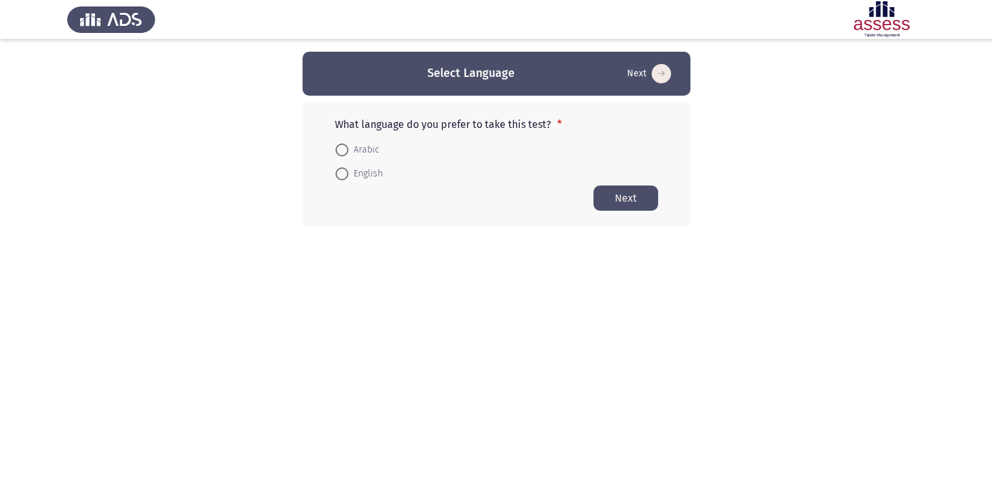
click at [339, 146] on span at bounding box center [341, 149] width 13 height 13
click at [339, 146] on input "Arabic" at bounding box center [341, 149] width 13 height 13
radio input "true"
click at [339, 146] on span at bounding box center [341, 148] width 13 height 13
click at [339, 146] on input "Arabic" at bounding box center [341, 148] width 13 height 13
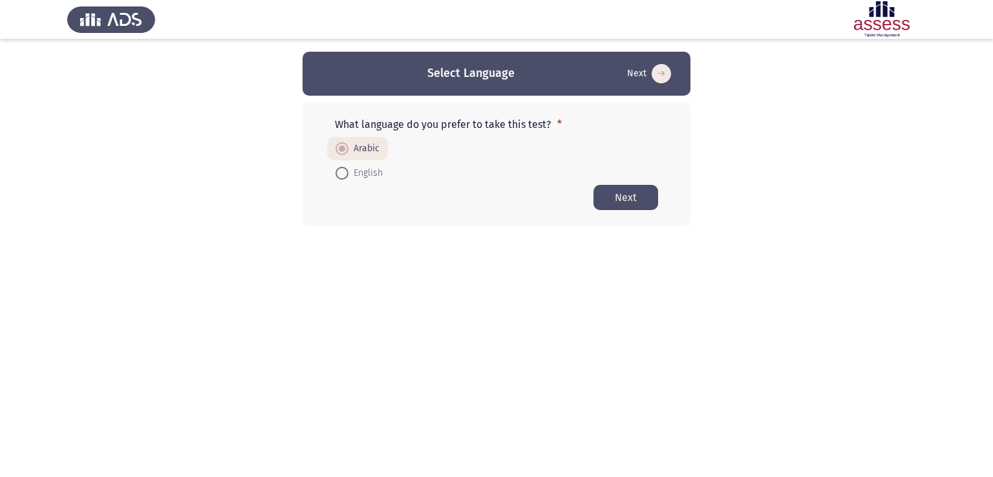
click at [616, 193] on button "Next" at bounding box center [625, 197] width 65 height 25
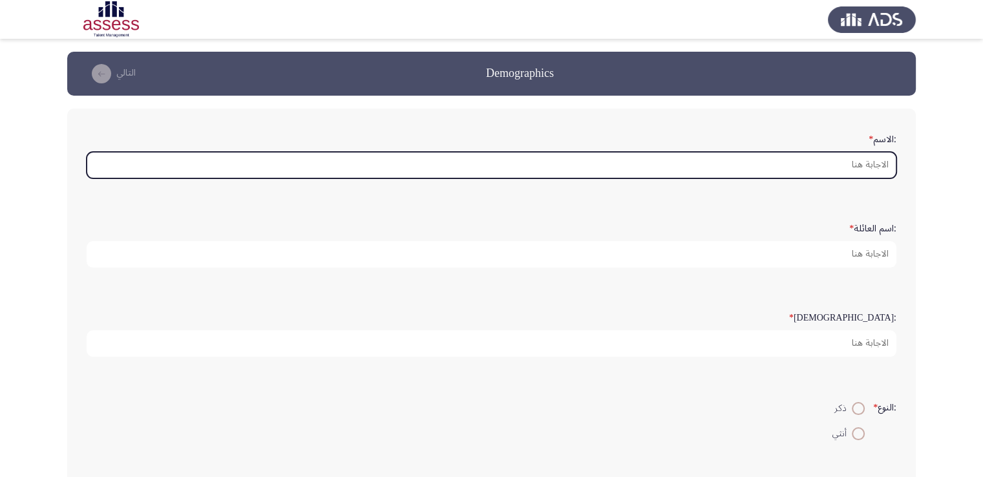
click at [831, 158] on input ":الاسم *" at bounding box center [492, 165] width 810 height 26
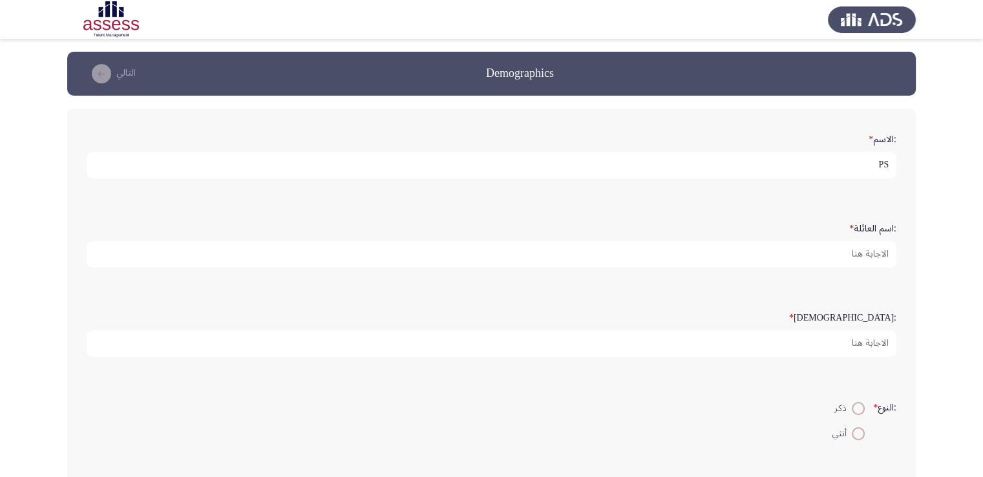
type input "P"
type input "[PERSON_NAME]"
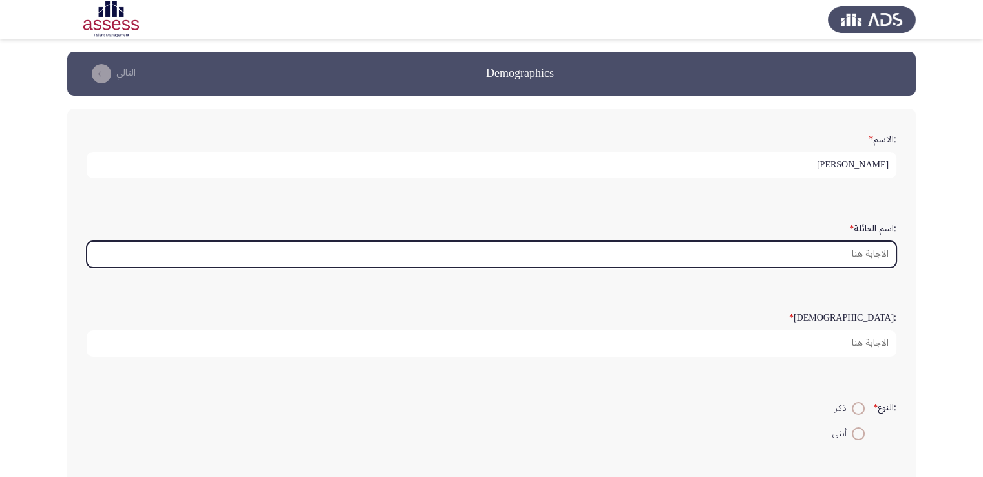
click at [825, 249] on input ":اسم العائلة *" at bounding box center [492, 254] width 810 height 26
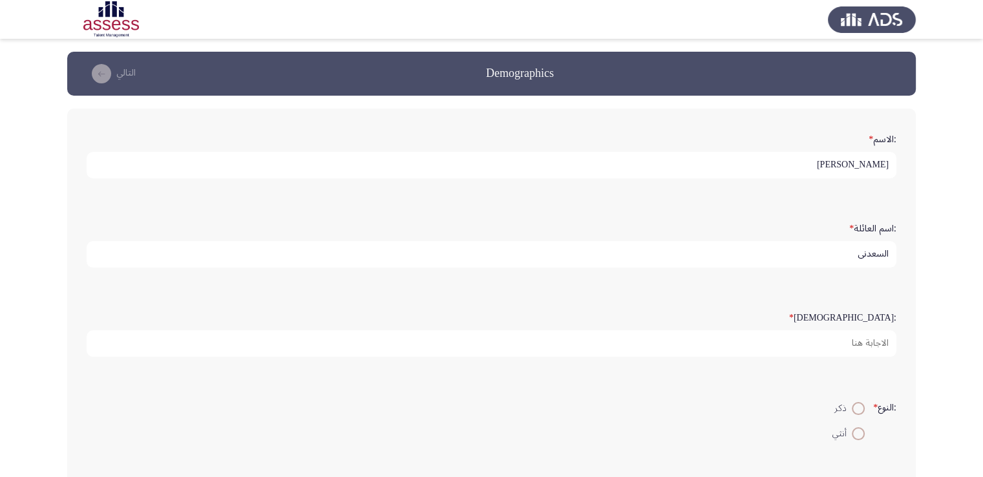
type input "السعدنى"
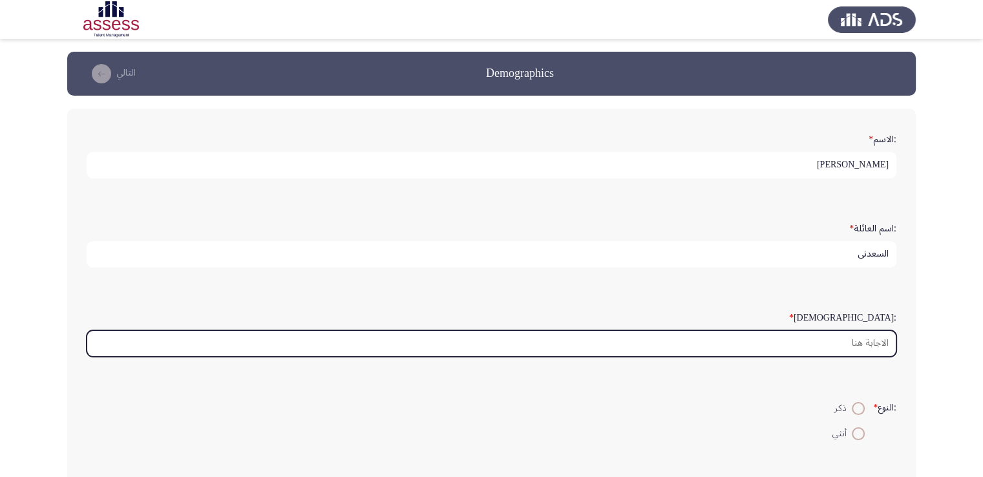
click at [842, 337] on input ":السن *" at bounding box center [492, 343] width 810 height 26
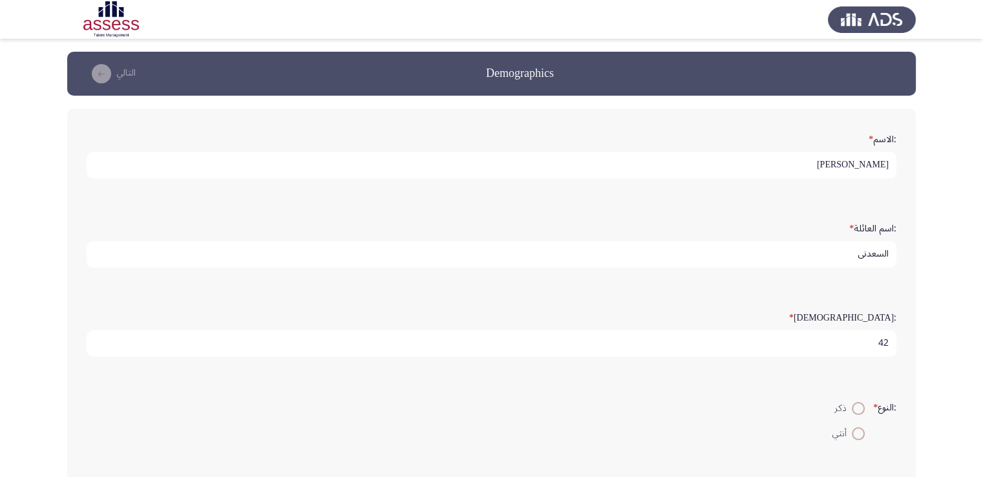
type input "42"
click at [855, 405] on span at bounding box center [858, 408] width 13 height 13
click at [855, 405] on input "ذكر" at bounding box center [858, 408] width 13 height 13
radio input "true"
click at [852, 427] on input "أنثي" at bounding box center [858, 433] width 13 height 13
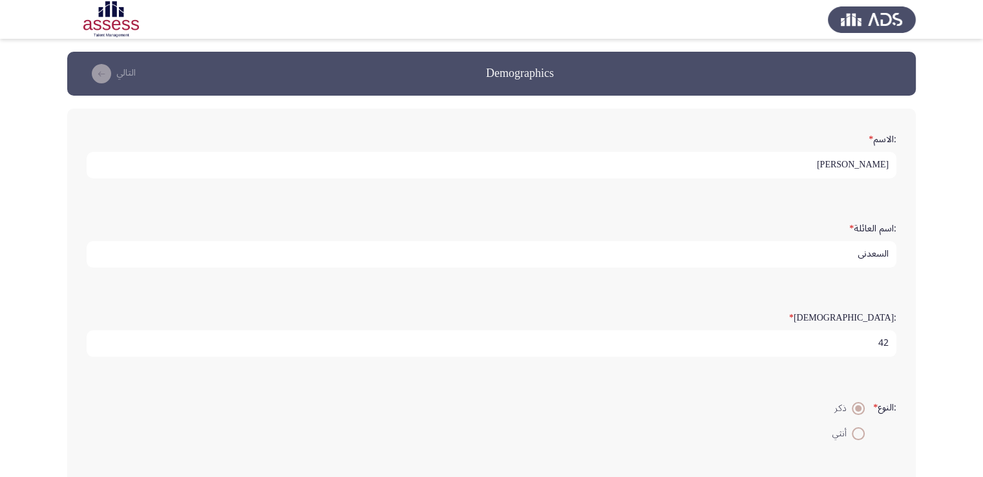
radio input "true"
click at [852, 402] on input "ذكر" at bounding box center [858, 408] width 13 height 13
radio input "true"
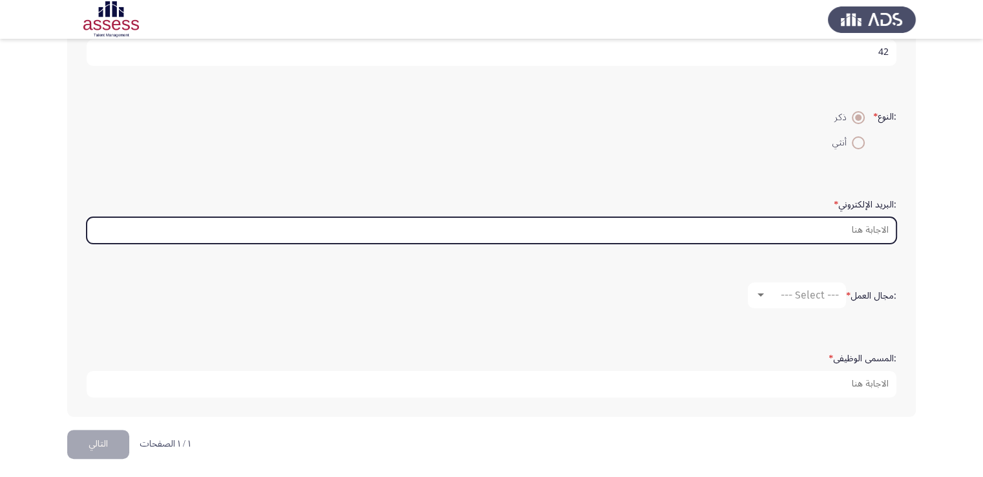
click at [851, 233] on input ":البريد الإلكتروني *" at bounding box center [492, 230] width 810 height 26
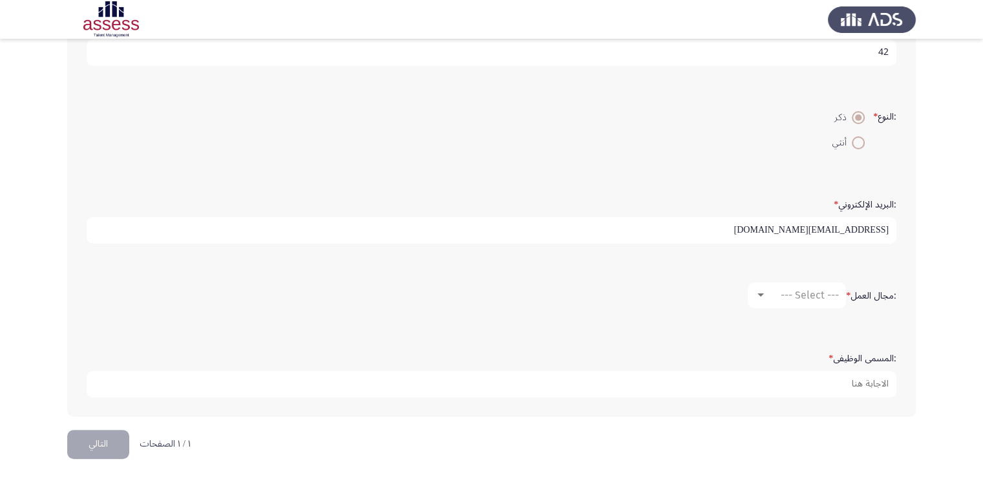
type input "[EMAIL_ADDRESS][DOMAIN_NAME]"
click at [755, 290] on div at bounding box center [761, 295] width 12 height 10
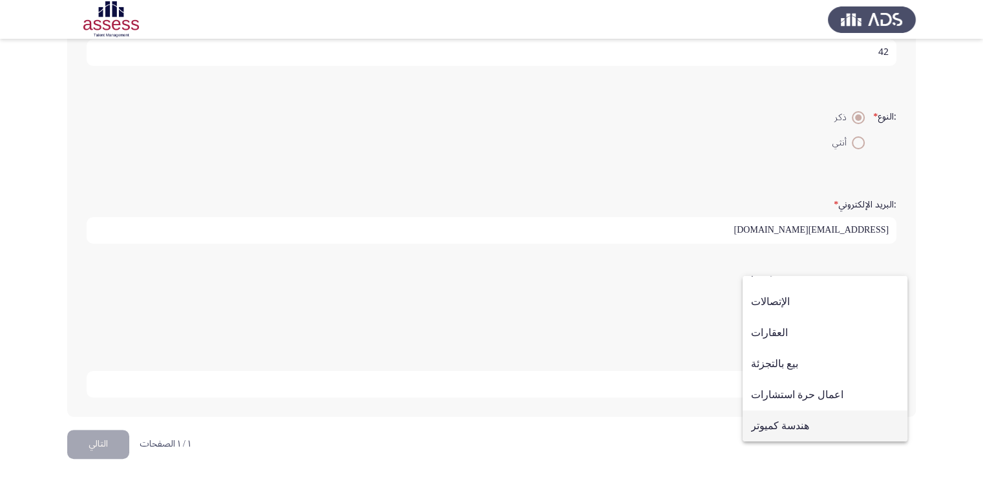
scroll to position [424, 0]
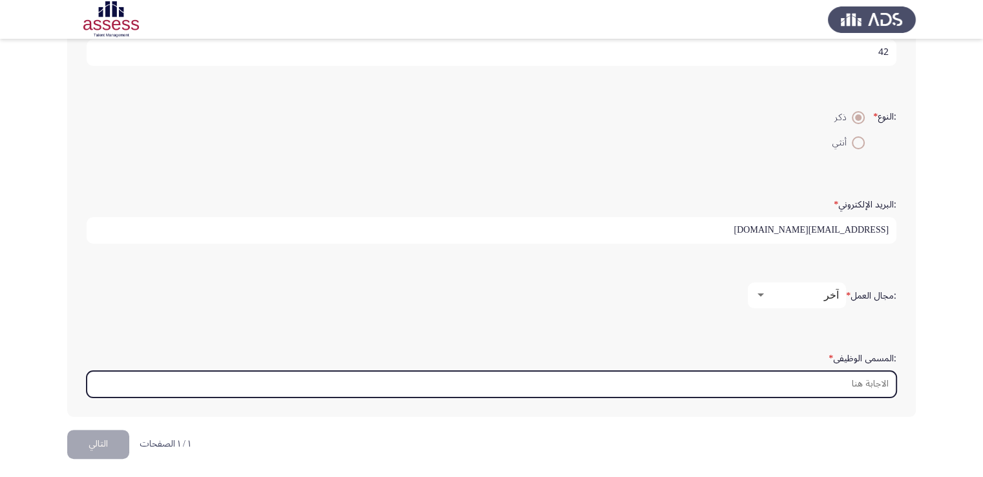
click at [853, 386] on input ":المسمى الوظيفى *" at bounding box center [492, 384] width 810 height 26
type input "v"
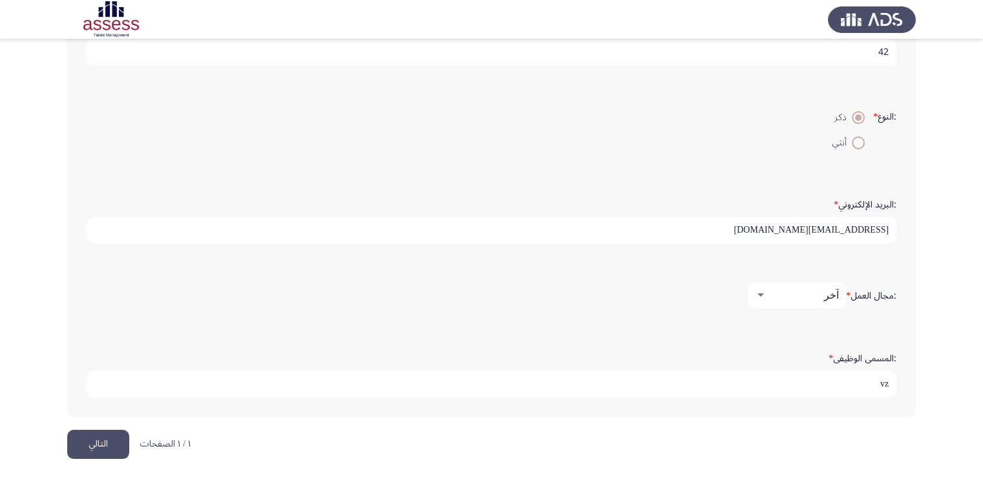
type input "v"
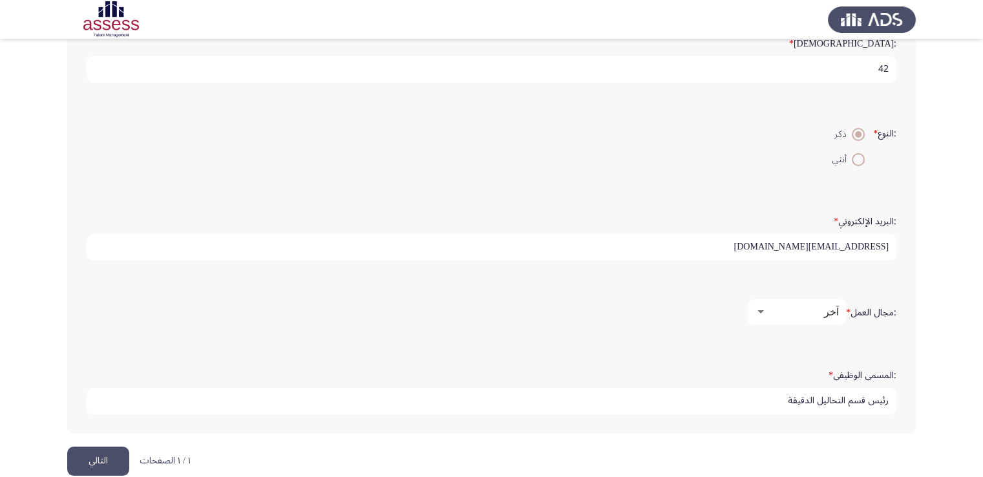
scroll to position [291, 0]
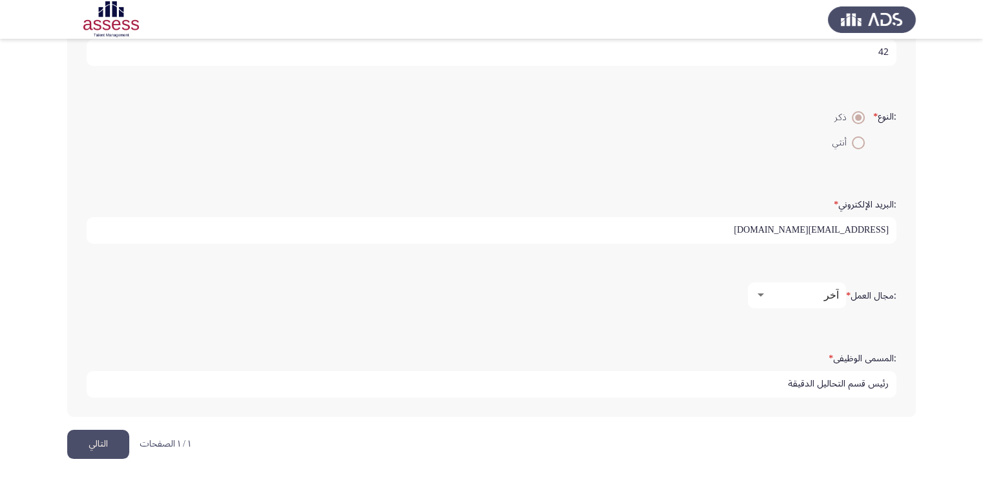
type input "رئيس قسم التحاليل الدقيقة"
click at [100, 447] on button "التالي" at bounding box center [98, 444] width 62 height 29
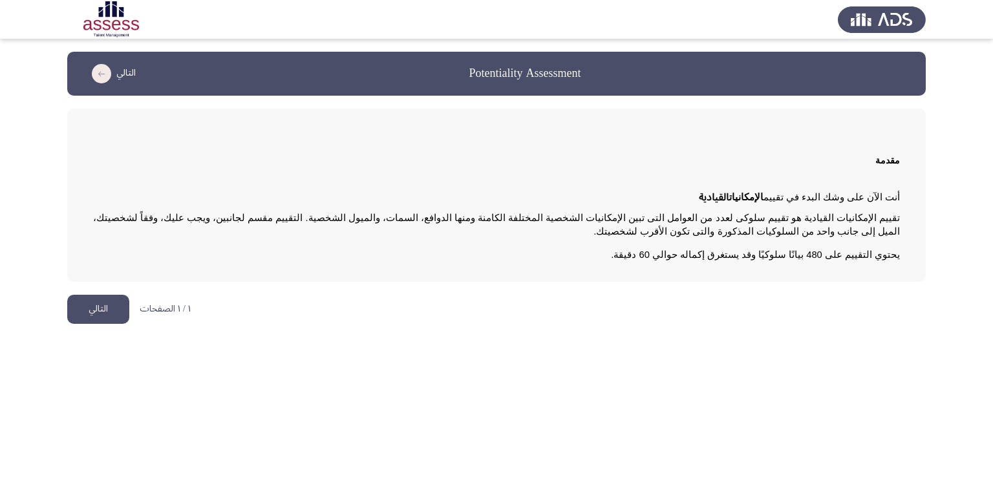
click at [92, 322] on button "التالي" at bounding box center [98, 309] width 62 height 29
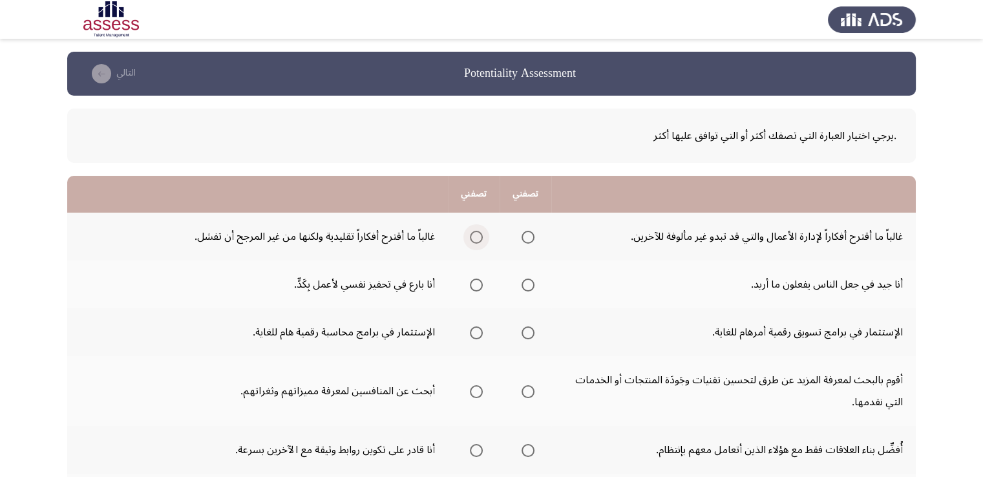
click at [473, 232] on span "Select an option" at bounding box center [476, 237] width 13 height 13
click at [473, 232] on input "Select an option" at bounding box center [476, 237] width 13 height 13
click at [476, 280] on span "Select an option" at bounding box center [476, 285] width 13 height 13
click at [476, 280] on input "Select an option" at bounding box center [476, 285] width 13 height 13
click at [473, 328] on span "Select an option" at bounding box center [476, 332] width 13 height 13
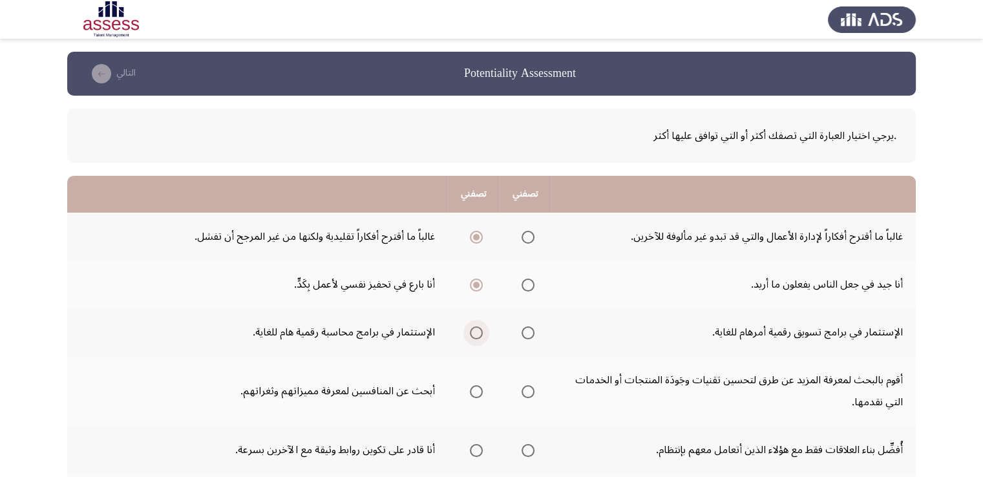
click at [473, 328] on input "Select an option" at bounding box center [476, 332] width 13 height 13
click at [472, 390] on span "Select an option" at bounding box center [476, 391] width 13 height 13
click at [472, 390] on input "Select an option" at bounding box center [476, 391] width 13 height 13
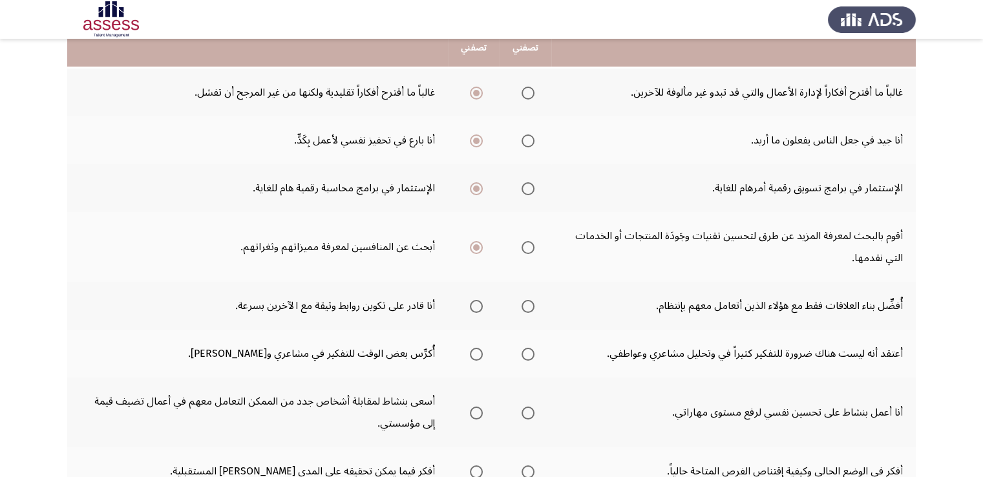
scroll to position [155, 0]
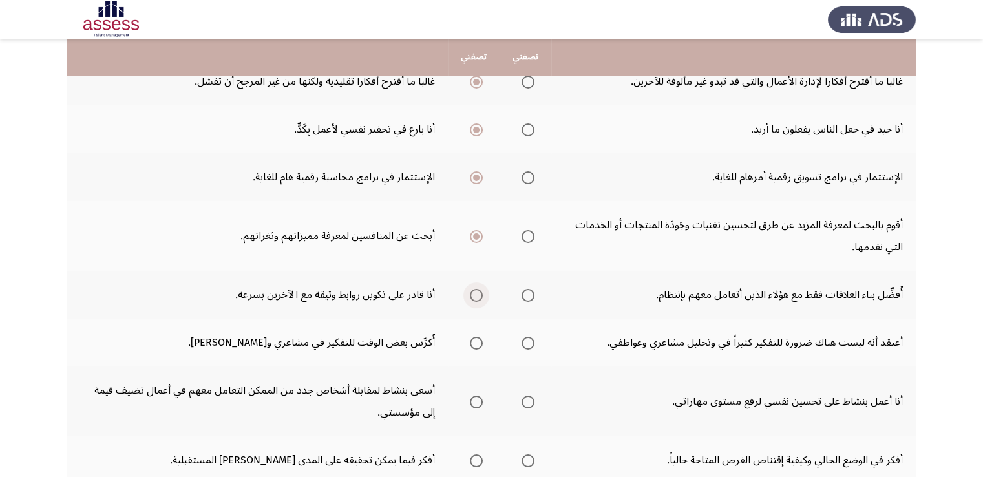
click at [474, 291] on span "Select an option" at bounding box center [476, 295] width 13 height 13
click at [474, 291] on input "Select an option" at bounding box center [476, 295] width 13 height 13
click at [475, 343] on span "Select an option" at bounding box center [476, 343] width 13 height 13
click at [475, 343] on input "Select an option" at bounding box center [476, 343] width 13 height 13
click at [527, 400] on span "Select an option" at bounding box center [528, 402] width 13 height 13
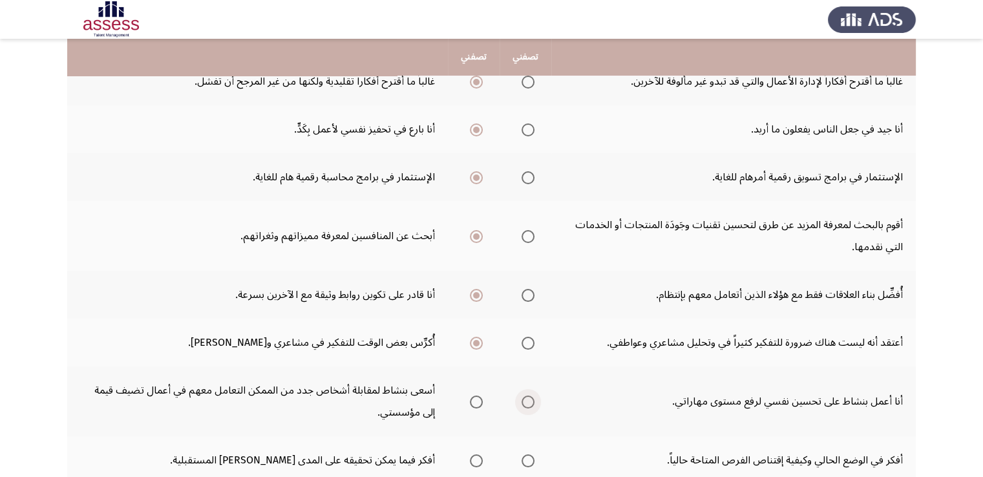
click at [527, 400] on input "Select an option" at bounding box center [528, 402] width 13 height 13
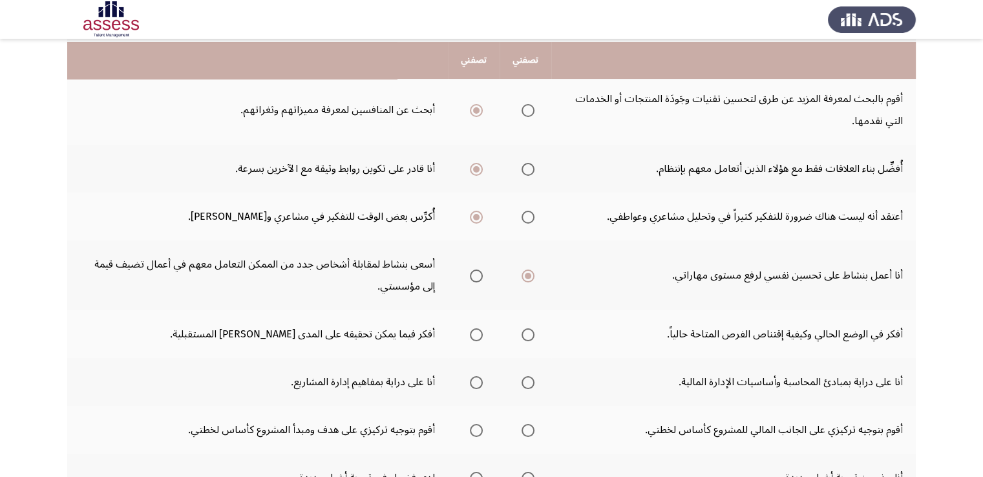
scroll to position [284, 0]
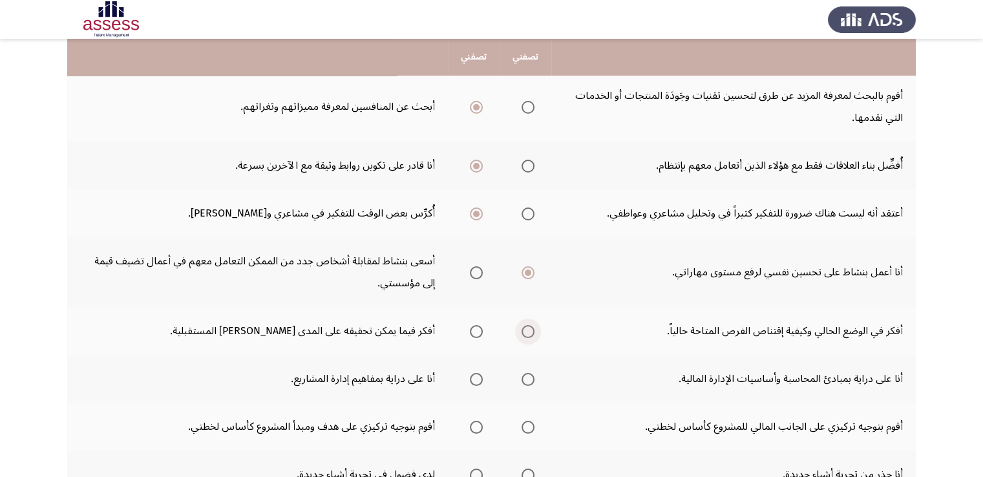
click at [527, 330] on span "Select an option" at bounding box center [528, 331] width 13 height 13
click at [527, 330] on input "Select an option" at bounding box center [528, 331] width 13 height 13
click at [525, 378] on span "Select an option" at bounding box center [528, 379] width 13 height 13
click at [525, 378] on input "Select an option" at bounding box center [528, 379] width 13 height 13
click at [527, 422] on span "Select an option" at bounding box center [528, 427] width 13 height 13
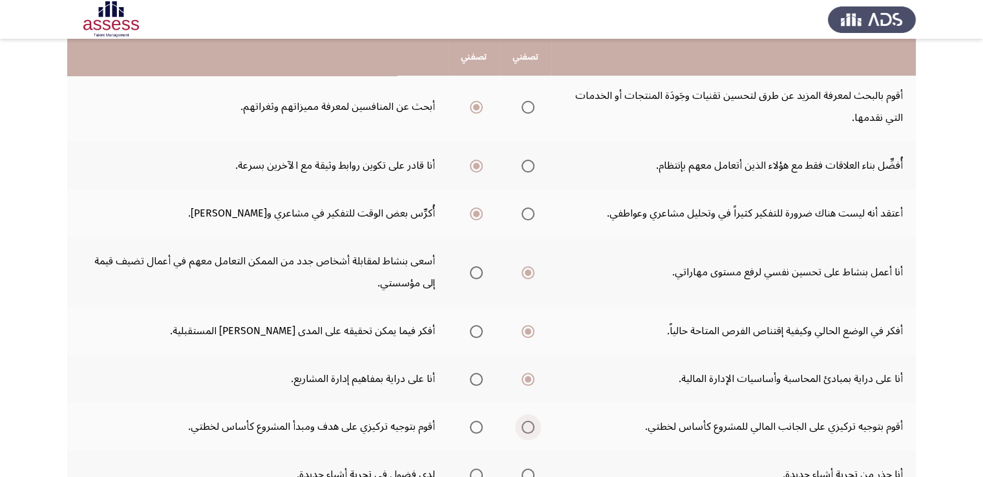
click at [527, 422] on input "Select an option" at bounding box center [528, 427] width 13 height 13
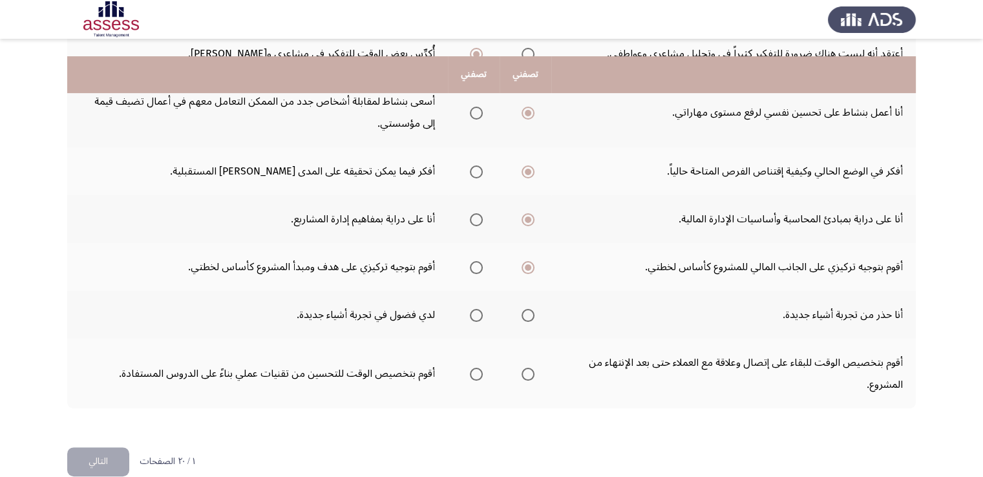
scroll to position [462, 0]
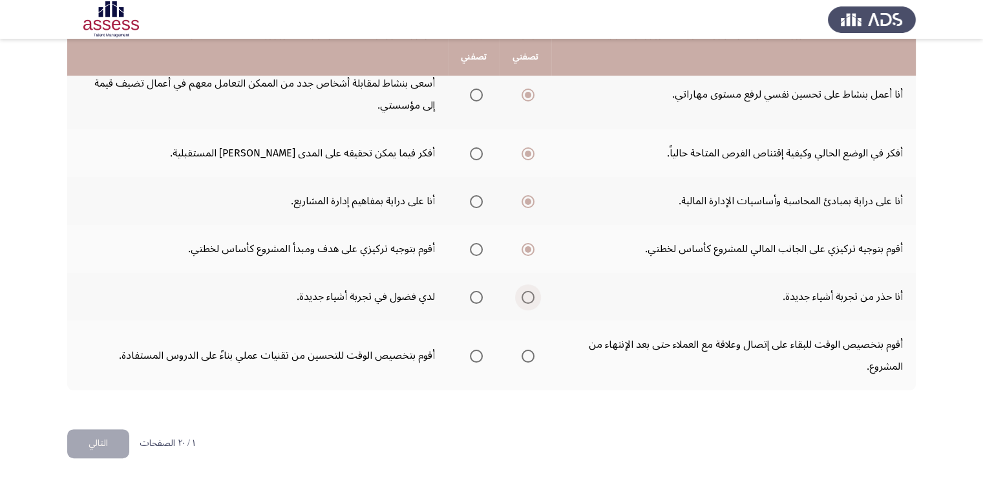
click at [527, 291] on span "Select an option" at bounding box center [528, 297] width 13 height 13
click at [527, 291] on input "Select an option" at bounding box center [528, 297] width 13 height 13
click at [476, 352] on span "Select an option" at bounding box center [476, 356] width 13 height 13
click at [476, 352] on input "Select an option" at bounding box center [476, 356] width 13 height 13
click at [117, 443] on button "التالي" at bounding box center [98, 443] width 62 height 29
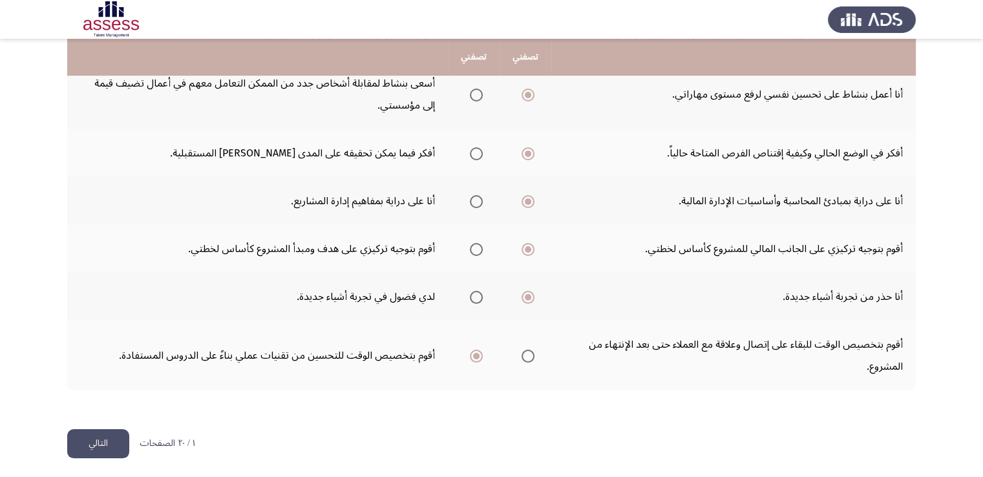
scroll to position [0, 0]
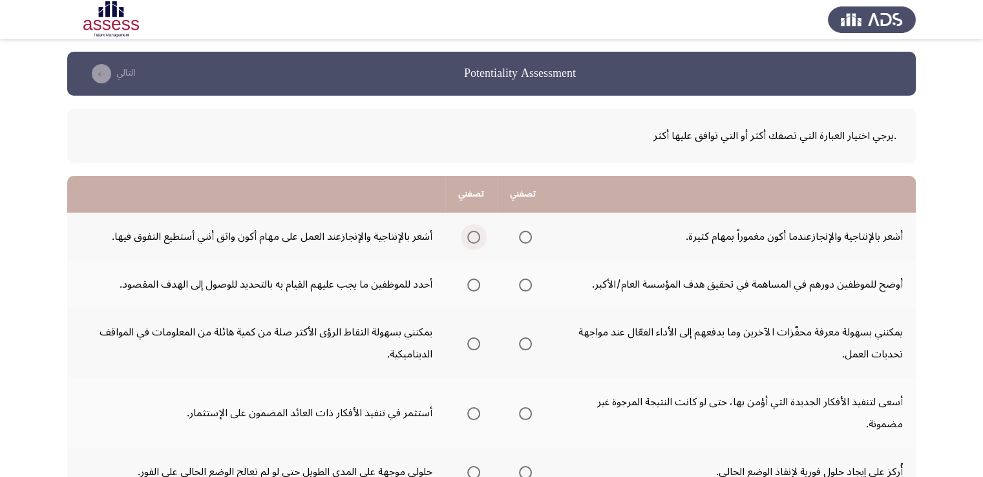
click at [476, 234] on span "Select an option" at bounding box center [473, 237] width 13 height 13
click at [476, 234] on input "Select an option" at bounding box center [473, 237] width 13 height 13
click at [475, 288] on span "Select an option" at bounding box center [473, 285] width 13 height 13
click at [475, 288] on input "Select an option" at bounding box center [473, 285] width 13 height 13
click at [527, 341] on span "Select an option" at bounding box center [525, 343] width 13 height 13
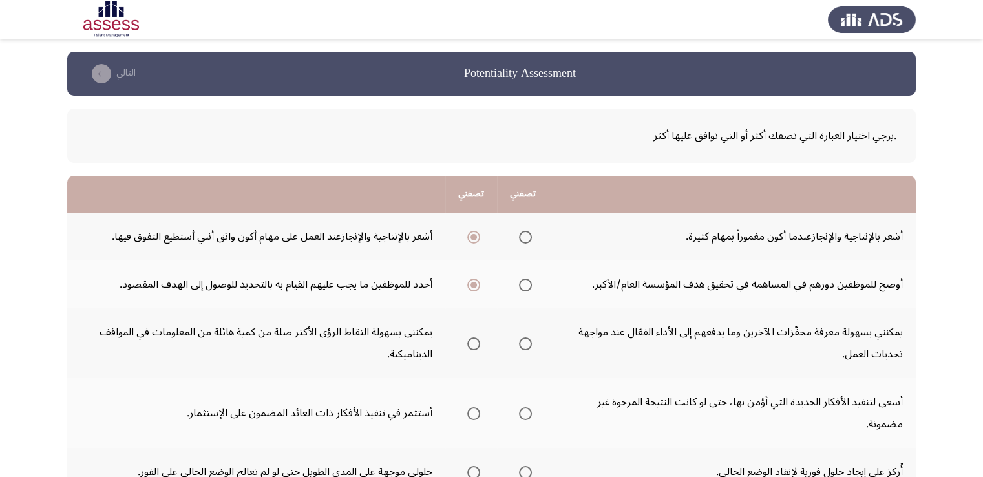
click at [527, 341] on input "Select an option" at bounding box center [525, 343] width 13 height 13
click at [476, 408] on span "Select an option" at bounding box center [473, 413] width 13 height 13
click at [476, 408] on input "Select an option" at bounding box center [473, 413] width 13 height 13
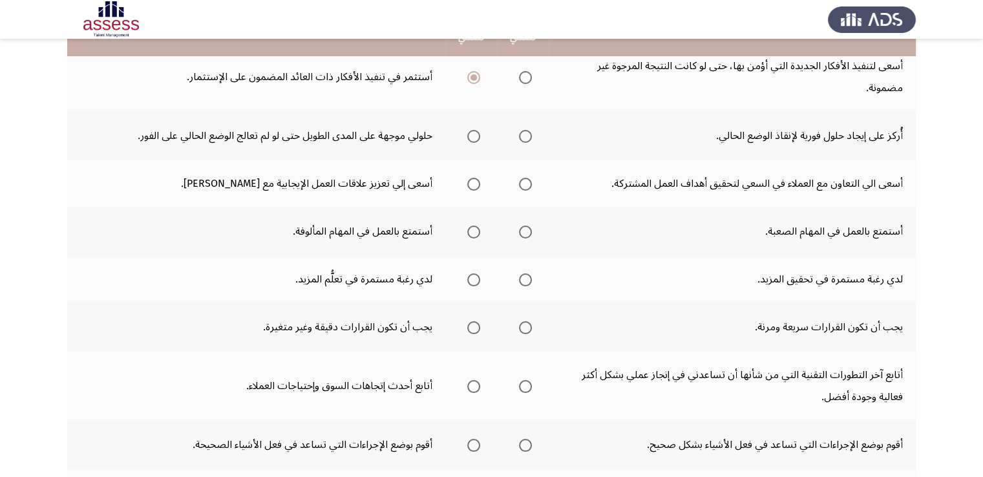
scroll to position [310, 0]
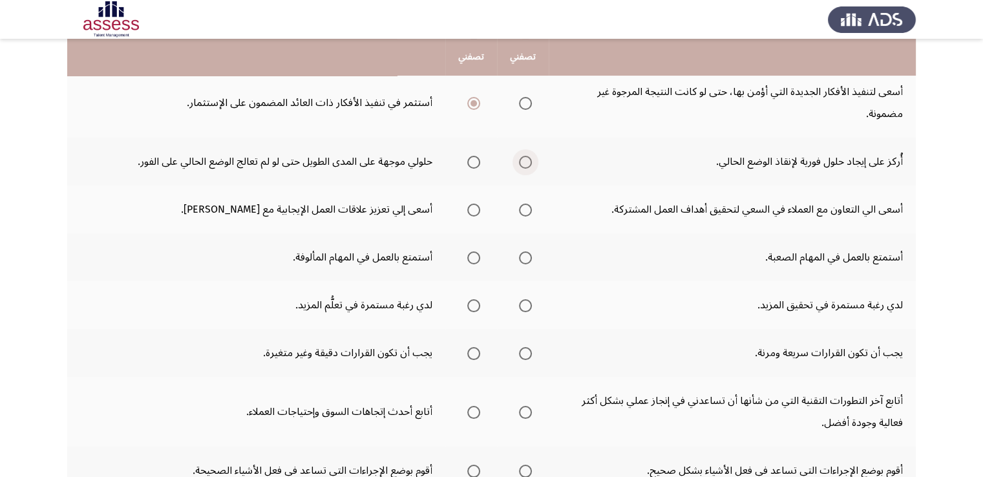
click at [529, 159] on span "Select an option" at bounding box center [525, 162] width 13 height 13
click at [529, 159] on input "Select an option" at bounding box center [525, 162] width 13 height 13
click at [474, 206] on span "Select an option" at bounding box center [473, 210] width 13 height 13
click at [474, 206] on input "Select an option" at bounding box center [473, 210] width 13 height 13
click at [474, 254] on span "Select an option" at bounding box center [473, 257] width 13 height 13
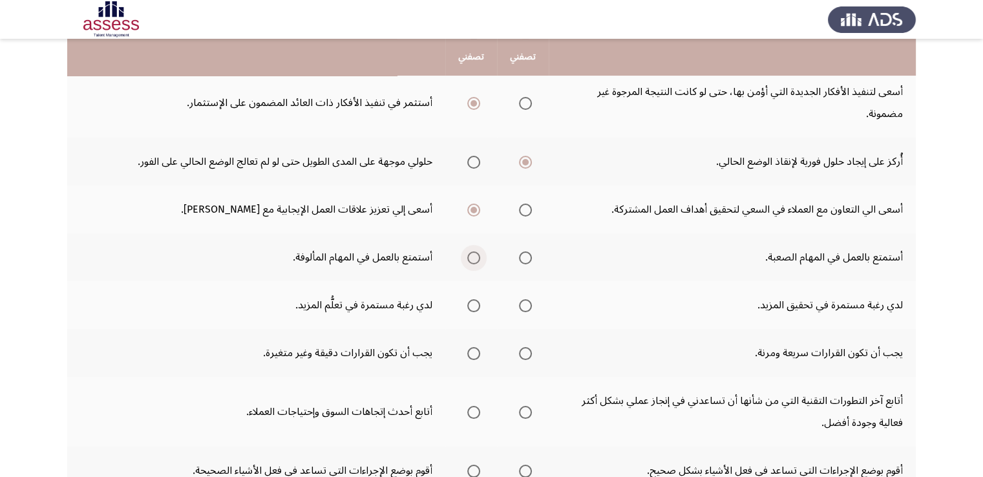
click at [474, 254] on input "Select an option" at bounding box center [473, 257] width 13 height 13
click at [476, 301] on span "Select an option" at bounding box center [473, 305] width 13 height 13
click at [476, 301] on input "Select an option" at bounding box center [473, 305] width 13 height 13
click at [474, 347] on span "Select an option" at bounding box center [473, 353] width 13 height 13
click at [474, 347] on input "Select an option" at bounding box center [473, 353] width 13 height 13
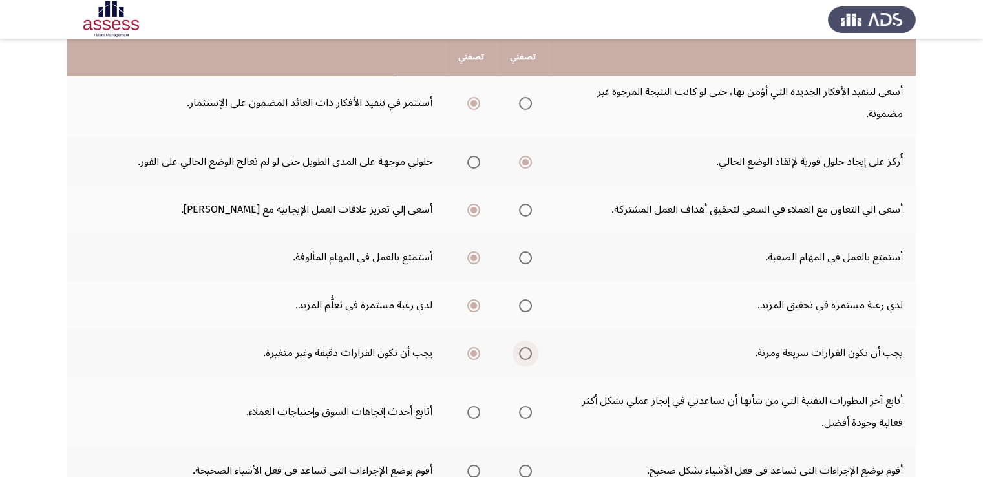
click at [525, 349] on span "Select an option" at bounding box center [525, 353] width 13 height 13
click at [525, 349] on input "Select an option" at bounding box center [525, 353] width 13 height 13
click at [546, 410] on th at bounding box center [523, 412] width 52 height 70
click at [525, 409] on span "Select an option" at bounding box center [525, 412] width 13 height 13
click at [525, 409] on input "Select an option" at bounding box center [525, 412] width 13 height 13
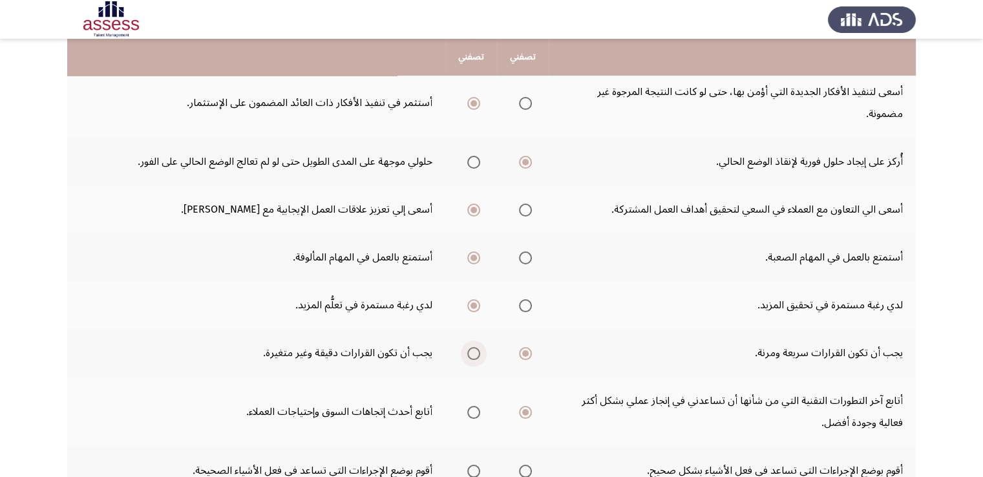
click at [472, 350] on span "Select an option" at bounding box center [473, 353] width 13 height 13
click at [472, 350] on input "Select an option" at bounding box center [473, 353] width 13 height 13
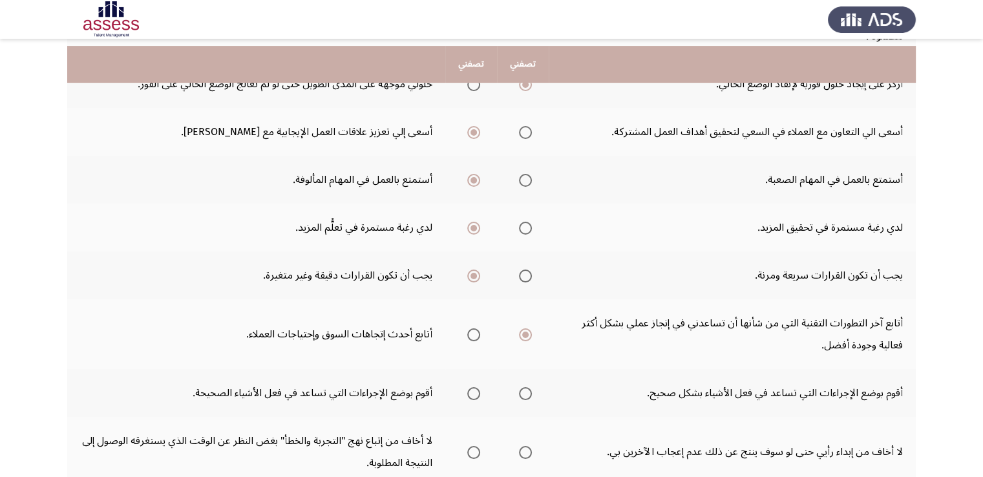
scroll to position [414, 0]
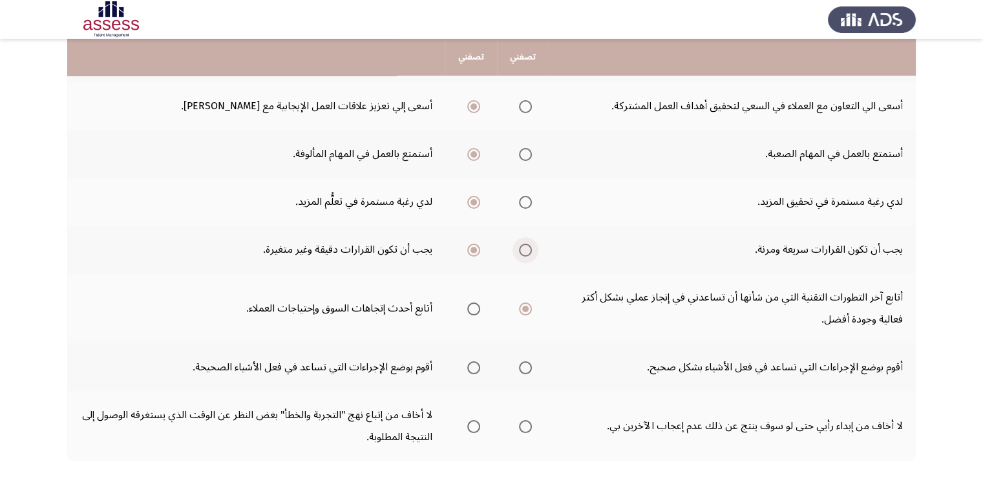
click at [527, 249] on span "Select an option" at bounding box center [525, 250] width 13 height 13
click at [527, 249] on input "Select an option" at bounding box center [525, 250] width 13 height 13
click at [525, 361] on span "Select an option" at bounding box center [525, 367] width 13 height 13
click at [525, 361] on input "Select an option" at bounding box center [525, 367] width 13 height 13
click at [476, 365] on span "Select an option" at bounding box center [473, 367] width 13 height 13
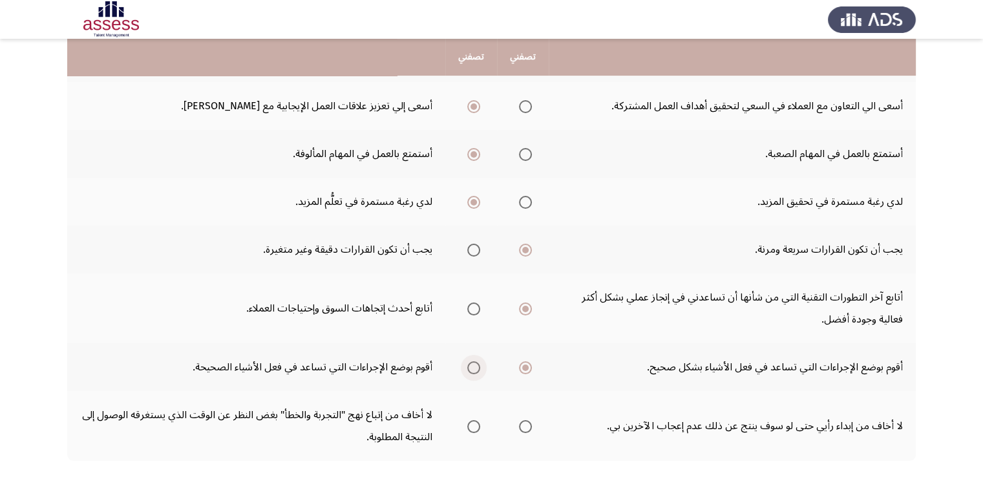
click at [476, 365] on input "Select an option" at bounding box center [473, 367] width 13 height 13
click at [474, 421] on span "Select an option" at bounding box center [473, 426] width 13 height 13
click at [474, 421] on input "Select an option" at bounding box center [473, 426] width 13 height 13
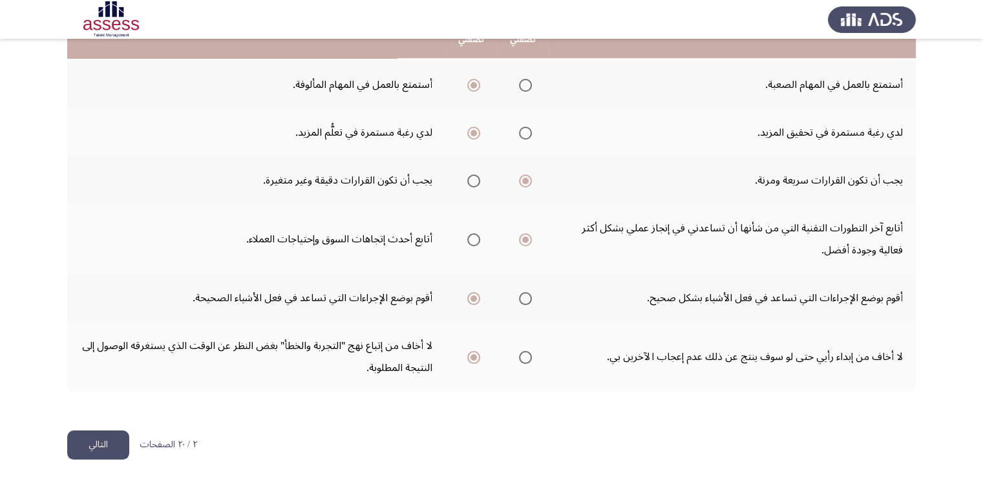
scroll to position [483, 0]
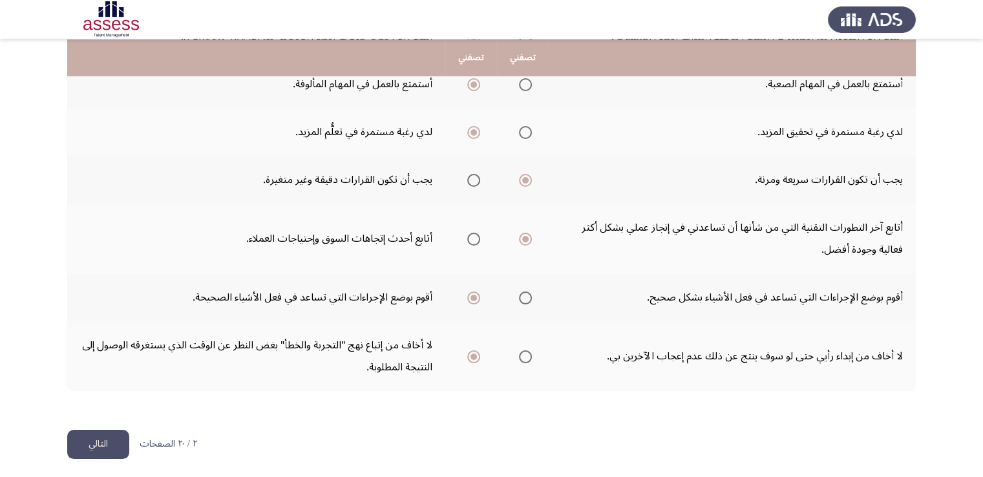
click at [90, 442] on button "التالي" at bounding box center [98, 444] width 62 height 29
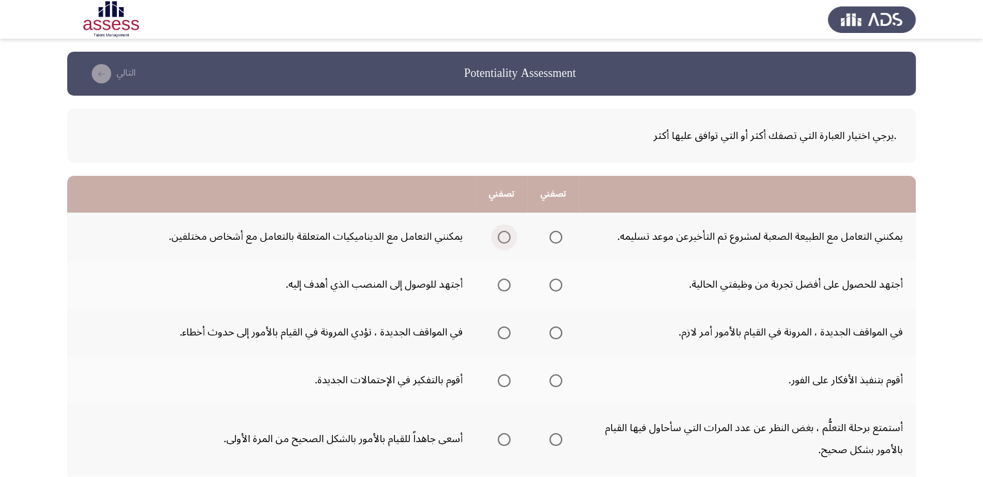
click at [502, 236] on span "Select an option" at bounding box center [504, 237] width 13 height 13
click at [502, 236] on input "Select an option" at bounding box center [504, 237] width 13 height 13
click at [502, 279] on span "Select an option" at bounding box center [504, 285] width 13 height 13
click at [502, 279] on input "Select an option" at bounding box center [504, 285] width 13 height 13
click at [554, 281] on span "Select an option" at bounding box center [555, 285] width 13 height 13
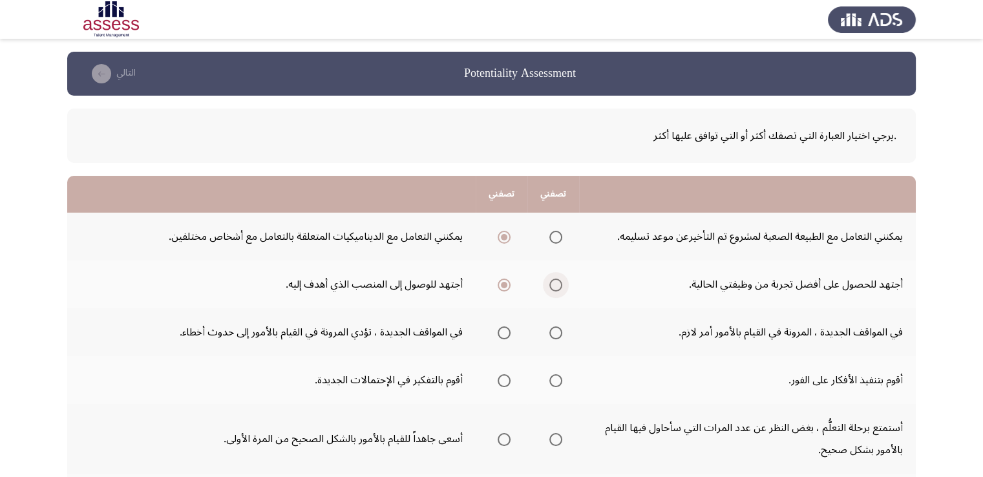
click at [554, 281] on input "Select an option" at bounding box center [555, 285] width 13 height 13
click at [552, 330] on span "Select an option" at bounding box center [555, 332] width 13 height 13
click at [552, 330] on input "Select an option" at bounding box center [555, 332] width 13 height 13
click at [503, 379] on span "Select an option" at bounding box center [504, 380] width 13 height 13
click at [503, 379] on input "Select an option" at bounding box center [504, 380] width 13 height 13
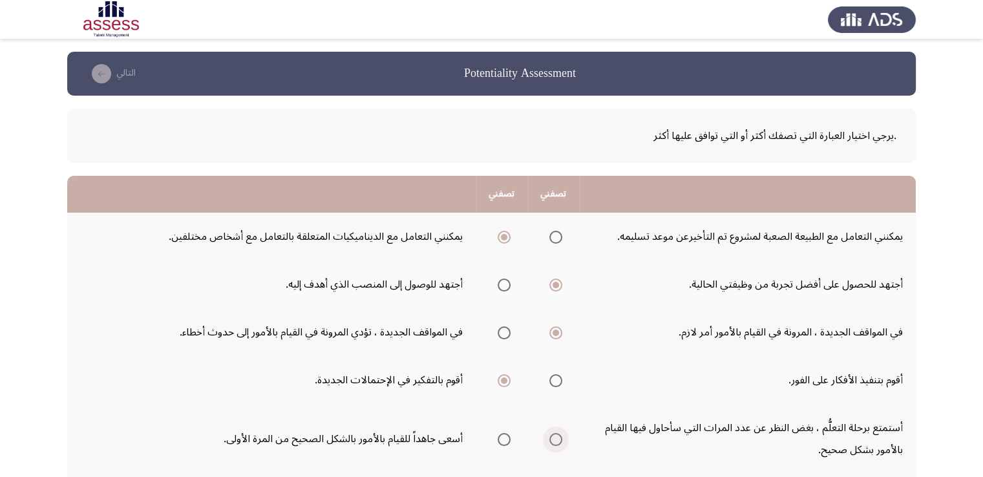
click at [554, 438] on span "Select an option" at bounding box center [555, 439] width 13 height 13
click at [554, 438] on input "Select an option" at bounding box center [555, 439] width 13 height 13
click at [554, 438] on span "Select an option" at bounding box center [556, 439] width 6 height 6
click at [554, 438] on input "Select an option" at bounding box center [555, 439] width 13 height 13
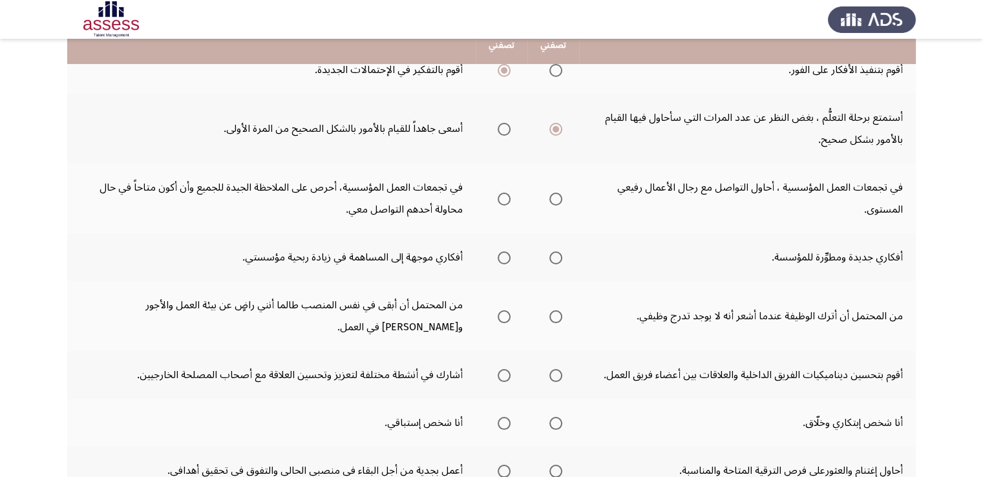
scroll to position [284, 0]
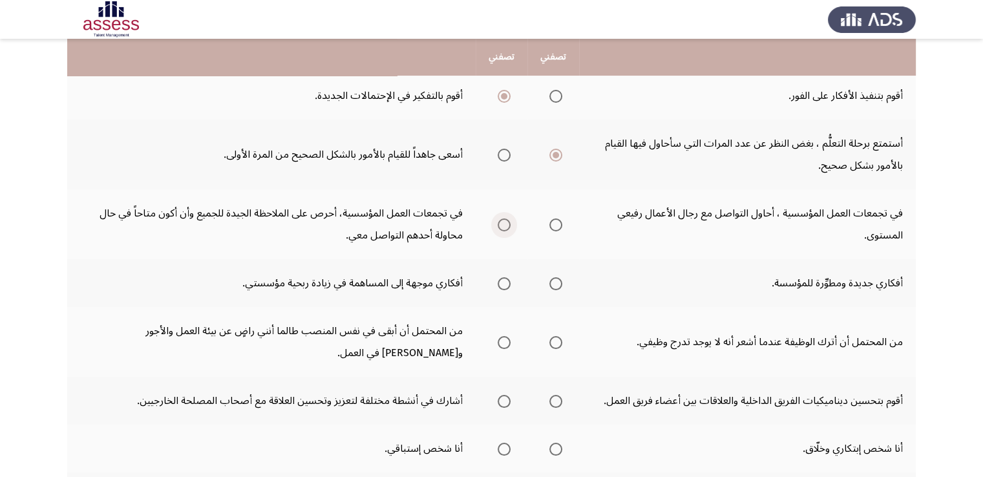
click at [502, 223] on span "Select an option" at bounding box center [504, 224] width 13 height 13
click at [502, 223] on input "Select an option" at bounding box center [504, 224] width 13 height 13
click at [503, 281] on span "Select an option" at bounding box center [504, 283] width 13 height 13
click at [503, 281] on input "Select an option" at bounding box center [504, 283] width 13 height 13
click at [504, 336] on span "Select an option" at bounding box center [504, 342] width 13 height 13
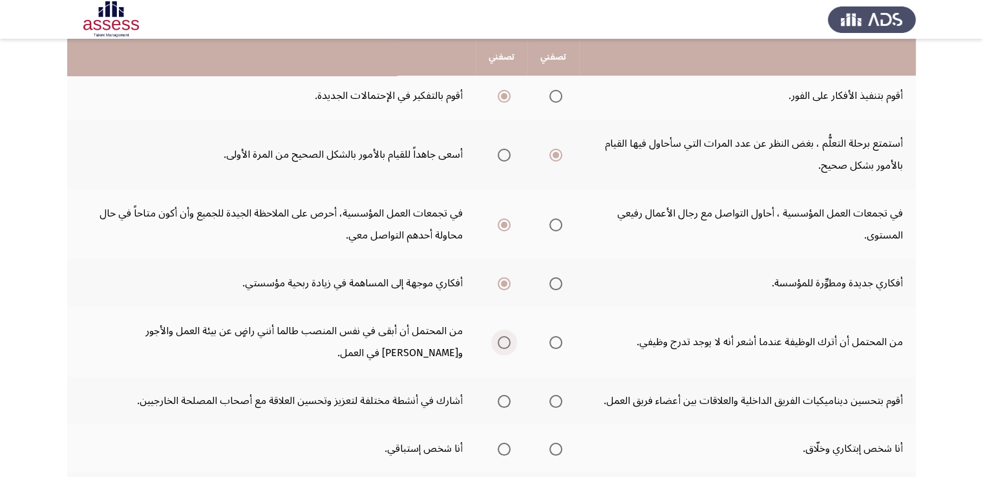
click at [504, 336] on input "Select an option" at bounding box center [504, 342] width 13 height 13
click at [558, 338] on span "Select an option" at bounding box center [555, 342] width 13 height 13
click at [558, 338] on input "Select an option" at bounding box center [555, 342] width 13 height 13
click at [556, 401] on span "Select an option" at bounding box center [555, 401] width 13 height 13
click at [556, 401] on input "Select an option" at bounding box center [555, 401] width 13 height 13
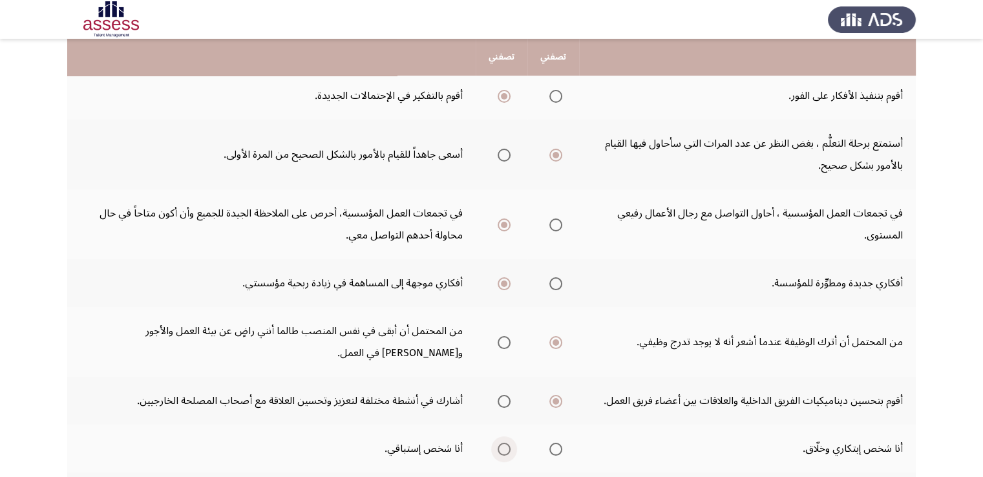
click at [504, 443] on span "Select an option" at bounding box center [504, 449] width 13 height 13
click at [504, 443] on input "Select an option" at bounding box center [504, 449] width 13 height 13
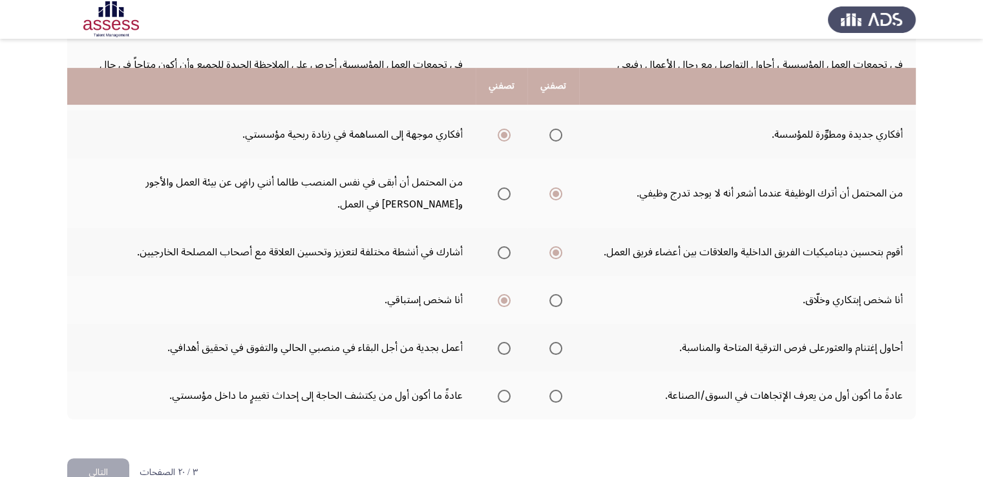
scroll to position [462, 0]
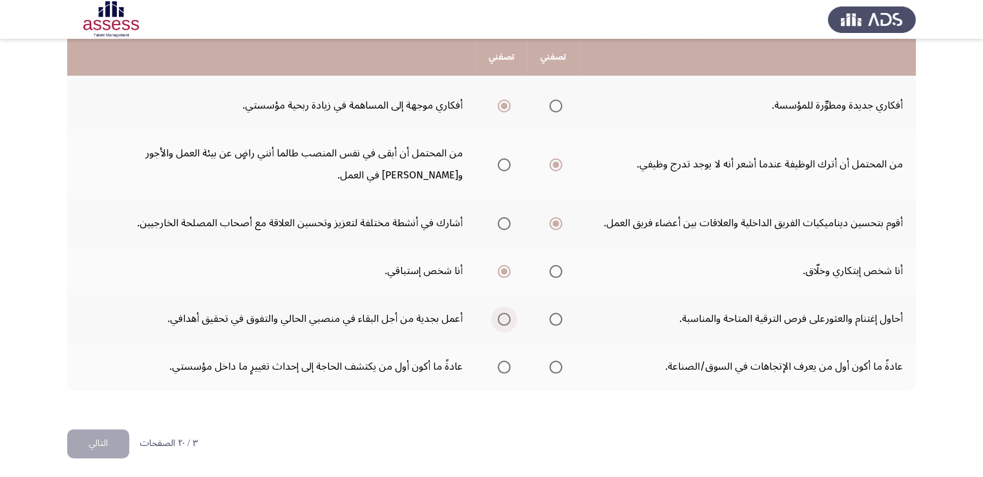
click at [503, 313] on span "Select an option" at bounding box center [504, 319] width 13 height 13
click at [503, 313] on input "Select an option" at bounding box center [504, 319] width 13 height 13
click at [555, 363] on span "Select an option" at bounding box center [555, 367] width 13 height 13
click at [555, 363] on input "Select an option" at bounding box center [555, 367] width 13 height 13
click at [98, 438] on button "التالي" at bounding box center [98, 443] width 62 height 29
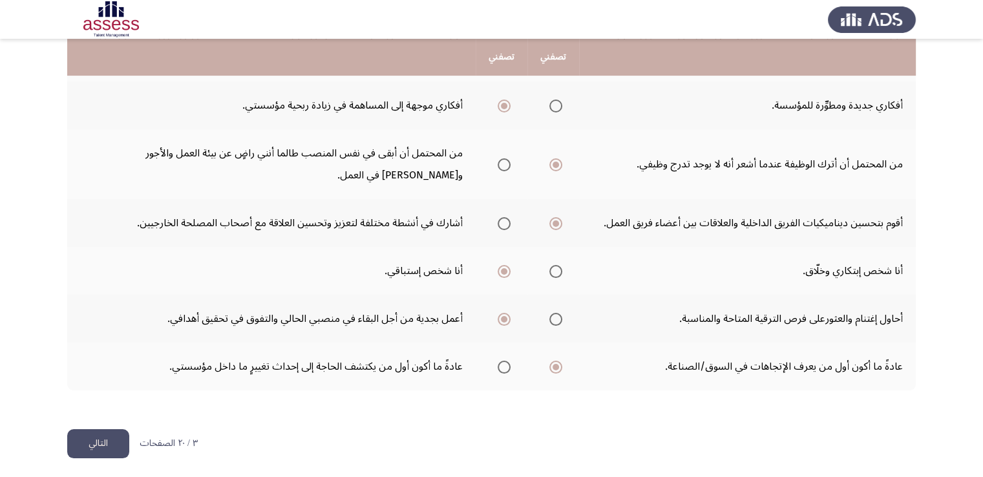
scroll to position [0, 0]
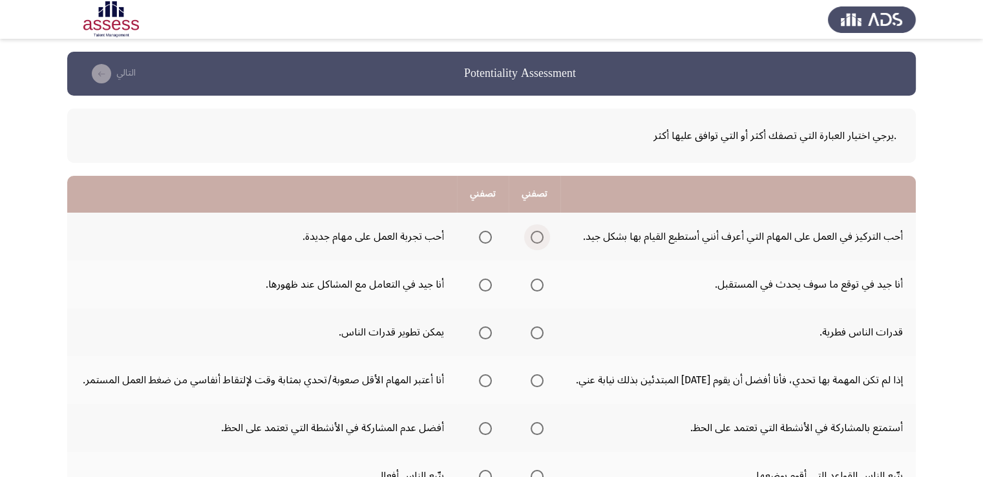
click at [540, 236] on span "Select an option" at bounding box center [537, 237] width 13 height 13
click at [540, 236] on input "Select an option" at bounding box center [537, 237] width 13 height 13
click at [481, 279] on span "Select an option" at bounding box center [485, 285] width 13 height 13
click at [481, 279] on input "Select an option" at bounding box center [485, 285] width 13 height 13
click at [486, 330] on span "Select an option" at bounding box center [485, 332] width 13 height 13
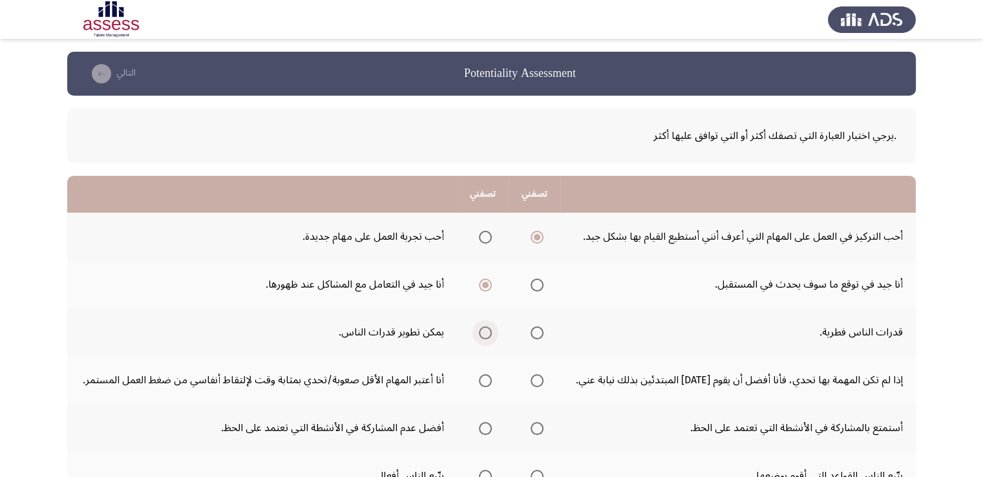
click at [486, 330] on input "Select an option" at bounding box center [485, 332] width 13 height 13
click at [487, 381] on span "Select an option" at bounding box center [485, 380] width 13 height 13
click at [487, 381] on input "Select an option" at bounding box center [485, 380] width 13 height 13
click at [540, 381] on span "Select an option" at bounding box center [537, 380] width 13 height 13
click at [540, 381] on input "Select an option" at bounding box center [537, 380] width 13 height 13
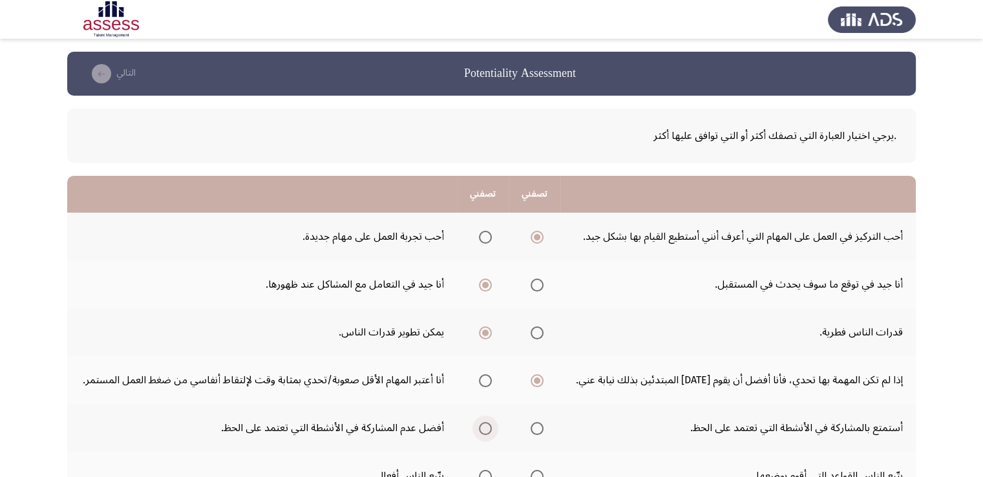
click at [485, 430] on span "Select an option" at bounding box center [485, 428] width 13 height 13
click at [485, 430] on input "Select an option" at bounding box center [485, 428] width 13 height 13
click at [487, 377] on span "Select an option" at bounding box center [485, 380] width 13 height 13
click at [487, 377] on input "Select an option" at bounding box center [485, 380] width 13 height 13
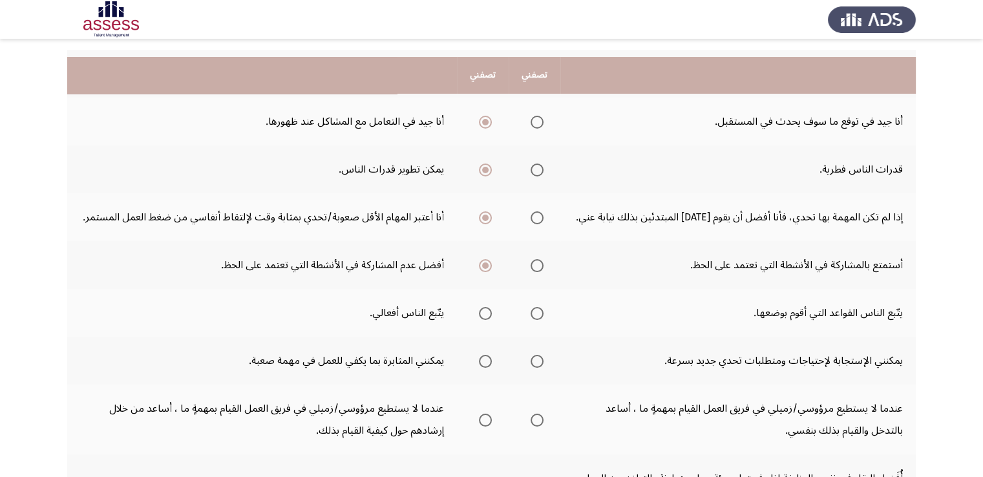
scroll to position [181, 0]
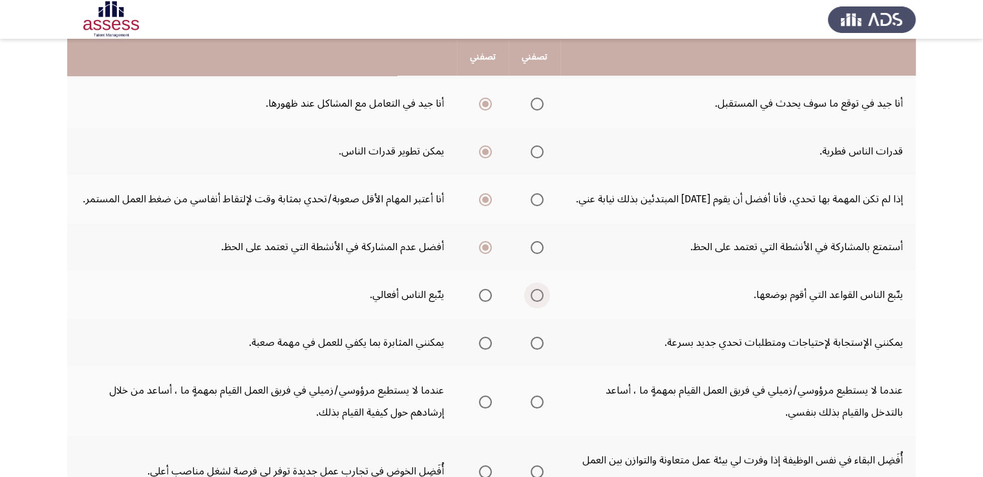
click at [535, 293] on span "Select an option" at bounding box center [537, 295] width 13 height 13
click at [535, 293] on input "Select an option" at bounding box center [537, 295] width 13 height 13
click at [539, 342] on span "Select an option" at bounding box center [537, 343] width 13 height 13
click at [539, 342] on input "Select an option" at bounding box center [537, 343] width 13 height 13
click at [539, 342] on span "Select an option" at bounding box center [537, 343] width 6 height 6
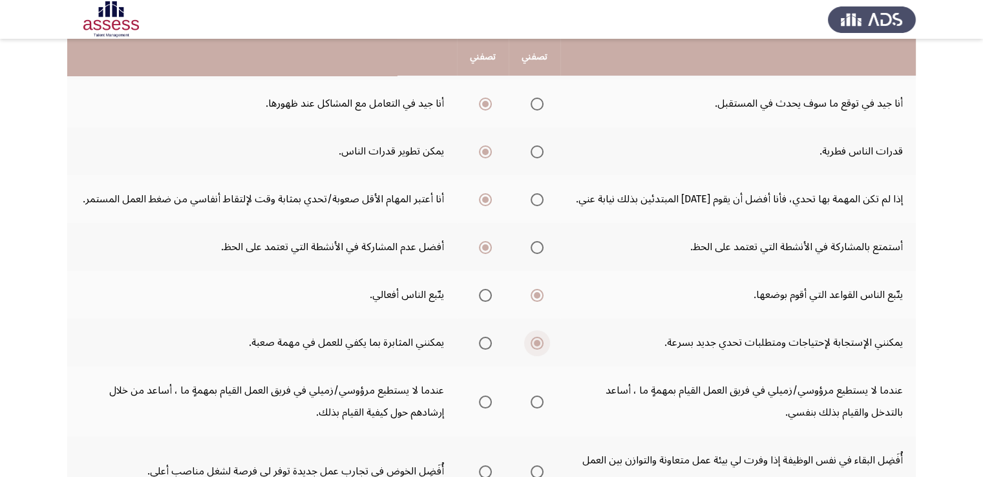
click at [539, 342] on span "Select an option" at bounding box center [537, 343] width 6 height 6
click at [539, 342] on input "Select an option" at bounding box center [537, 343] width 13 height 13
click at [485, 397] on span "Select an option" at bounding box center [485, 402] width 13 height 13
click at [485, 397] on input "Select an option" at bounding box center [485, 402] width 13 height 13
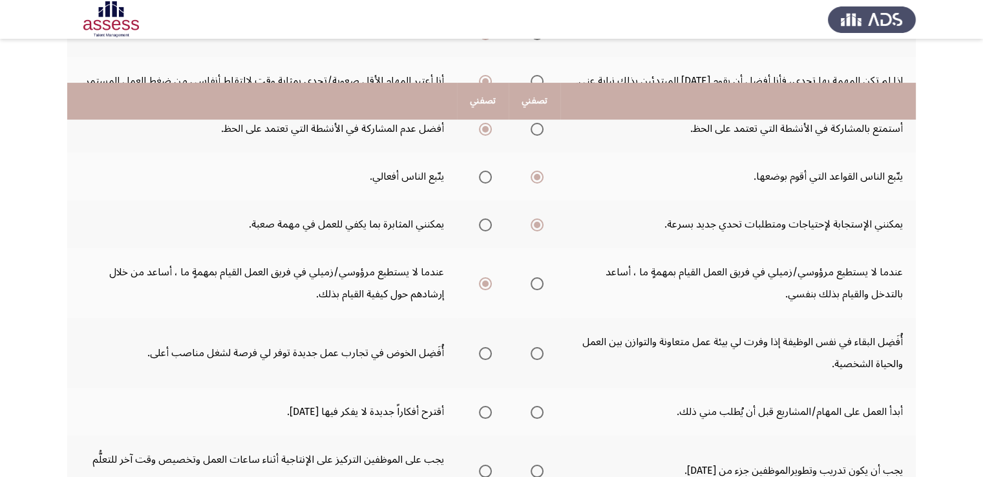
scroll to position [388, 0]
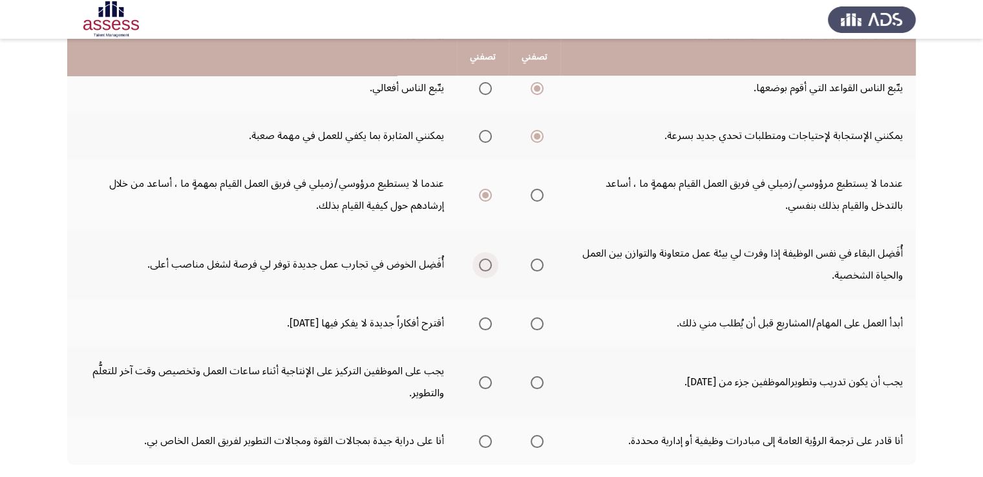
click at [485, 259] on span "Select an option" at bounding box center [485, 265] width 13 height 13
click at [485, 259] on input "Select an option" at bounding box center [485, 265] width 13 height 13
click at [535, 319] on span "Select an option" at bounding box center [537, 323] width 13 height 13
click at [535, 319] on input "Select an option" at bounding box center [537, 323] width 13 height 13
click at [485, 379] on span "Select an option" at bounding box center [485, 382] width 13 height 13
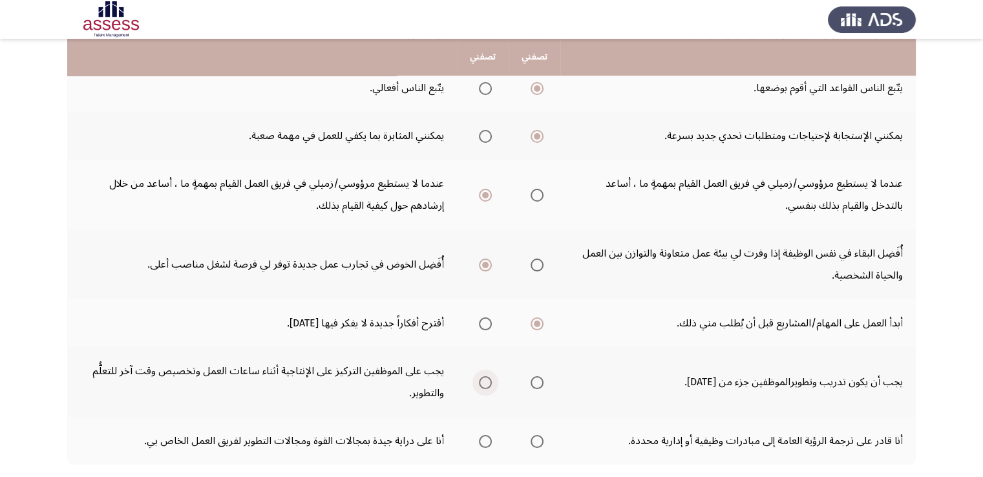
click at [485, 379] on input "Select an option" at bounding box center [485, 382] width 13 height 13
click at [482, 436] on span "Select an option" at bounding box center [485, 441] width 13 height 13
click at [482, 436] on input "Select an option" at bounding box center [485, 441] width 13 height 13
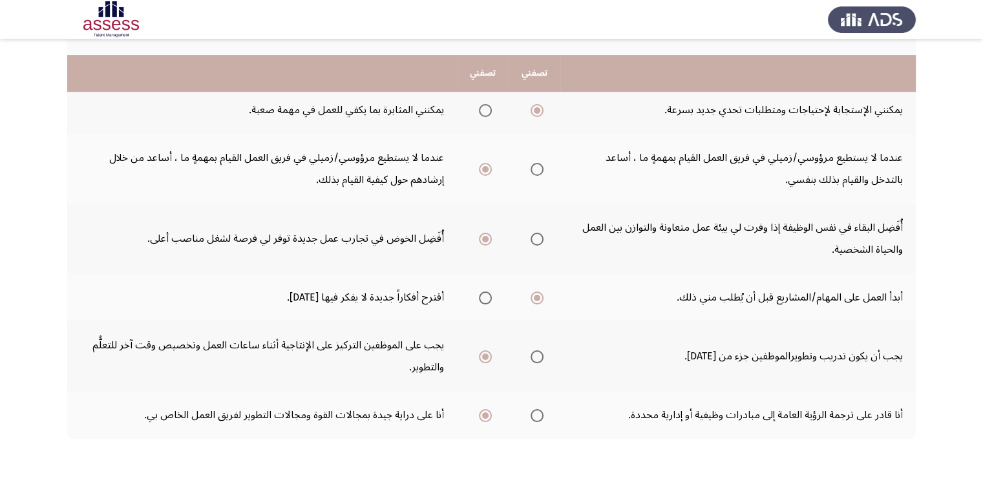
scroll to position [462, 0]
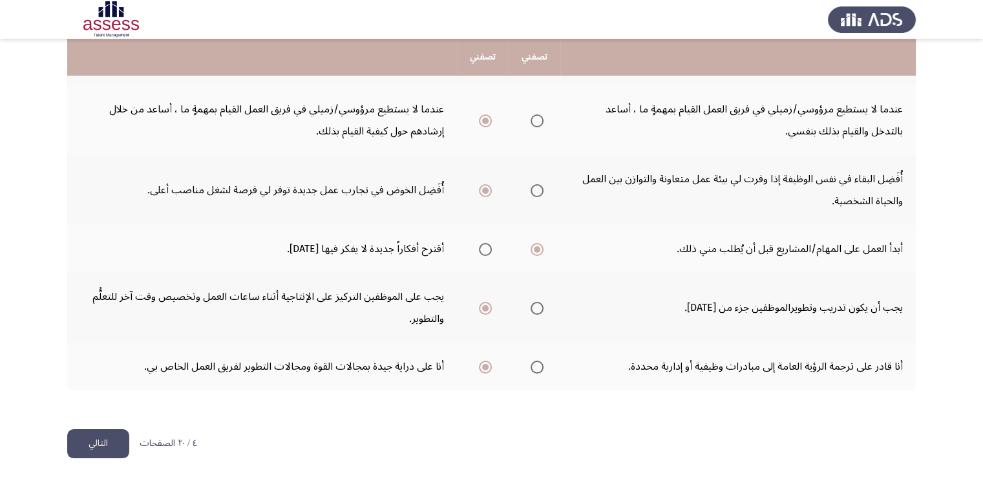
click at [109, 440] on button "التالي" at bounding box center [98, 443] width 62 height 29
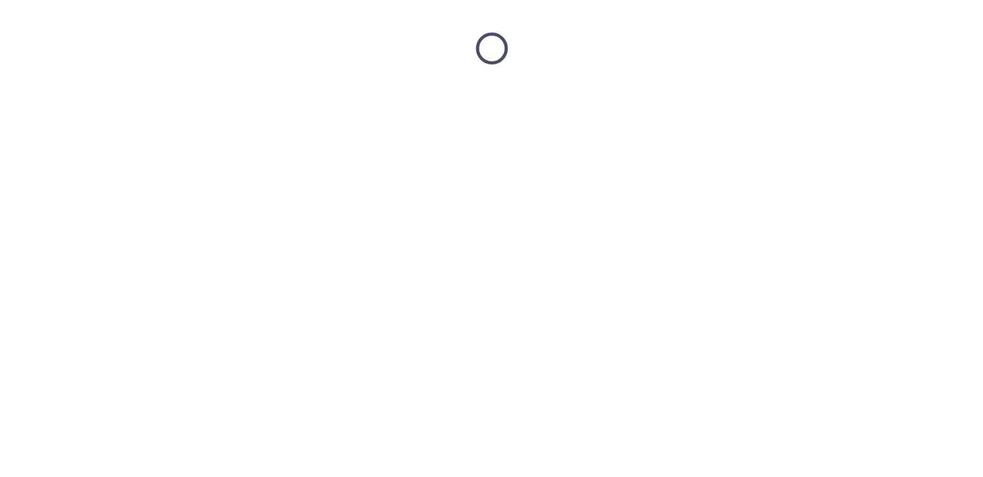
scroll to position [0, 0]
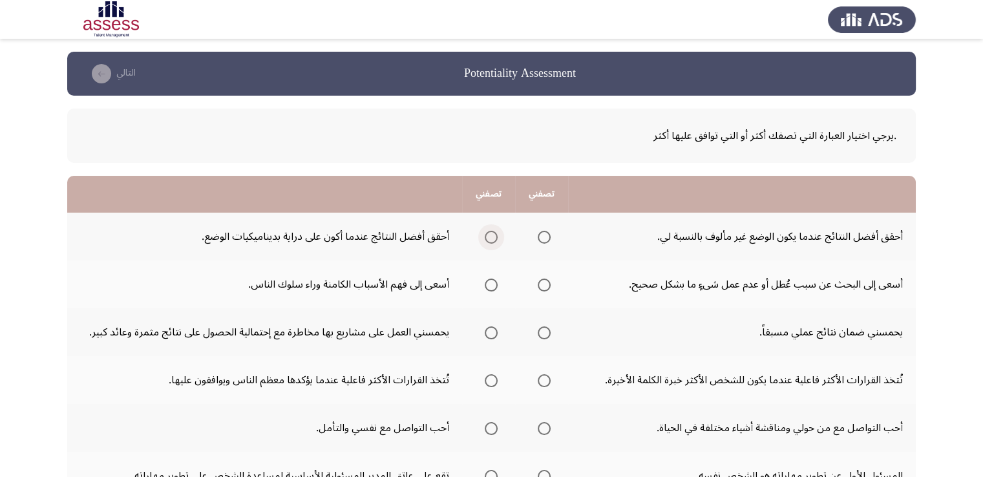
click at [487, 232] on span "Select an option" at bounding box center [491, 237] width 13 height 13
click at [487, 232] on input "Select an option" at bounding box center [491, 237] width 13 height 13
click at [542, 281] on span "Select an option" at bounding box center [544, 285] width 13 height 13
click at [542, 281] on input "Select an option" at bounding box center [544, 285] width 13 height 13
click at [540, 331] on span "Select an option" at bounding box center [544, 332] width 13 height 13
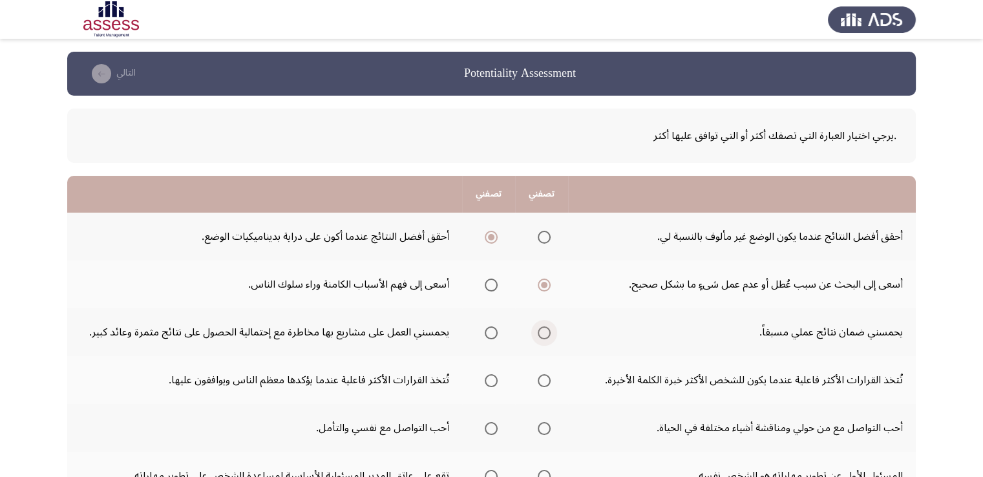
click at [540, 331] on input "Select an option" at bounding box center [544, 332] width 13 height 13
click at [547, 380] on span "Select an option" at bounding box center [544, 380] width 13 height 13
click at [547, 380] on input "Select an option" at bounding box center [544, 380] width 13 height 13
click at [543, 425] on span "Select an option" at bounding box center [544, 428] width 13 height 13
click at [543, 425] on input "Select an option" at bounding box center [544, 428] width 13 height 13
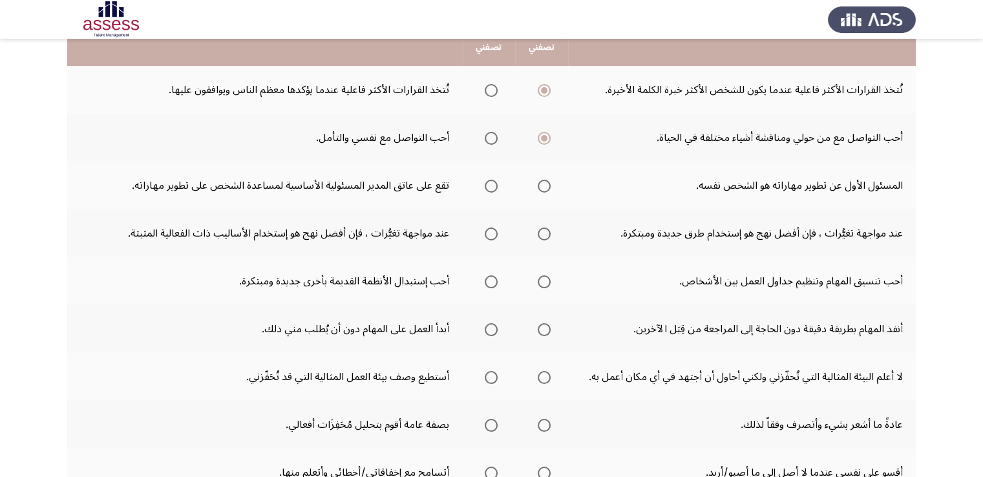
scroll to position [310, 0]
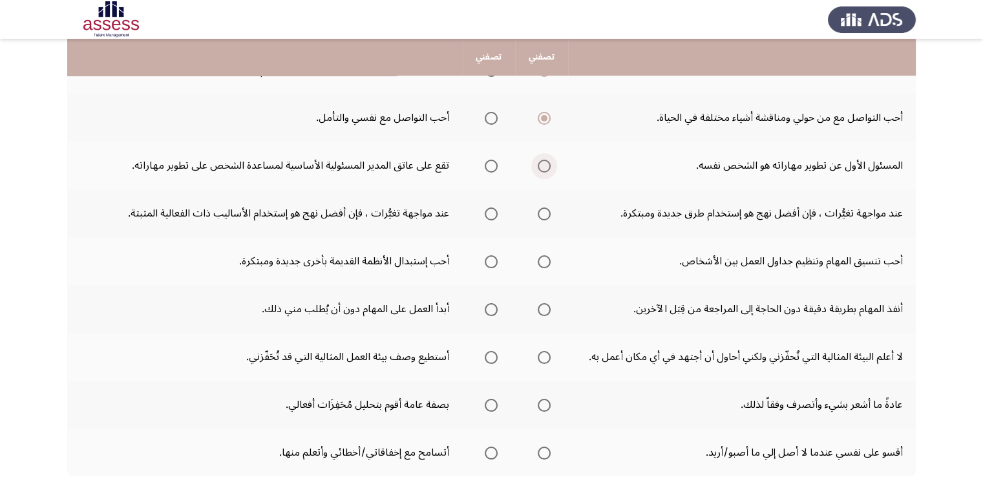
click at [546, 165] on span "Select an option" at bounding box center [544, 166] width 13 height 13
click at [546, 165] on input "Select an option" at bounding box center [544, 166] width 13 height 13
click at [551, 210] on th at bounding box center [541, 213] width 53 height 48
click at [540, 213] on span "Select an option" at bounding box center [544, 213] width 13 height 13
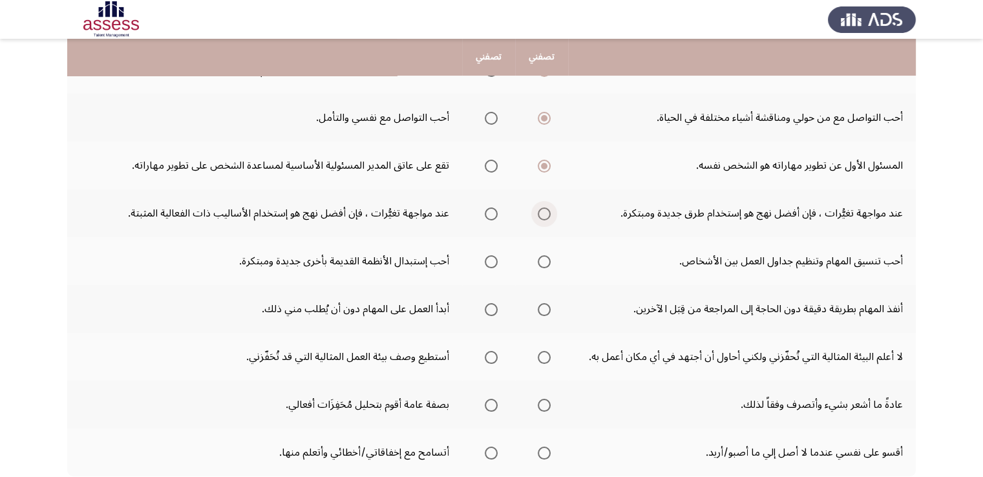
click at [540, 213] on input "Select an option" at bounding box center [544, 213] width 13 height 13
click at [540, 258] on span "Select an option" at bounding box center [544, 261] width 13 height 13
click at [540, 258] on input "Select an option" at bounding box center [544, 261] width 13 height 13
click at [492, 305] on span "Select an option" at bounding box center [491, 309] width 13 height 13
click at [492, 305] on input "Select an option" at bounding box center [491, 309] width 13 height 13
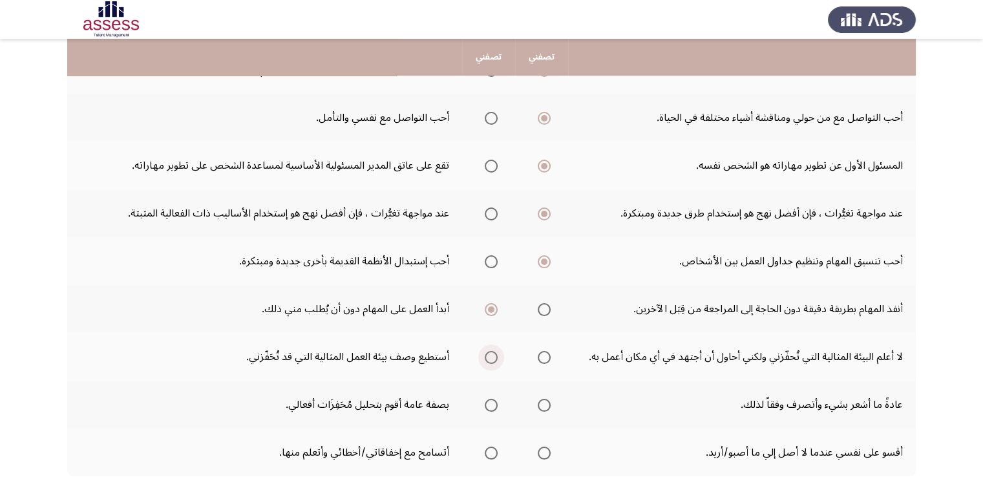
click at [492, 354] on span "Select an option" at bounding box center [491, 357] width 13 height 13
click at [492, 354] on input "Select an option" at bounding box center [491, 357] width 13 height 13
click at [489, 404] on span "Select an option" at bounding box center [491, 405] width 13 height 13
click at [489, 404] on input "Select an option" at bounding box center [491, 405] width 13 height 13
click at [490, 453] on span "Select an option" at bounding box center [491, 453] width 13 height 13
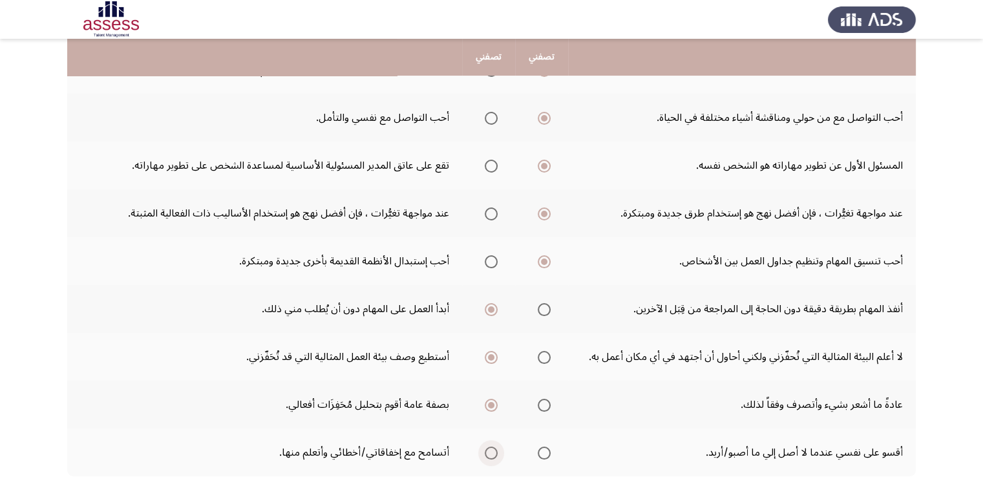
click at [490, 453] on input "Select an option" at bounding box center [491, 453] width 13 height 13
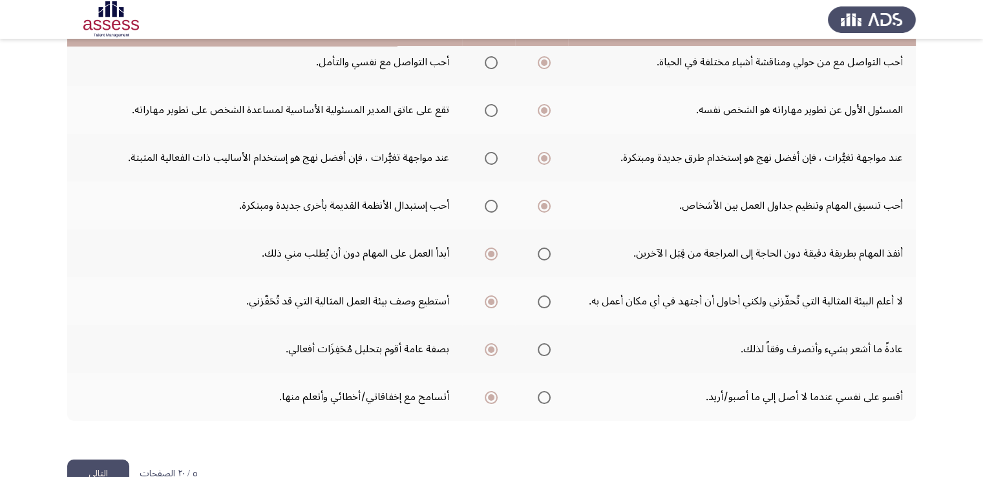
scroll to position [397, 0]
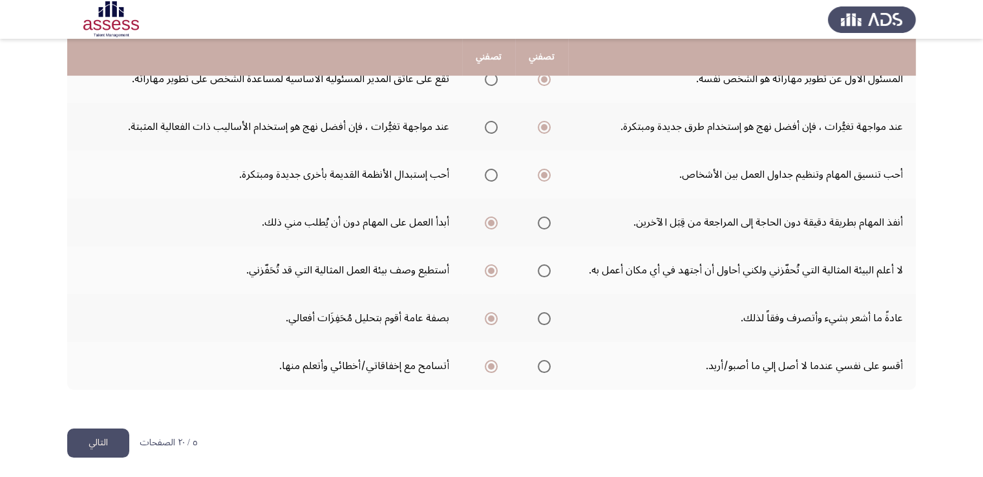
click at [106, 443] on button "التالي" at bounding box center [98, 443] width 62 height 29
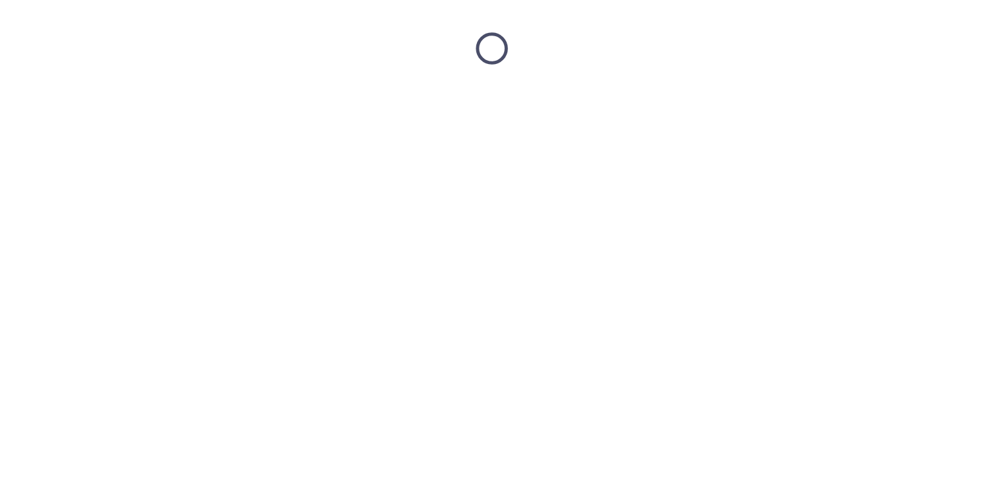
scroll to position [0, 0]
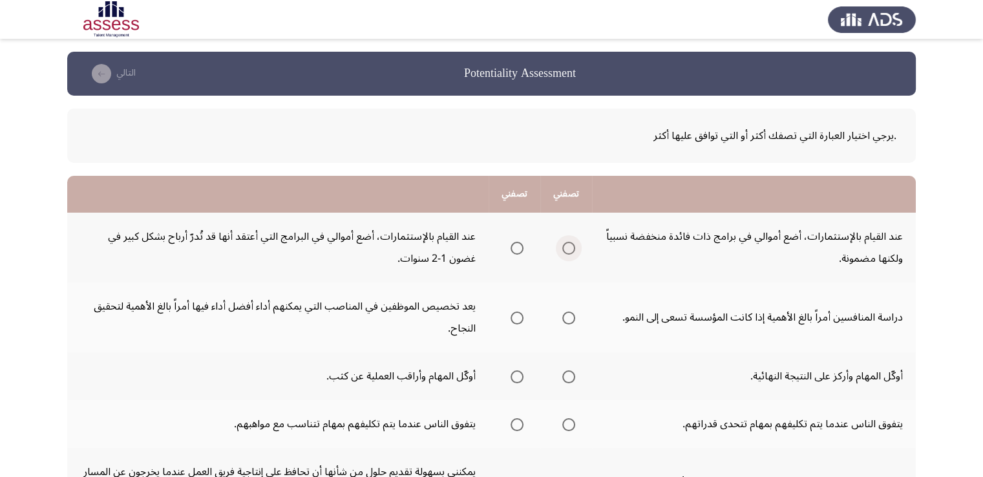
click at [571, 246] on span "Select an option" at bounding box center [568, 248] width 13 height 13
click at [571, 246] on input "Select an option" at bounding box center [568, 248] width 13 height 13
click at [516, 317] on span "Select an option" at bounding box center [517, 318] width 13 height 13
click at [516, 317] on input "Select an option" at bounding box center [517, 318] width 13 height 13
click at [518, 372] on span "Select an option" at bounding box center [517, 376] width 13 height 13
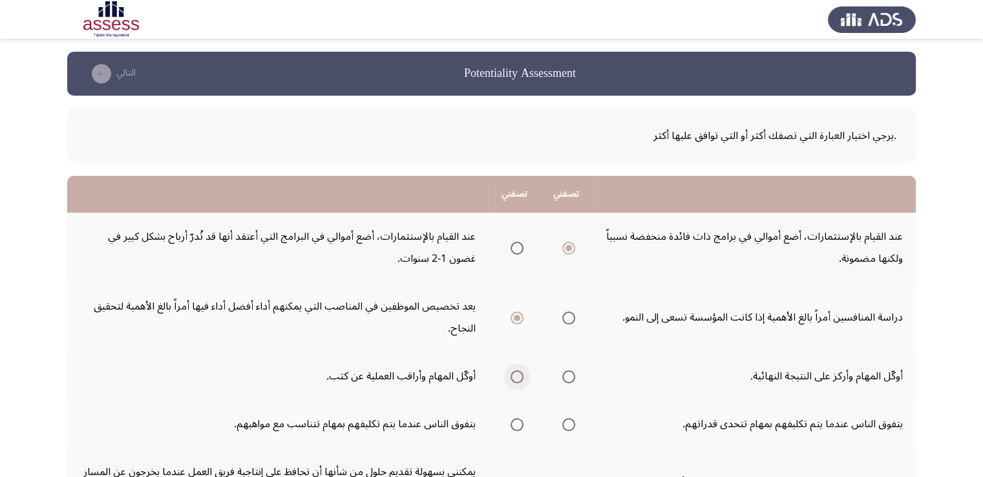
click at [518, 372] on input "Select an option" at bounding box center [517, 376] width 13 height 13
click at [520, 423] on span "Select an option" at bounding box center [517, 424] width 13 height 13
click at [520, 423] on input "Select an option" at bounding box center [517, 424] width 13 height 13
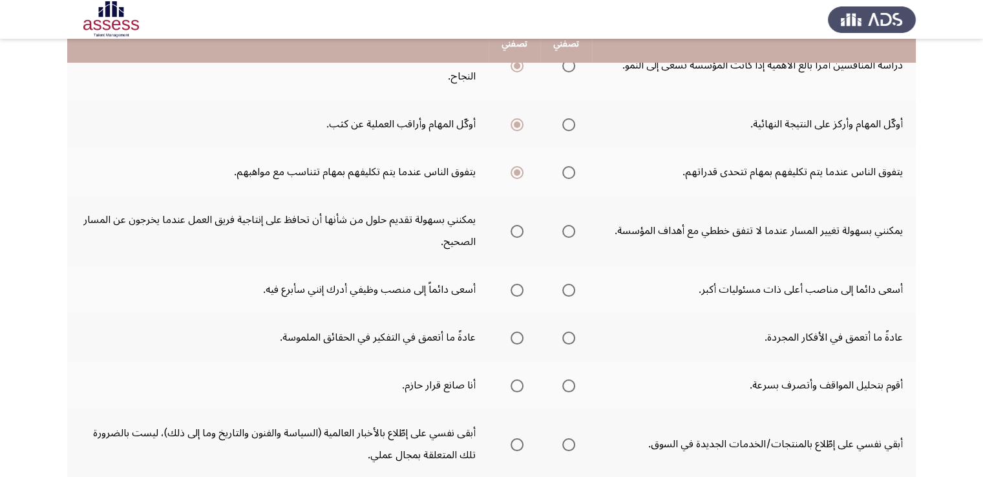
scroll to position [259, 0]
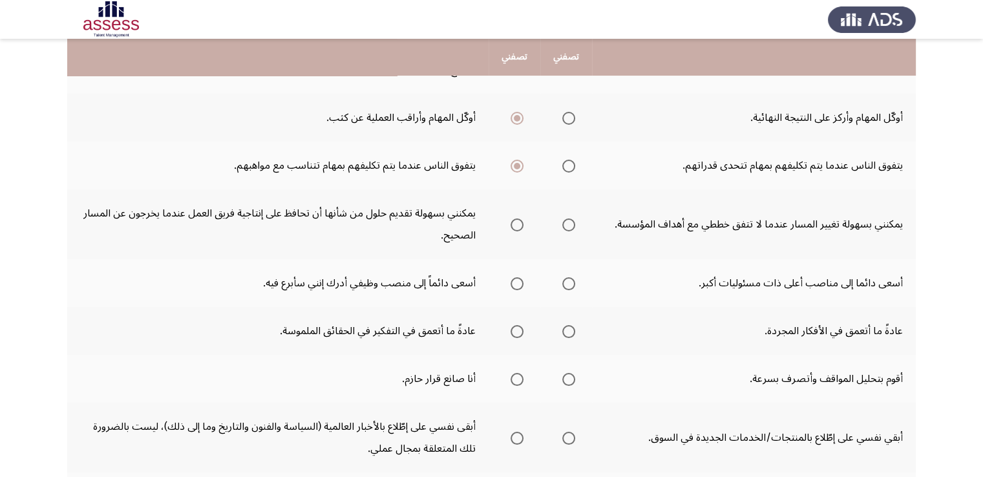
click at [520, 221] on span "Select an option" at bounding box center [517, 224] width 13 height 13
click at [520, 221] on input "Select an option" at bounding box center [517, 224] width 13 height 13
click at [517, 282] on span "Select an option" at bounding box center [517, 283] width 13 height 13
click at [517, 282] on input "Select an option" at bounding box center [517, 283] width 13 height 13
click at [522, 330] on span "Select an option" at bounding box center [517, 331] width 13 height 13
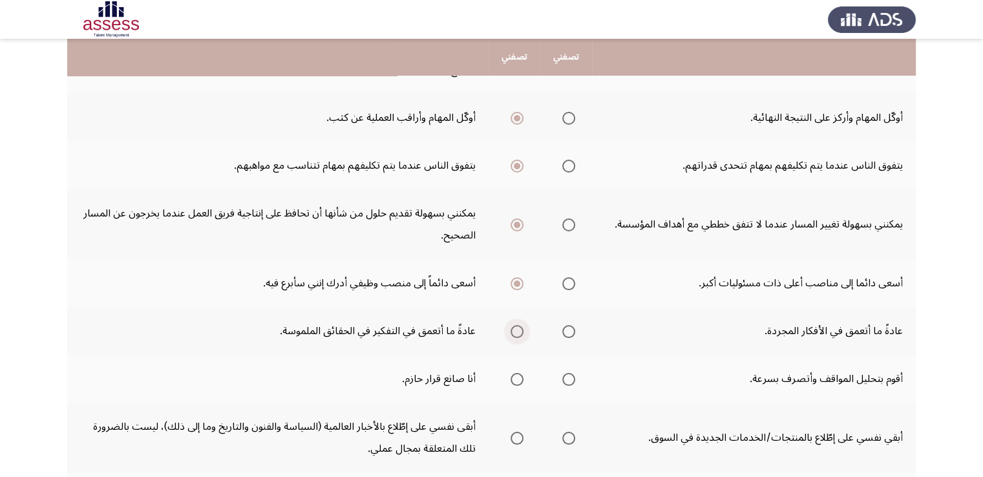
click at [522, 330] on input "Select an option" at bounding box center [517, 331] width 13 height 13
click at [564, 376] on span "Select an option" at bounding box center [568, 379] width 13 height 13
click at [564, 376] on input "Select an option" at bounding box center [568, 379] width 13 height 13
click at [569, 433] on span "Select an option" at bounding box center [568, 438] width 13 height 13
click at [569, 433] on input "Select an option" at bounding box center [568, 438] width 13 height 13
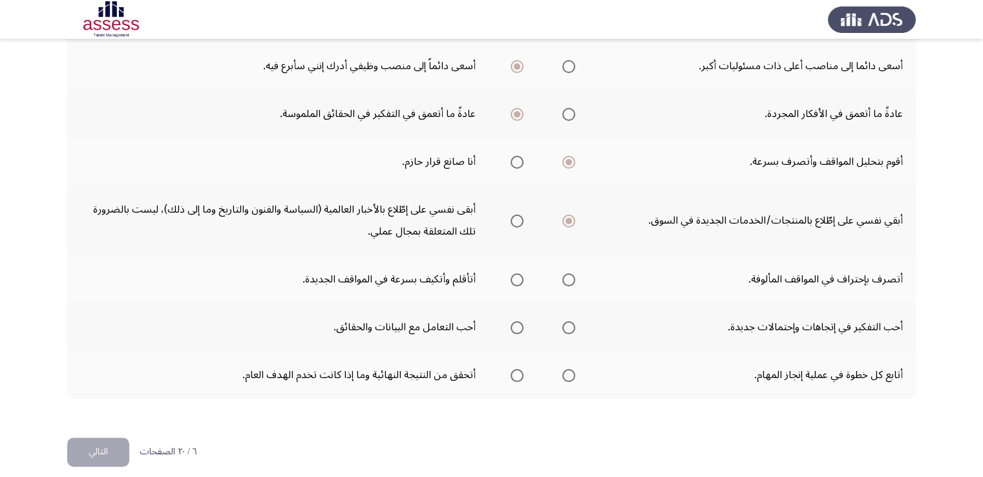
scroll to position [483, 0]
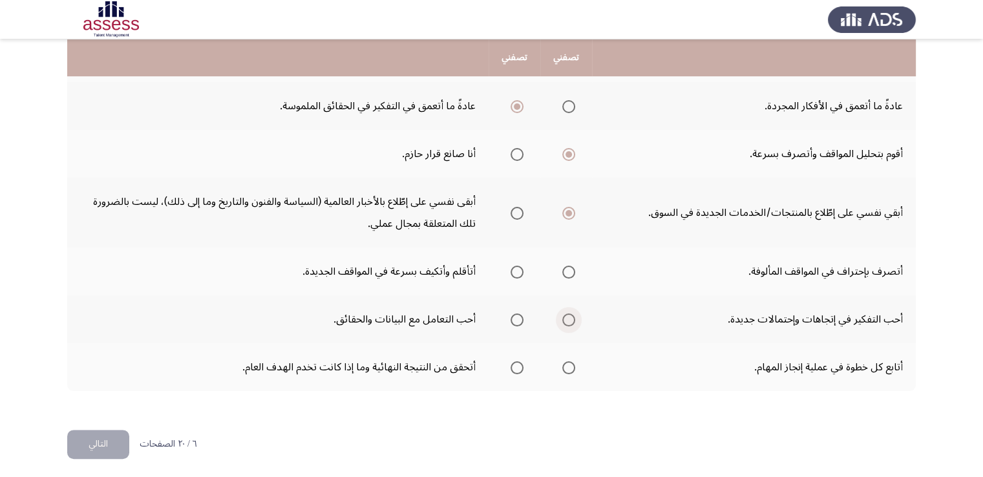
click at [575, 314] on span "Select an option" at bounding box center [568, 319] width 13 height 13
click at [575, 314] on input "Select an option" at bounding box center [568, 319] width 13 height 13
click at [574, 267] on span "Select an option" at bounding box center [568, 272] width 13 height 13
click at [574, 267] on input "Select an option" at bounding box center [568, 272] width 13 height 13
click at [520, 266] on span "Select an option" at bounding box center [517, 272] width 13 height 13
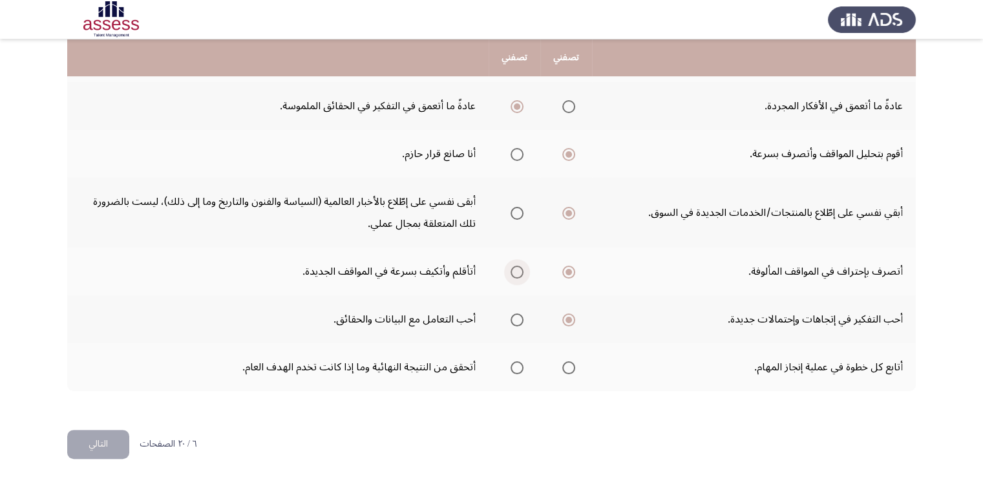
click at [520, 266] on input "Select an option" at bounding box center [517, 272] width 13 height 13
click at [520, 314] on span "Select an option" at bounding box center [517, 319] width 13 height 13
click at [520, 314] on input "Select an option" at bounding box center [517, 319] width 13 height 13
click at [569, 362] on span "Select an option" at bounding box center [568, 367] width 13 height 13
click at [569, 362] on input "Select an option" at bounding box center [568, 367] width 13 height 13
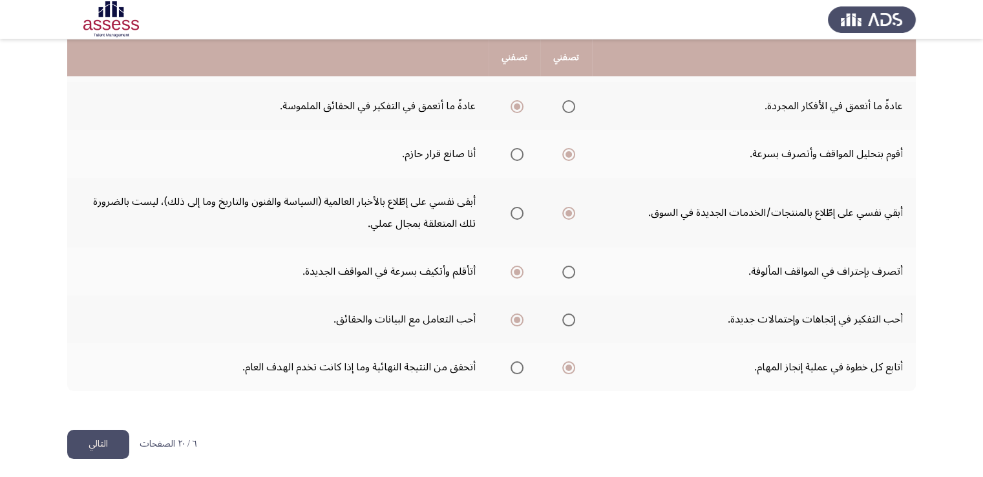
click at [98, 447] on button "التالي" at bounding box center [98, 444] width 62 height 29
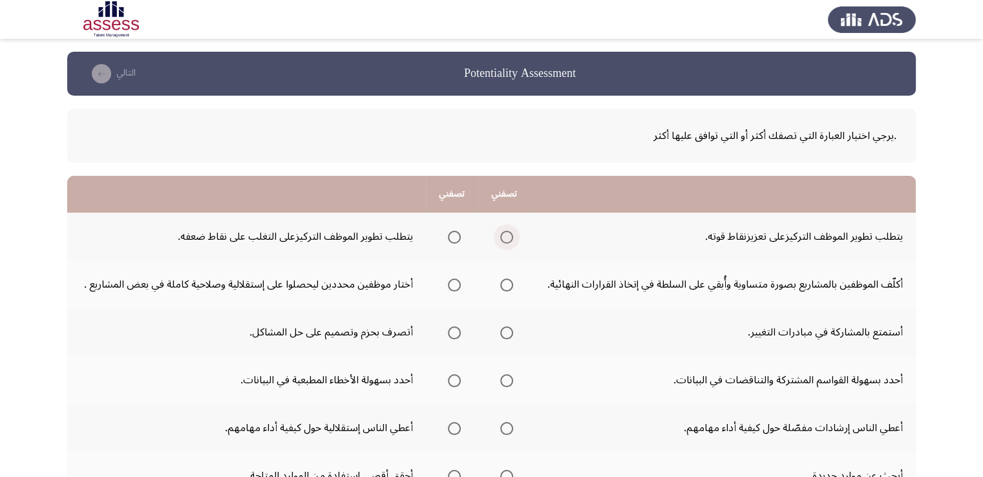
click at [506, 238] on span "Select an option" at bounding box center [506, 237] width 13 height 13
click at [506, 238] on input "Select an option" at bounding box center [506, 237] width 13 height 13
click at [460, 286] on span "Select an option" at bounding box center [454, 285] width 13 height 13
click at [460, 286] on input "Select an option" at bounding box center [454, 285] width 13 height 13
click at [455, 326] on span "Select an option" at bounding box center [454, 332] width 13 height 13
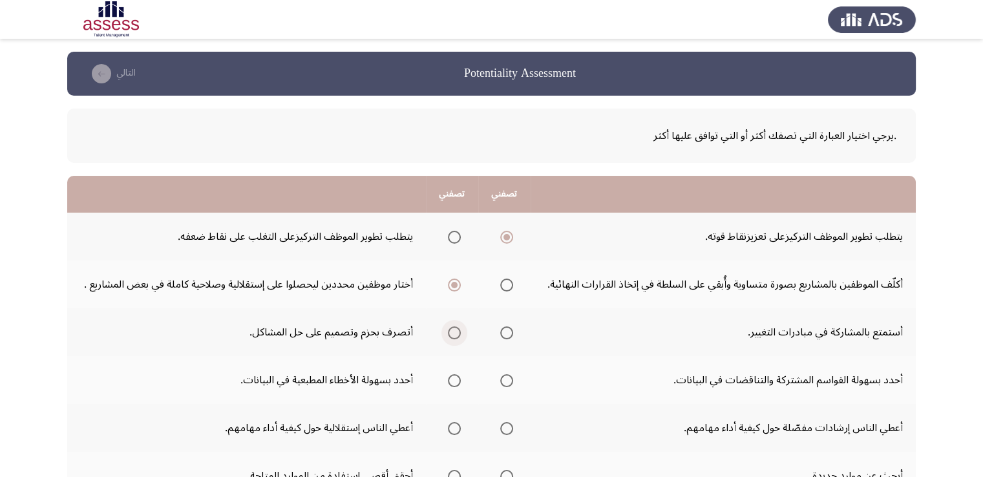
click at [455, 326] on input "Select an option" at bounding box center [454, 332] width 13 height 13
click at [505, 371] on mat-radio-group "Select an option" at bounding box center [504, 380] width 18 height 22
click at [507, 379] on span "Select an option" at bounding box center [506, 380] width 13 height 13
click at [507, 379] on input "Select an option" at bounding box center [506, 380] width 13 height 13
click at [506, 425] on span "Select an option" at bounding box center [506, 428] width 13 height 13
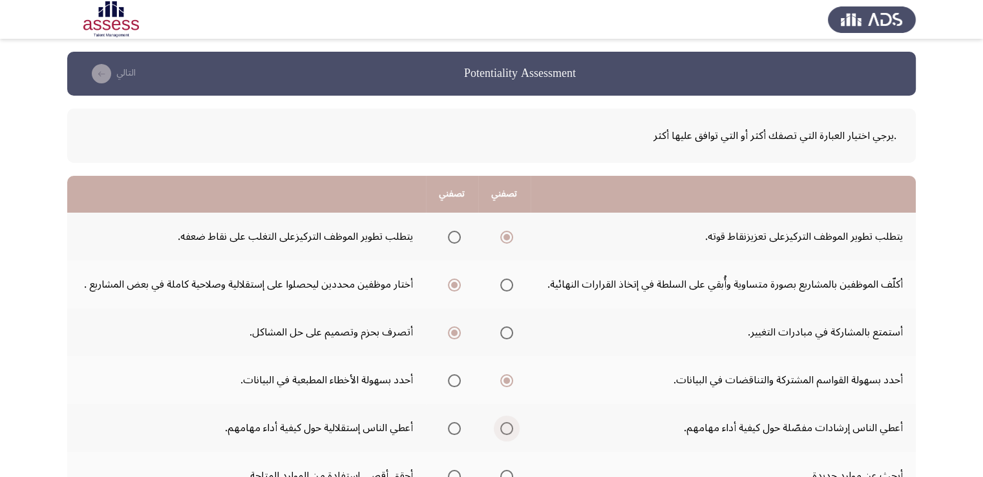
click at [506, 425] on input "Select an option" at bounding box center [506, 428] width 13 height 13
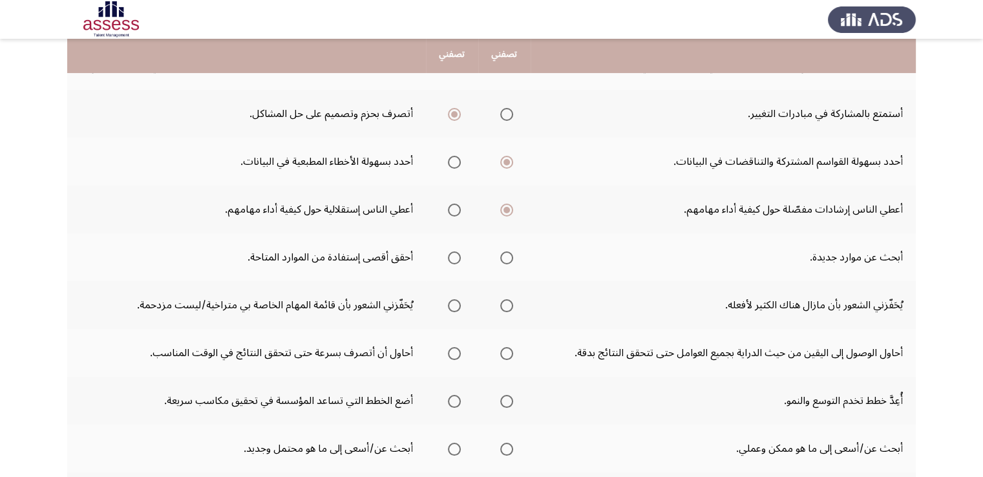
scroll to position [216, 0]
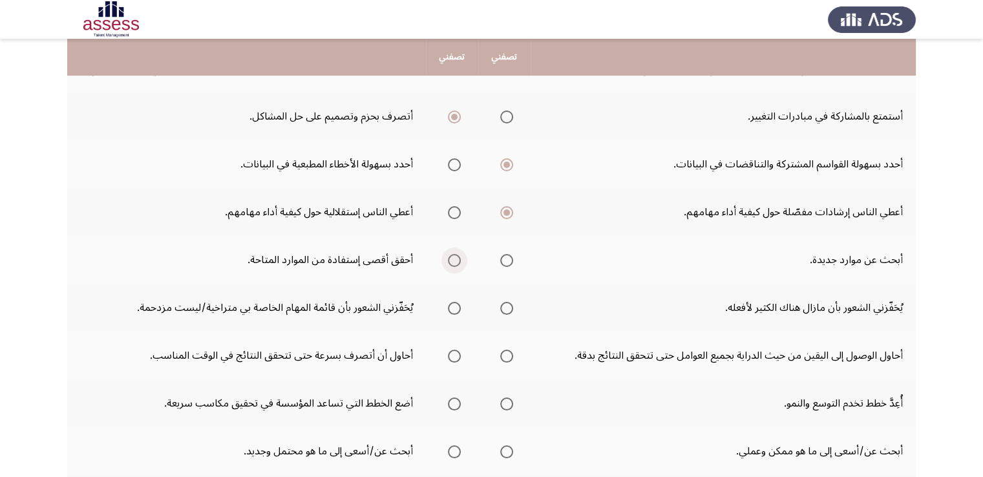
click at [461, 258] on span "Select an option" at bounding box center [454, 260] width 13 height 13
click at [461, 258] on input "Select an option" at bounding box center [454, 260] width 13 height 13
click at [509, 304] on span "Select an option" at bounding box center [506, 308] width 13 height 13
click at [509, 304] on input "Select an option" at bounding box center [506, 308] width 13 height 13
click at [504, 351] on span "Select an option" at bounding box center [506, 356] width 13 height 13
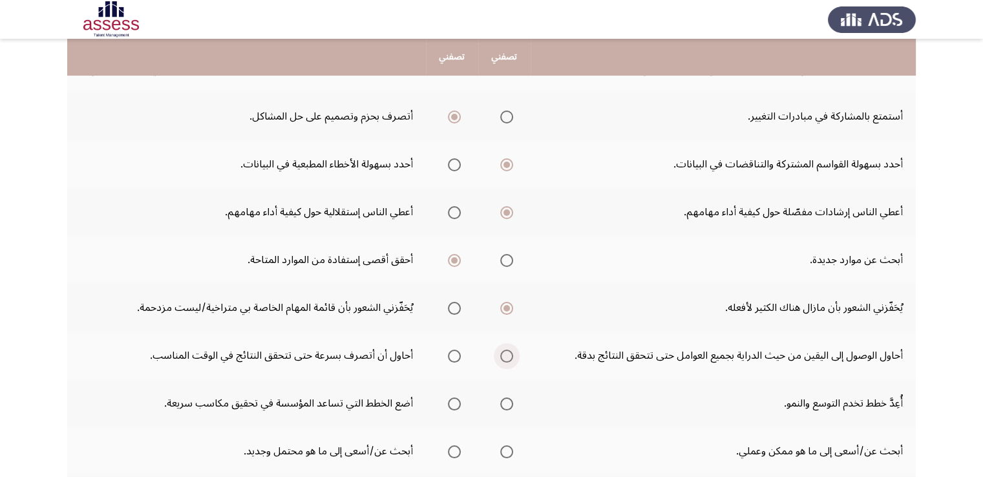
click at [504, 351] on input "Select an option" at bounding box center [506, 356] width 13 height 13
click at [459, 357] on span "Select an option" at bounding box center [454, 356] width 13 height 13
click at [459, 357] on input "Select an option" at bounding box center [454, 356] width 13 height 13
click at [509, 350] on span "Select an option" at bounding box center [506, 356] width 13 height 13
click at [509, 350] on input "Select an option" at bounding box center [506, 356] width 13 height 13
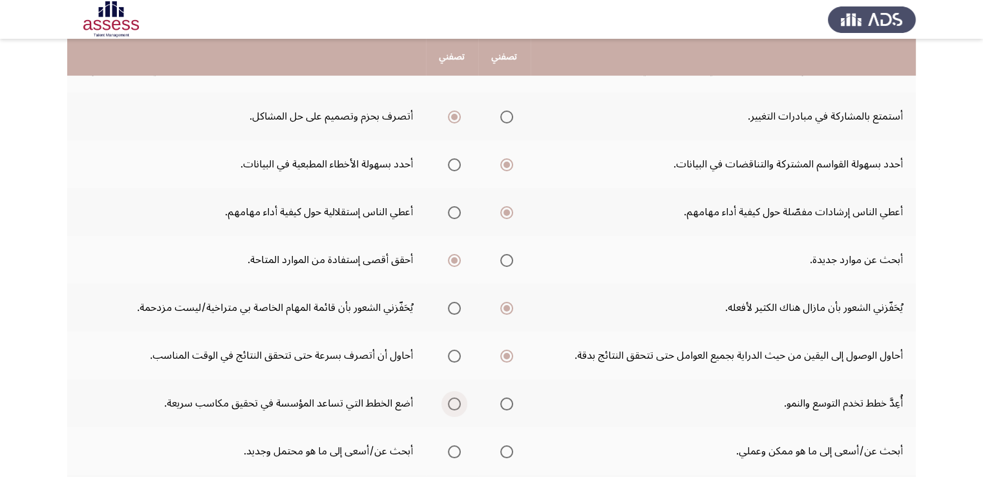
click at [452, 398] on span "Select an option" at bounding box center [454, 403] width 13 height 13
click at [452, 398] on input "Select an option" at bounding box center [454, 403] width 13 height 13
click at [504, 447] on span "Select an option" at bounding box center [506, 451] width 13 height 13
click at [504, 447] on input "Select an option" at bounding box center [506, 451] width 13 height 13
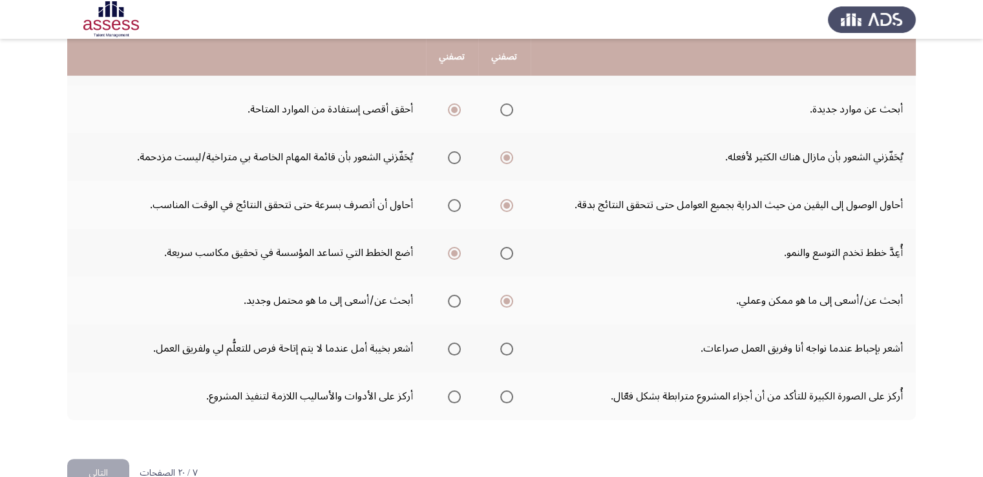
scroll to position [397, 0]
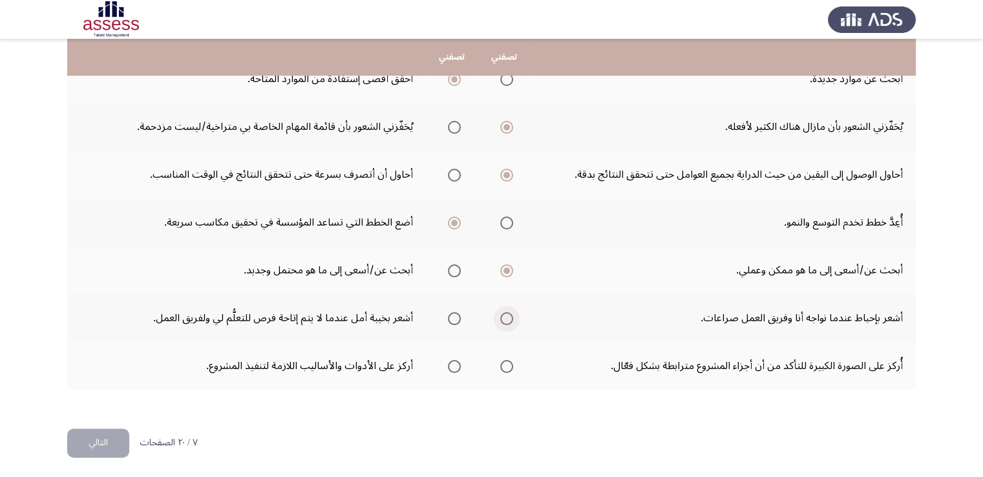
click at [504, 316] on span "Select an option" at bounding box center [506, 318] width 13 height 13
click at [504, 316] on input "Select an option" at bounding box center [506, 318] width 13 height 13
click at [507, 365] on span "Select an option" at bounding box center [506, 366] width 13 height 13
click at [507, 365] on input "Select an option" at bounding box center [506, 366] width 13 height 13
click at [105, 438] on button "التالي" at bounding box center [98, 443] width 62 height 29
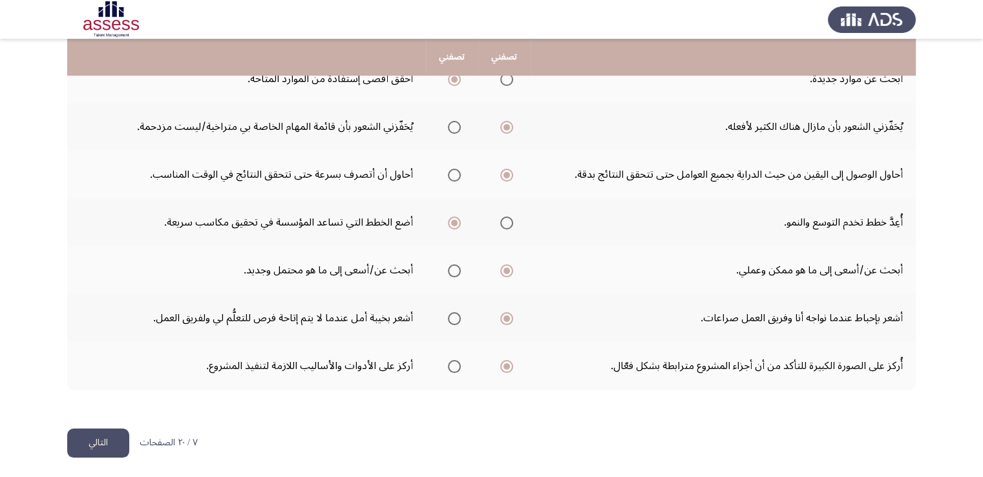
scroll to position [0, 0]
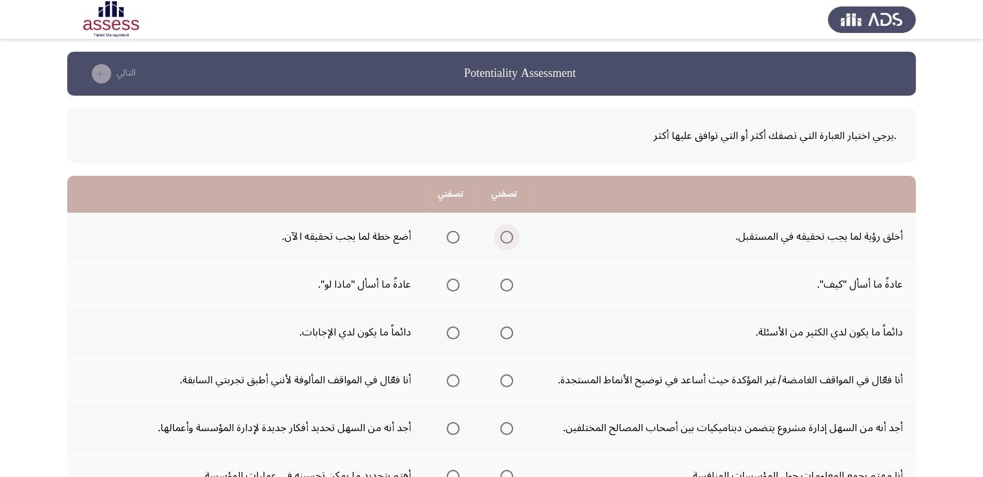
click at [502, 235] on span "Select an option" at bounding box center [506, 237] width 13 height 13
click at [502, 235] on input "Select an option" at bounding box center [506, 237] width 13 height 13
click at [453, 279] on span "Select an option" at bounding box center [453, 285] width 13 height 13
click at [453, 279] on input "Select an option" at bounding box center [453, 285] width 13 height 13
click at [504, 329] on span "Select an option" at bounding box center [506, 332] width 13 height 13
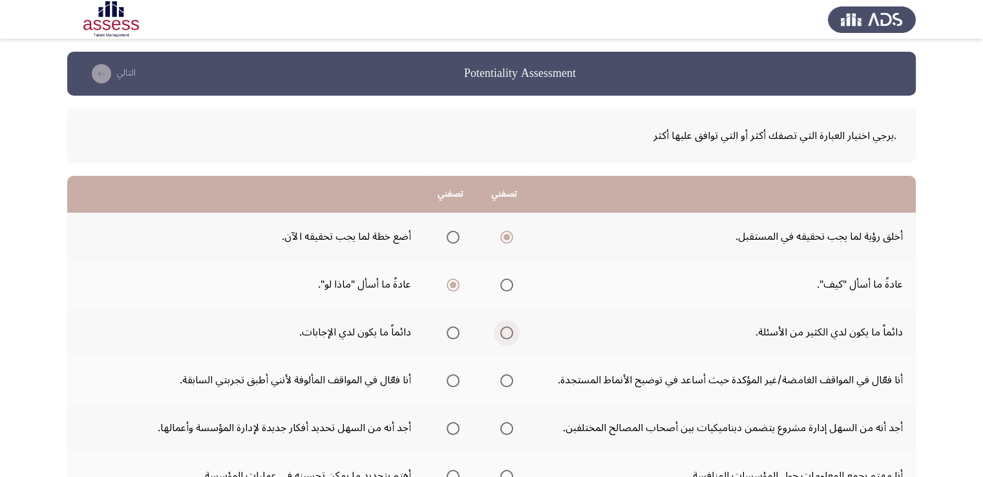
click at [504, 329] on input "Select an option" at bounding box center [506, 332] width 13 height 13
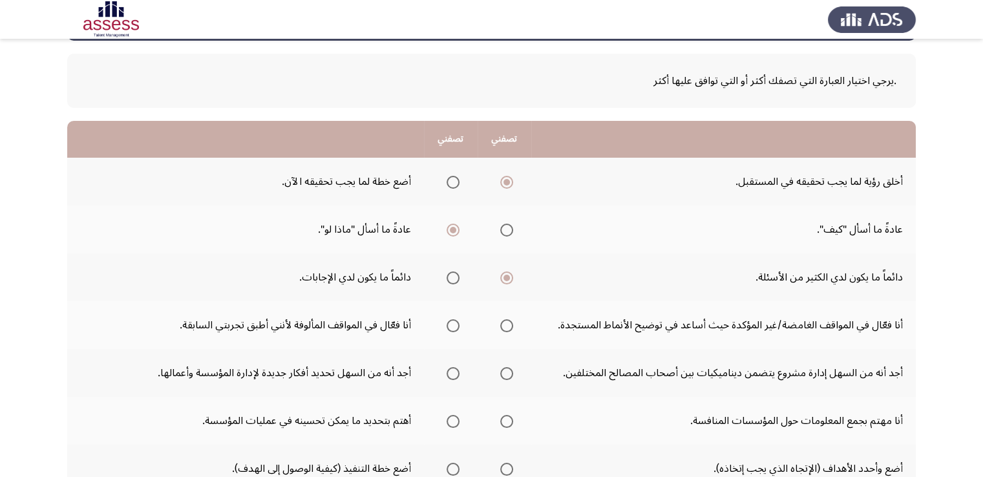
scroll to position [78, 0]
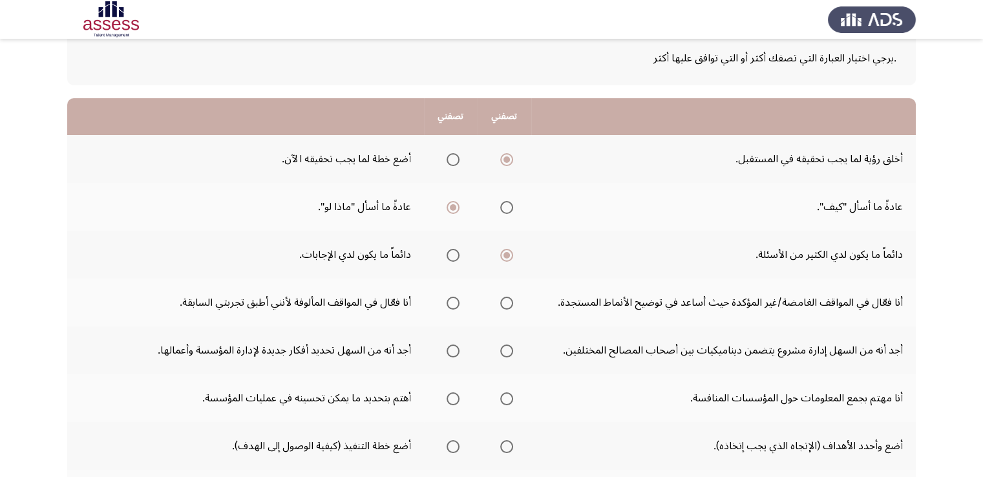
click at [450, 298] on span "Select an option" at bounding box center [453, 303] width 13 height 13
click at [450, 298] on input "Select an option" at bounding box center [453, 303] width 13 height 13
click at [452, 352] on span "Select an option" at bounding box center [453, 350] width 13 height 13
click at [452, 352] on input "Select an option" at bounding box center [453, 350] width 13 height 13
click at [453, 395] on span "Select an option" at bounding box center [453, 398] width 13 height 13
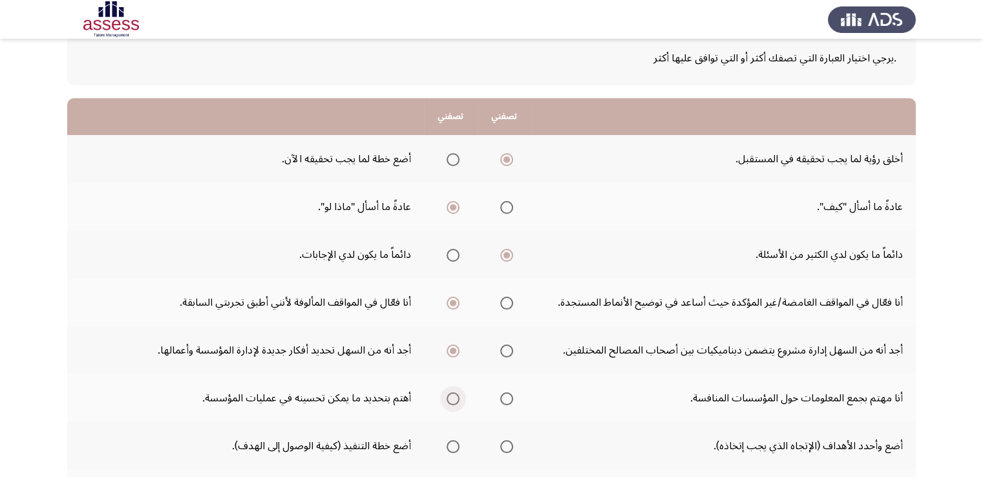
click at [453, 395] on input "Select an option" at bounding box center [453, 398] width 13 height 13
click at [453, 443] on span "Select an option" at bounding box center [453, 446] width 13 height 13
click at [453, 443] on input "Select an option" at bounding box center [453, 446] width 13 height 13
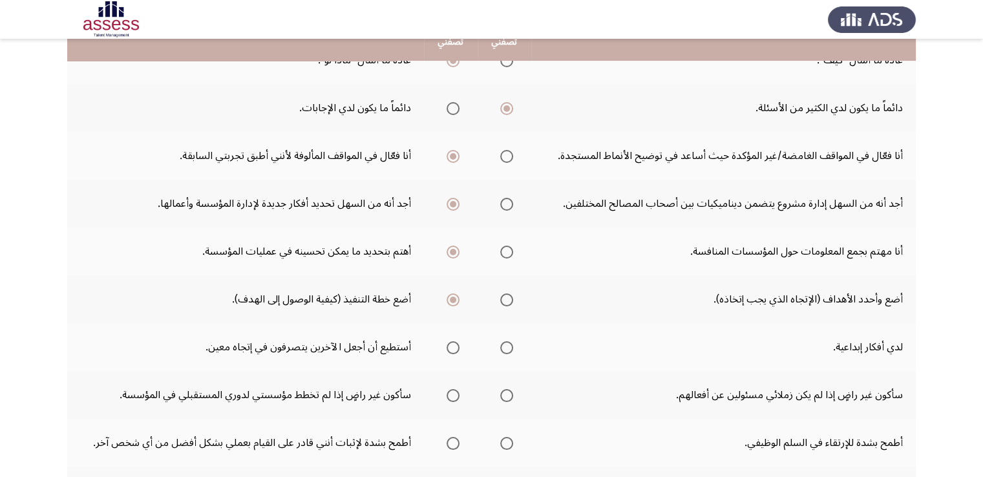
scroll to position [233, 0]
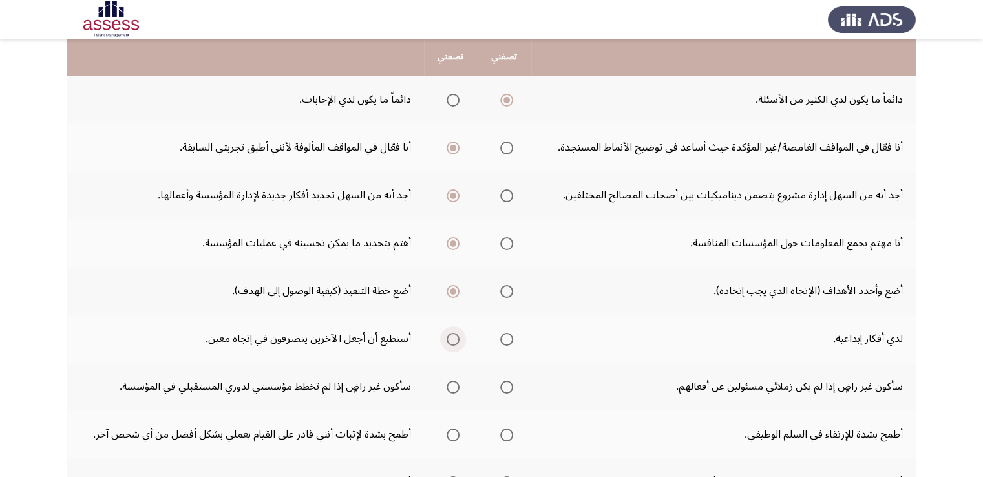
click at [452, 337] on span "Select an option" at bounding box center [453, 339] width 13 height 13
click at [452, 337] on input "Select an option" at bounding box center [453, 339] width 13 height 13
click at [453, 381] on span "Select an option" at bounding box center [453, 387] width 13 height 13
click at [453, 381] on input "Select an option" at bounding box center [453, 387] width 13 height 13
click at [450, 430] on span "Select an option" at bounding box center [453, 435] width 13 height 13
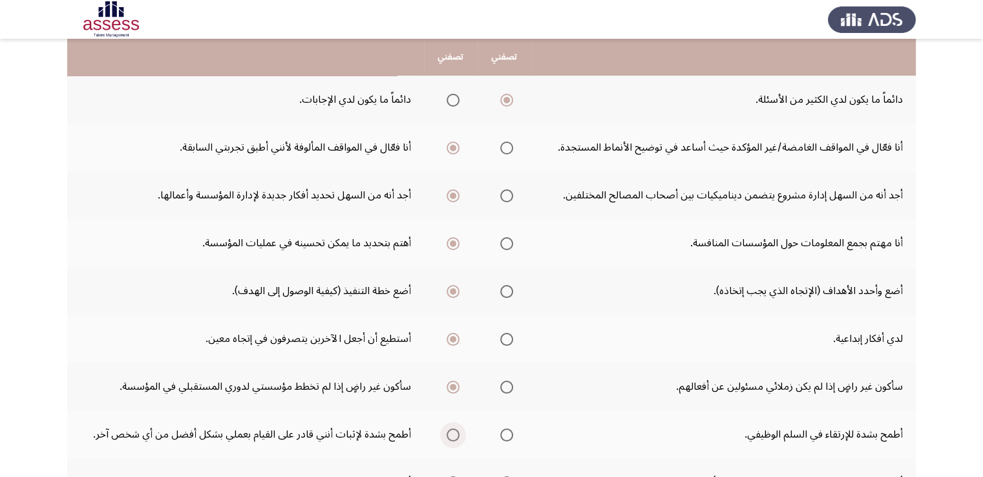
click at [450, 430] on input "Select an option" at bounding box center [453, 435] width 13 height 13
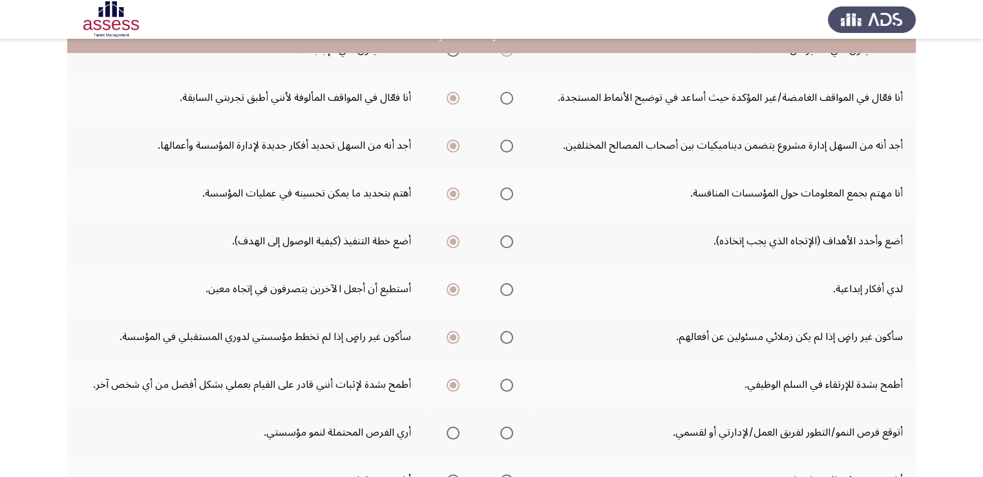
scroll to position [284, 0]
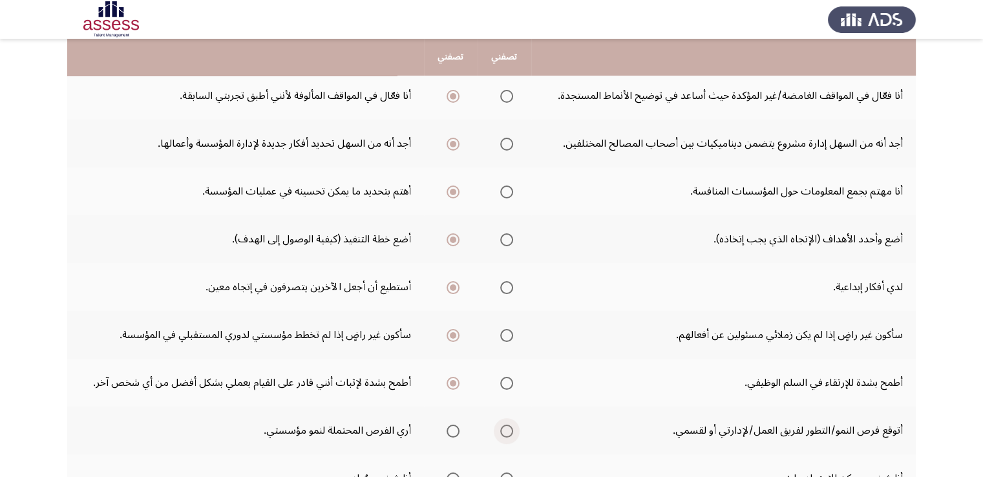
click at [509, 425] on span "Select an option" at bounding box center [506, 431] width 13 height 13
click at [509, 425] on input "Select an option" at bounding box center [506, 431] width 13 height 13
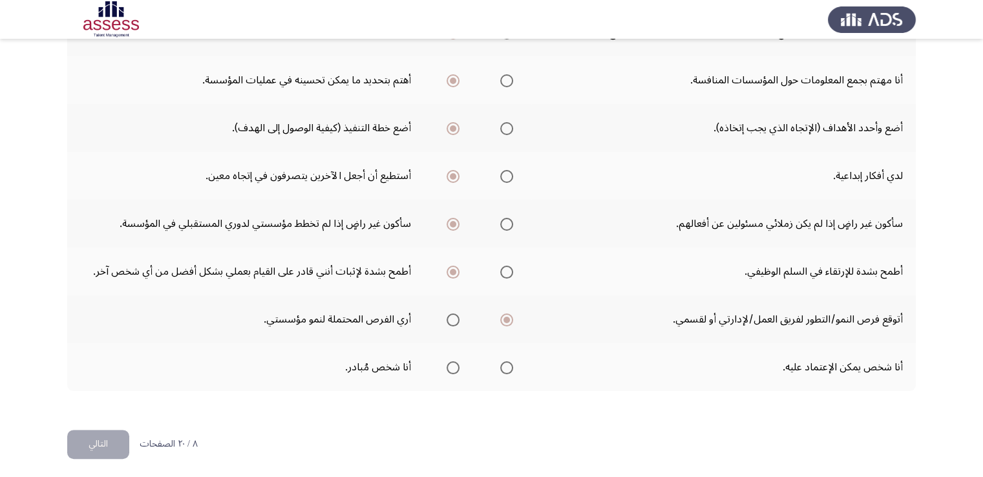
scroll to position [397, 0]
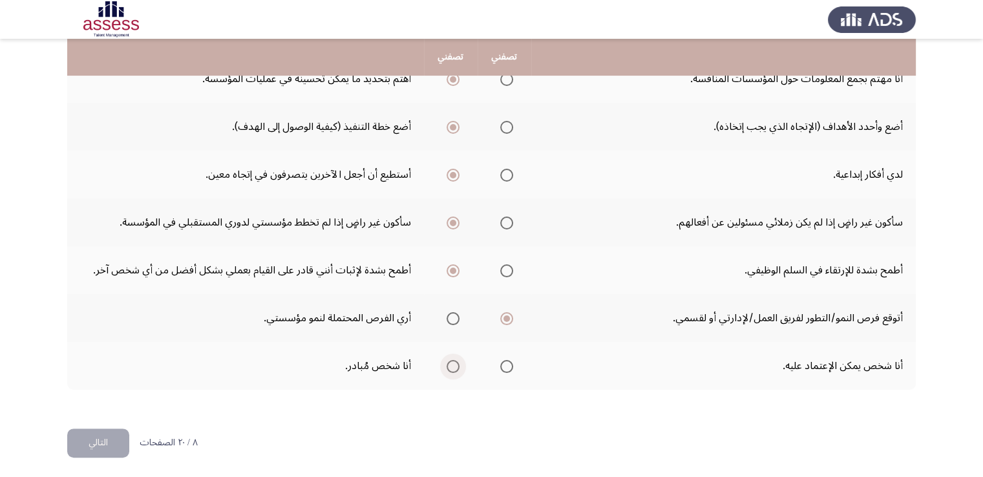
click at [452, 360] on span "Select an option" at bounding box center [453, 366] width 13 height 13
click at [452, 360] on input "Select an option" at bounding box center [453, 366] width 13 height 13
click at [107, 450] on button "التالي" at bounding box center [98, 443] width 62 height 29
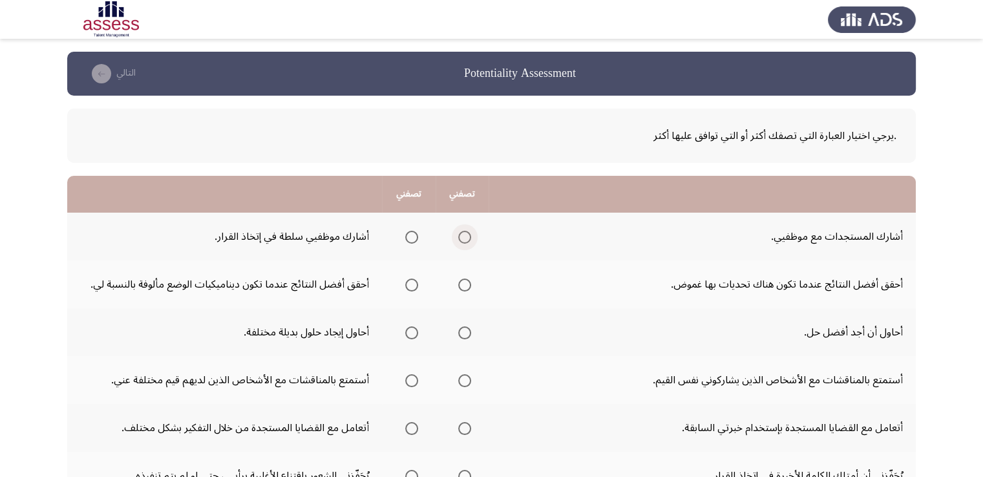
click at [462, 231] on span "Select an option" at bounding box center [464, 237] width 13 height 13
click at [462, 231] on input "Select an option" at bounding box center [464, 237] width 13 height 13
click at [412, 286] on span "Select an option" at bounding box center [411, 285] width 13 height 13
click at [412, 286] on input "Select an option" at bounding box center [411, 285] width 13 height 13
click at [467, 326] on span "Select an option" at bounding box center [464, 332] width 13 height 13
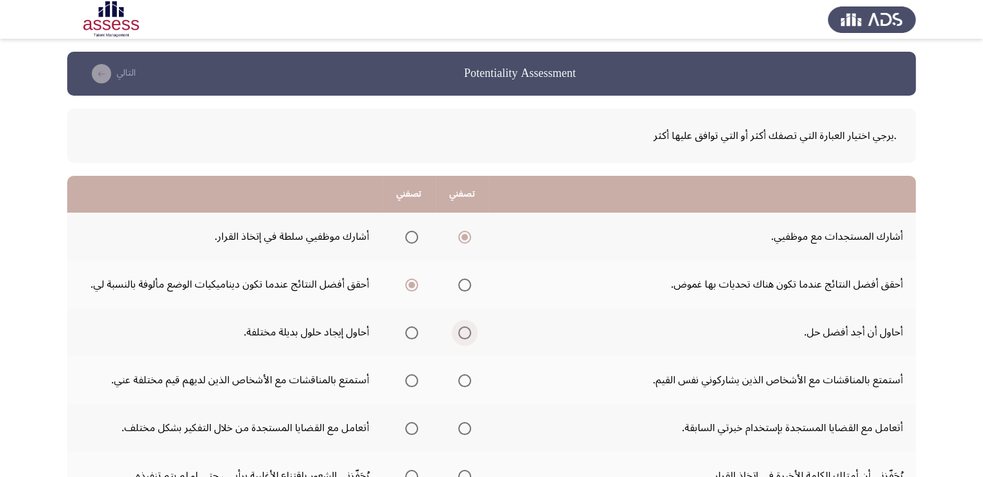
click at [467, 326] on input "Select an option" at bounding box center [464, 332] width 13 height 13
click at [408, 332] on span "Select an option" at bounding box center [411, 332] width 13 height 13
click at [408, 332] on input "Select an option" at bounding box center [411, 332] width 13 height 13
click at [411, 385] on span "Select an option" at bounding box center [411, 380] width 13 height 13
click at [411, 385] on input "Select an option" at bounding box center [411, 380] width 13 height 13
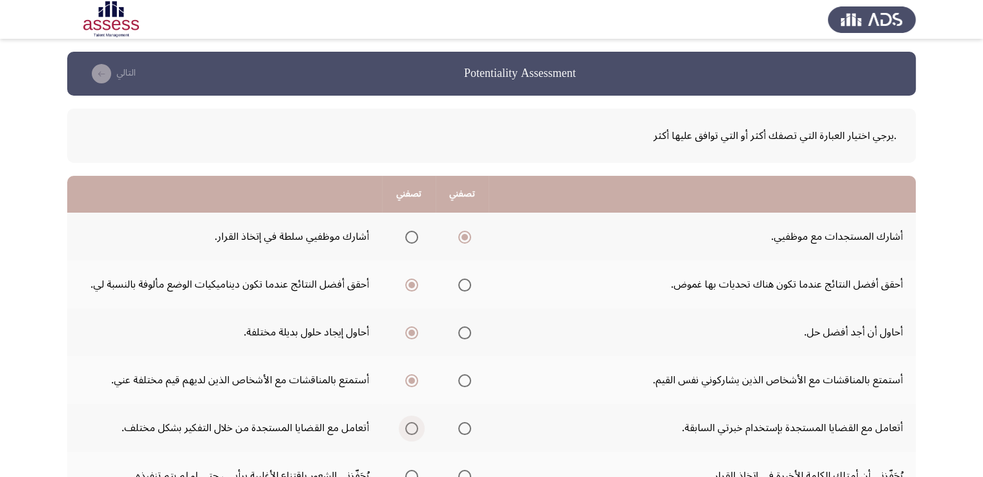
click at [416, 430] on span "Select an option" at bounding box center [411, 428] width 13 height 13
click at [416, 430] on input "Select an option" at bounding box center [411, 428] width 13 height 13
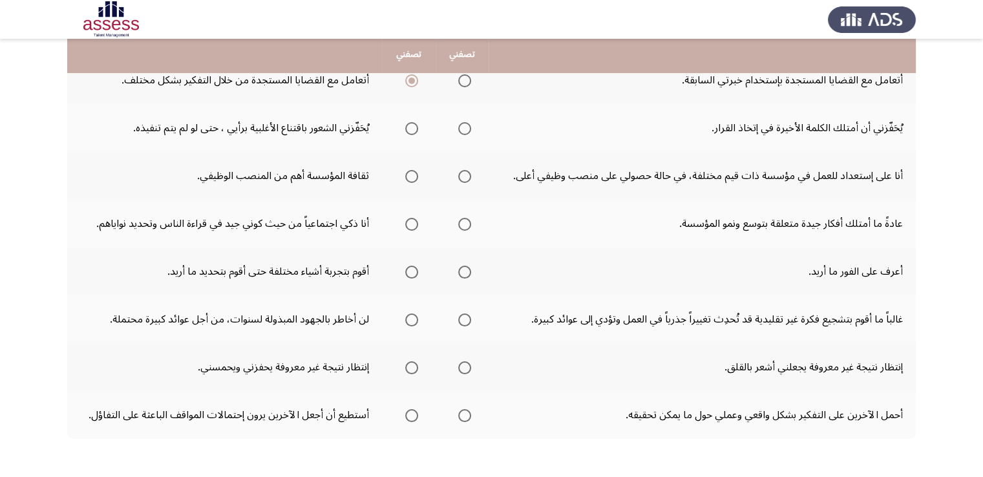
scroll to position [345, 0]
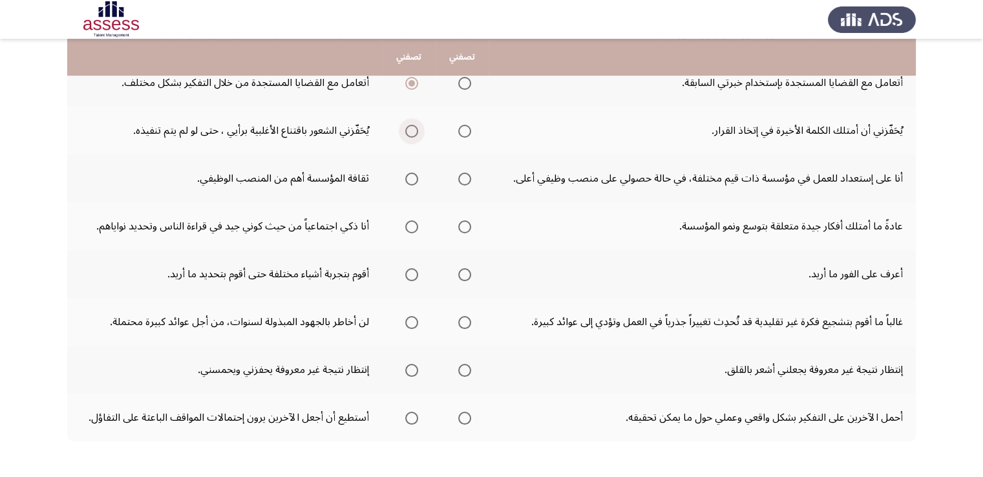
click at [416, 130] on span "Select an option" at bounding box center [411, 131] width 13 height 13
click at [416, 130] on input "Select an option" at bounding box center [411, 131] width 13 height 13
click at [416, 177] on span "Select an option" at bounding box center [411, 179] width 13 height 13
click at [416, 177] on input "Select an option" at bounding box center [411, 179] width 13 height 13
click at [416, 220] on span "Select an option" at bounding box center [411, 226] width 13 height 13
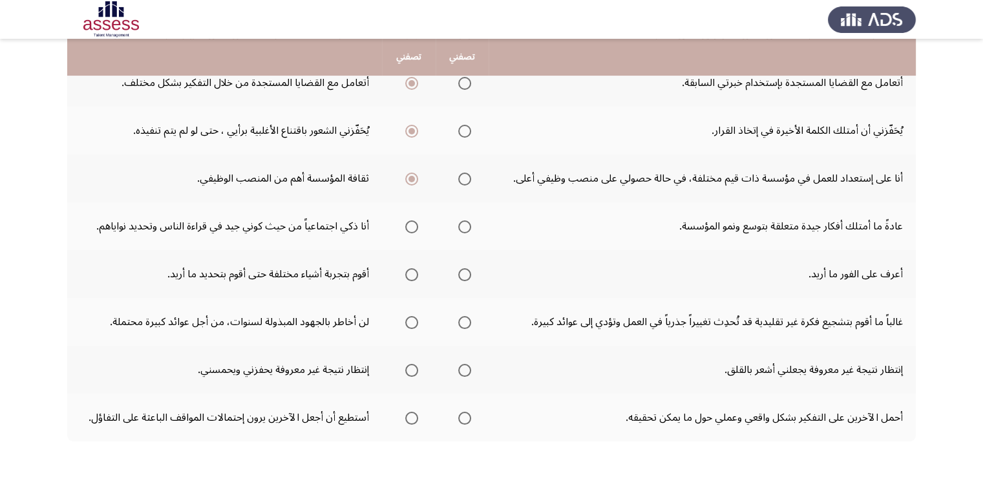
click at [416, 220] on input "Select an option" at bounding box center [411, 226] width 13 height 13
click at [465, 275] on span "Select an option" at bounding box center [464, 274] width 13 height 13
click at [465, 275] on input "Select an option" at bounding box center [464, 274] width 13 height 13
click at [407, 316] on span "Select an option" at bounding box center [411, 322] width 13 height 13
click at [407, 316] on input "Select an option" at bounding box center [411, 322] width 13 height 13
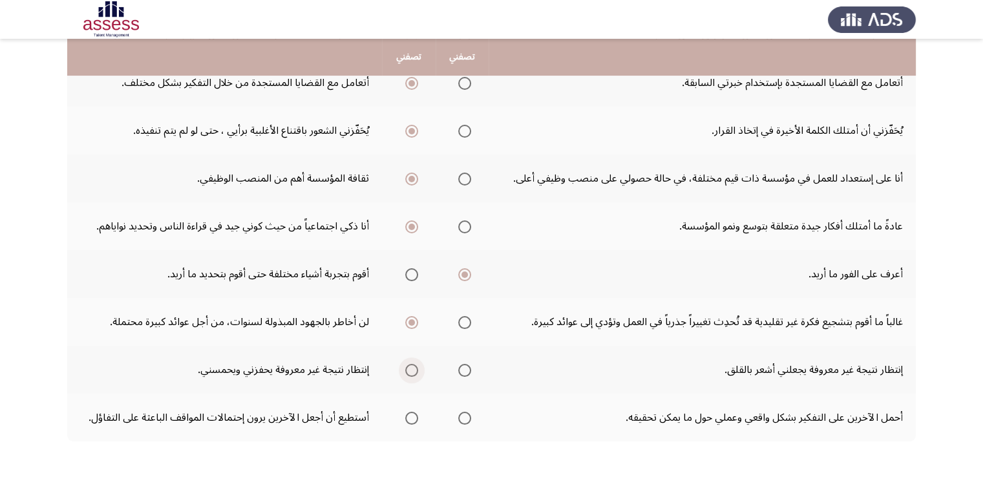
click at [414, 365] on span "Select an option" at bounding box center [411, 370] width 13 height 13
click at [414, 365] on input "Select an option" at bounding box center [411, 370] width 13 height 13
click at [465, 365] on span "Select an option" at bounding box center [464, 370] width 13 height 13
click at [465, 365] on input "Select an option" at bounding box center [464, 370] width 13 height 13
click at [465, 416] on span "Select an option" at bounding box center [464, 418] width 13 height 13
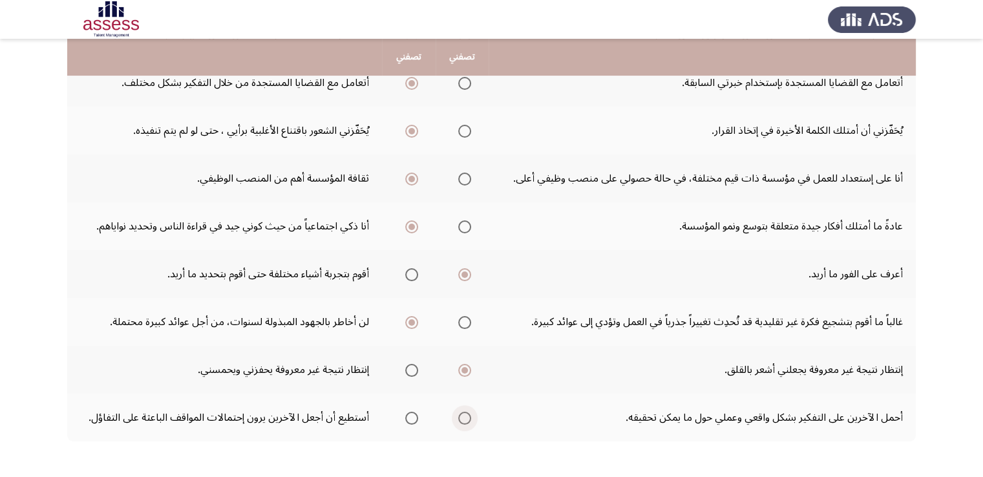
click at [465, 416] on input "Select an option" at bounding box center [464, 418] width 13 height 13
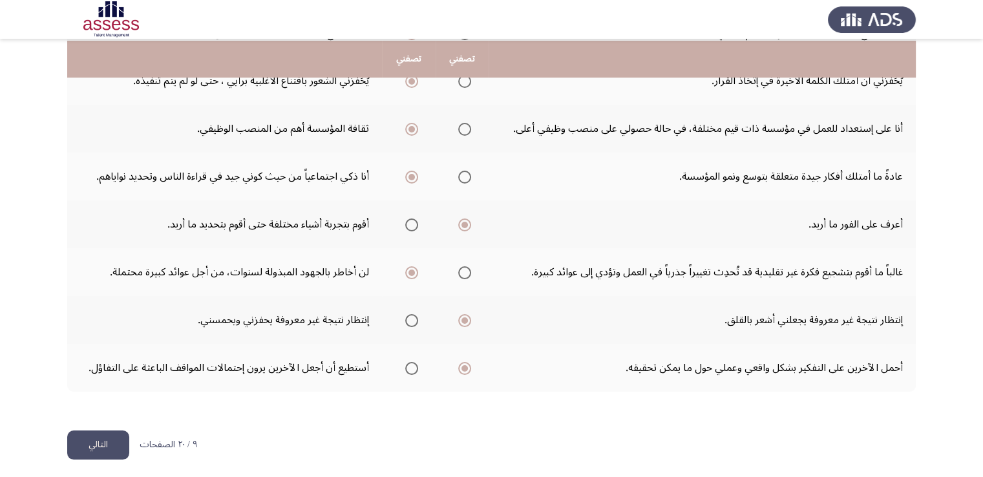
scroll to position [397, 0]
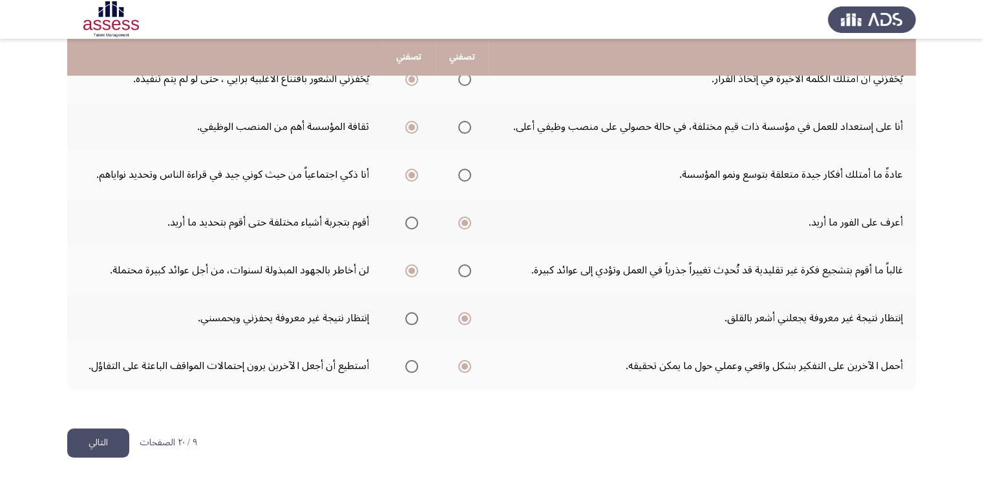
click at [81, 429] on button "التالي" at bounding box center [98, 443] width 62 height 29
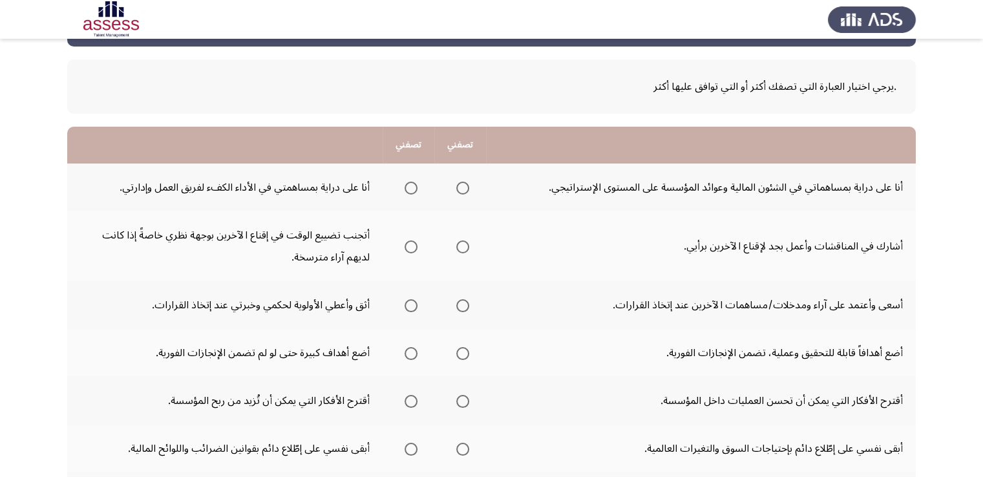
scroll to position [52, 0]
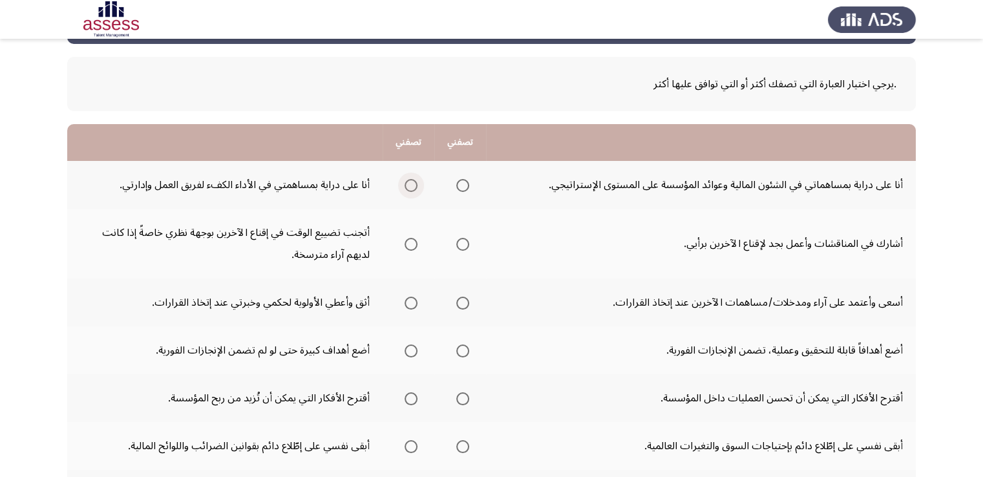
click at [411, 182] on span "Select an option" at bounding box center [411, 185] width 13 height 13
click at [411, 182] on input "Select an option" at bounding box center [411, 185] width 13 height 13
click at [464, 238] on span "Select an option" at bounding box center [462, 244] width 13 height 13
click at [464, 238] on input "Select an option" at bounding box center [462, 244] width 13 height 13
click at [461, 302] on span "Select an option" at bounding box center [462, 303] width 13 height 13
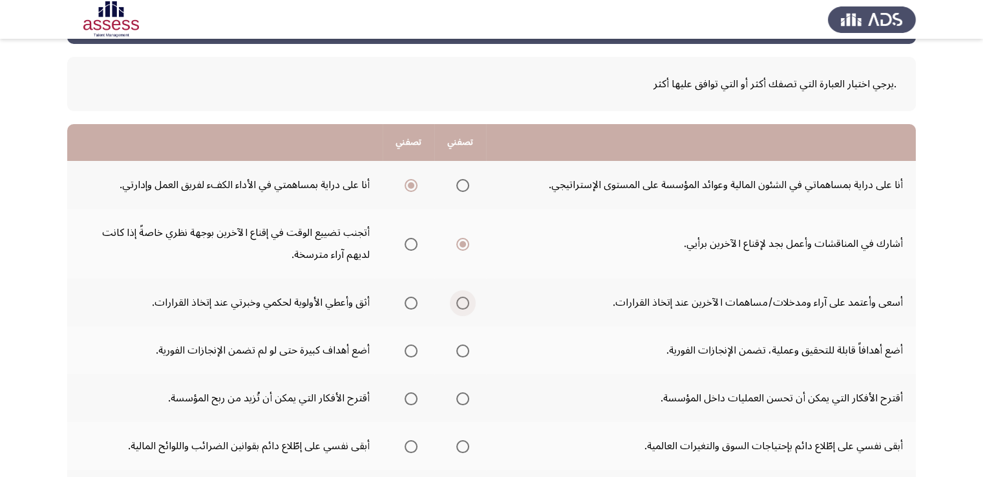
click at [461, 302] on input "Select an option" at bounding box center [462, 303] width 13 height 13
click at [463, 352] on span "Select an option" at bounding box center [462, 350] width 13 height 13
click at [463, 352] on input "Select an option" at bounding box center [462, 350] width 13 height 13
click at [461, 394] on span "Select an option" at bounding box center [462, 398] width 13 height 13
click at [461, 394] on input "Select an option" at bounding box center [462, 398] width 13 height 13
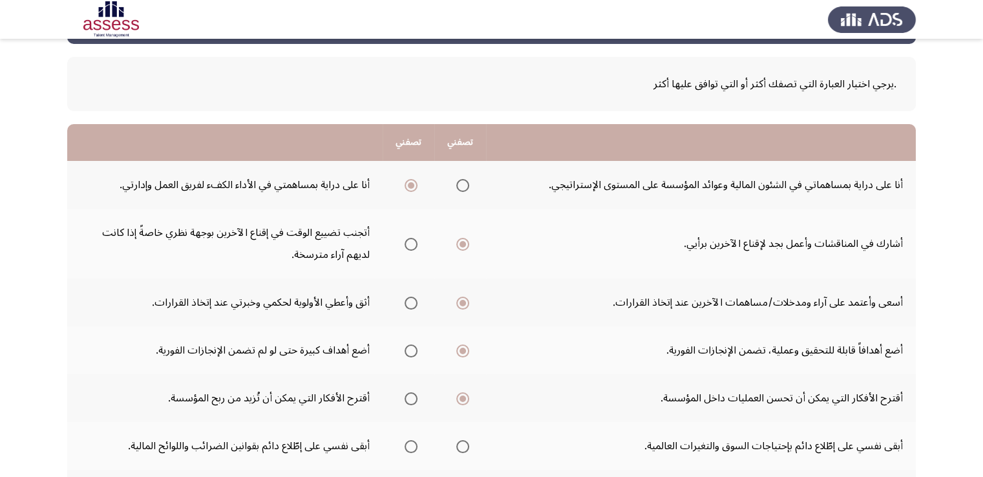
click at [461, 436] on mat-radio-group "Select an option" at bounding box center [460, 446] width 18 height 22
click at [463, 443] on span "Select an option" at bounding box center [462, 446] width 13 height 13
click at [463, 443] on input "Select an option" at bounding box center [462, 446] width 13 height 13
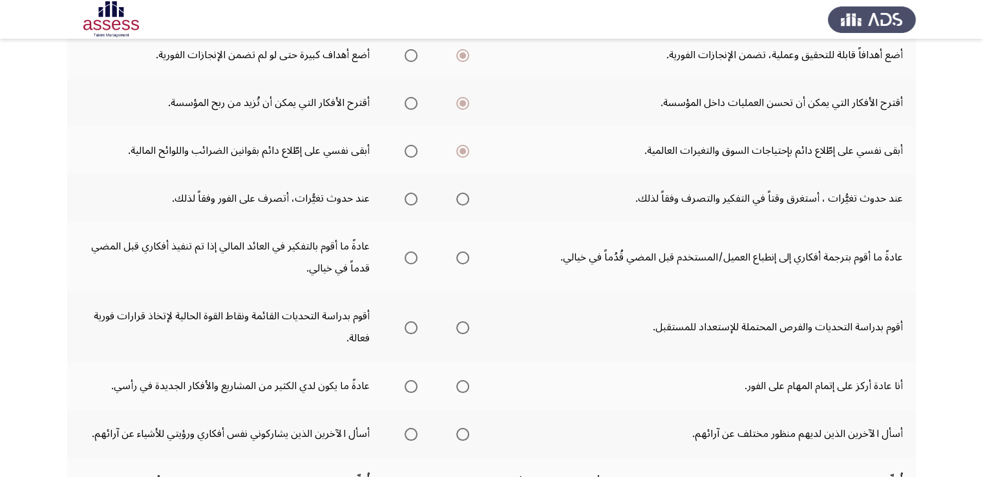
scroll to position [362, 0]
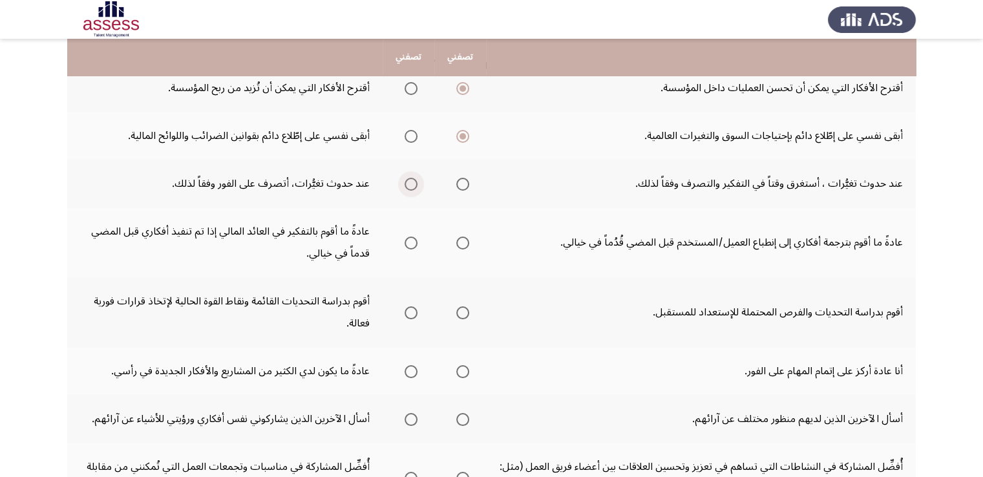
click at [411, 178] on span "Select an option" at bounding box center [411, 184] width 13 height 13
click at [411, 178] on input "Select an option" at bounding box center [411, 184] width 13 height 13
click at [461, 237] on span "Select an option" at bounding box center [462, 243] width 13 height 13
click at [461, 237] on input "Select an option" at bounding box center [462, 243] width 13 height 13
click at [410, 310] on span "Select an option" at bounding box center [411, 312] width 13 height 13
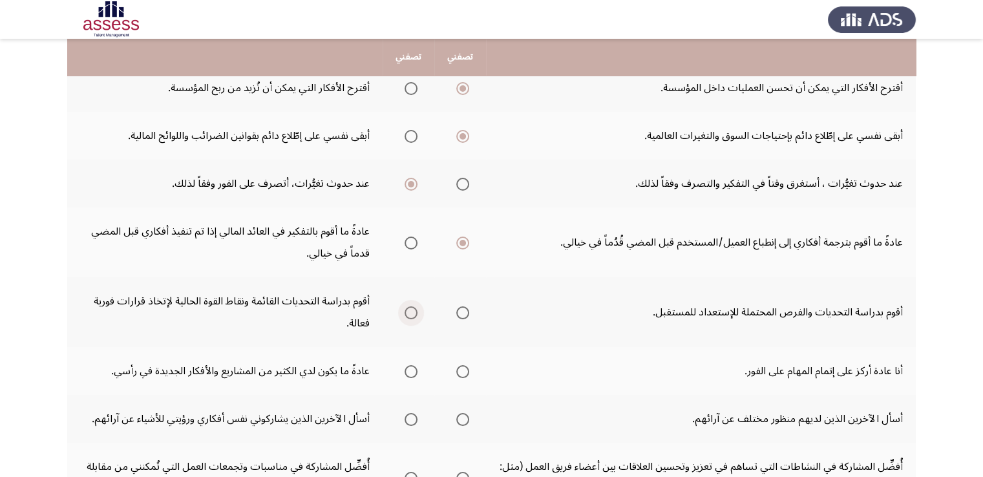
click at [410, 310] on input "Select an option" at bounding box center [411, 312] width 13 height 13
click at [459, 366] on span "Select an option" at bounding box center [462, 371] width 13 height 13
click at [459, 366] on input "Select an option" at bounding box center [462, 371] width 13 height 13
click at [463, 414] on span "Select an option" at bounding box center [462, 419] width 13 height 13
click at [463, 414] on input "Select an option" at bounding box center [462, 419] width 13 height 13
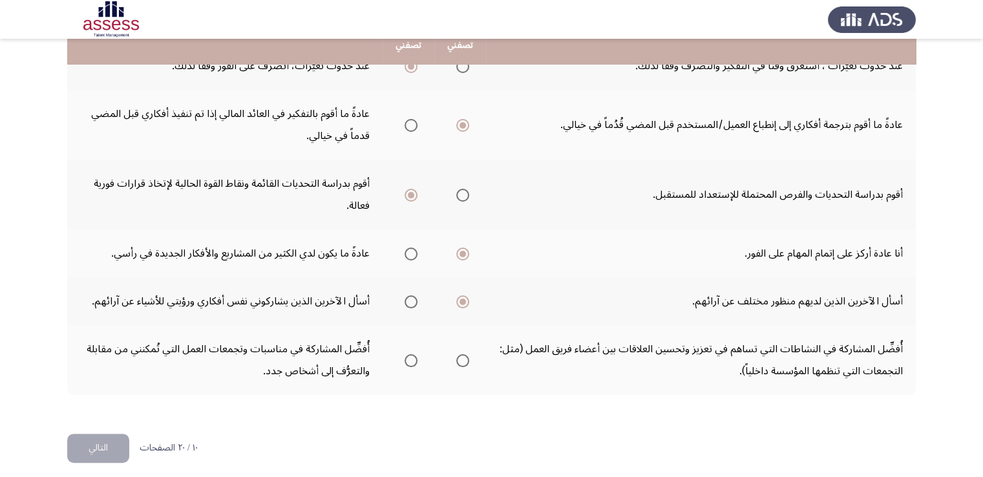
scroll to position [483, 0]
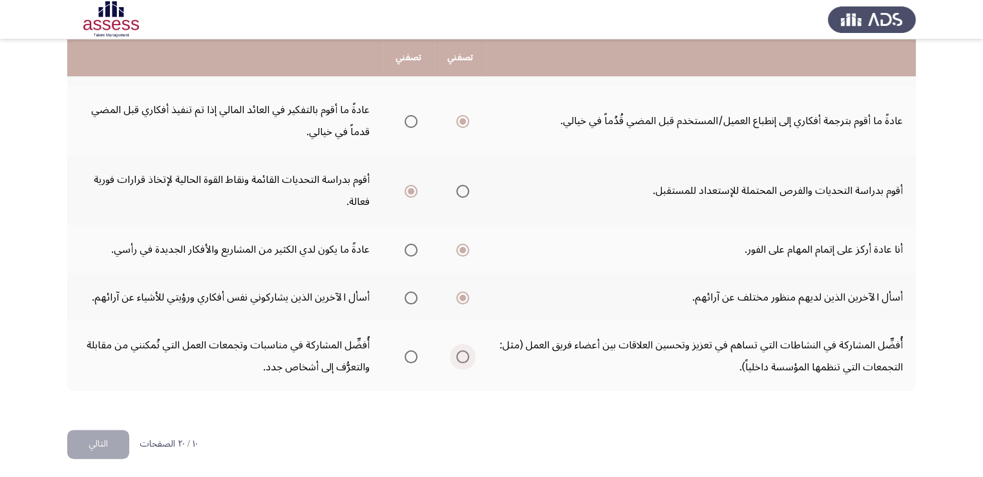
click at [460, 354] on span "Select an option" at bounding box center [462, 356] width 13 height 13
click at [460, 354] on input "Select an option" at bounding box center [462, 356] width 13 height 13
click at [118, 432] on button "التالي" at bounding box center [98, 444] width 62 height 29
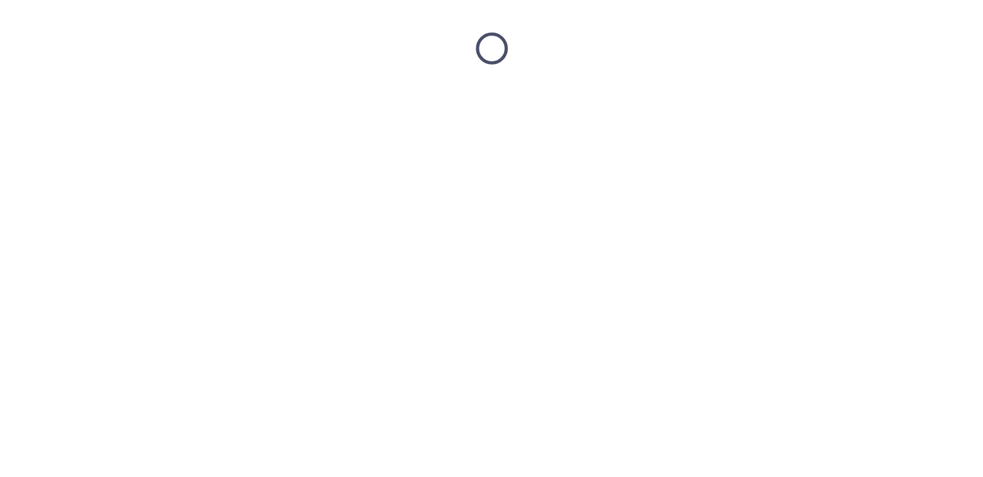
scroll to position [0, 0]
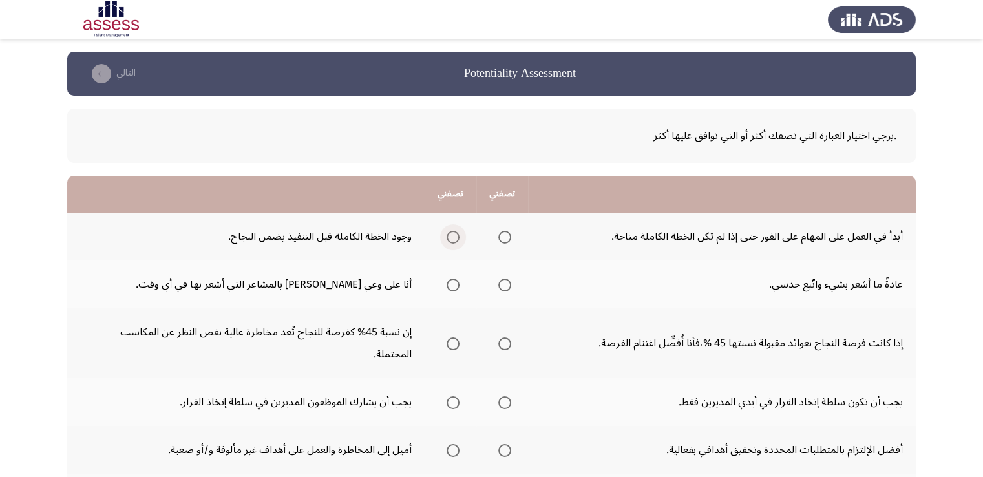
click at [452, 232] on span "Select an option" at bounding box center [453, 237] width 13 height 13
click at [452, 232] on input "Select an option" at bounding box center [453, 237] width 13 height 13
click at [447, 282] on span "Select an option" at bounding box center [453, 285] width 13 height 13
click at [447, 282] on input "Select an option" at bounding box center [453, 285] width 13 height 13
click at [503, 337] on span "Select an option" at bounding box center [504, 343] width 13 height 13
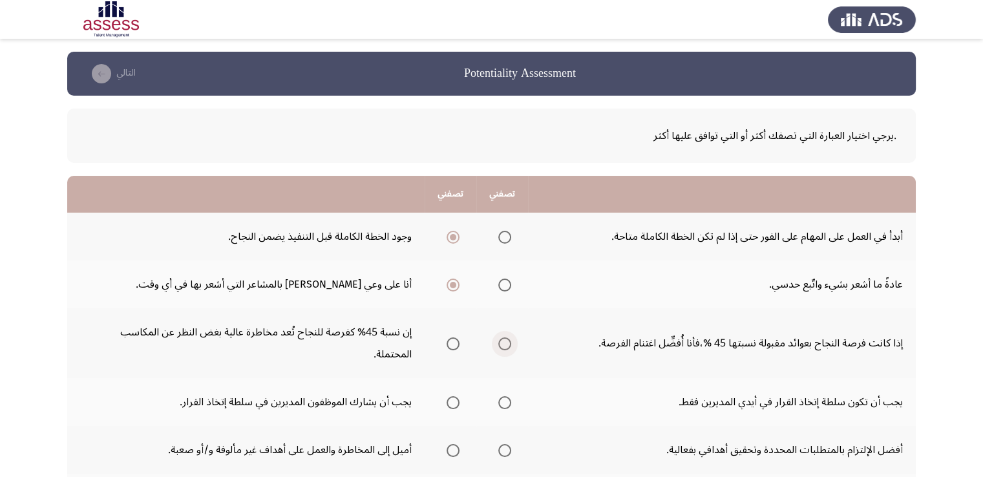
click at [503, 337] on input "Select an option" at bounding box center [504, 343] width 13 height 13
click at [452, 396] on span "Select an option" at bounding box center [453, 402] width 13 height 13
click at [452, 396] on input "Select an option" at bounding box center [453, 402] width 13 height 13
click at [503, 444] on span "Select an option" at bounding box center [504, 450] width 13 height 13
click at [503, 444] on input "Select an option" at bounding box center [504, 450] width 13 height 13
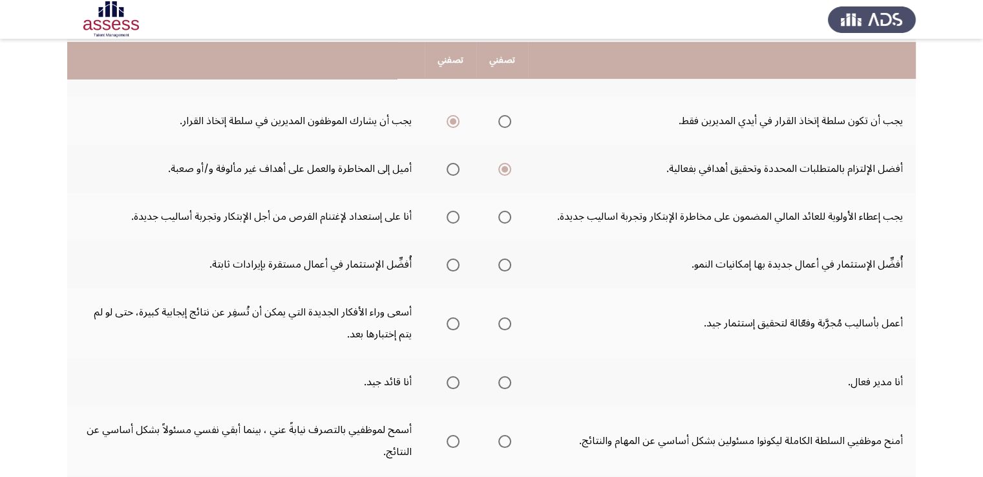
scroll to position [284, 0]
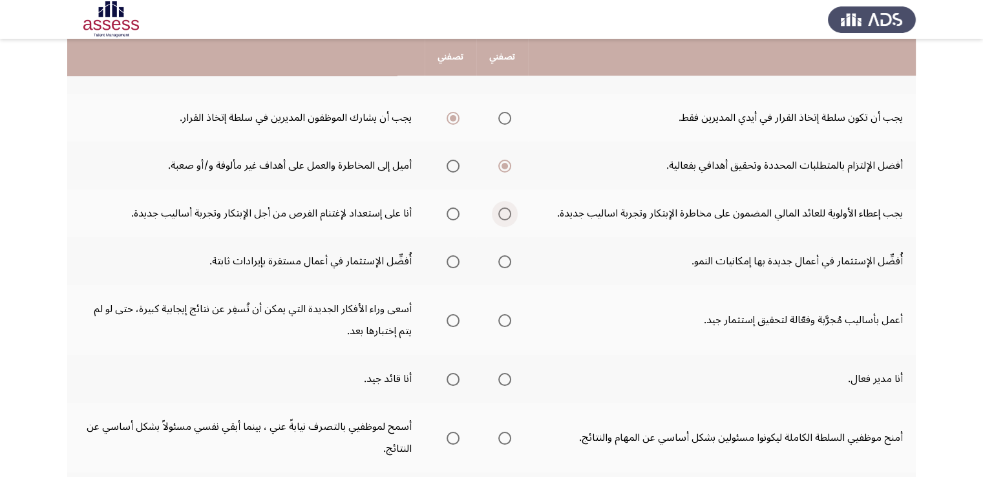
click at [507, 207] on span "Select an option" at bounding box center [504, 213] width 13 height 13
click at [507, 207] on input "Select an option" at bounding box center [504, 213] width 13 height 13
click at [452, 255] on span "Select an option" at bounding box center [453, 261] width 13 height 13
click at [452, 255] on input "Select an option" at bounding box center [453, 261] width 13 height 13
click at [500, 314] on span "Select an option" at bounding box center [504, 320] width 13 height 13
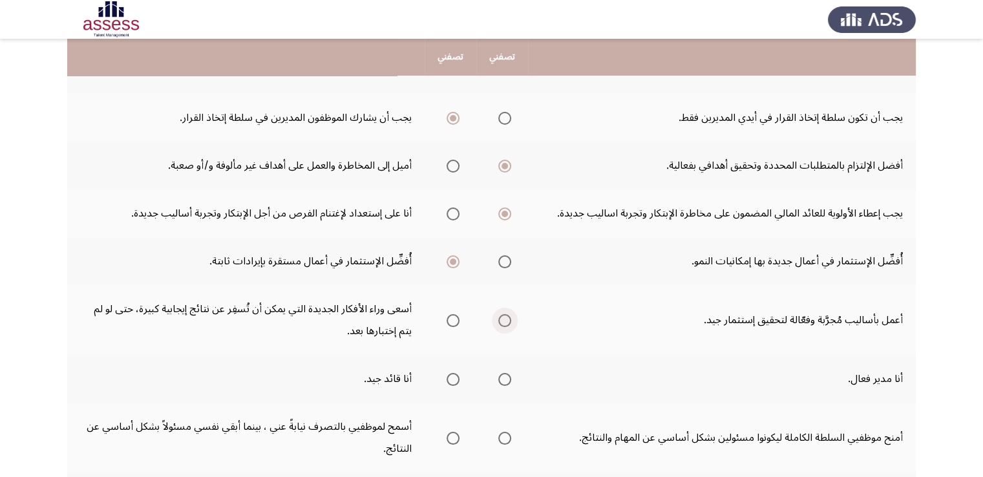
click at [500, 314] on input "Select an option" at bounding box center [504, 320] width 13 height 13
click at [503, 373] on span "Select an option" at bounding box center [504, 379] width 13 height 13
click at [503, 373] on input "Select an option" at bounding box center [504, 379] width 13 height 13
click at [451, 432] on span "Select an option" at bounding box center [453, 438] width 13 height 13
click at [451, 432] on input "Select an option" at bounding box center [453, 438] width 13 height 13
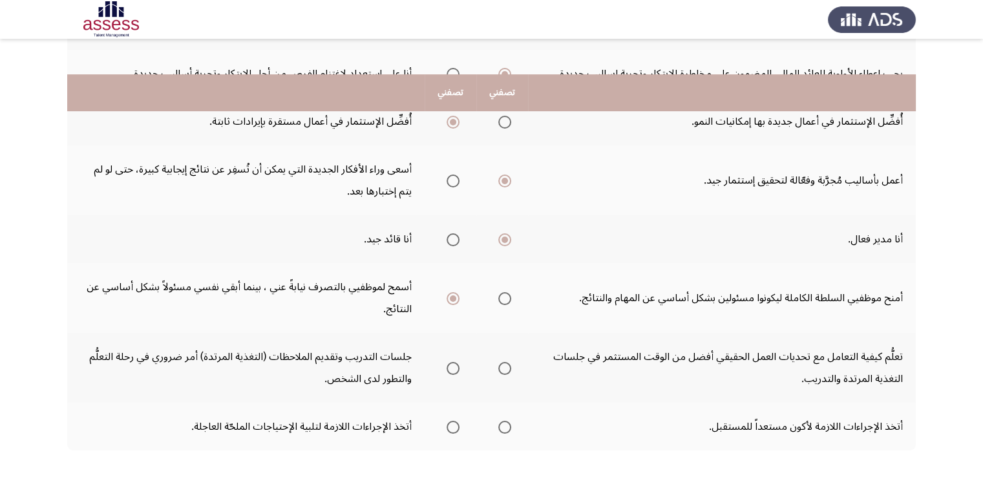
scroll to position [462, 0]
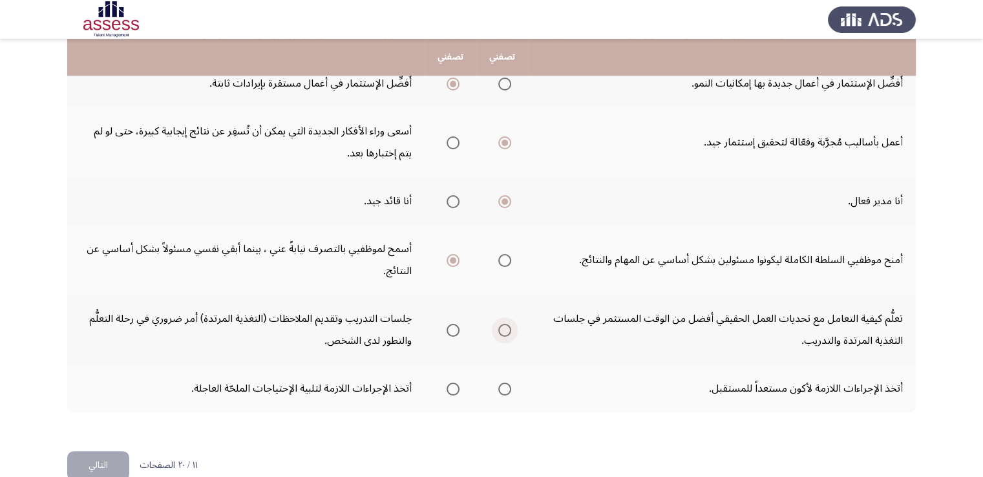
click at [502, 324] on span "Select an option" at bounding box center [504, 330] width 13 height 13
click at [502, 324] on input "Select an option" at bounding box center [504, 330] width 13 height 13
click at [456, 383] on span "Select an option" at bounding box center [453, 389] width 13 height 13
click at [456, 383] on input "Select an option" at bounding box center [453, 389] width 13 height 13
click at [105, 451] on button "التالي" at bounding box center [98, 465] width 62 height 29
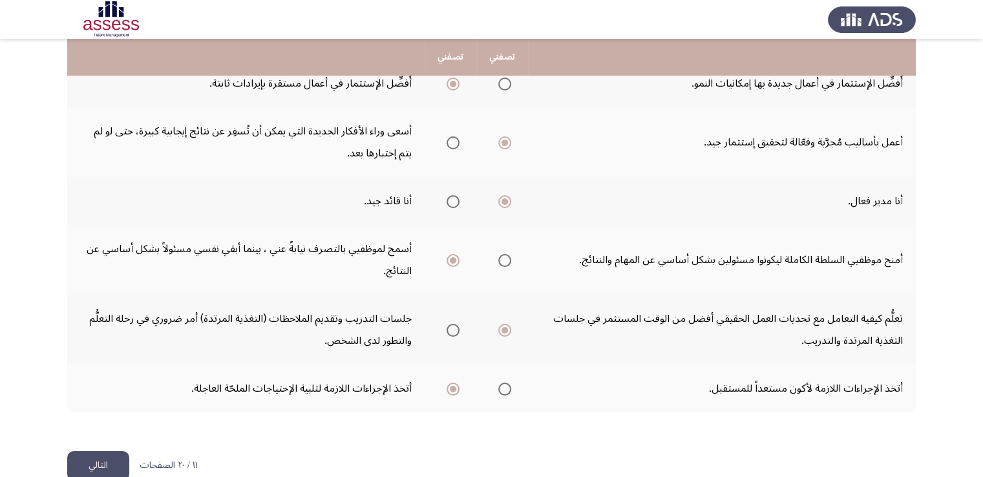
scroll to position [0, 0]
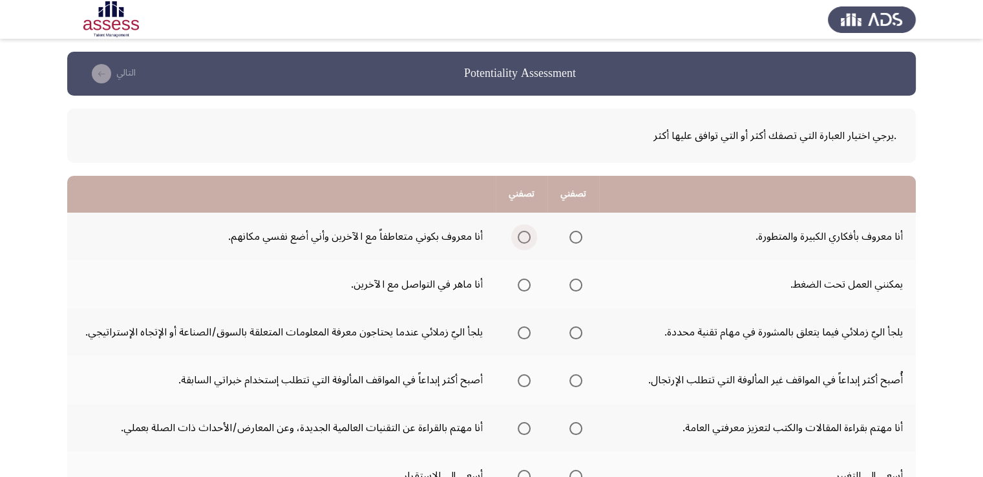
click at [527, 238] on span "Select an option" at bounding box center [524, 237] width 13 height 13
click at [527, 238] on input "Select an option" at bounding box center [524, 237] width 13 height 13
click at [574, 282] on span "Select an option" at bounding box center [575, 285] width 13 height 13
click at [574, 282] on input "Select an option" at bounding box center [575, 285] width 13 height 13
drag, startPoint x: 574, startPoint y: 282, endPoint x: 612, endPoint y: 339, distance: 68.5
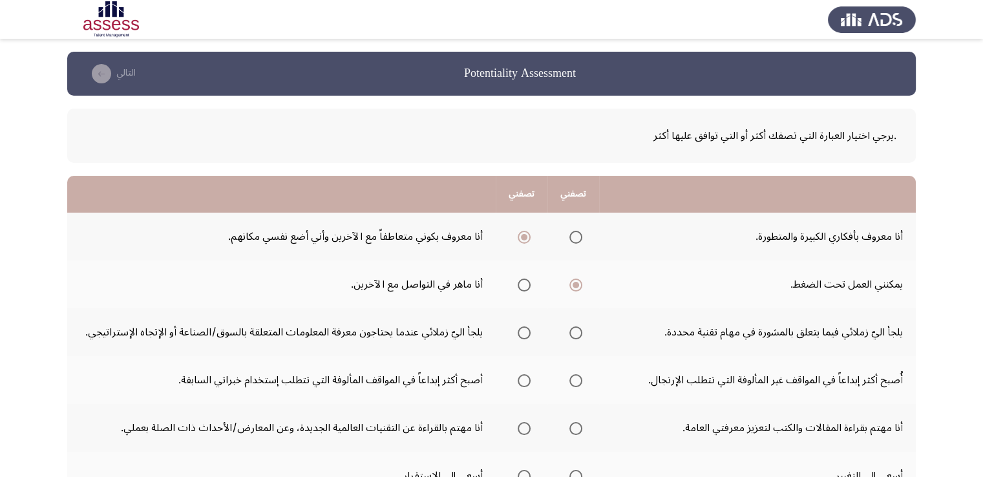
click at [581, 330] on span "Select an option" at bounding box center [575, 332] width 13 height 13
click at [581, 330] on input "Select an option" at bounding box center [575, 332] width 13 height 13
click at [525, 376] on span "Select an option" at bounding box center [524, 380] width 13 height 13
click at [525, 376] on input "Select an option" at bounding box center [524, 380] width 13 height 13
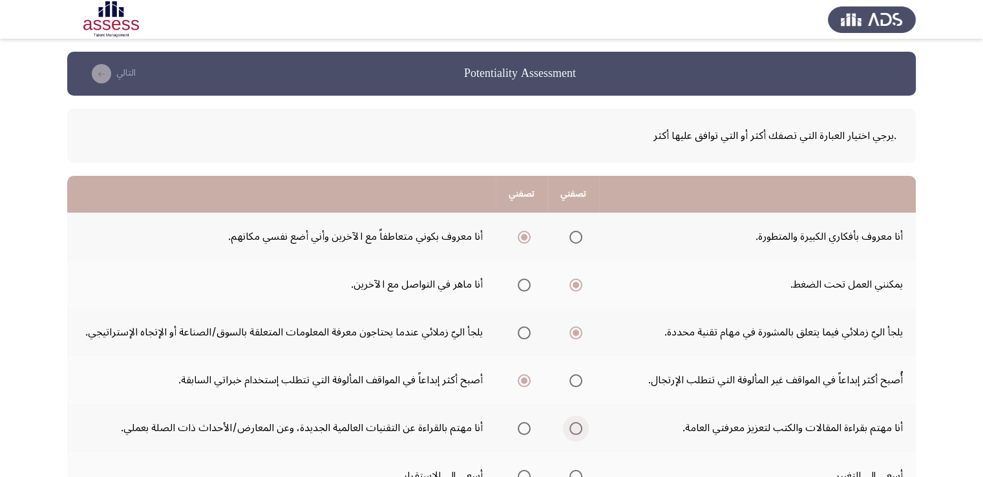
click at [578, 423] on span "Select an option" at bounding box center [575, 428] width 13 height 13
click at [578, 423] on input "Select an option" at bounding box center [575, 428] width 13 height 13
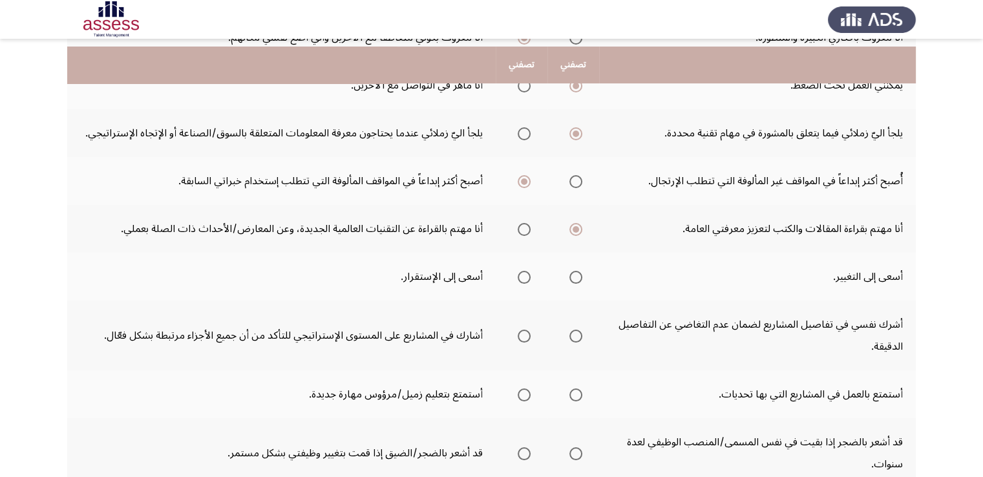
scroll to position [207, 0]
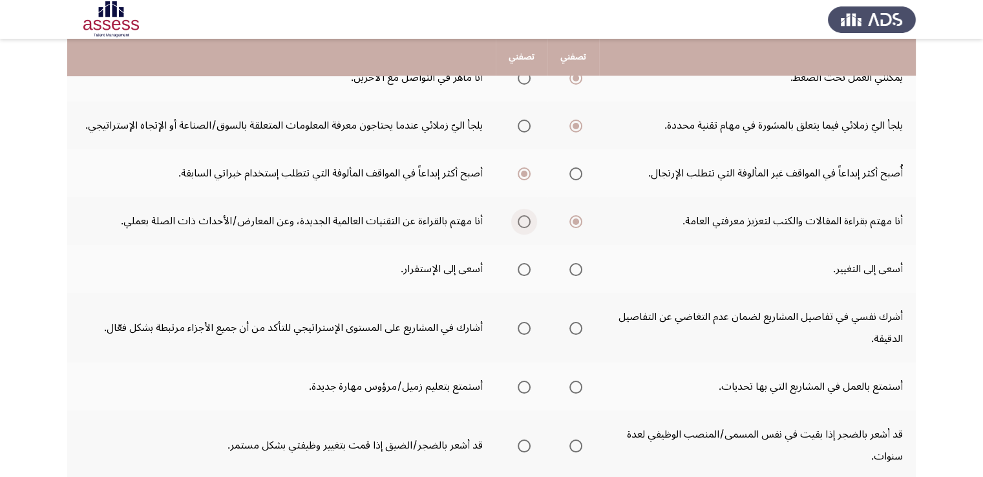
click at [522, 218] on span "Select an option" at bounding box center [524, 221] width 13 height 13
click at [522, 218] on input "Select an option" at bounding box center [524, 221] width 13 height 13
click at [524, 265] on span "Select an option" at bounding box center [524, 269] width 13 height 13
click at [524, 265] on input "Select an option" at bounding box center [524, 269] width 13 height 13
click at [575, 329] on span "Select an option" at bounding box center [575, 328] width 13 height 13
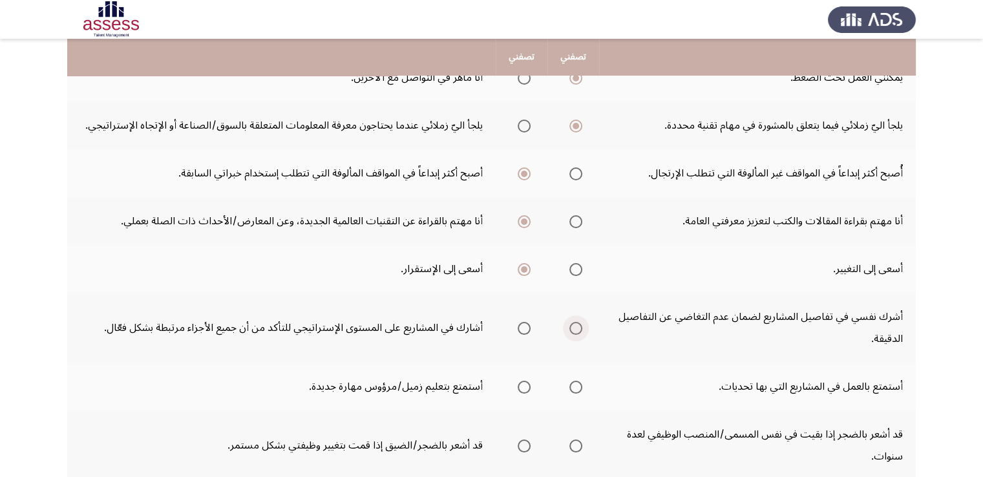
click at [575, 329] on input "Select an option" at bounding box center [575, 328] width 13 height 13
click at [522, 383] on span "Select an option" at bounding box center [524, 387] width 13 height 13
click at [522, 383] on input "Select an option" at bounding box center [524, 387] width 13 height 13
click at [524, 439] on span "Select an option" at bounding box center [524, 445] width 13 height 13
click at [524, 439] on input "Select an option" at bounding box center [524, 445] width 13 height 13
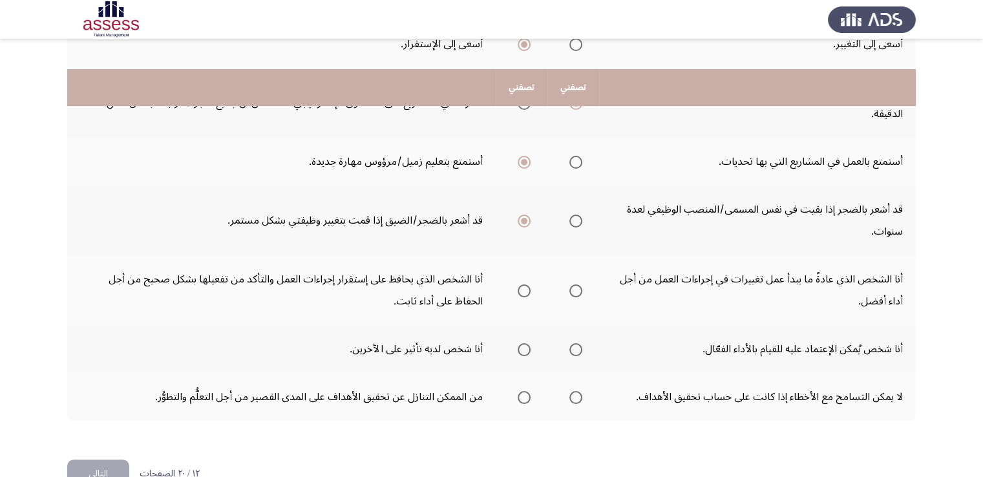
scroll to position [462, 0]
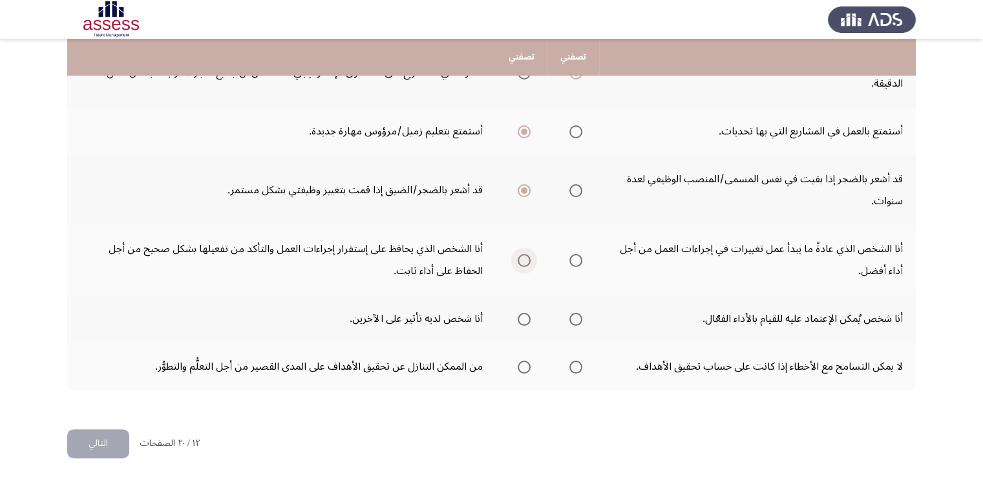
click at [518, 256] on span "Select an option" at bounding box center [524, 260] width 13 height 13
click at [518, 256] on input "Select an option" at bounding box center [524, 260] width 13 height 13
click at [579, 313] on span "Select an option" at bounding box center [575, 319] width 13 height 13
click at [579, 313] on input "Select an option" at bounding box center [575, 319] width 13 height 13
drag, startPoint x: 575, startPoint y: 359, endPoint x: 194, endPoint y: 496, distance: 404.4
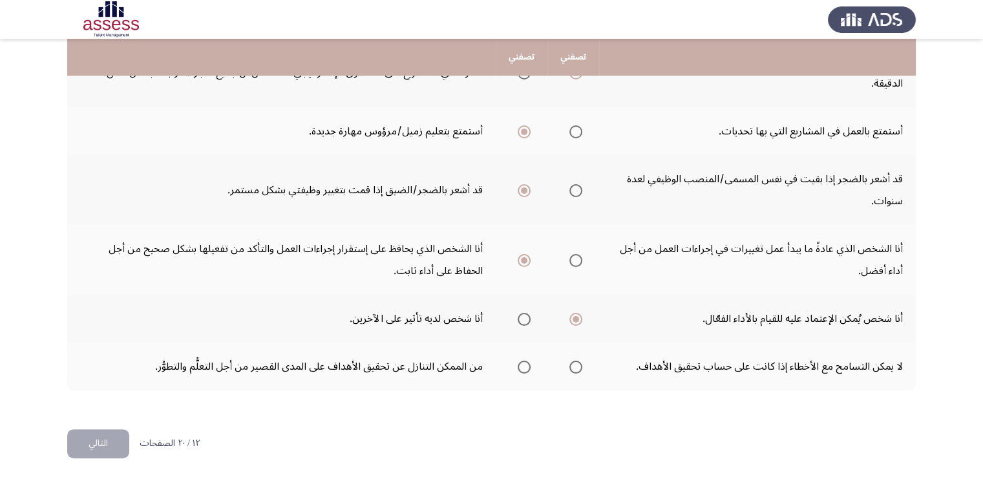
click at [194, 476] on html "Potentiality Assessment التالي .يرجي اختيار العبارة التي تصفك أكثر أو التي تواف…" at bounding box center [491, 9] width 983 height 943
click at [579, 361] on span "Select an option" at bounding box center [575, 367] width 13 height 13
click at [579, 361] on input "Select an option" at bounding box center [575, 367] width 13 height 13
click at [579, 361] on span "Select an option" at bounding box center [575, 367] width 13 height 13
click at [579, 361] on input "Select an option" at bounding box center [575, 367] width 13 height 13
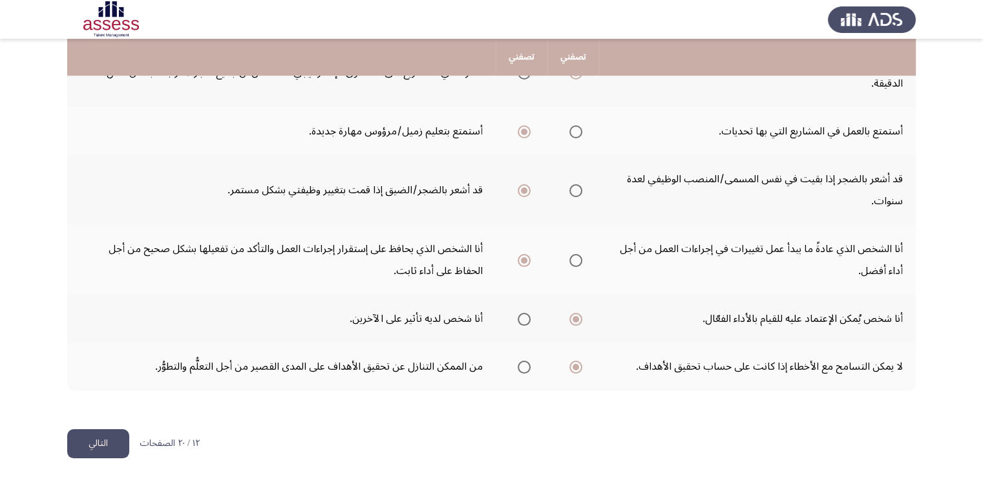
click at [85, 430] on button "التالي" at bounding box center [98, 443] width 62 height 29
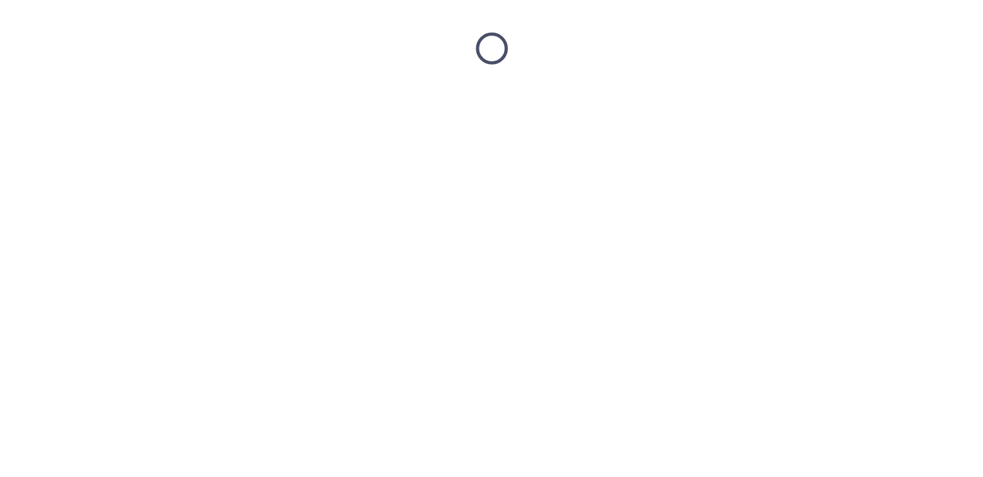
scroll to position [0, 0]
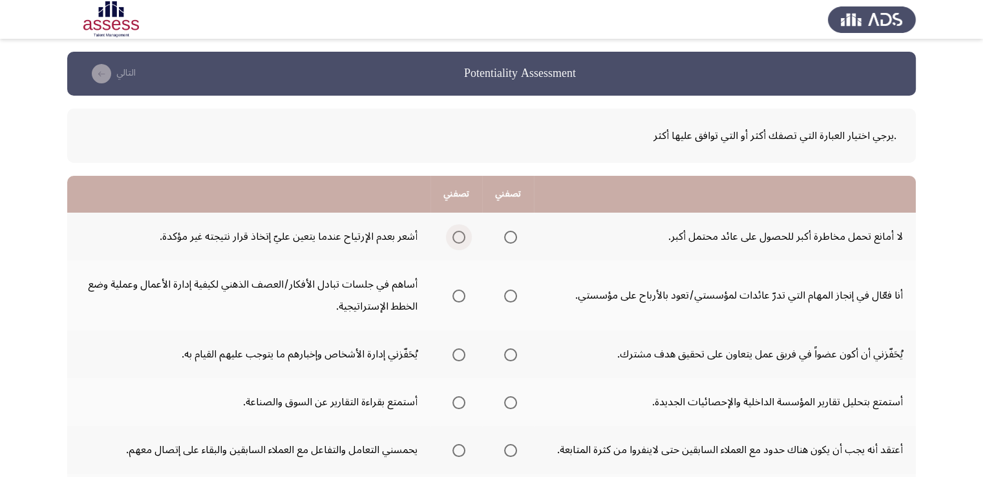
click at [453, 231] on span "Select an option" at bounding box center [458, 237] width 13 height 13
click at [453, 231] on input "Select an option" at bounding box center [458, 237] width 13 height 13
click at [511, 298] on span "Select an option" at bounding box center [510, 296] width 13 height 13
click at [511, 298] on input "Select an option" at bounding box center [510, 296] width 13 height 13
click at [508, 355] on span "Select an option" at bounding box center [510, 354] width 13 height 13
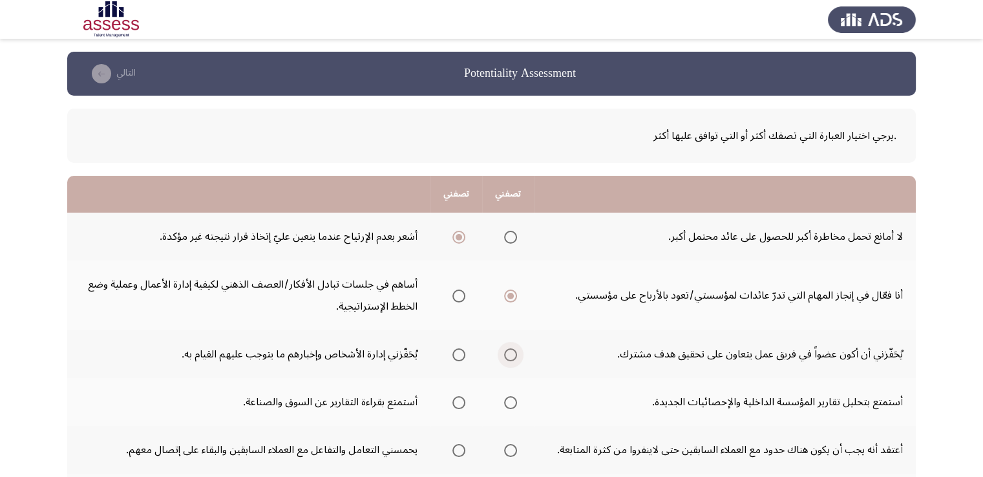
click at [508, 355] on input "Select an option" at bounding box center [510, 354] width 13 height 13
click at [511, 396] on span "Select an option" at bounding box center [510, 402] width 13 height 13
click at [511, 396] on input "Select an option" at bounding box center [510, 402] width 13 height 13
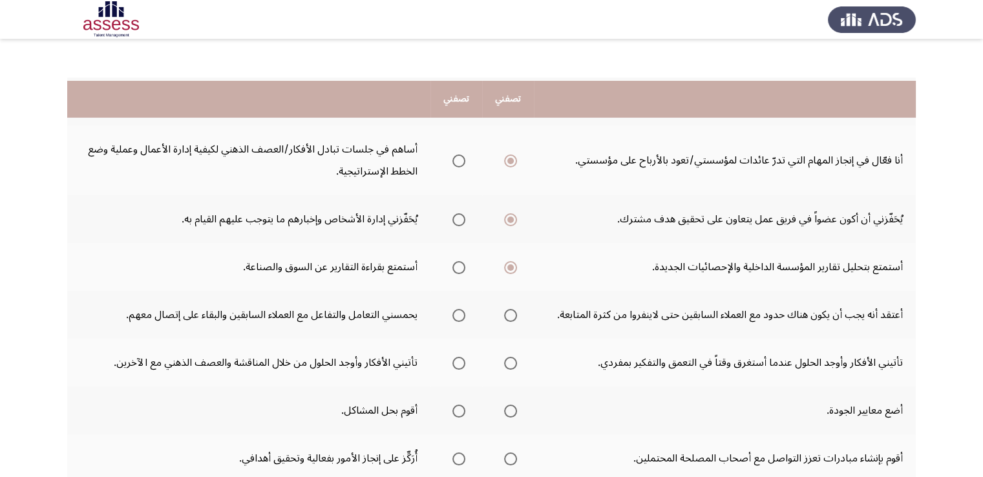
scroll to position [181, 0]
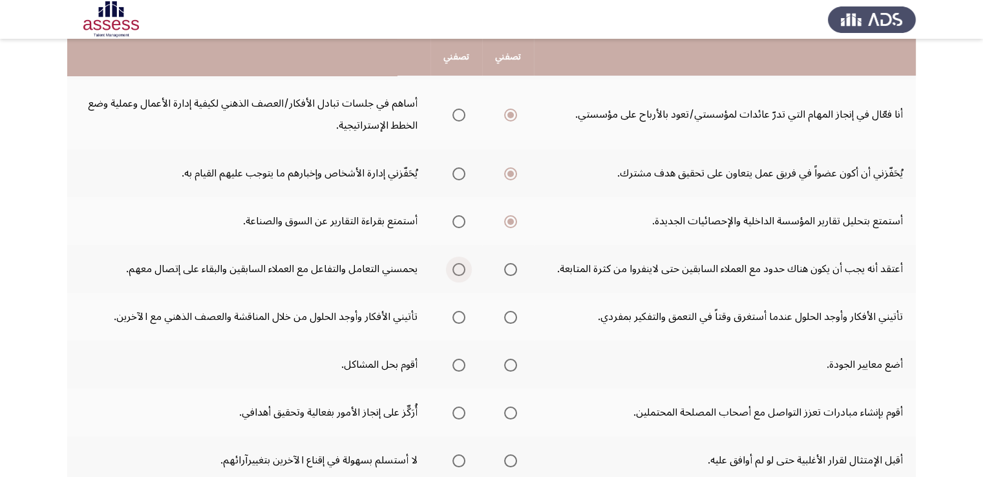
click at [456, 268] on span "Select an option" at bounding box center [458, 269] width 13 height 13
click at [456, 268] on input "Select an option" at bounding box center [458, 269] width 13 height 13
click at [457, 311] on span "Select an option" at bounding box center [458, 317] width 13 height 13
click at [457, 311] on input "Select an option" at bounding box center [458, 317] width 13 height 13
click at [456, 363] on span "Select an option" at bounding box center [458, 365] width 13 height 13
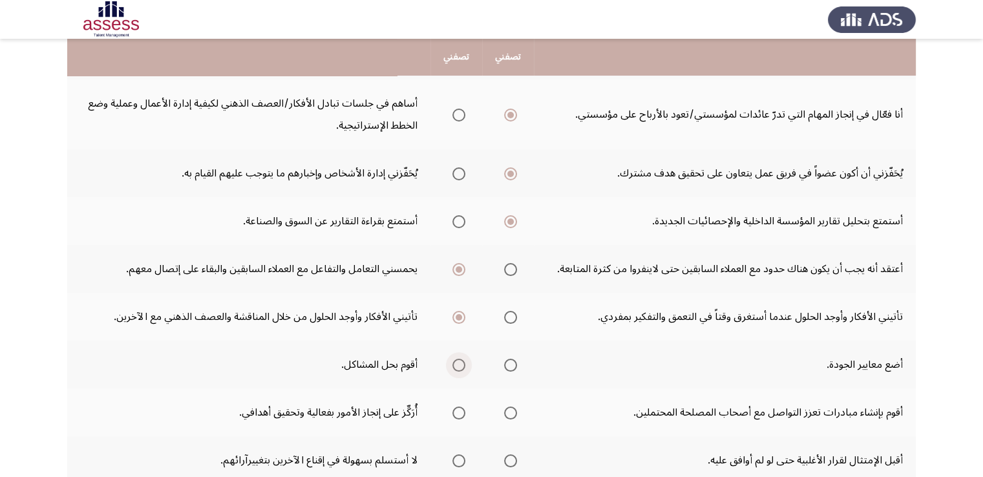
click at [456, 363] on input "Select an option" at bounding box center [458, 365] width 13 height 13
click at [458, 414] on span "Select an option" at bounding box center [458, 413] width 13 height 13
click at [458, 414] on input "Select an option" at bounding box center [458, 413] width 13 height 13
click at [505, 456] on span "Select an option" at bounding box center [510, 460] width 13 height 13
click at [505, 456] on input "Select an option" at bounding box center [510, 460] width 13 height 13
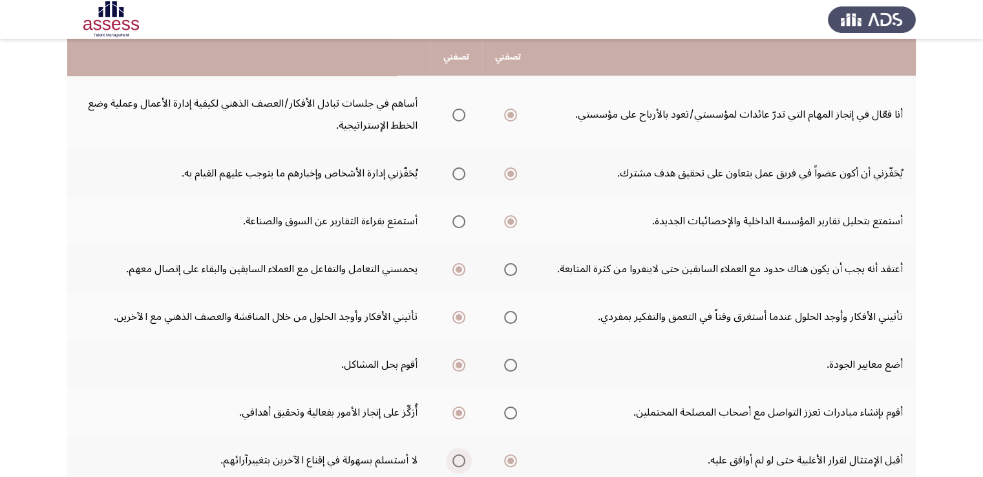
click at [456, 454] on span "Select an option" at bounding box center [458, 460] width 13 height 13
click at [456, 454] on input "Select an option" at bounding box center [458, 460] width 13 height 13
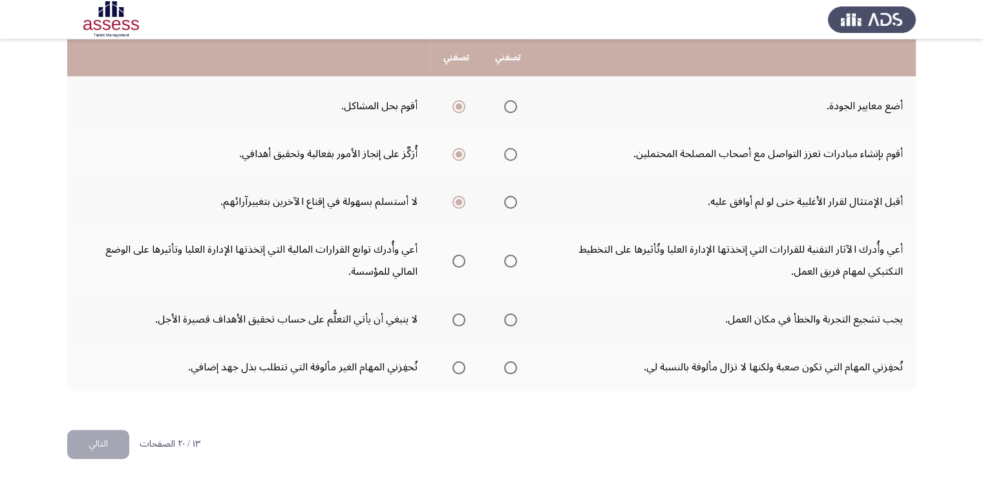
scroll to position [440, 0]
click at [511, 255] on span "Select an option" at bounding box center [510, 260] width 13 height 13
click at [511, 255] on input "Select an option" at bounding box center [510, 260] width 13 height 13
click at [457, 313] on span "Select an option" at bounding box center [458, 319] width 13 height 13
click at [457, 313] on input "Select an option" at bounding box center [458, 319] width 13 height 13
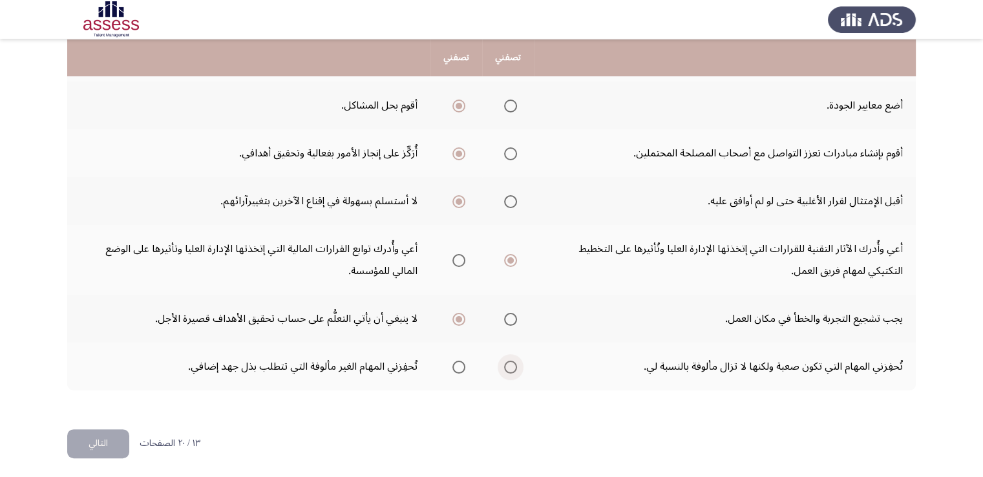
click at [512, 363] on span "Select an option" at bounding box center [510, 367] width 13 height 13
click at [512, 363] on input "Select an option" at bounding box center [510, 367] width 13 height 13
click at [94, 450] on button "التالي" at bounding box center [98, 443] width 62 height 29
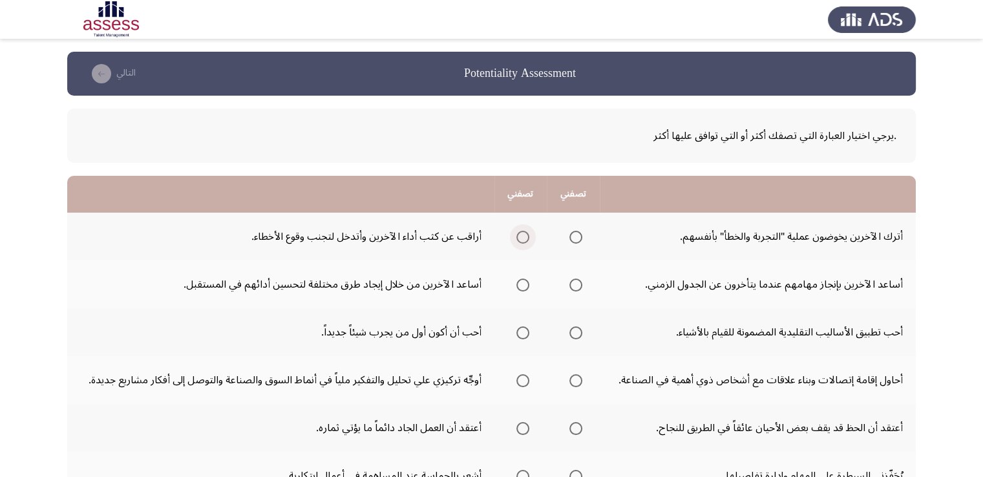
click at [519, 235] on span "Select an option" at bounding box center [522, 237] width 13 height 13
click at [519, 235] on input "Select an option" at bounding box center [522, 237] width 13 height 13
click at [573, 286] on span "Select an option" at bounding box center [575, 285] width 13 height 13
click at [573, 286] on input "Select an option" at bounding box center [575, 285] width 13 height 13
click at [570, 328] on span "Select an option" at bounding box center [575, 332] width 13 height 13
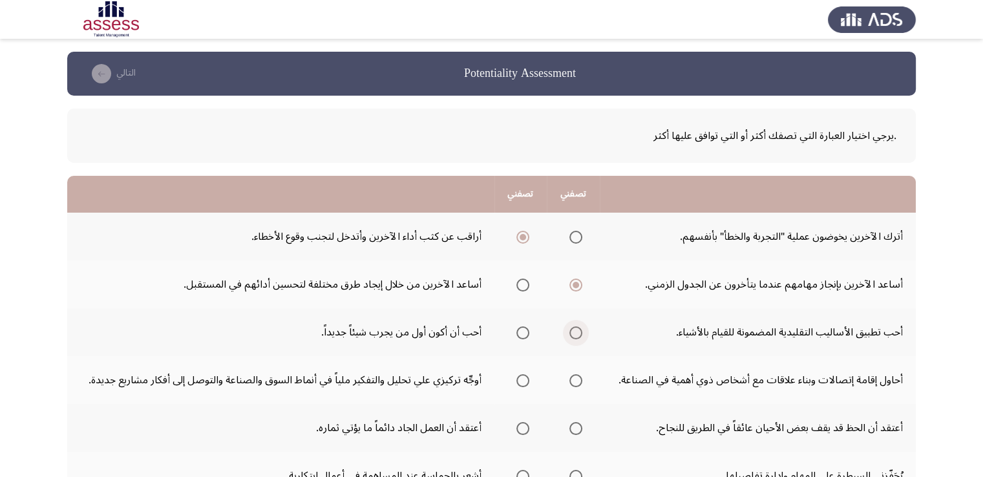
click at [570, 328] on input "Select an option" at bounding box center [575, 332] width 13 height 13
click at [573, 377] on span "Select an option" at bounding box center [575, 380] width 13 height 13
click at [573, 377] on input "Select an option" at bounding box center [575, 380] width 13 height 13
click at [523, 425] on span "Select an option" at bounding box center [522, 428] width 13 height 13
click at [523, 425] on input "Select an option" at bounding box center [522, 428] width 13 height 13
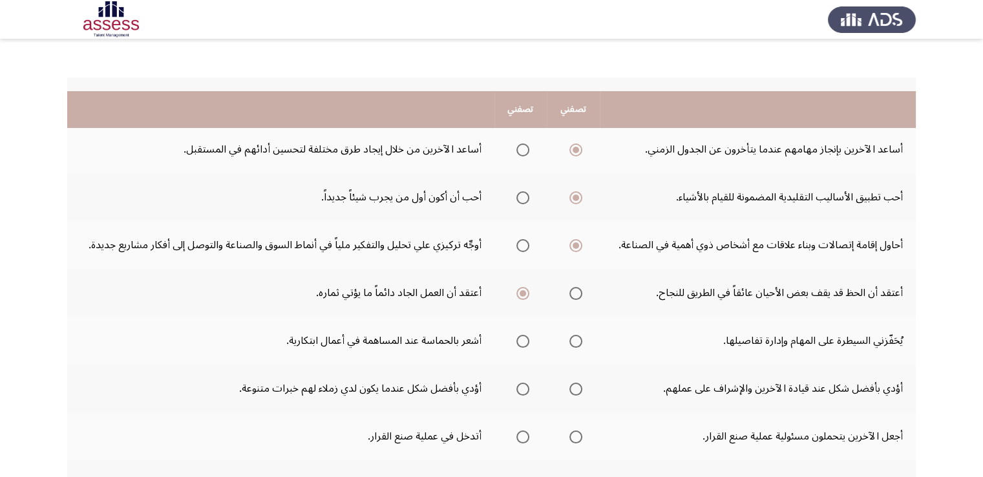
scroll to position [207, 0]
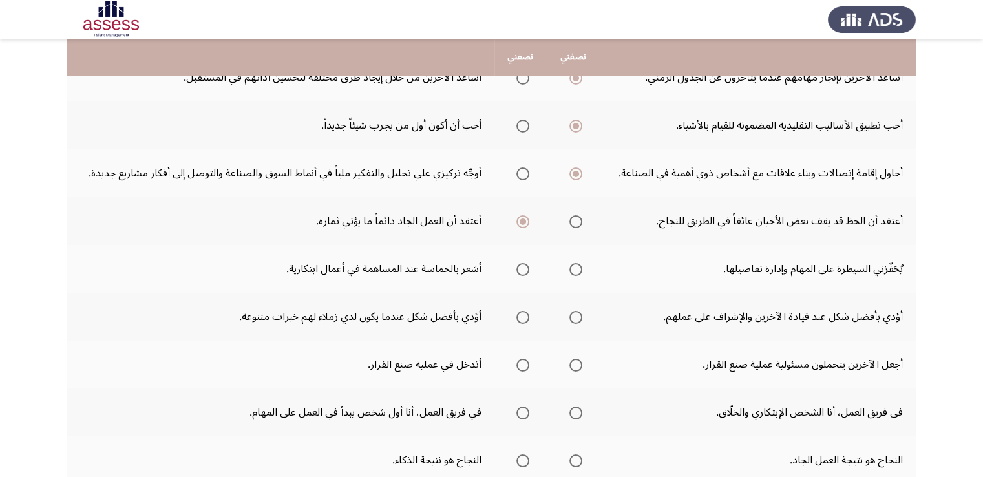
click at [571, 265] on span "Select an option" at bounding box center [575, 269] width 13 height 13
click at [571, 265] on input "Select an option" at bounding box center [575, 269] width 13 height 13
click at [525, 313] on span "Select an option" at bounding box center [522, 317] width 13 height 13
click at [525, 313] on input "Select an option" at bounding box center [522, 317] width 13 height 13
click at [522, 361] on span "Select an option" at bounding box center [522, 365] width 13 height 13
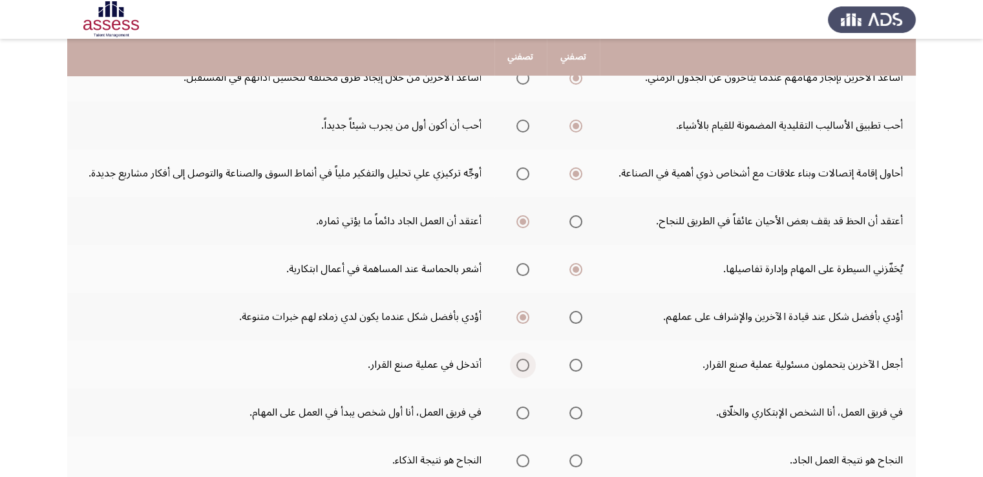
click at [522, 361] on input "Select an option" at bounding box center [522, 365] width 13 height 13
click at [575, 407] on span "Select an option" at bounding box center [575, 413] width 13 height 13
click at [575, 407] on input "Select an option" at bounding box center [575, 413] width 13 height 13
click at [574, 461] on span "Select an option" at bounding box center [575, 460] width 13 height 13
click at [574, 461] on input "Select an option" at bounding box center [575, 460] width 13 height 13
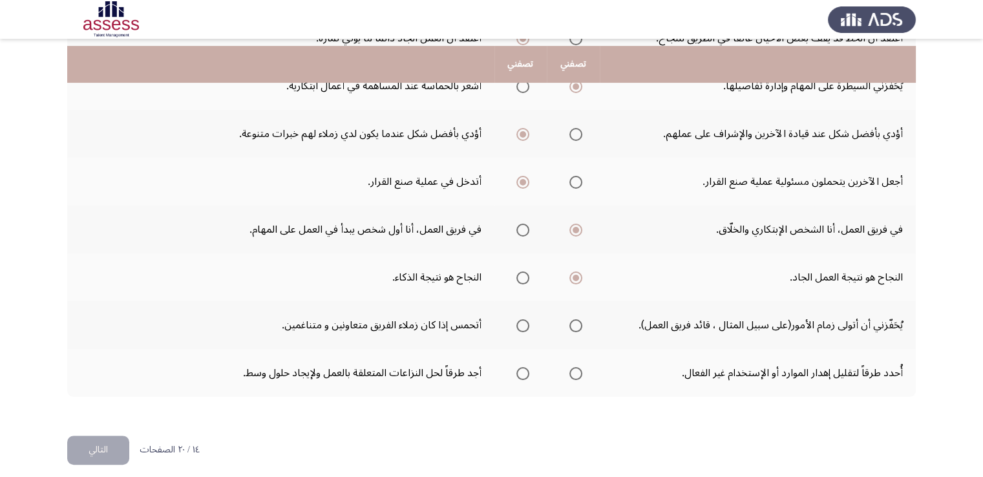
scroll to position [397, 0]
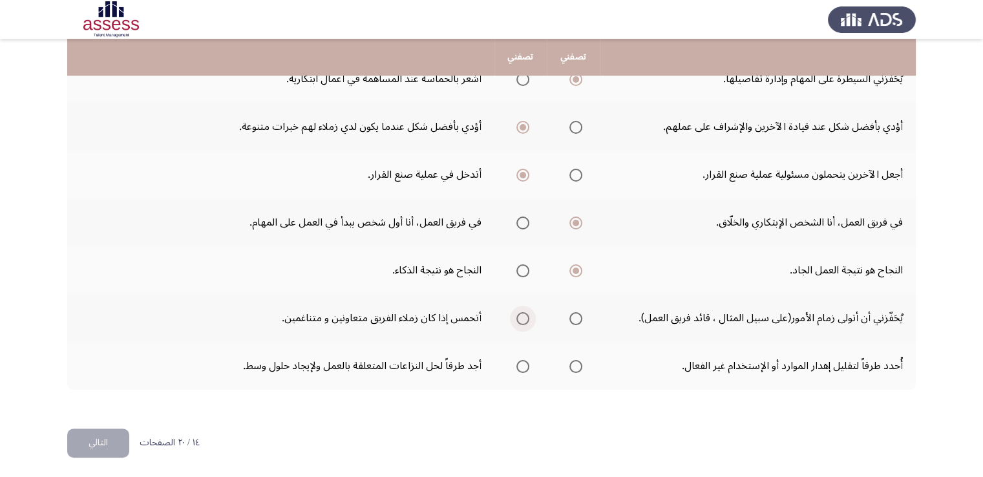
click at [521, 312] on span "Select an option" at bounding box center [522, 318] width 13 height 13
click at [521, 312] on input "Select an option" at bounding box center [522, 318] width 13 height 13
click at [574, 363] on span "Select an option" at bounding box center [575, 366] width 13 height 13
click at [574, 363] on input "Select an option" at bounding box center [575, 366] width 13 height 13
click at [120, 435] on button "التالي" at bounding box center [98, 443] width 62 height 29
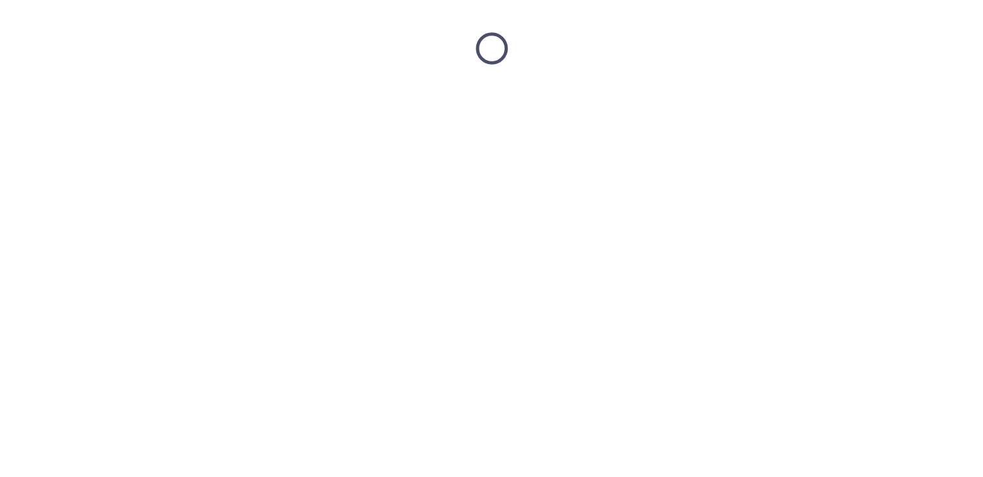
scroll to position [0, 0]
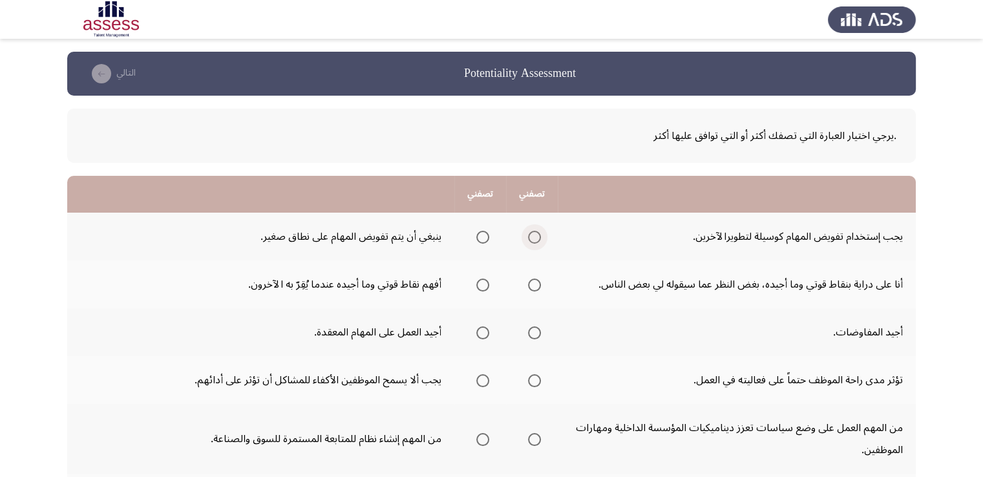
click at [533, 235] on span "Select an option" at bounding box center [534, 237] width 13 height 13
click at [533, 235] on input "Select an option" at bounding box center [534, 237] width 13 height 13
click at [524, 283] on label "Select an option" at bounding box center [532, 285] width 18 height 13
click at [528, 283] on input "Select an option" at bounding box center [534, 285] width 13 height 13
click at [533, 332] on span "Select an option" at bounding box center [534, 332] width 13 height 13
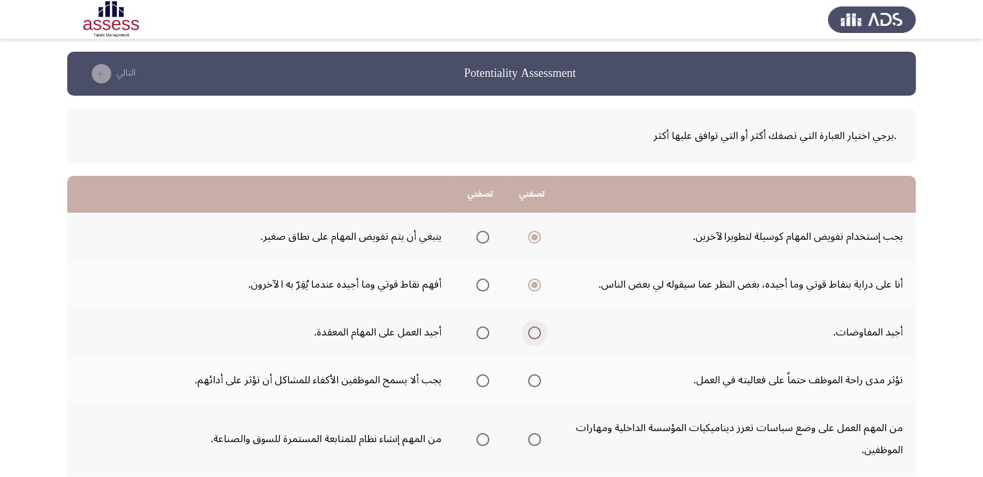
click at [533, 332] on input "Select an option" at bounding box center [534, 332] width 13 height 13
click at [535, 379] on span "Select an option" at bounding box center [534, 380] width 13 height 13
click at [535, 379] on input "Select an option" at bounding box center [534, 380] width 13 height 13
click at [536, 433] on span "Select an option" at bounding box center [534, 439] width 13 height 13
click at [536, 433] on input "Select an option" at bounding box center [534, 439] width 13 height 13
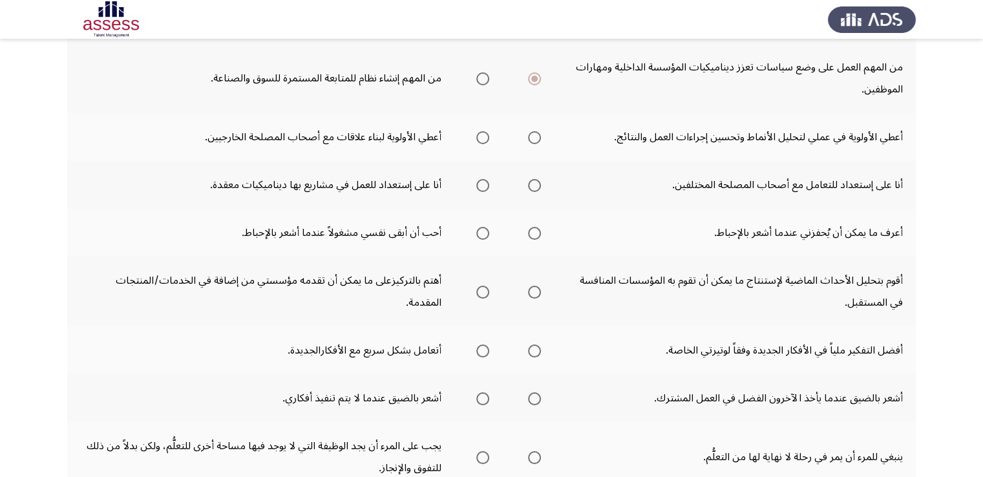
scroll to position [362, 0]
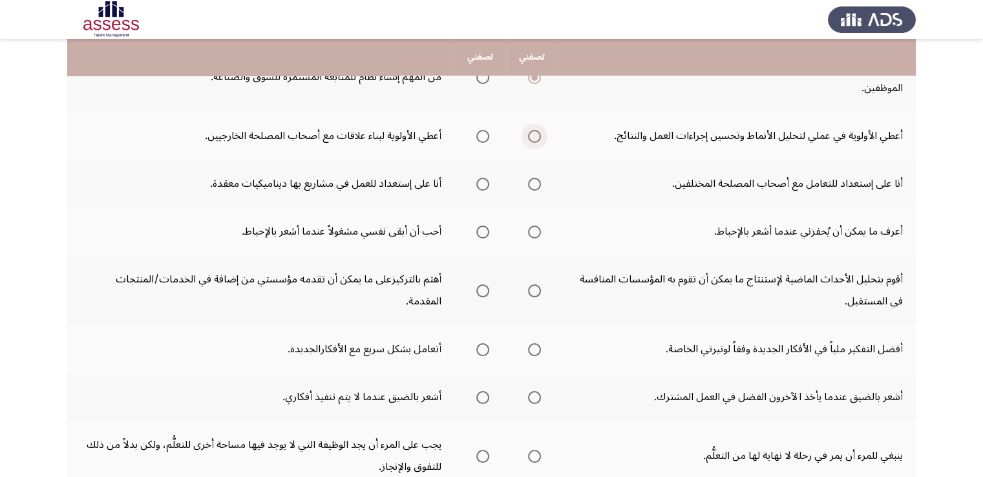
click at [539, 132] on span "Select an option" at bounding box center [534, 136] width 13 height 13
click at [539, 132] on input "Select an option" at bounding box center [534, 136] width 13 height 13
click at [528, 182] on span "Select an option" at bounding box center [534, 184] width 13 height 13
click at [528, 182] on input "Select an option" at bounding box center [534, 184] width 13 height 13
click at [535, 228] on span "Select an option" at bounding box center [534, 232] width 13 height 13
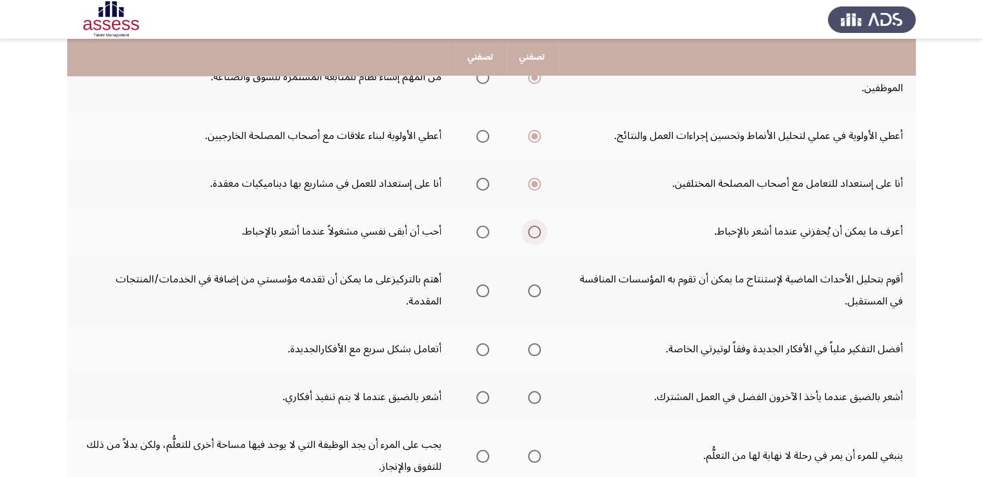
click at [535, 228] on input "Select an option" at bounding box center [534, 232] width 13 height 13
click at [529, 289] on span "Select an option" at bounding box center [534, 290] width 13 height 13
click at [529, 289] on input "Select an option" at bounding box center [534, 290] width 13 height 13
click at [536, 346] on span "Select an option" at bounding box center [534, 349] width 13 height 13
click at [536, 346] on input "Select an option" at bounding box center [534, 349] width 13 height 13
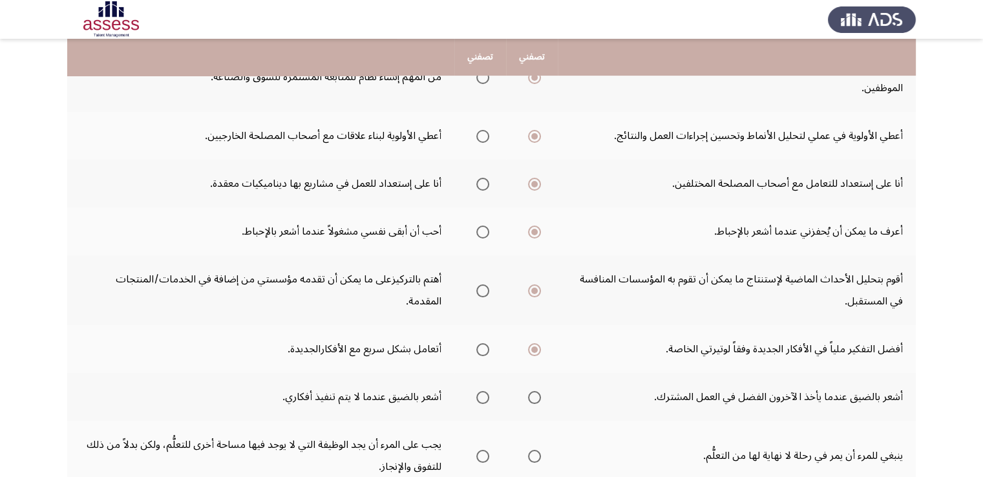
click at [479, 396] on span "Select an option" at bounding box center [482, 397] width 13 height 13
click at [479, 396] on input "Select an option" at bounding box center [482, 397] width 13 height 13
click at [538, 451] on span "Select an option" at bounding box center [534, 456] width 13 height 13
click at [538, 451] on input "Select an option" at bounding box center [534, 456] width 13 height 13
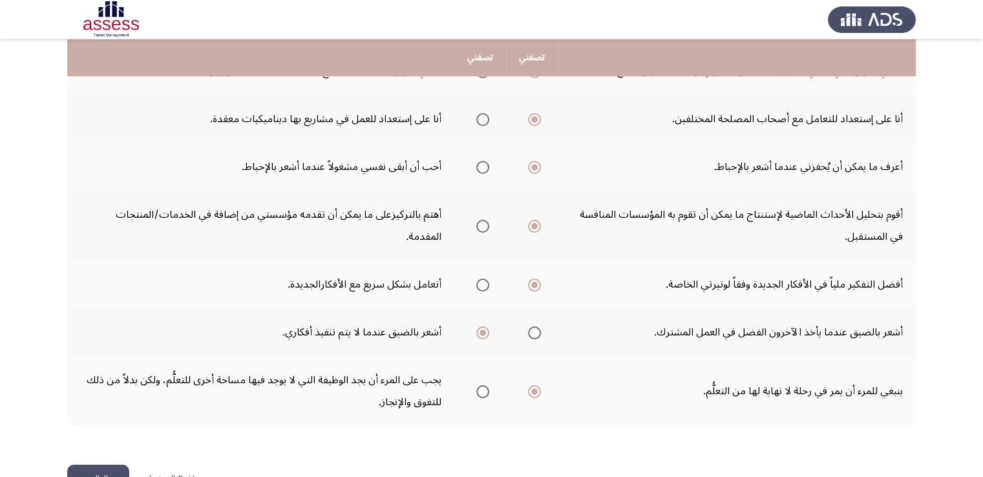
scroll to position [462, 0]
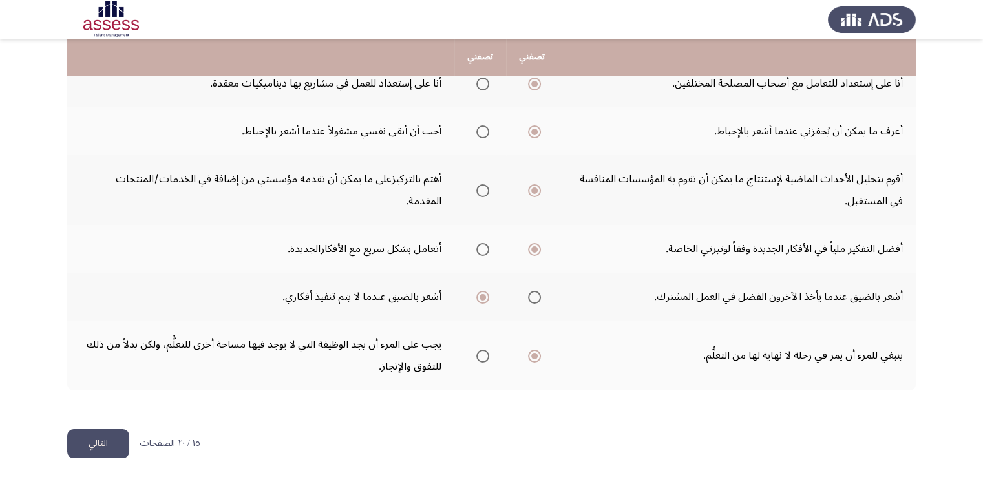
click at [100, 441] on button "التالي" at bounding box center [98, 443] width 62 height 29
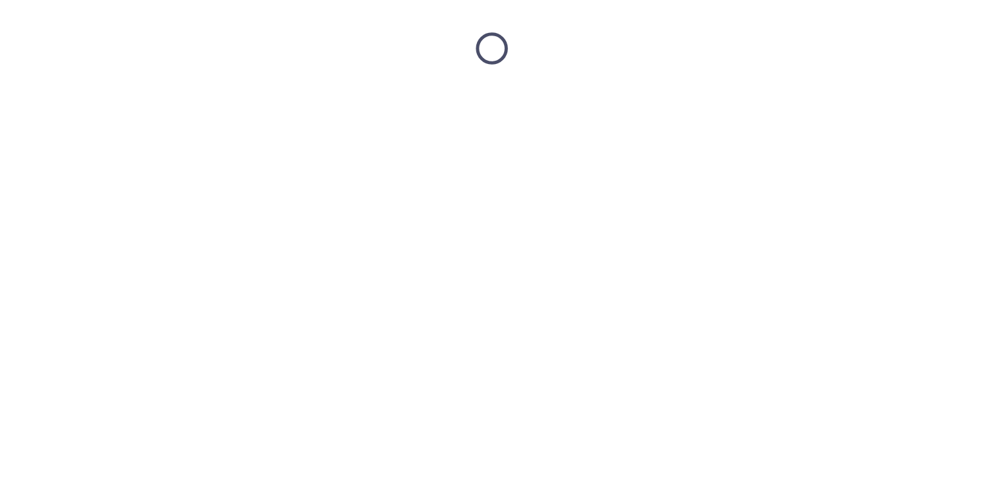
scroll to position [0, 0]
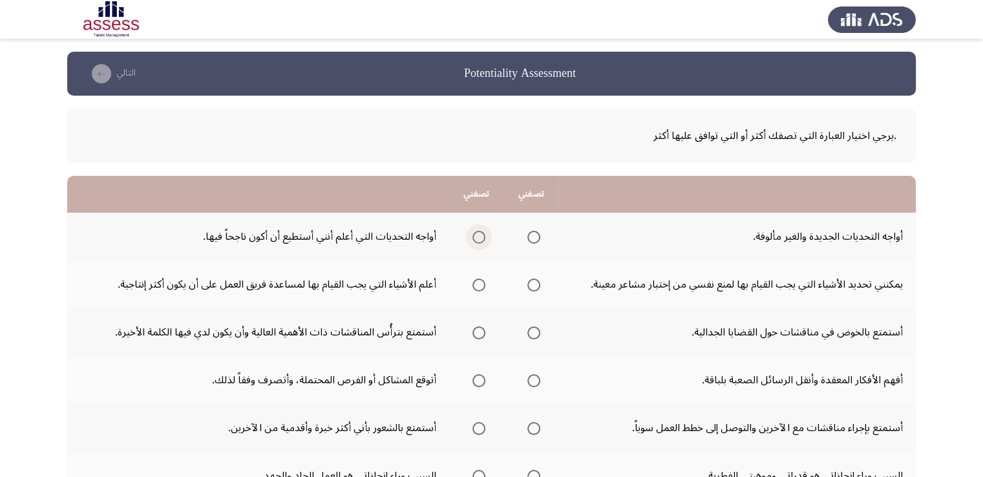
click at [472, 231] on span "Select an option" at bounding box center [478, 237] width 13 height 13
click at [472, 231] on input "Select an option" at bounding box center [478, 237] width 13 height 13
click at [472, 286] on span "Select an option" at bounding box center [478, 285] width 13 height 13
click at [472, 286] on input "Select an option" at bounding box center [478, 285] width 13 height 13
click at [480, 335] on span "Select an option" at bounding box center [478, 332] width 13 height 13
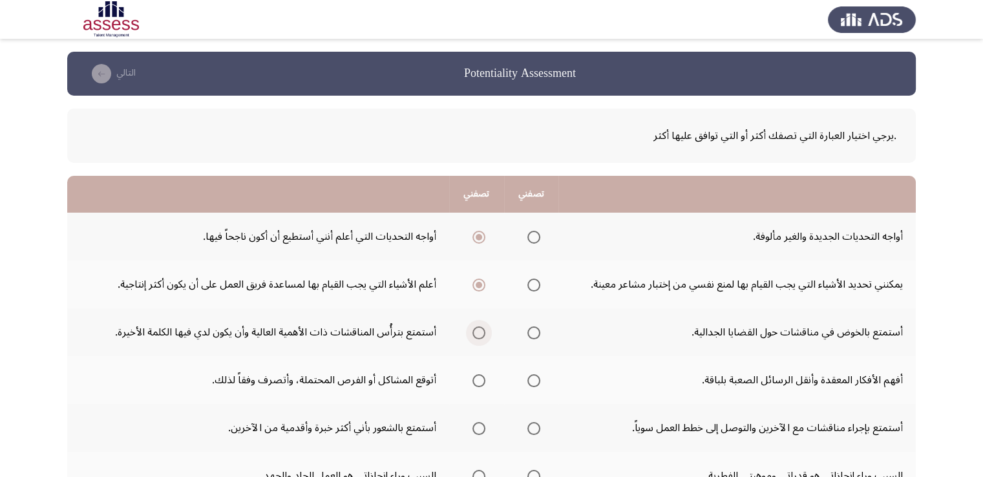
click at [480, 335] on input "Select an option" at bounding box center [478, 332] width 13 height 13
click at [476, 378] on span "Select an option" at bounding box center [478, 380] width 13 height 13
click at [476, 378] on input "Select an option" at bounding box center [478, 380] width 13 height 13
click at [530, 427] on span "Select an option" at bounding box center [533, 428] width 13 height 13
click at [530, 427] on input "Select an option" at bounding box center [533, 428] width 13 height 13
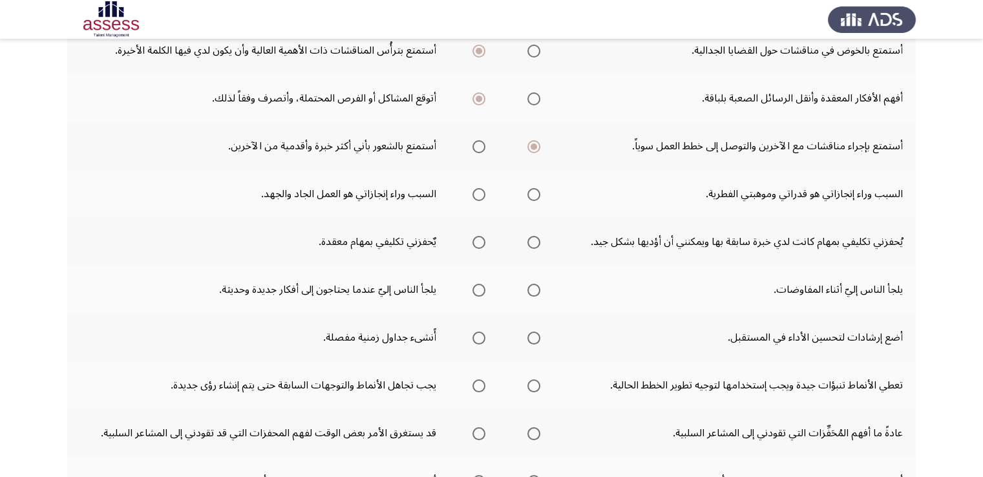
scroll to position [284, 0]
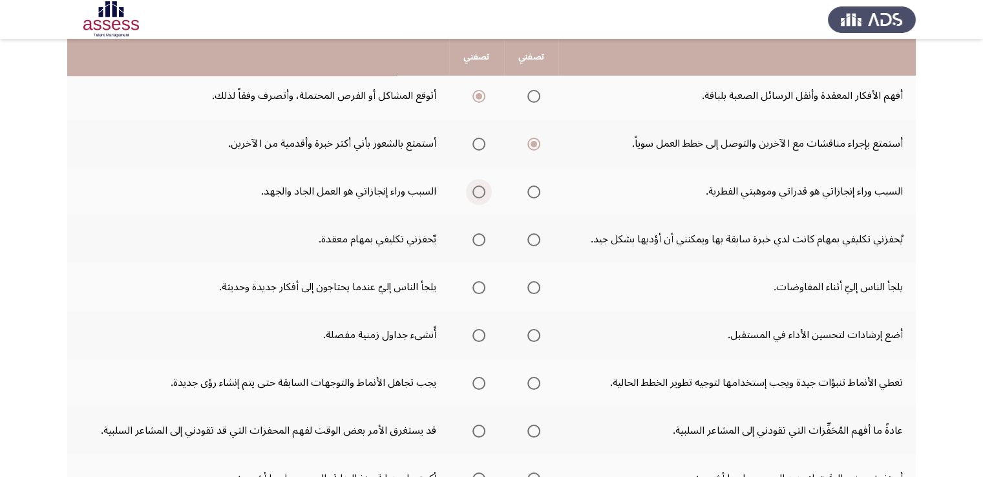
click at [473, 190] on span "Select an option" at bounding box center [478, 191] width 13 height 13
click at [473, 190] on input "Select an option" at bounding box center [478, 191] width 13 height 13
click at [533, 187] on span "Select an option" at bounding box center [533, 191] width 13 height 13
click at [533, 187] on input "Select an option" at bounding box center [533, 191] width 13 height 13
click at [522, 242] on label "Select an option" at bounding box center [531, 239] width 18 height 13
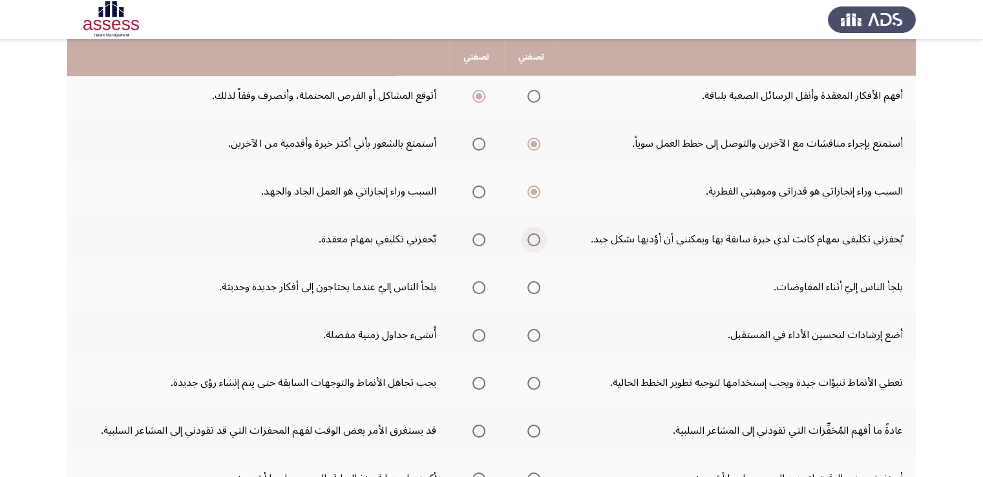
click at [527, 242] on input "Select an option" at bounding box center [533, 239] width 13 height 13
click at [533, 283] on span "Select an option" at bounding box center [533, 287] width 13 height 13
click at [533, 283] on input "Select an option" at bounding box center [533, 287] width 13 height 13
click at [472, 329] on span "Select an option" at bounding box center [478, 335] width 13 height 13
click at [472, 329] on input "Select an option" at bounding box center [478, 335] width 13 height 13
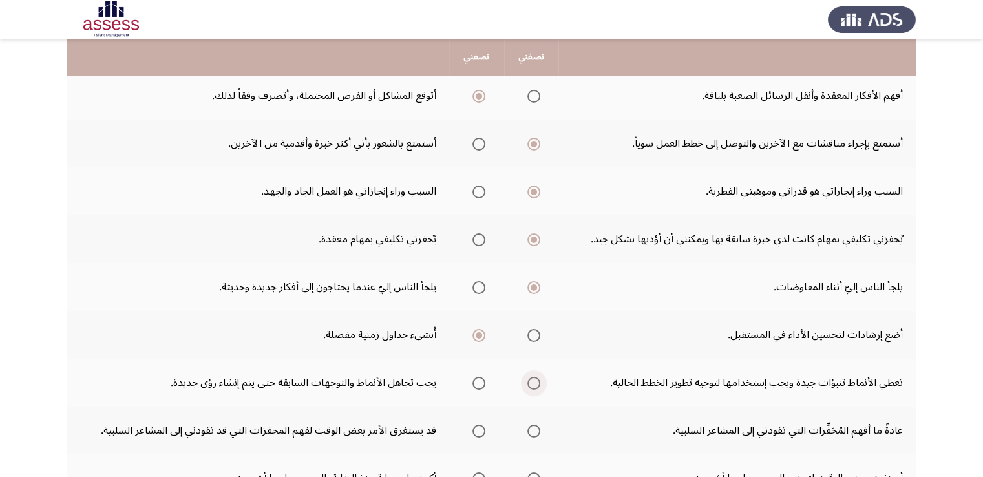
click at [533, 383] on span "Select an option" at bounding box center [533, 383] width 13 height 13
click at [533, 383] on input "Select an option" at bounding box center [533, 383] width 13 height 13
click at [529, 433] on span "Select an option" at bounding box center [533, 431] width 13 height 13
click at [529, 433] on input "Select an option" at bounding box center [533, 431] width 13 height 13
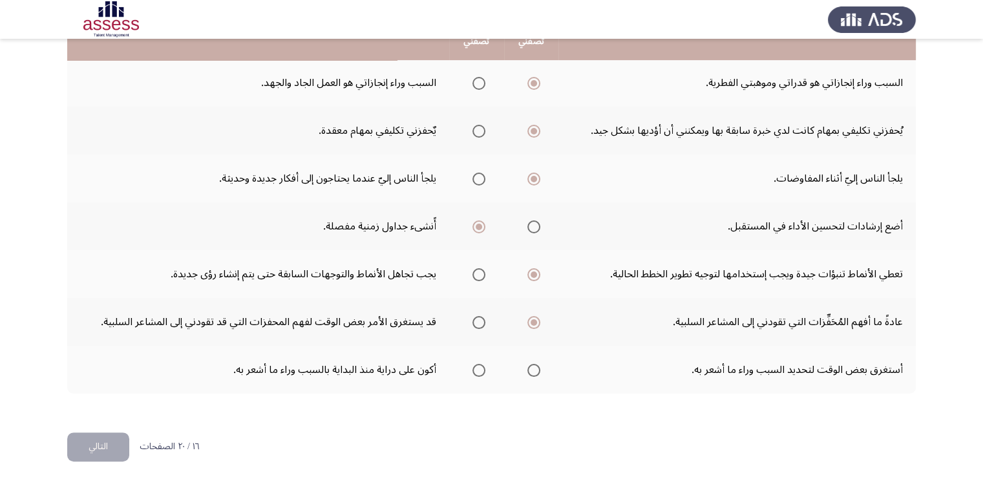
scroll to position [397, 0]
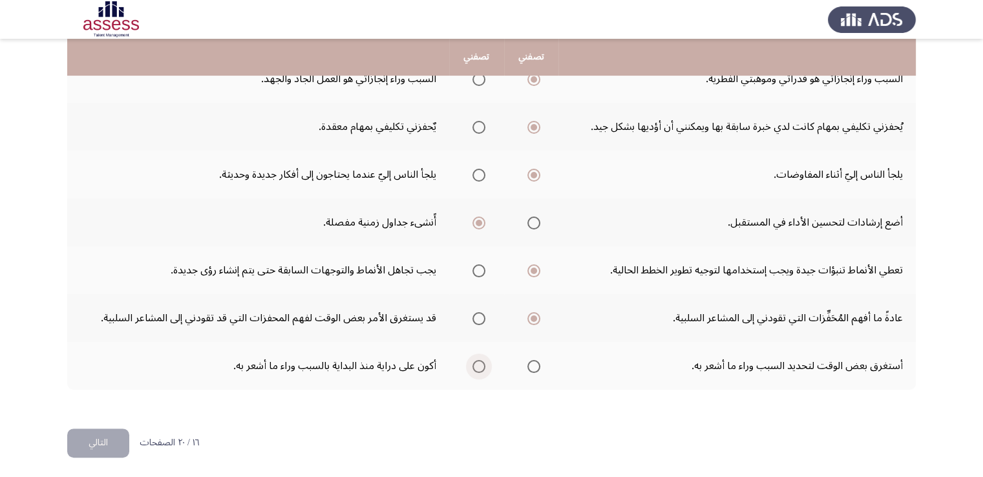
click at [475, 360] on span "Select an option" at bounding box center [478, 366] width 13 height 13
click at [475, 360] on input "Select an option" at bounding box center [478, 366] width 13 height 13
click at [99, 452] on button "التالي" at bounding box center [98, 443] width 62 height 29
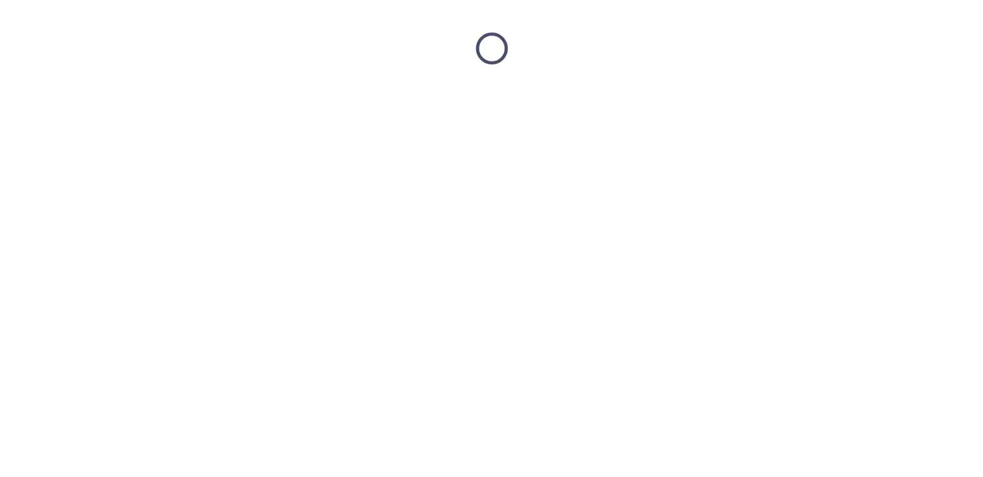
scroll to position [0, 0]
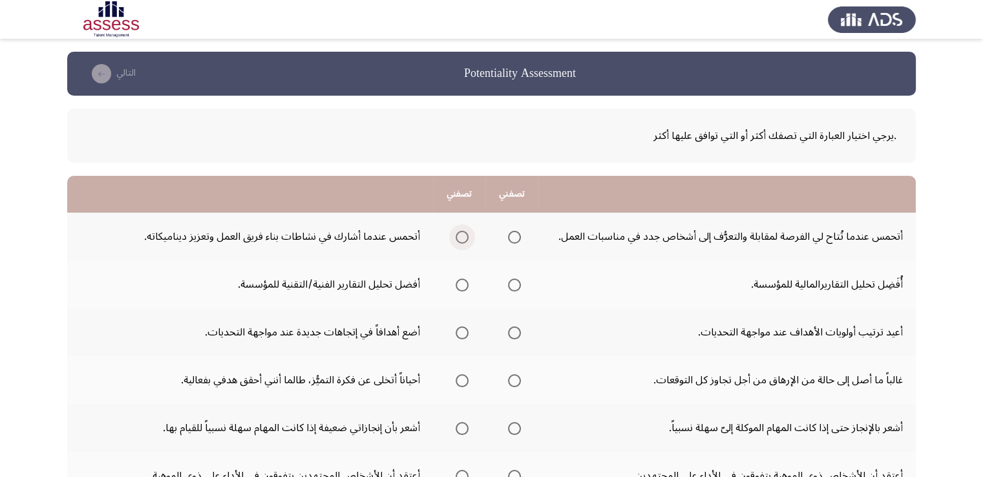
click at [461, 236] on span "Select an option" at bounding box center [462, 237] width 13 height 13
click at [461, 236] on input "Select an option" at bounding box center [462, 237] width 13 height 13
click at [460, 282] on span "Select an option" at bounding box center [462, 285] width 13 height 13
click at [460, 282] on input "Select an option" at bounding box center [462, 285] width 13 height 13
click at [517, 330] on span "Select an option" at bounding box center [514, 332] width 13 height 13
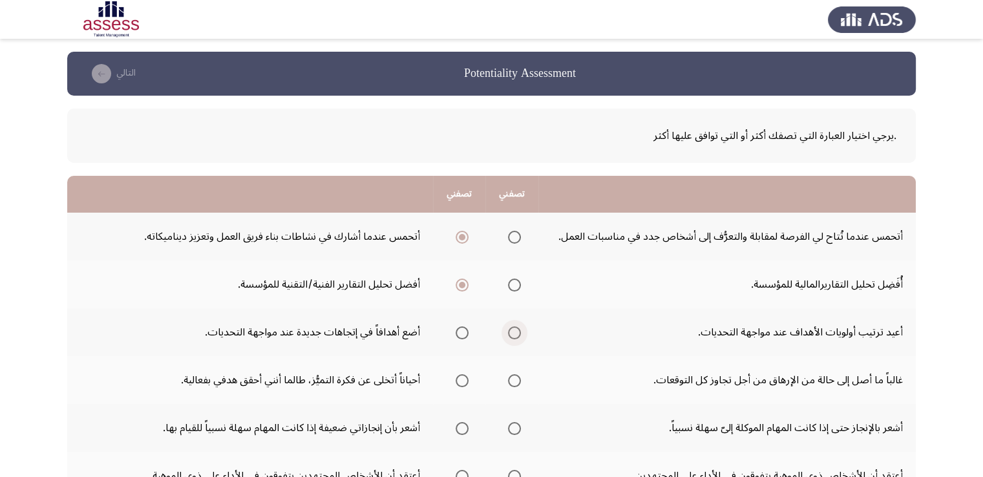
click at [517, 330] on input "Select an option" at bounding box center [514, 332] width 13 height 13
click at [513, 376] on span "Select an option" at bounding box center [514, 380] width 13 height 13
click at [513, 376] on input "Select an option" at bounding box center [514, 380] width 13 height 13
click at [463, 427] on span "Select an option" at bounding box center [462, 428] width 13 height 13
click at [463, 427] on input "Select an option" at bounding box center [462, 428] width 13 height 13
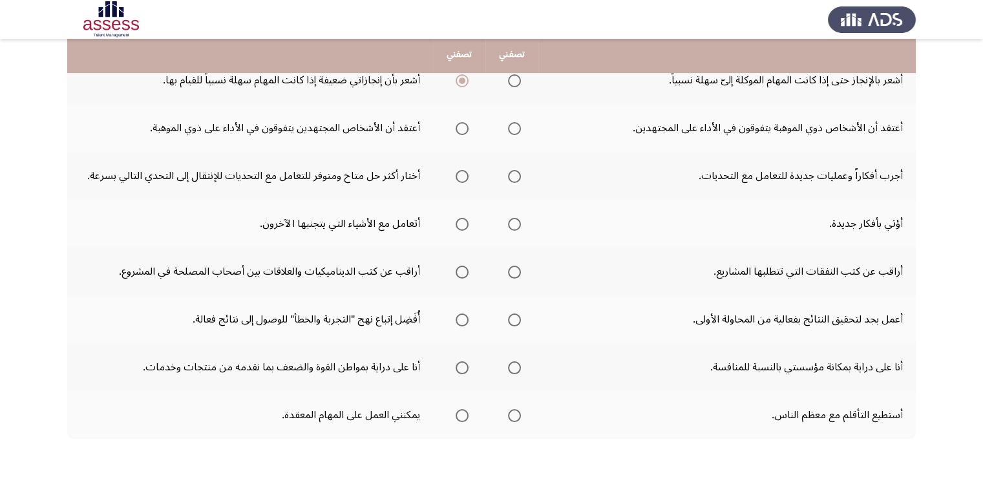
scroll to position [345, 0]
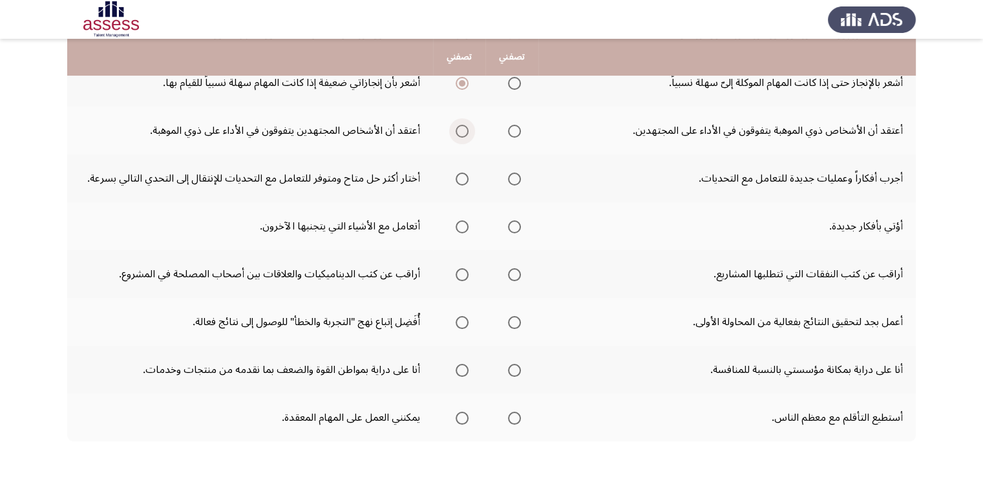
click at [460, 132] on span "Select an option" at bounding box center [462, 131] width 13 height 13
click at [460, 132] on input "Select an option" at bounding box center [462, 131] width 13 height 13
click at [456, 180] on span "Select an option" at bounding box center [462, 179] width 13 height 13
click at [456, 180] on input "Select an option" at bounding box center [462, 179] width 13 height 13
click at [458, 228] on span "Select an option" at bounding box center [462, 226] width 13 height 13
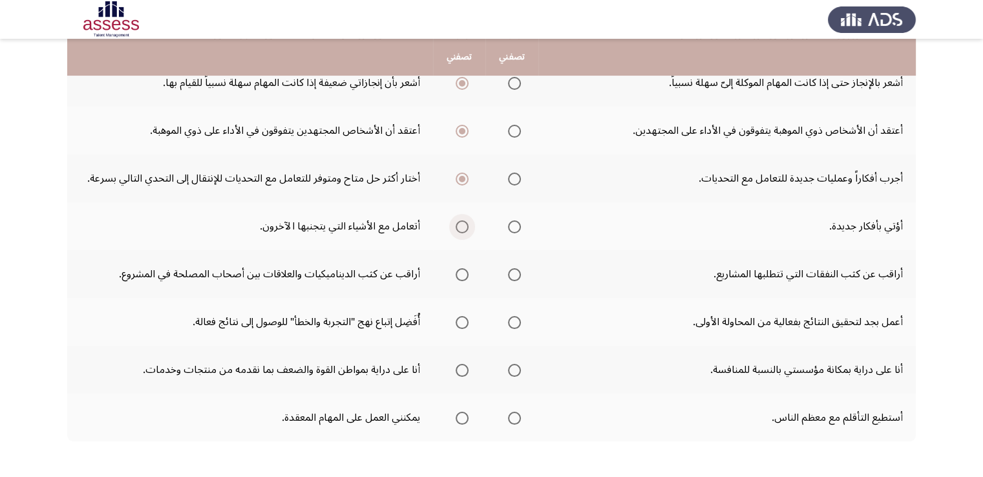
click at [458, 228] on input "Select an option" at bounding box center [462, 226] width 13 height 13
click at [514, 220] on span "Select an option" at bounding box center [514, 226] width 13 height 13
click at [514, 220] on input "Select an option" at bounding box center [514, 226] width 13 height 13
click at [512, 268] on mat-radio-button "Select an option" at bounding box center [512, 275] width 18 height 14
click at [458, 270] on span "Select an option" at bounding box center [462, 274] width 13 height 13
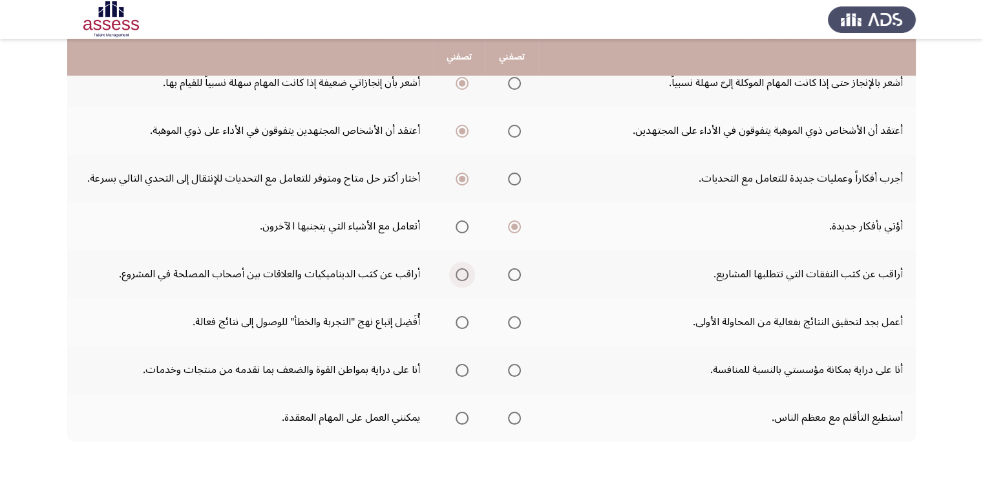
click at [458, 270] on input "Select an option" at bounding box center [462, 274] width 13 height 13
click at [459, 271] on span "Select an option" at bounding box center [462, 274] width 6 height 6
click at [458, 270] on input "Select an option" at bounding box center [462, 274] width 13 height 13
click at [514, 316] on span "Select an option" at bounding box center [514, 322] width 13 height 13
click at [514, 316] on input "Select an option" at bounding box center [514, 322] width 13 height 13
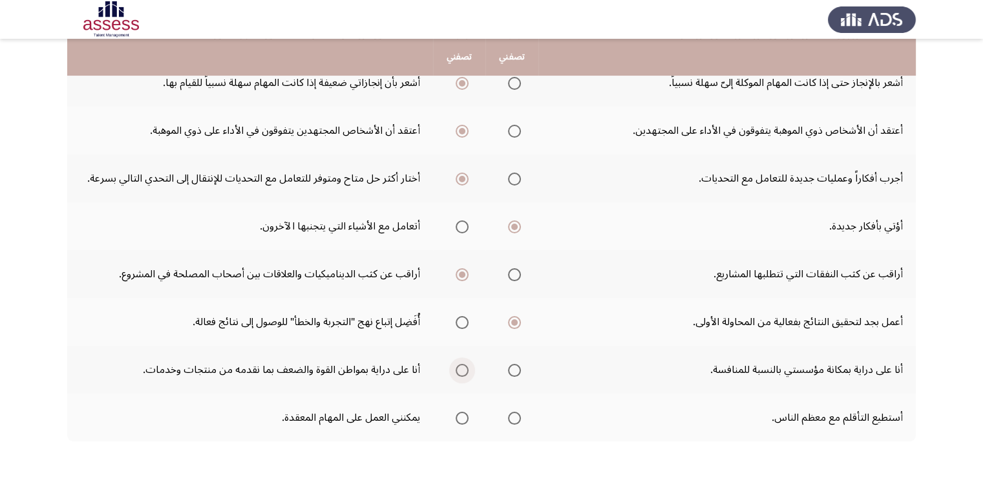
click at [460, 366] on span "Select an option" at bounding box center [462, 370] width 13 height 13
click at [460, 366] on input "Select an option" at bounding box center [462, 370] width 13 height 13
click at [513, 412] on span "Select an option" at bounding box center [514, 418] width 13 height 13
click at [513, 412] on input "Select an option" at bounding box center [514, 418] width 13 height 13
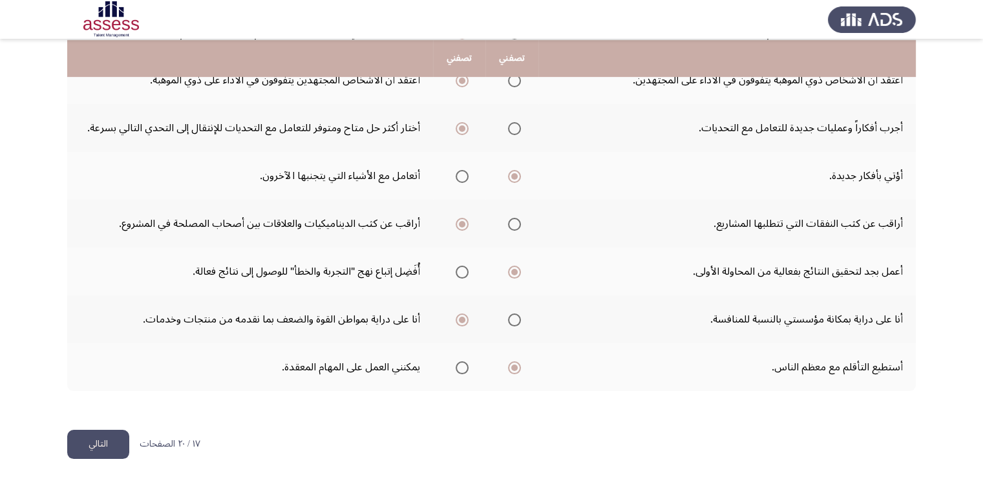
scroll to position [397, 0]
click at [112, 436] on button "التالي" at bounding box center [98, 443] width 62 height 29
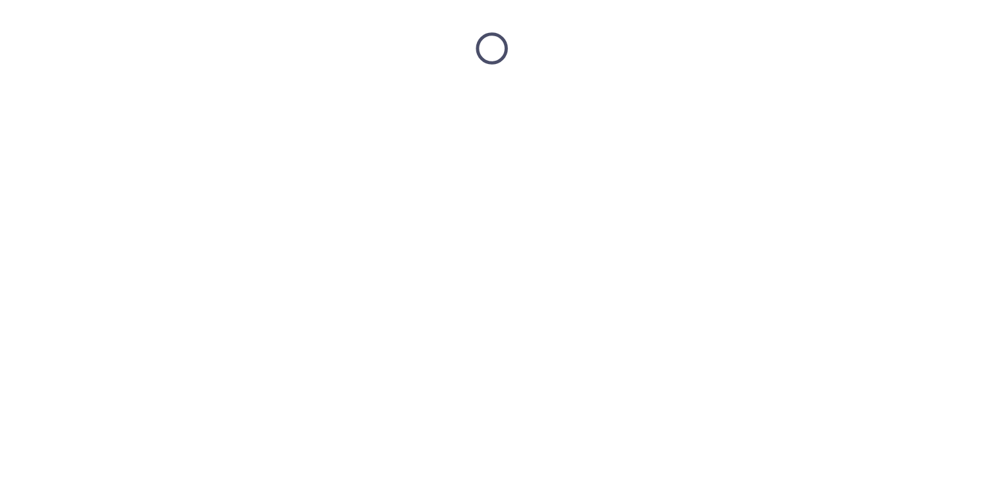
scroll to position [0, 0]
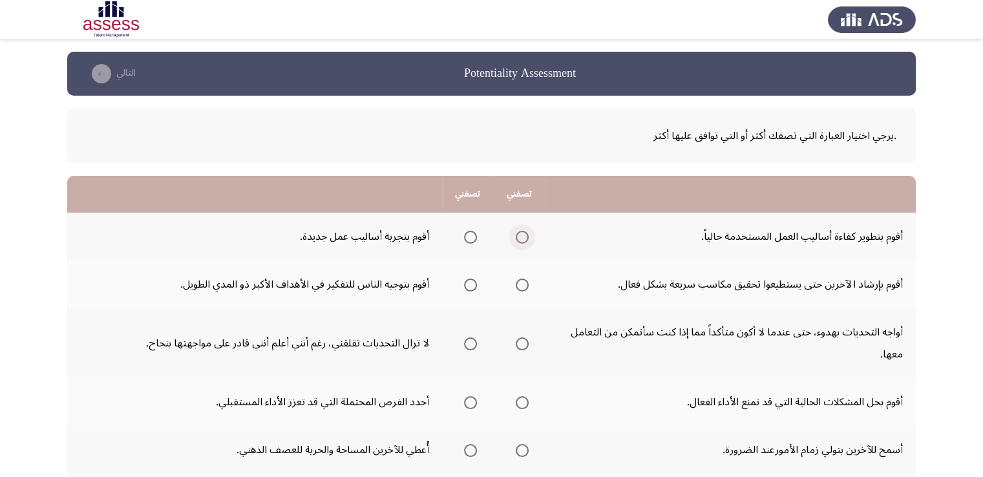
click at [522, 237] on span "Select an option" at bounding box center [522, 237] width 13 height 13
click at [522, 237] on input "Select an option" at bounding box center [522, 237] width 13 height 13
click at [528, 280] on span "Select an option" at bounding box center [522, 285] width 13 height 13
click at [528, 280] on input "Select an option" at bounding box center [522, 285] width 13 height 13
click at [516, 344] on span "Select an option" at bounding box center [522, 343] width 13 height 13
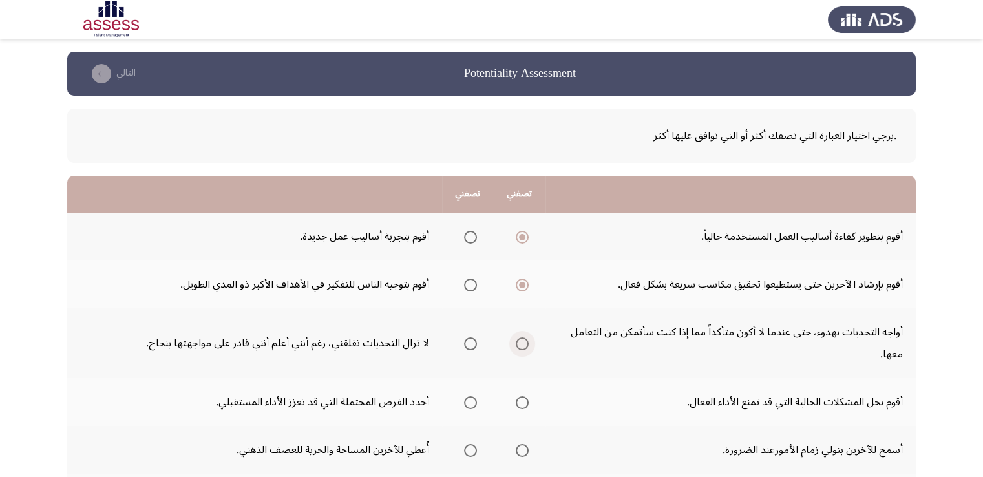
click at [516, 344] on input "Select an option" at bounding box center [522, 343] width 13 height 13
click at [474, 400] on span "Select an option" at bounding box center [470, 402] width 13 height 13
click at [474, 400] on input "Select an option" at bounding box center [470, 402] width 13 height 13
click at [468, 449] on span "Select an option" at bounding box center [470, 450] width 13 height 13
click at [468, 449] on input "Select an option" at bounding box center [470, 450] width 13 height 13
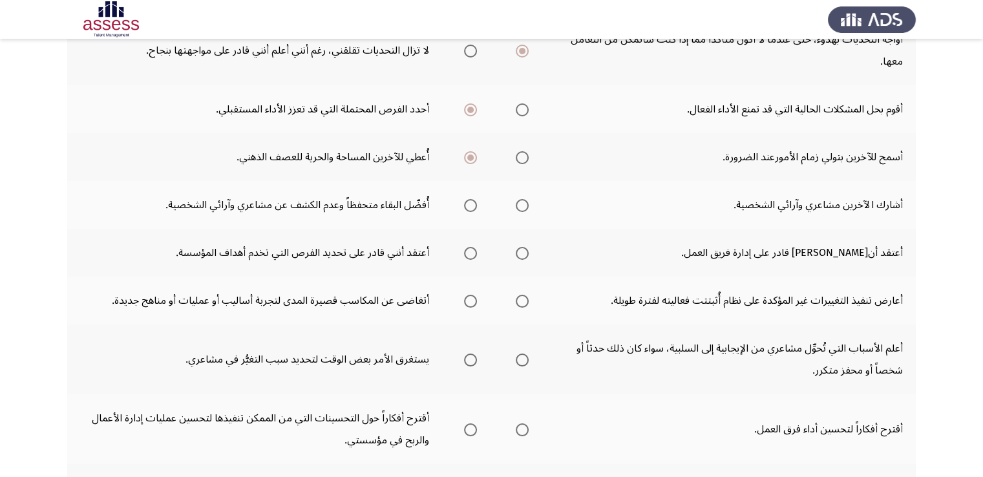
scroll to position [336, 0]
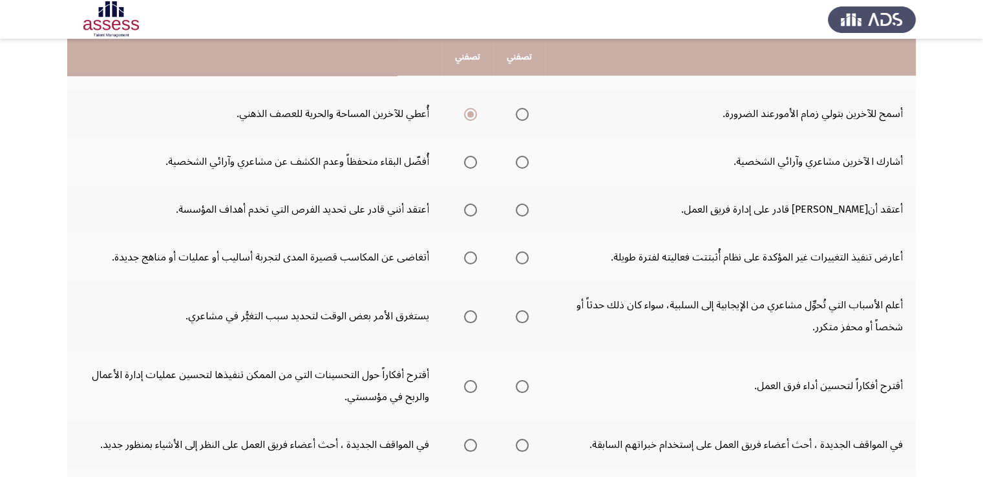
click at [468, 449] on mat-radio-group "Select an option" at bounding box center [468, 445] width 18 height 22
click at [524, 160] on span "Select an option" at bounding box center [522, 162] width 13 height 13
click at [524, 160] on input "Select an option" at bounding box center [522, 162] width 13 height 13
click at [524, 210] on span "Select an option" at bounding box center [522, 210] width 13 height 13
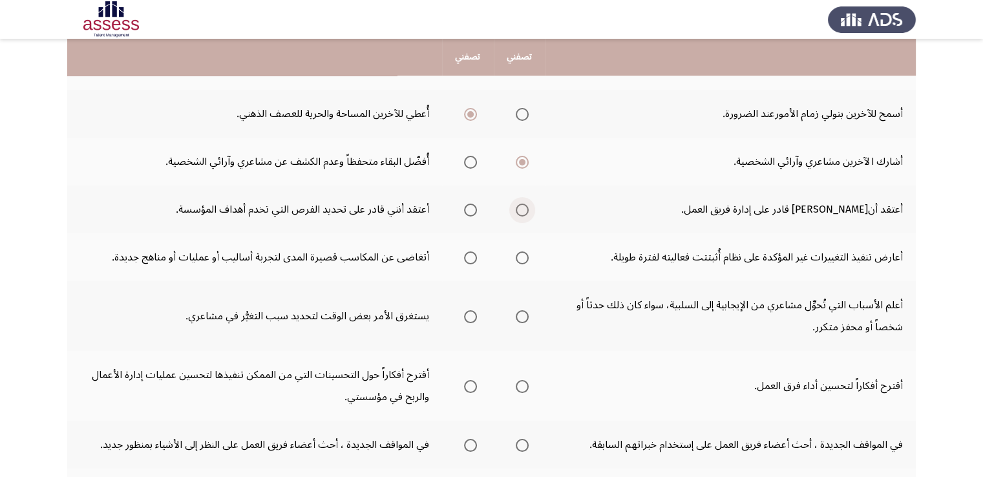
click at [524, 210] on input "Select an option" at bounding box center [522, 210] width 13 height 13
click at [522, 253] on span "Select an option" at bounding box center [522, 257] width 13 height 13
click at [522, 253] on input "Select an option" at bounding box center [522, 257] width 13 height 13
click at [520, 317] on span "Select an option" at bounding box center [522, 316] width 13 height 13
click at [520, 317] on input "Select an option" at bounding box center [522, 316] width 13 height 13
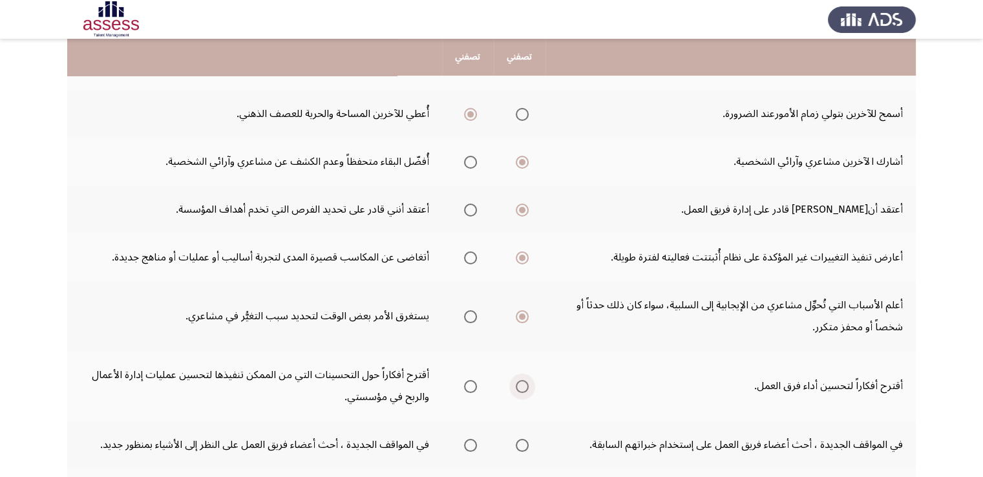
click at [517, 380] on span "Select an option" at bounding box center [522, 386] width 13 height 13
click at [517, 380] on input "Select an option" at bounding box center [522, 386] width 13 height 13
click at [517, 440] on span "Select an option" at bounding box center [522, 445] width 13 height 13
click at [517, 440] on input "Select an option" at bounding box center [522, 445] width 13 height 13
click at [467, 441] on span "Select an option" at bounding box center [470, 445] width 13 height 13
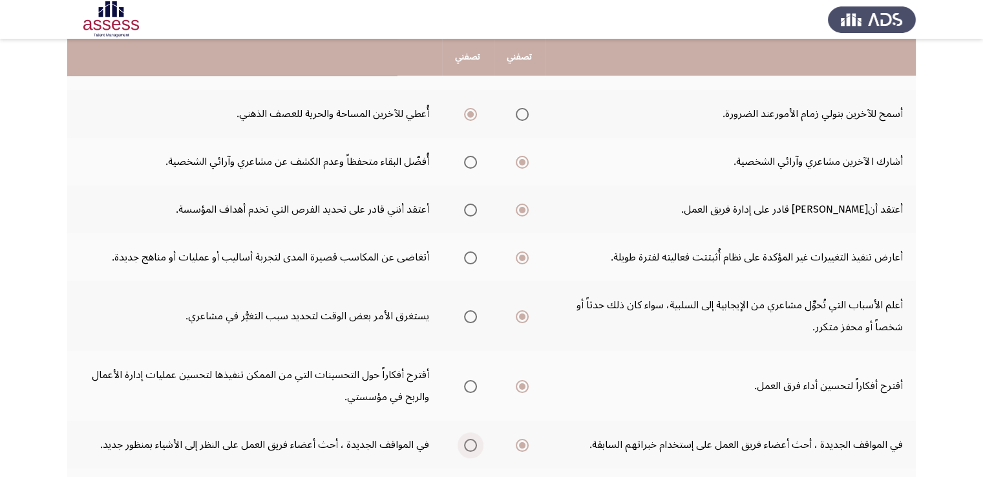
click at [467, 441] on input "Select an option" at bounding box center [470, 445] width 13 height 13
click at [467, 442] on span "Select an option" at bounding box center [470, 445] width 6 height 6
click at [467, 441] on input "Select an option" at bounding box center [470, 445] width 13 height 13
click at [467, 442] on span "Select an option" at bounding box center [470, 445] width 6 height 6
click at [467, 441] on input "Select an option" at bounding box center [470, 445] width 13 height 13
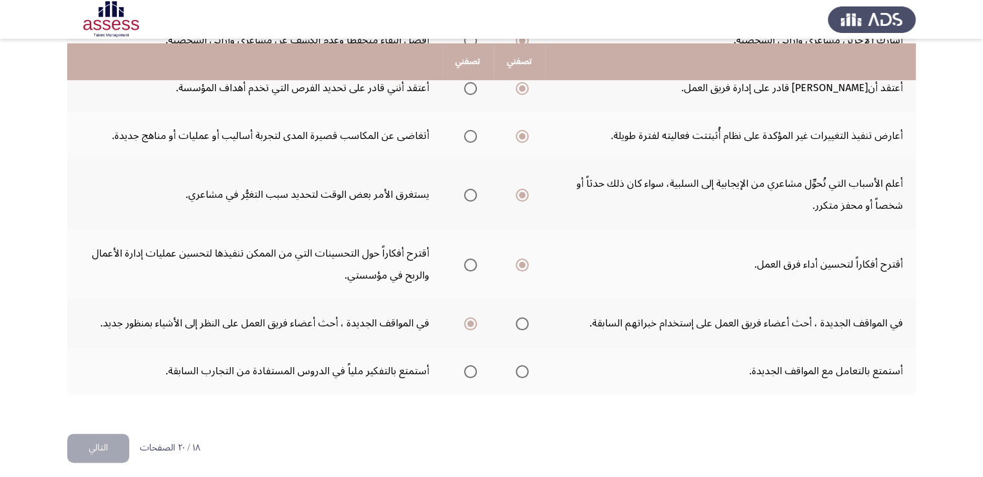
scroll to position [462, 0]
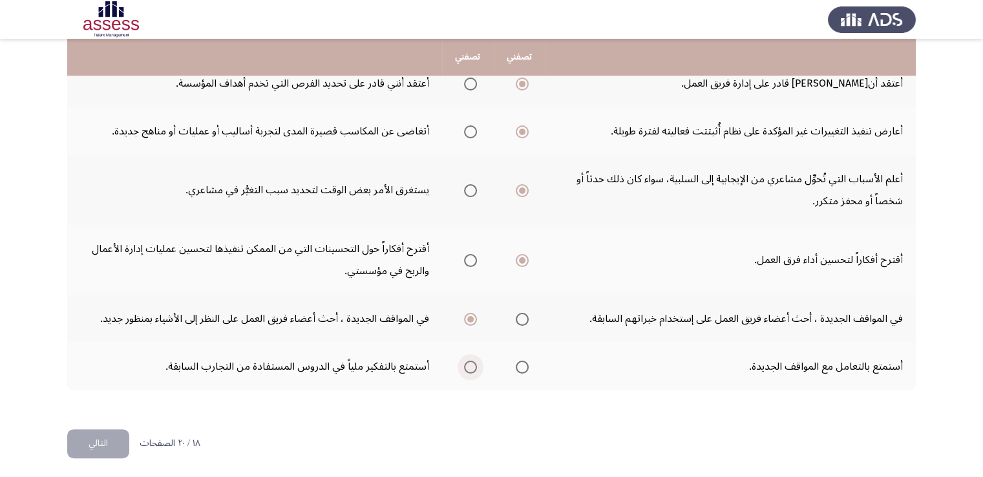
click at [472, 365] on span "Select an option" at bounding box center [470, 367] width 13 height 13
click at [472, 365] on input "Select an option" at bounding box center [470, 367] width 13 height 13
click at [83, 440] on button "التالي" at bounding box center [98, 443] width 62 height 29
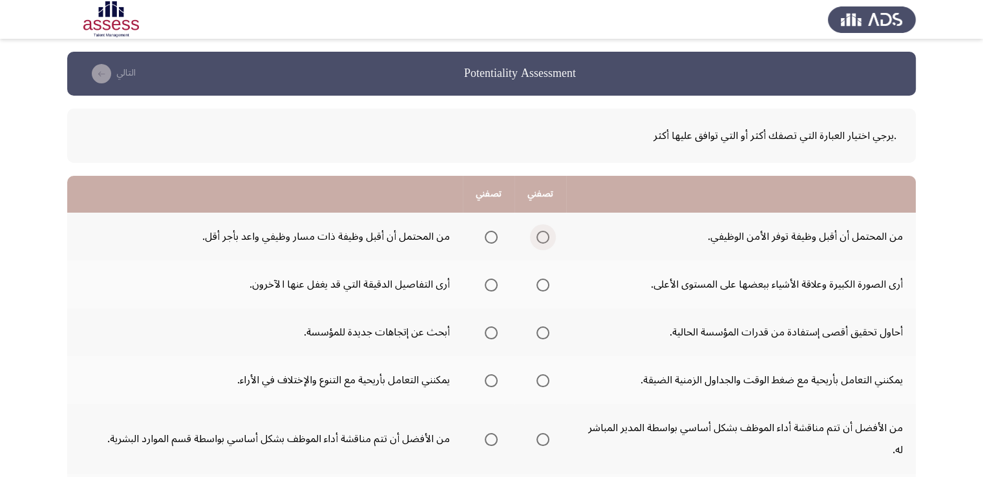
click at [544, 237] on span "Select an option" at bounding box center [542, 237] width 13 height 13
click at [544, 237] on input "Select an option" at bounding box center [542, 237] width 13 height 13
click at [488, 282] on span "Select an option" at bounding box center [491, 285] width 13 height 13
click at [488, 282] on input "Select an option" at bounding box center [491, 285] width 13 height 13
click at [539, 336] on span "Select an option" at bounding box center [542, 332] width 13 height 13
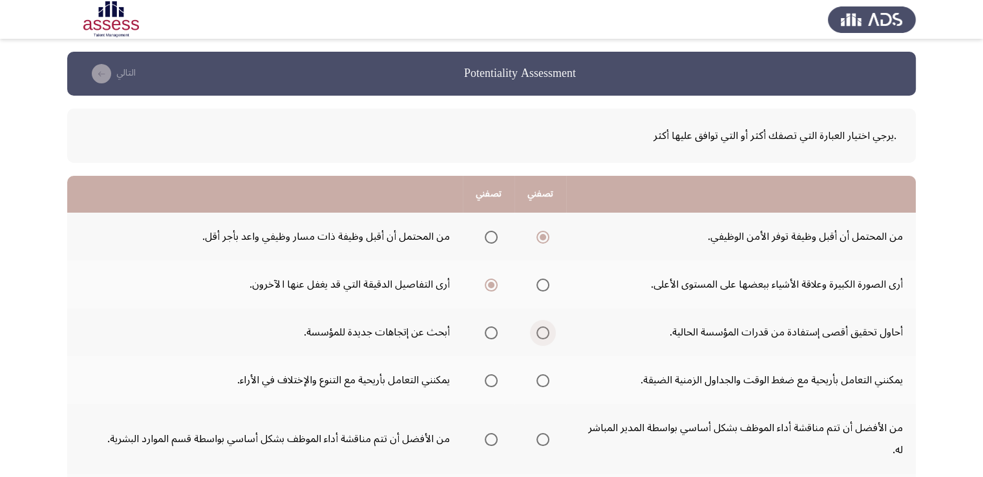
click at [539, 336] on input "Select an option" at bounding box center [542, 332] width 13 height 13
click at [536, 375] on span "Select an option" at bounding box center [542, 380] width 13 height 13
click at [536, 375] on input "Select an option" at bounding box center [542, 380] width 13 height 13
click at [545, 433] on span "Select an option" at bounding box center [542, 439] width 13 height 13
click at [545, 433] on input "Select an option" at bounding box center [542, 439] width 13 height 13
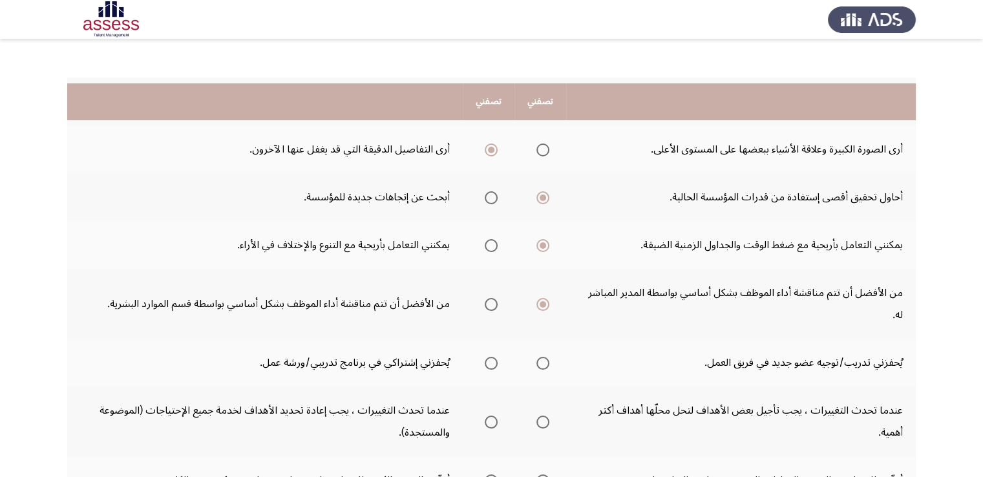
scroll to position [181, 0]
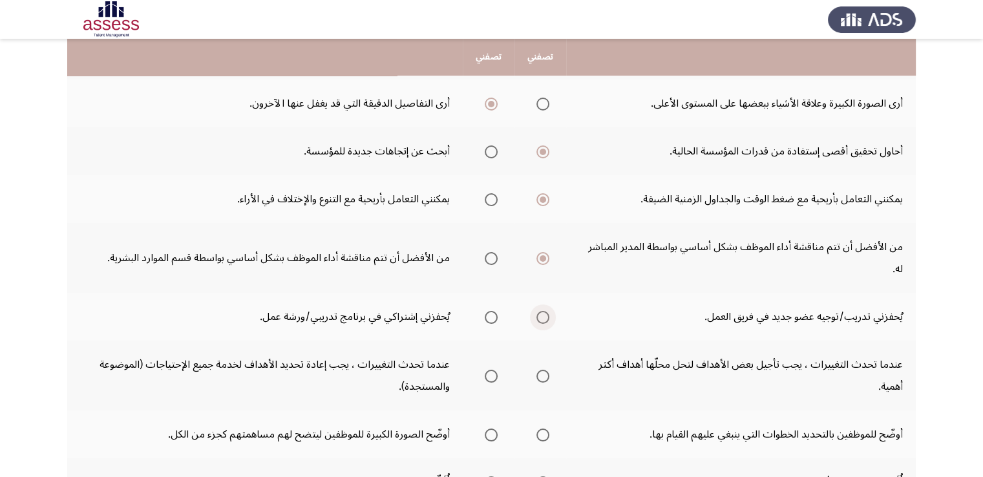
click at [544, 311] on span "Select an option" at bounding box center [542, 317] width 13 height 13
click at [544, 311] on input "Select an option" at bounding box center [542, 317] width 13 height 13
click at [491, 370] on span "Select an option" at bounding box center [491, 376] width 13 height 13
click at [491, 370] on input "Select an option" at bounding box center [491, 376] width 13 height 13
click at [541, 429] on span "Select an option" at bounding box center [542, 435] width 13 height 13
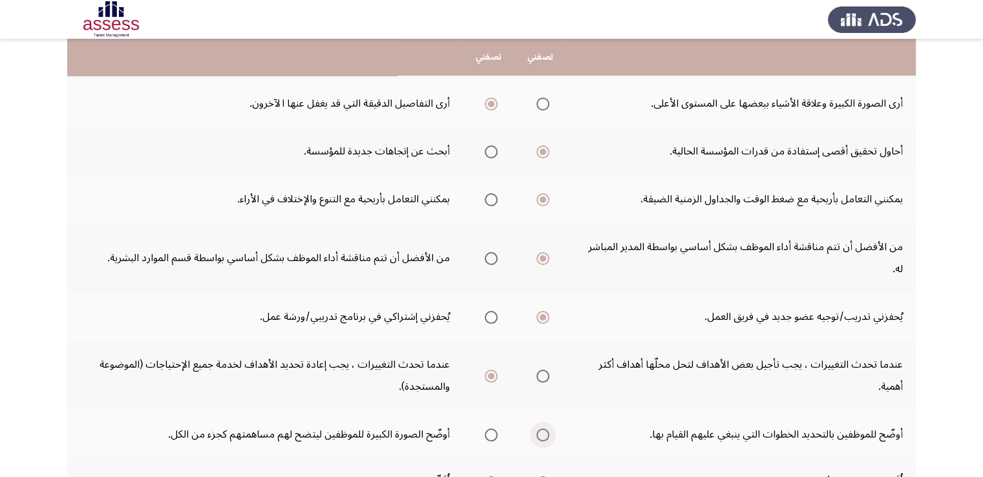
click at [541, 429] on input "Select an option" at bounding box center [542, 435] width 13 height 13
click at [491, 476] on span "Select an option" at bounding box center [491, 482] width 13 height 13
click at [491, 476] on input "Select an option" at bounding box center [491, 482] width 13 height 13
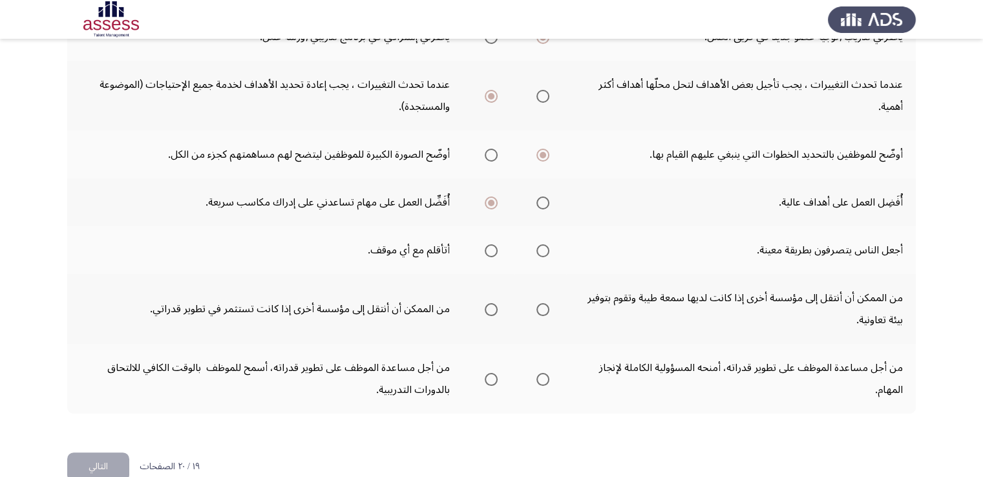
scroll to position [462, 0]
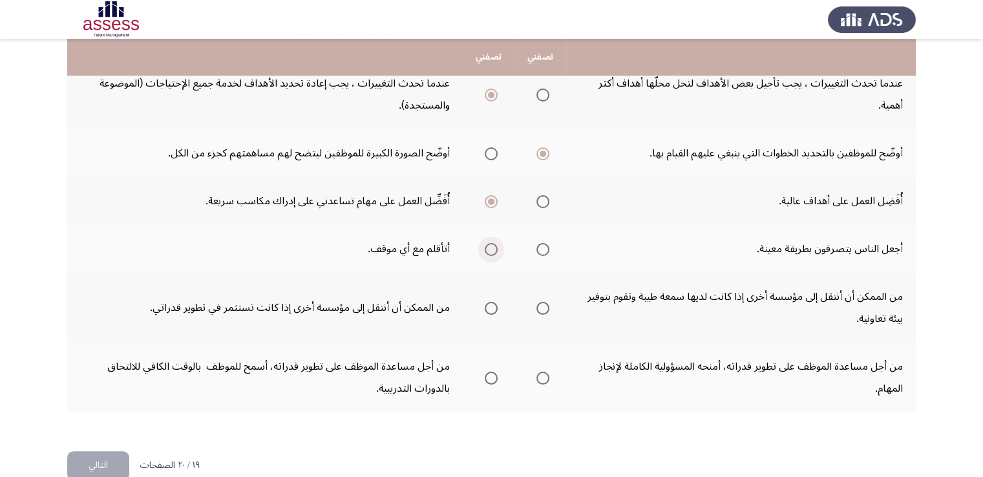
click at [486, 243] on span "Select an option" at bounding box center [491, 249] width 13 height 13
click at [486, 243] on input "Select an option" at bounding box center [491, 249] width 13 height 13
click at [540, 243] on span "Select an option" at bounding box center [542, 249] width 13 height 13
click at [540, 243] on input "Select an option" at bounding box center [542, 249] width 13 height 13
click at [541, 302] on span "Select an option" at bounding box center [542, 308] width 13 height 13
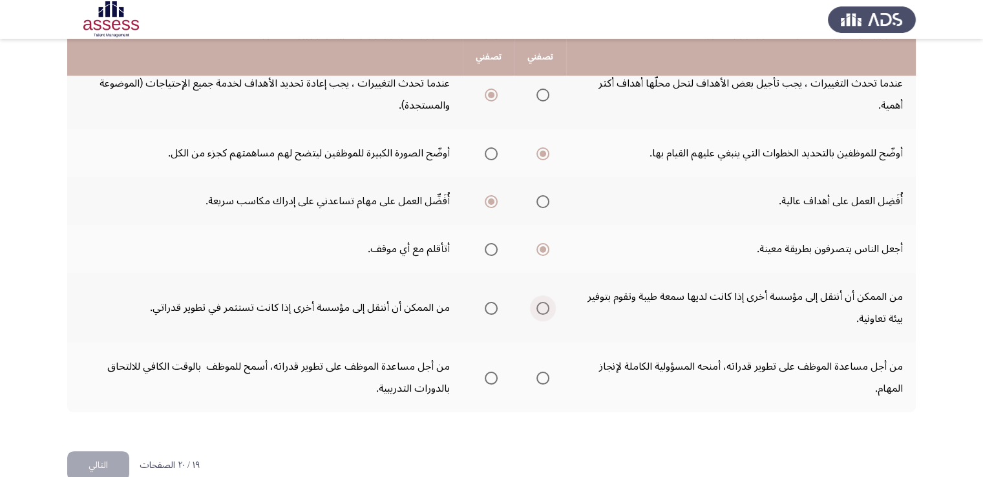
click at [541, 302] on input "Select an option" at bounding box center [542, 308] width 13 height 13
click at [539, 372] on span "Select an option" at bounding box center [542, 378] width 13 height 13
click at [539, 372] on input "Select an option" at bounding box center [542, 378] width 13 height 13
click at [103, 451] on button "التالي" at bounding box center [98, 465] width 62 height 29
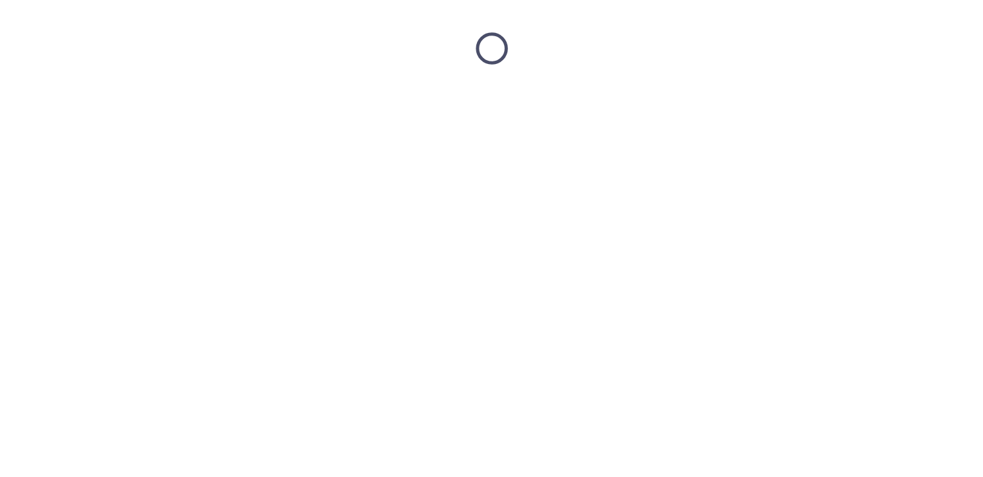
scroll to position [0, 0]
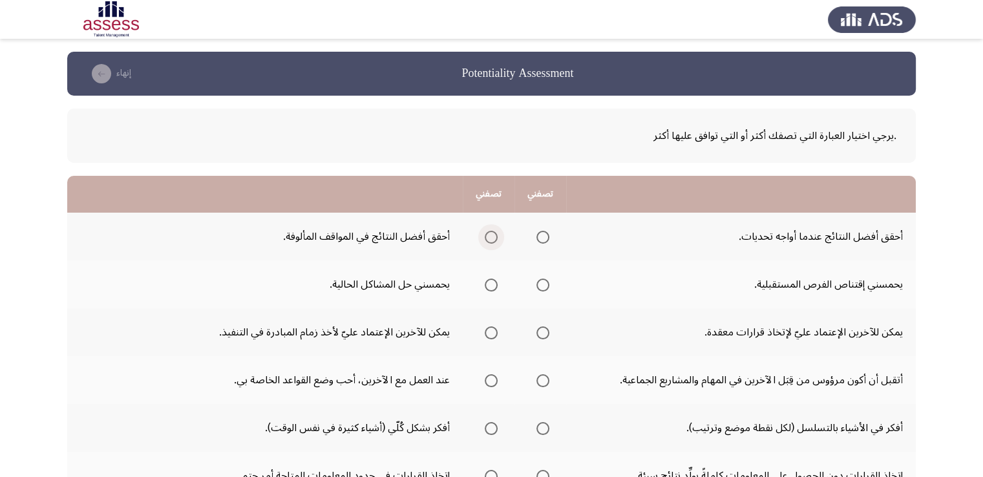
click at [489, 237] on span "Select an option" at bounding box center [491, 237] width 13 height 13
click at [489, 237] on input "Select an option" at bounding box center [491, 237] width 13 height 13
click at [494, 280] on span "Select an option" at bounding box center [491, 285] width 13 height 13
click at [494, 280] on input "Select an option" at bounding box center [491, 285] width 13 height 13
click at [488, 334] on span "Select an option" at bounding box center [491, 332] width 13 height 13
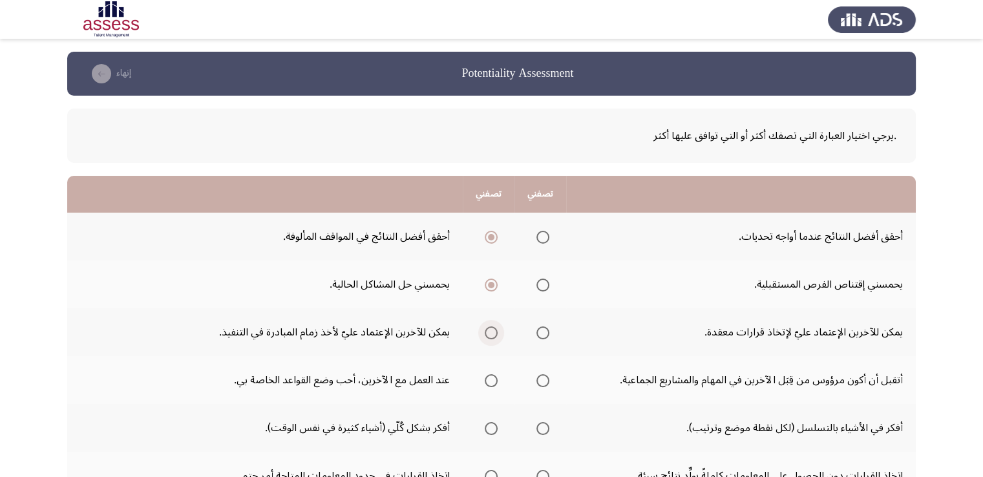
click at [488, 334] on input "Select an option" at bounding box center [491, 332] width 13 height 13
click at [494, 381] on span "Select an option" at bounding box center [491, 380] width 13 height 13
click at [494, 381] on input "Select an option" at bounding box center [491, 380] width 13 height 13
click at [490, 429] on span "Select an option" at bounding box center [491, 428] width 13 height 13
click at [490, 429] on input "Select an option" at bounding box center [491, 428] width 13 height 13
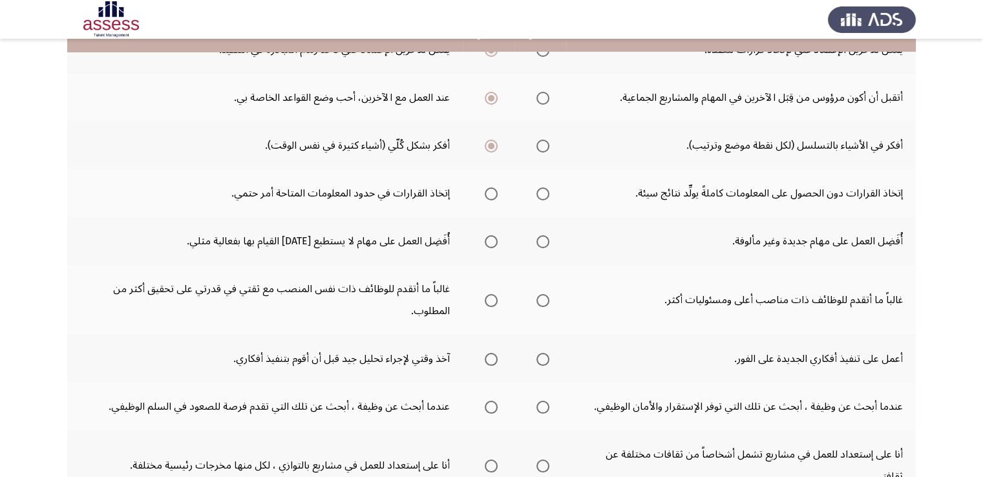
scroll to position [284, 0]
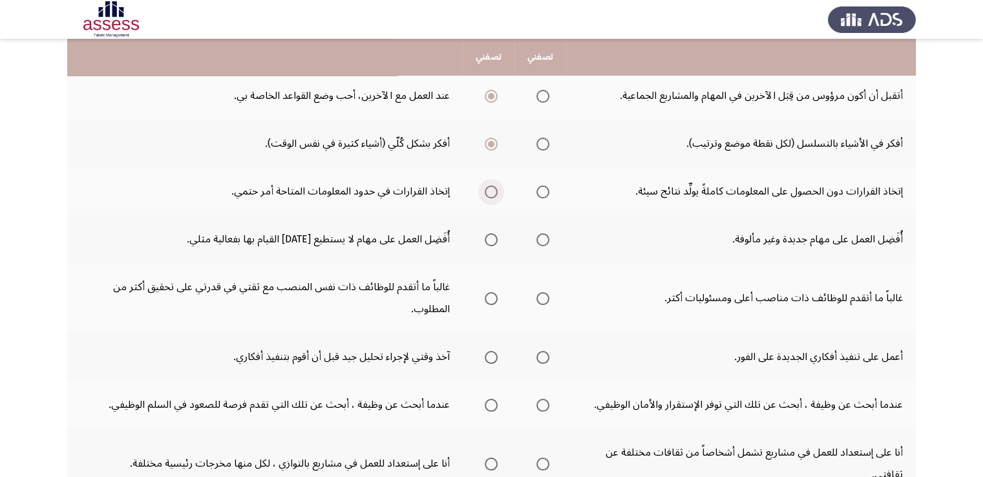
click at [489, 192] on span "Select an option" at bounding box center [491, 191] width 13 height 13
click at [489, 192] on input "Select an option" at bounding box center [491, 191] width 13 height 13
click at [544, 191] on span "Select an option" at bounding box center [542, 191] width 13 height 13
click at [544, 191] on input "Select an option" at bounding box center [542, 191] width 13 height 13
click at [495, 236] on span "Select an option" at bounding box center [491, 239] width 13 height 13
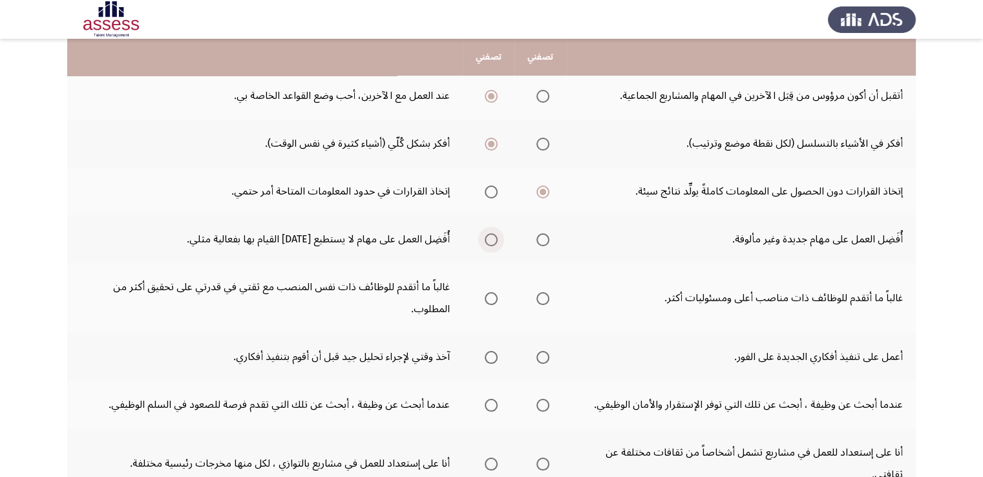
click at [495, 236] on input "Select an option" at bounding box center [491, 239] width 13 height 13
click at [493, 292] on span "Select an option" at bounding box center [491, 298] width 13 height 13
click at [493, 292] on input "Select an option" at bounding box center [491, 298] width 13 height 13
click at [494, 355] on span "Select an option" at bounding box center [491, 357] width 13 height 13
click at [494, 355] on input "Select an option" at bounding box center [491, 357] width 13 height 13
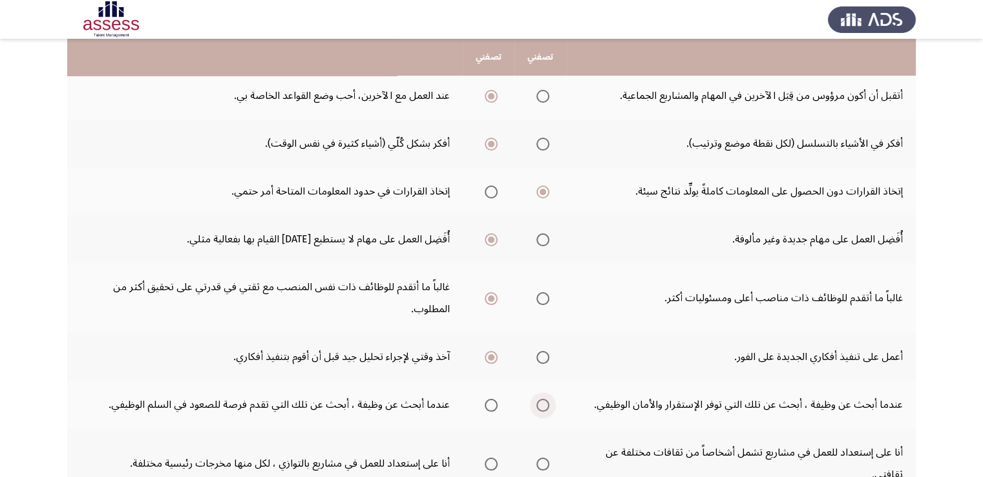
click at [537, 400] on span "Select an option" at bounding box center [542, 405] width 13 height 13
click at [537, 400] on input "Select an option" at bounding box center [542, 405] width 13 height 13
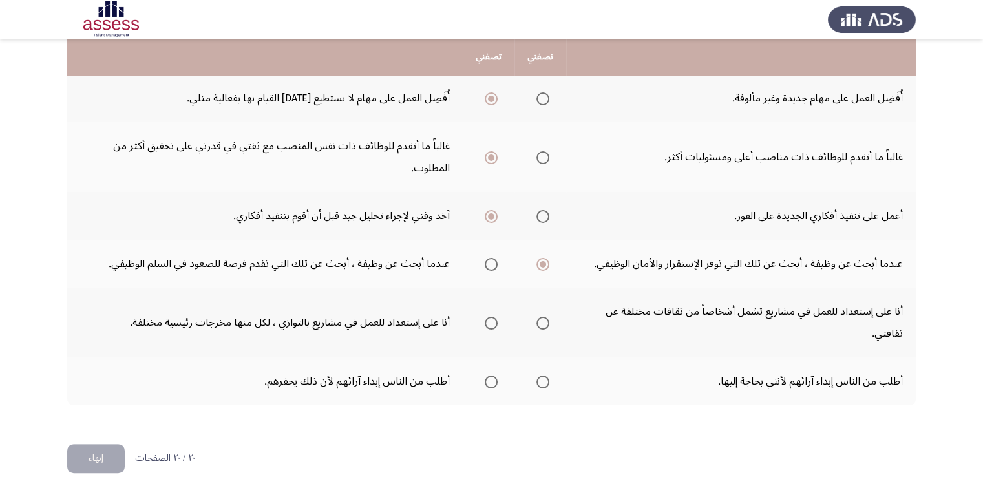
scroll to position [440, 0]
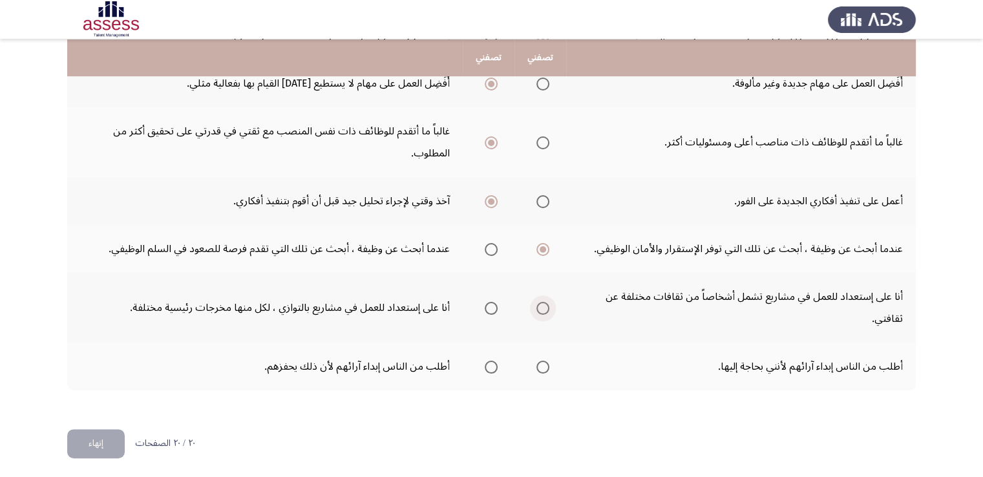
click at [544, 304] on span "Select an option" at bounding box center [542, 308] width 13 height 13
click at [544, 304] on input "Select an option" at bounding box center [542, 308] width 13 height 13
click at [544, 363] on span "Select an option" at bounding box center [542, 367] width 13 height 13
click at [544, 363] on input "Select an option" at bounding box center [542, 367] width 13 height 13
click at [101, 439] on button "إنهاء" at bounding box center [96, 443] width 58 height 29
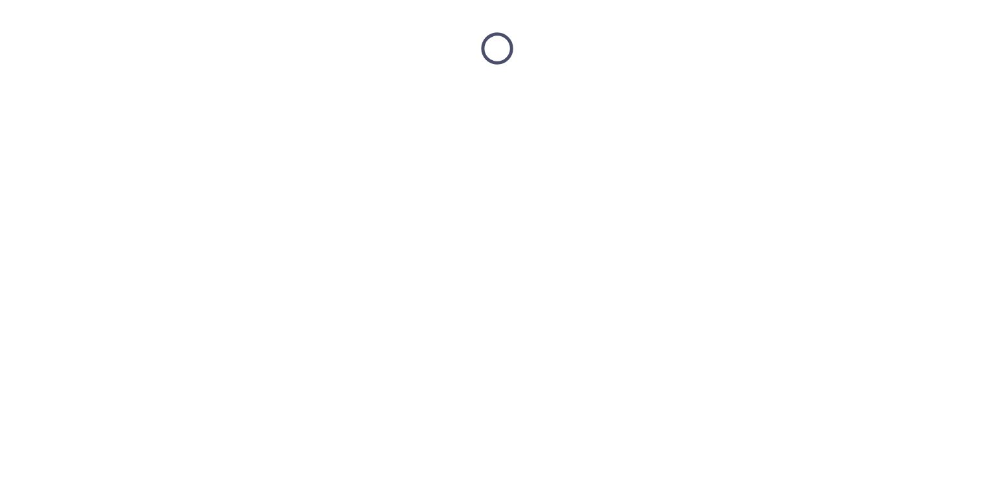
scroll to position [0, 0]
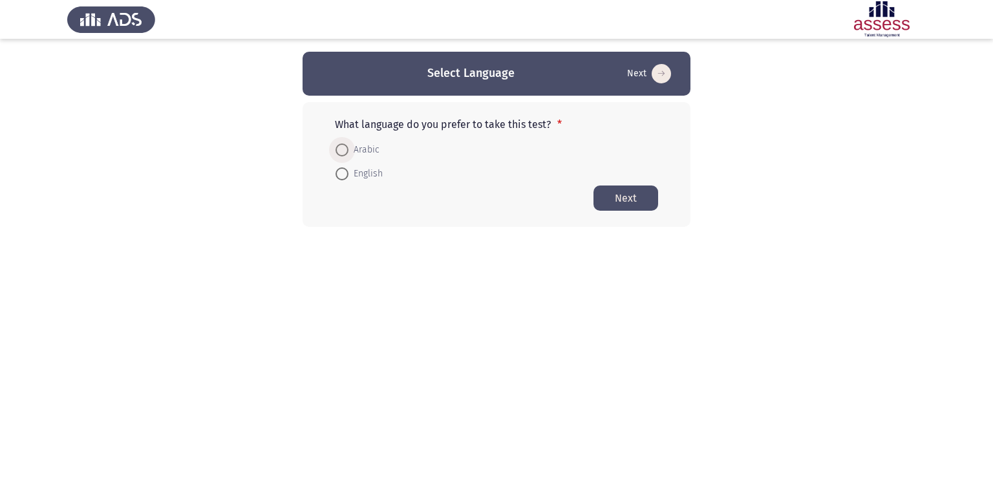
click at [343, 149] on span at bounding box center [341, 149] width 13 height 13
click at [343, 149] on input "Arabic" at bounding box center [341, 149] width 13 height 13
radio input "true"
click at [638, 191] on button "Next" at bounding box center [625, 197] width 65 height 25
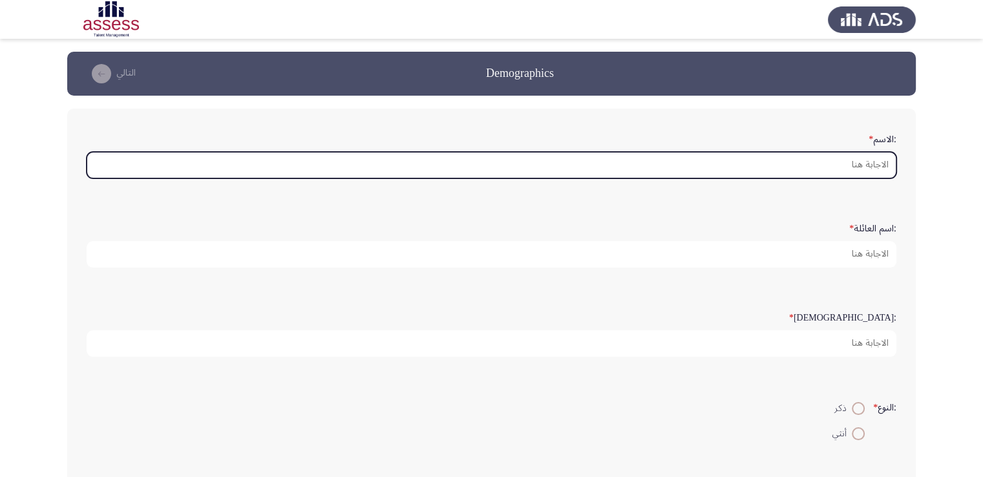
click at [739, 165] on input ":الاسم *" at bounding box center [492, 165] width 810 height 26
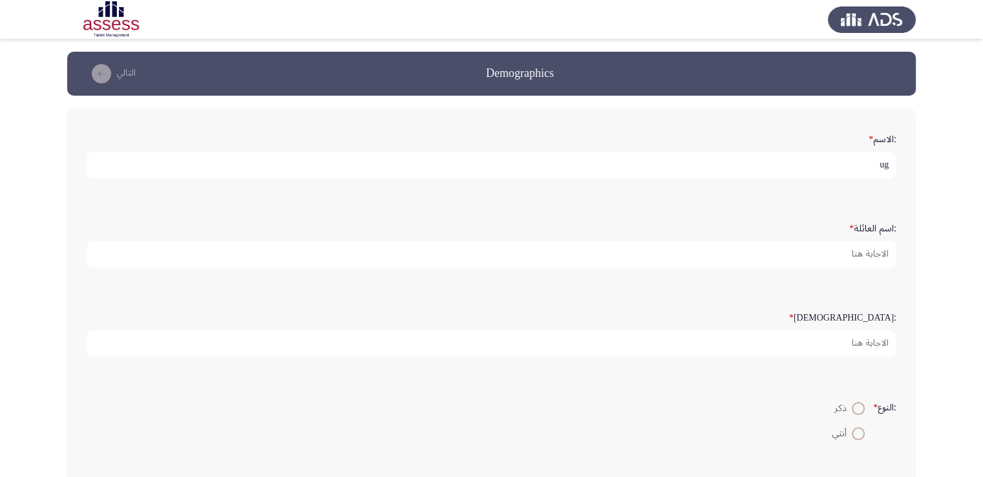
type input "u"
type input "علي"
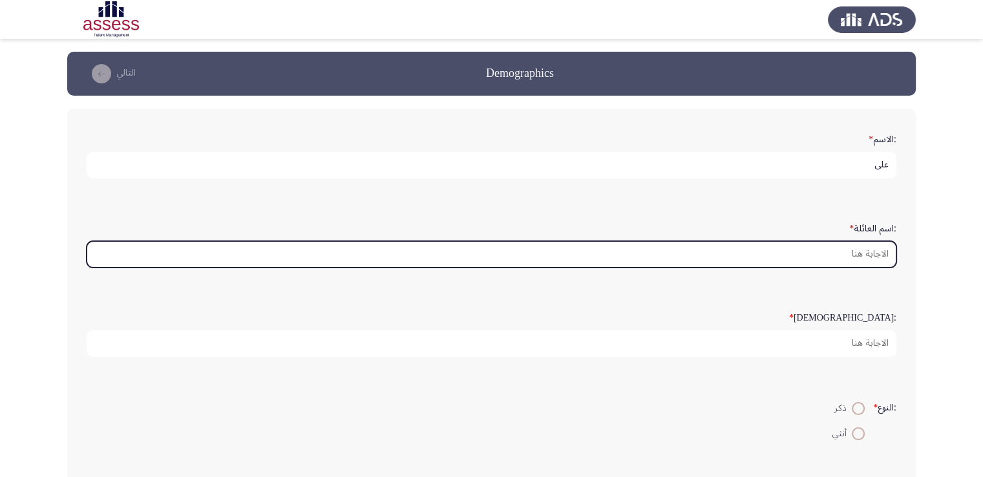
click at [879, 248] on input ":اسم العائلة *" at bounding box center [492, 254] width 810 height 26
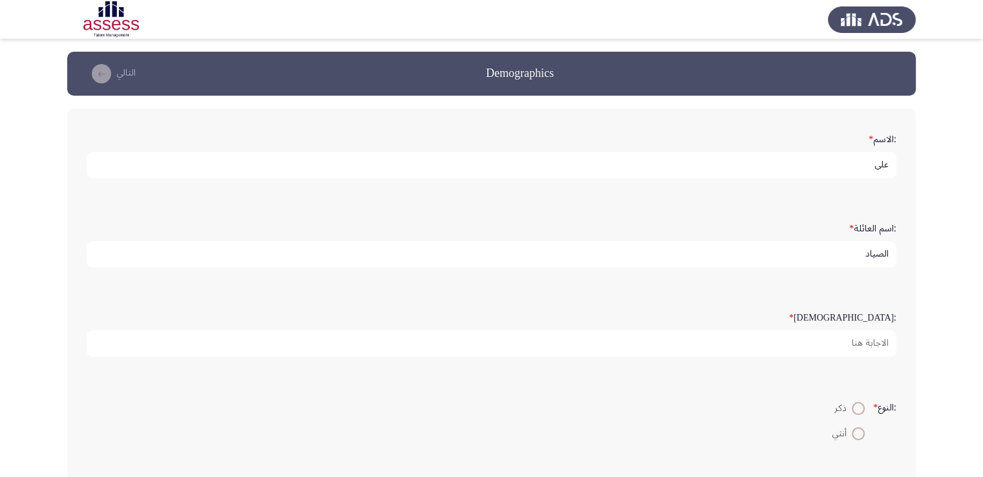
type input "الصياد"
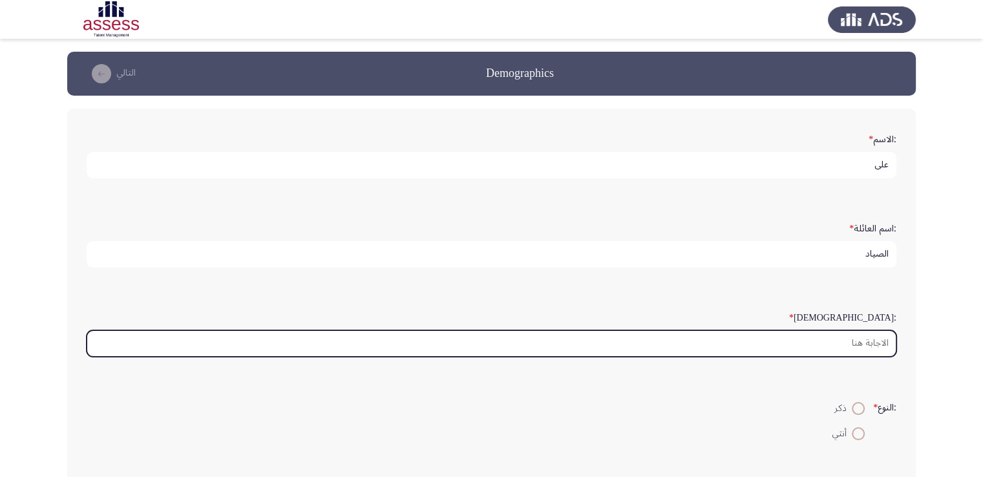
click at [876, 347] on input ":السن *" at bounding box center [492, 343] width 810 height 26
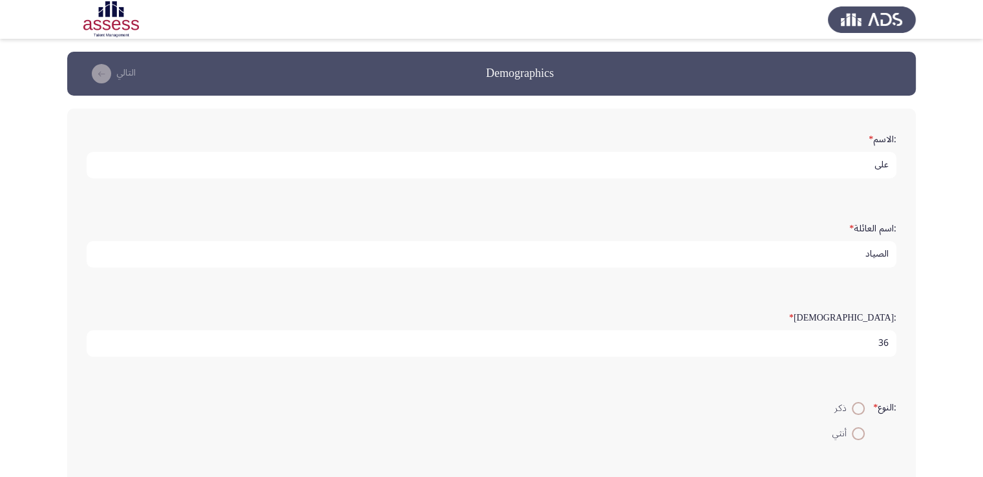
type input "36"
click at [854, 406] on span at bounding box center [858, 408] width 13 height 13
click at [854, 406] on input "ذكر" at bounding box center [858, 408] width 13 height 13
radio input "true"
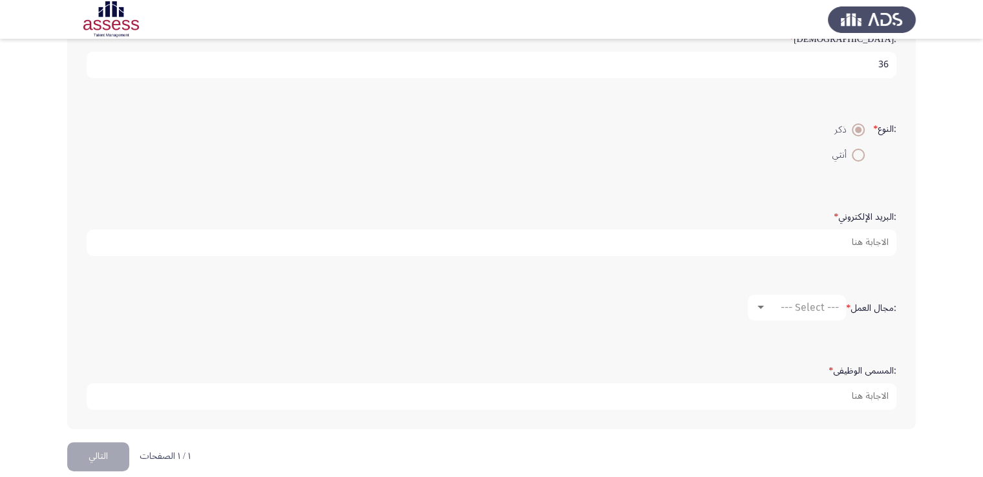
scroll to position [284, 0]
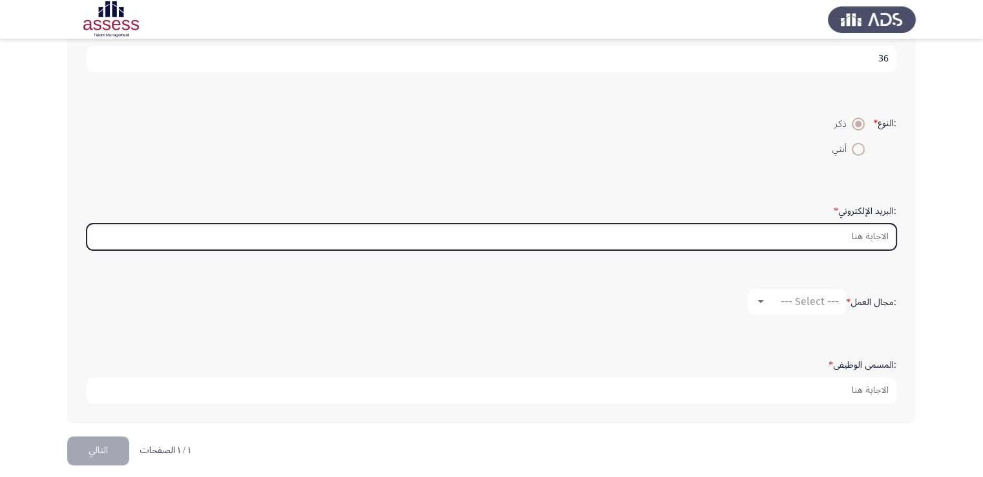
click at [805, 243] on input ":البريد الإلكتروني *" at bounding box center [492, 237] width 810 height 26
click at [803, 237] on input ":البريد الإلكتروني *" at bounding box center [492, 237] width 810 height 26
type input "ش"
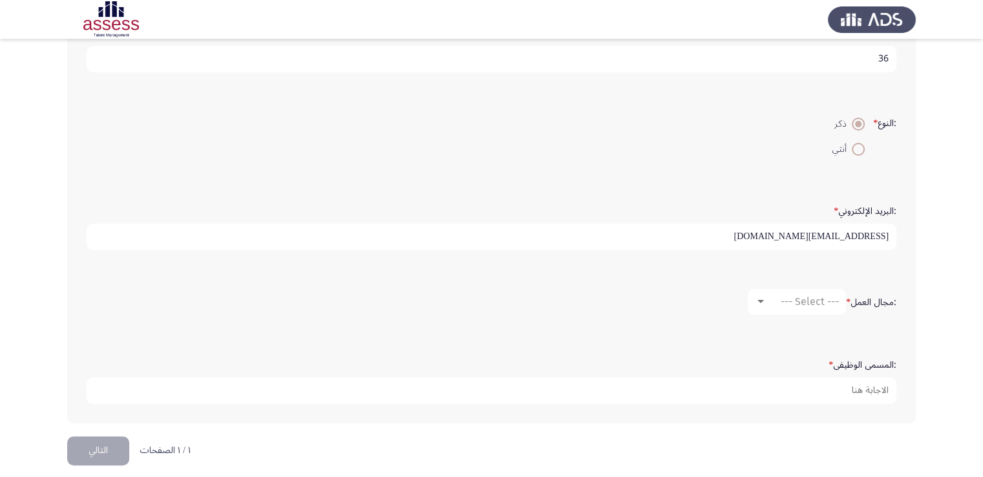
click at [840, 235] on input "aliomarsolima@gmail.com" at bounding box center [492, 237] width 810 height 26
type input "aliomarsoliman88@gmail.com"
click at [759, 300] on div at bounding box center [760, 301] width 6 height 3
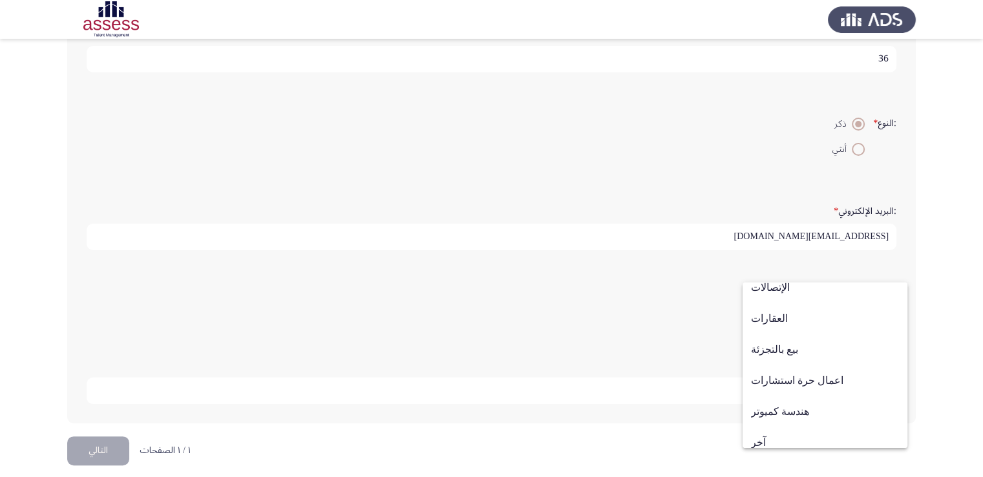
scroll to position [424, 0]
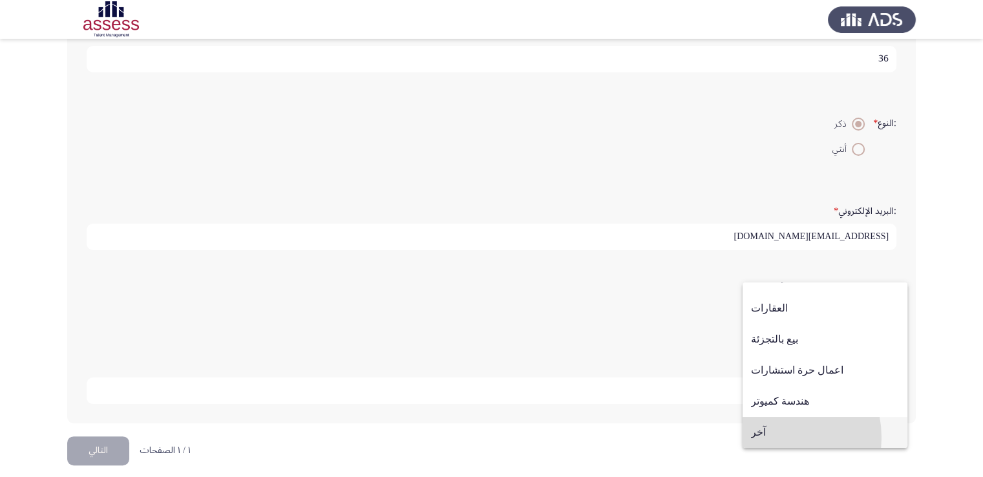
click at [768, 438] on span "آخر" at bounding box center [825, 432] width 148 height 31
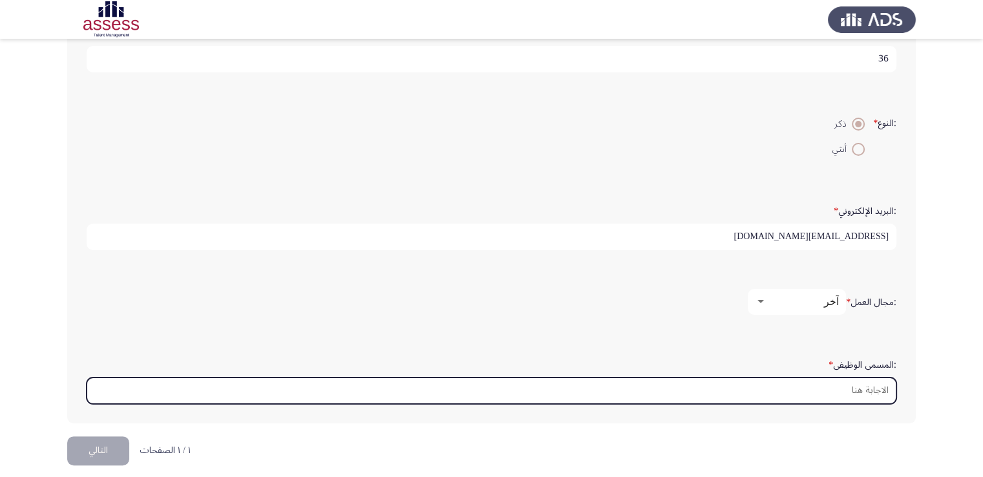
click at [856, 393] on input ":المسمى الوظيفى *" at bounding box center [492, 390] width 810 height 26
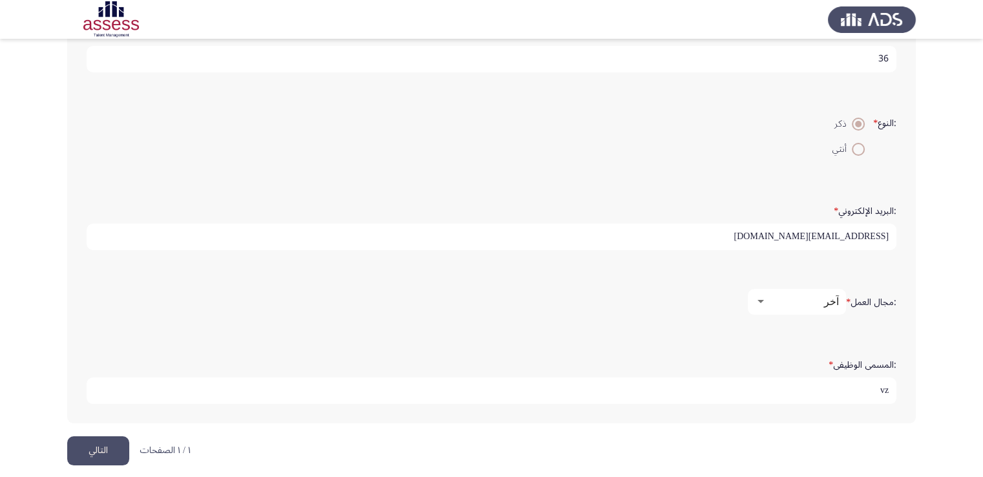
type input "v"
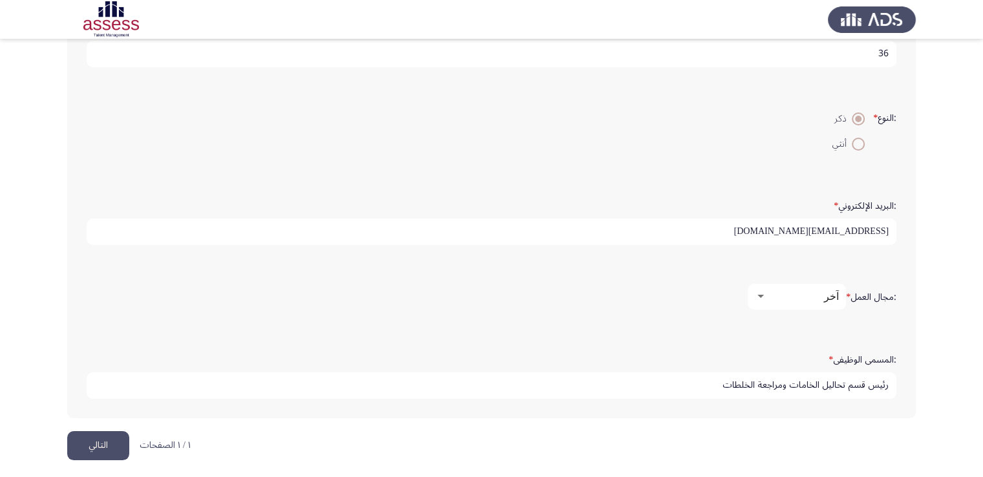
scroll to position [291, 0]
type input "رئيس قسم تحاليل الخامات ومراجعة الخلطات"
click at [109, 447] on button "التالي" at bounding box center [98, 444] width 62 height 29
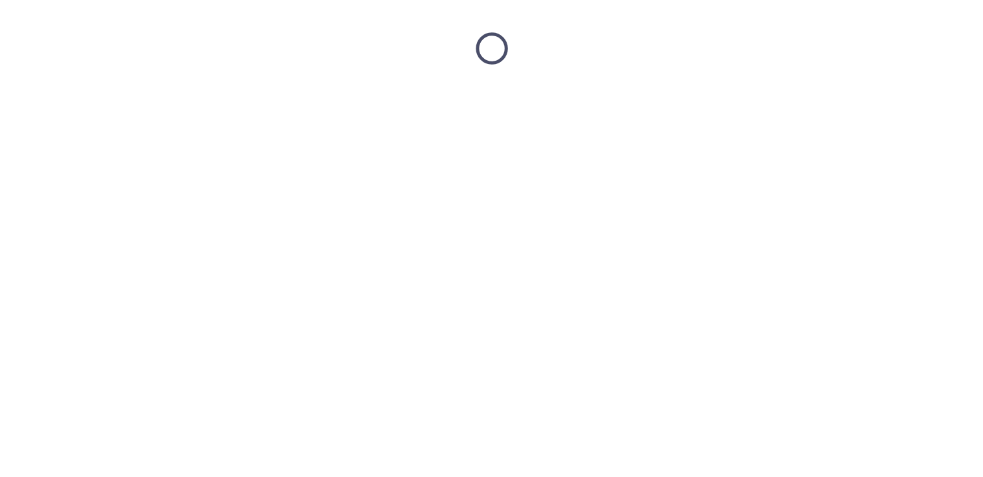
scroll to position [0, 0]
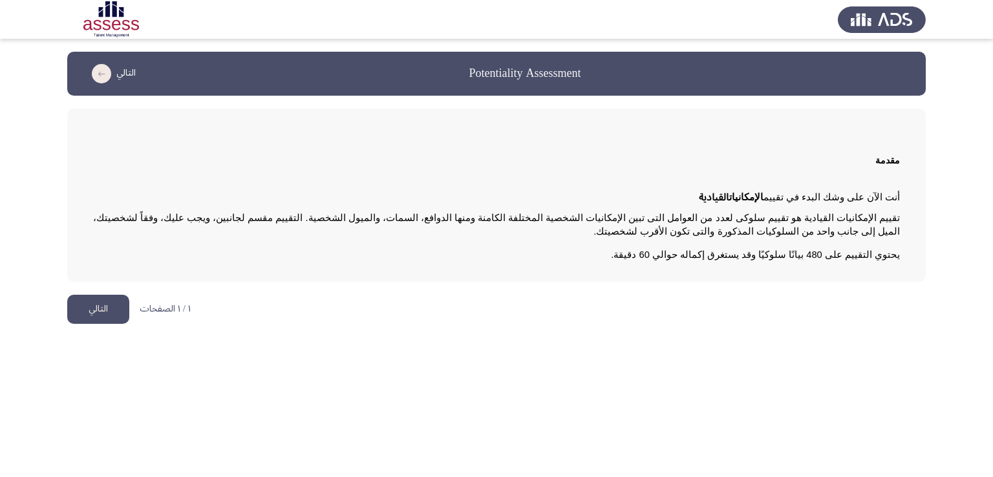
click at [101, 312] on button "التالي" at bounding box center [98, 309] width 62 height 29
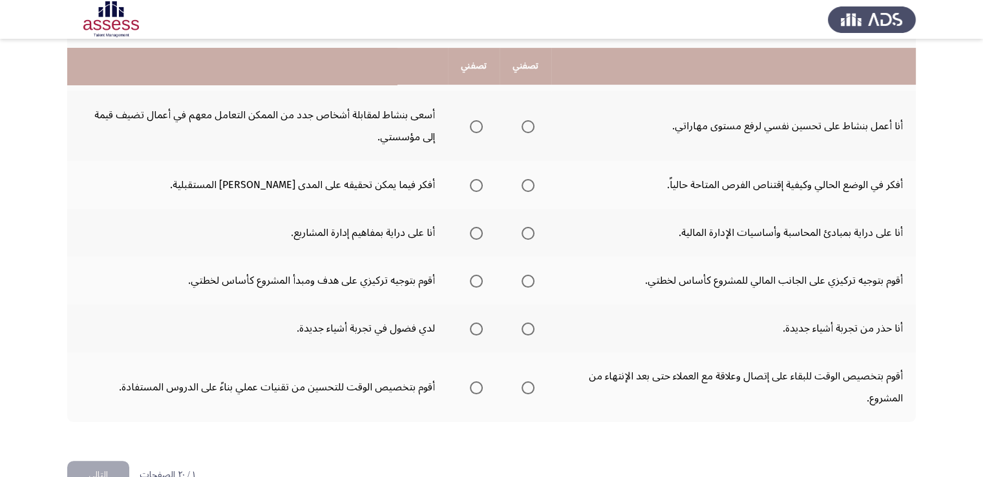
scroll to position [439, 0]
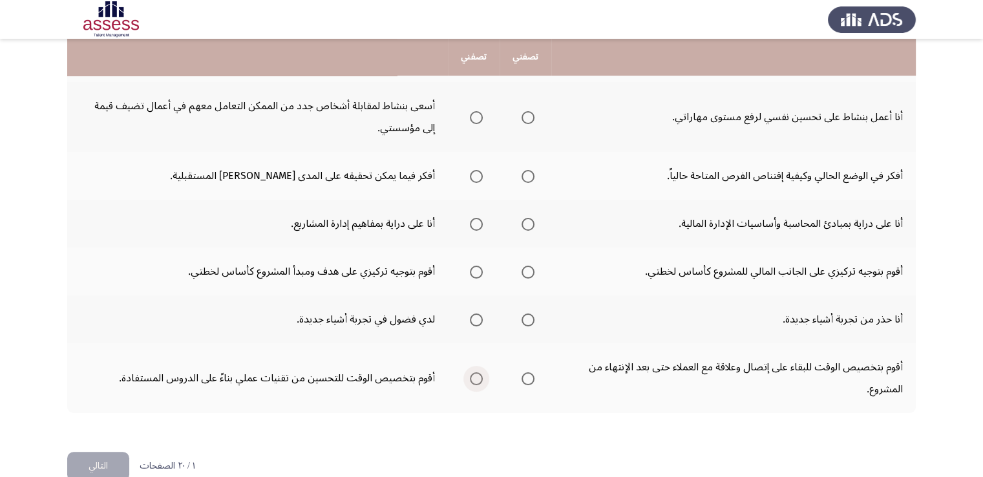
click at [476, 376] on span "Select an option" at bounding box center [476, 378] width 13 height 13
click at [476, 376] on input "Select an option" at bounding box center [476, 378] width 13 height 13
click at [529, 268] on span "Select an option" at bounding box center [528, 272] width 13 height 13
click at [529, 268] on input "Select an option" at bounding box center [528, 272] width 13 height 13
click at [477, 314] on span "Select an option" at bounding box center [476, 319] width 13 height 13
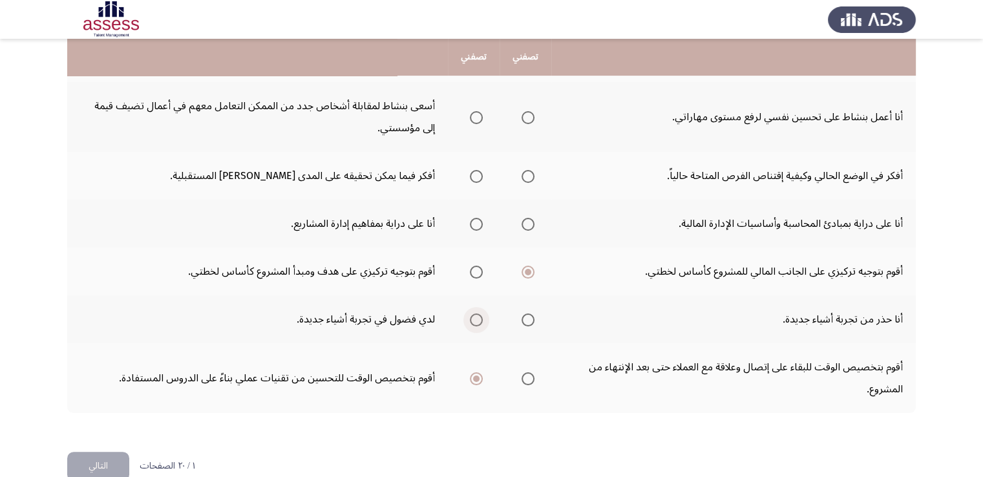
click at [477, 314] on input "Select an option" at bounding box center [476, 319] width 13 height 13
click at [531, 376] on span "Select an option" at bounding box center [528, 378] width 13 height 13
click at [531, 376] on input "Select an option" at bounding box center [528, 378] width 13 height 13
drag, startPoint x: 577, startPoint y: 319, endPoint x: 589, endPoint y: 269, distance: 51.4
click at [589, 269] on tbody "غالباً ما أقترح أفكاراً لإدارة الأعمال والتي قد تبدو غير مألوفة للآخرين. غالباً…" at bounding box center [491, 93] width 849 height 640
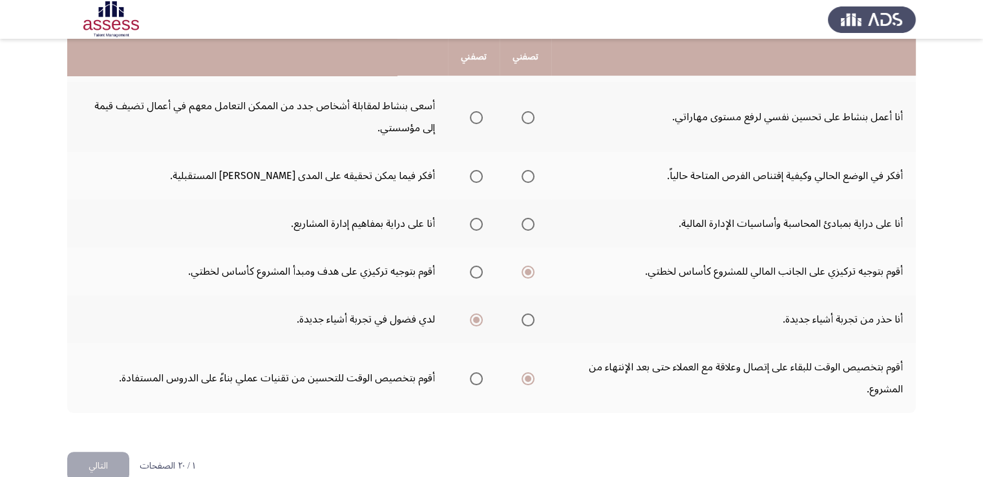
click at [476, 221] on span "Select an option" at bounding box center [476, 224] width 13 height 13
click at [476, 221] on input "Select an option" at bounding box center [476, 224] width 13 height 13
click at [472, 174] on span "Select an option" at bounding box center [476, 176] width 13 height 13
click at [472, 174] on input "Select an option" at bounding box center [476, 176] width 13 height 13
click at [473, 112] on span "Select an option" at bounding box center [476, 117] width 13 height 13
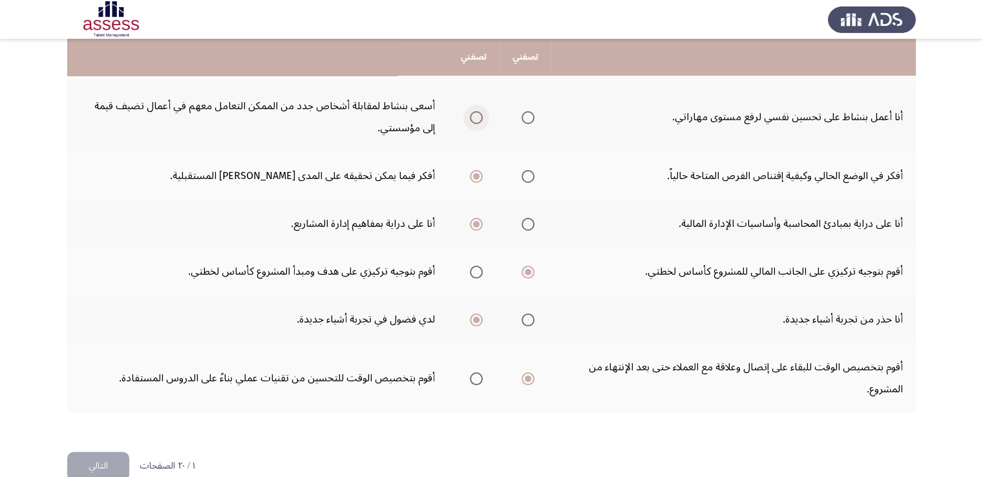
click at [473, 112] on input "Select an option" at bounding box center [476, 117] width 13 height 13
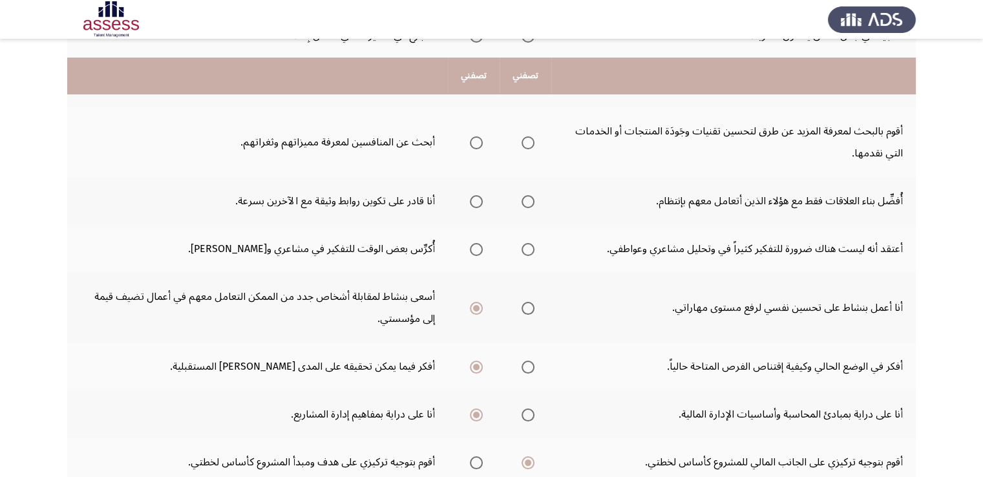
scroll to position [241, 0]
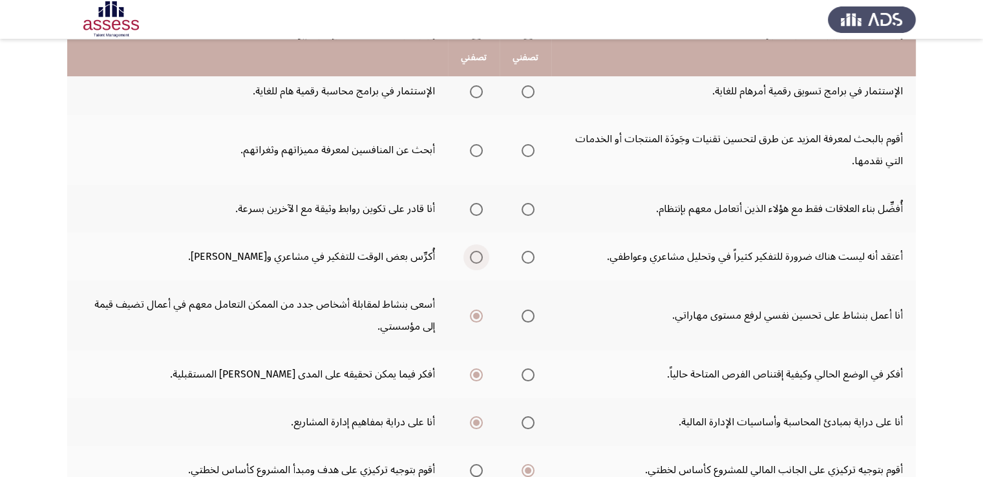
click at [474, 257] on span "Select an option" at bounding box center [476, 257] width 13 height 13
click at [474, 257] on input "Select an option" at bounding box center [476, 257] width 13 height 13
click at [472, 206] on span "Select an option" at bounding box center [476, 209] width 13 height 13
click at [472, 206] on input "Select an option" at bounding box center [476, 209] width 13 height 13
click at [474, 147] on span "Select an option" at bounding box center [476, 150] width 13 height 13
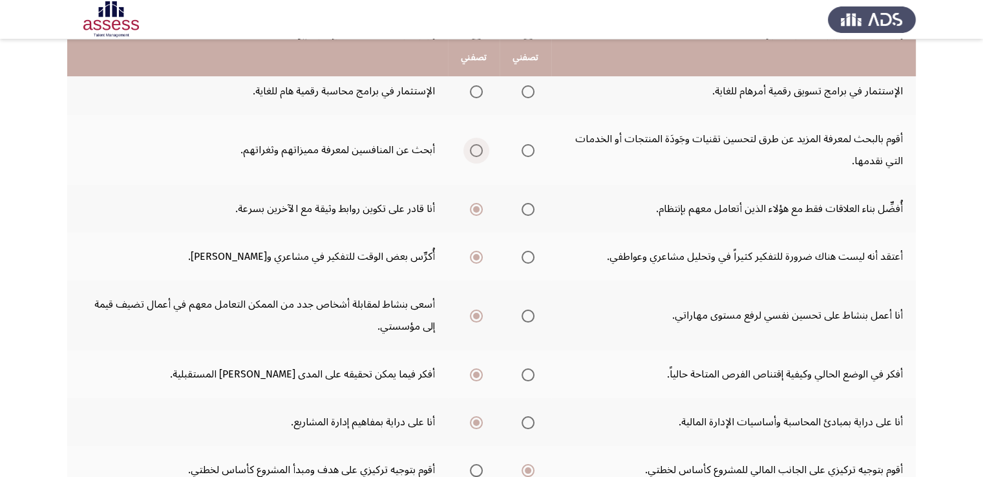
click at [474, 147] on input "Select an option" at bounding box center [476, 150] width 13 height 13
click at [531, 153] on span "Select an option" at bounding box center [528, 150] width 13 height 13
click at [531, 153] on input "Select an option" at bounding box center [528, 150] width 13 height 13
click at [478, 149] on span "Select an option" at bounding box center [476, 150] width 13 height 13
click at [478, 149] on input "Select an option" at bounding box center [476, 150] width 13 height 13
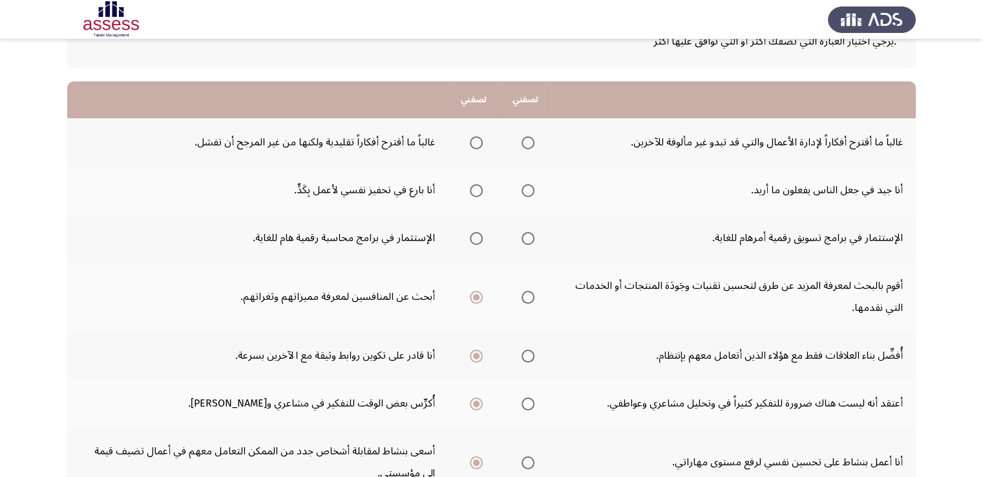
scroll to position [69, 0]
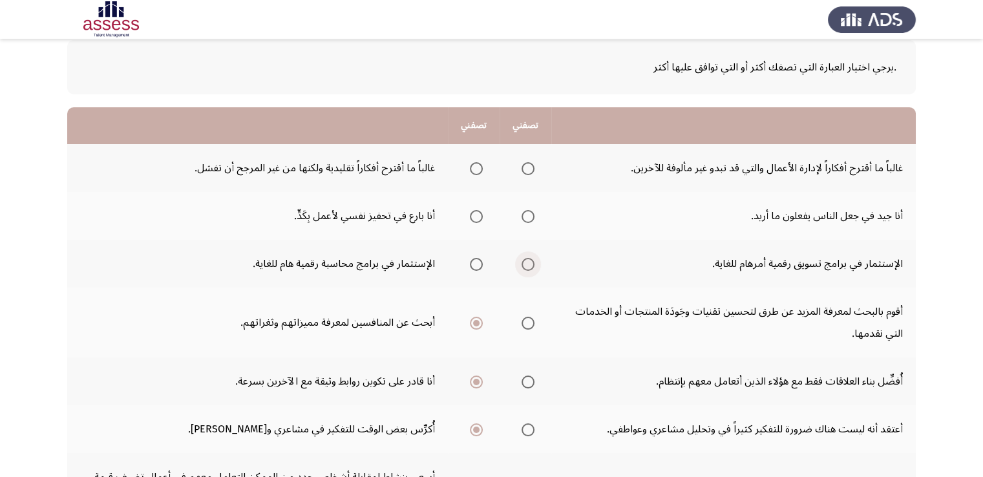
click at [526, 262] on span "Select an option" at bounding box center [528, 264] width 13 height 13
click at [526, 262] on input "Select an option" at bounding box center [528, 264] width 13 height 13
click at [527, 211] on span "Select an option" at bounding box center [528, 216] width 13 height 13
click at [527, 211] on input "Select an option" at bounding box center [528, 216] width 13 height 13
click at [525, 168] on span "Select an option" at bounding box center [528, 168] width 13 height 13
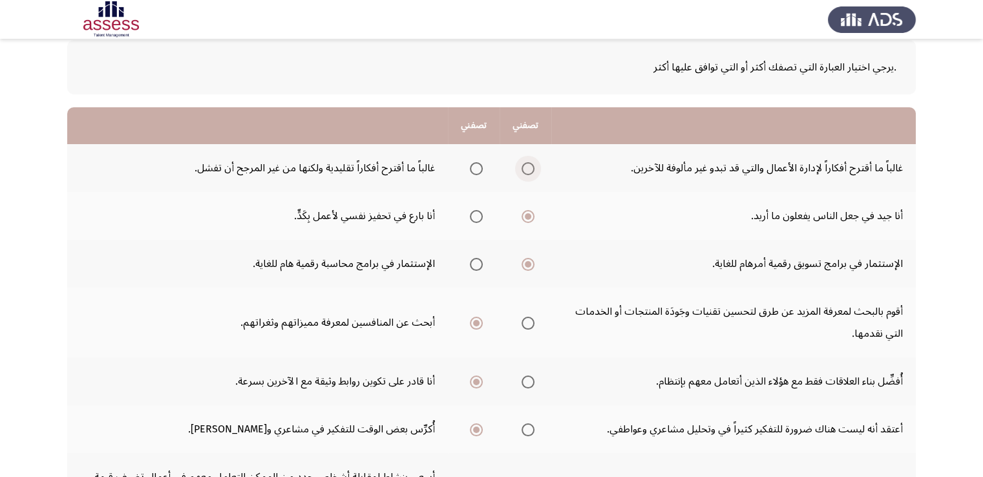
click at [525, 168] on input "Select an option" at bounding box center [528, 168] width 13 height 13
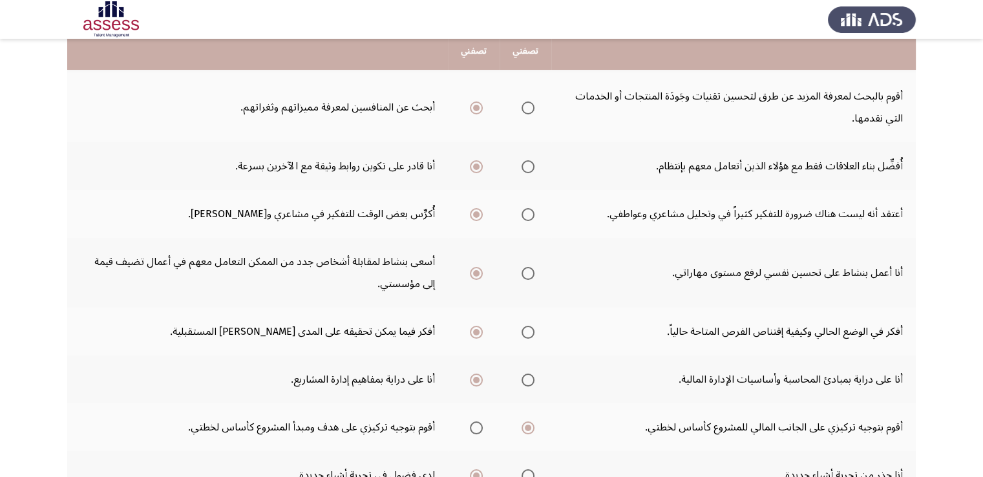
scroll to position [284, 0]
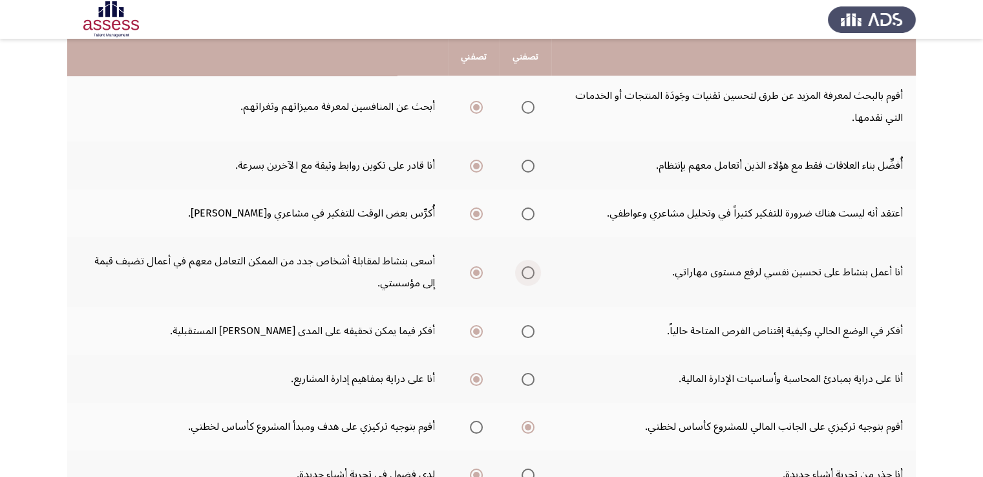
click at [529, 270] on span "Select an option" at bounding box center [528, 272] width 13 height 13
click at [529, 270] on input "Select an option" at bounding box center [528, 272] width 13 height 13
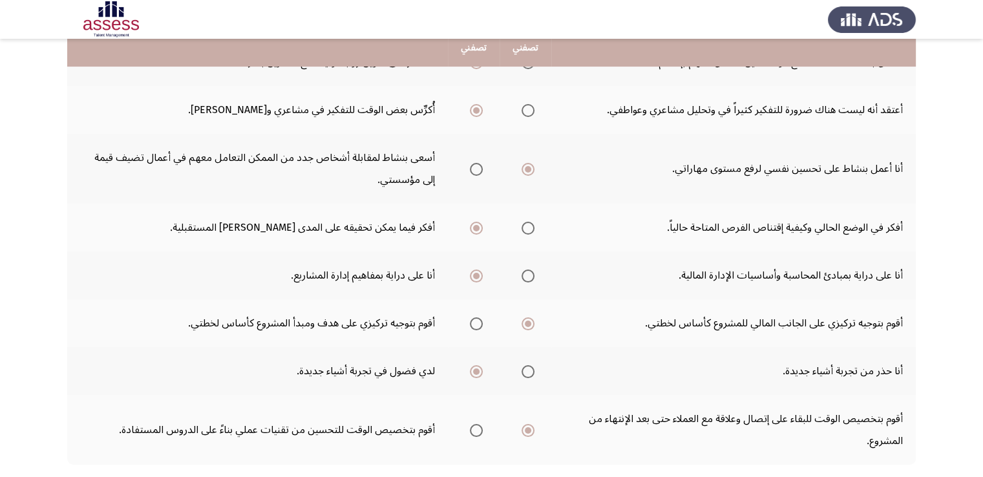
scroll to position [362, 0]
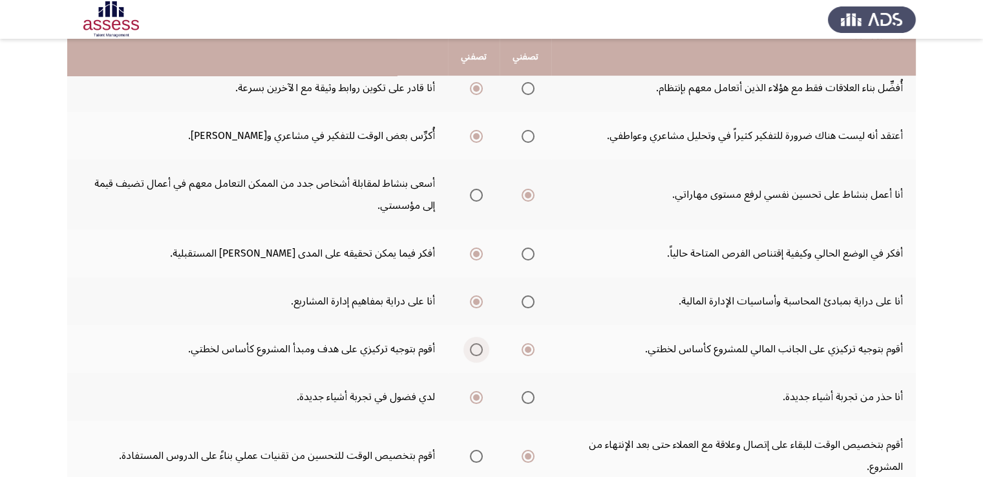
click at [476, 350] on span "Select an option" at bounding box center [476, 350] width 0 height 0
click at [476, 346] on input "Select an option" at bounding box center [476, 349] width 13 height 13
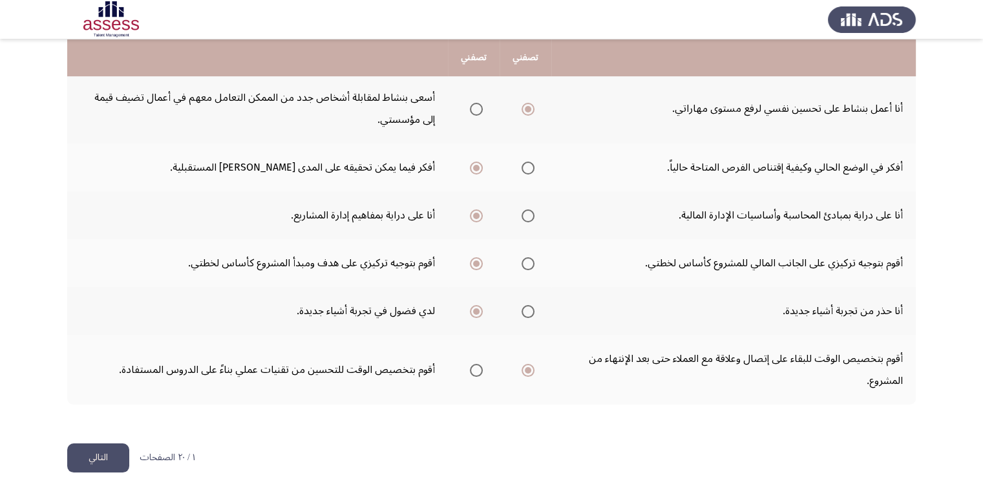
scroll to position [462, 0]
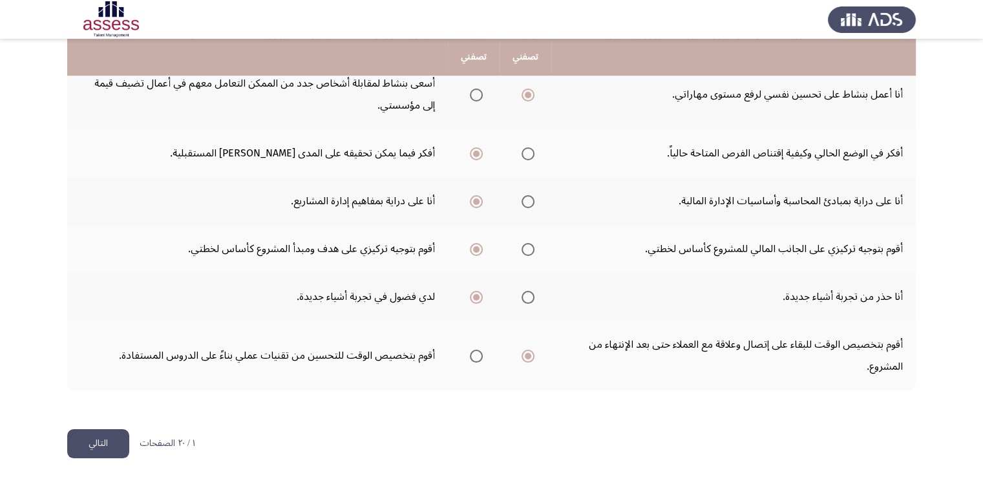
click at [116, 440] on button "التالي" at bounding box center [98, 443] width 62 height 29
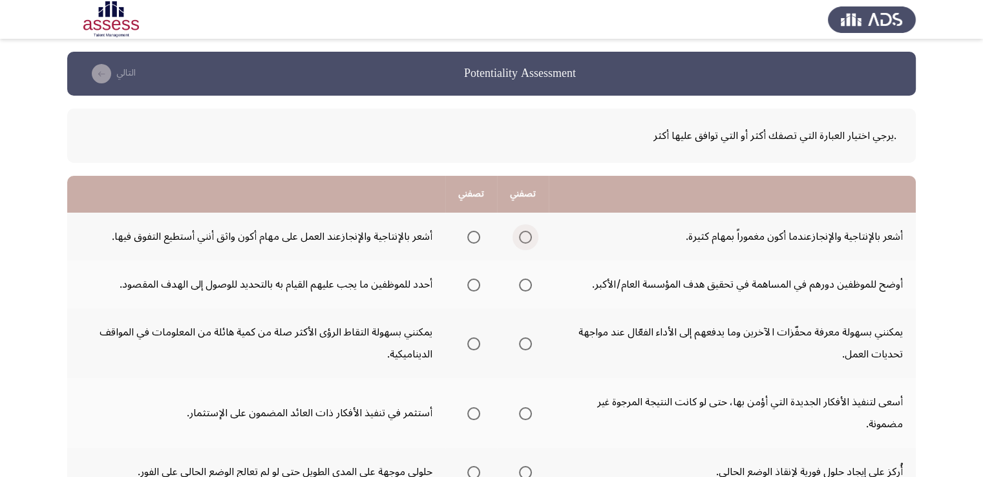
click at [529, 240] on span "Select an option" at bounding box center [525, 237] width 13 height 13
click at [529, 240] on input "Select an option" at bounding box center [525, 237] width 13 height 13
click at [528, 288] on span "Select an option" at bounding box center [525, 285] width 13 height 13
click at [528, 288] on input "Select an option" at bounding box center [525, 285] width 13 height 13
click at [529, 344] on span "Select an option" at bounding box center [525, 343] width 13 height 13
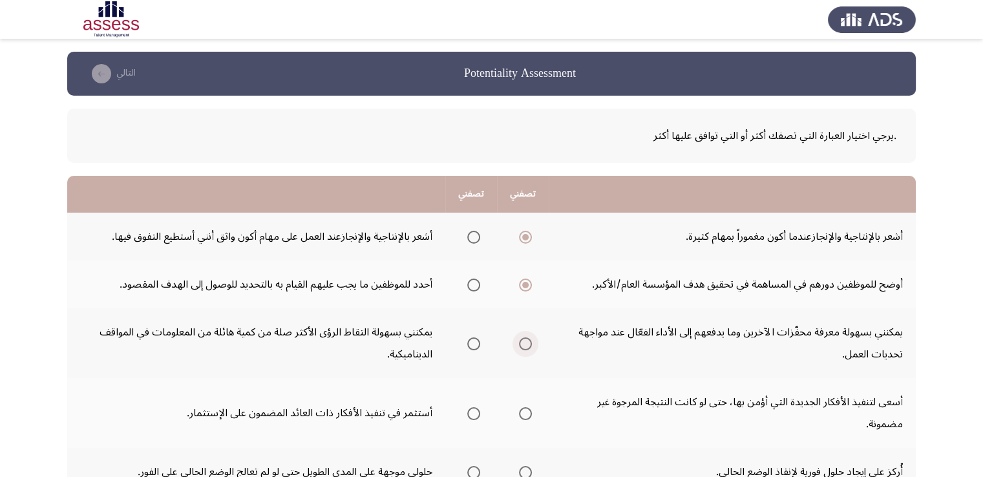
click at [529, 344] on input "Select an option" at bounding box center [525, 343] width 13 height 13
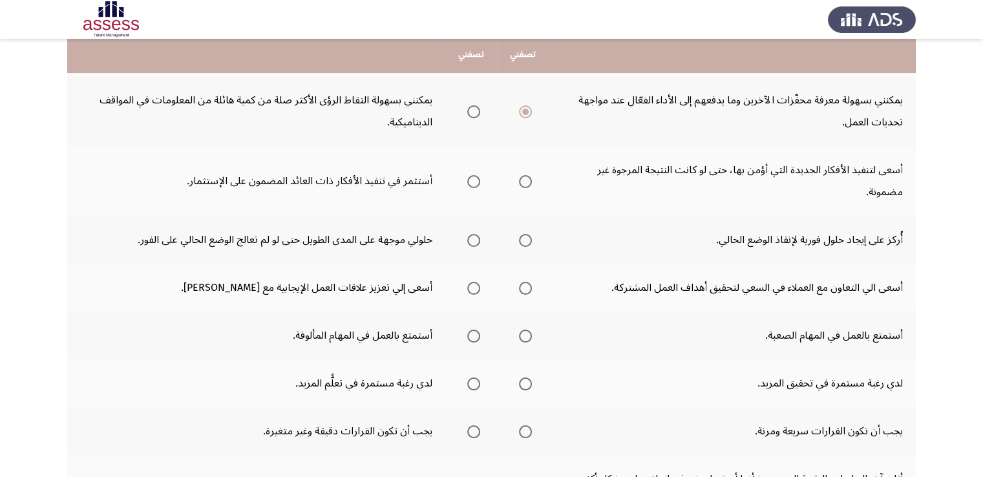
scroll to position [227, 0]
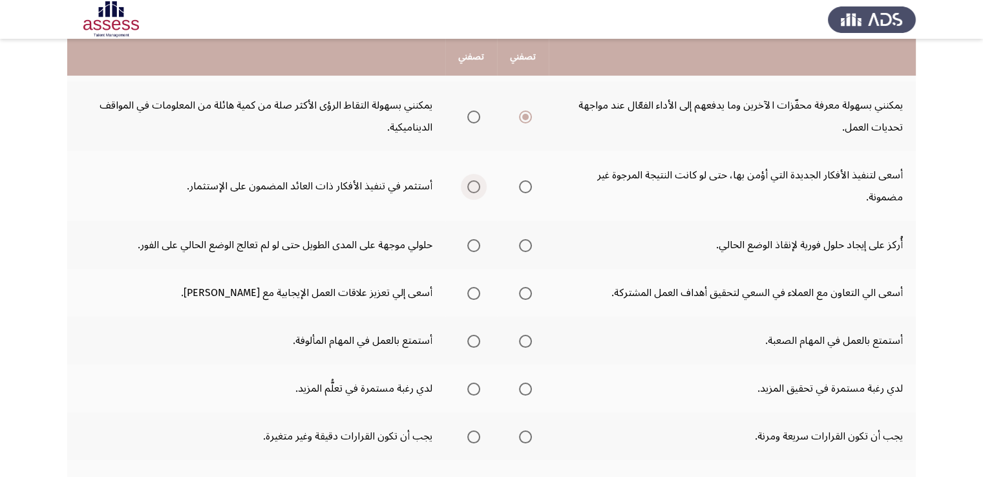
click at [474, 185] on span "Select an option" at bounding box center [473, 186] width 13 height 13
click at [474, 185] on input "Select an option" at bounding box center [473, 186] width 13 height 13
click at [478, 241] on span "Select an option" at bounding box center [473, 245] width 13 height 13
click at [478, 241] on input "Select an option" at bounding box center [473, 245] width 13 height 13
click at [473, 293] on span "Select an option" at bounding box center [473, 293] width 13 height 13
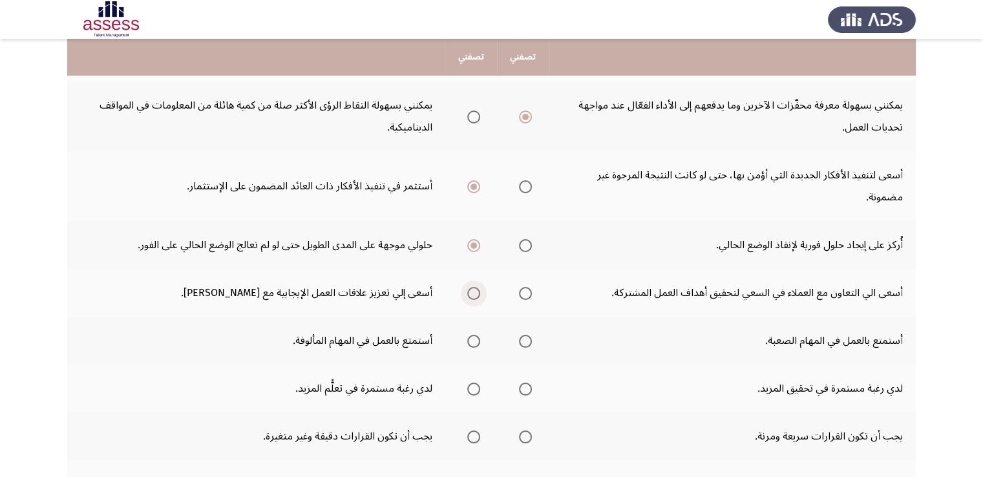
click at [473, 293] on input "Select an option" at bounding box center [473, 293] width 13 height 13
click at [472, 338] on span "Select an option" at bounding box center [473, 341] width 13 height 13
click at [472, 338] on input "Select an option" at bounding box center [473, 341] width 13 height 13
click at [474, 385] on span "Select an option" at bounding box center [473, 389] width 13 height 13
click at [474, 385] on input "Select an option" at bounding box center [473, 389] width 13 height 13
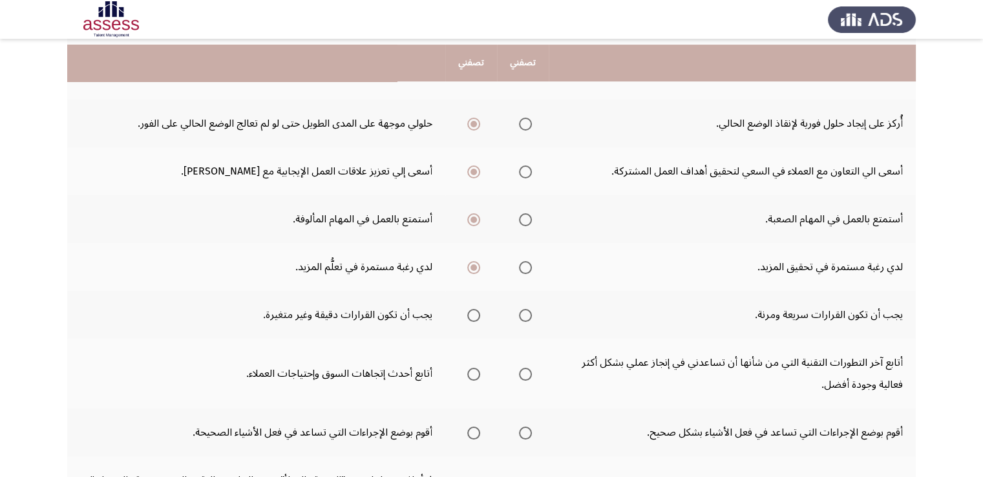
scroll to position [356, 0]
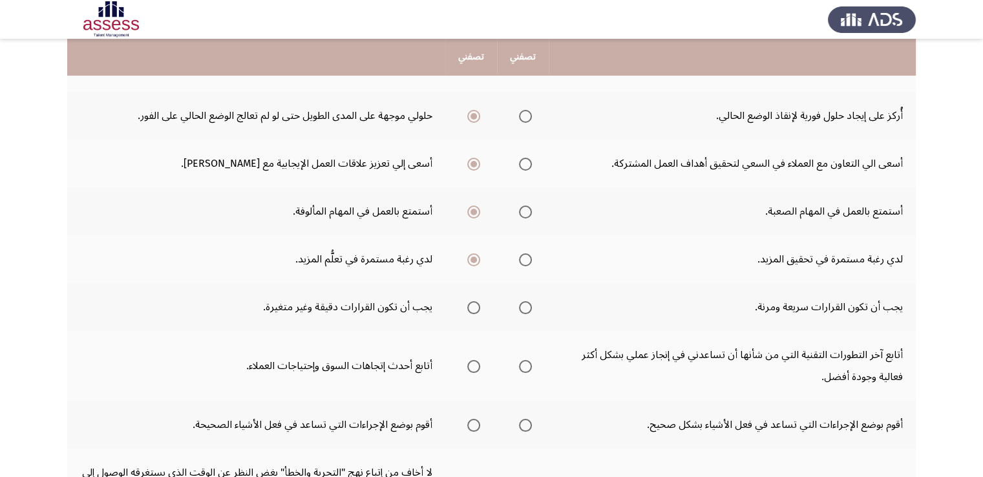
click at [474, 312] on mat-radio-group "Select an option" at bounding box center [471, 307] width 18 height 22
click at [478, 306] on span "Select an option" at bounding box center [473, 307] width 13 height 13
click at [478, 306] on input "Select an option" at bounding box center [473, 307] width 13 height 13
click at [477, 306] on span "Select an option" at bounding box center [474, 307] width 6 height 6
click at [478, 306] on input "Select an option" at bounding box center [473, 307] width 13 height 13
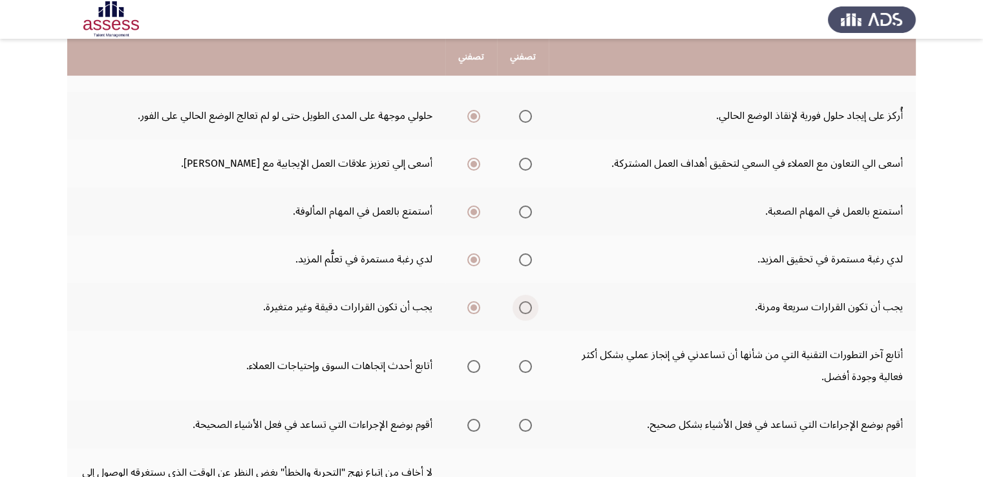
click at [531, 306] on span "Select an option" at bounding box center [525, 307] width 13 height 13
click at [531, 306] on input "Select an option" at bounding box center [525, 307] width 13 height 13
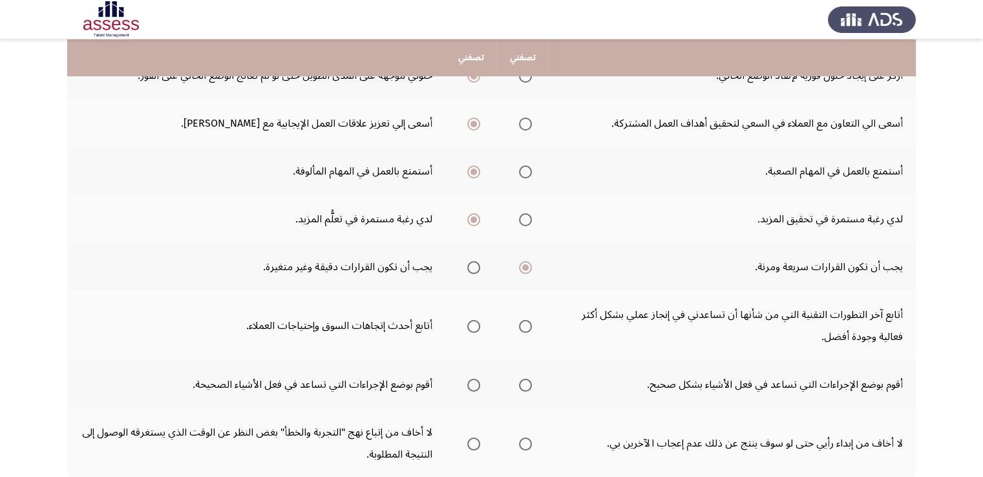
scroll to position [408, 0]
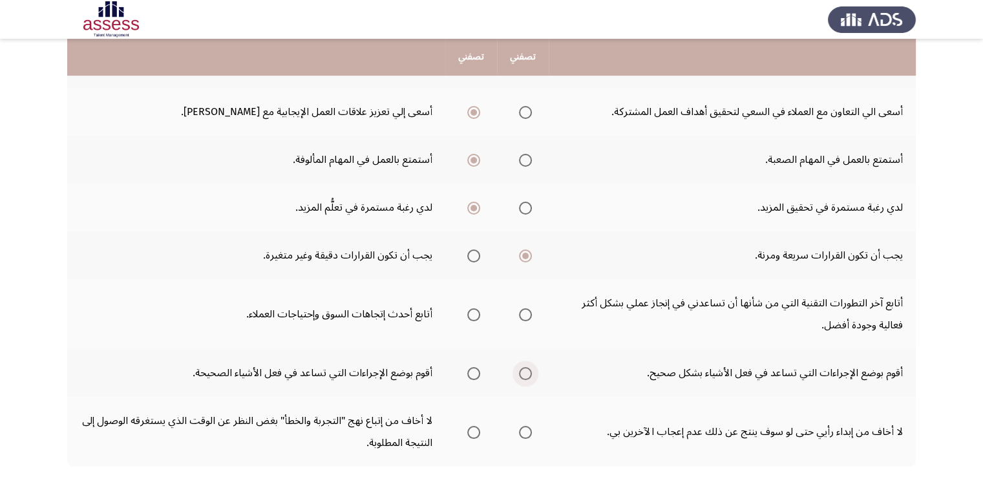
click at [528, 371] on span "Select an option" at bounding box center [525, 373] width 13 height 13
click at [528, 371] on input "Select an option" at bounding box center [525, 373] width 13 height 13
click at [476, 311] on span "Select an option" at bounding box center [473, 314] width 13 height 13
click at [476, 311] on input "Select an option" at bounding box center [473, 314] width 13 height 13
click at [527, 429] on span "Select an option" at bounding box center [525, 432] width 13 height 13
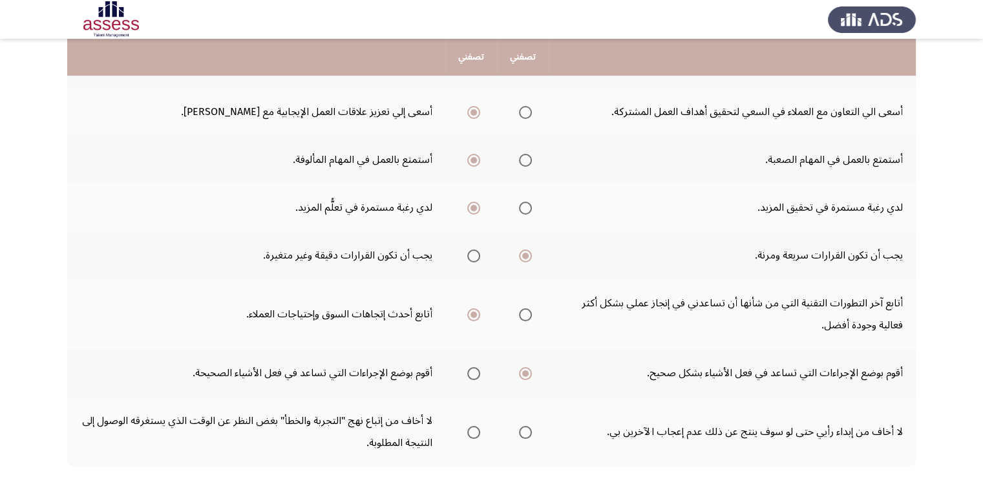
click at [527, 429] on input "Select an option" at bounding box center [525, 432] width 13 height 13
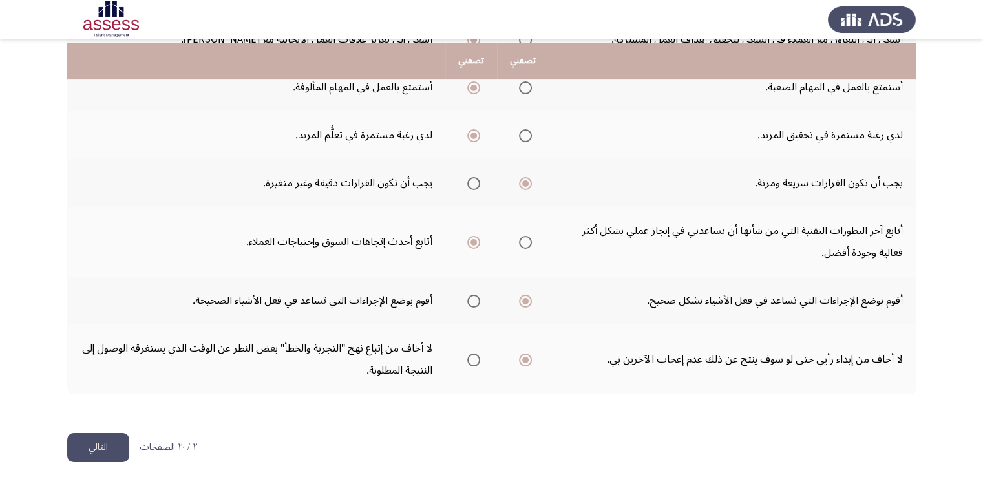
scroll to position [483, 0]
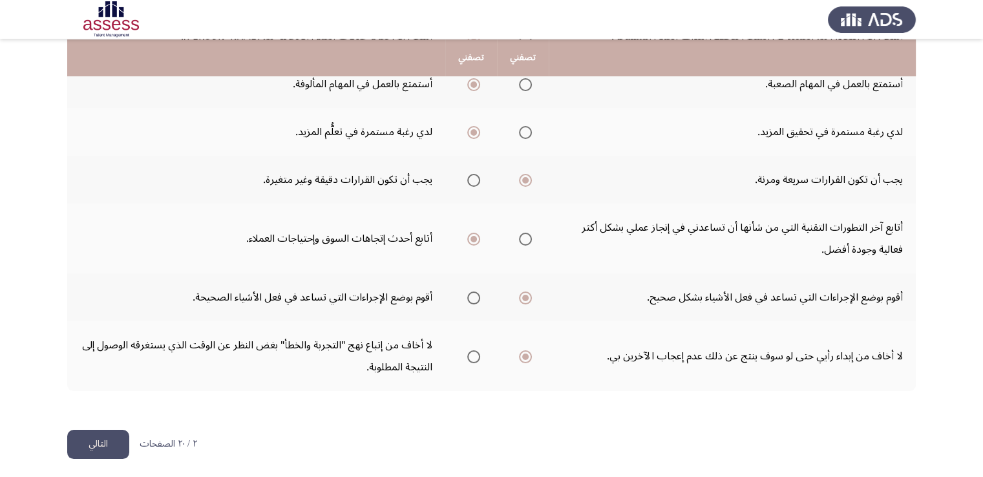
click at [96, 438] on button "التالي" at bounding box center [98, 444] width 62 height 29
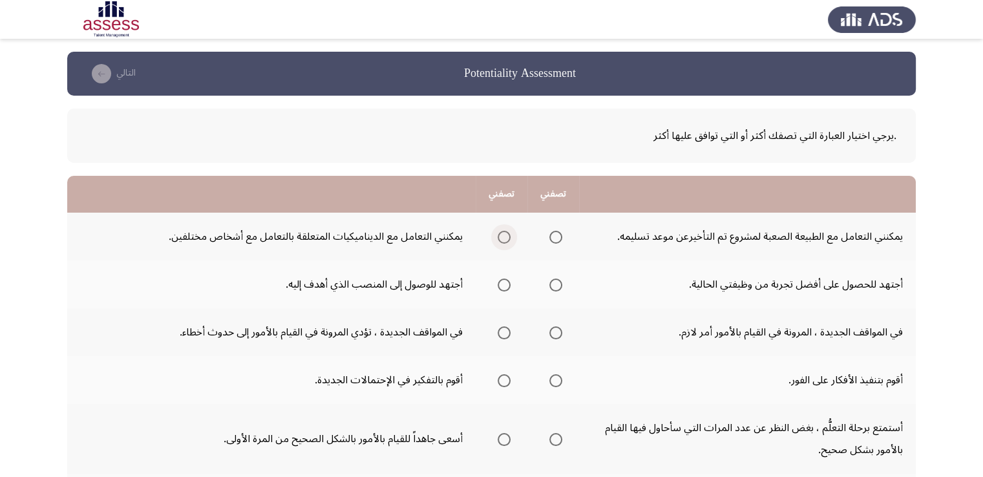
click at [505, 236] on span "Select an option" at bounding box center [504, 237] width 13 height 13
click at [505, 236] on input "Select an option" at bounding box center [504, 237] width 13 height 13
click at [505, 286] on span "Select an option" at bounding box center [504, 285] width 13 height 13
click at [505, 286] on input "Select an option" at bounding box center [504, 285] width 13 height 13
click at [554, 330] on span "Select an option" at bounding box center [555, 332] width 13 height 13
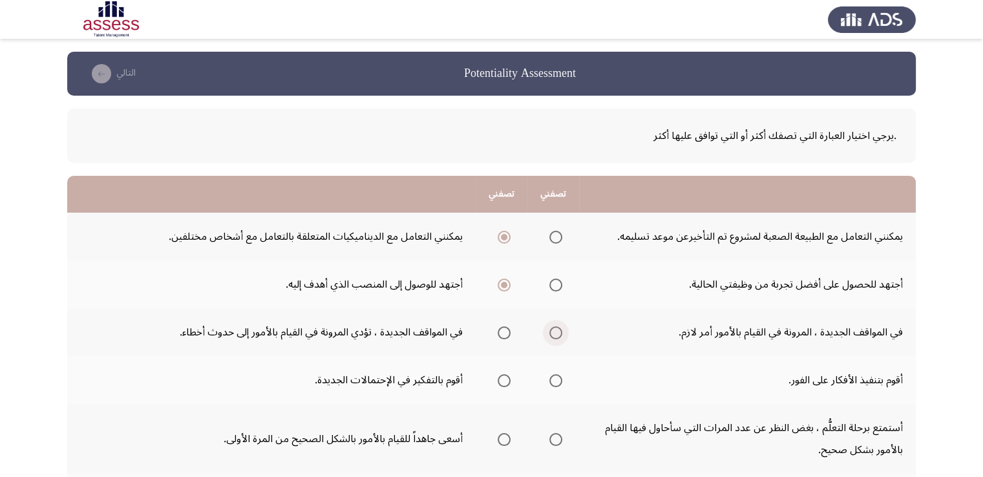
click at [554, 330] on input "Select an option" at bounding box center [555, 332] width 13 height 13
click at [502, 378] on span "Select an option" at bounding box center [504, 380] width 13 height 13
click at [502, 378] on input "Select an option" at bounding box center [504, 380] width 13 height 13
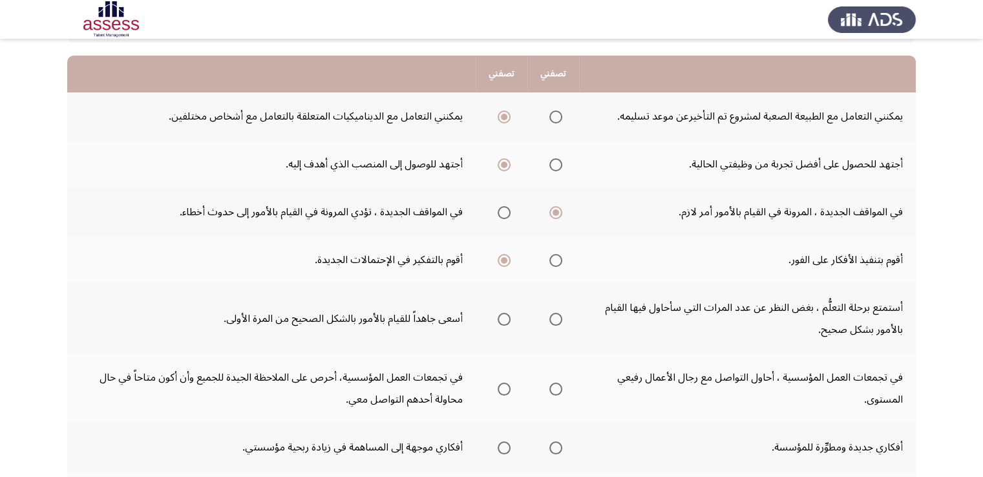
scroll to position [129, 0]
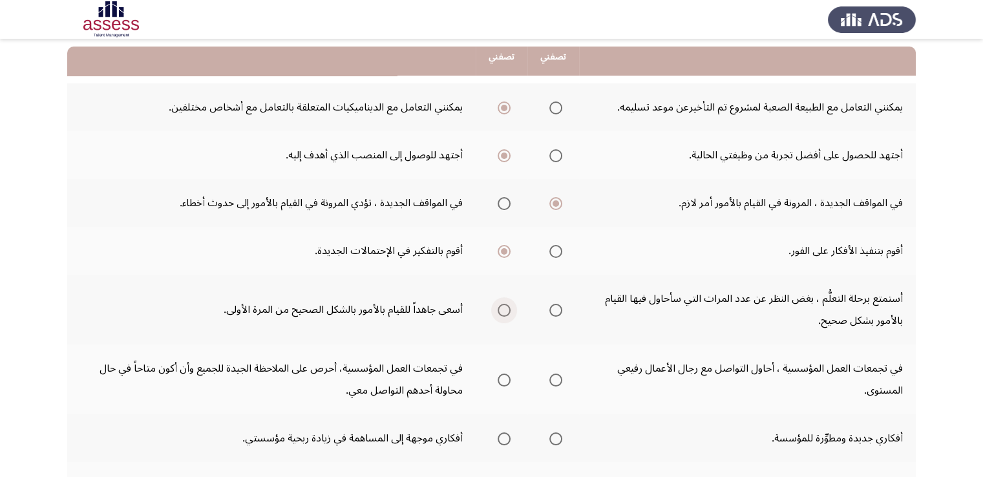
click at [503, 312] on span "Select an option" at bounding box center [504, 310] width 13 height 13
click at [503, 312] on input "Select an option" at bounding box center [504, 310] width 13 height 13
click at [506, 378] on span "Select an option" at bounding box center [504, 380] width 13 height 13
click at [506, 378] on input "Select an option" at bounding box center [504, 380] width 13 height 13
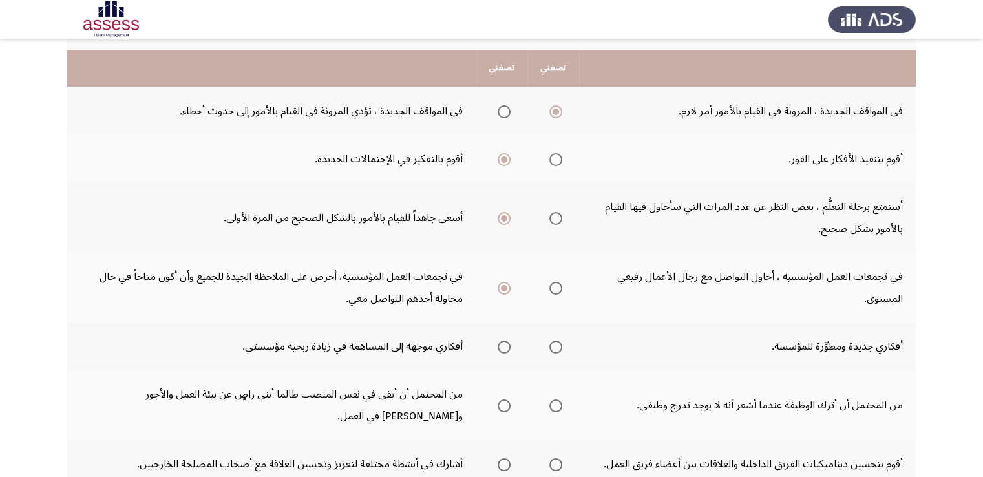
scroll to position [233, 0]
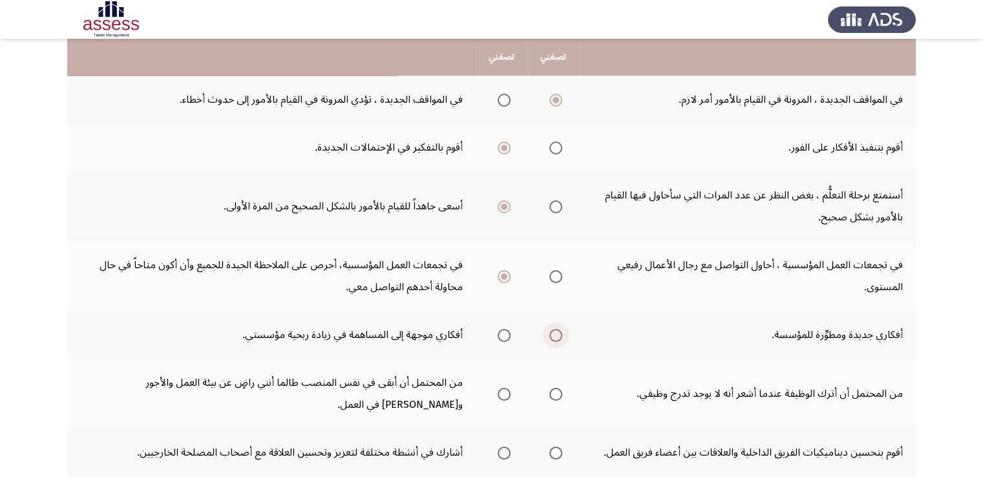
click at [558, 332] on span "Select an option" at bounding box center [555, 335] width 13 height 13
click at [558, 332] on input "Select an option" at bounding box center [555, 335] width 13 height 13
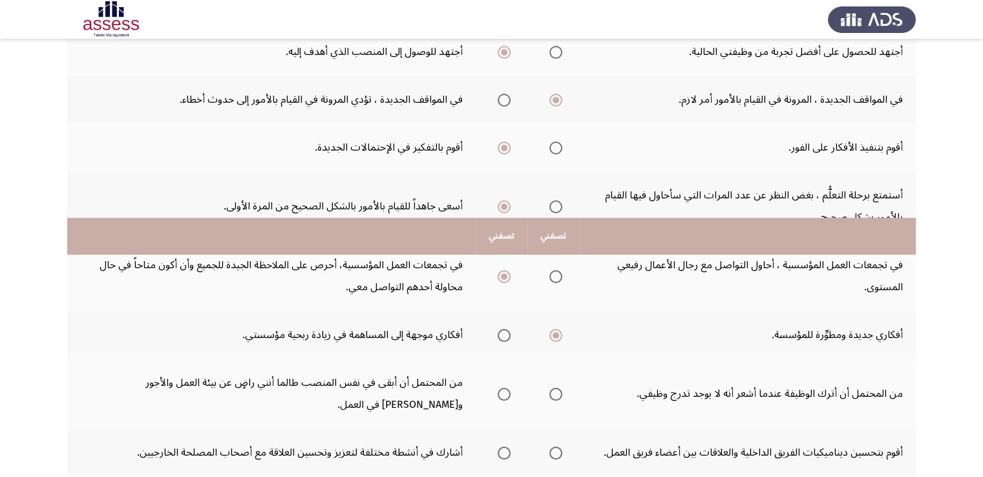
scroll to position [462, 0]
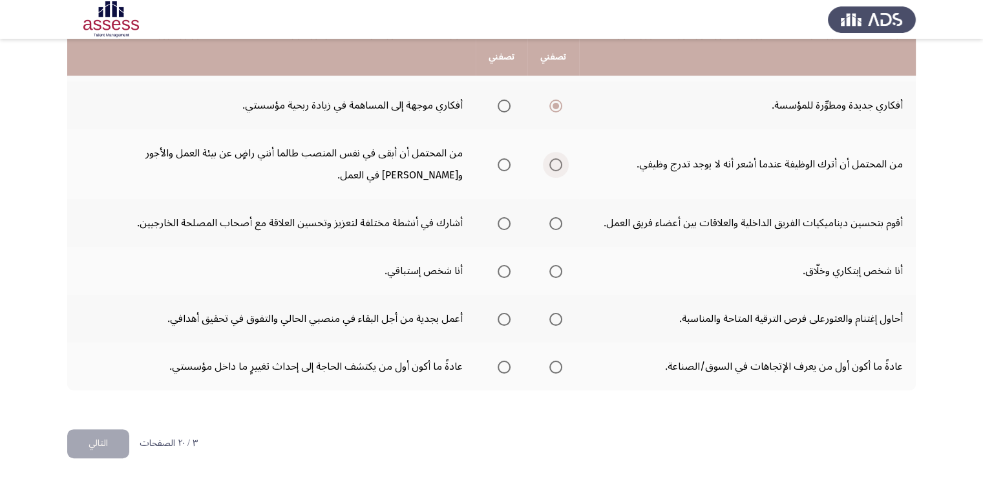
click at [560, 161] on span "Select an option" at bounding box center [555, 164] width 13 height 13
click at [560, 161] on input "Select an option" at bounding box center [555, 164] width 13 height 13
click at [556, 222] on span "Select an option" at bounding box center [555, 223] width 13 height 13
click at [556, 222] on input "Select an option" at bounding box center [555, 223] width 13 height 13
click at [509, 267] on span "Select an option" at bounding box center [504, 271] width 13 height 13
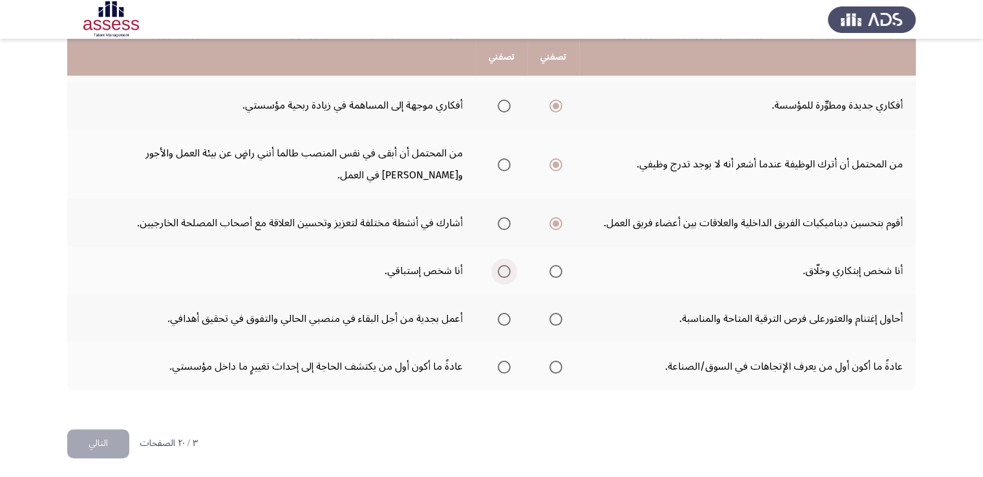
click at [509, 267] on input "Select an option" at bounding box center [504, 271] width 13 height 13
click at [557, 313] on span "Select an option" at bounding box center [555, 319] width 13 height 13
click at [557, 313] on input "Select an option" at bounding box center [555, 319] width 13 height 13
click at [507, 361] on span "Select an option" at bounding box center [504, 367] width 13 height 13
click at [507, 361] on input "Select an option" at bounding box center [504, 367] width 13 height 13
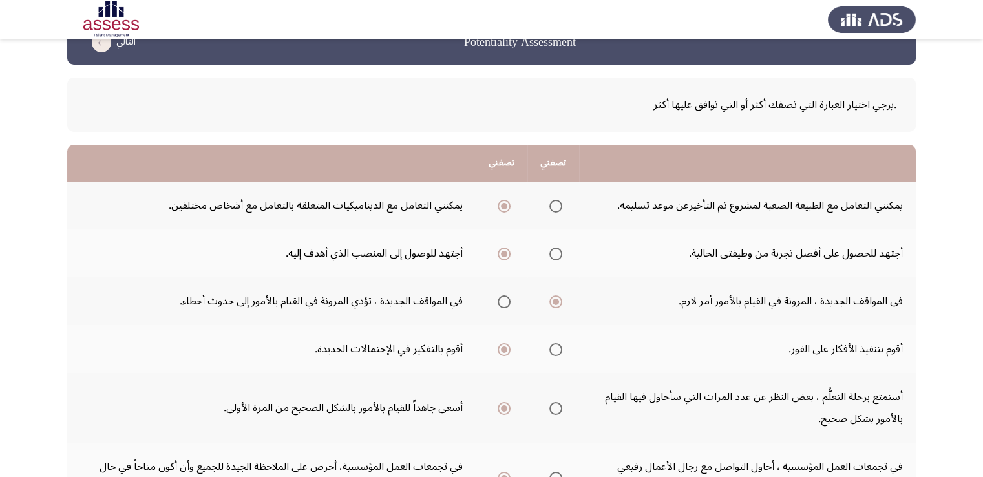
scroll to position [0, 0]
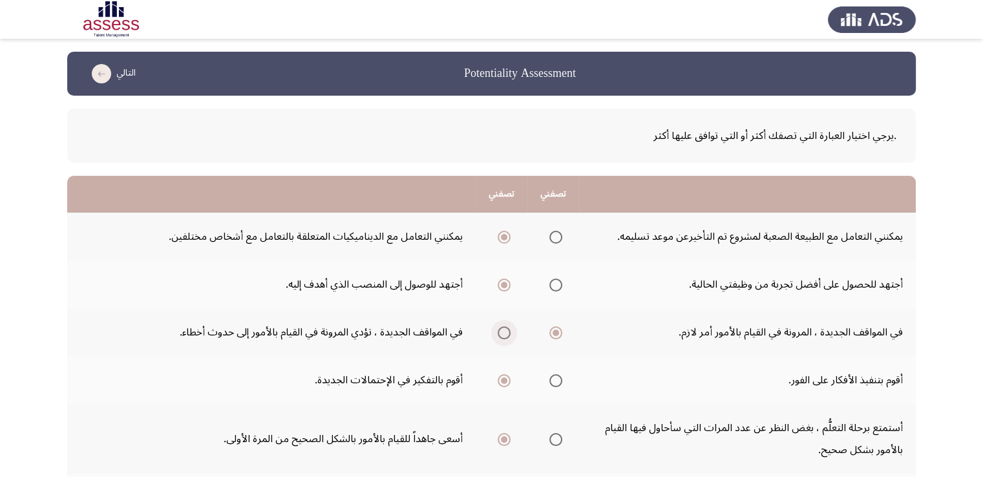
click at [504, 333] on span "Select an option" at bounding box center [504, 332] width 13 height 13
click at [504, 333] on input "Select an option" at bounding box center [504, 332] width 13 height 13
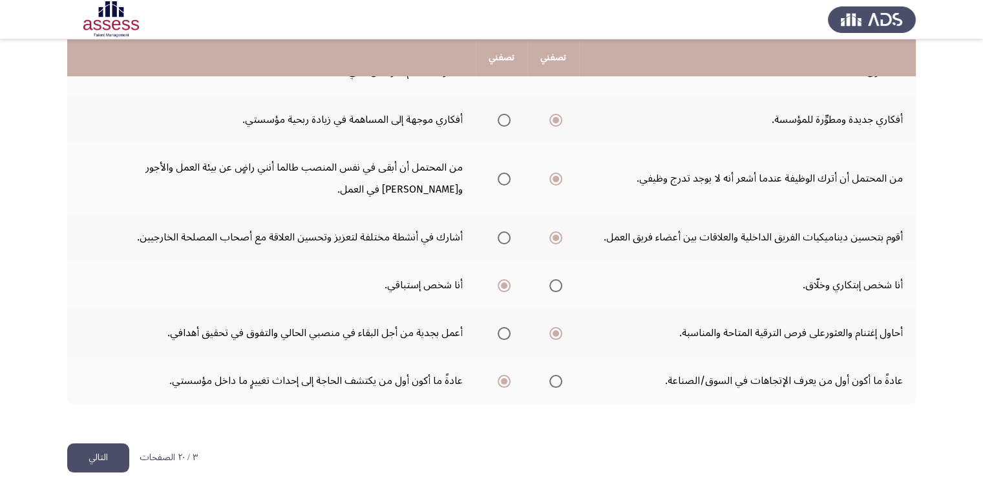
scroll to position [462, 0]
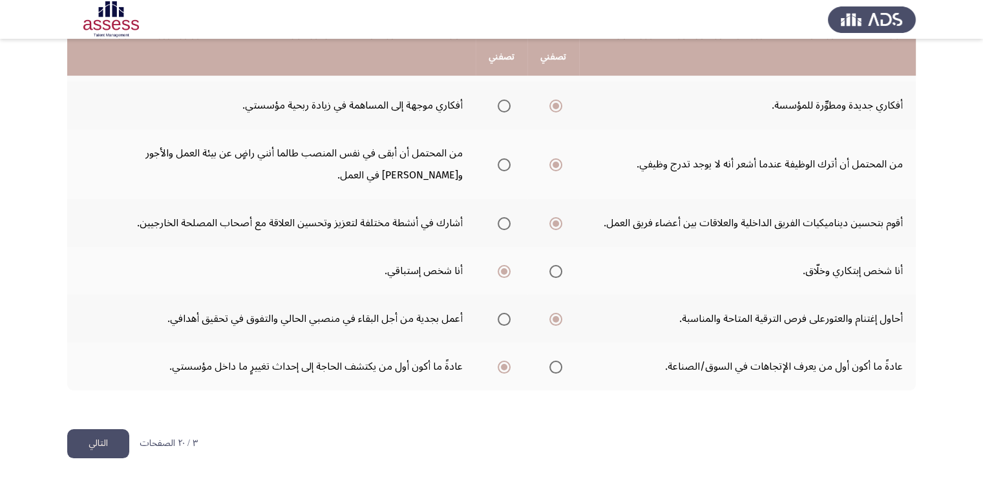
click at [111, 450] on button "التالي" at bounding box center [98, 443] width 62 height 29
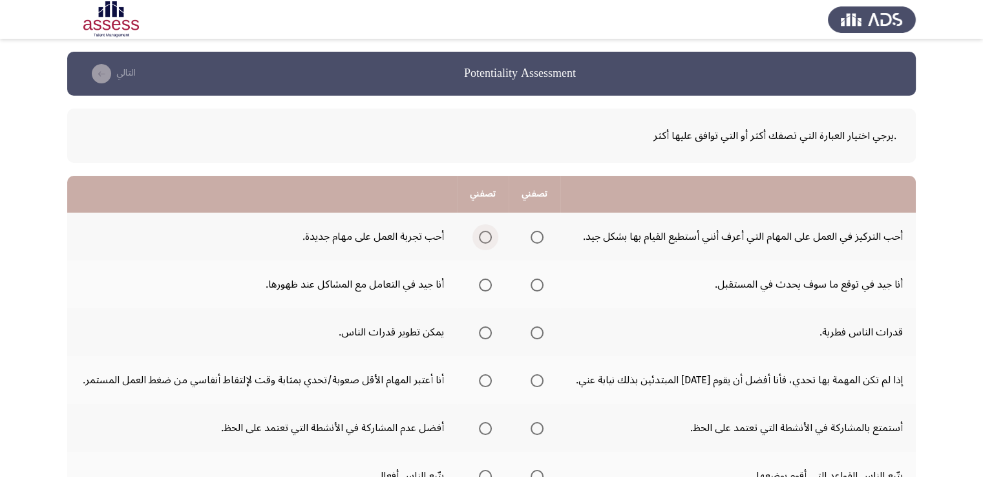
click at [489, 233] on span "Select an option" at bounding box center [485, 237] width 13 height 13
click at [489, 233] on input "Select an option" at bounding box center [485, 237] width 13 height 13
click at [536, 285] on span "Select an option" at bounding box center [537, 285] width 13 height 13
click at [536, 285] on input "Select an option" at bounding box center [537, 285] width 13 height 13
click at [487, 329] on span "Select an option" at bounding box center [485, 332] width 13 height 13
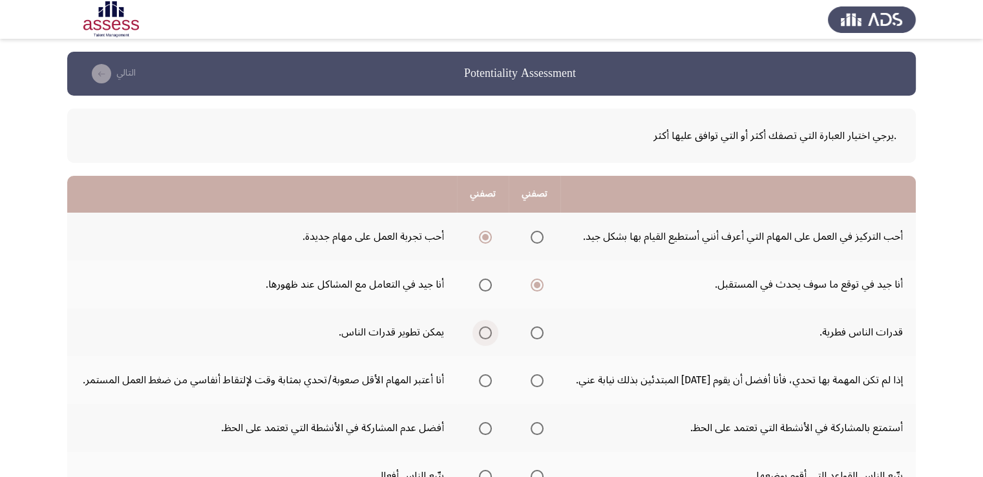
click at [487, 329] on input "Select an option" at bounding box center [485, 332] width 13 height 13
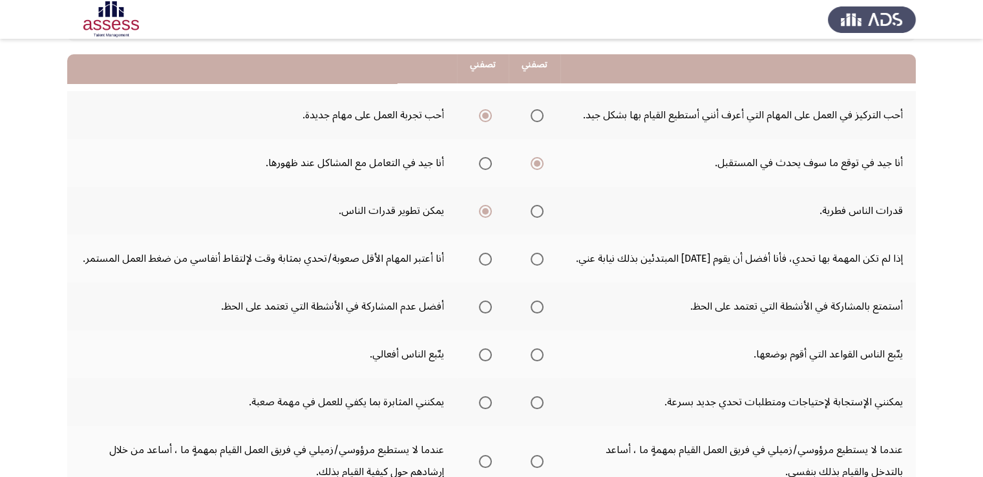
scroll to position [129, 0]
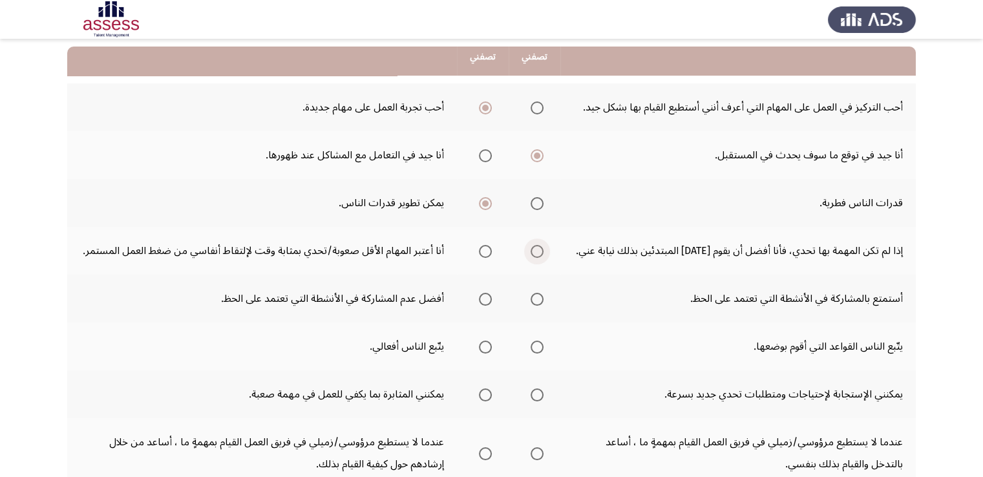
click at [540, 251] on span "Select an option" at bounding box center [537, 251] width 13 height 13
click at [540, 251] on input "Select an option" at bounding box center [537, 251] width 13 height 13
click at [486, 298] on span "Select an option" at bounding box center [485, 299] width 13 height 13
click at [486, 298] on input "Select an option" at bounding box center [485, 299] width 13 height 13
click at [538, 346] on span "Select an option" at bounding box center [537, 347] width 13 height 13
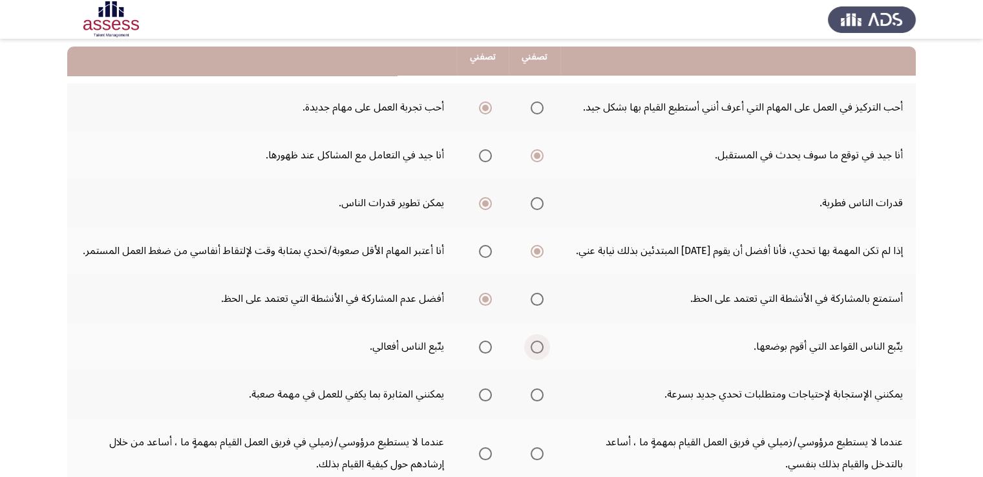
click at [538, 346] on input "Select an option" at bounding box center [537, 347] width 13 height 13
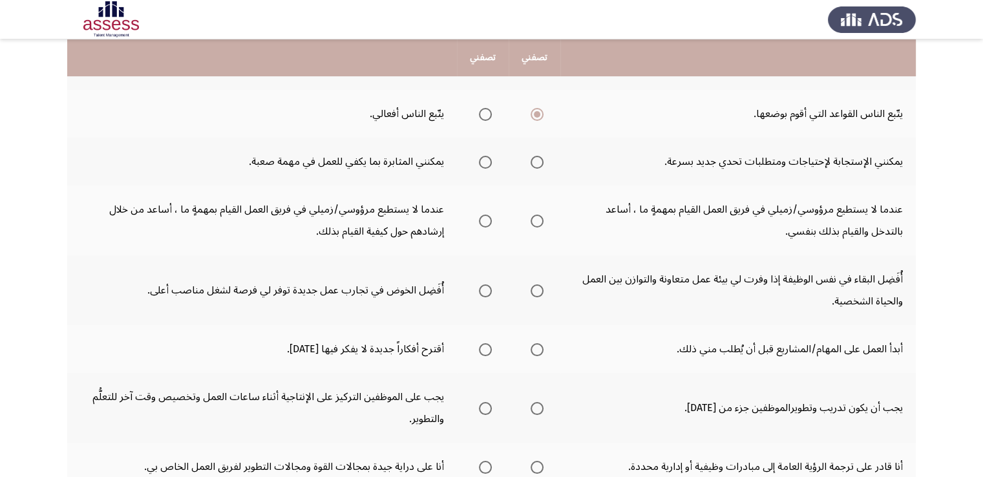
scroll to position [388, 0]
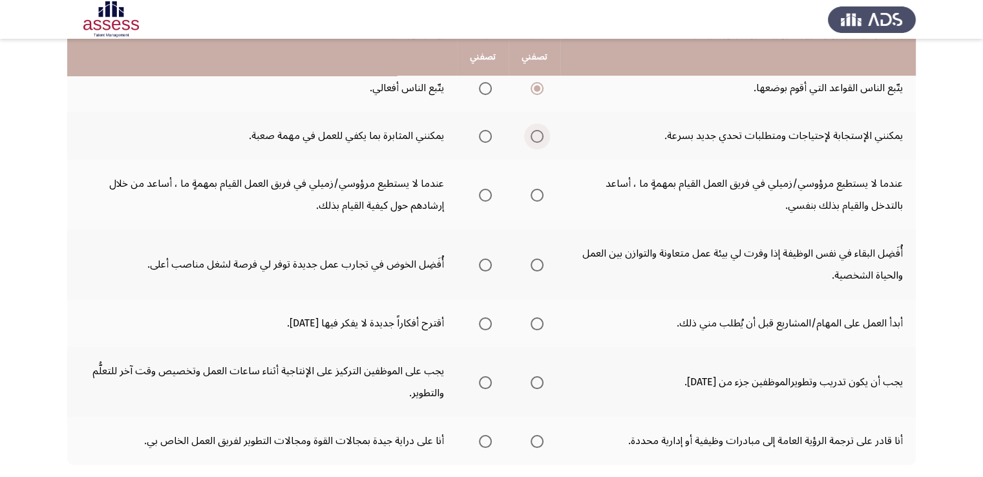
click at [536, 137] on span "Select an option" at bounding box center [537, 136] width 13 height 13
click at [536, 137] on input "Select an option" at bounding box center [537, 136] width 13 height 13
click at [487, 189] on span "Select an option" at bounding box center [485, 195] width 13 height 13
click at [487, 189] on input "Select an option" at bounding box center [485, 195] width 13 height 13
click at [485, 136] on span "Select an option" at bounding box center [485, 136] width 13 height 13
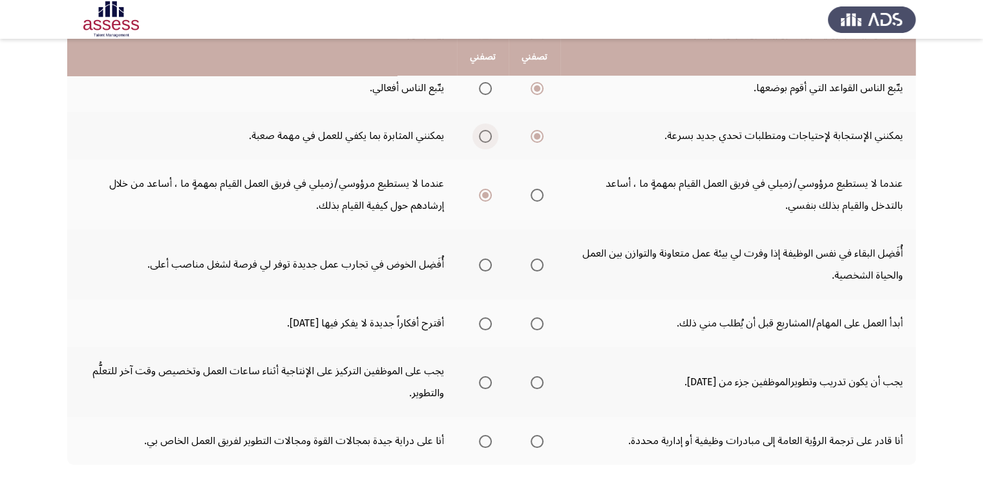
click at [485, 136] on input "Select an option" at bounding box center [485, 136] width 13 height 13
click at [485, 90] on span "Select an option" at bounding box center [485, 88] width 13 height 13
click at [485, 90] on input "Select an option" at bounding box center [485, 88] width 13 height 13
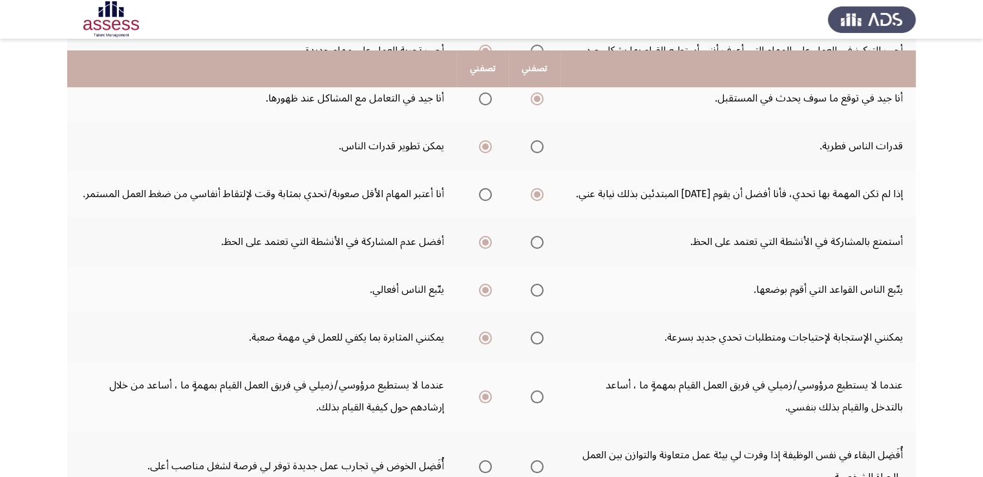
scroll to position [198, 0]
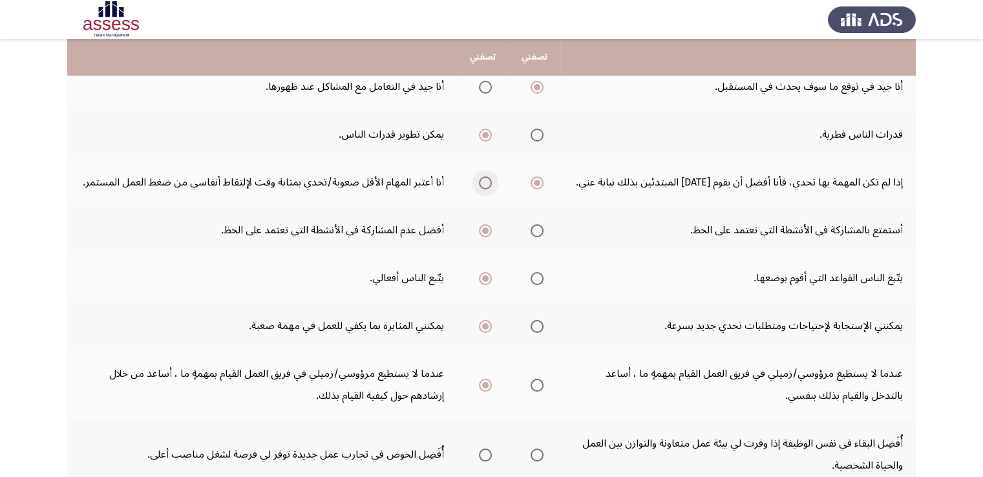
click at [488, 182] on span "Select an option" at bounding box center [485, 182] width 13 height 13
click at [488, 182] on input "Select an option" at bounding box center [485, 182] width 13 height 13
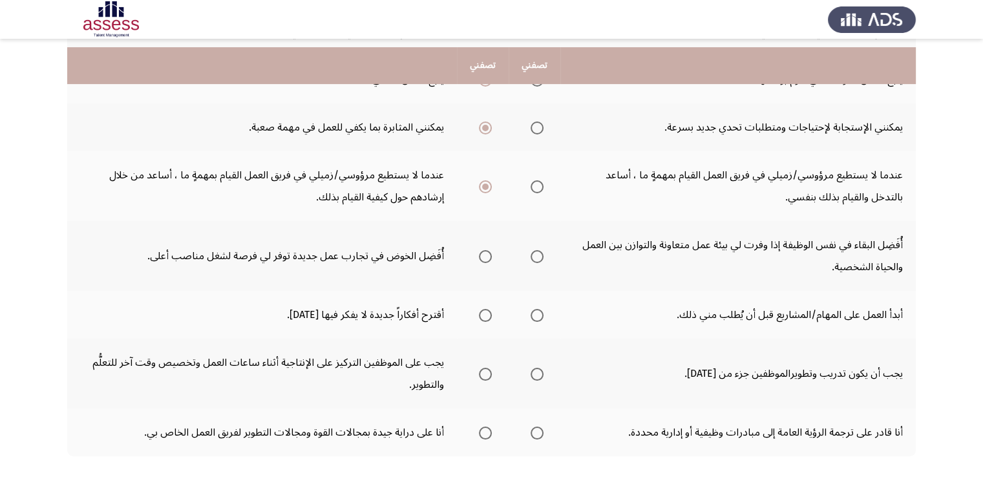
scroll to position [448, 0]
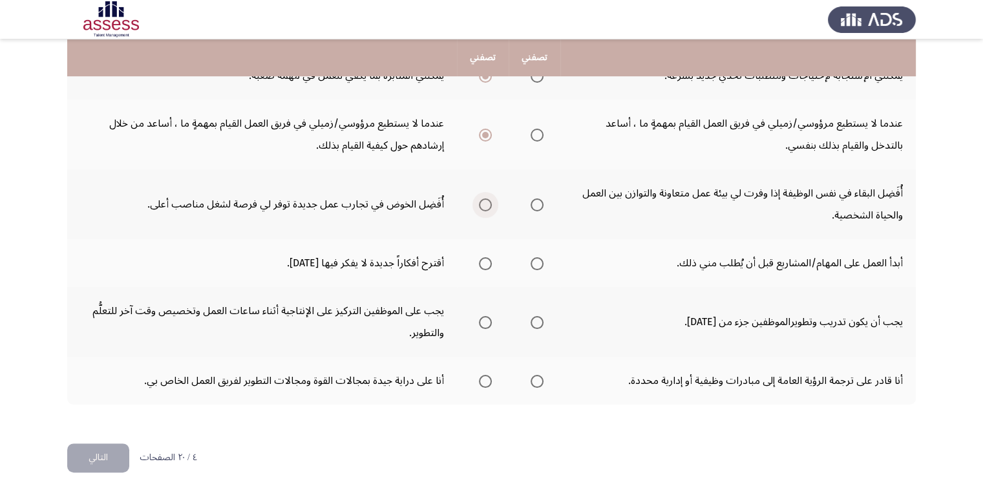
click at [485, 202] on span "Select an option" at bounding box center [485, 204] width 13 height 13
click at [485, 202] on input "Select an option" at bounding box center [485, 204] width 13 height 13
click at [486, 259] on span "Select an option" at bounding box center [485, 263] width 13 height 13
click at [486, 259] on input "Select an option" at bounding box center [485, 263] width 13 height 13
click at [536, 319] on span "Select an option" at bounding box center [537, 322] width 13 height 13
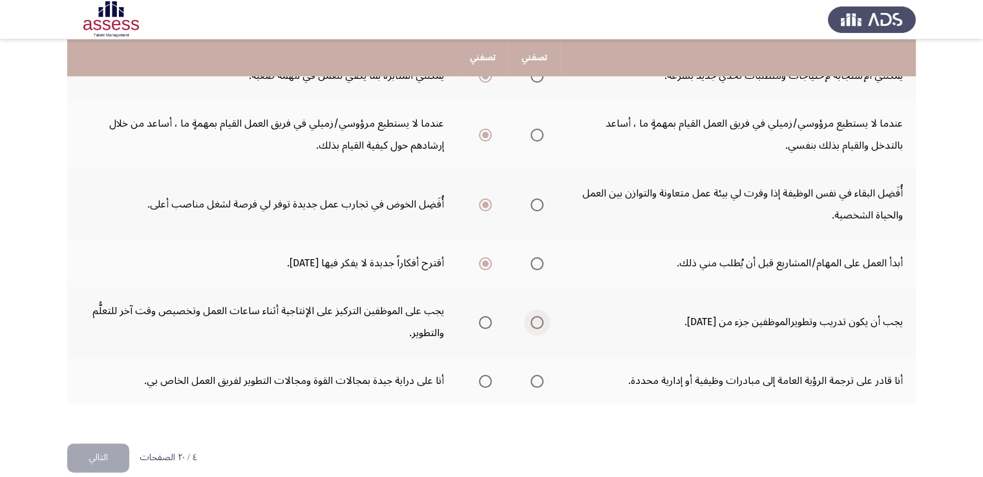
click at [536, 319] on input "Select an option" at bounding box center [537, 322] width 13 height 13
click at [486, 378] on span "Select an option" at bounding box center [485, 381] width 13 height 13
click at [486, 378] on input "Select an option" at bounding box center [485, 381] width 13 height 13
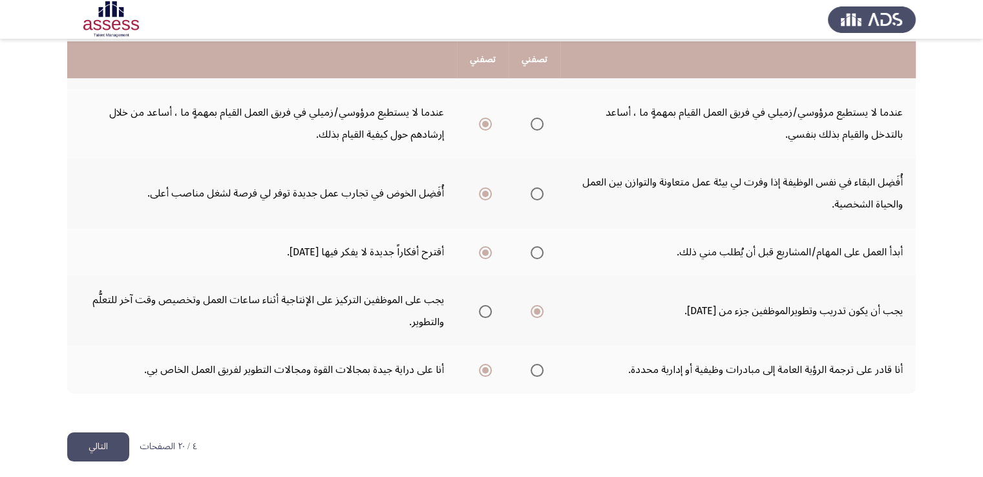
scroll to position [462, 0]
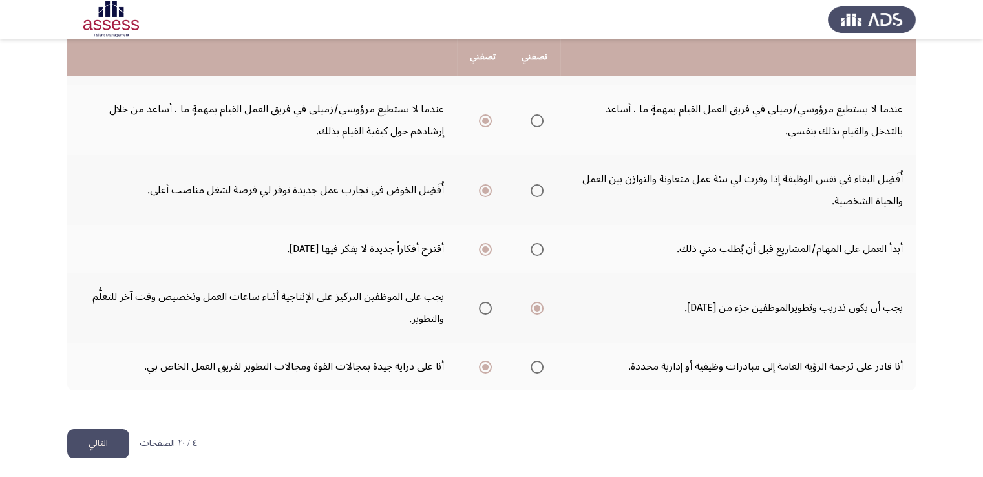
click at [103, 438] on button "التالي" at bounding box center [98, 443] width 62 height 29
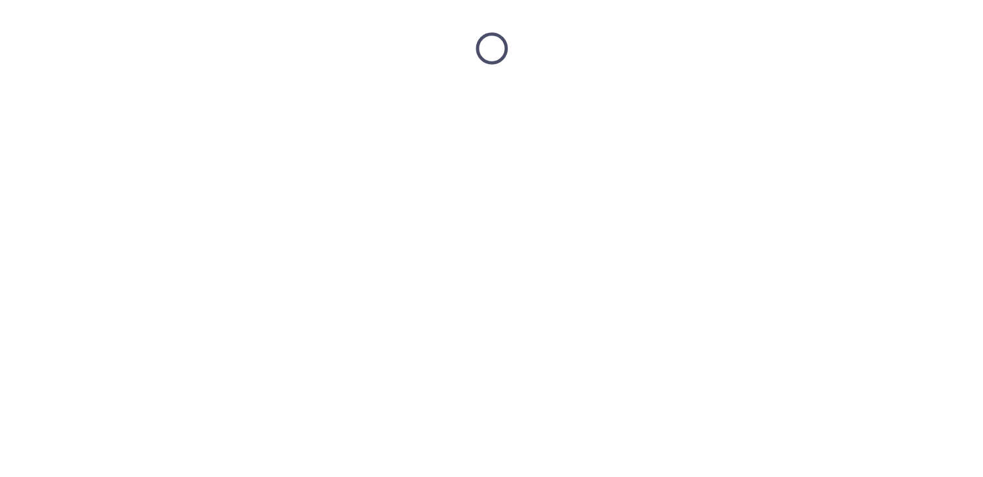
scroll to position [0, 0]
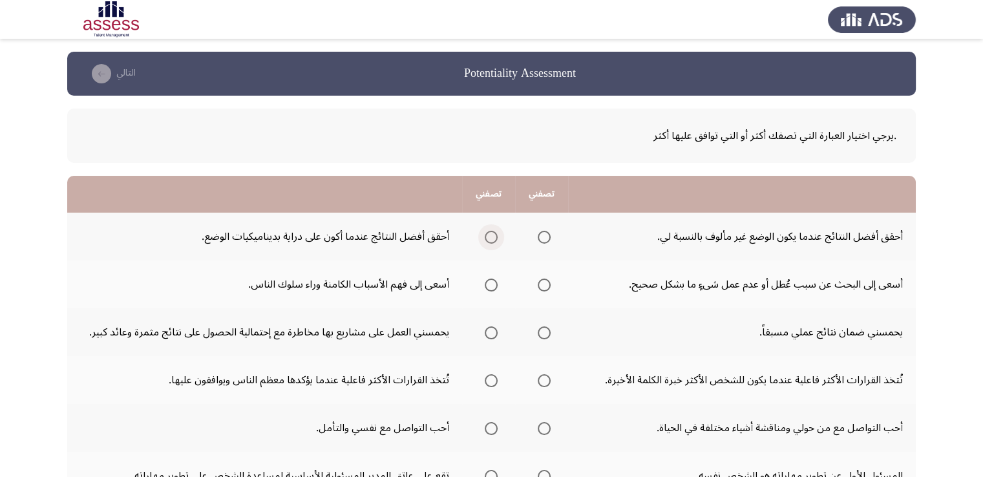
click at [489, 239] on span "Select an option" at bounding box center [491, 237] width 13 height 13
click at [489, 239] on input "Select an option" at bounding box center [491, 237] width 13 height 13
click at [543, 288] on span "Select an option" at bounding box center [544, 285] width 13 height 13
click at [543, 288] on input "Select an option" at bounding box center [544, 285] width 13 height 13
click at [547, 331] on span "Select an option" at bounding box center [544, 332] width 13 height 13
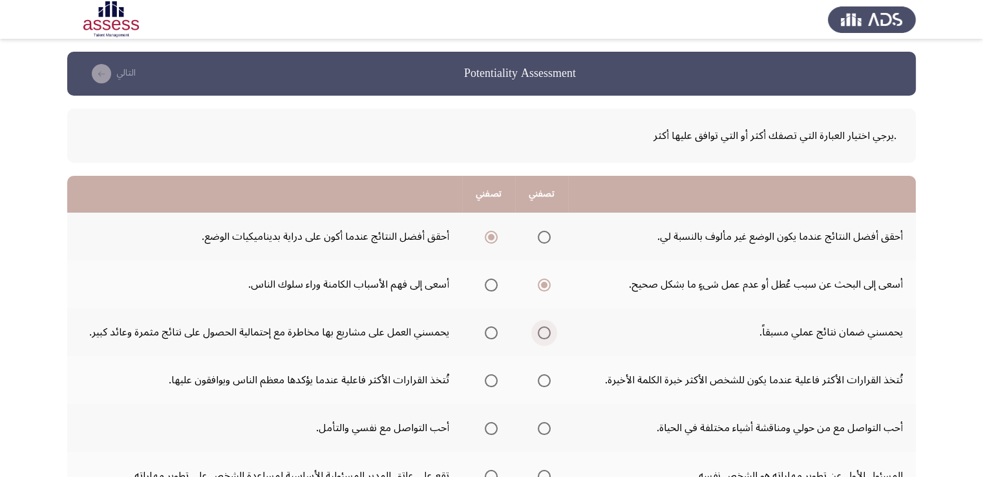
click at [547, 331] on input "Select an option" at bounding box center [544, 332] width 13 height 13
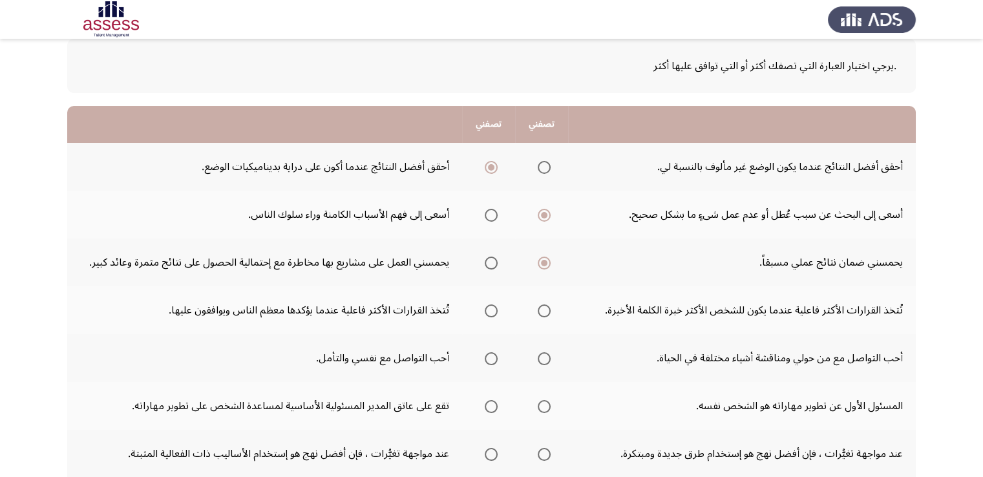
scroll to position [78, 0]
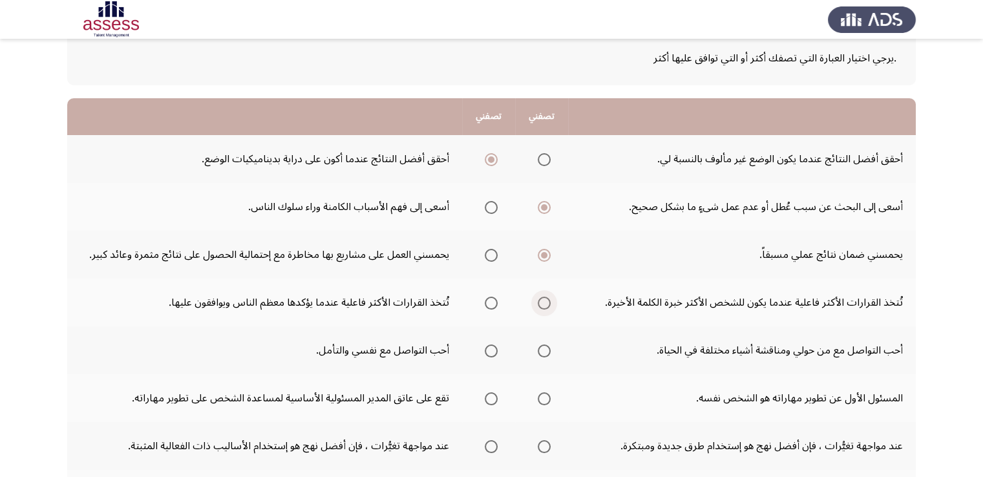
click at [544, 305] on span "Select an option" at bounding box center [544, 303] width 13 height 13
click at [544, 305] on input "Select an option" at bounding box center [544, 303] width 13 height 13
click at [489, 350] on span "Select an option" at bounding box center [491, 350] width 13 height 13
click at [489, 350] on input "Select an option" at bounding box center [491, 350] width 13 height 13
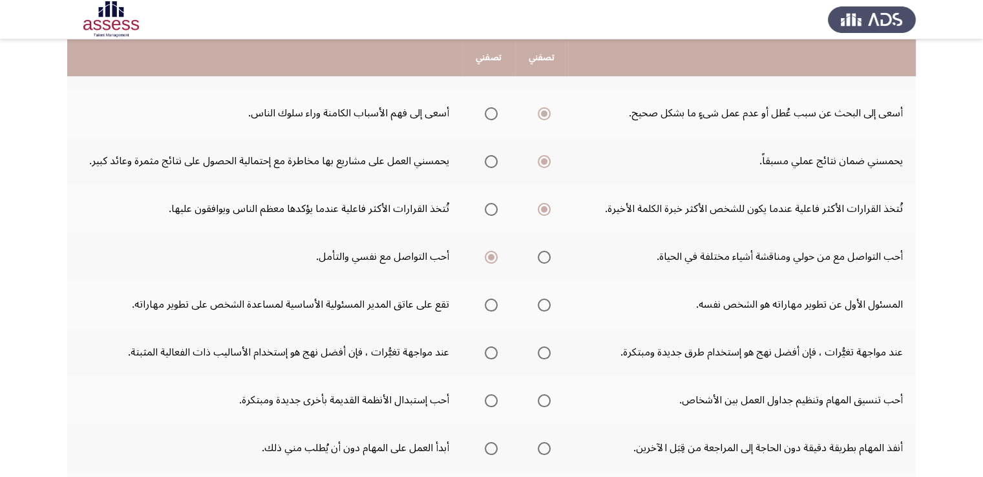
scroll to position [181, 0]
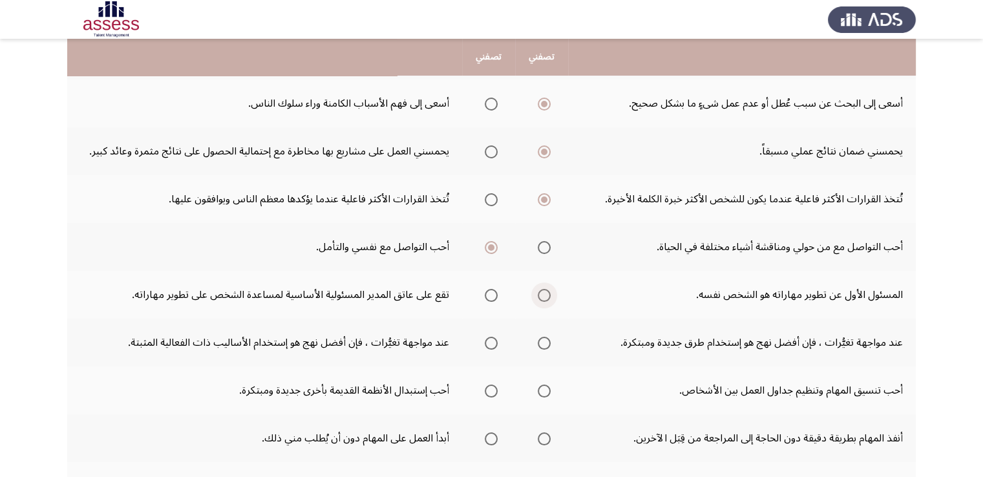
click at [547, 296] on span "Select an option" at bounding box center [544, 295] width 13 height 13
click at [547, 296] on input "Select an option" at bounding box center [544, 295] width 13 height 13
click at [544, 343] on span "Select an option" at bounding box center [544, 343] width 13 height 13
click at [544, 343] on input "Select an option" at bounding box center [544, 343] width 13 height 13
click at [493, 391] on span "Select an option" at bounding box center [491, 391] width 13 height 13
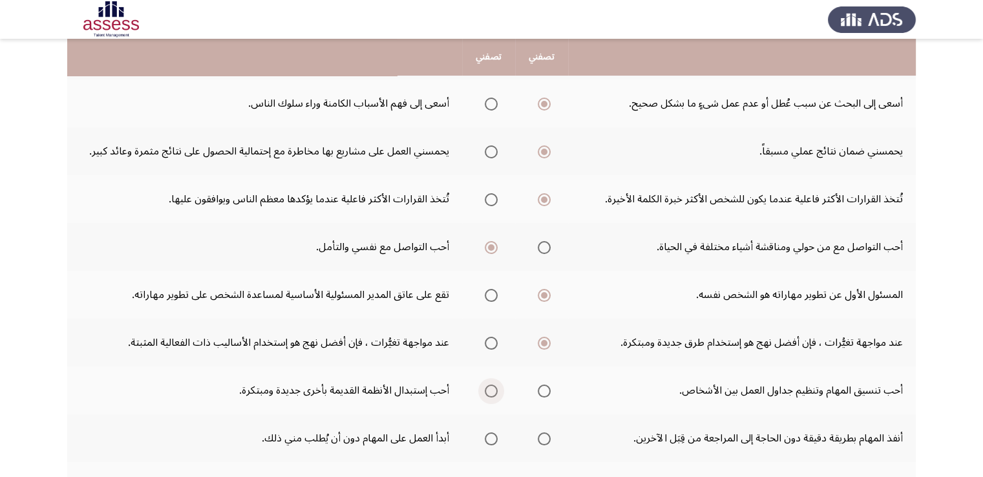
click at [493, 391] on input "Select an option" at bounding box center [491, 391] width 13 height 13
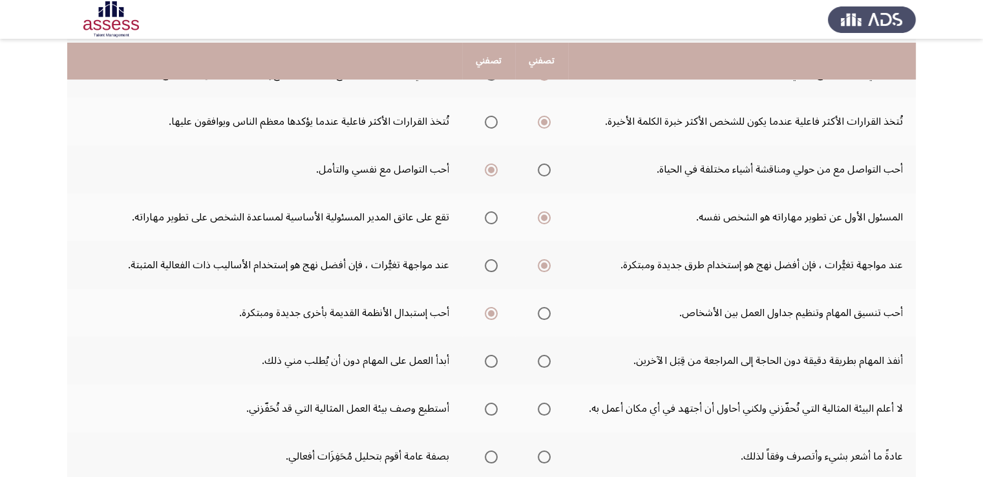
scroll to position [284, 0]
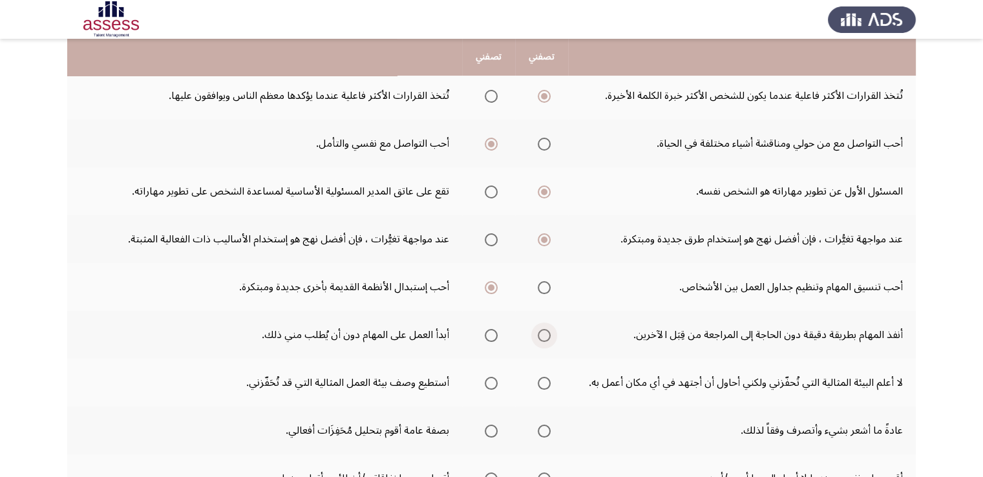
click at [542, 336] on span "Select an option" at bounding box center [544, 335] width 13 height 13
click at [542, 336] on input "Select an option" at bounding box center [544, 335] width 13 height 13
click at [544, 378] on span "Select an option" at bounding box center [544, 383] width 13 height 13
click at [544, 378] on input "Select an option" at bounding box center [544, 383] width 13 height 13
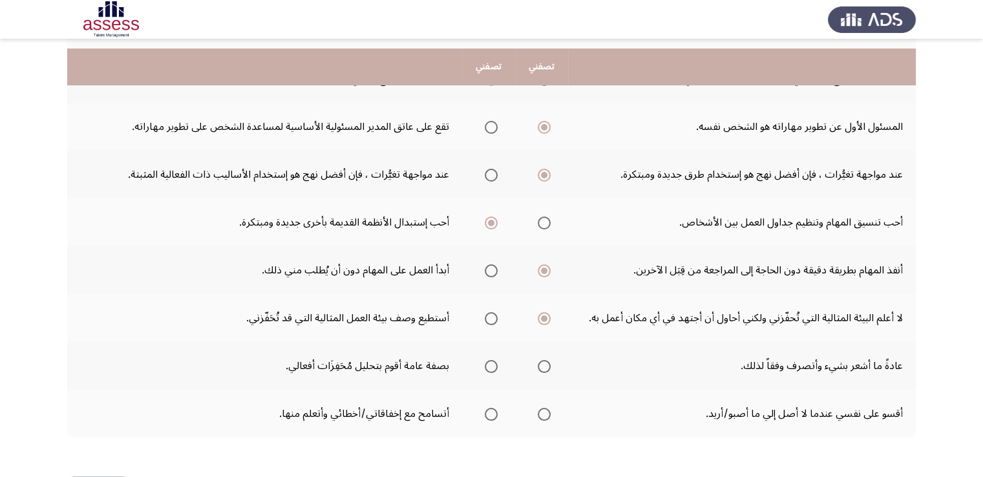
scroll to position [362, 0]
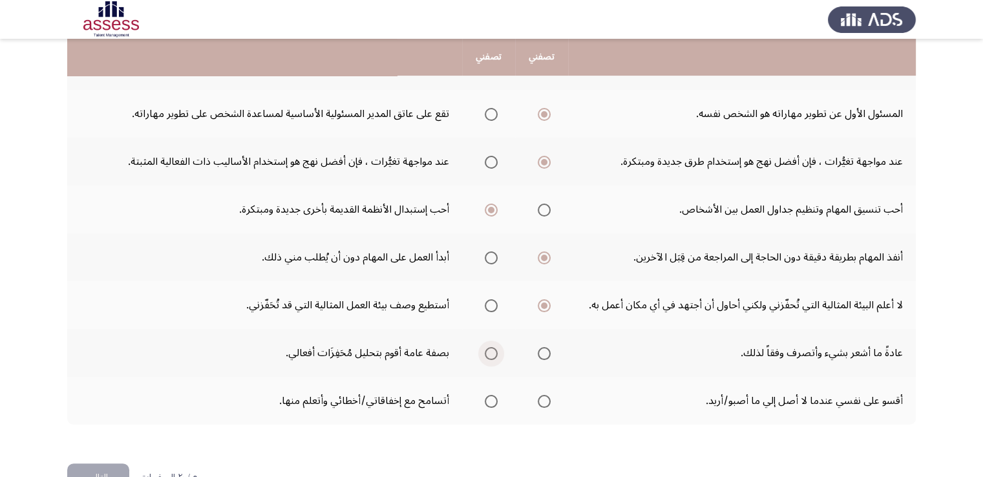
click at [489, 354] on span "Select an option" at bounding box center [491, 353] width 13 height 13
click at [489, 354] on input "Select an option" at bounding box center [491, 353] width 13 height 13
click at [544, 401] on span "Select an option" at bounding box center [544, 401] width 13 height 13
click at [544, 401] on input "Select an option" at bounding box center [544, 401] width 13 height 13
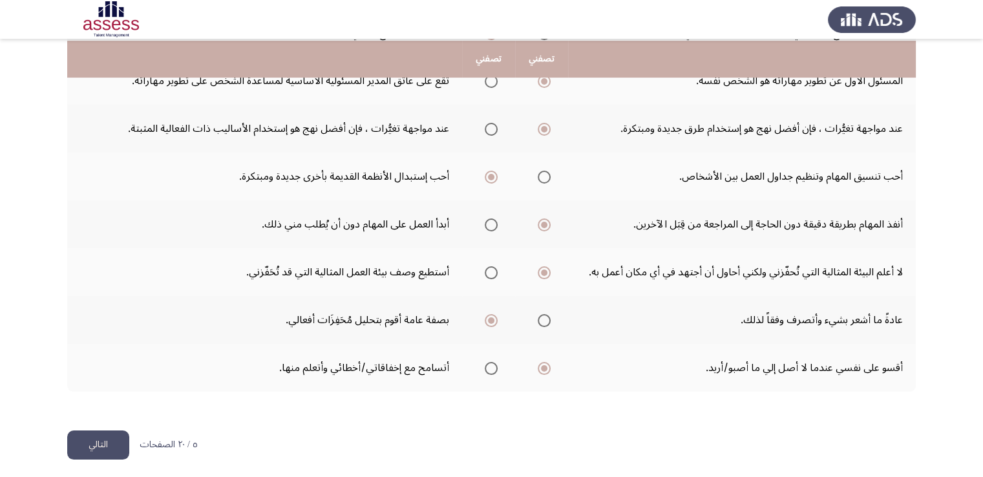
scroll to position [397, 0]
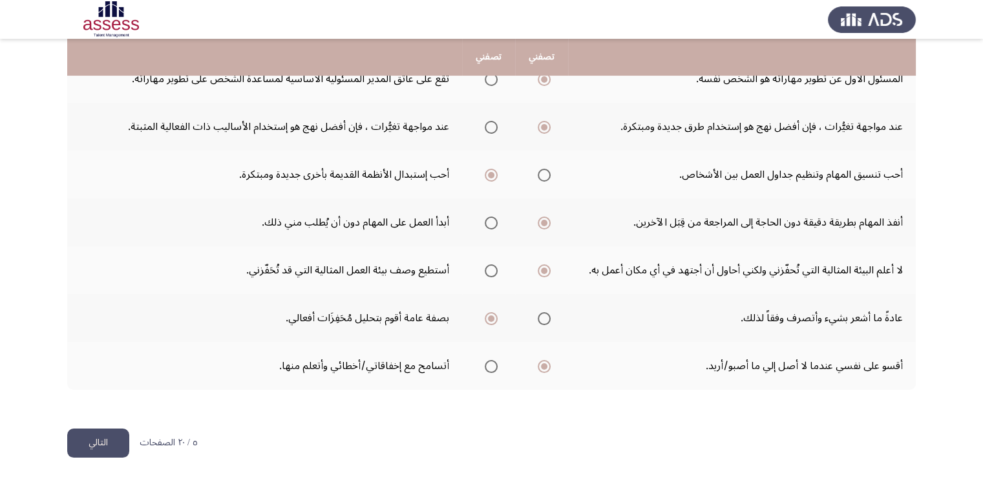
click at [120, 445] on button "التالي" at bounding box center [98, 443] width 62 height 29
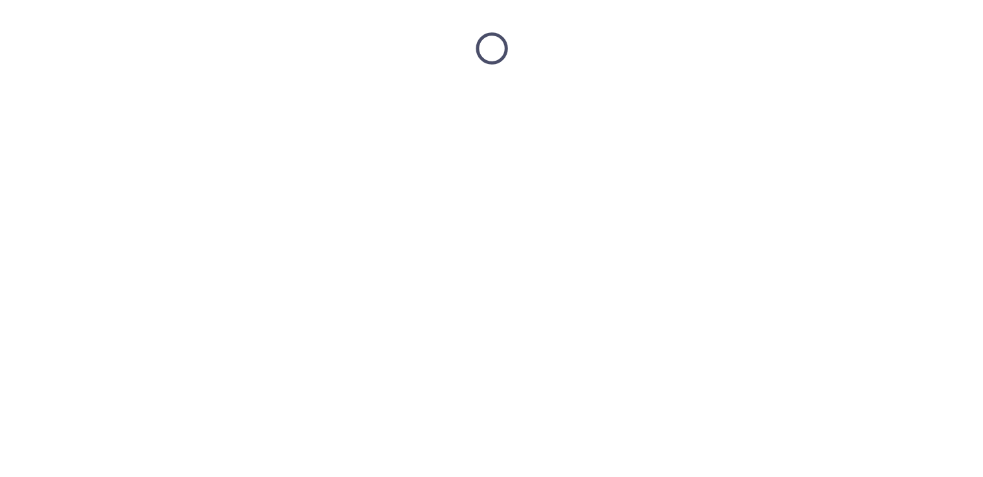
scroll to position [0, 0]
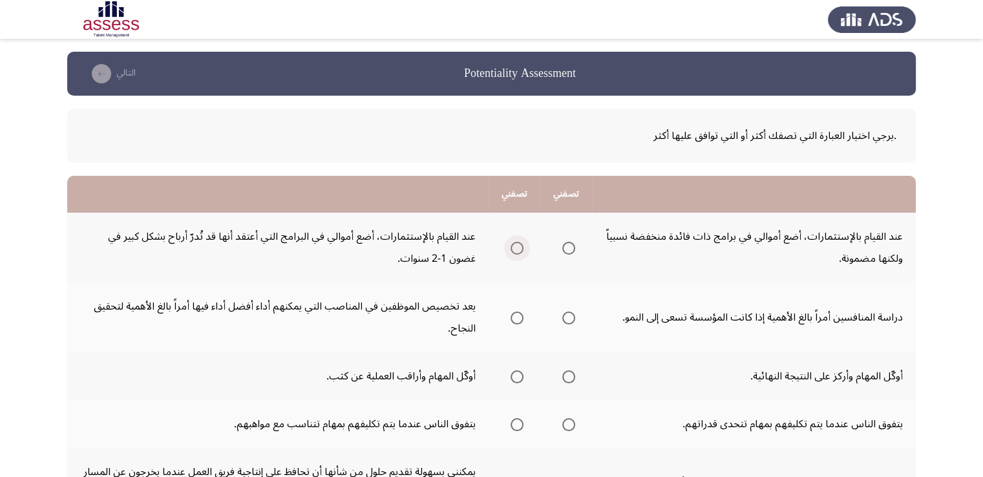
click at [519, 246] on span "Select an option" at bounding box center [517, 248] width 13 height 13
click at [519, 246] on input "Select an option" at bounding box center [517, 248] width 13 height 13
click at [571, 317] on span "Select an option" at bounding box center [568, 318] width 13 height 13
click at [571, 317] on input "Select an option" at bounding box center [568, 318] width 13 height 13
click at [518, 377] on span "Select an option" at bounding box center [517, 376] width 13 height 13
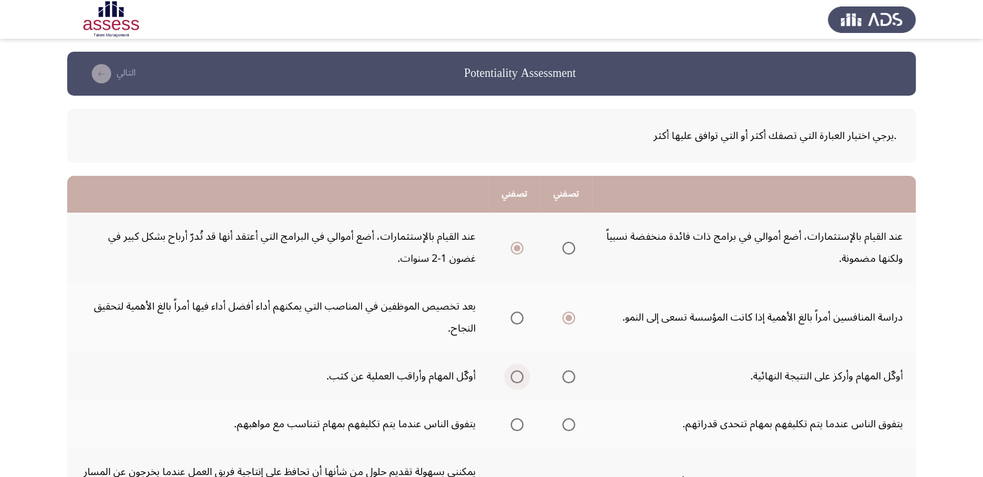
click at [518, 377] on input "Select an option" at bounding box center [517, 376] width 13 height 13
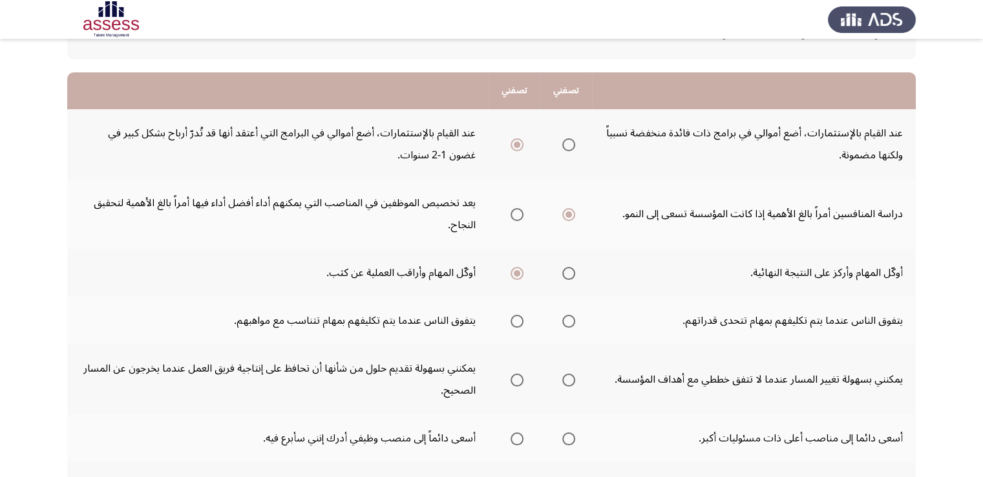
scroll to position [129, 0]
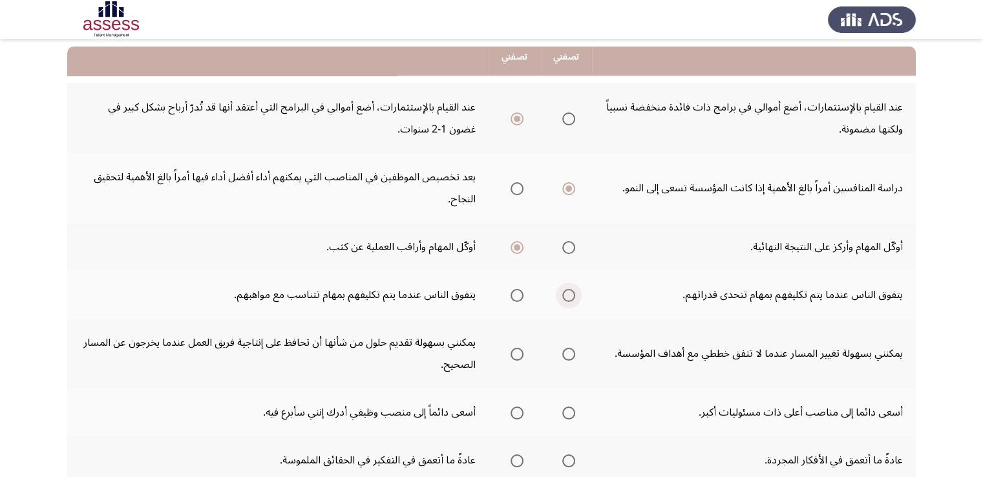
click at [569, 293] on span "Select an option" at bounding box center [568, 295] width 13 height 13
click at [569, 293] on input "Select an option" at bounding box center [568, 295] width 13 height 13
click at [570, 348] on span "Select an option" at bounding box center [568, 354] width 13 height 13
click at [570, 348] on input "Select an option" at bounding box center [568, 354] width 13 height 13
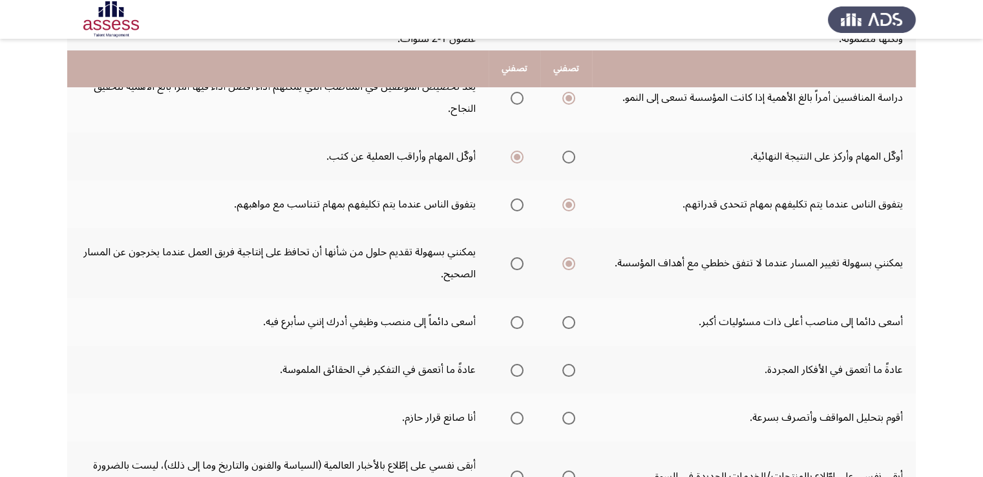
scroll to position [233, 0]
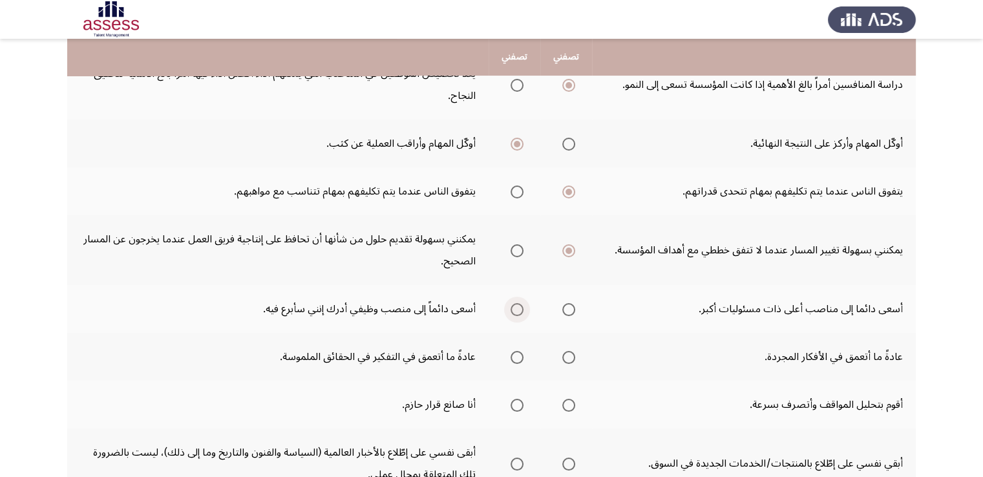
click at [520, 306] on span "Select an option" at bounding box center [517, 309] width 13 height 13
click at [520, 306] on input "Select an option" at bounding box center [517, 309] width 13 height 13
click at [520, 355] on span "Select an option" at bounding box center [517, 357] width 13 height 13
click at [520, 355] on input "Select an option" at bounding box center [517, 357] width 13 height 13
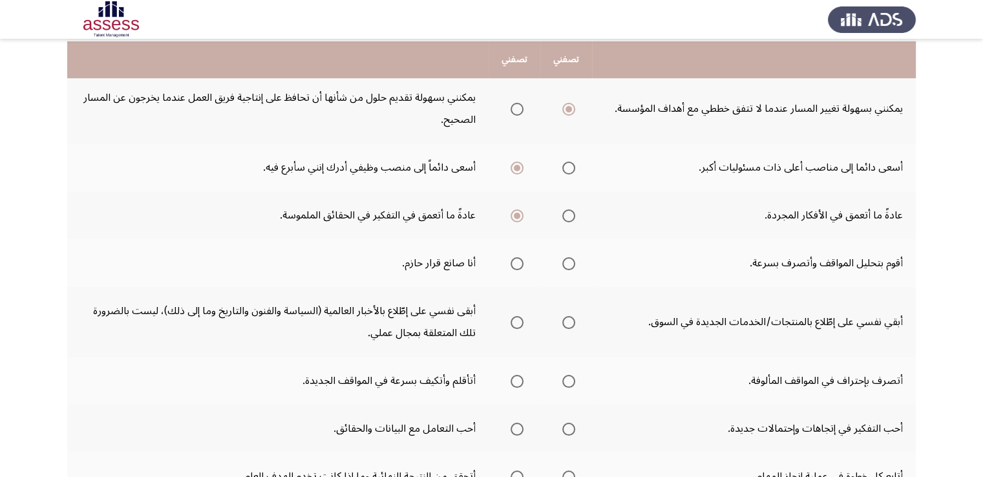
scroll to position [379, 0]
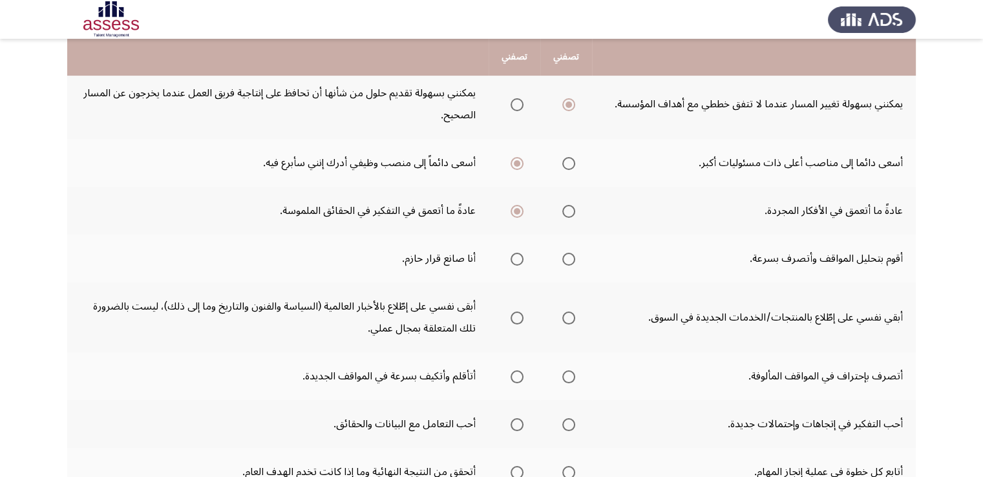
click at [571, 257] on span "Select an option" at bounding box center [568, 259] width 13 height 13
click at [571, 257] on input "Select an option" at bounding box center [568, 259] width 13 height 13
click at [516, 317] on span "Select an option" at bounding box center [517, 318] width 13 height 13
click at [516, 317] on input "Select an option" at bounding box center [517, 318] width 13 height 13
click at [518, 374] on span "Select an option" at bounding box center [517, 376] width 13 height 13
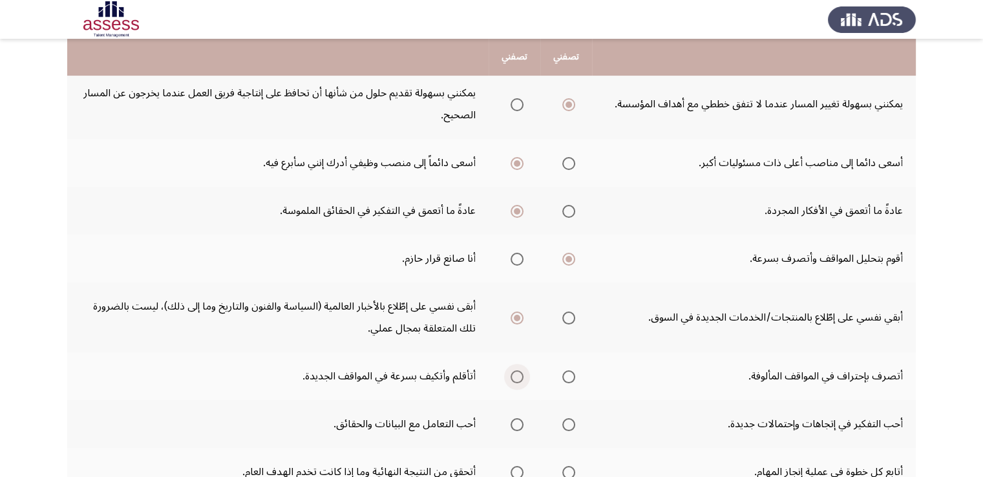
click at [518, 374] on input "Select an option" at bounding box center [517, 376] width 13 height 13
click at [517, 421] on span "Select an option" at bounding box center [517, 424] width 13 height 13
click at [517, 421] on input "Select an option" at bounding box center [517, 424] width 13 height 13
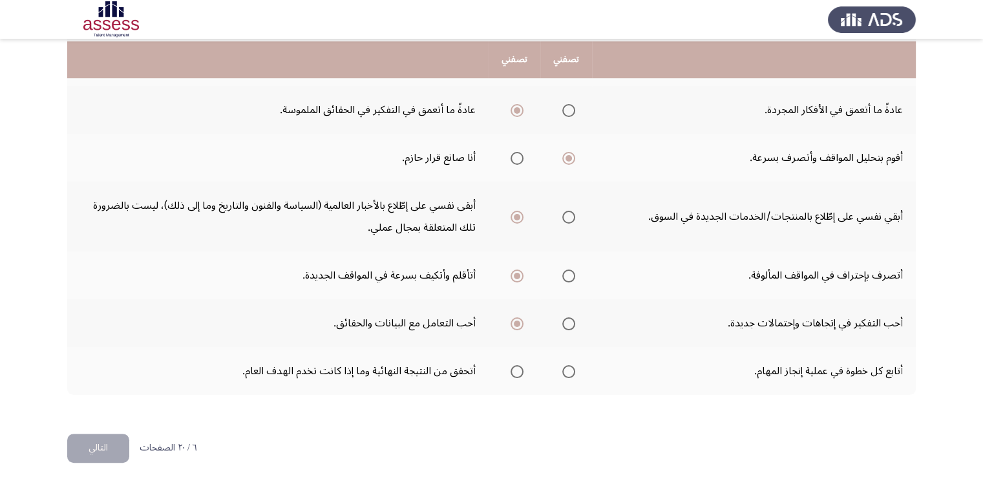
scroll to position [482, 0]
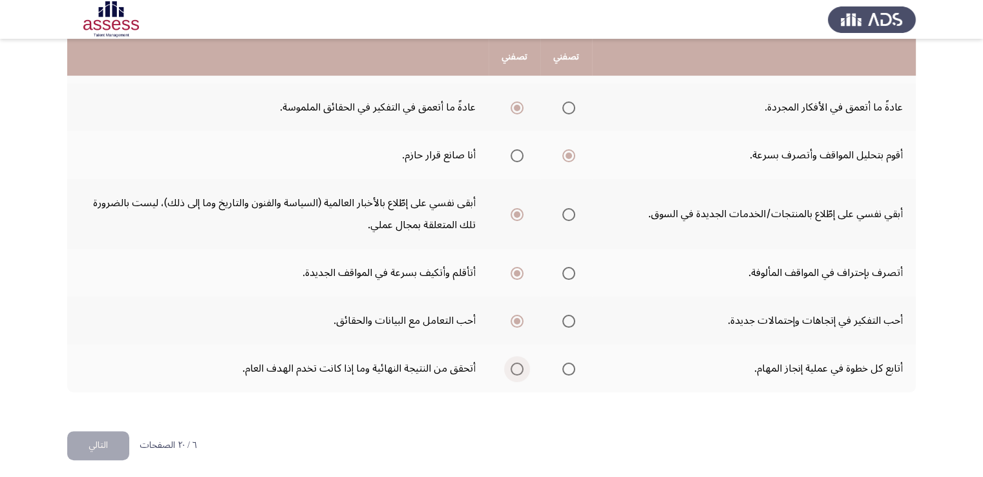
click at [518, 363] on span "Select an option" at bounding box center [517, 369] width 13 height 13
click at [518, 363] on input "Select an option" at bounding box center [517, 369] width 13 height 13
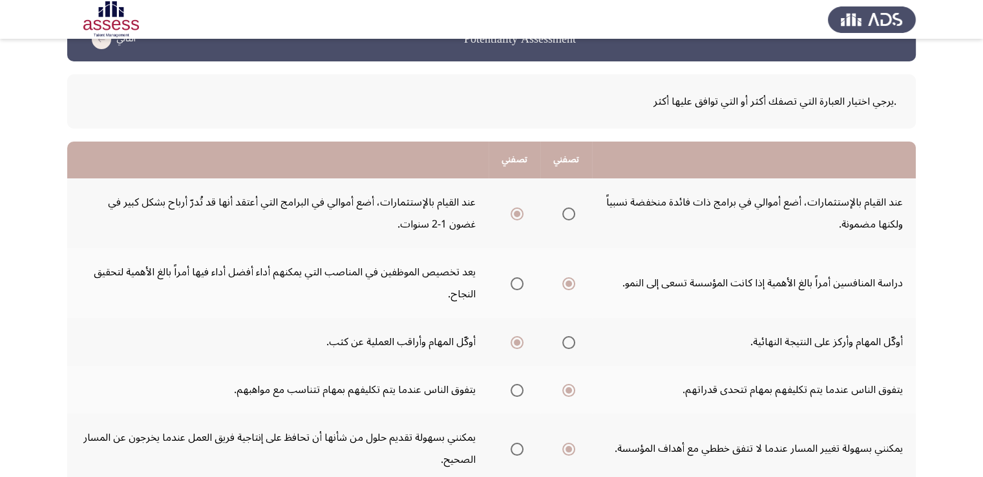
scroll to position [0, 0]
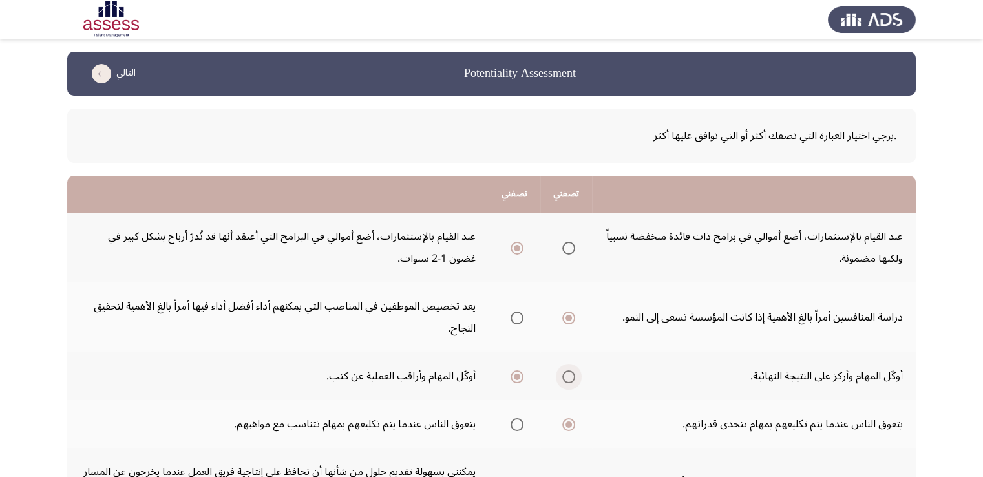
click at [574, 377] on span "Select an option" at bounding box center [568, 376] width 13 height 13
click at [574, 377] on input "Select an option" at bounding box center [568, 376] width 13 height 13
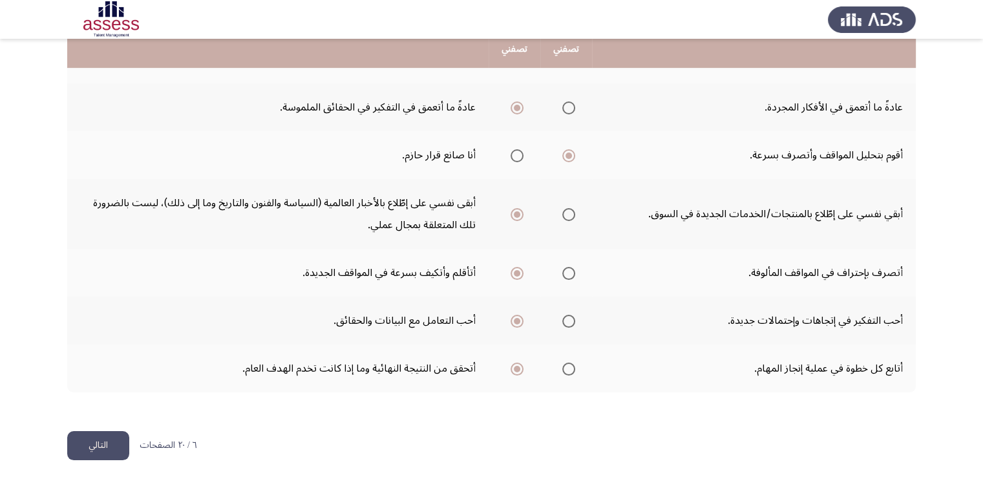
scroll to position [483, 0]
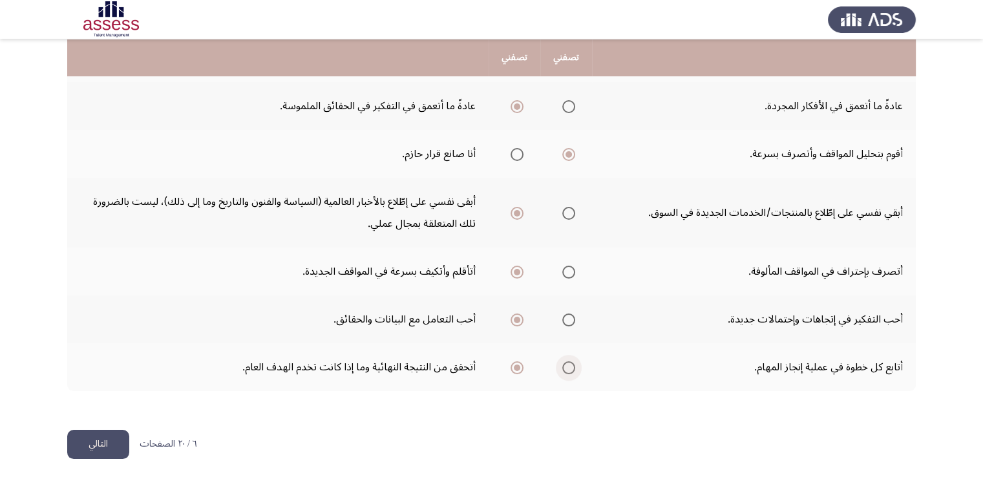
click at [572, 366] on span "Select an option" at bounding box center [568, 367] width 13 height 13
click at [572, 366] on input "Select an option" at bounding box center [568, 367] width 13 height 13
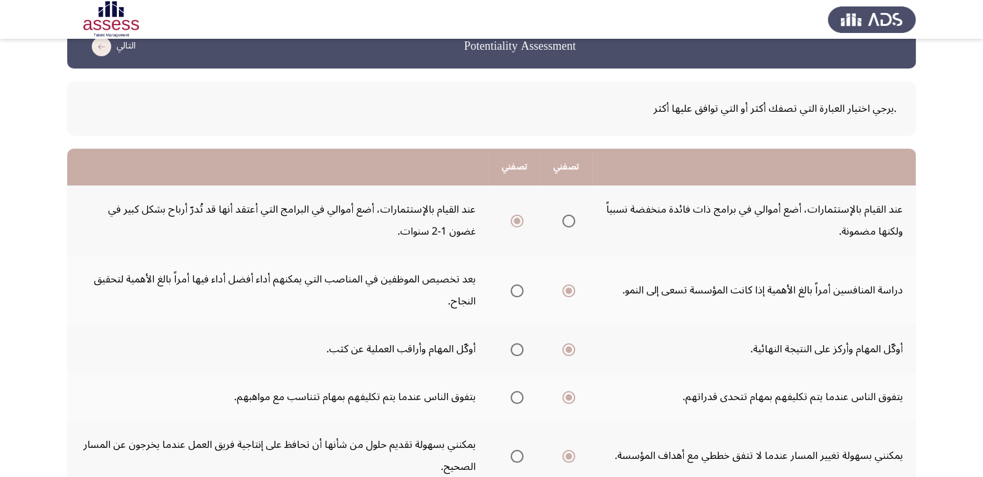
scroll to position [0, 0]
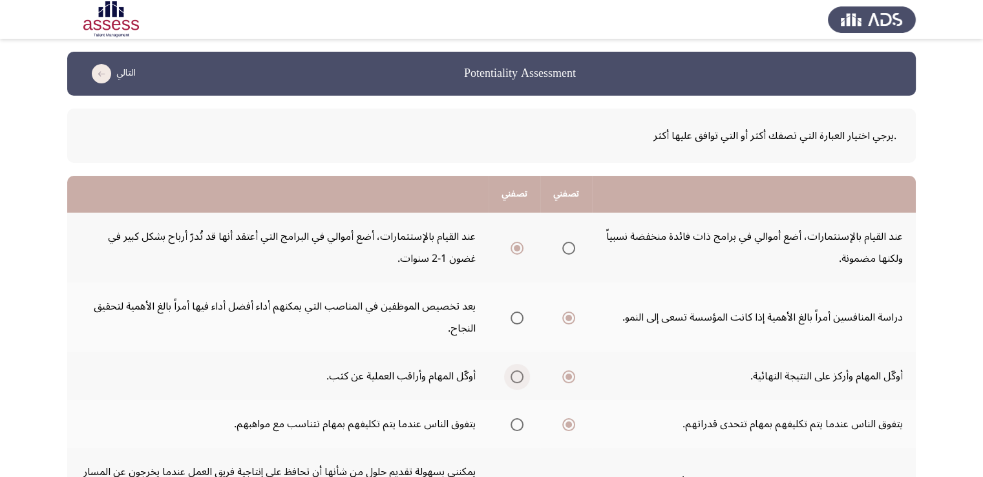
click at [518, 377] on span "Select an option" at bounding box center [517, 376] width 13 height 13
click at [518, 377] on input "Select an option" at bounding box center [517, 376] width 13 height 13
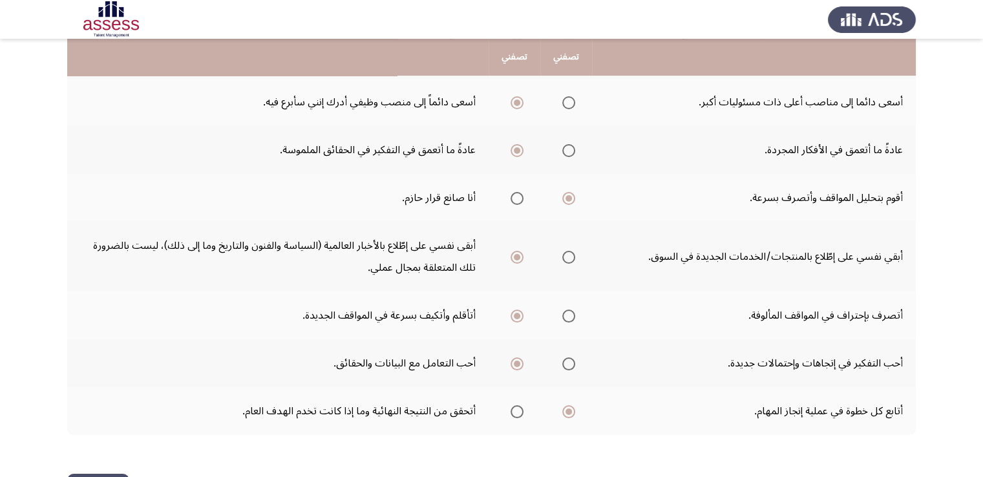
scroll to position [483, 0]
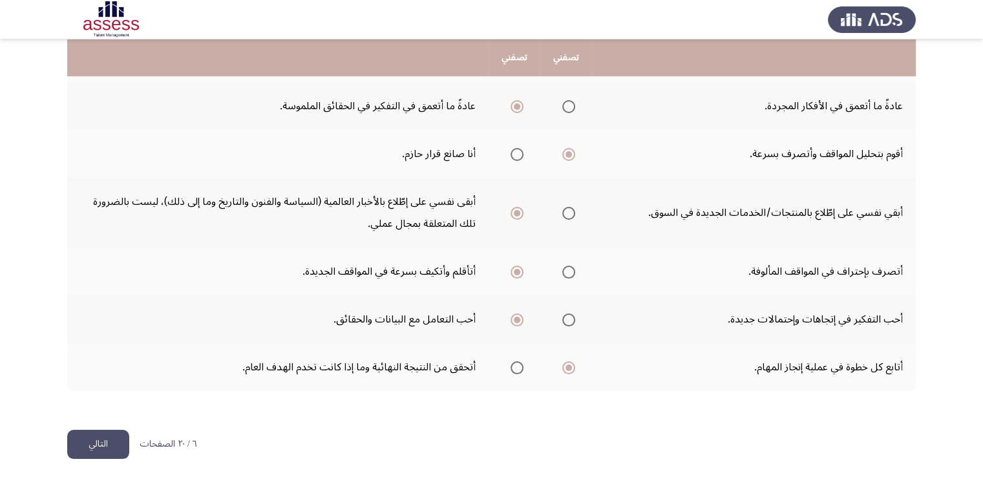
click at [103, 444] on button "التالي" at bounding box center [98, 444] width 62 height 29
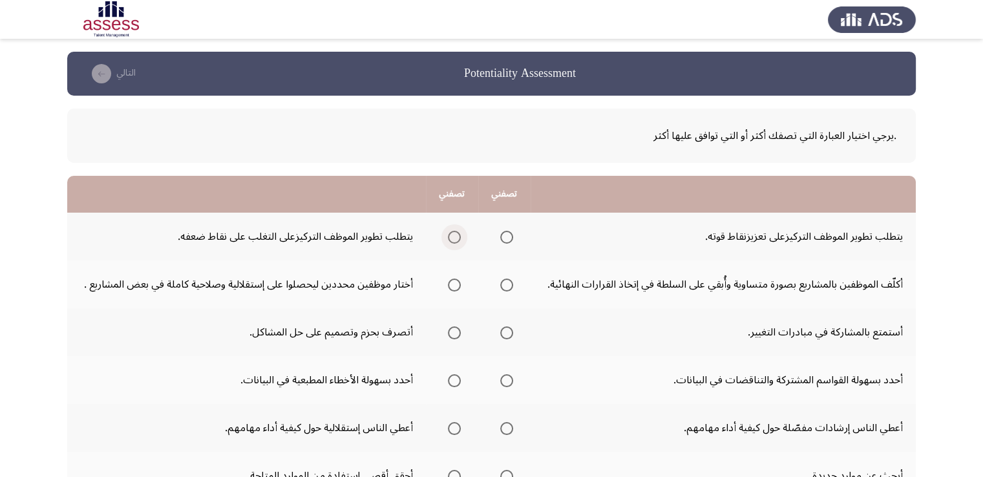
click at [456, 235] on span "Select an option" at bounding box center [454, 237] width 13 height 13
click at [456, 235] on input "Select an option" at bounding box center [454, 237] width 13 height 13
click at [504, 280] on span "Select an option" at bounding box center [506, 285] width 13 height 13
click at [504, 280] on input "Select an option" at bounding box center [506, 285] width 13 height 13
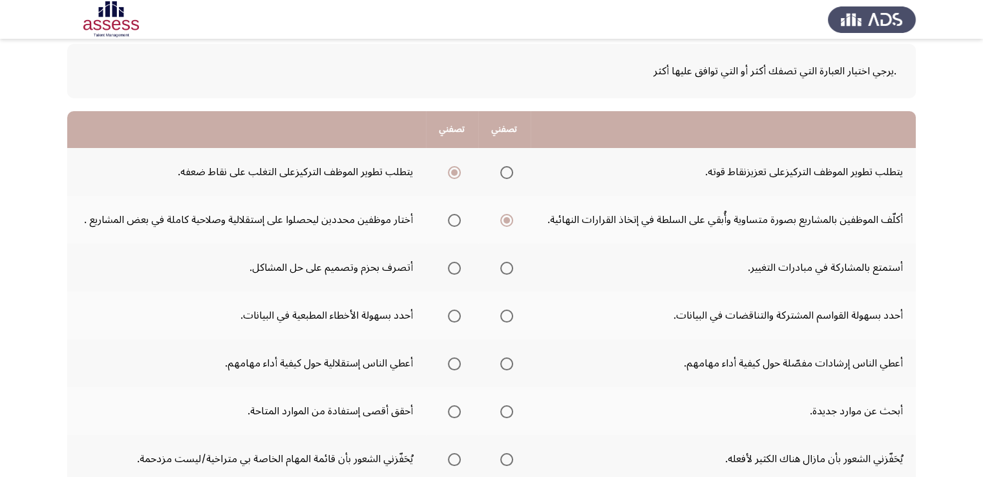
scroll to position [78, 0]
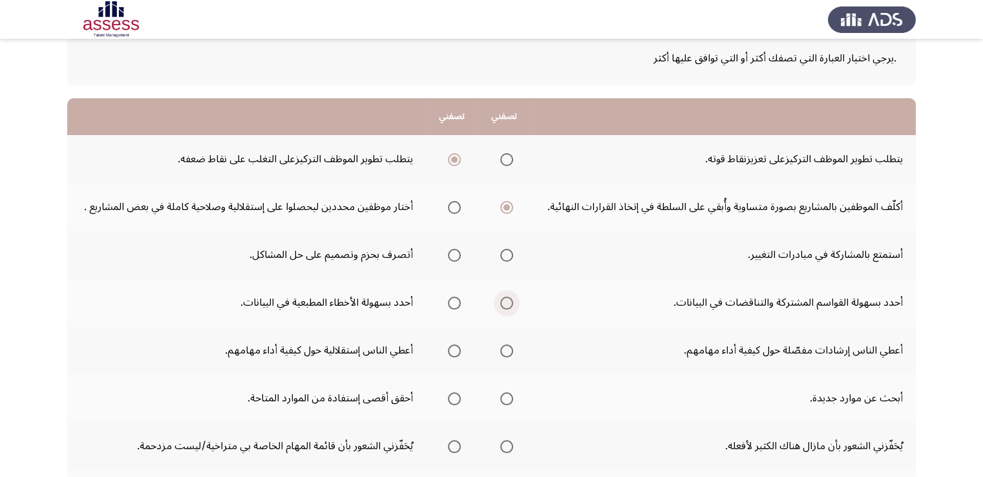
click at [511, 302] on span "Select an option" at bounding box center [506, 303] width 13 height 13
click at [511, 302] on input "Select an option" at bounding box center [506, 303] width 13 height 13
click at [457, 253] on span "Select an option" at bounding box center [454, 255] width 13 height 13
click at [457, 253] on input "Select an option" at bounding box center [454, 255] width 13 height 13
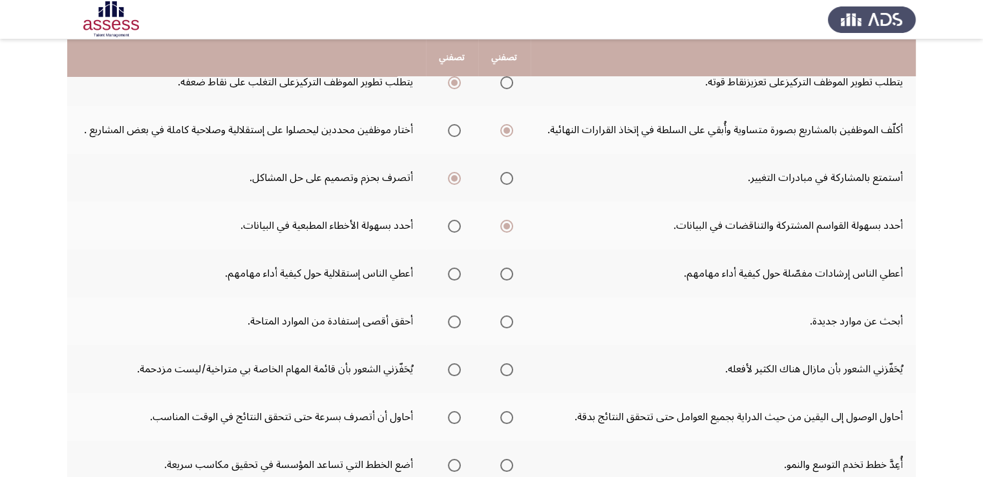
scroll to position [155, 0]
click at [455, 272] on span "Select an option" at bounding box center [454, 273] width 13 height 13
click at [455, 272] on input "Select an option" at bounding box center [454, 273] width 13 height 13
click at [510, 321] on span "Select an option" at bounding box center [506, 321] width 13 height 13
click at [510, 321] on input "Select an option" at bounding box center [506, 321] width 13 height 13
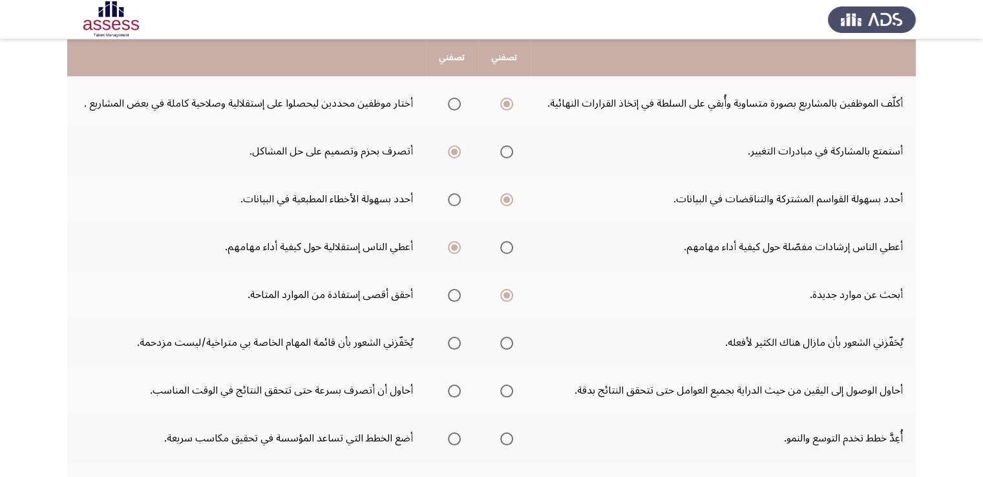
scroll to position [207, 0]
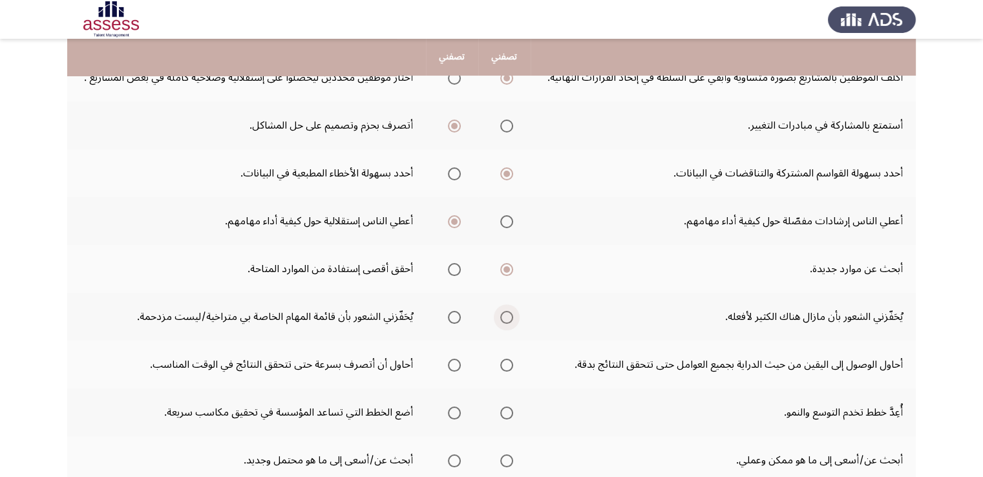
click at [509, 315] on span "Select an option" at bounding box center [506, 317] width 13 height 13
click at [509, 315] on input "Select an option" at bounding box center [506, 317] width 13 height 13
click at [458, 362] on span "Select an option" at bounding box center [454, 365] width 13 height 13
click at [458, 362] on input "Select an option" at bounding box center [454, 365] width 13 height 13
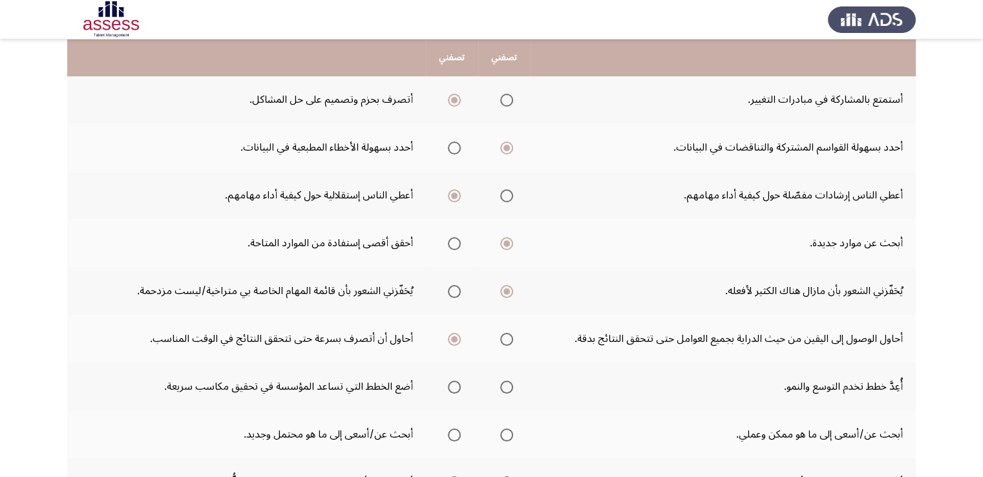
scroll to position [259, 0]
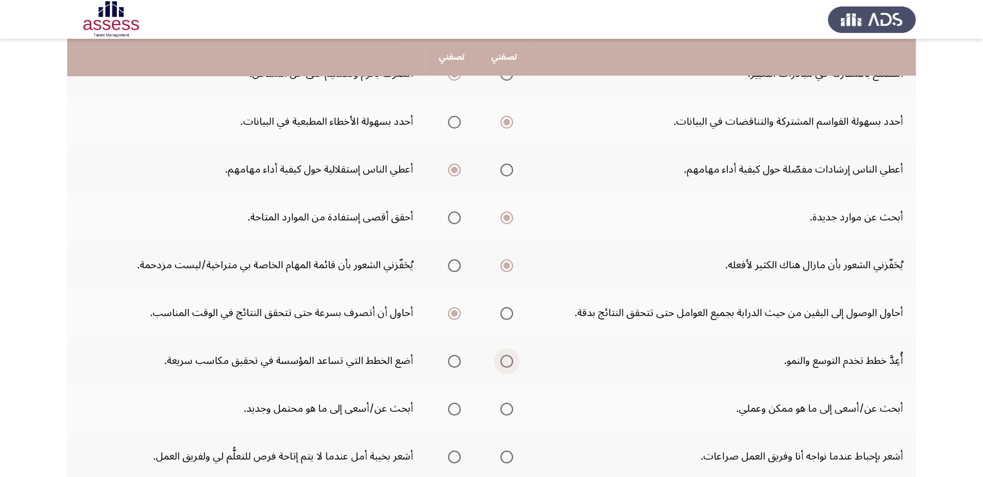
click at [509, 357] on span "Select an option" at bounding box center [506, 361] width 13 height 13
click at [509, 357] on input "Select an option" at bounding box center [506, 361] width 13 height 13
click at [511, 408] on span "Select an option" at bounding box center [506, 409] width 13 height 13
click at [511, 408] on input "Select an option" at bounding box center [506, 409] width 13 height 13
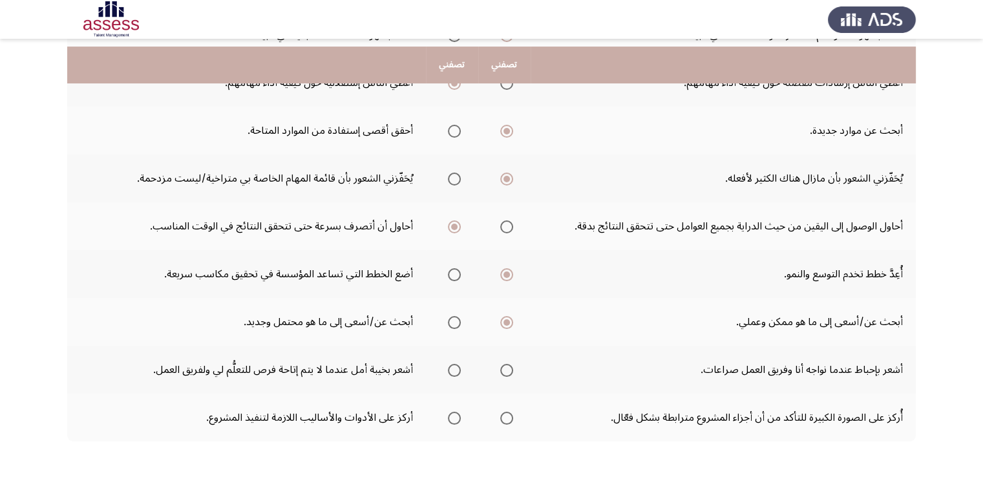
scroll to position [353, 0]
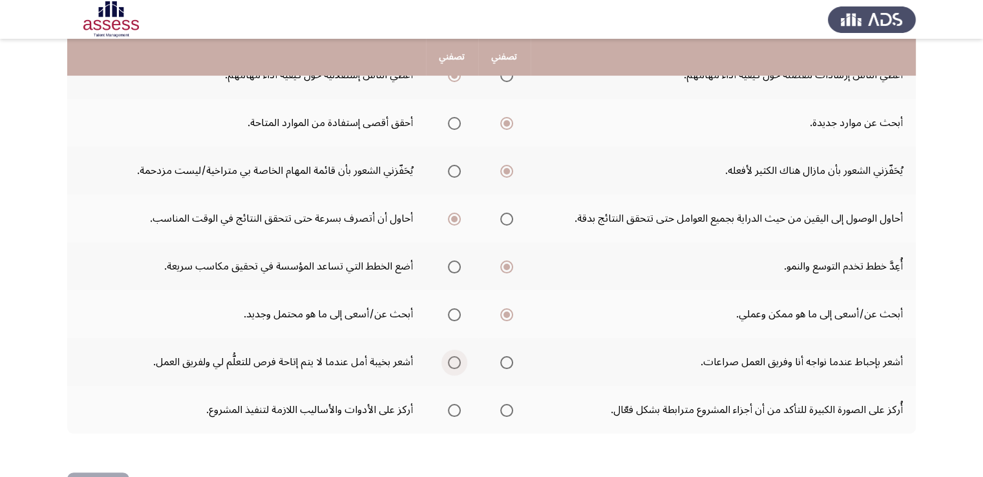
click at [456, 357] on span "Select an option" at bounding box center [454, 362] width 13 height 13
click at [456, 357] on input "Select an option" at bounding box center [454, 362] width 13 height 13
click at [510, 357] on span "Select an option" at bounding box center [506, 362] width 13 height 13
click at [510, 357] on input "Select an option" at bounding box center [506, 362] width 13 height 13
click at [510, 404] on span "Select an option" at bounding box center [506, 410] width 13 height 13
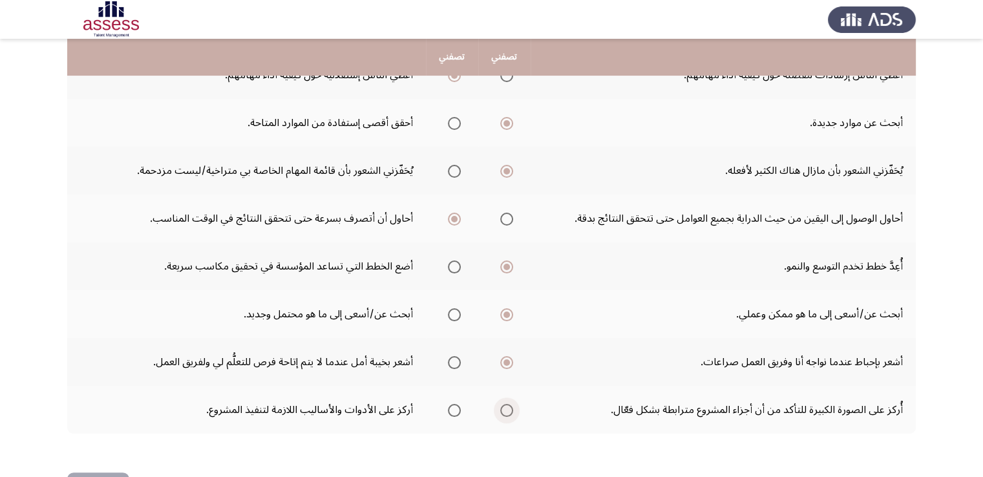
click at [510, 404] on input "Select an option" at bounding box center [506, 410] width 13 height 13
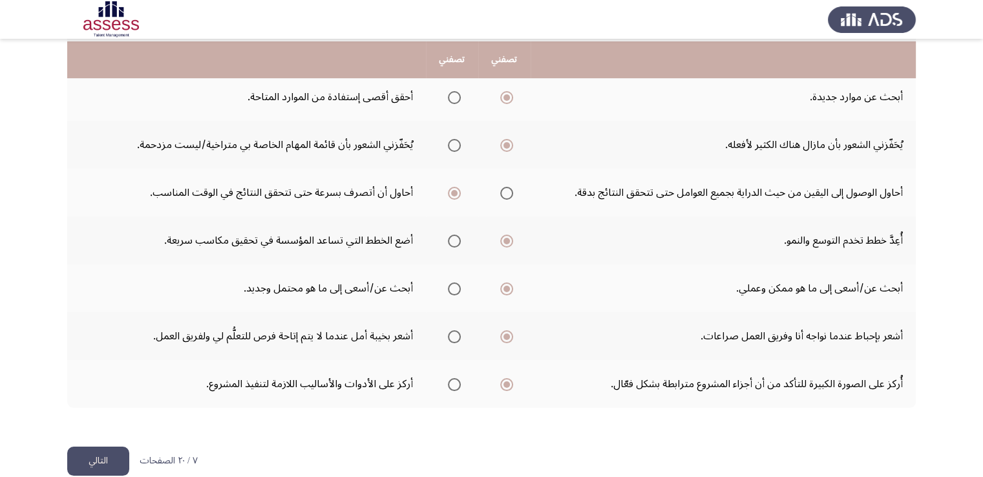
scroll to position [397, 0]
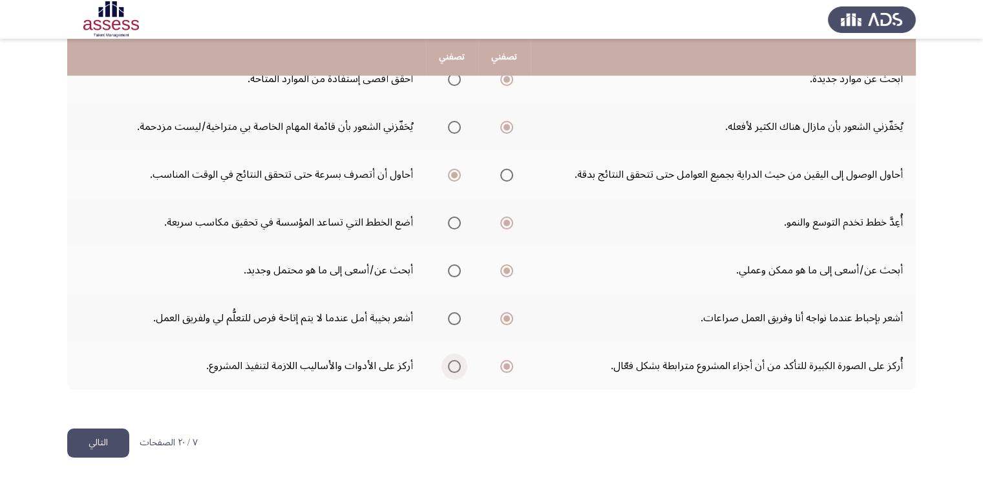
click at [460, 363] on span "Select an option" at bounding box center [454, 366] width 13 height 13
click at [460, 363] on input "Select an option" at bounding box center [454, 366] width 13 height 13
click at [456, 312] on span "Select an option" at bounding box center [454, 318] width 13 height 13
click at [456, 312] on input "Select an option" at bounding box center [454, 318] width 13 height 13
click at [103, 448] on button "التالي" at bounding box center [98, 443] width 62 height 29
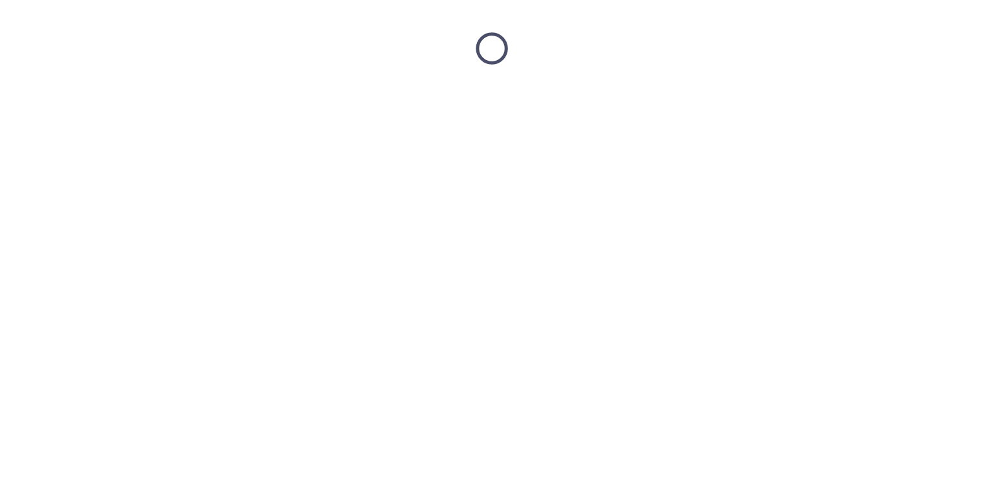
scroll to position [0, 0]
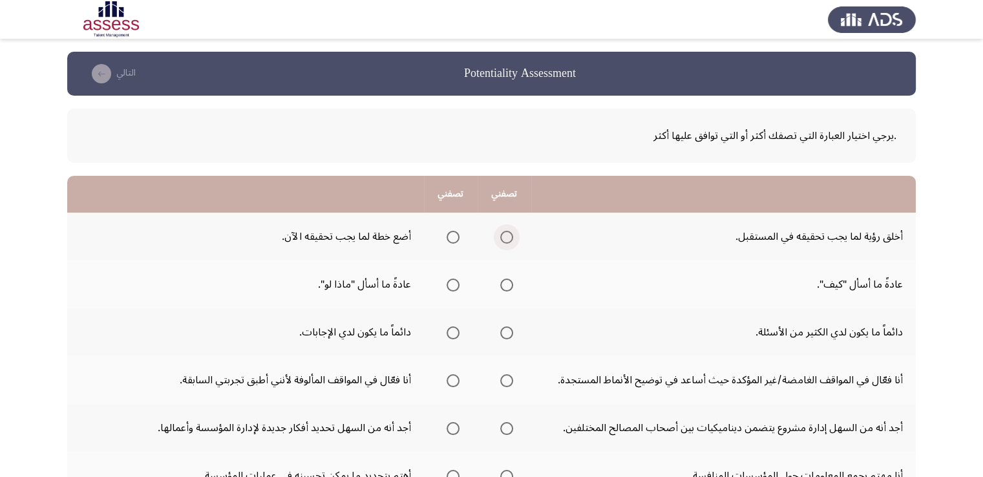
click at [509, 236] on span "Select an option" at bounding box center [506, 237] width 13 height 13
click at [509, 236] on input "Select an option" at bounding box center [506, 237] width 13 height 13
click at [455, 284] on span "Select an option" at bounding box center [453, 285] width 13 height 13
click at [455, 284] on input "Select an option" at bounding box center [453, 285] width 13 height 13
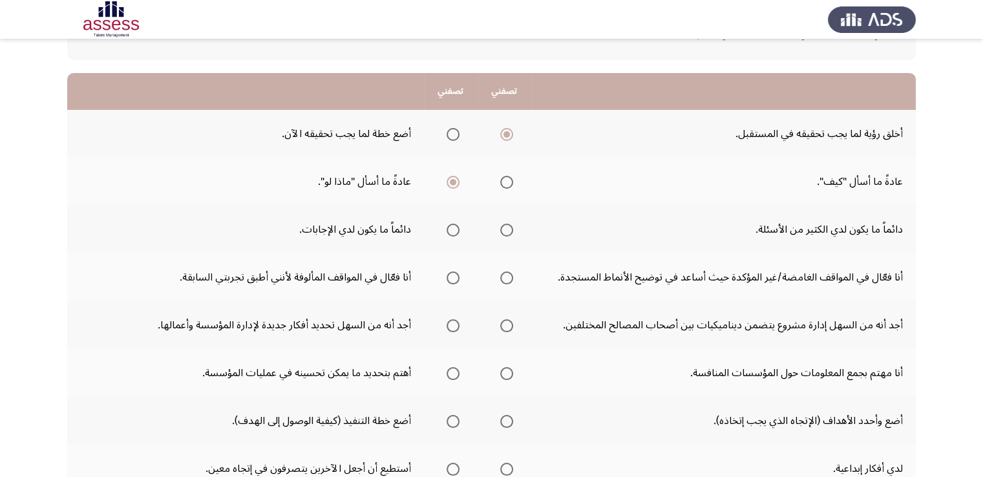
scroll to position [103, 0]
click at [452, 233] on span "Select an option" at bounding box center [453, 229] width 13 height 13
click at [452, 233] on input "Select an option" at bounding box center [453, 229] width 13 height 13
click at [505, 273] on span "Select an option" at bounding box center [506, 277] width 13 height 13
click at [505, 273] on input "Select an option" at bounding box center [506, 277] width 13 height 13
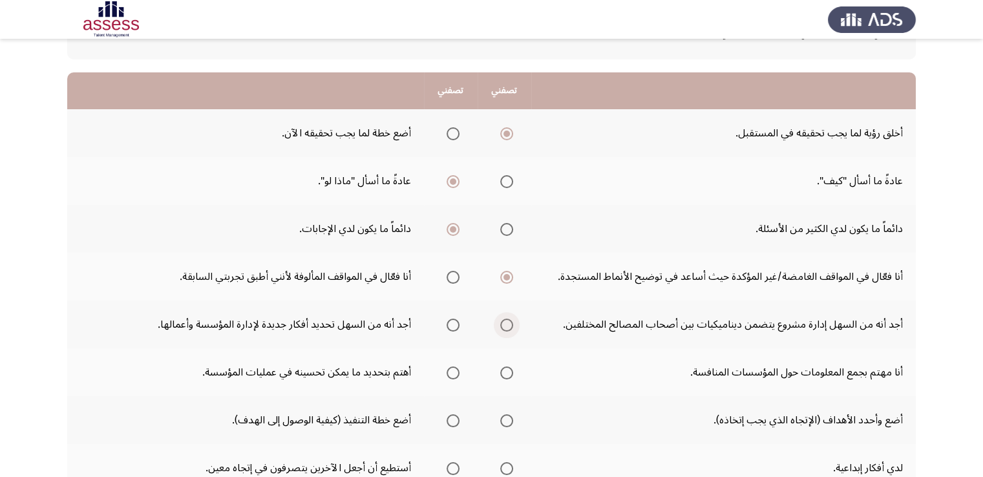
click at [507, 322] on span "Select an option" at bounding box center [506, 325] width 13 height 13
click at [507, 322] on input "Select an option" at bounding box center [506, 325] width 13 height 13
click at [506, 372] on span "Select an option" at bounding box center [506, 372] width 13 height 13
click at [506, 372] on input "Select an option" at bounding box center [506, 372] width 13 height 13
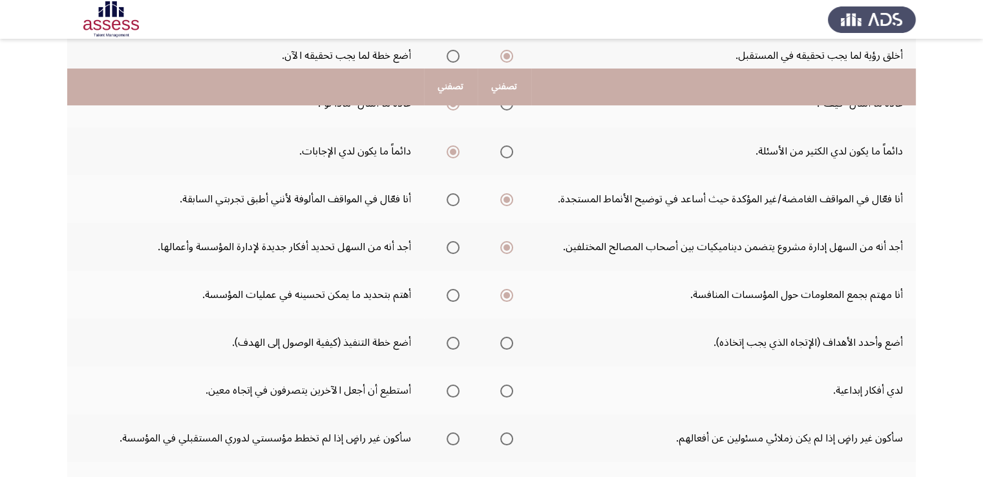
scroll to position [233, 0]
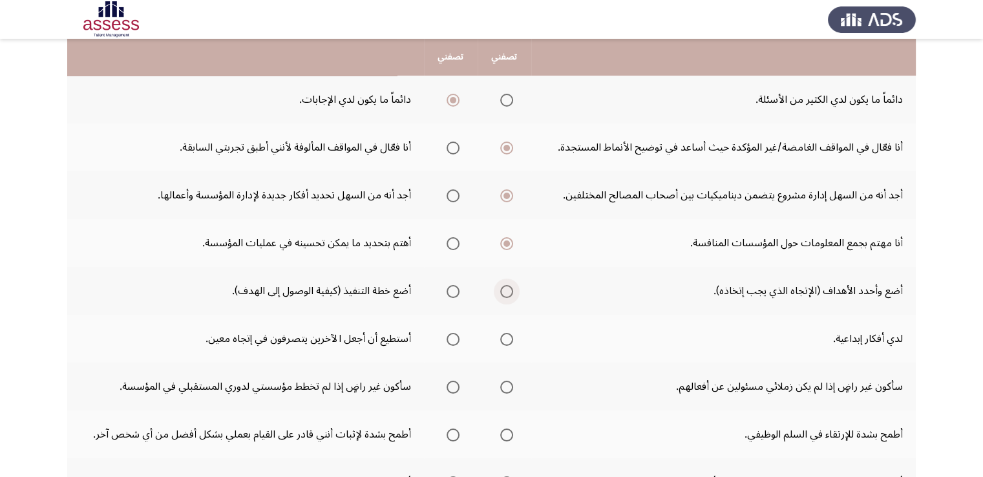
click at [506, 290] on span "Select an option" at bounding box center [506, 291] width 13 height 13
click at [506, 290] on input "Select an option" at bounding box center [506, 291] width 13 height 13
click at [453, 334] on span "Select an option" at bounding box center [453, 339] width 13 height 13
click at [453, 334] on input "Select an option" at bounding box center [453, 339] width 13 height 13
click at [504, 387] on span "Select an option" at bounding box center [506, 387] width 13 height 13
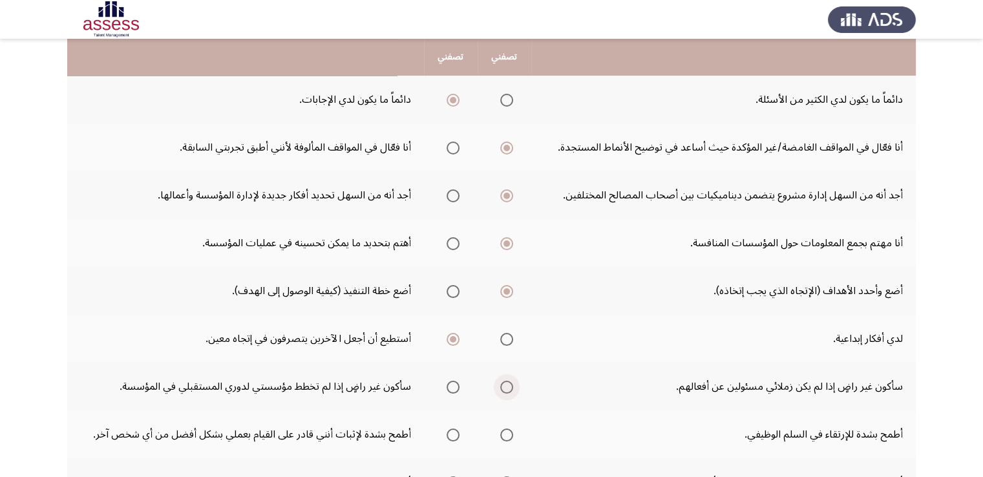
click at [504, 387] on input "Select an option" at bounding box center [506, 387] width 13 height 13
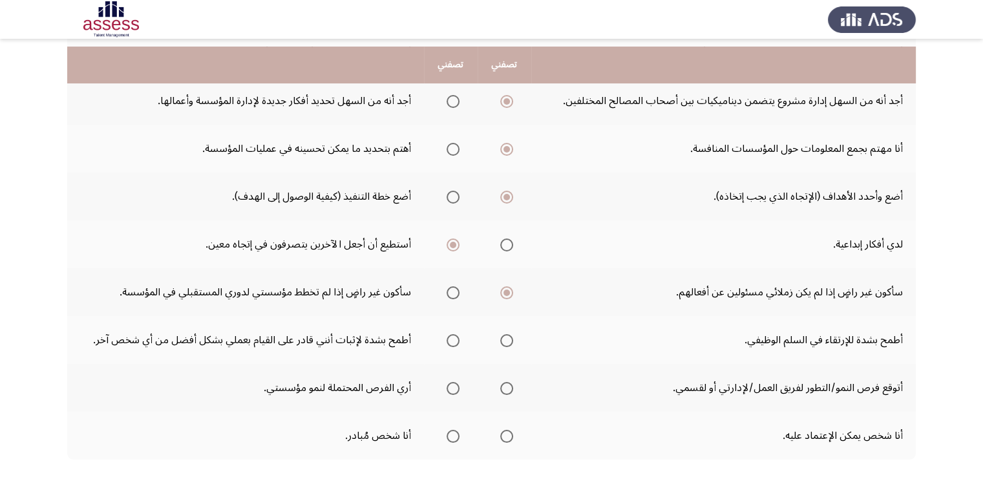
scroll to position [336, 0]
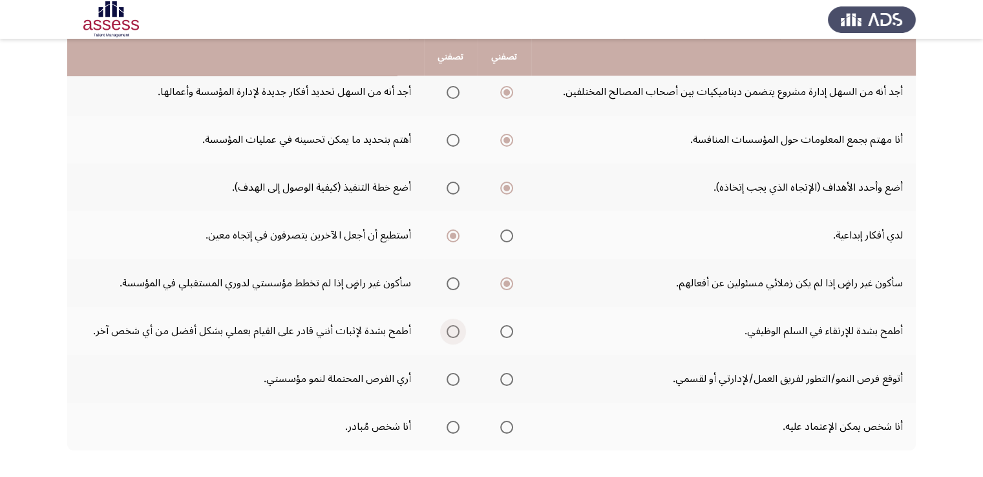
click at [453, 326] on span "Select an option" at bounding box center [453, 331] width 13 height 13
click at [453, 326] on input "Select an option" at bounding box center [453, 331] width 13 height 13
click at [452, 422] on span "Select an option" at bounding box center [453, 427] width 13 height 13
click at [452, 422] on input "Select an option" at bounding box center [453, 427] width 13 height 13
click at [454, 378] on span "Select an option" at bounding box center [453, 379] width 13 height 13
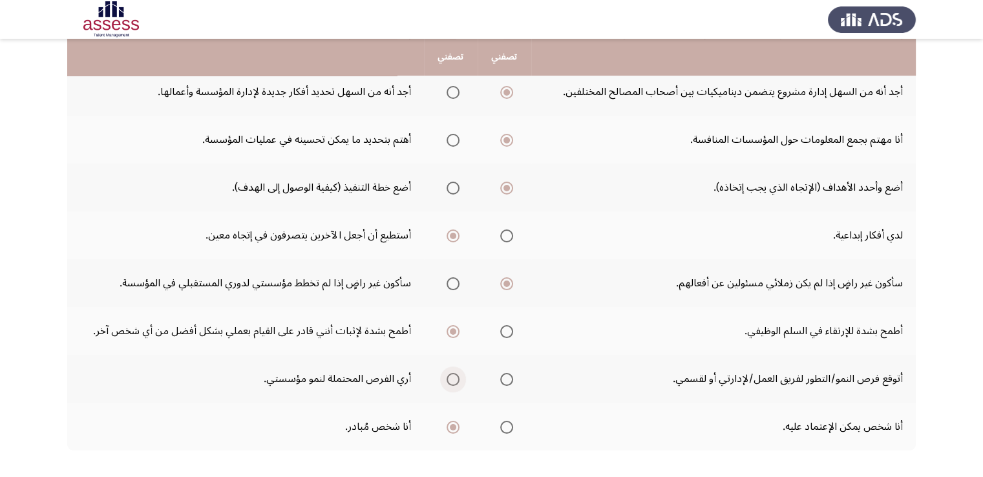
click at [454, 378] on input "Select an option" at bounding box center [453, 379] width 13 height 13
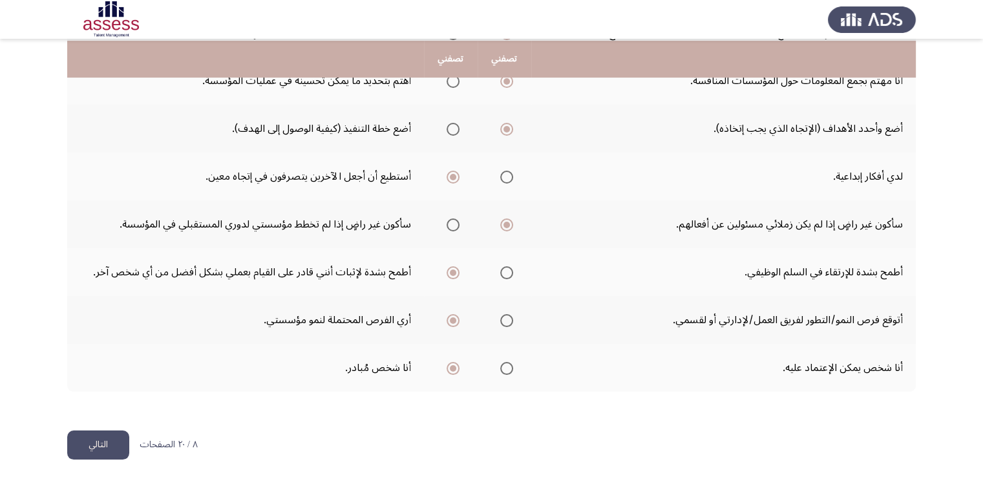
scroll to position [397, 0]
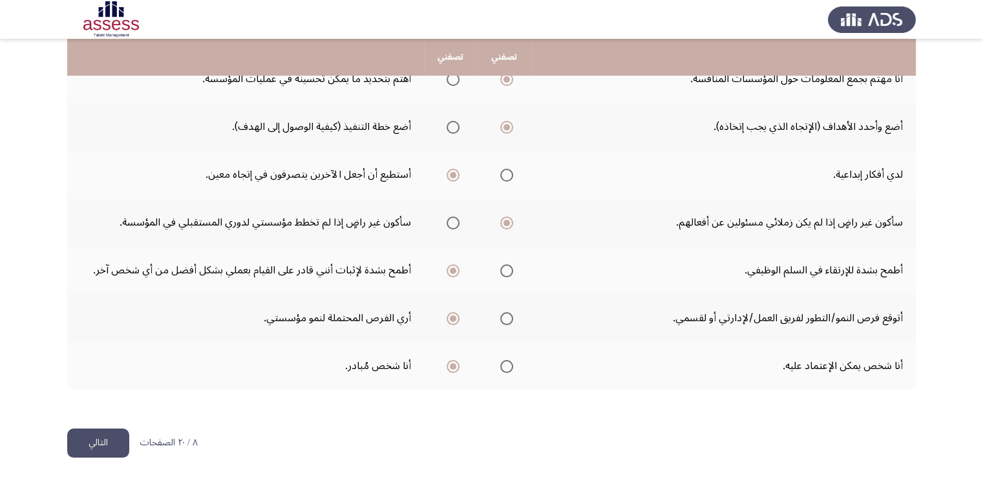
click at [109, 443] on button "التالي" at bounding box center [98, 443] width 62 height 29
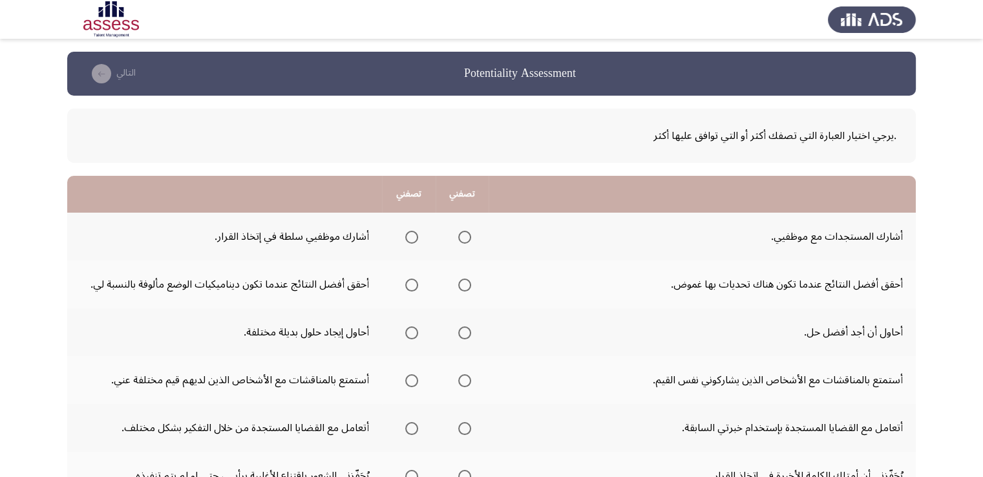
drag, startPoint x: 522, startPoint y: 215, endPoint x: 628, endPoint y: 194, distance: 108.8
click at [628, 194] on table "تصفني تصفني أشارك المستجدات مع موظفيي. أشارك موظفيي سلطة في إتخاذ القرار. أحقق …" at bounding box center [491, 481] width 849 height 611
click at [467, 237] on span "Select an option" at bounding box center [464, 237] width 13 height 13
click at [467, 237] on input "Select an option" at bounding box center [464, 237] width 13 height 13
click at [411, 335] on span "Select an option" at bounding box center [411, 332] width 13 height 13
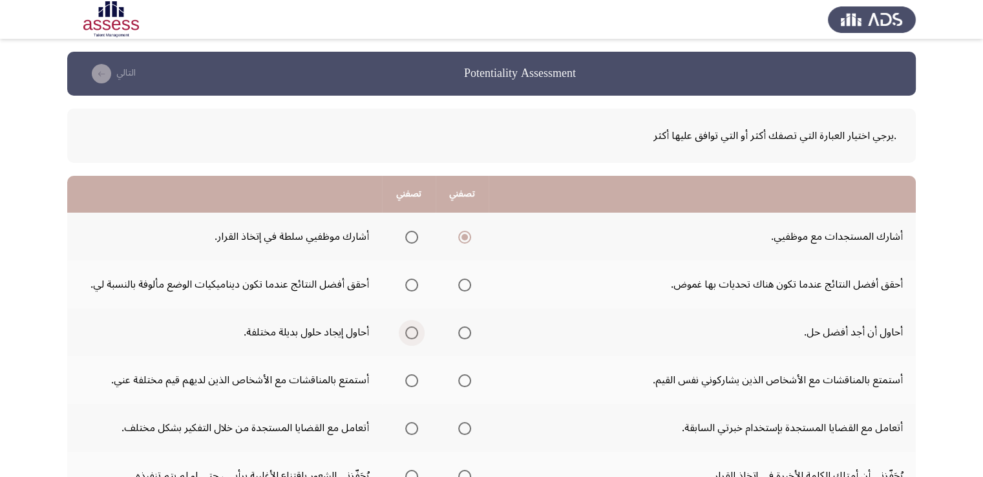
click at [411, 335] on input "Select an option" at bounding box center [411, 332] width 13 height 13
click at [463, 284] on span "Select an option" at bounding box center [464, 285] width 13 height 13
click at [463, 284] on input "Select an option" at bounding box center [464, 285] width 13 height 13
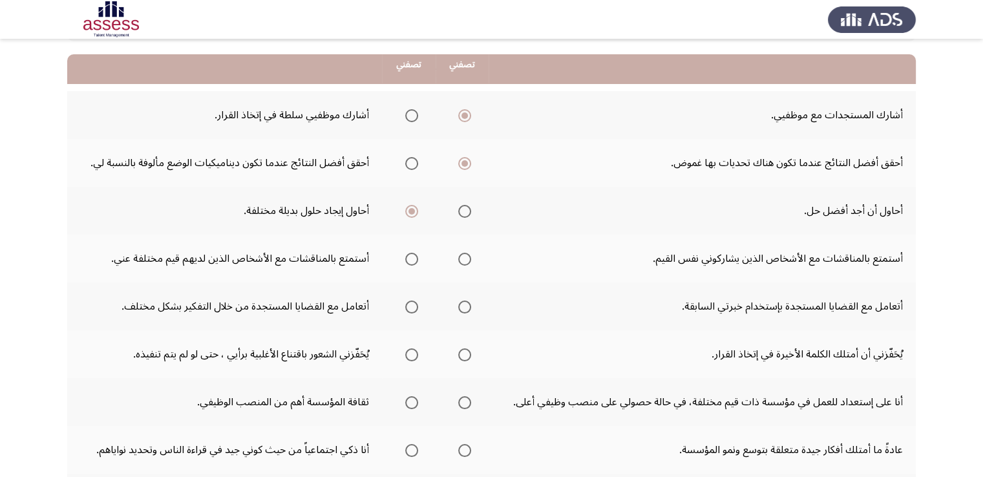
scroll to position [129, 0]
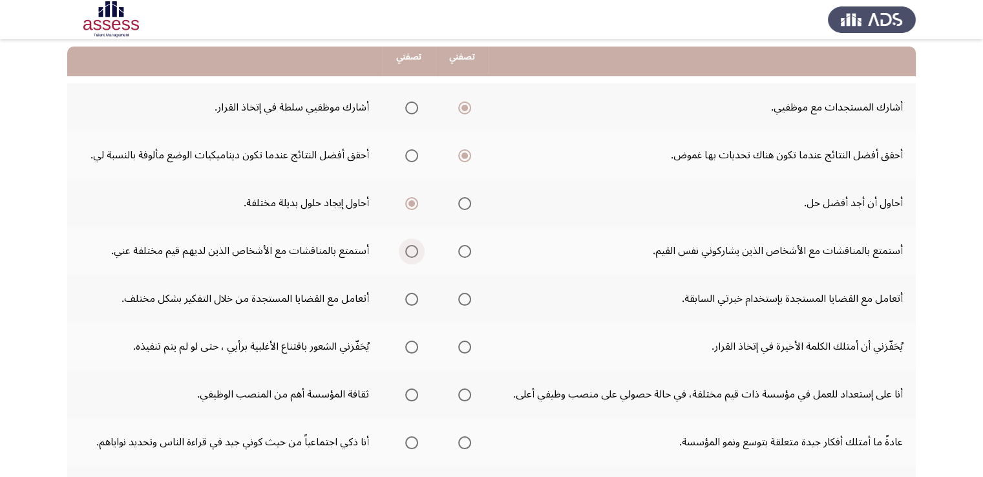
click at [414, 251] on span "Select an option" at bounding box center [411, 251] width 13 height 13
click at [414, 251] on input "Select an option" at bounding box center [411, 251] width 13 height 13
click at [416, 299] on span "Select an option" at bounding box center [411, 299] width 13 height 13
click at [416, 299] on input "Select an option" at bounding box center [411, 299] width 13 height 13
click at [465, 347] on span "Select an option" at bounding box center [464, 347] width 13 height 13
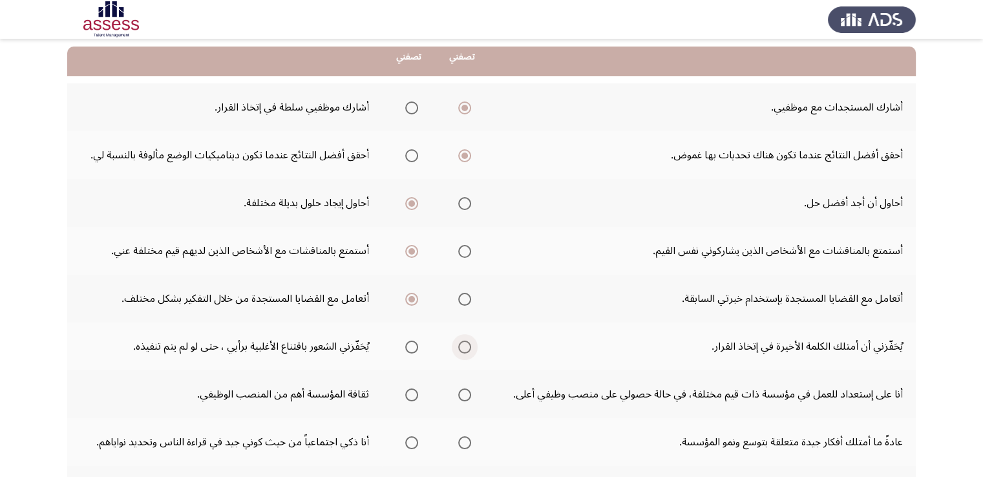
click at [465, 347] on input "Select an option" at bounding box center [464, 347] width 13 height 13
click at [465, 392] on span "Select an option" at bounding box center [464, 394] width 13 height 13
click at [465, 392] on input "Select an option" at bounding box center [464, 394] width 13 height 13
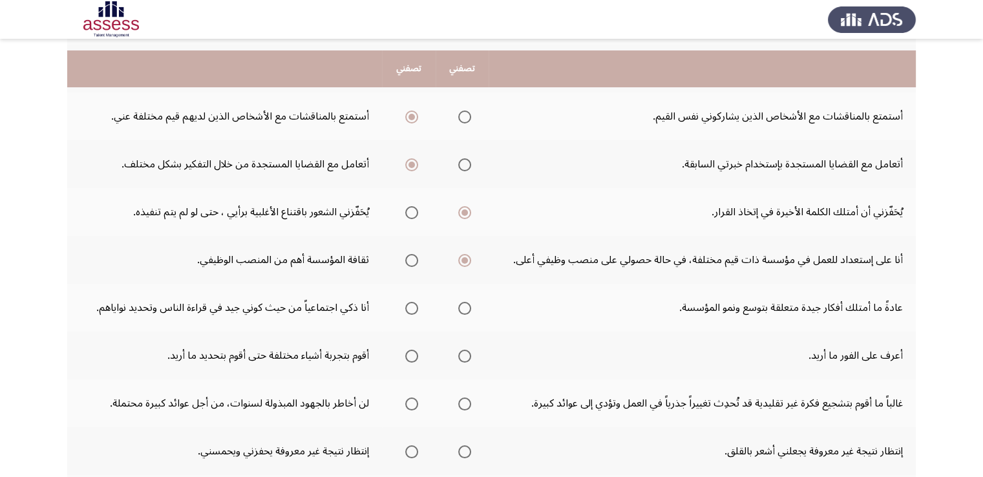
scroll to position [275, 0]
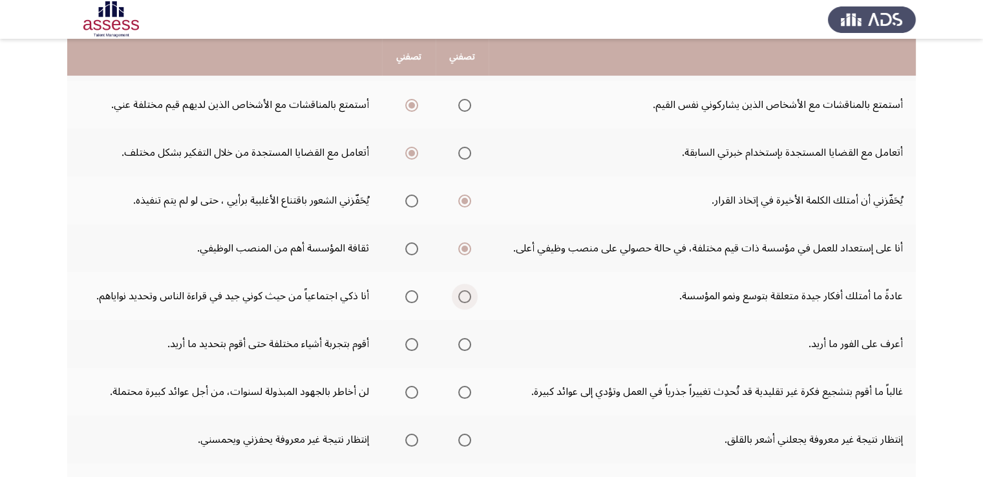
click at [470, 294] on span "Select an option" at bounding box center [464, 296] width 13 height 13
click at [470, 294] on input "Select an option" at bounding box center [464, 296] width 13 height 13
click at [467, 344] on span "Select an option" at bounding box center [464, 344] width 13 height 13
click at [467, 344] on input "Select an option" at bounding box center [464, 344] width 13 height 13
click at [469, 388] on span "Select an option" at bounding box center [464, 392] width 13 height 13
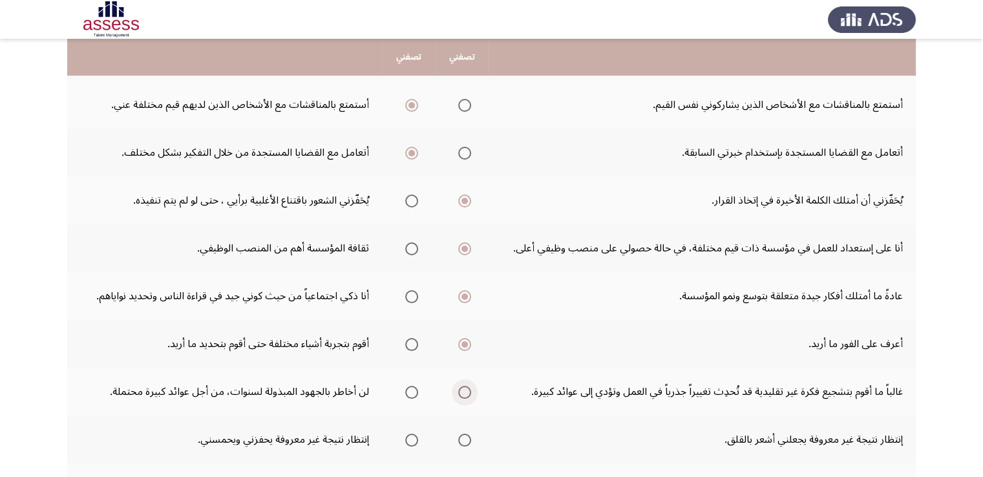
click at [469, 388] on input "Select an option" at bounding box center [464, 392] width 13 height 13
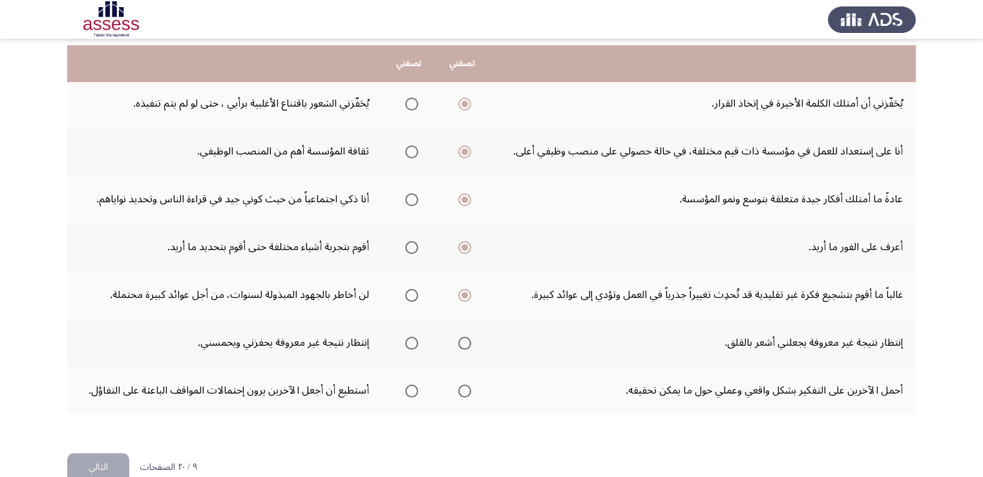
scroll to position [379, 0]
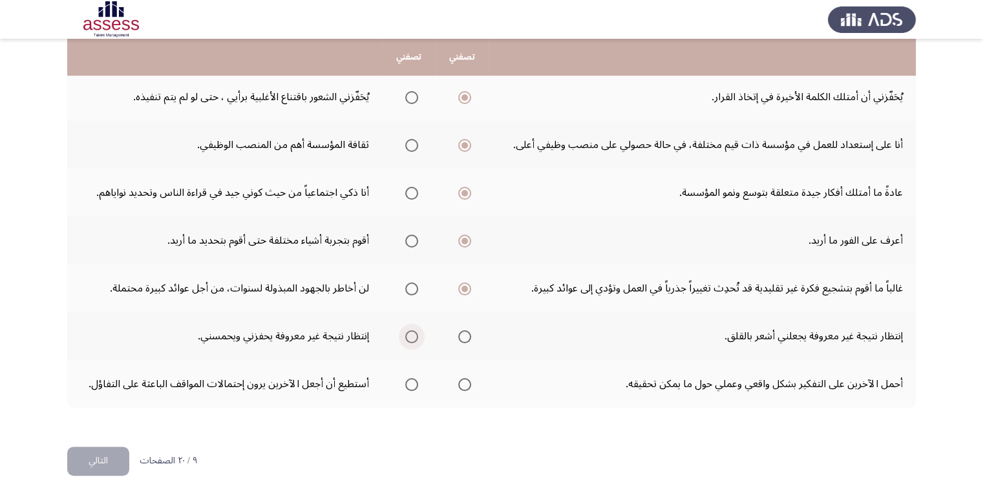
click at [411, 334] on span "Select an option" at bounding box center [411, 336] width 13 height 13
click at [411, 334] on input "Select an option" at bounding box center [411, 336] width 13 height 13
click at [468, 378] on span "Select an option" at bounding box center [464, 384] width 13 height 13
click at [468, 378] on input "Select an option" at bounding box center [464, 384] width 13 height 13
click at [100, 456] on button "التالي" at bounding box center [98, 461] width 62 height 29
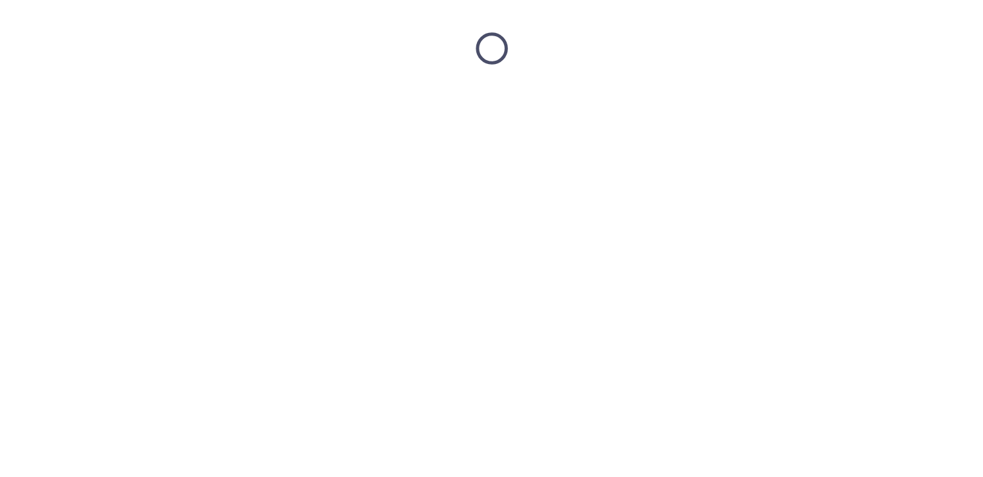
scroll to position [0, 0]
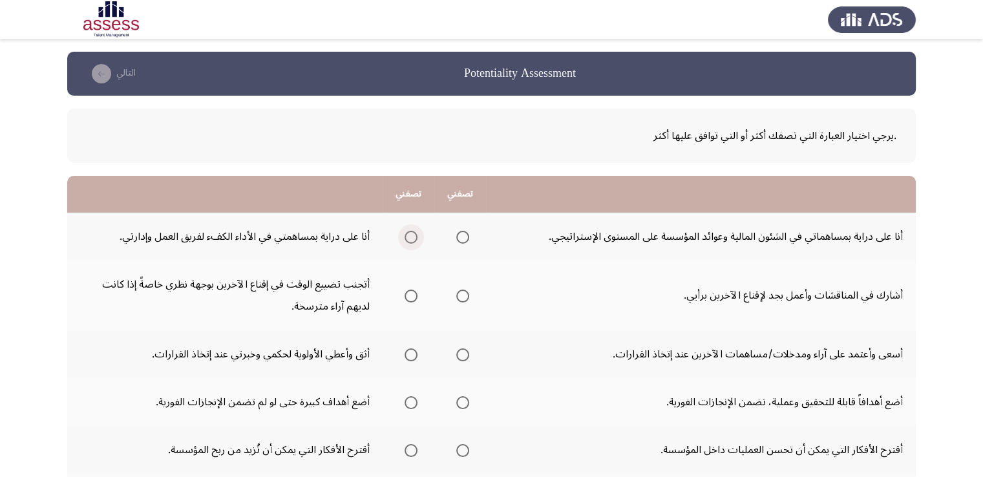
click at [411, 234] on span "Select an option" at bounding box center [411, 237] width 13 height 13
click at [411, 234] on input "Select an option" at bounding box center [411, 237] width 13 height 13
click at [411, 298] on span "Select an option" at bounding box center [411, 296] width 13 height 13
click at [411, 298] on input "Select an option" at bounding box center [411, 296] width 13 height 13
click at [462, 354] on span "Select an option" at bounding box center [462, 354] width 13 height 13
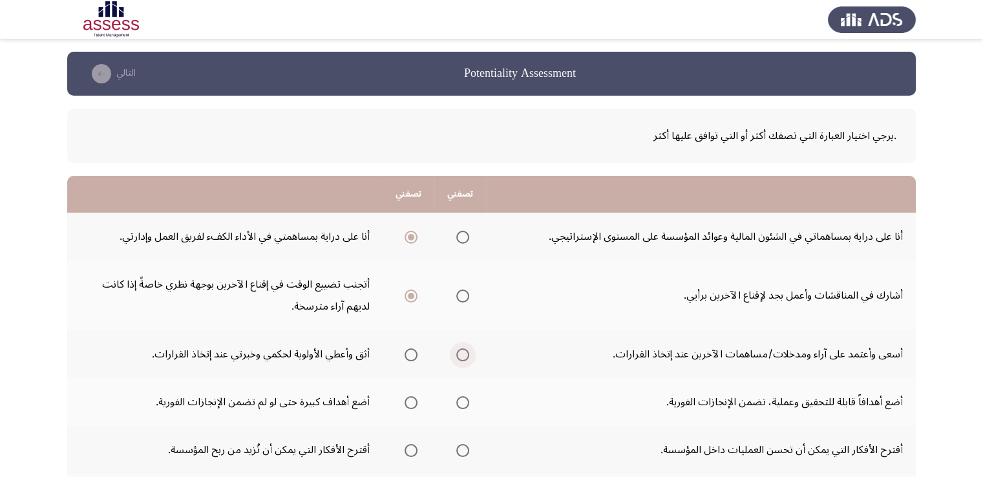
click at [462, 354] on input "Select an option" at bounding box center [462, 354] width 13 height 13
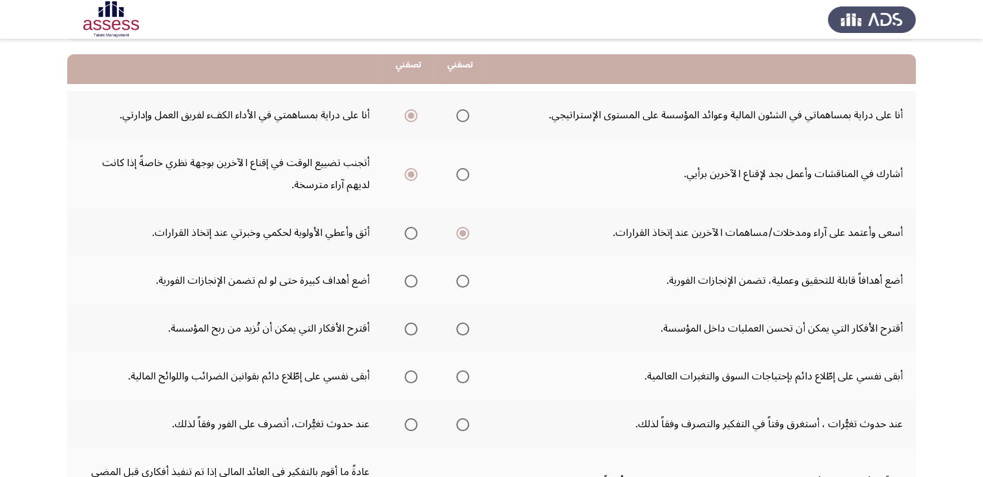
scroll to position [129, 0]
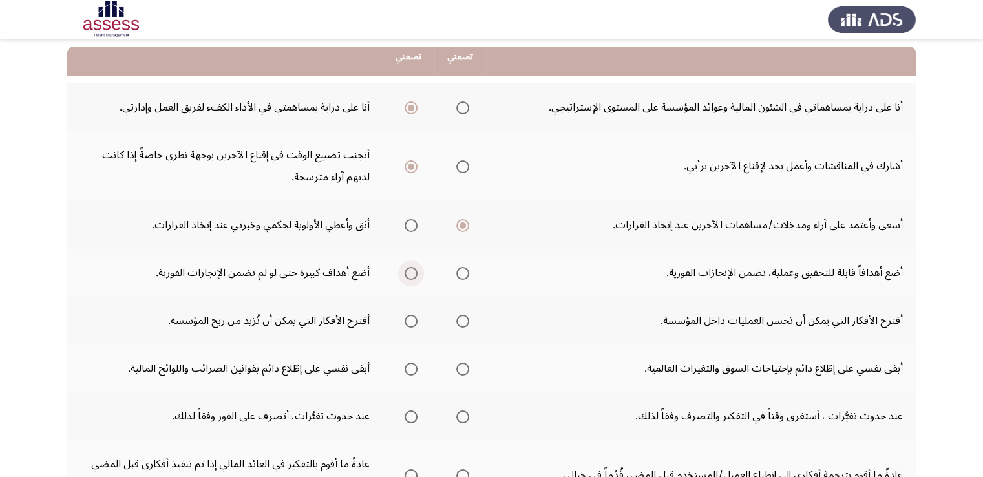
click at [411, 273] on span "Select an option" at bounding box center [411, 273] width 13 height 13
click at [411, 273] on input "Select an option" at bounding box center [411, 273] width 13 height 13
click at [460, 320] on span "Select an option" at bounding box center [462, 321] width 13 height 13
click at [460, 320] on input "Select an option" at bounding box center [462, 321] width 13 height 13
click at [462, 368] on span "Select an option" at bounding box center [462, 369] width 13 height 13
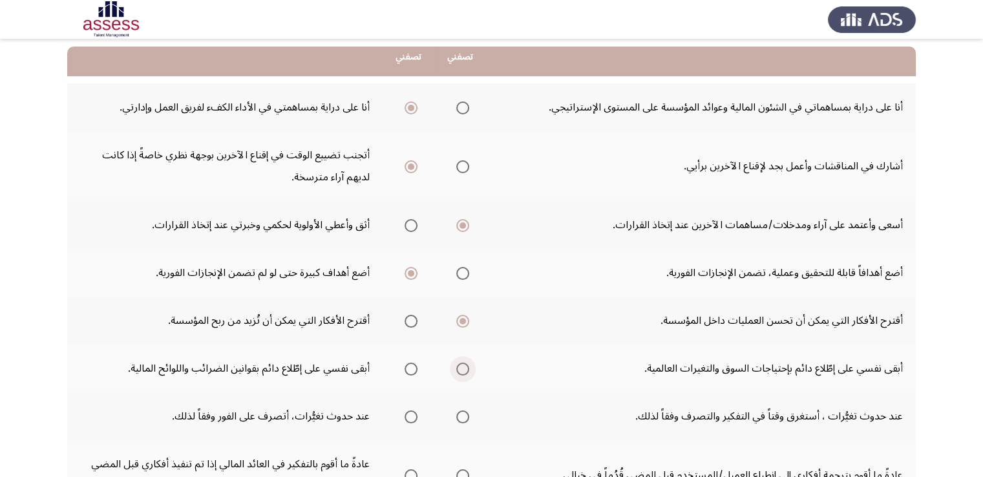
click at [462, 368] on input "Select an option" at bounding box center [462, 369] width 13 height 13
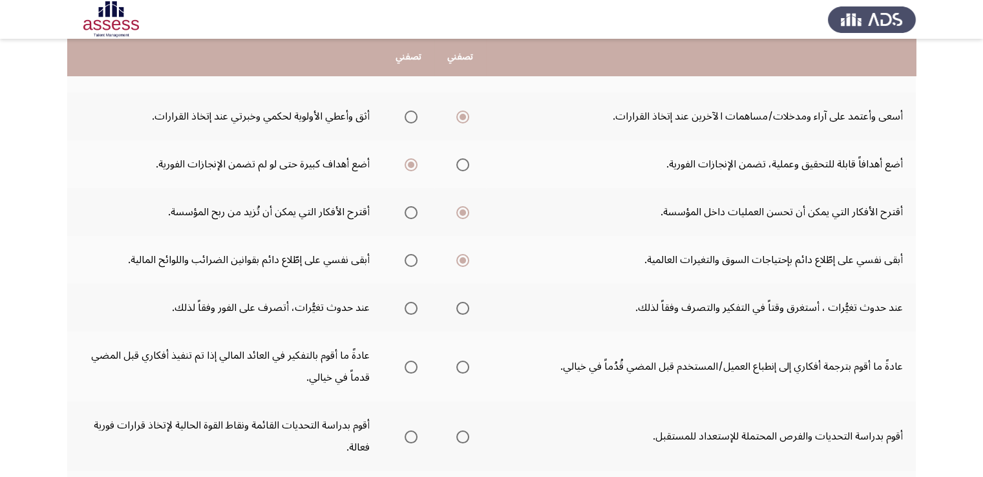
scroll to position [249, 0]
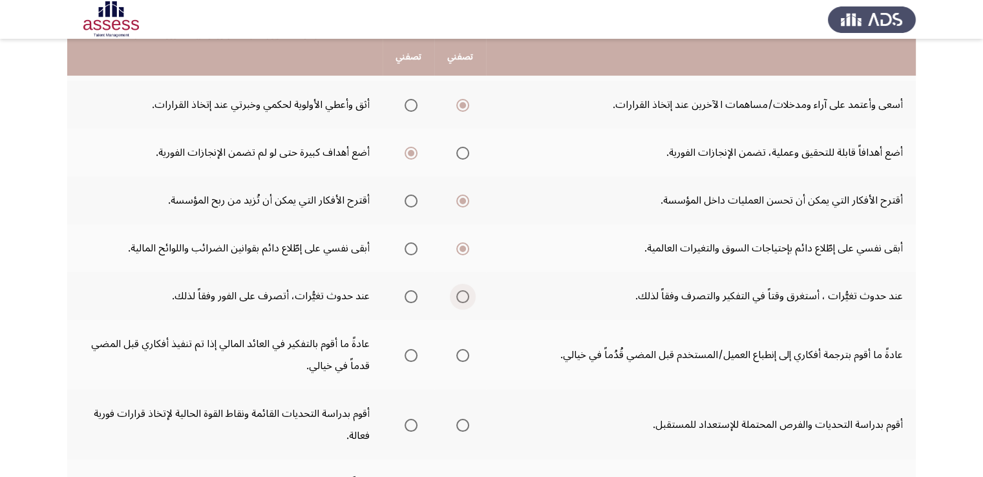
click at [460, 298] on span "Select an option" at bounding box center [462, 296] width 13 height 13
click at [460, 298] on input "Select an option" at bounding box center [462, 296] width 13 height 13
click at [409, 350] on span "Select an option" at bounding box center [411, 355] width 13 height 13
click at [409, 350] on input "Select an option" at bounding box center [411, 355] width 13 height 13
click at [460, 421] on span "Select an option" at bounding box center [462, 425] width 13 height 13
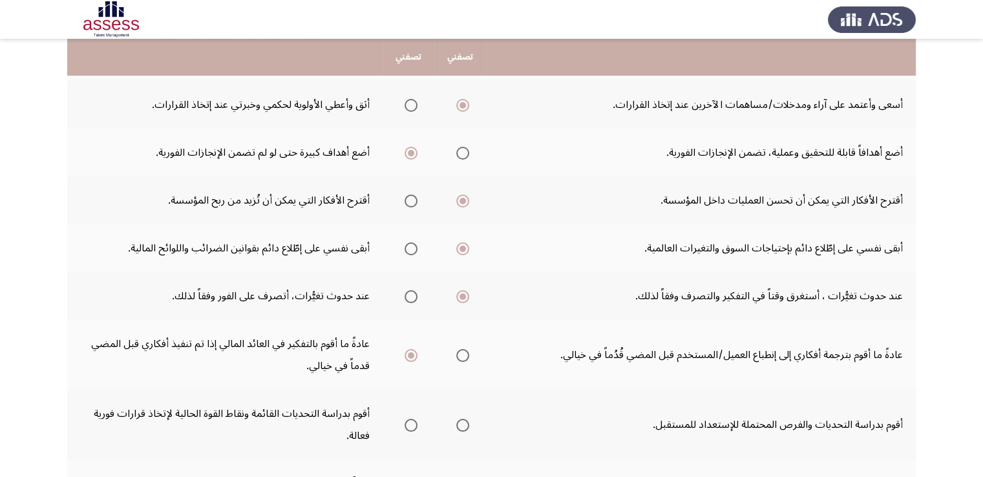
click at [460, 421] on input "Select an option" at bounding box center [462, 425] width 13 height 13
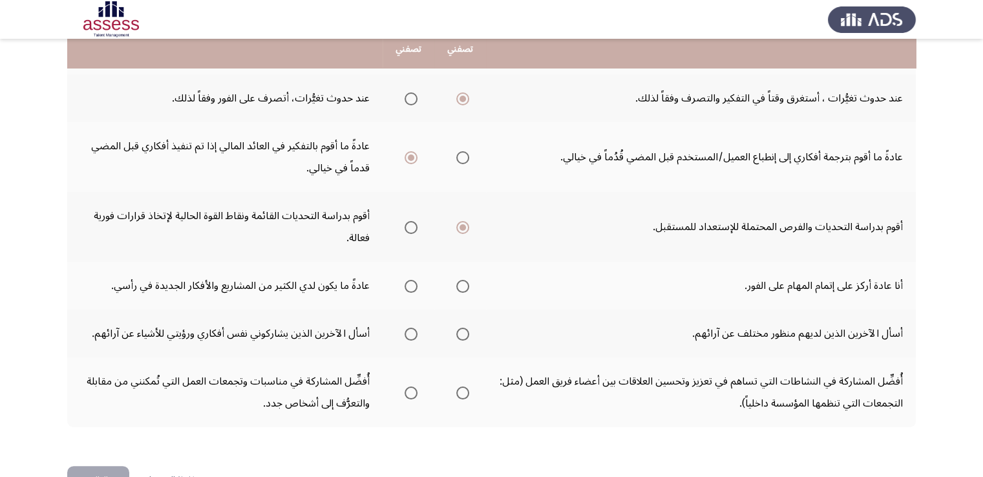
scroll to position [448, 0]
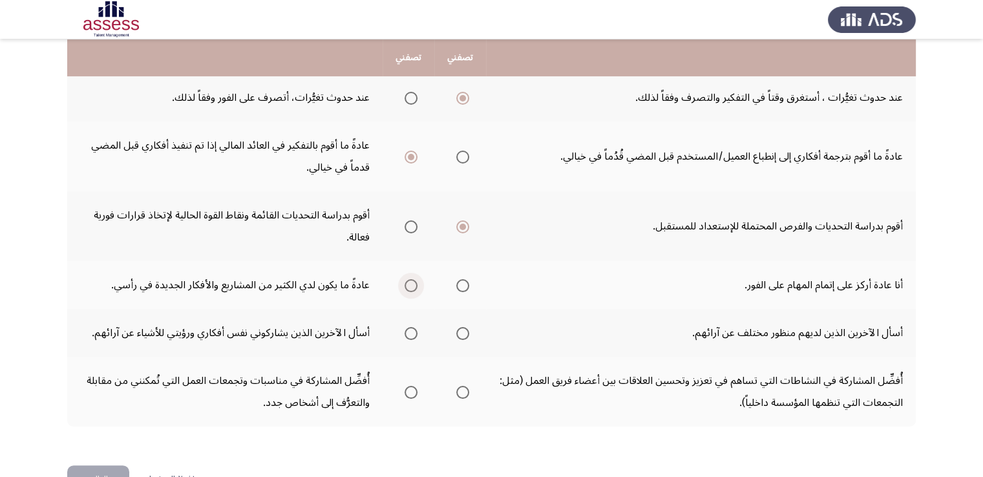
click at [411, 280] on span "Select an option" at bounding box center [411, 285] width 13 height 13
click at [411, 280] on input "Select an option" at bounding box center [411, 285] width 13 height 13
click at [463, 334] on span "Select an option" at bounding box center [462, 333] width 13 height 13
click at [463, 334] on input "Select an option" at bounding box center [462, 333] width 13 height 13
click at [413, 391] on span "Select an option" at bounding box center [411, 392] width 13 height 13
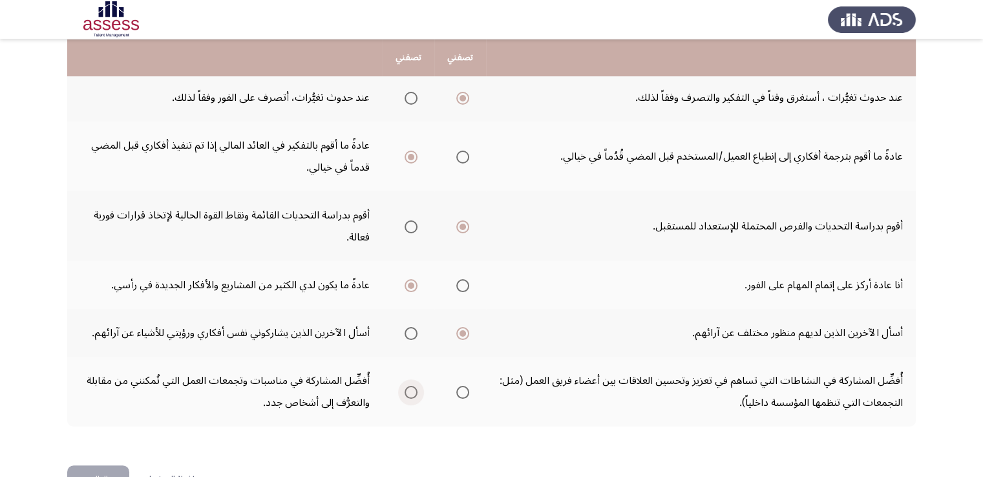
click at [413, 391] on input "Select an option" at bounding box center [411, 392] width 13 height 13
click at [116, 468] on button "التالي" at bounding box center [98, 479] width 62 height 29
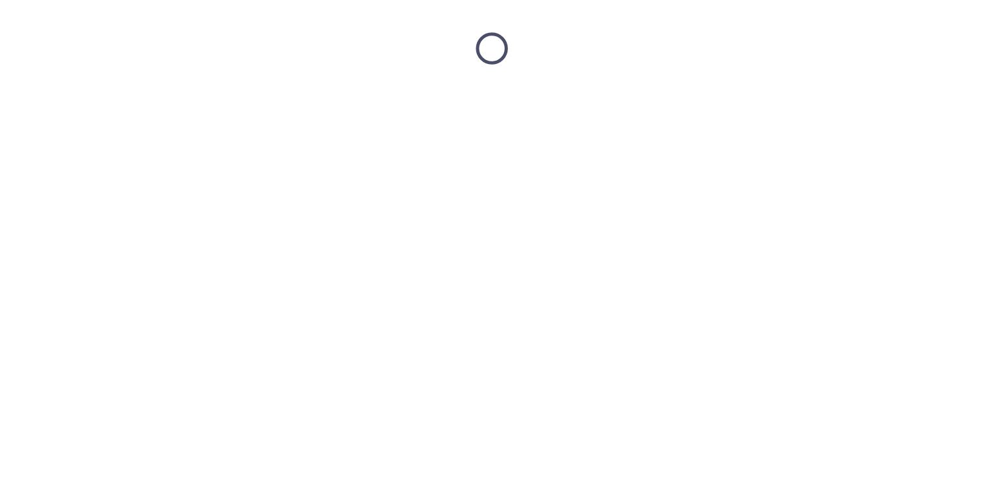
scroll to position [0, 0]
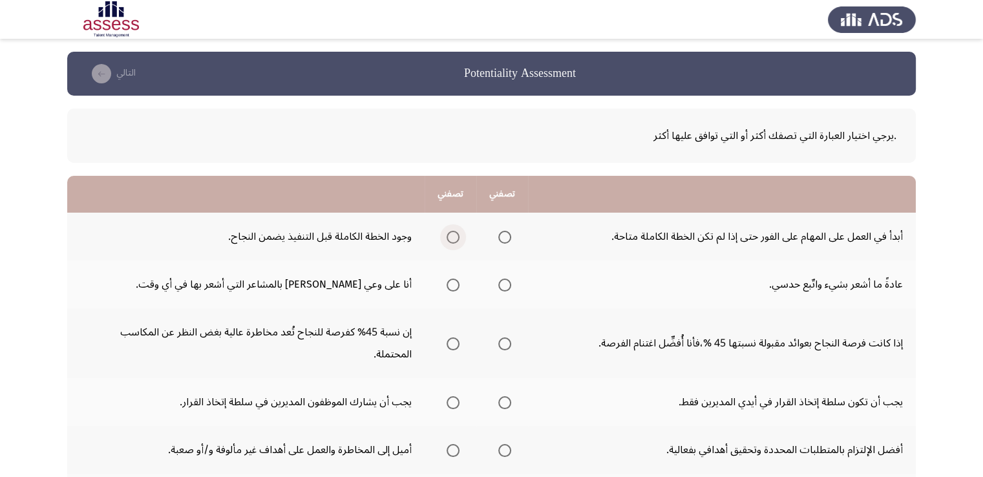
click at [454, 237] on span "Select an option" at bounding box center [453, 237] width 13 height 13
click at [454, 237] on input "Select an option" at bounding box center [453, 237] width 13 height 13
click at [454, 284] on span "Select an option" at bounding box center [453, 285] width 13 height 13
click at [454, 284] on input "Select an option" at bounding box center [453, 285] width 13 height 13
click at [505, 337] on span "Select an option" at bounding box center [504, 343] width 13 height 13
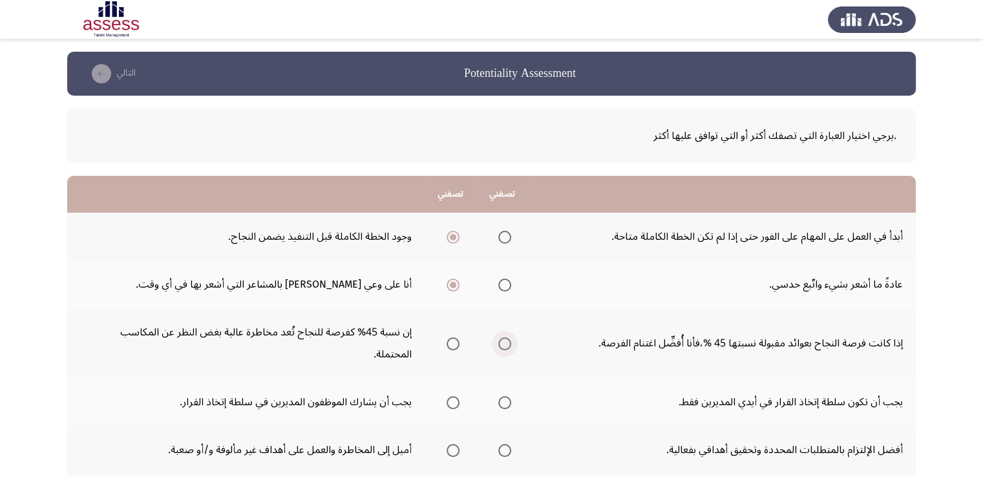
click at [505, 337] on input "Select an option" at bounding box center [504, 343] width 13 height 13
click at [507, 396] on span "Select an option" at bounding box center [504, 402] width 13 height 13
click at [507, 396] on input "Select an option" at bounding box center [504, 402] width 13 height 13
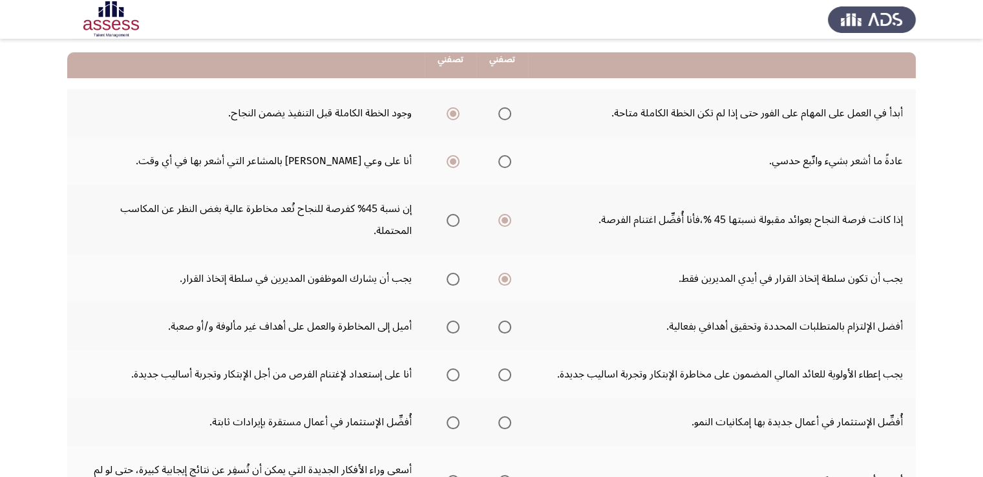
scroll to position [129, 0]
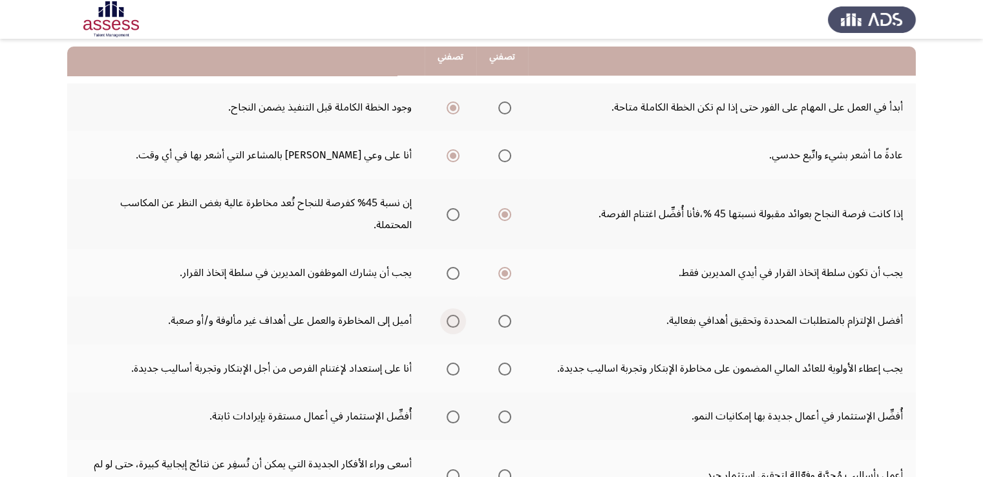
click at [458, 315] on span "Select an option" at bounding box center [453, 321] width 13 height 13
click at [458, 315] on input "Select an option" at bounding box center [453, 321] width 13 height 13
click at [451, 363] on span "Select an option" at bounding box center [453, 369] width 13 height 13
click at [451, 363] on input "Select an option" at bounding box center [453, 369] width 13 height 13
click at [505, 410] on span "Select an option" at bounding box center [504, 416] width 13 height 13
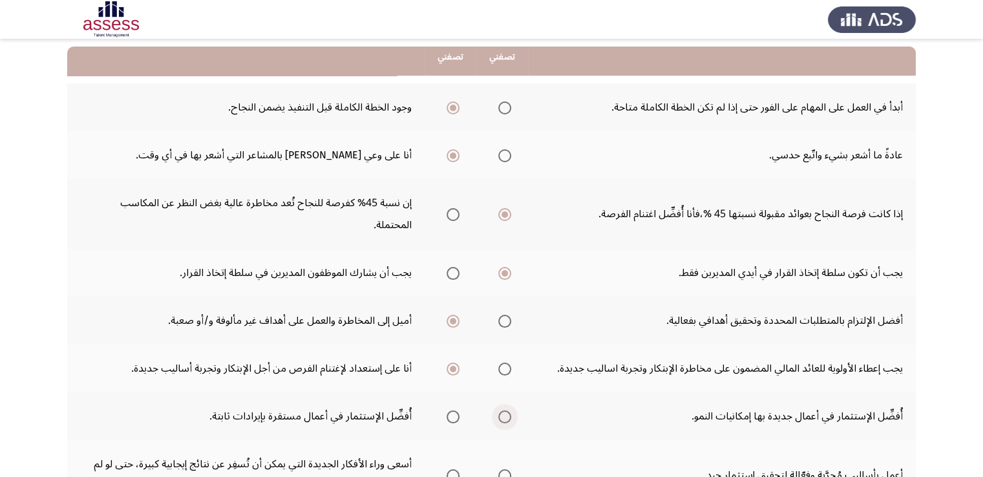
click at [505, 410] on input "Select an option" at bounding box center [504, 416] width 13 height 13
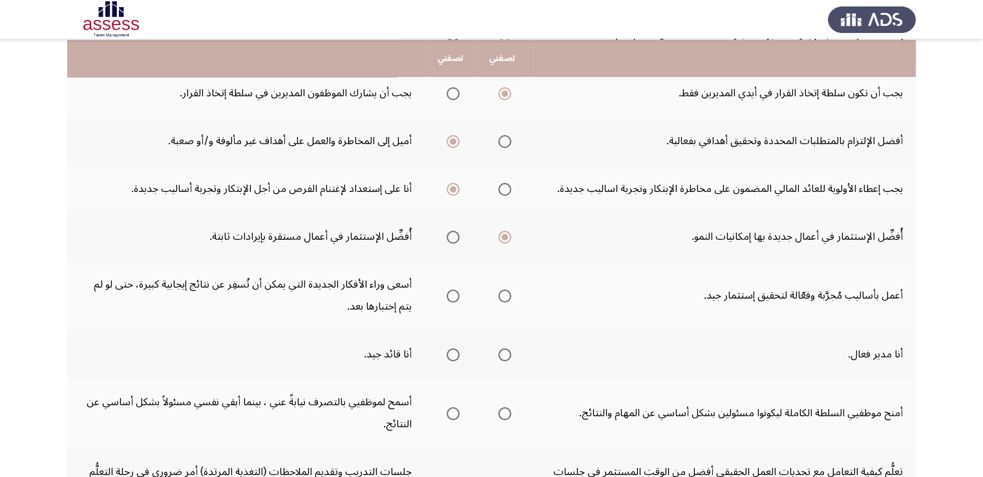
scroll to position [310, 0]
click at [451, 288] on span "Select an option" at bounding box center [453, 294] width 13 height 13
click at [451, 288] on input "Select an option" at bounding box center [453, 294] width 13 height 13
click at [452, 347] on span "Select an option" at bounding box center [453, 353] width 13 height 13
click at [452, 347] on input "Select an option" at bounding box center [453, 353] width 13 height 13
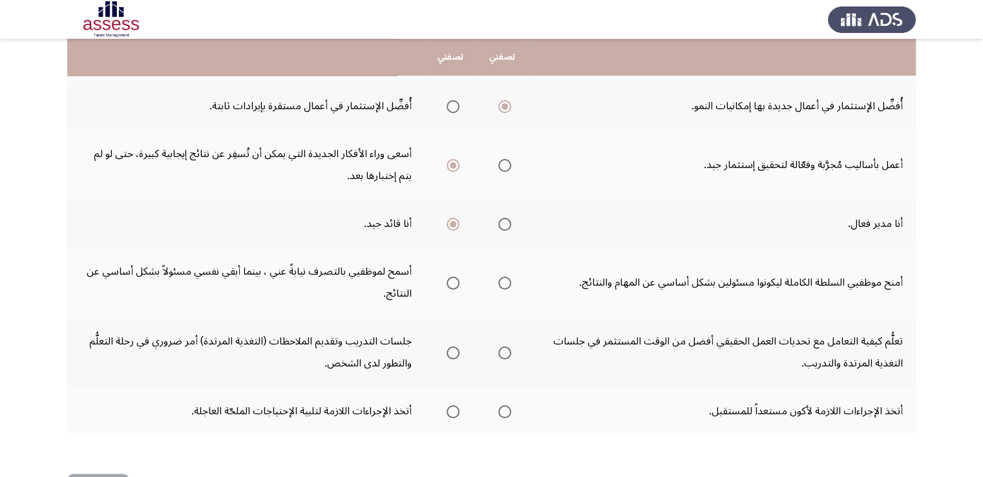
scroll to position [462, 0]
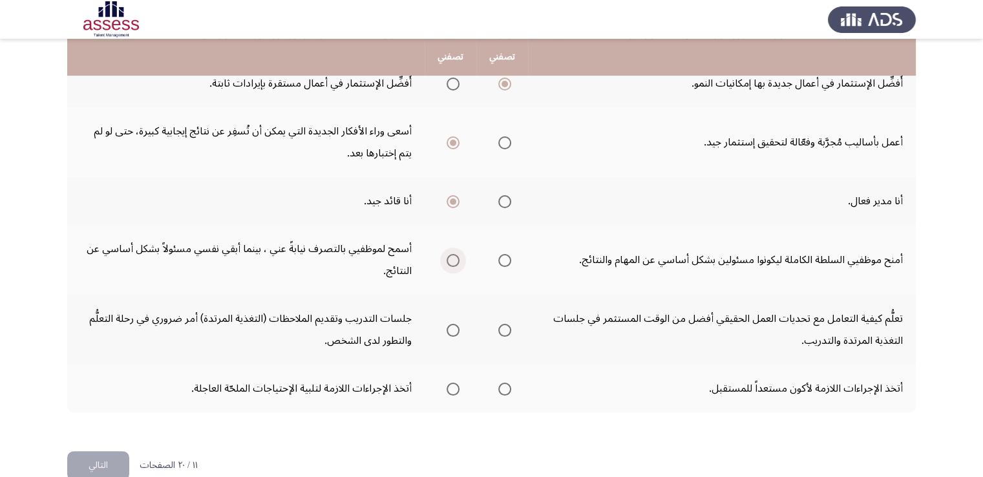
click at [452, 254] on span "Select an option" at bounding box center [453, 260] width 13 height 13
click at [452, 254] on input "Select an option" at bounding box center [453, 260] width 13 height 13
click at [457, 324] on span "Select an option" at bounding box center [453, 330] width 13 height 13
click at [457, 324] on input "Select an option" at bounding box center [453, 330] width 13 height 13
click at [509, 383] on span "Select an option" at bounding box center [504, 389] width 13 height 13
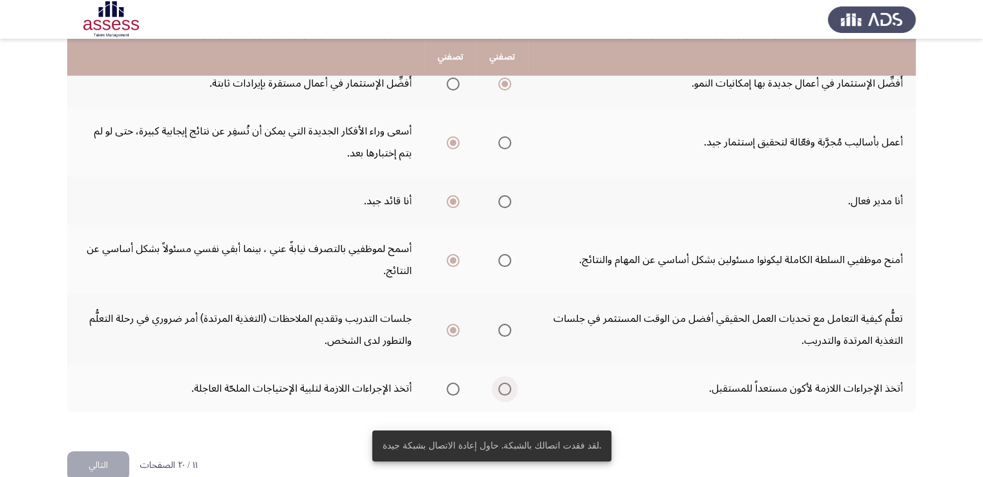
click at [509, 383] on span "Select an option" at bounding box center [504, 389] width 13 height 13
click at [509, 383] on input "Select an option" at bounding box center [504, 389] width 13 height 13
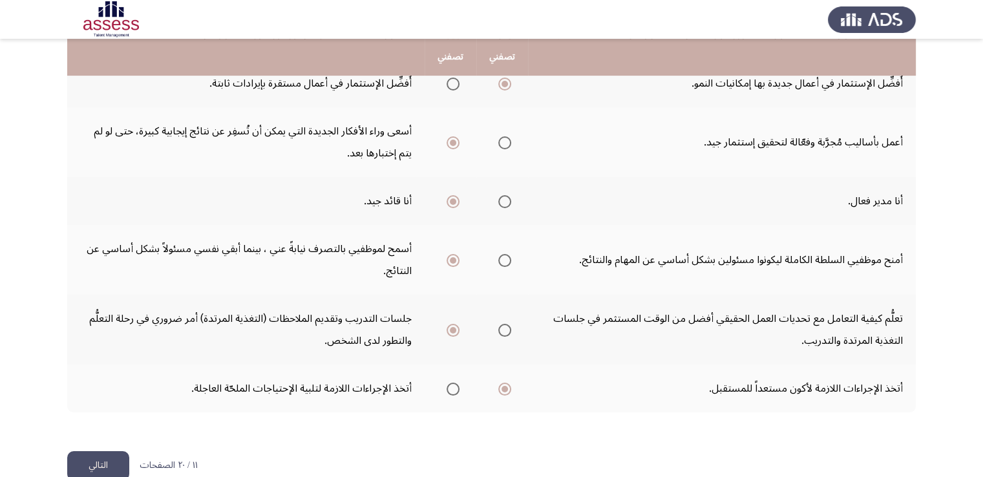
click at [92, 451] on button "التالي" at bounding box center [98, 465] width 62 height 29
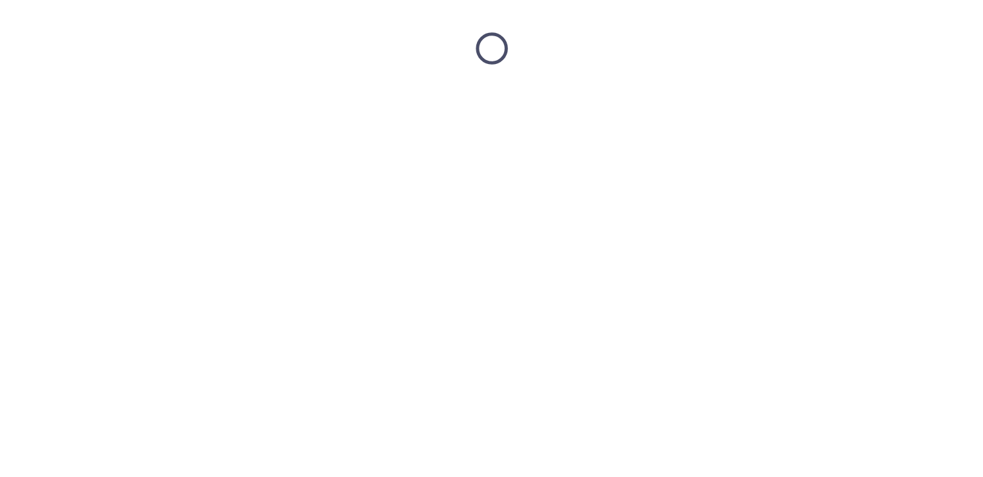
scroll to position [0, 0]
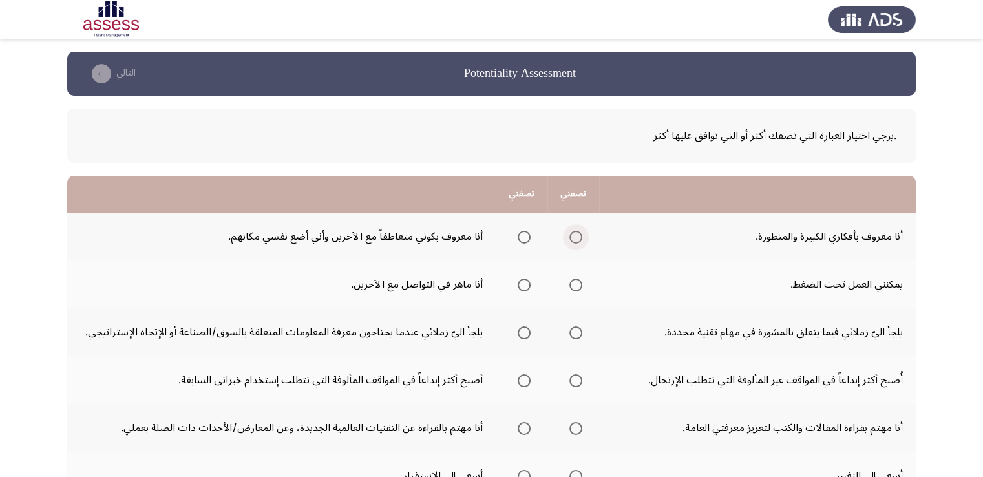
click at [582, 236] on span "Select an option" at bounding box center [575, 237] width 13 height 13
click at [582, 236] on input "Select an option" at bounding box center [575, 237] width 13 height 13
click at [529, 282] on span "Select an option" at bounding box center [524, 285] width 13 height 13
click at [529, 282] on input "Select an option" at bounding box center [524, 285] width 13 height 13
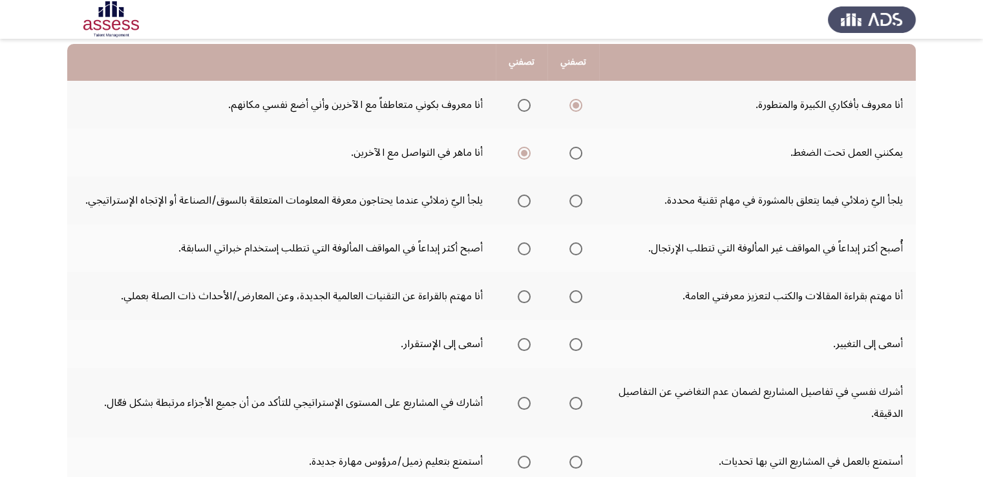
scroll to position [138, 0]
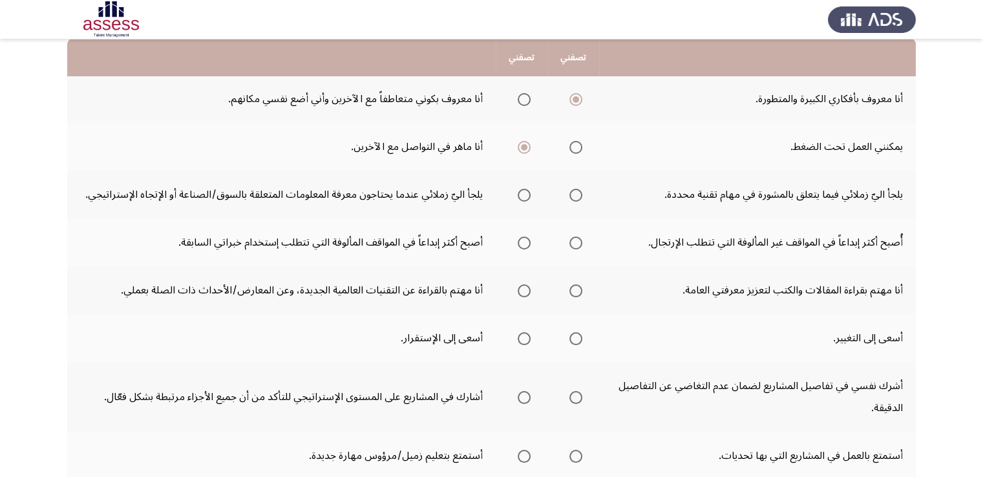
click at [528, 191] on span "Select an option" at bounding box center [524, 195] width 13 height 13
click at [528, 191] on input "Select an option" at bounding box center [524, 195] width 13 height 13
click at [579, 245] on span "Select an option" at bounding box center [575, 243] width 13 height 13
click at [579, 245] on input "Select an option" at bounding box center [575, 243] width 13 height 13
click at [577, 288] on span "Select an option" at bounding box center [575, 290] width 13 height 13
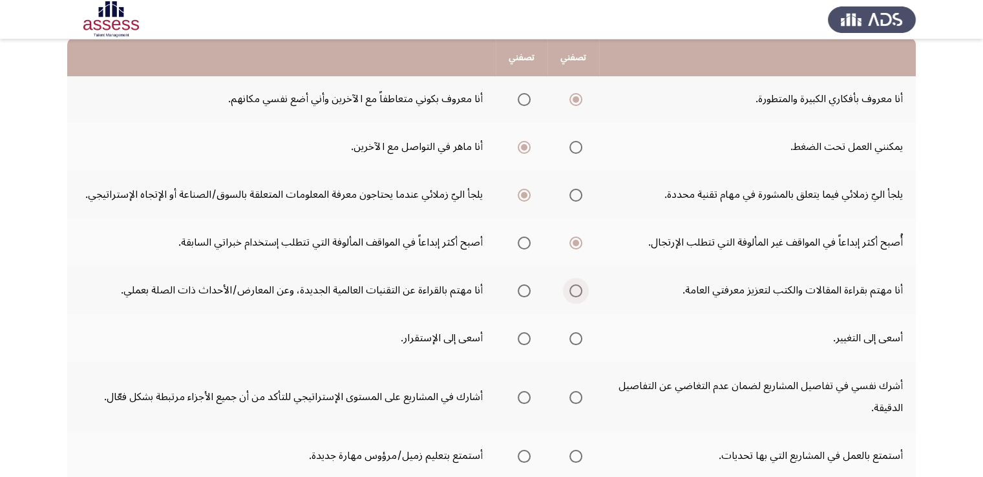
click at [577, 288] on input "Select an option" at bounding box center [575, 290] width 13 height 13
click at [576, 337] on span "Select an option" at bounding box center [575, 338] width 13 height 13
click at [576, 337] on input "Select an option" at bounding box center [575, 338] width 13 height 13
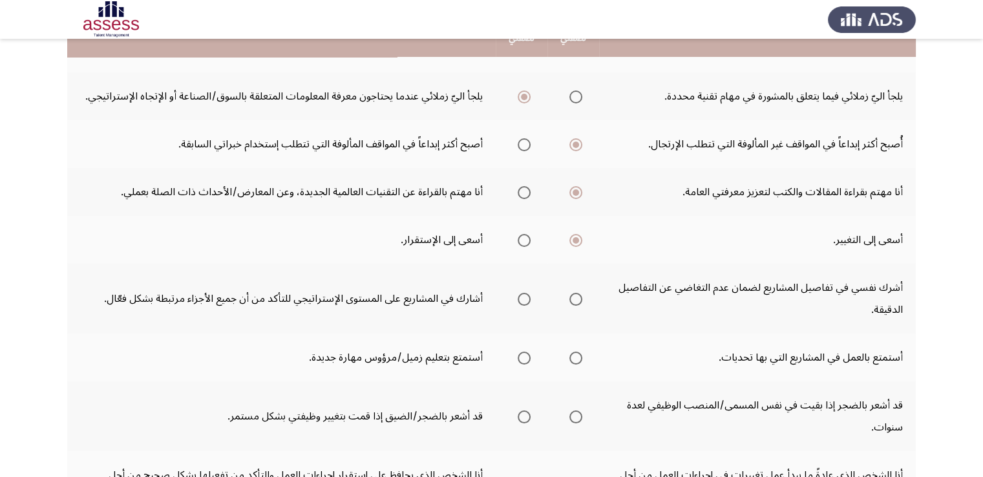
scroll to position [241, 0]
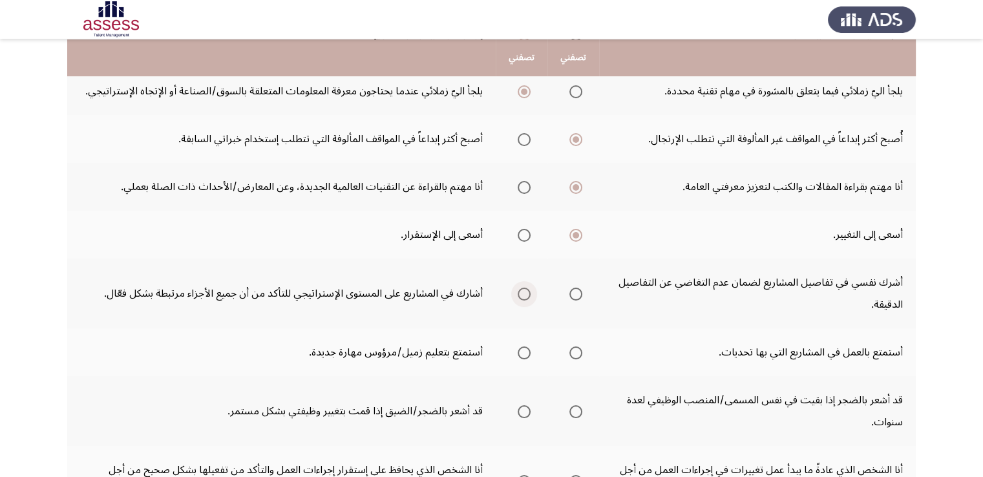
click at [527, 293] on span "Select an option" at bounding box center [524, 294] width 13 height 13
click at [527, 293] on input "Select an option" at bounding box center [524, 294] width 13 height 13
click at [525, 352] on span "Select an option" at bounding box center [524, 352] width 13 height 13
click at [525, 352] on input "Select an option" at bounding box center [524, 352] width 13 height 13
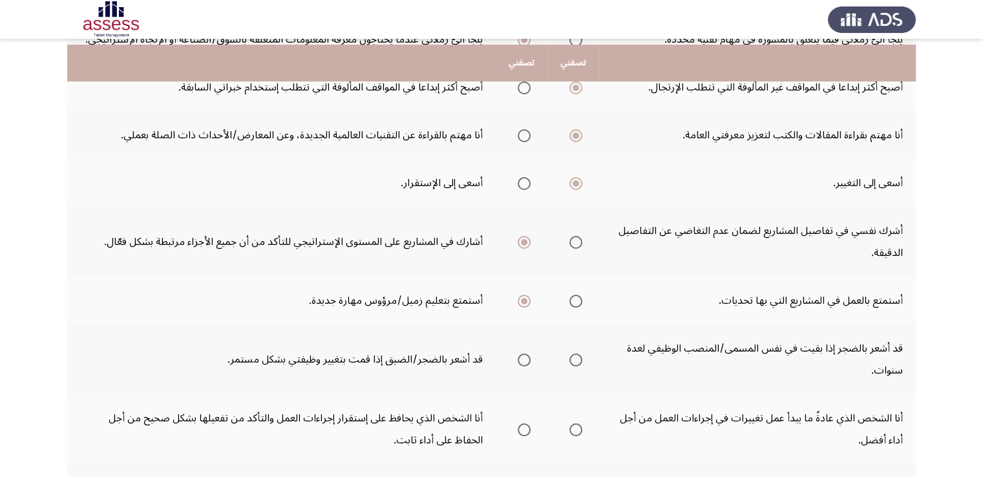
scroll to position [319, 0]
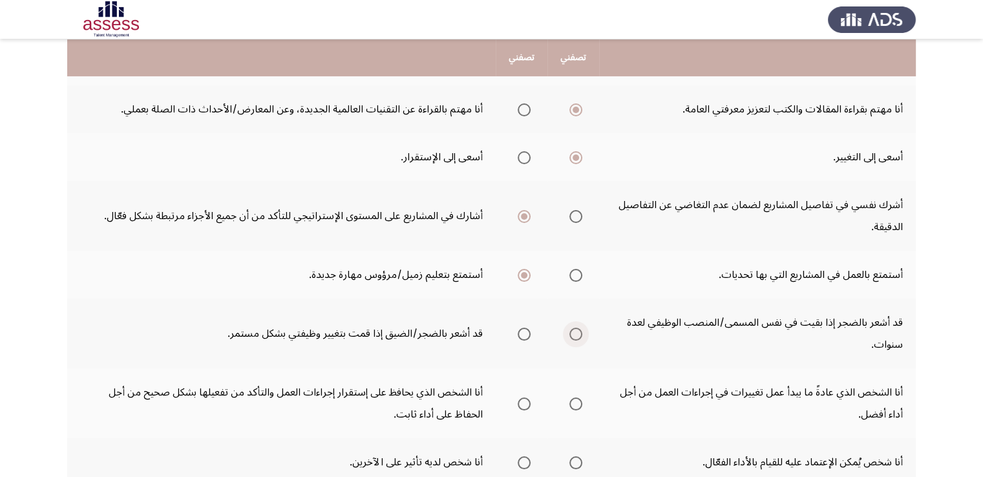
click at [578, 331] on span "Select an option" at bounding box center [575, 334] width 13 height 13
click at [578, 331] on input "Select an option" at bounding box center [575, 334] width 13 height 13
click at [577, 403] on span "Select an option" at bounding box center [575, 403] width 13 height 13
click at [577, 403] on input "Select an option" at bounding box center [575, 403] width 13 height 13
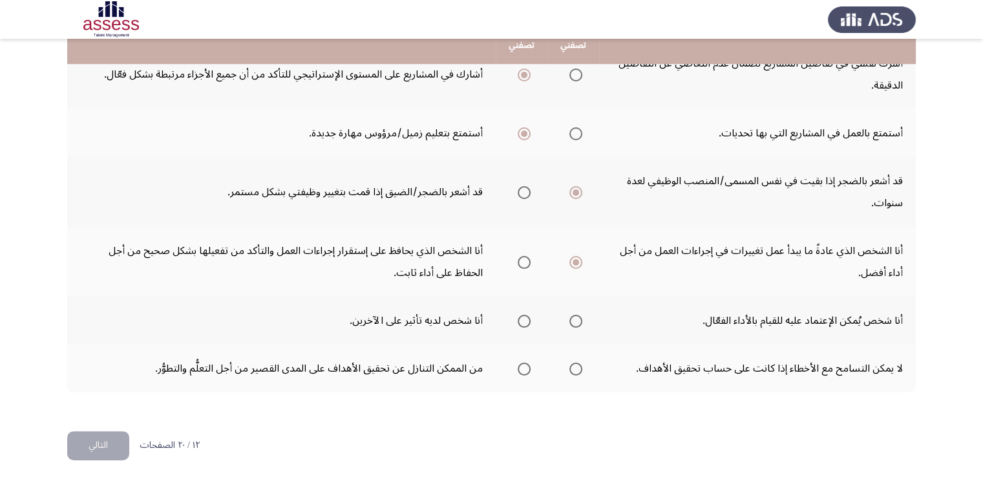
scroll to position [462, 0]
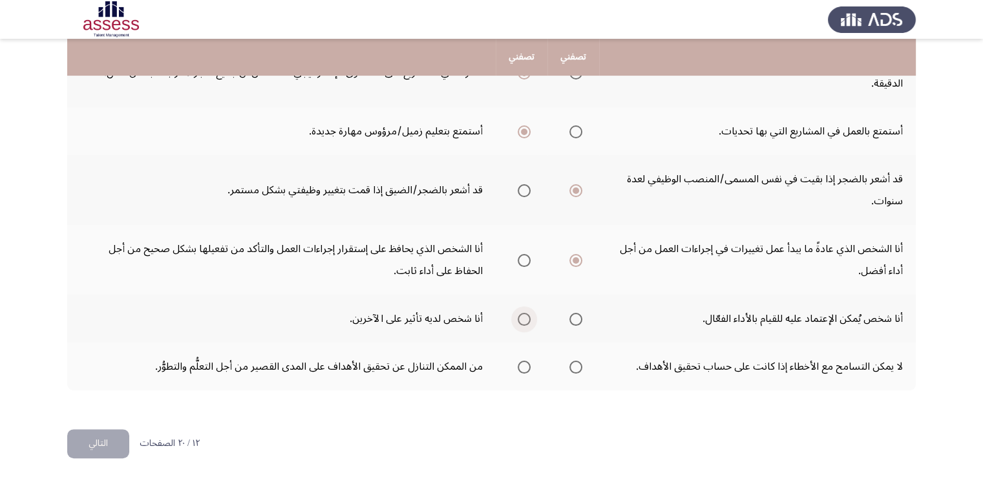
click at [524, 313] on span "Select an option" at bounding box center [524, 319] width 13 height 13
click at [524, 313] on input "Select an option" at bounding box center [524, 319] width 13 height 13
click at [579, 365] on span "Select an option" at bounding box center [575, 367] width 13 height 13
click at [579, 365] on input "Select an option" at bounding box center [575, 367] width 13 height 13
click at [114, 447] on button "التالي" at bounding box center [98, 443] width 62 height 29
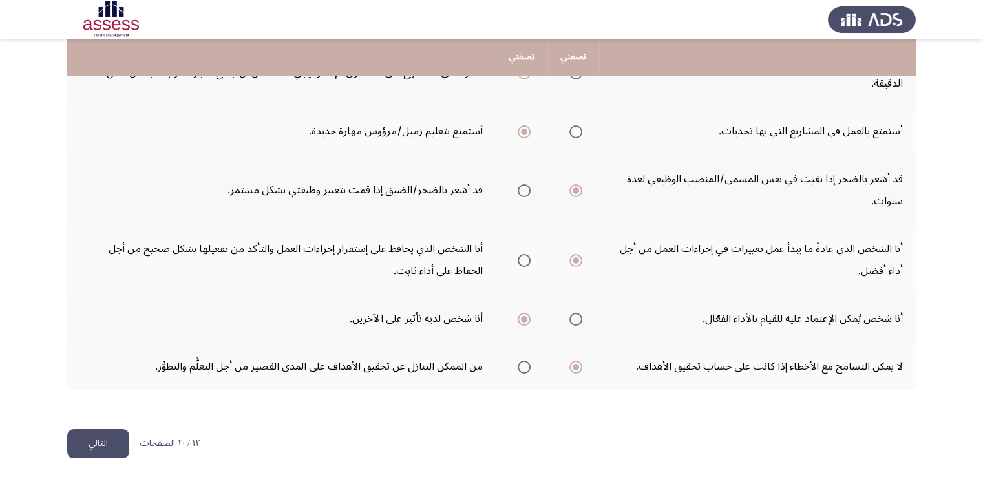
scroll to position [0, 0]
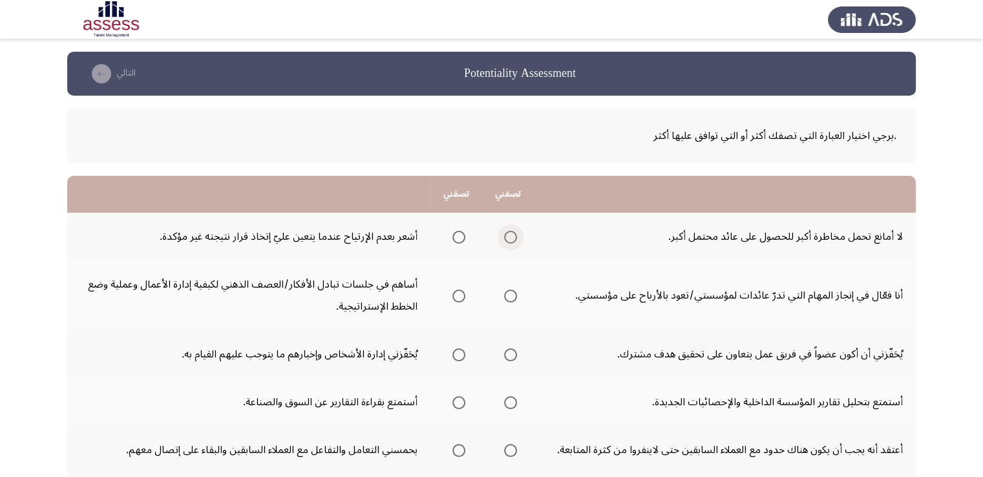
click at [509, 233] on span "Select an option" at bounding box center [510, 237] width 13 height 13
click at [509, 233] on input "Select an option" at bounding box center [510, 237] width 13 height 13
click at [511, 291] on span "Select an option" at bounding box center [510, 296] width 13 height 13
click at [511, 291] on input "Select an option" at bounding box center [510, 296] width 13 height 13
click at [514, 354] on span "Select an option" at bounding box center [510, 354] width 13 height 13
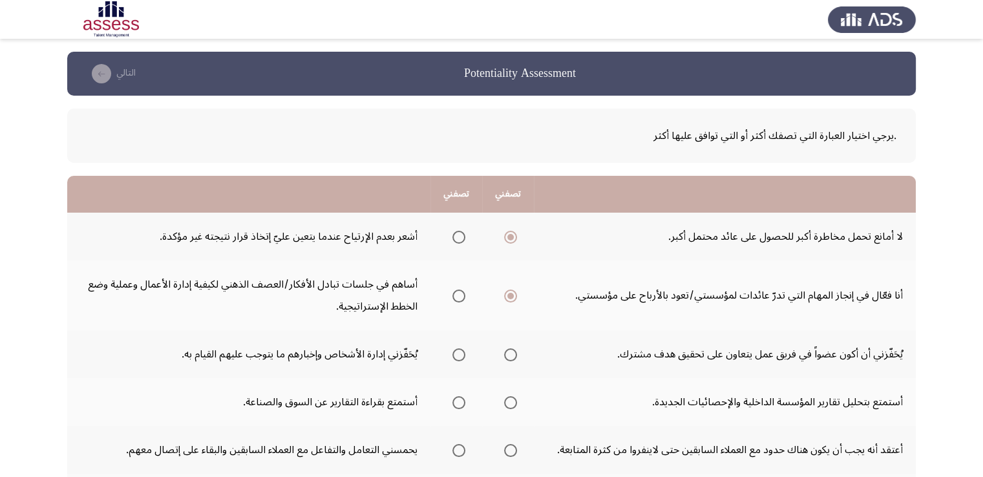
click at [514, 354] on input "Select an option" at bounding box center [510, 354] width 13 height 13
click at [461, 401] on span "Select an option" at bounding box center [458, 402] width 13 height 13
click at [461, 401] on input "Select an option" at bounding box center [458, 402] width 13 height 13
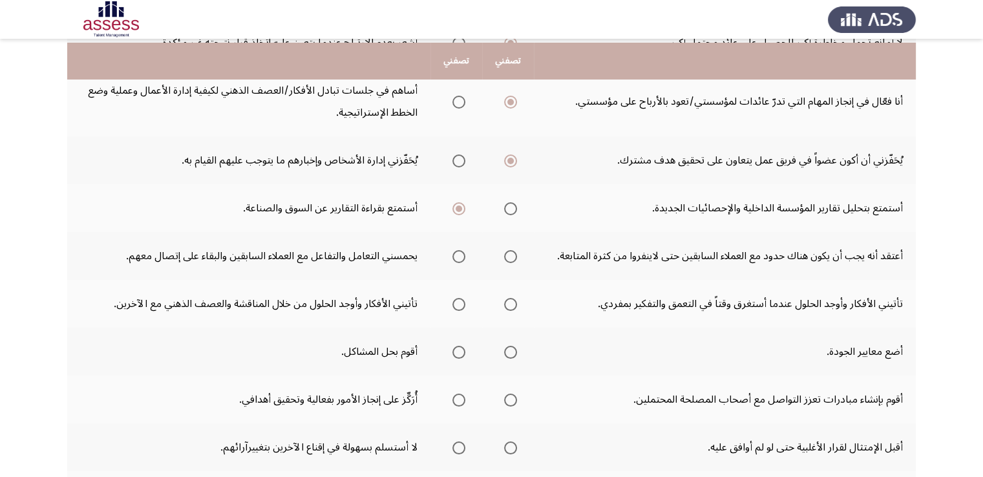
scroll to position [207, 0]
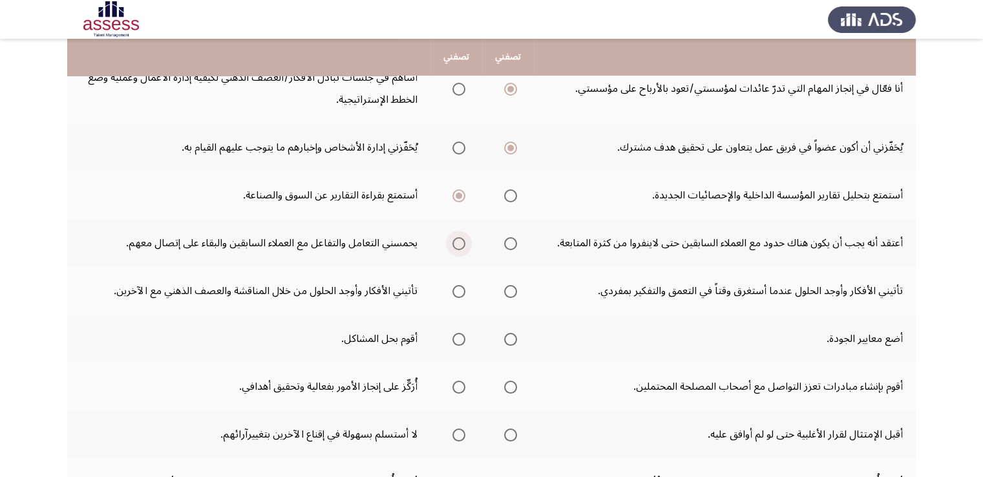
click at [459, 243] on span "Select an option" at bounding box center [458, 243] width 13 height 13
click at [459, 243] on input "Select an option" at bounding box center [458, 243] width 13 height 13
click at [462, 288] on span "Select an option" at bounding box center [458, 291] width 13 height 13
click at [462, 288] on input "Select an option" at bounding box center [458, 291] width 13 height 13
click at [462, 288] on span "Select an option" at bounding box center [459, 291] width 6 height 6
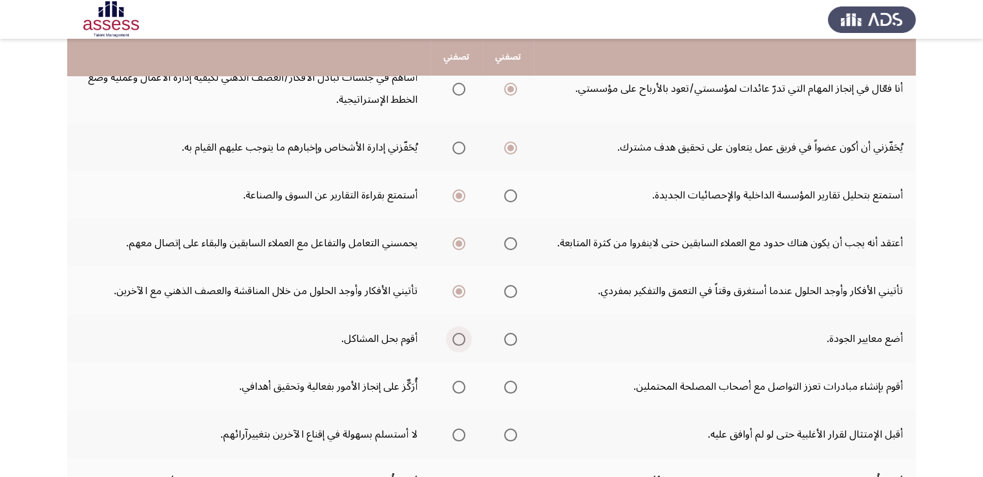
click at [463, 338] on span "Select an option" at bounding box center [458, 339] width 13 height 13
click at [463, 338] on input "Select an option" at bounding box center [458, 339] width 13 height 13
click at [511, 386] on span "Select an option" at bounding box center [510, 387] width 13 height 13
click at [511, 386] on input "Select an option" at bounding box center [510, 387] width 13 height 13
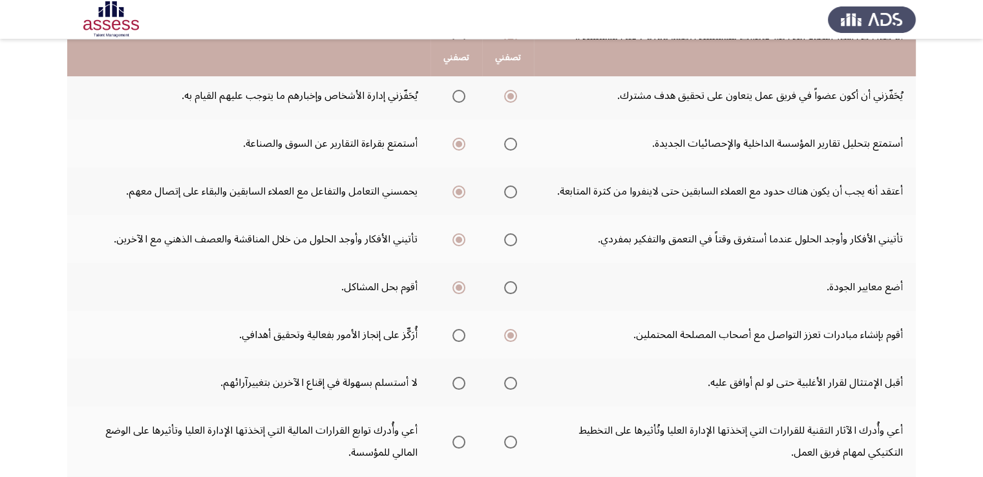
scroll to position [284, 0]
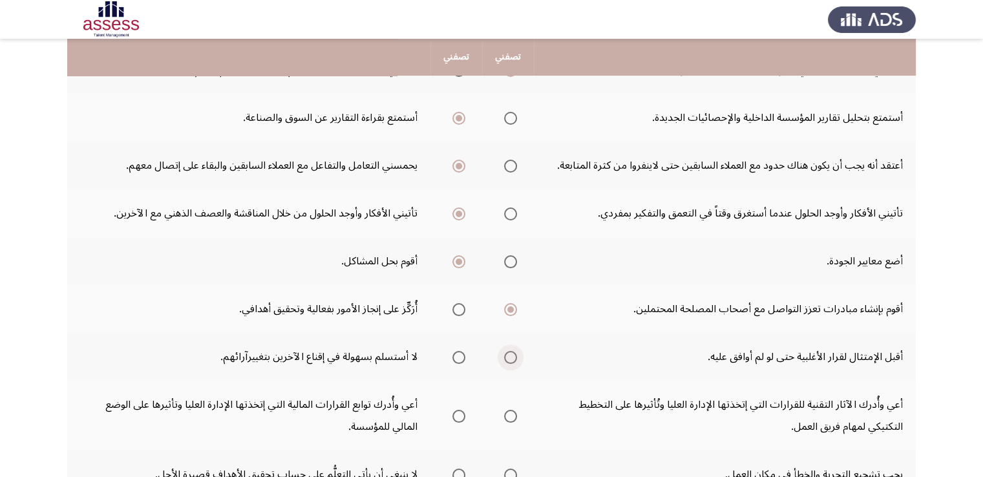
click at [509, 358] on span "Select an option" at bounding box center [510, 357] width 13 height 13
click at [509, 358] on input "Select an option" at bounding box center [510, 357] width 13 height 13
click at [509, 358] on span "Select an option" at bounding box center [510, 357] width 13 height 13
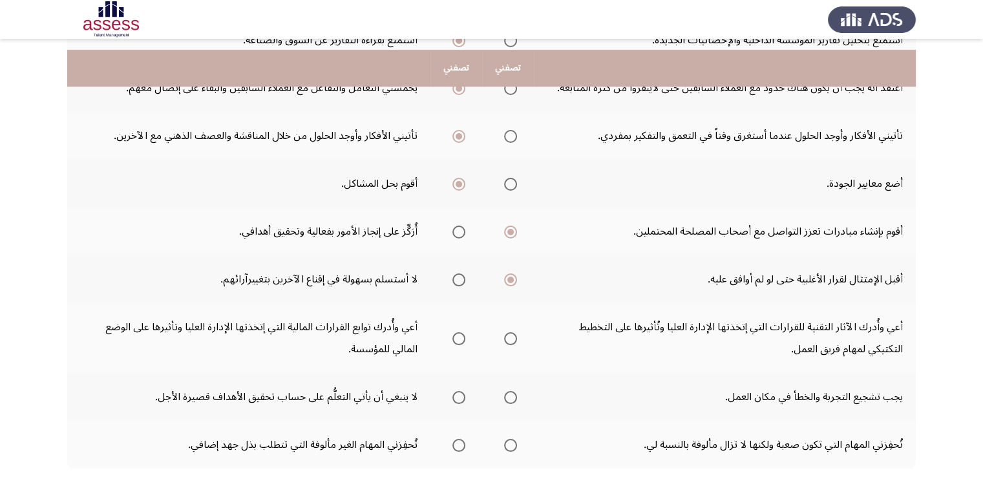
scroll to position [388, 0]
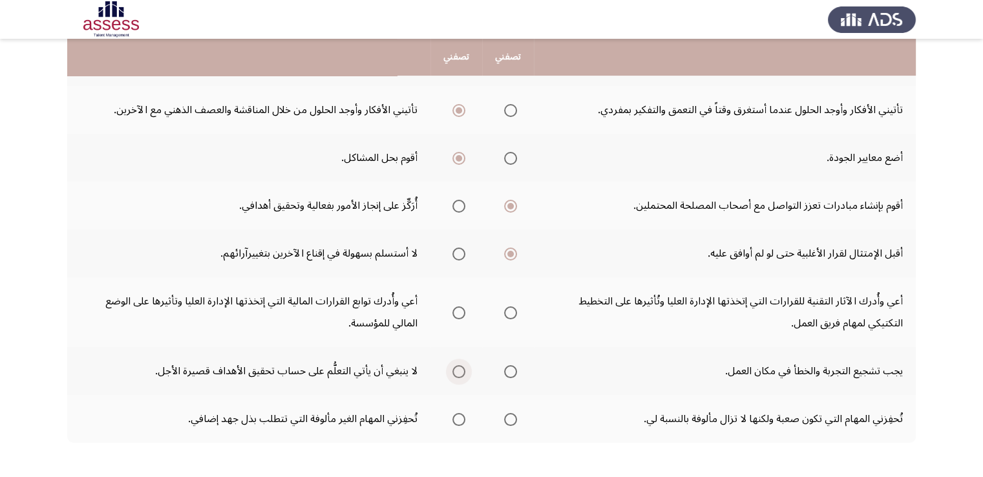
click at [463, 368] on span "Select an option" at bounding box center [458, 371] width 13 height 13
click at [463, 368] on input "Select an option" at bounding box center [458, 371] width 13 height 13
click at [455, 418] on span "Select an option" at bounding box center [458, 419] width 13 height 13
click at [455, 418] on input "Select an option" at bounding box center [458, 419] width 13 height 13
click at [509, 308] on span "Select an option" at bounding box center [510, 312] width 13 height 13
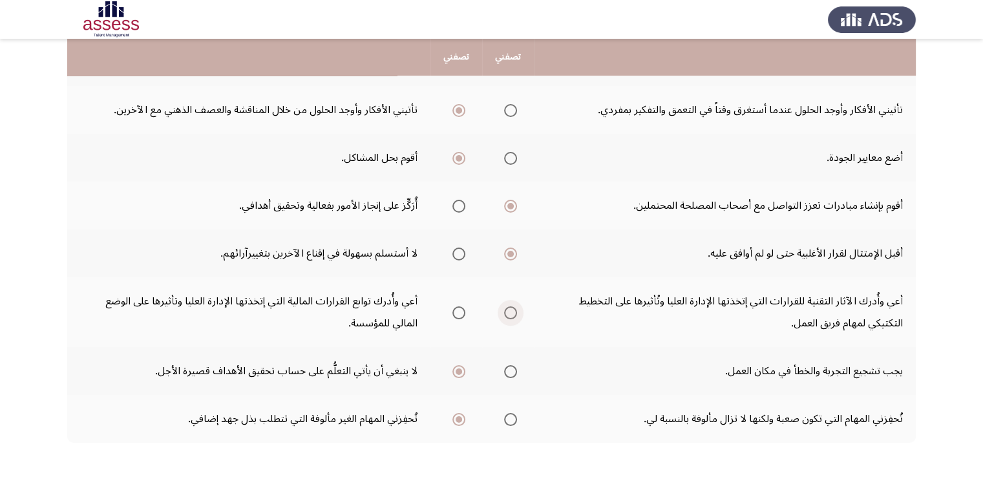
click at [509, 308] on input "Select an option" at bounding box center [510, 312] width 13 height 13
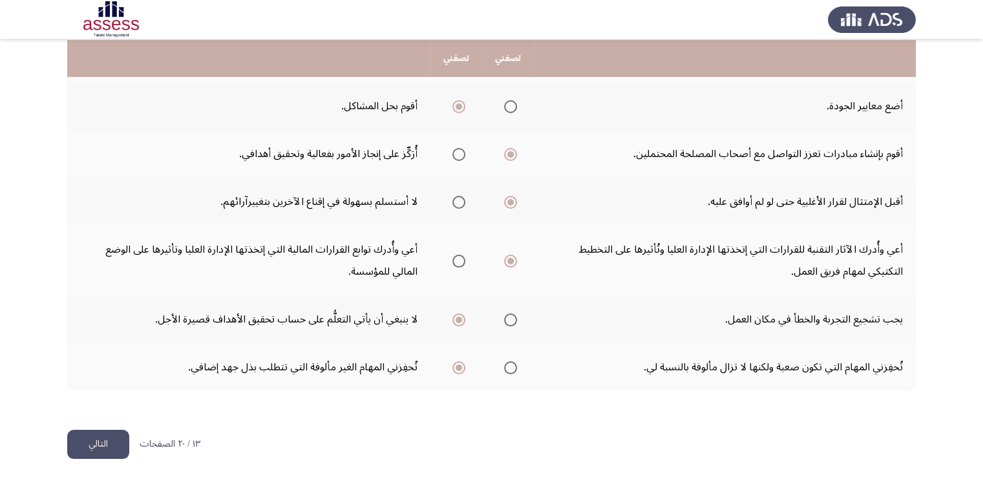
scroll to position [440, 0]
click at [118, 439] on button "التالي" at bounding box center [98, 443] width 62 height 29
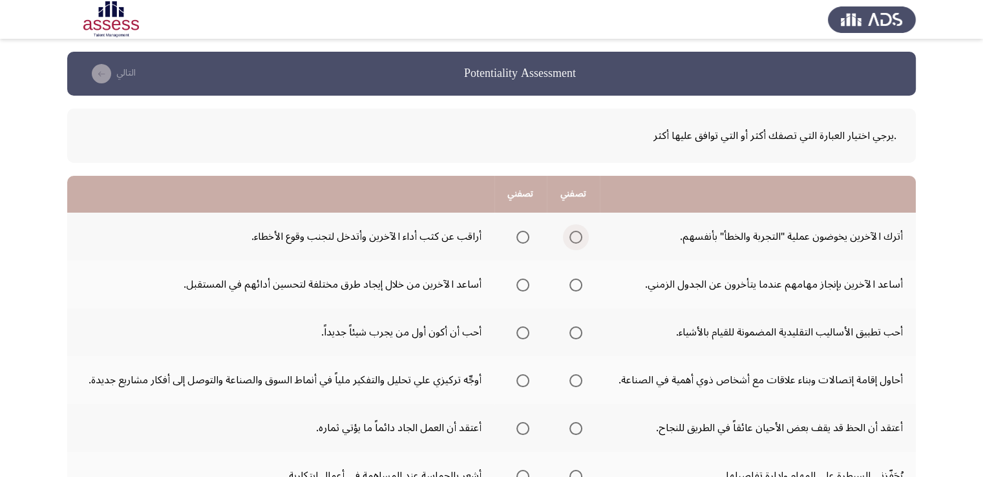
click at [573, 237] on span "Select an option" at bounding box center [575, 237] width 13 height 13
click at [573, 237] on input "Select an option" at bounding box center [575, 237] width 13 height 13
click at [520, 288] on span "Select an option" at bounding box center [522, 285] width 13 height 13
click at [520, 288] on input "Select an option" at bounding box center [522, 285] width 13 height 13
click at [522, 333] on span "Select an option" at bounding box center [522, 332] width 13 height 13
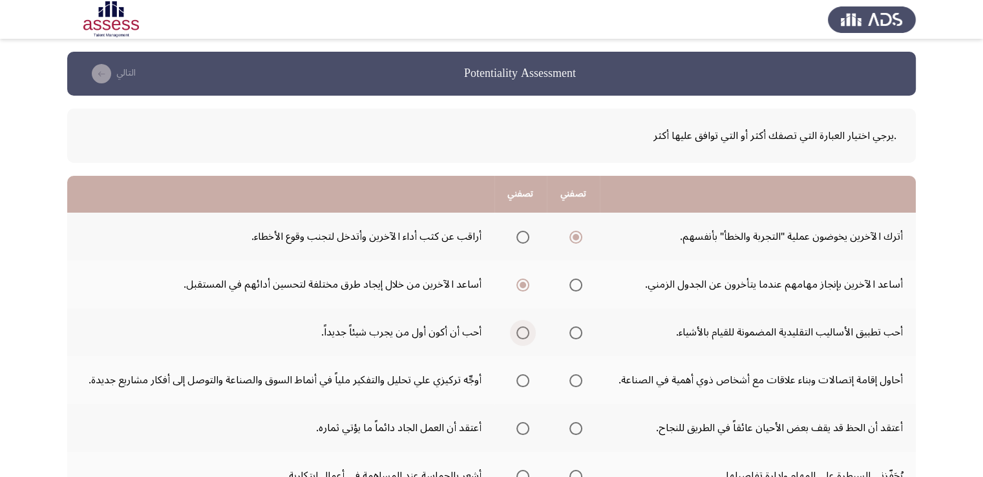
click at [522, 333] on input "Select an option" at bounding box center [522, 332] width 13 height 13
click at [578, 374] on span "Select an option" at bounding box center [575, 380] width 13 height 13
click at [578, 374] on input "Select an option" at bounding box center [575, 380] width 13 height 13
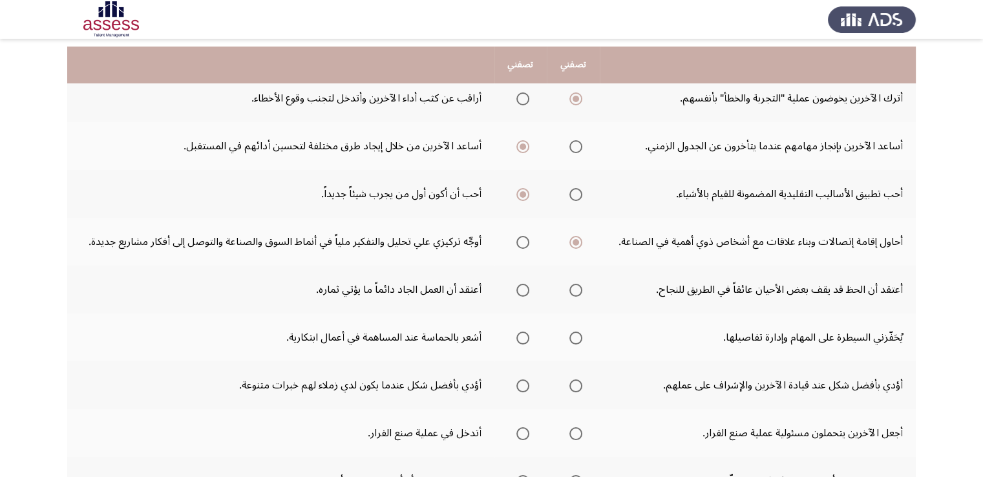
scroll to position [146, 0]
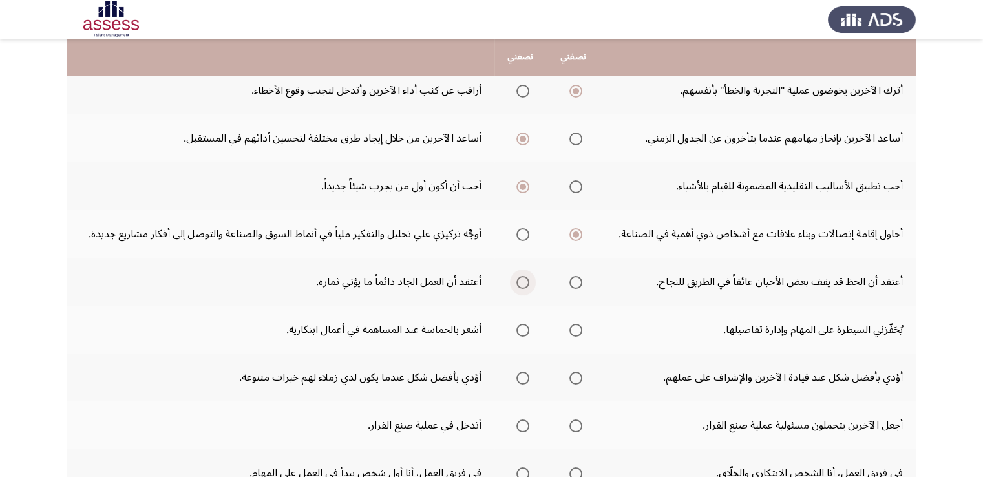
click at [520, 284] on span "Select an option" at bounding box center [522, 282] width 13 height 13
click at [520, 284] on input "Select an option" at bounding box center [522, 282] width 13 height 13
click at [520, 326] on span "Select an option" at bounding box center [522, 330] width 13 height 13
click at [520, 326] on input "Select an option" at bounding box center [522, 330] width 13 height 13
click at [523, 378] on span "Select an option" at bounding box center [522, 378] width 13 height 13
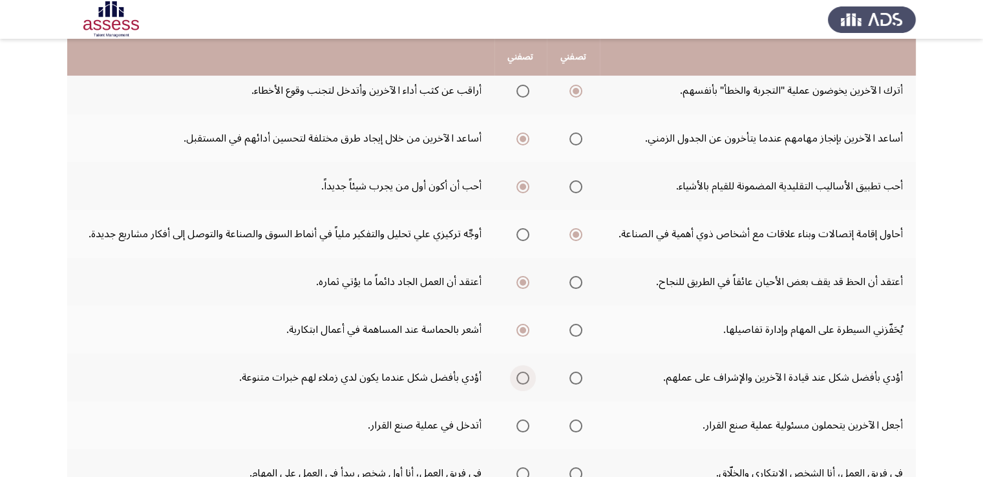
click at [523, 378] on input "Select an option" at bounding box center [522, 378] width 13 height 13
click at [575, 373] on span "Select an option" at bounding box center [575, 378] width 13 height 13
click at [575, 373] on input "Select an option" at bounding box center [575, 378] width 13 height 13
click at [520, 425] on span "Select an option" at bounding box center [522, 425] width 13 height 13
click at [520, 425] on input "Select an option" at bounding box center [522, 425] width 13 height 13
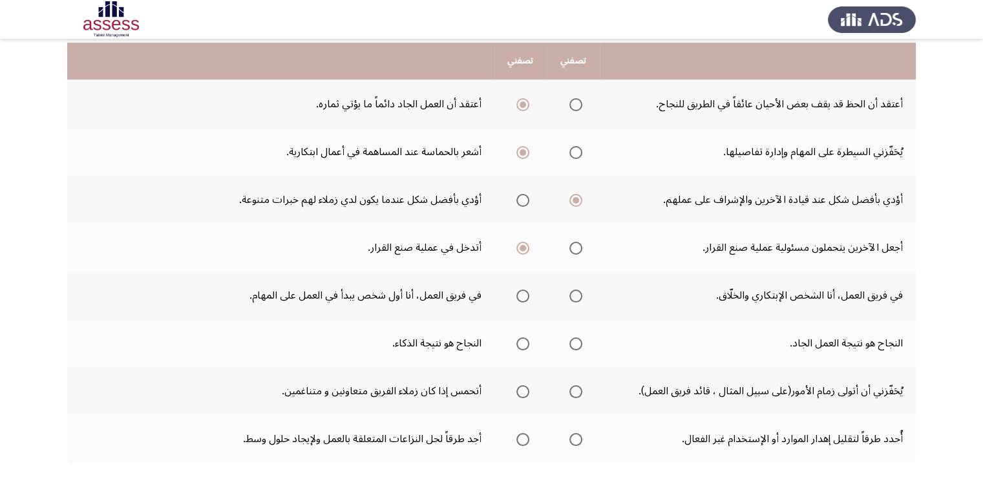
scroll to position [336, 0]
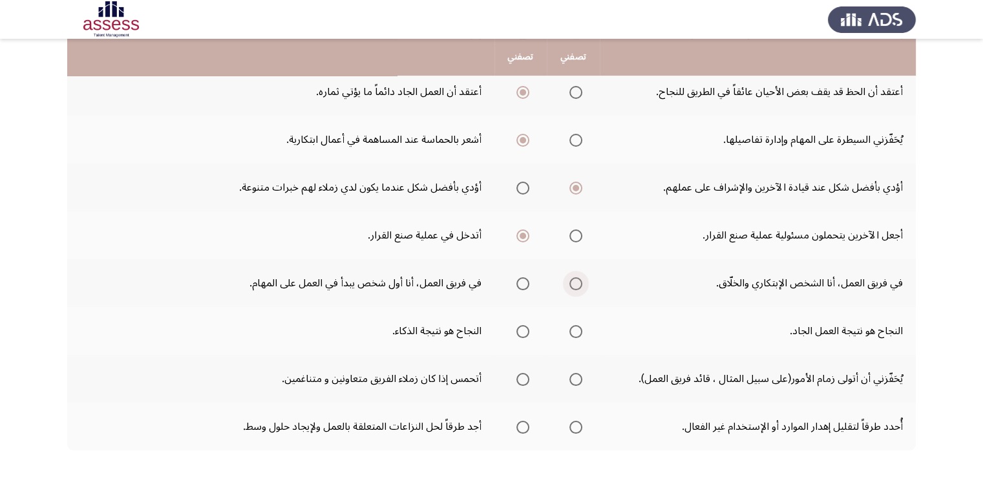
click at [573, 282] on span "Select an option" at bounding box center [575, 283] width 13 height 13
click at [573, 282] on input "Select an option" at bounding box center [575, 283] width 13 height 13
click at [520, 328] on span "Select an option" at bounding box center [522, 331] width 13 height 13
click at [520, 328] on input "Select an option" at bounding box center [522, 331] width 13 height 13
click at [573, 332] on span "Select an option" at bounding box center [575, 331] width 13 height 13
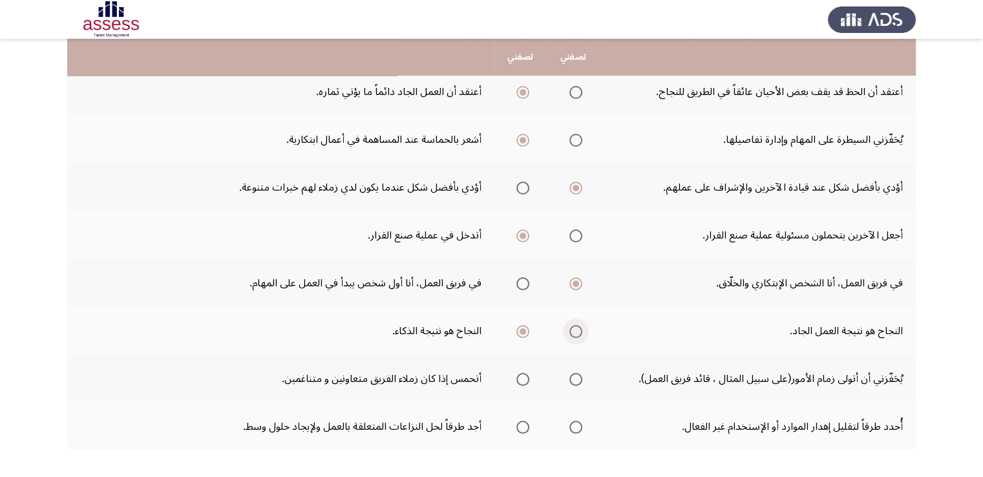
click at [573, 332] on input "Select an option" at bounding box center [575, 331] width 13 height 13
click at [581, 379] on span "Select an option" at bounding box center [575, 379] width 13 height 13
click at [581, 379] on input "Select an option" at bounding box center [575, 379] width 13 height 13
click at [571, 427] on span "Select an option" at bounding box center [575, 427] width 13 height 13
click at [571, 427] on input "Select an option" at bounding box center [575, 427] width 13 height 13
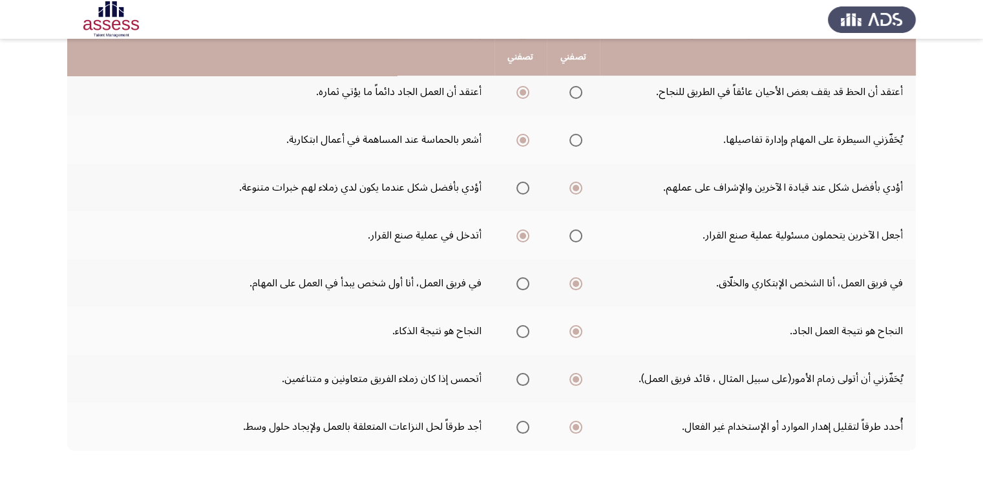
click at [520, 376] on span "Select an option" at bounding box center [522, 379] width 13 height 13
click at [520, 376] on input "Select an option" at bounding box center [522, 379] width 13 height 13
click at [745, 422] on td "أُحدد طرقاً لتقليل إهدار الموارد أو الإستخدام غير الفعال." at bounding box center [758, 427] width 316 height 48
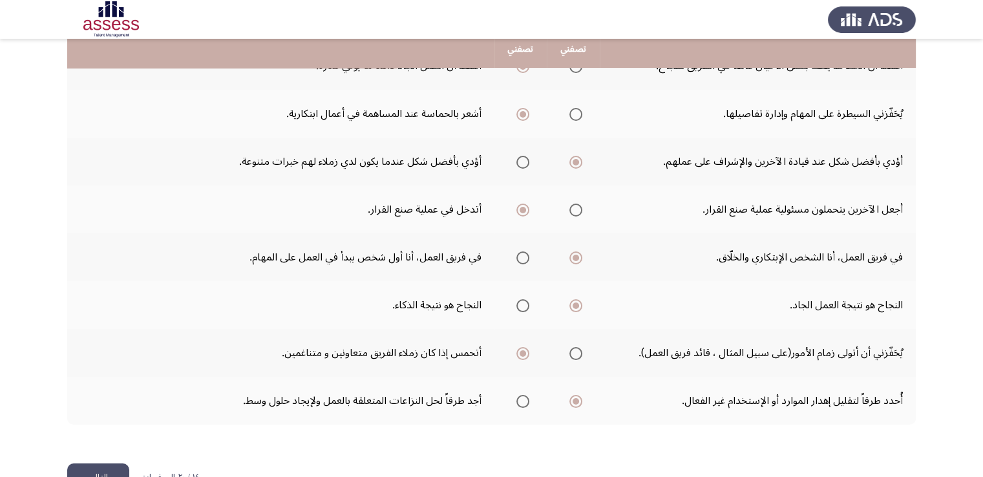
scroll to position [397, 0]
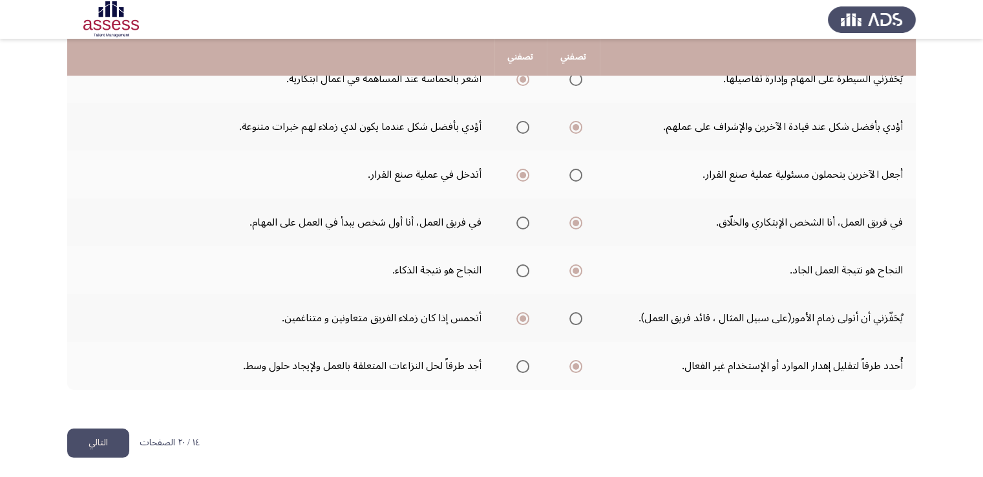
click at [111, 443] on button "التالي" at bounding box center [98, 443] width 62 height 29
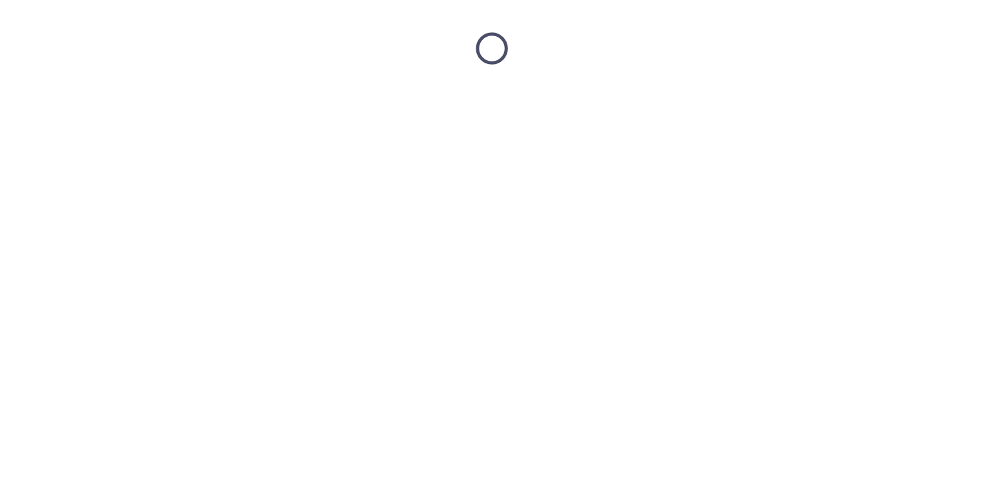
scroll to position [0, 0]
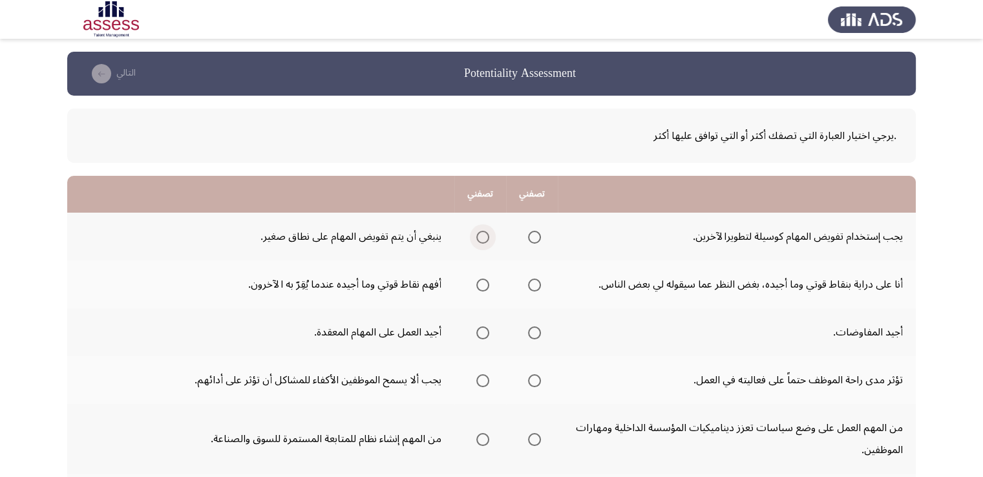
click at [482, 237] on span "Select an option" at bounding box center [482, 237] width 13 height 13
click at [482, 237] on input "Select an option" at bounding box center [482, 237] width 13 height 13
click at [533, 238] on span "Select an option" at bounding box center [534, 237] width 13 height 13
click at [533, 238] on input "Select an option" at bounding box center [534, 237] width 13 height 13
click at [533, 283] on span "Select an option" at bounding box center [534, 285] width 13 height 13
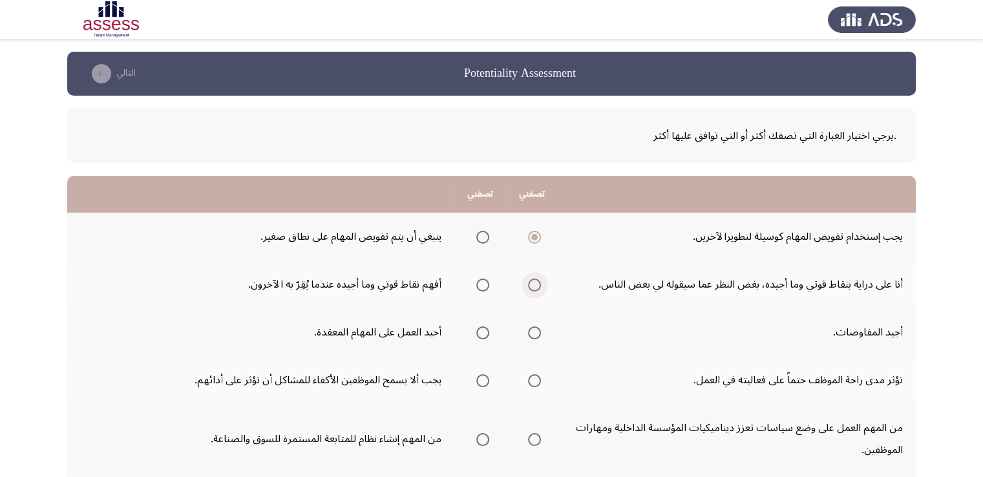
click at [533, 283] on input "Select an option" at bounding box center [534, 285] width 13 height 13
click at [535, 334] on span "Select an option" at bounding box center [534, 332] width 13 height 13
click at [535, 334] on input "Select an option" at bounding box center [534, 332] width 13 height 13
click at [535, 383] on span "Select an option" at bounding box center [534, 380] width 13 height 13
click at [535, 383] on input "Select an option" at bounding box center [534, 380] width 13 height 13
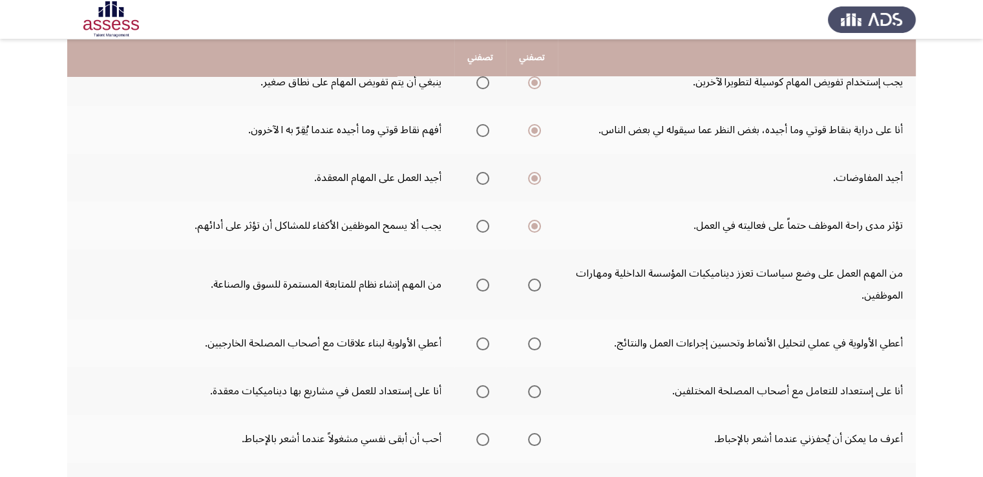
scroll to position [155, 0]
click at [482, 285] on span "Select an option" at bounding box center [482, 284] width 13 height 13
click at [482, 285] on input "Select an option" at bounding box center [482, 284] width 13 height 13
click at [483, 344] on span "Select an option" at bounding box center [482, 343] width 13 height 13
click at [483, 344] on input "Select an option" at bounding box center [482, 343] width 13 height 13
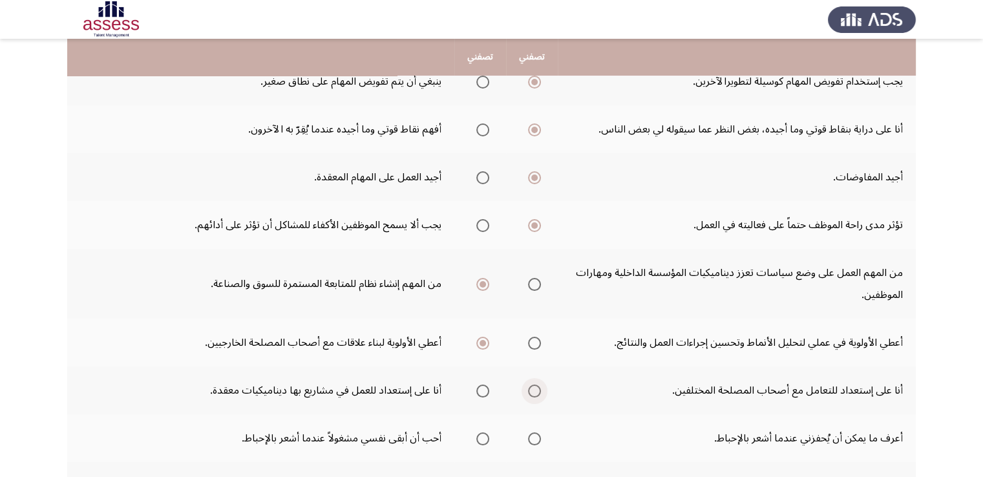
click at [540, 394] on span "Select an option" at bounding box center [534, 391] width 13 height 13
click at [540, 394] on input "Select an option" at bounding box center [534, 391] width 13 height 13
click at [538, 434] on span "Select an option" at bounding box center [534, 438] width 13 height 13
click at [538, 434] on input "Select an option" at bounding box center [534, 438] width 13 height 13
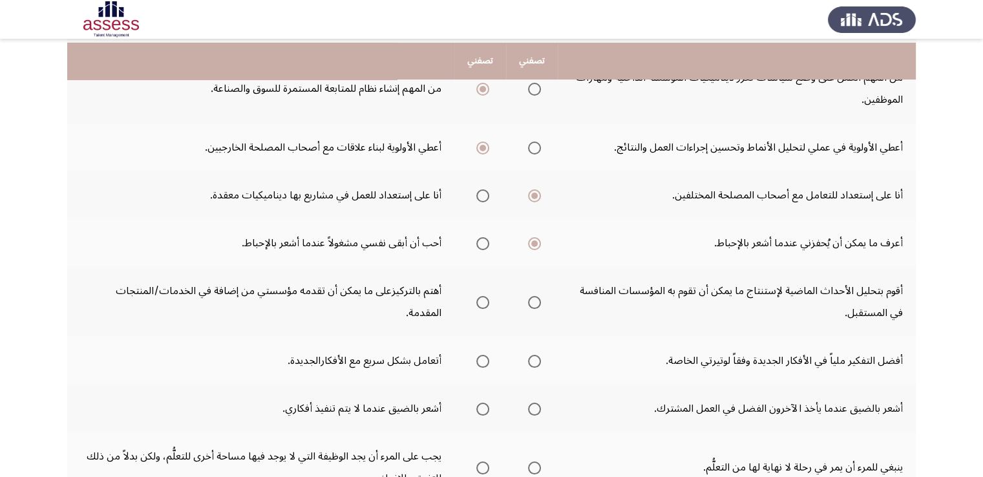
scroll to position [362, 0]
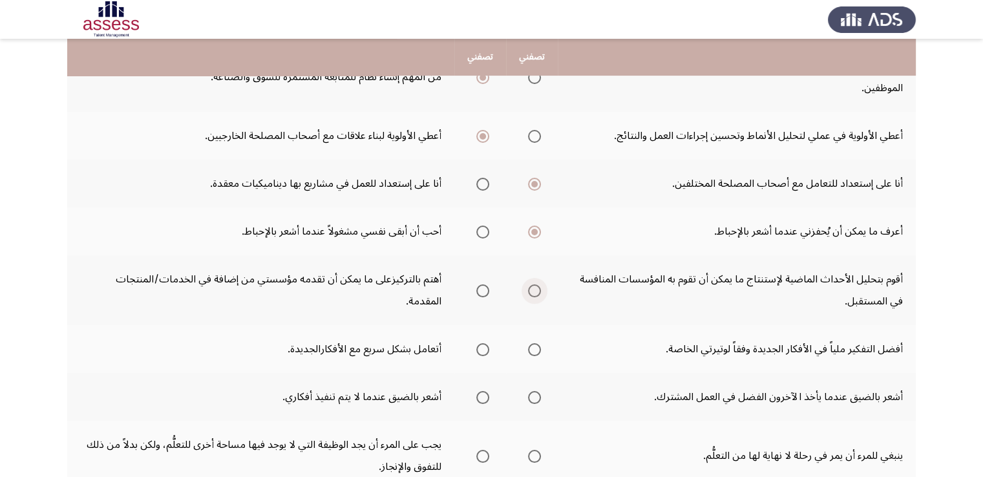
click at [535, 290] on span "Select an option" at bounding box center [534, 290] width 13 height 13
click at [535, 290] on input "Select an option" at bounding box center [534, 290] width 13 height 13
click at [536, 350] on span "Select an option" at bounding box center [534, 349] width 13 height 13
click at [536, 350] on input "Select an option" at bounding box center [534, 349] width 13 height 13
click at [533, 396] on span "Select an option" at bounding box center [534, 397] width 13 height 13
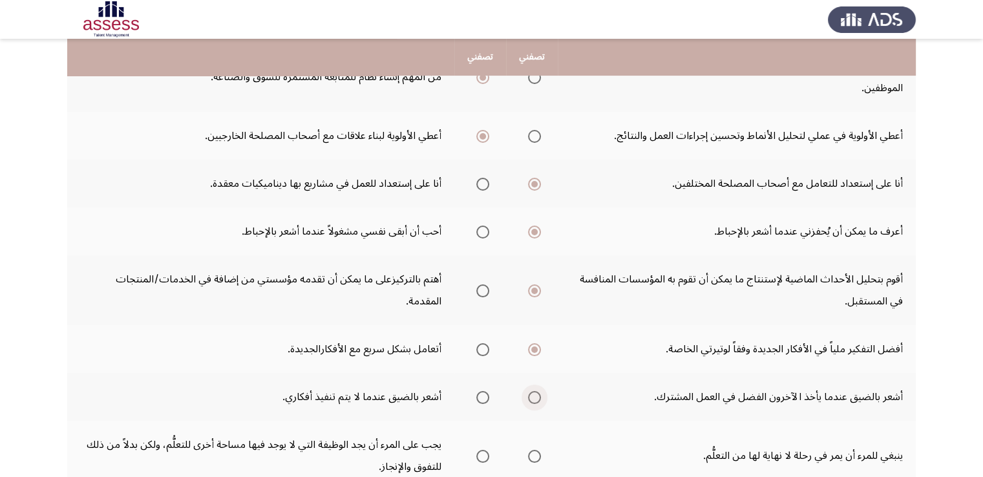
click at [533, 396] on input "Select an option" at bounding box center [534, 397] width 13 height 13
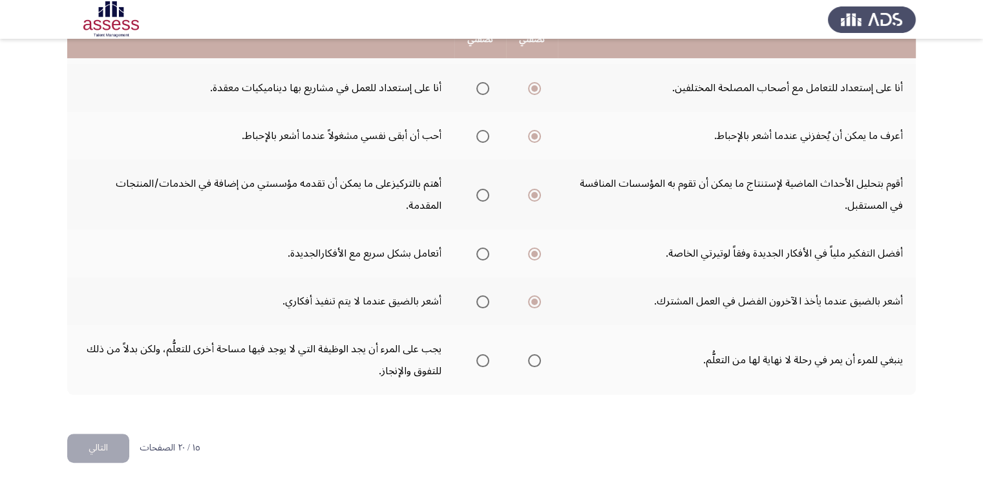
scroll to position [462, 0]
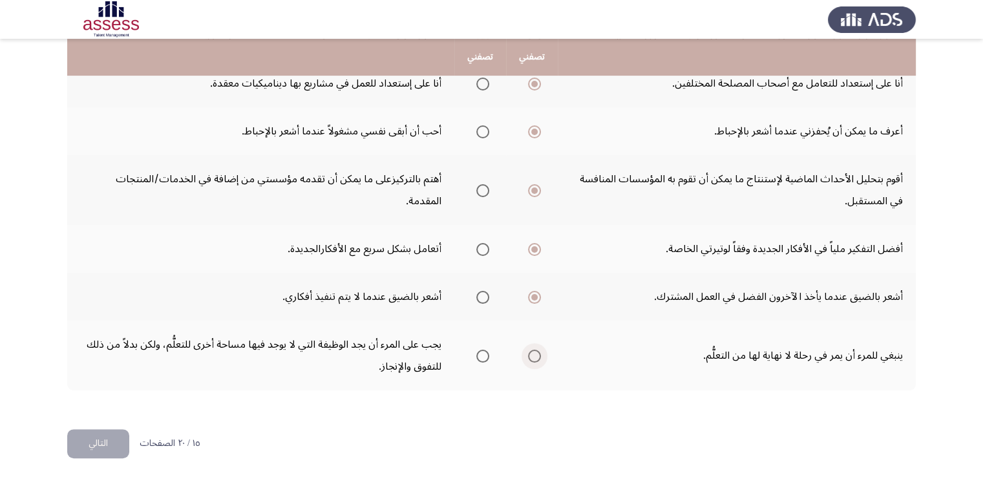
click at [533, 352] on span "Select an option" at bounding box center [534, 356] width 13 height 13
click at [533, 352] on input "Select an option" at bounding box center [534, 356] width 13 height 13
click at [106, 442] on button "التالي" at bounding box center [98, 443] width 62 height 29
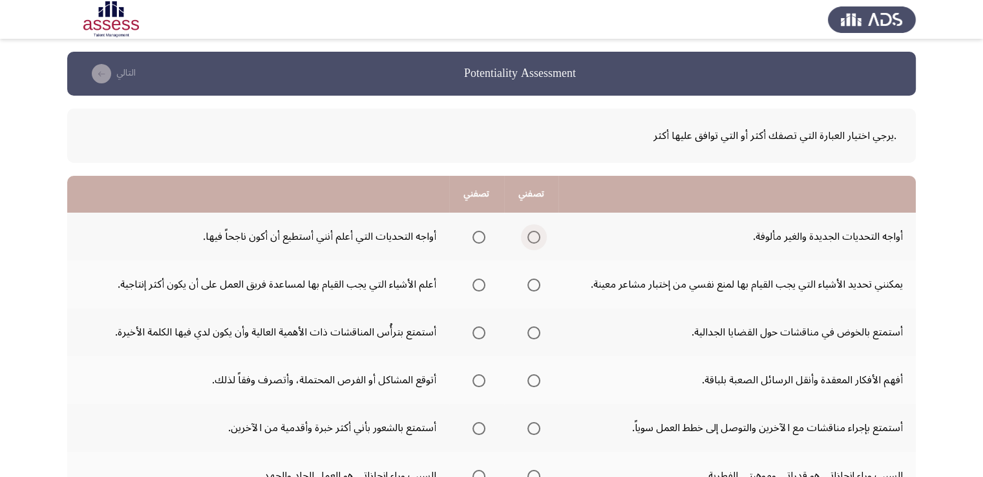
click at [531, 232] on span "Select an option" at bounding box center [533, 237] width 13 height 13
click at [531, 232] on input "Select an option" at bounding box center [533, 237] width 13 height 13
click at [474, 285] on span "Select an option" at bounding box center [478, 285] width 13 height 13
click at [474, 285] on input "Select an option" at bounding box center [478, 285] width 13 height 13
click at [474, 334] on span "Select an option" at bounding box center [478, 332] width 13 height 13
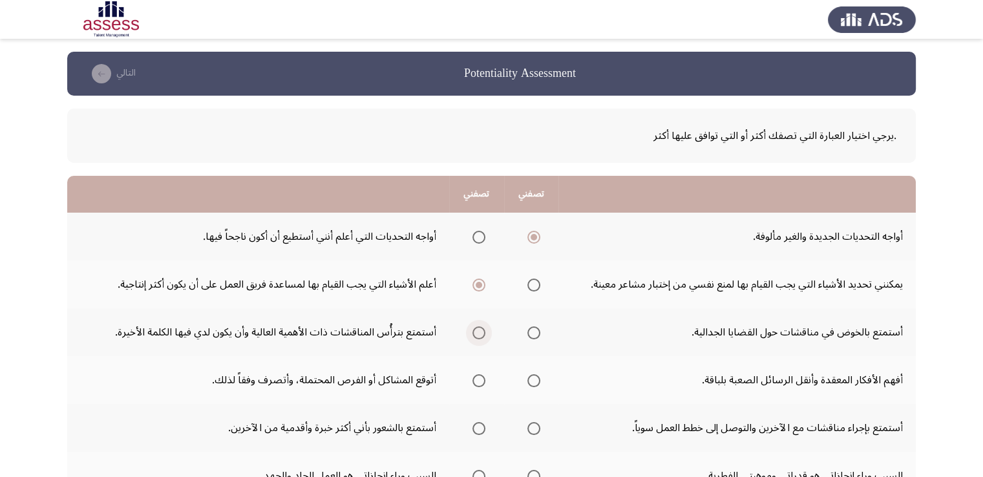
click at [474, 334] on input "Select an option" at bounding box center [478, 332] width 13 height 13
click at [476, 378] on span "Select an option" at bounding box center [478, 380] width 13 height 13
click at [476, 378] on input "Select an option" at bounding box center [478, 380] width 13 height 13
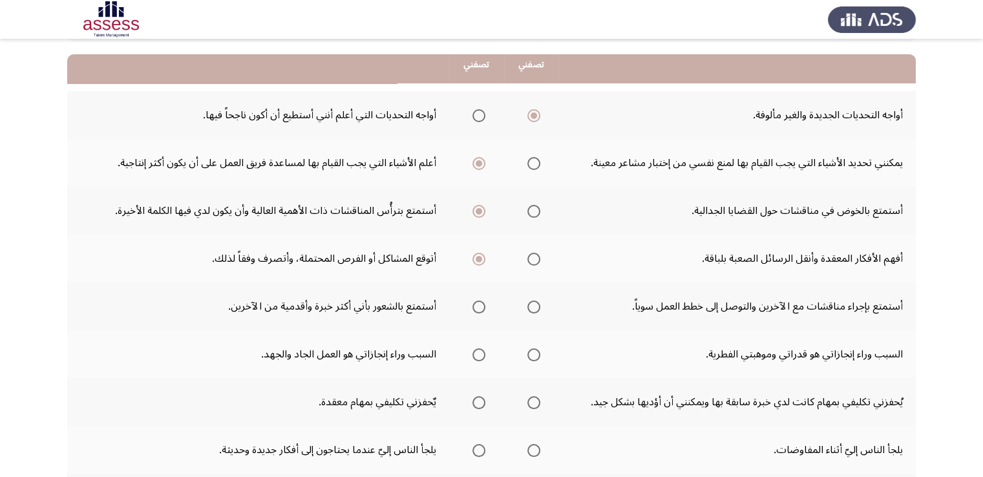
scroll to position [129, 0]
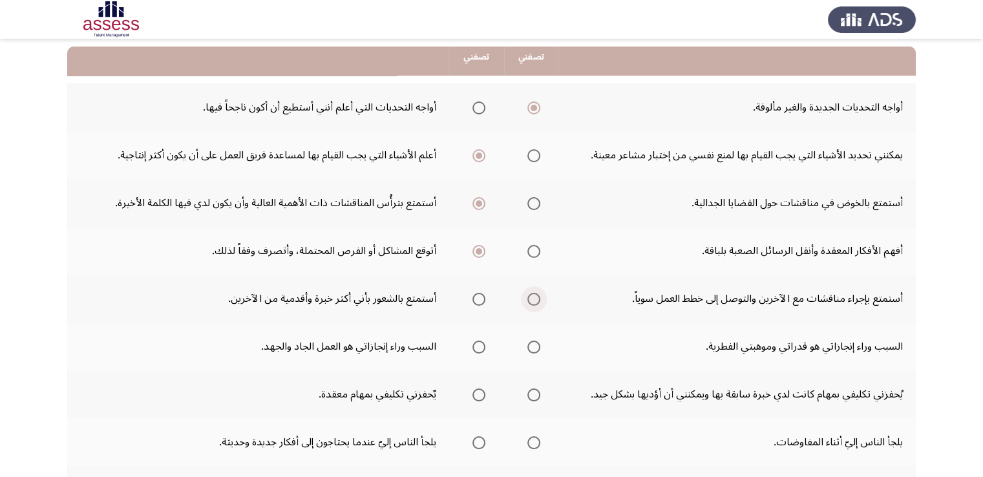
click at [531, 298] on span "Select an option" at bounding box center [533, 299] width 13 height 13
click at [531, 298] on input "Select an option" at bounding box center [533, 299] width 13 height 13
click at [476, 346] on span "Select an option" at bounding box center [478, 347] width 13 height 13
click at [476, 346] on input "Select an option" at bounding box center [478, 347] width 13 height 13
click at [478, 391] on span "Select an option" at bounding box center [478, 394] width 13 height 13
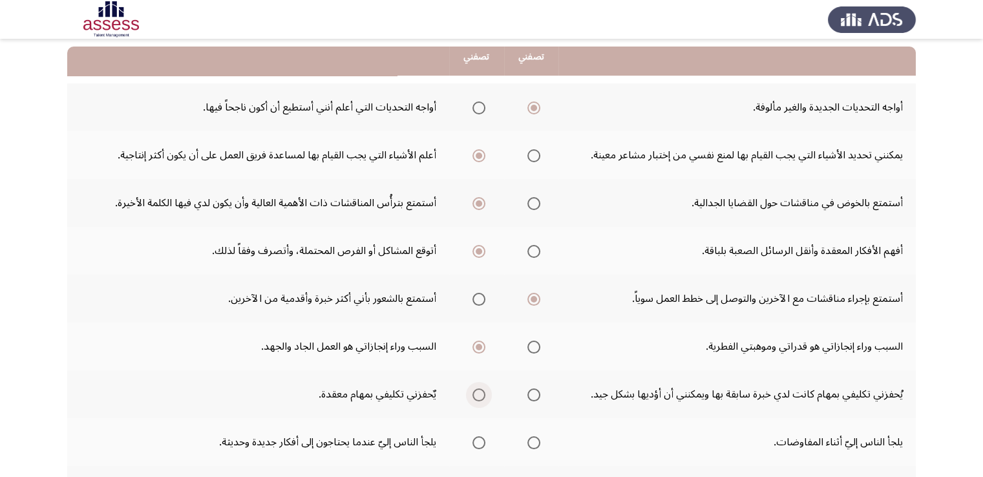
click at [478, 391] on input "Select an option" at bounding box center [478, 394] width 13 height 13
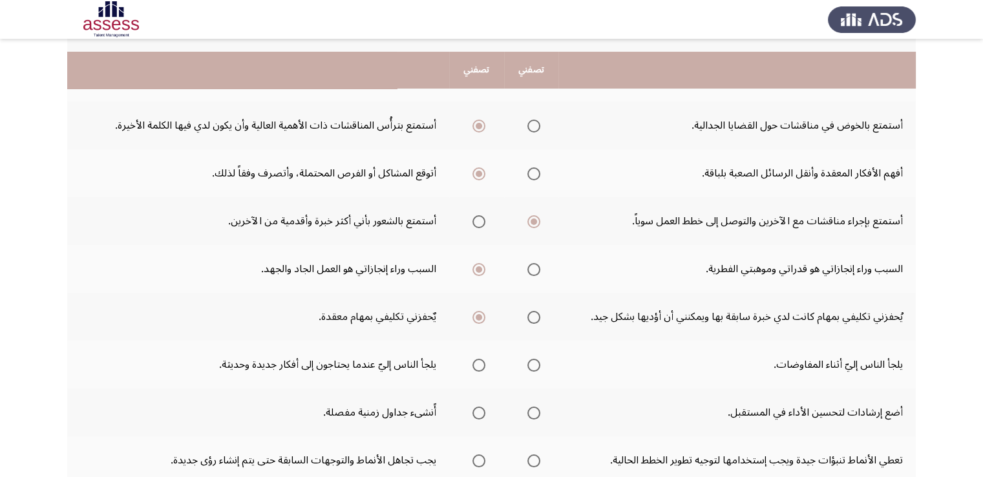
scroll to position [233, 0]
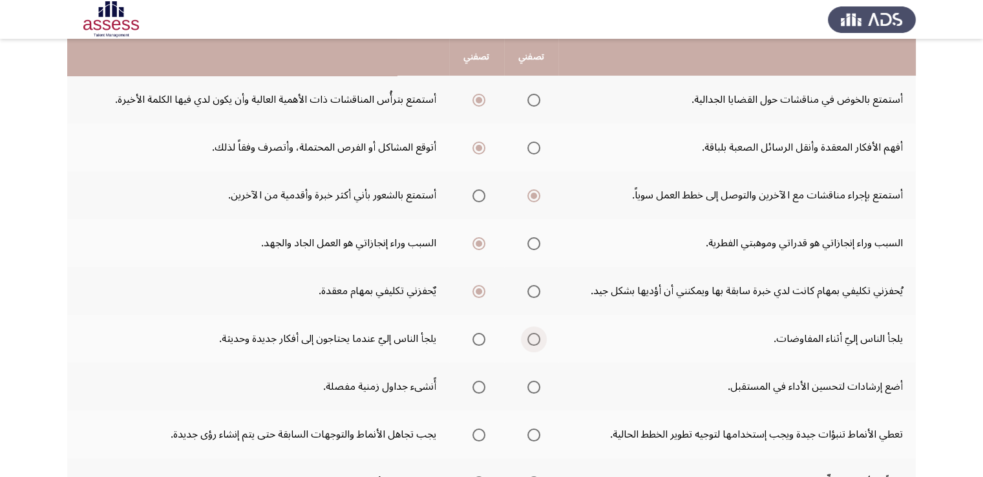
click at [531, 338] on span "Select an option" at bounding box center [533, 339] width 13 height 13
click at [531, 338] on input "Select an option" at bounding box center [533, 339] width 13 height 13
click at [531, 387] on span "Select an option" at bounding box center [533, 387] width 13 height 13
click at [531, 387] on input "Select an option" at bounding box center [533, 387] width 13 height 13
click at [533, 432] on span "Select an option" at bounding box center [533, 435] width 13 height 13
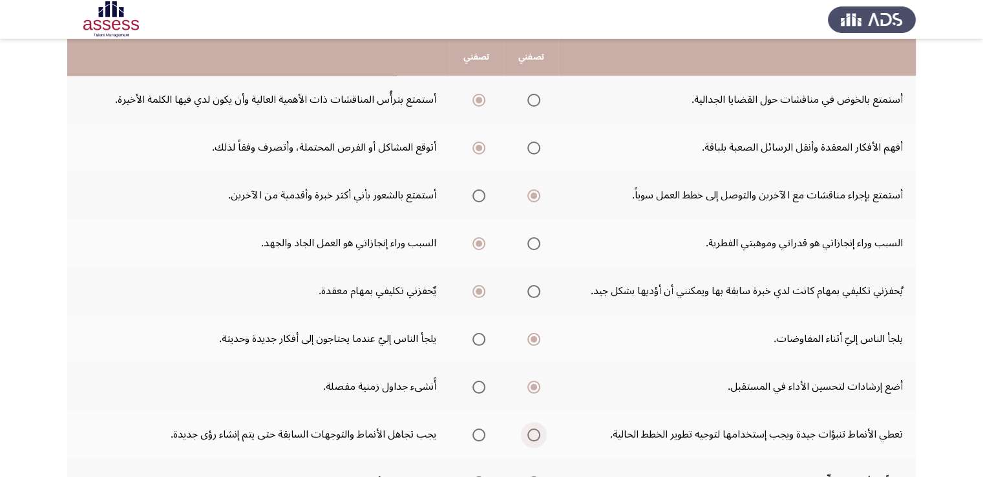
click at [533, 432] on input "Select an option" at bounding box center [533, 435] width 13 height 13
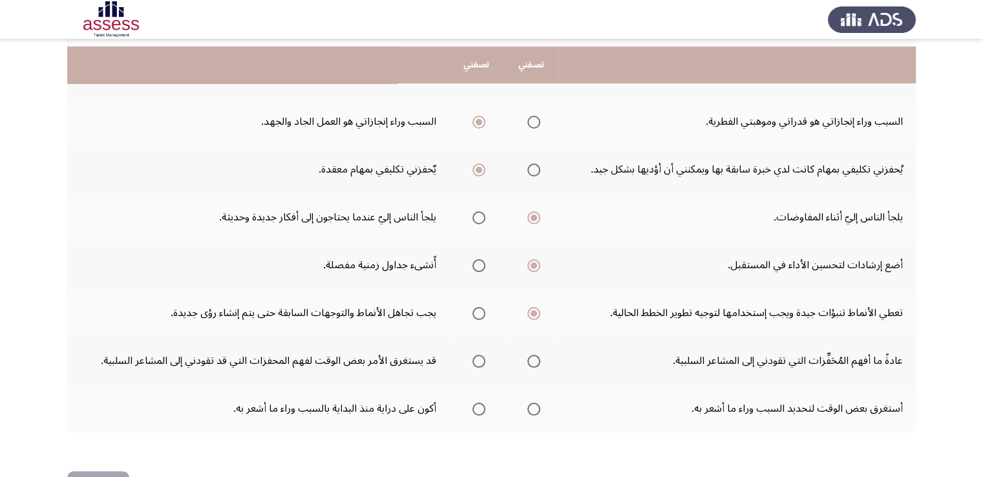
scroll to position [362, 0]
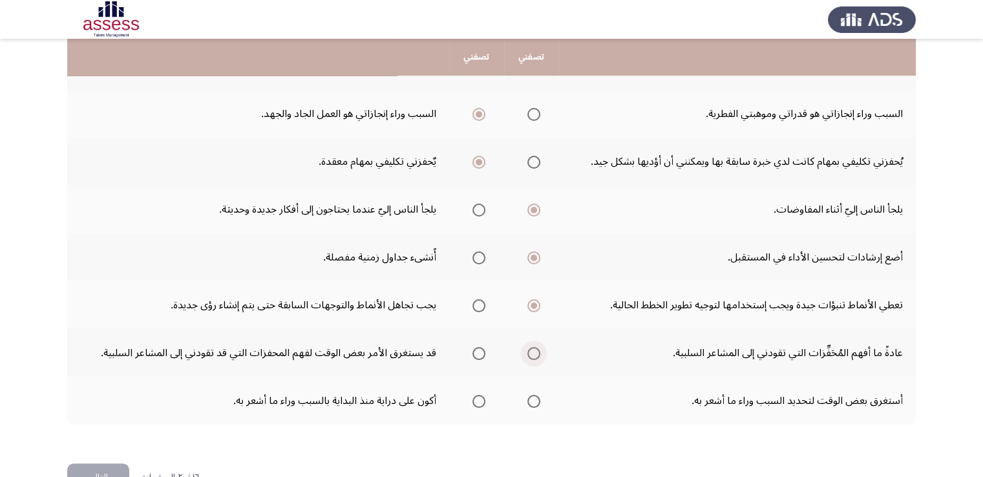
click at [528, 351] on span "Select an option" at bounding box center [533, 353] width 13 height 13
click at [528, 351] on input "Select an option" at bounding box center [533, 353] width 13 height 13
click at [476, 397] on span "Select an option" at bounding box center [478, 401] width 13 height 13
click at [476, 397] on input "Select an option" at bounding box center [478, 401] width 13 height 13
click at [109, 463] on button "التالي" at bounding box center [98, 477] width 62 height 29
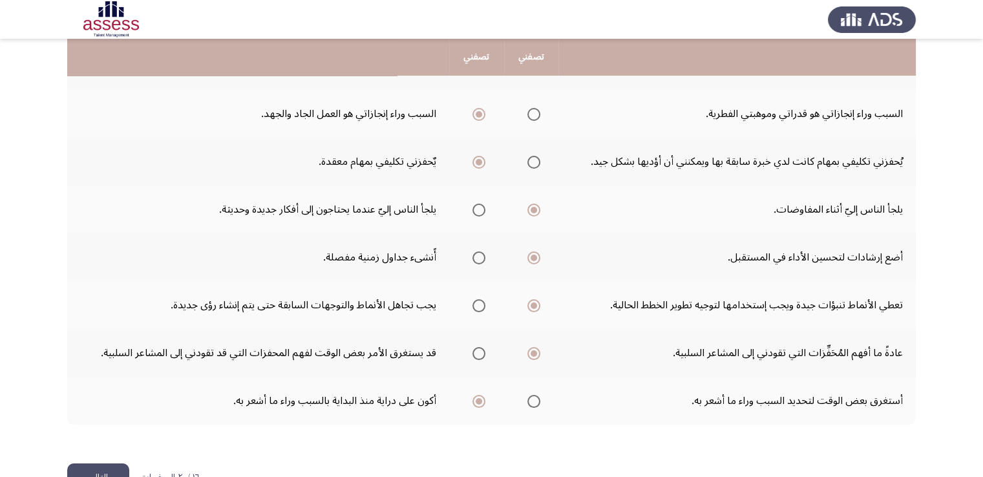
scroll to position [0, 0]
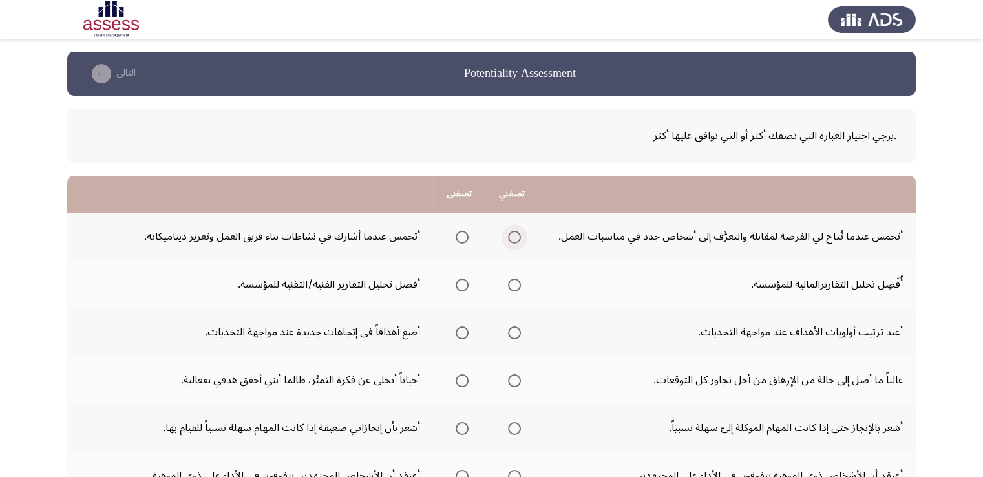
click at [516, 236] on span "Select an option" at bounding box center [514, 237] width 13 height 13
click at [516, 236] on input "Select an option" at bounding box center [514, 237] width 13 height 13
click at [513, 285] on span "Select an option" at bounding box center [514, 285] width 13 height 13
click at [513, 285] on input "Select an option" at bounding box center [514, 285] width 13 height 13
click at [463, 285] on span "Select an option" at bounding box center [462, 285] width 13 height 13
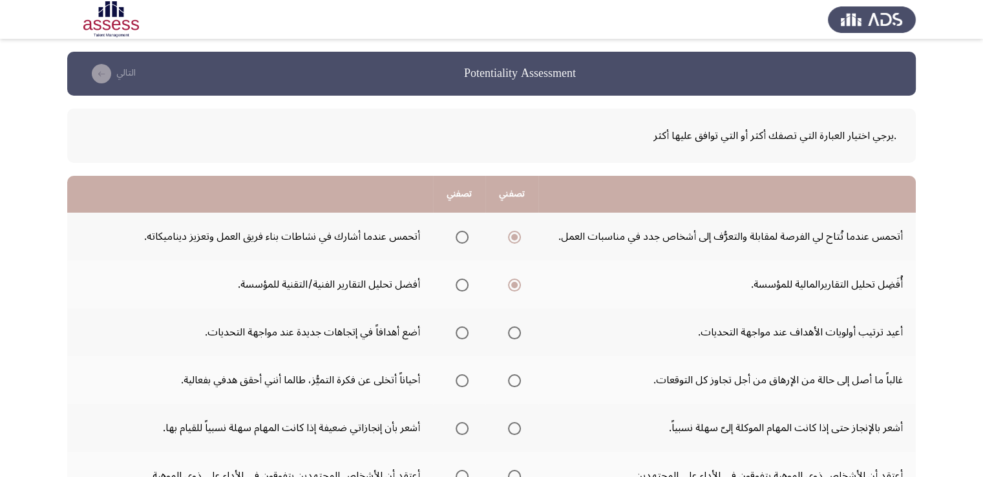
click at [463, 285] on input "Select an option" at bounding box center [462, 285] width 13 height 13
click at [515, 284] on span "Select an option" at bounding box center [514, 285] width 13 height 13
click at [515, 284] on input "Select an option" at bounding box center [514, 285] width 13 height 13
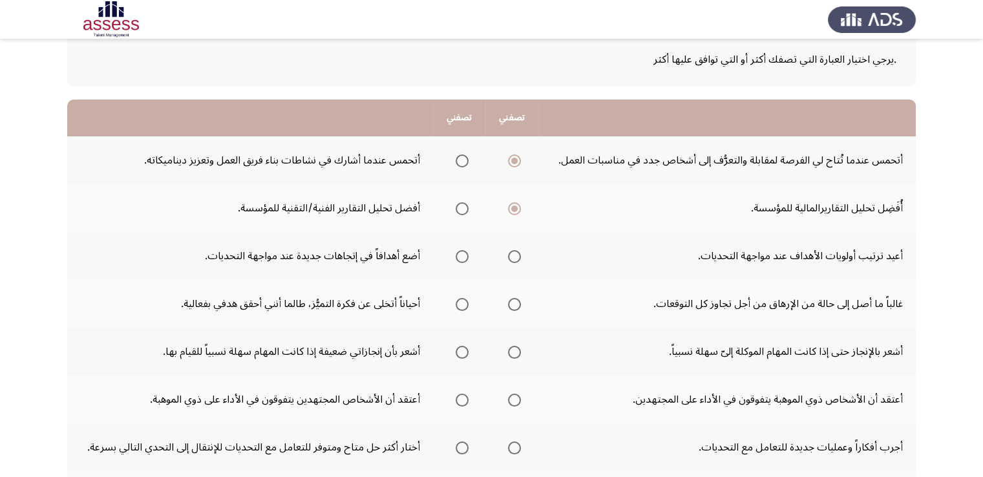
scroll to position [78, 0]
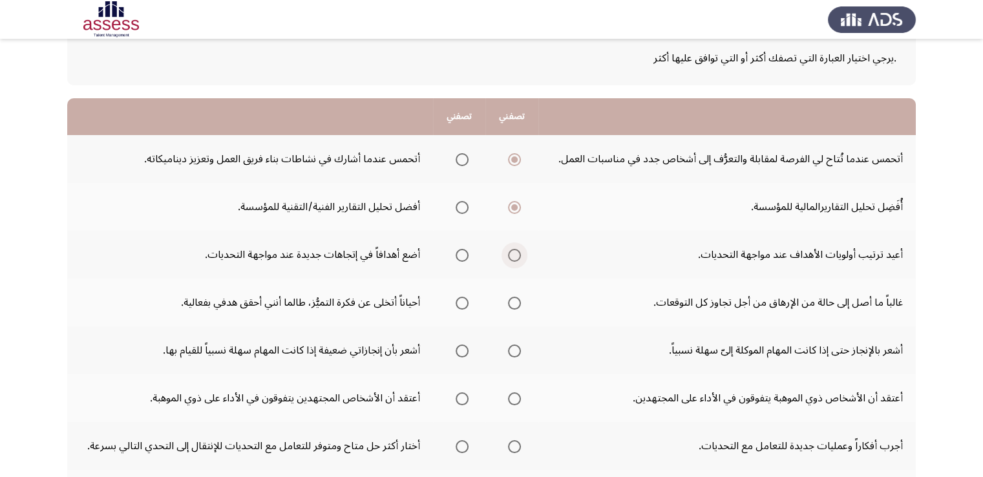
click at [516, 254] on span "Select an option" at bounding box center [514, 255] width 13 height 13
click at [516, 254] on input "Select an option" at bounding box center [514, 255] width 13 height 13
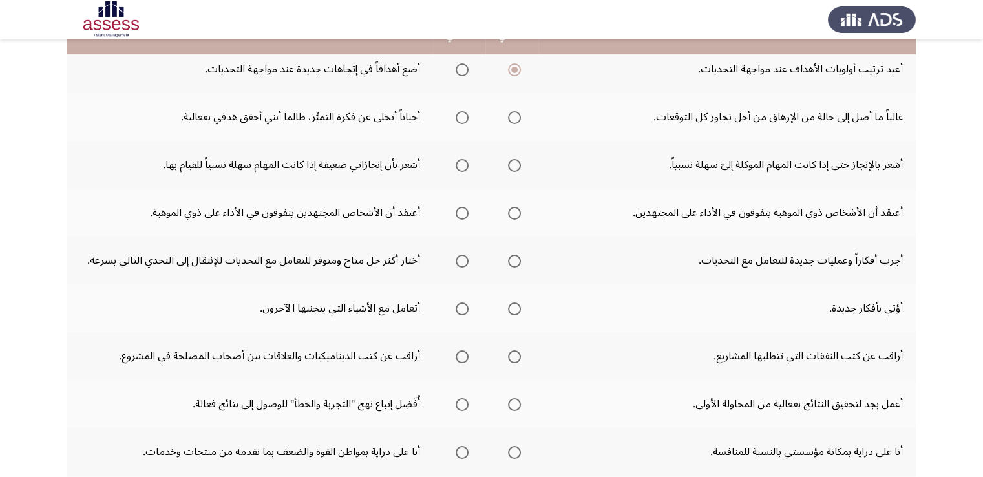
scroll to position [267, 0]
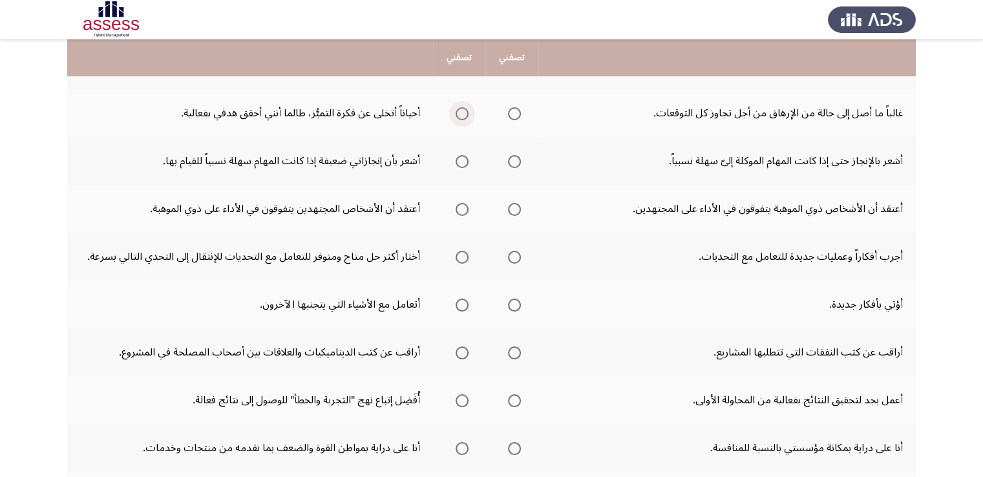
click at [460, 112] on span "Select an option" at bounding box center [462, 113] width 13 height 13
click at [460, 112] on input "Select an option" at bounding box center [462, 113] width 13 height 13
click at [514, 163] on span "Select an option" at bounding box center [514, 161] width 13 height 13
click at [514, 163] on input "Select an option" at bounding box center [514, 161] width 13 height 13
click at [458, 209] on span "Select an option" at bounding box center [462, 209] width 13 height 13
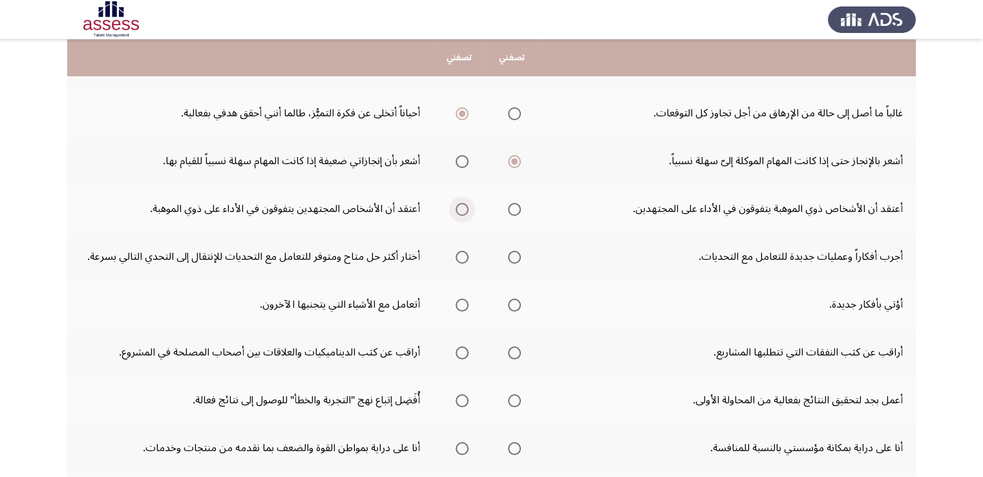
click at [458, 209] on input "Select an option" at bounding box center [462, 209] width 13 height 13
click at [517, 254] on span "Select an option" at bounding box center [514, 257] width 13 height 13
click at [517, 254] on input "Select an option" at bounding box center [514, 257] width 13 height 13
click at [465, 257] on span "Select an option" at bounding box center [462, 257] width 13 height 13
click at [465, 257] on input "Select an option" at bounding box center [462, 257] width 13 height 13
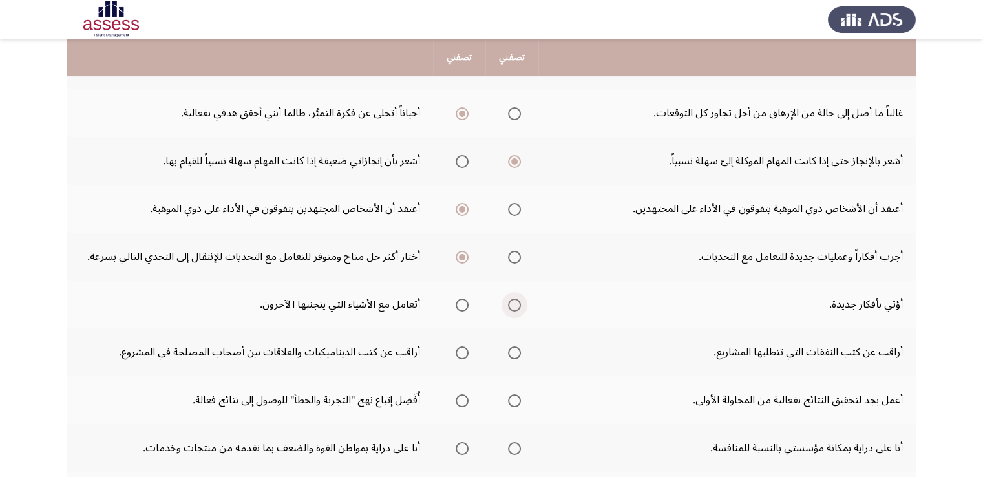
click at [514, 302] on span "Select an option" at bounding box center [514, 305] width 13 height 13
click at [514, 302] on input "Select an option" at bounding box center [514, 305] width 13 height 13
click at [461, 352] on span "Select an option" at bounding box center [462, 352] width 13 height 13
click at [461, 352] on input "Select an option" at bounding box center [462, 352] width 13 height 13
click at [512, 397] on span "Select an option" at bounding box center [514, 400] width 13 height 13
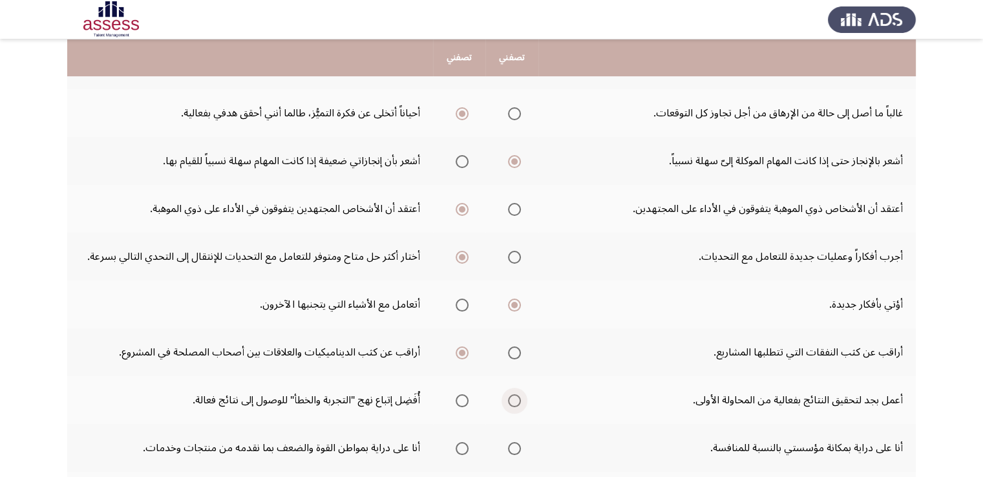
click at [512, 397] on input "Select an option" at bounding box center [514, 400] width 13 height 13
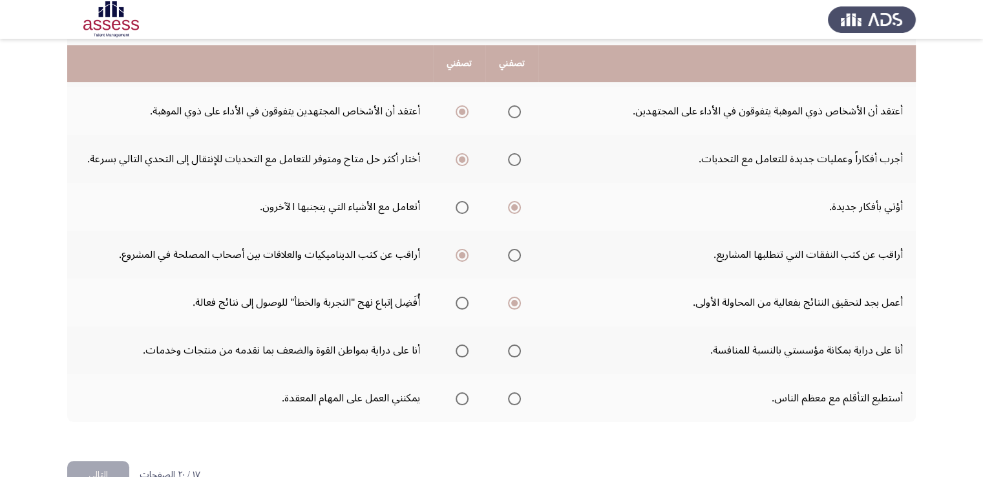
scroll to position [370, 0]
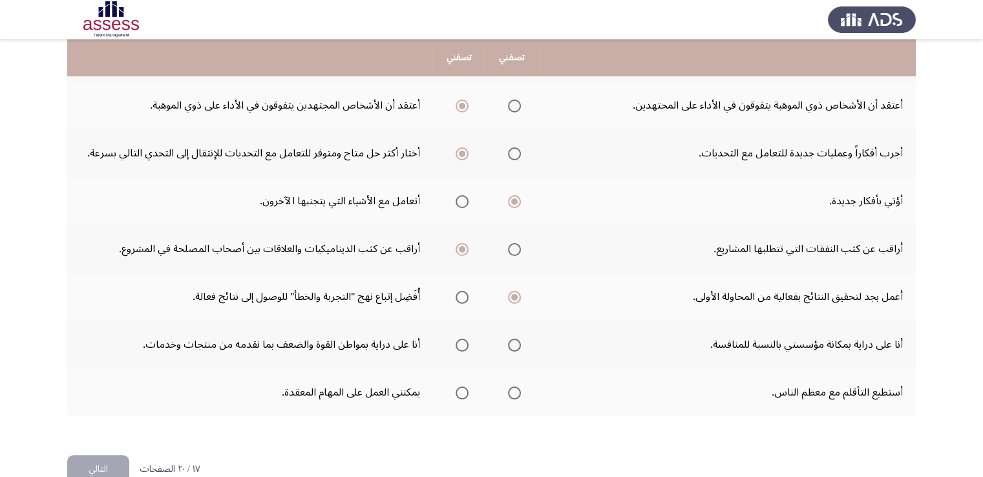
click at [458, 343] on span "Select an option" at bounding box center [462, 345] width 13 height 13
click at [458, 343] on input "Select an option" at bounding box center [462, 345] width 13 height 13
click at [516, 387] on span "Select an option" at bounding box center [514, 393] width 13 height 13
click at [516, 387] on input "Select an option" at bounding box center [514, 393] width 13 height 13
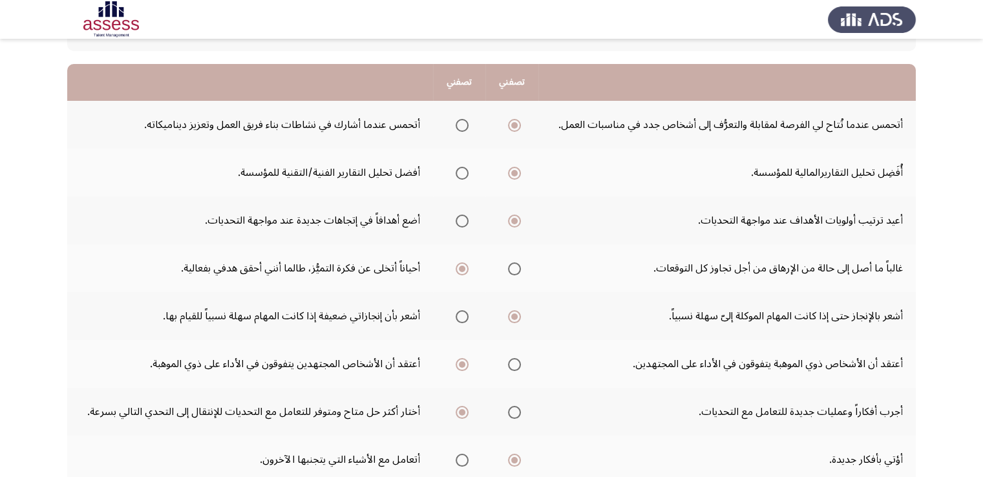
scroll to position [0, 0]
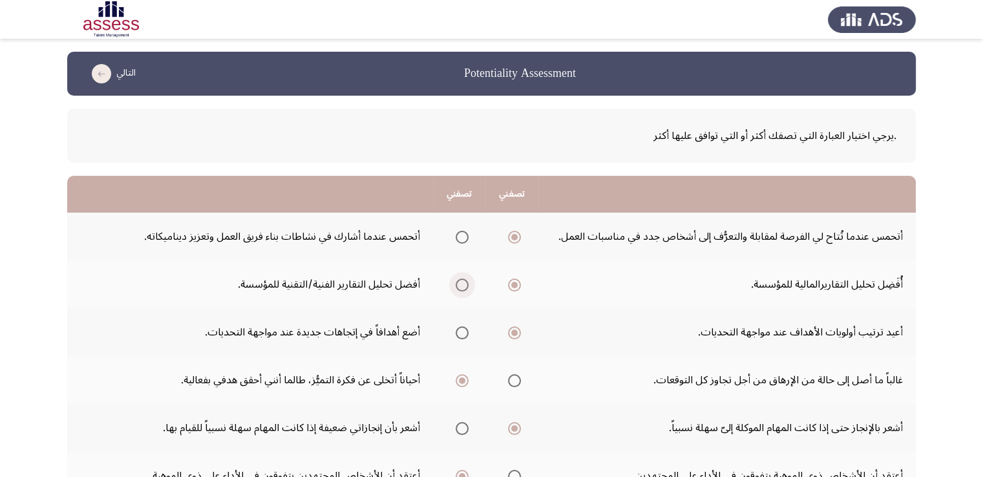
click at [460, 285] on span "Select an option" at bounding box center [462, 285] width 13 height 13
click at [460, 285] on input "Select an option" at bounding box center [462, 285] width 13 height 13
click at [515, 287] on span "Select an option" at bounding box center [514, 285] width 13 height 13
click at [515, 287] on input "Select an option" at bounding box center [514, 285] width 13 height 13
click at [465, 288] on span "Select an option" at bounding box center [462, 285] width 13 height 13
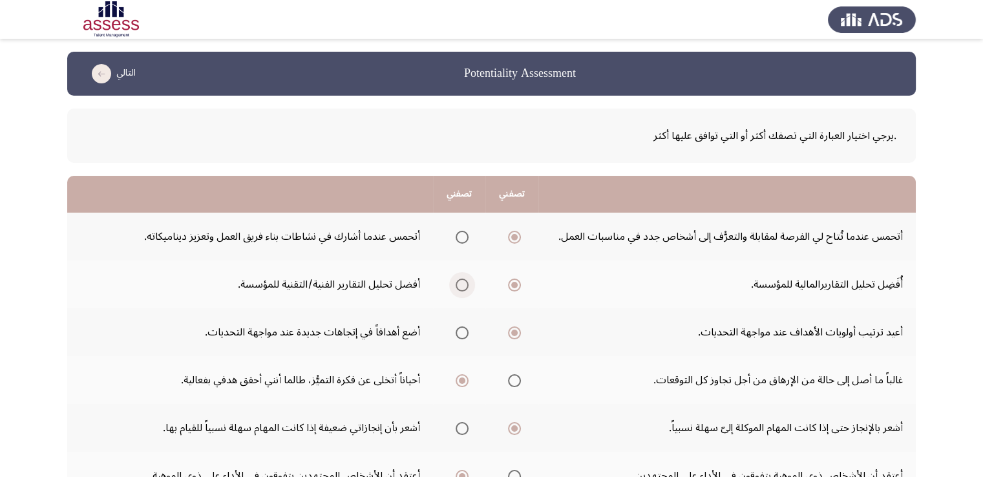
click at [465, 288] on input "Select an option" at bounding box center [462, 285] width 13 height 13
click at [509, 286] on span "Select an option" at bounding box center [514, 285] width 13 height 13
click at [509, 286] on input "Select an option" at bounding box center [514, 285] width 13 height 13
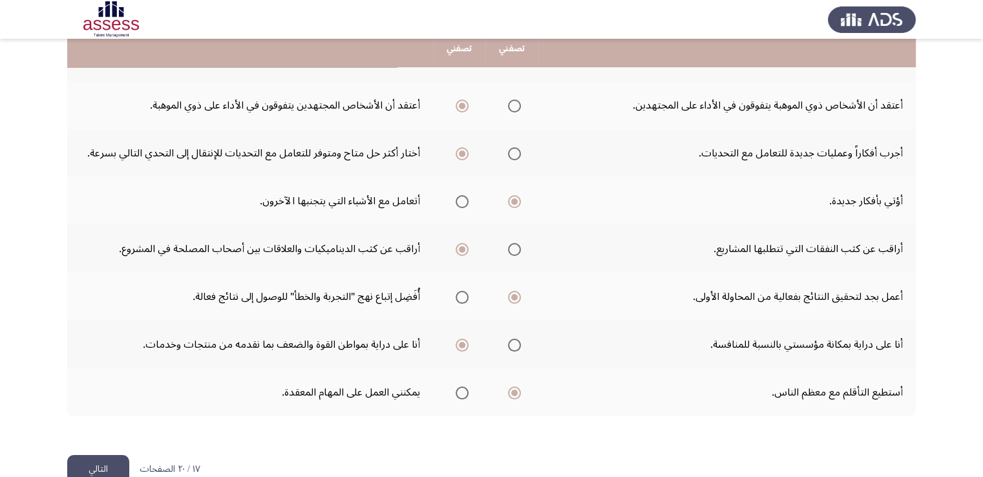
scroll to position [397, 0]
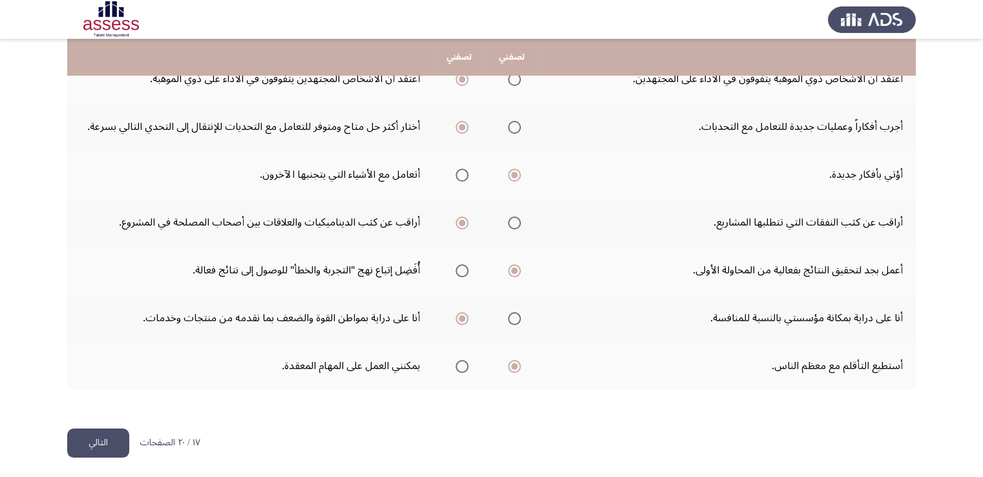
click at [101, 440] on button "التالي" at bounding box center [98, 443] width 62 height 29
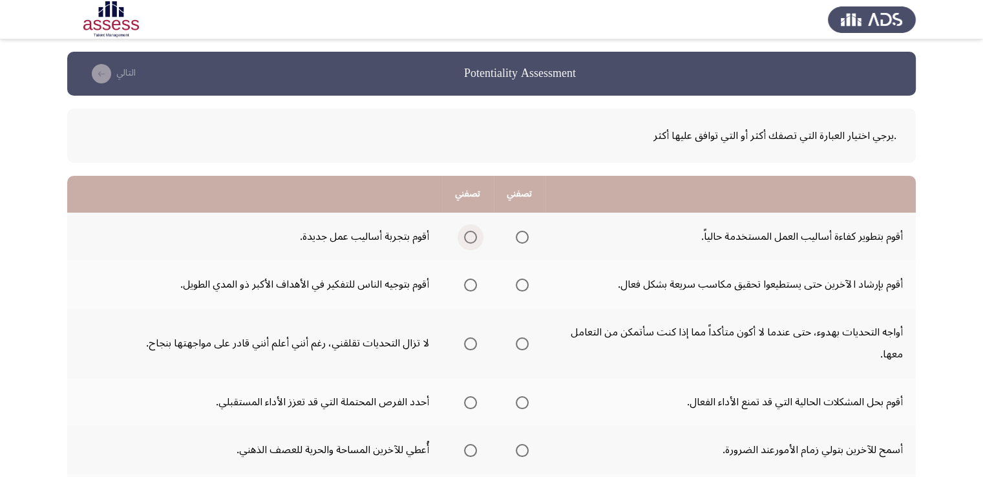
click at [470, 241] on span "Select an option" at bounding box center [470, 237] width 13 height 13
click at [470, 241] on input "Select an option" at bounding box center [470, 237] width 13 height 13
click at [471, 285] on span "Select an option" at bounding box center [470, 285] width 13 height 13
click at [471, 285] on input "Select an option" at bounding box center [470, 285] width 13 height 13
click at [525, 344] on span "Select an option" at bounding box center [522, 343] width 13 height 13
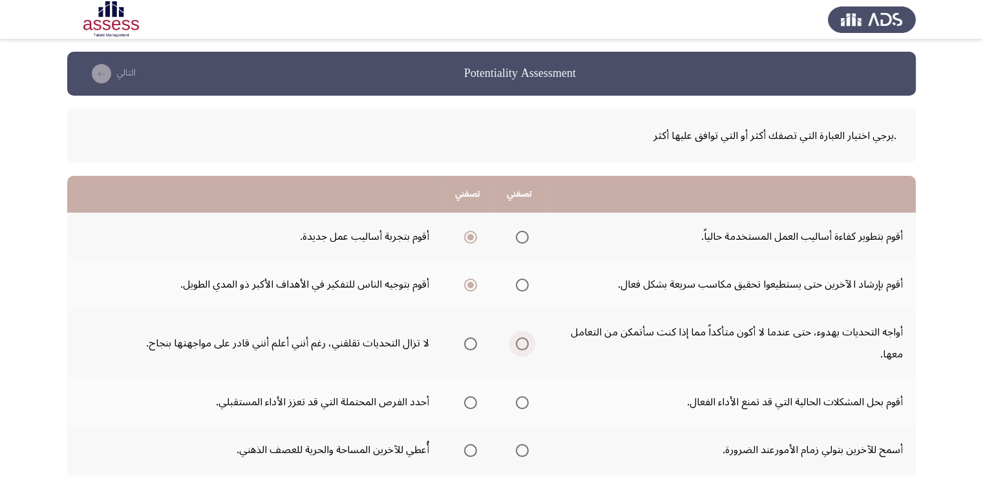
click at [525, 344] on input "Select an option" at bounding box center [522, 343] width 13 height 13
click at [468, 404] on span "Select an option" at bounding box center [470, 402] width 13 height 13
click at [468, 404] on input "Select an option" at bounding box center [470, 402] width 13 height 13
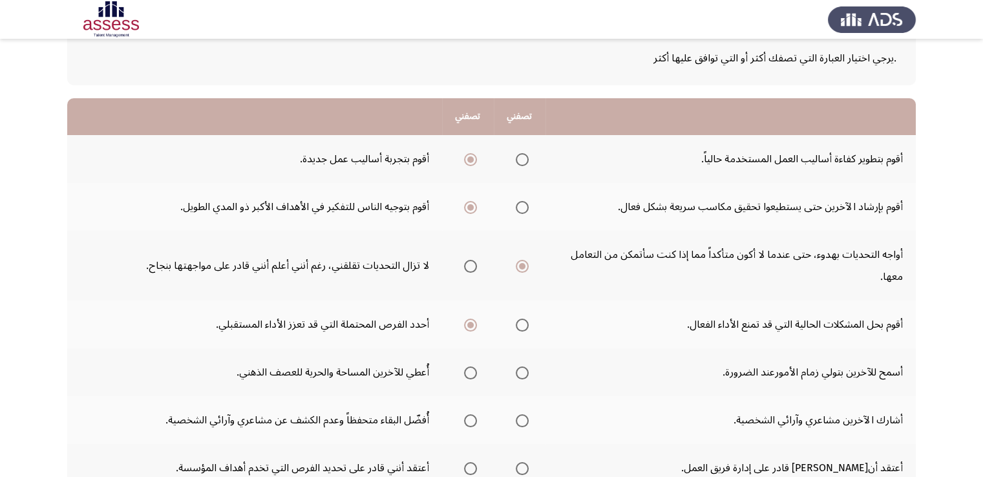
scroll to position [103, 0]
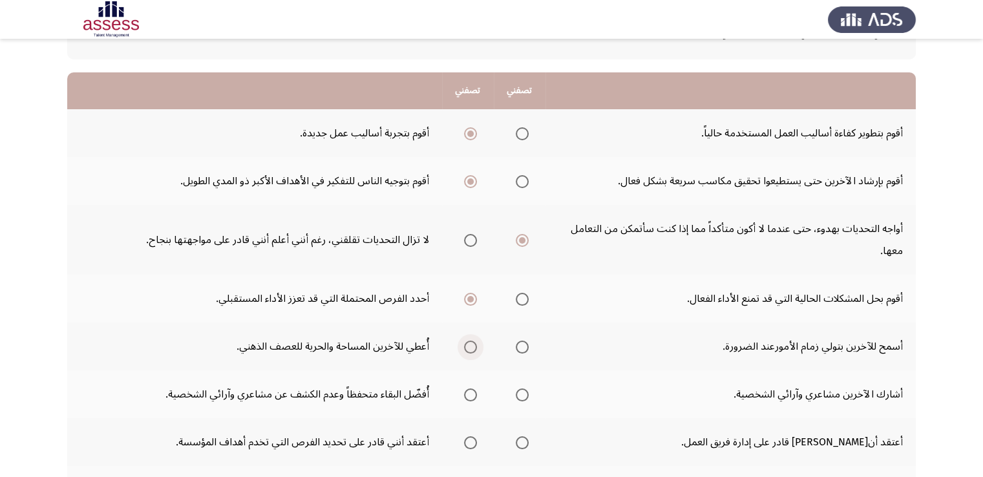
click at [469, 346] on span "Select an option" at bounding box center [470, 347] width 13 height 13
click at [469, 346] on input "Select an option" at bounding box center [470, 347] width 13 height 13
click at [471, 396] on span "Select an option" at bounding box center [470, 394] width 13 height 13
click at [471, 396] on input "Select an option" at bounding box center [470, 394] width 13 height 13
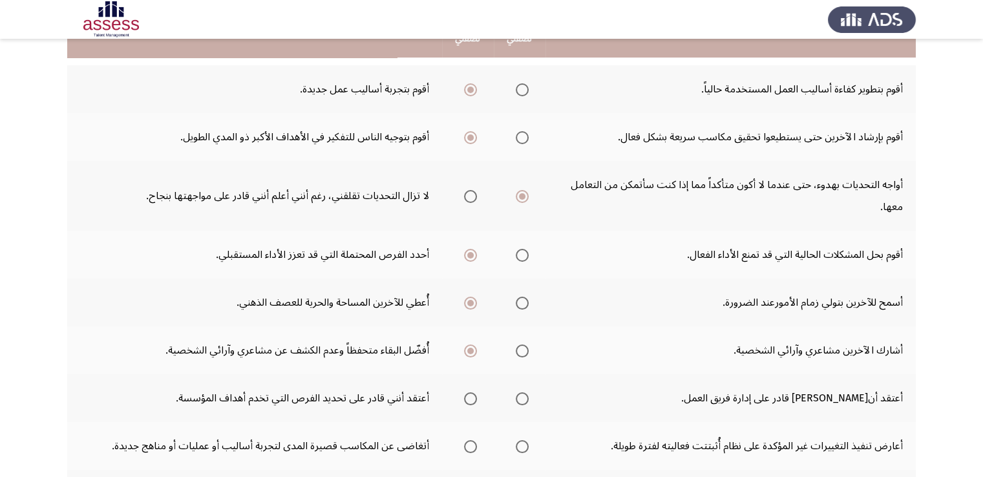
scroll to position [155, 0]
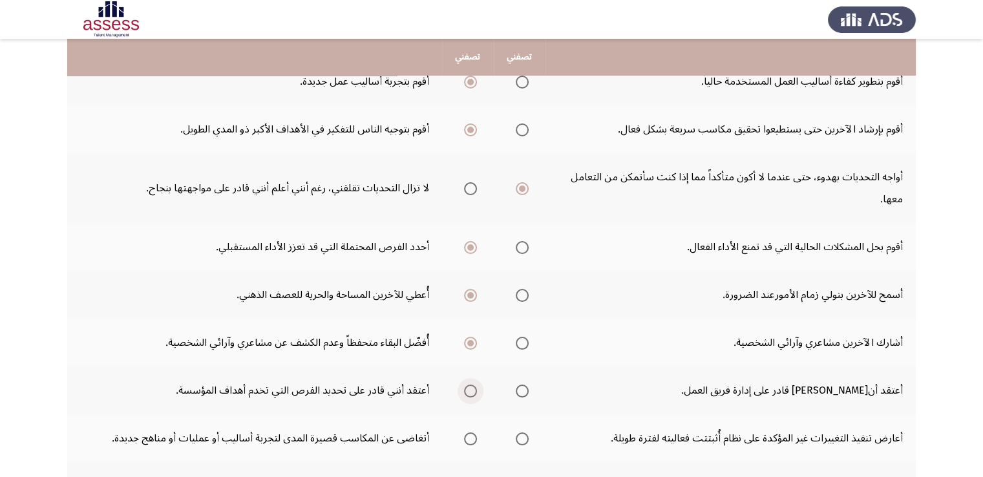
click at [469, 388] on span "Select an option" at bounding box center [470, 391] width 13 height 13
click at [469, 388] on input "Select an option" at bounding box center [470, 391] width 13 height 13
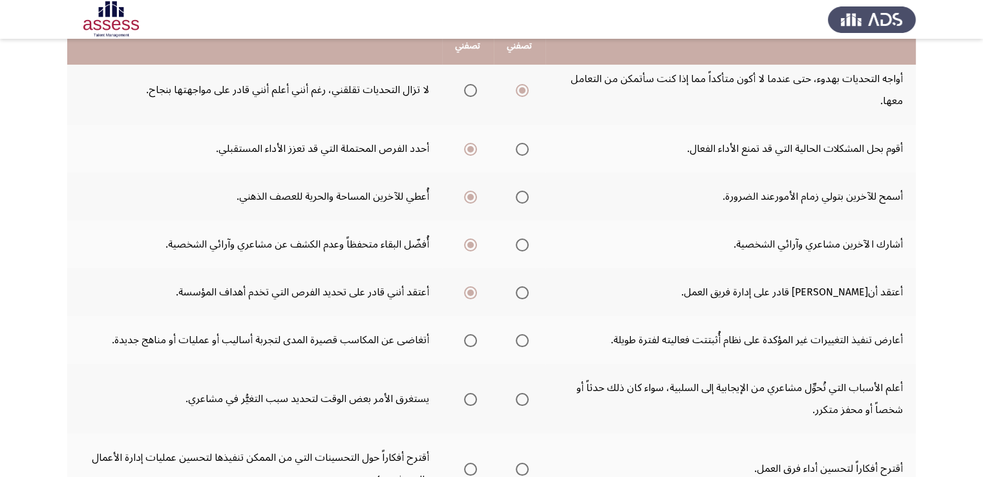
scroll to position [259, 0]
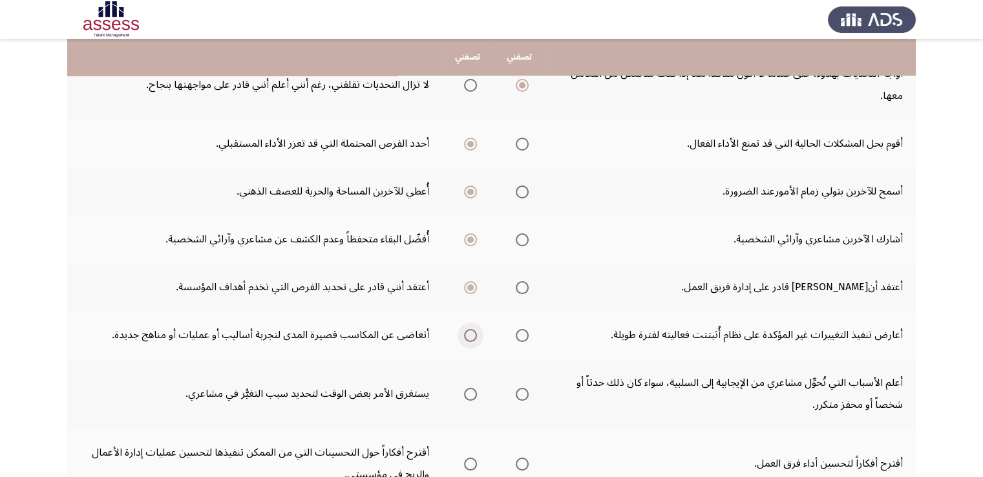
click at [469, 334] on span "Select an option" at bounding box center [470, 335] width 13 height 13
click at [469, 334] on input "Select an option" at bounding box center [470, 335] width 13 height 13
click at [518, 391] on span "Select an option" at bounding box center [522, 394] width 13 height 13
click at [518, 391] on input "Select an option" at bounding box center [522, 394] width 13 height 13
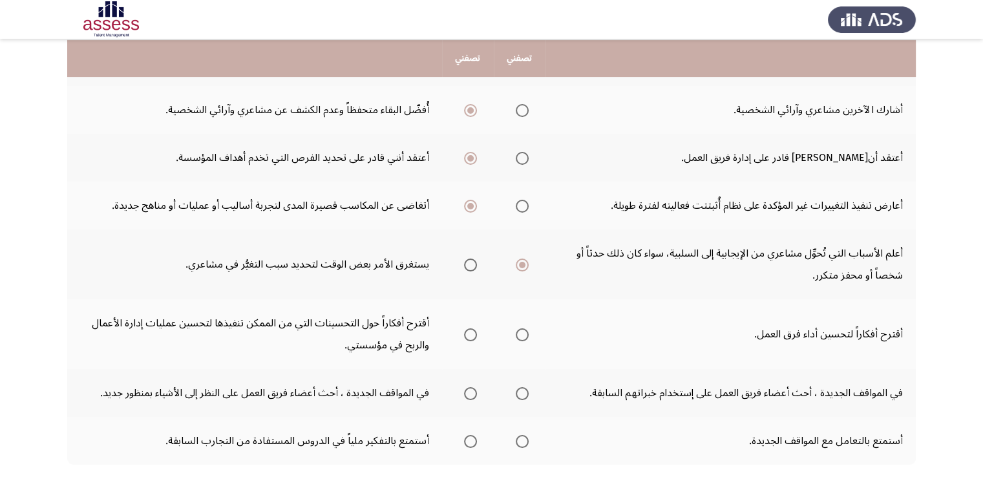
scroll to position [414, 0]
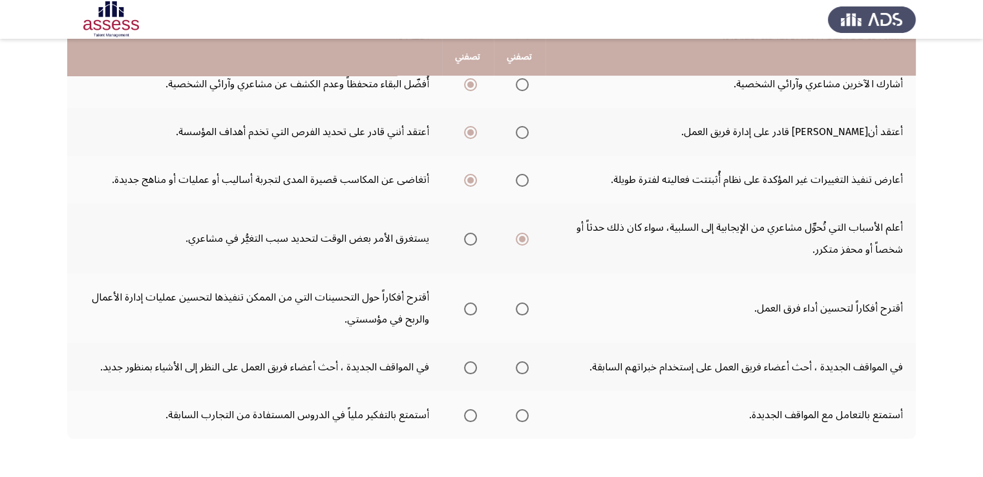
click at [470, 308] on span "Select an option" at bounding box center [470, 308] width 13 height 13
click at [470, 308] on input "Select an option" at bounding box center [470, 308] width 13 height 13
click at [470, 363] on span "Select an option" at bounding box center [470, 367] width 13 height 13
click at [470, 363] on input "Select an option" at bounding box center [470, 367] width 13 height 13
click at [526, 413] on span "Select an option" at bounding box center [522, 415] width 13 height 13
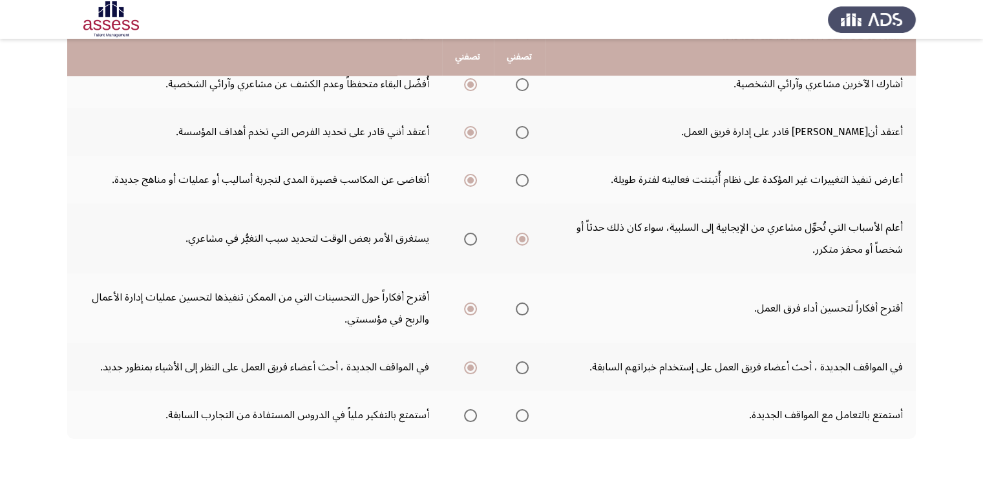
click at [526, 413] on input "Select an option" at bounding box center [522, 415] width 13 height 13
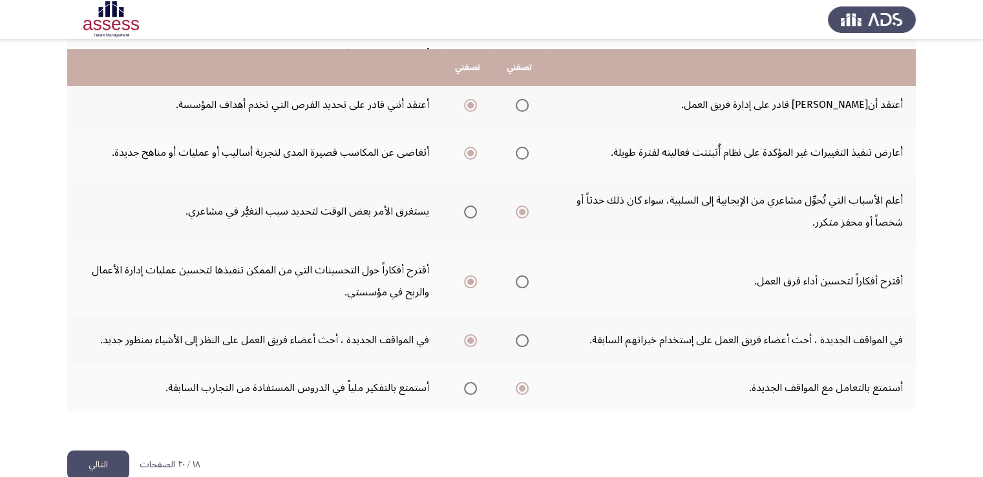
scroll to position [462, 0]
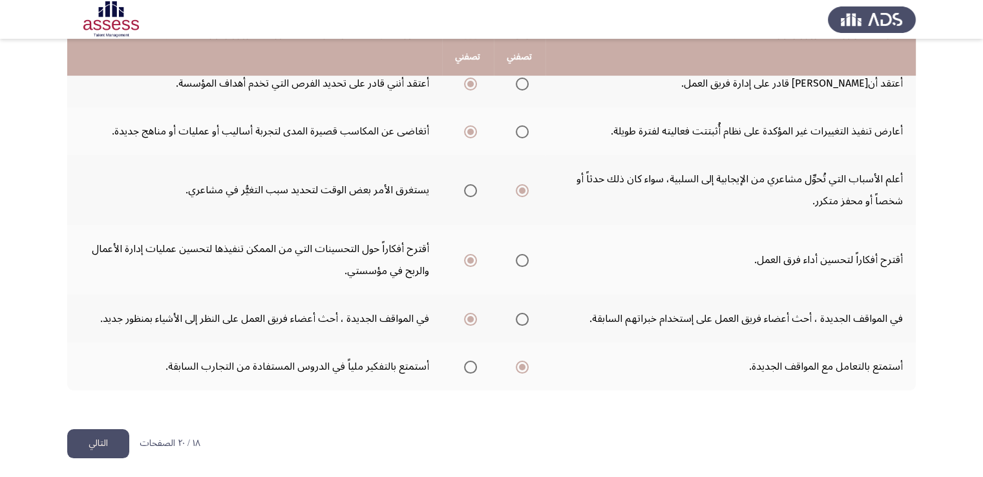
click at [96, 434] on button "التالي" at bounding box center [98, 443] width 62 height 29
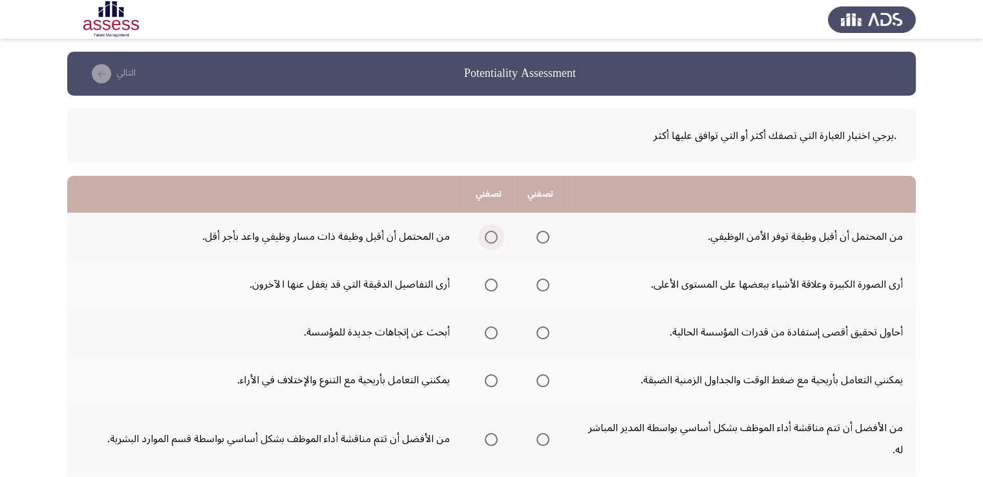
click at [489, 233] on span "Select an option" at bounding box center [491, 237] width 13 height 13
click at [489, 233] on input "Select an option" at bounding box center [491, 237] width 13 height 13
click at [542, 288] on span "Select an option" at bounding box center [542, 285] width 13 height 13
click at [542, 288] on input "Select an option" at bounding box center [542, 285] width 13 height 13
click at [486, 335] on span "Select an option" at bounding box center [491, 332] width 13 height 13
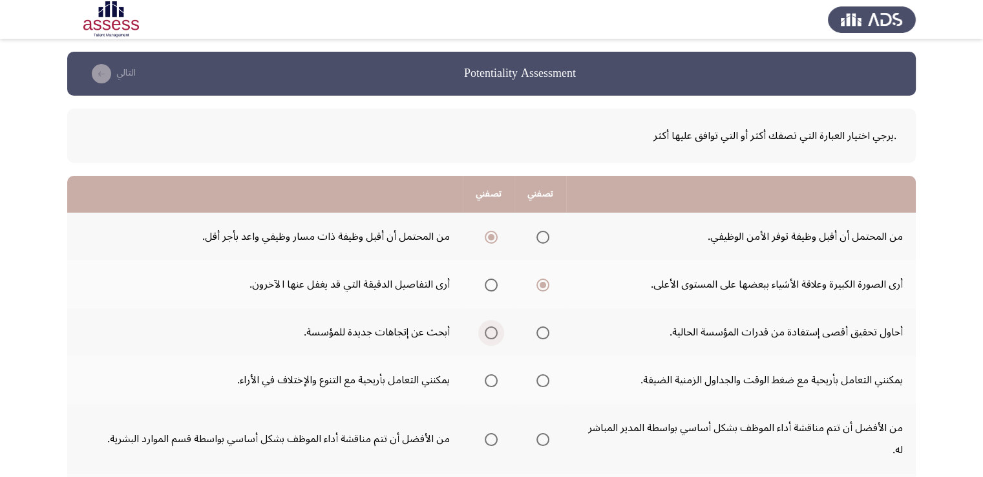
click at [486, 335] on input "Select an option" at bounding box center [491, 332] width 13 height 13
click at [488, 381] on span "Select an option" at bounding box center [491, 380] width 13 height 13
click at [488, 381] on input "Select an option" at bounding box center [491, 380] width 13 height 13
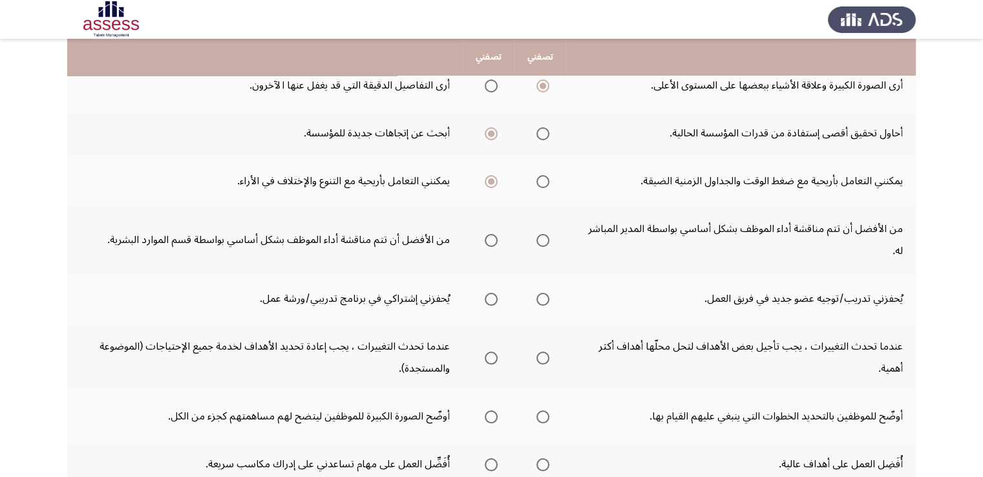
scroll to position [207, 0]
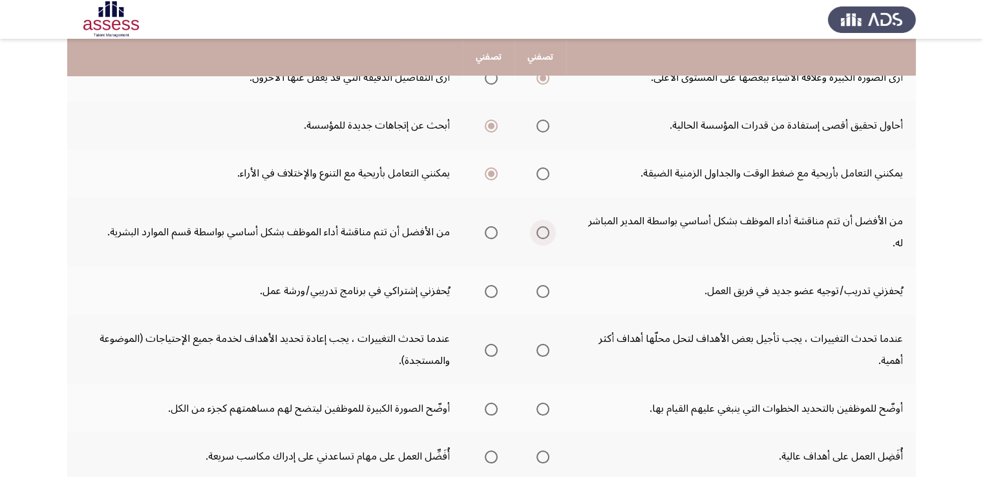
click at [538, 226] on span "Select an option" at bounding box center [542, 232] width 13 height 13
click at [538, 226] on input "Select an option" at bounding box center [542, 232] width 13 height 13
click at [489, 285] on span "Select an option" at bounding box center [491, 291] width 13 height 13
click at [489, 285] on input "Select an option" at bounding box center [491, 291] width 13 height 13
click at [544, 344] on span "Select an option" at bounding box center [542, 350] width 13 height 13
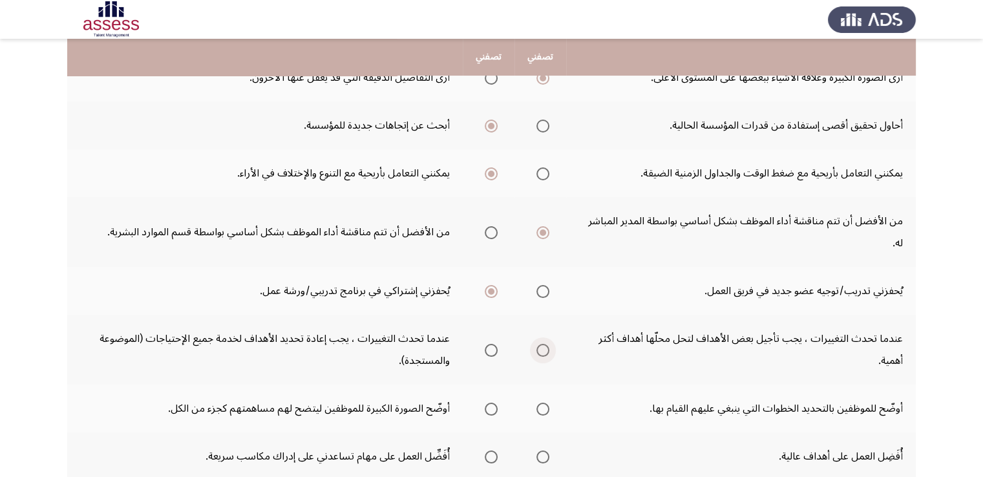
click at [544, 344] on input "Select an option" at bounding box center [542, 350] width 13 height 13
click at [542, 403] on span "Select an option" at bounding box center [542, 409] width 13 height 13
click at [542, 403] on input "Select an option" at bounding box center [542, 409] width 13 height 13
click at [489, 403] on span "Select an option" at bounding box center [491, 409] width 13 height 13
click at [489, 403] on input "Select an option" at bounding box center [491, 409] width 13 height 13
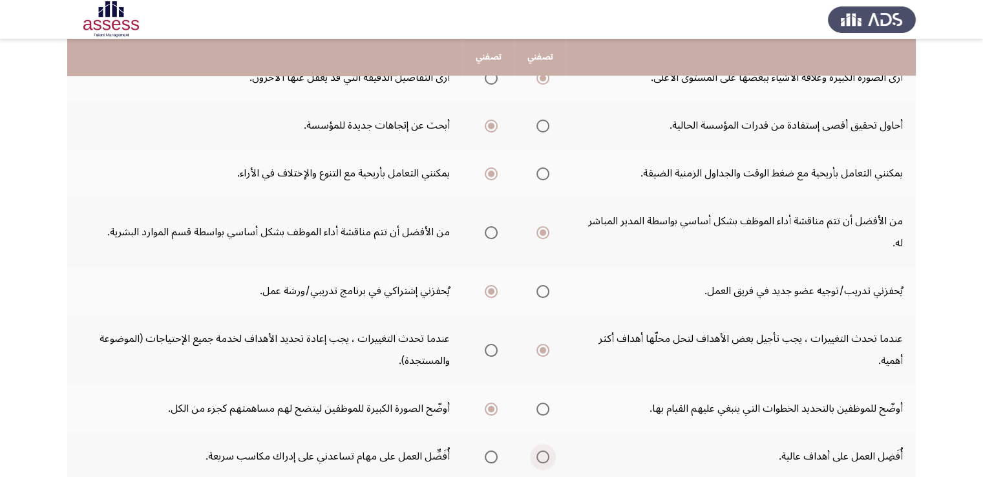
click at [544, 450] on span "Select an option" at bounding box center [542, 456] width 13 height 13
click at [544, 450] on input "Select an option" at bounding box center [542, 456] width 13 height 13
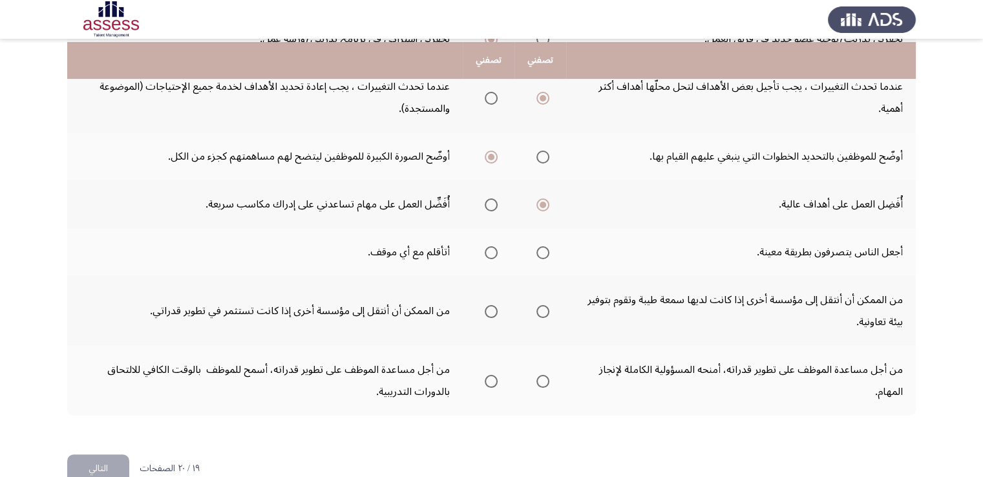
scroll to position [462, 0]
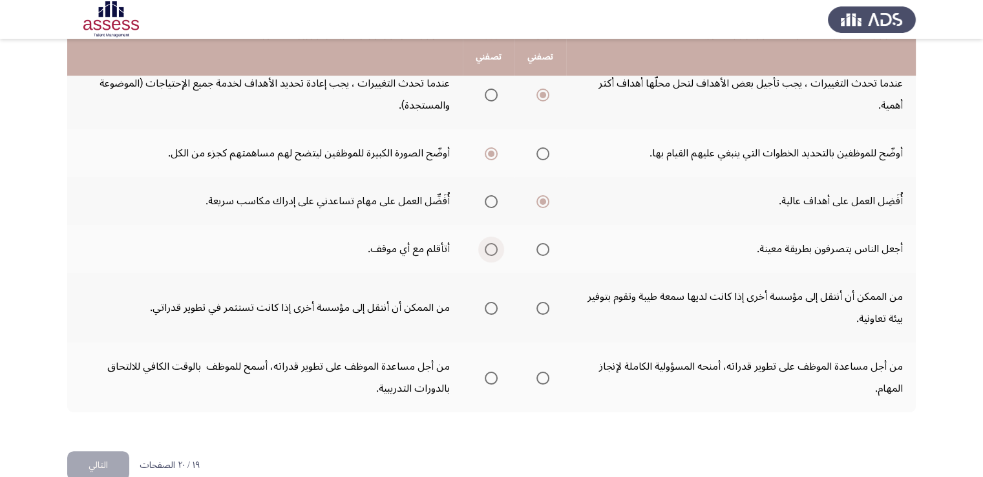
click at [491, 243] on span "Select an option" at bounding box center [491, 249] width 13 height 13
click at [491, 243] on input "Select an option" at bounding box center [491, 249] width 13 height 13
click at [487, 302] on span "Select an option" at bounding box center [491, 308] width 13 height 13
click at [487, 302] on input "Select an option" at bounding box center [491, 308] width 13 height 13
click at [538, 372] on span "Select an option" at bounding box center [542, 378] width 13 height 13
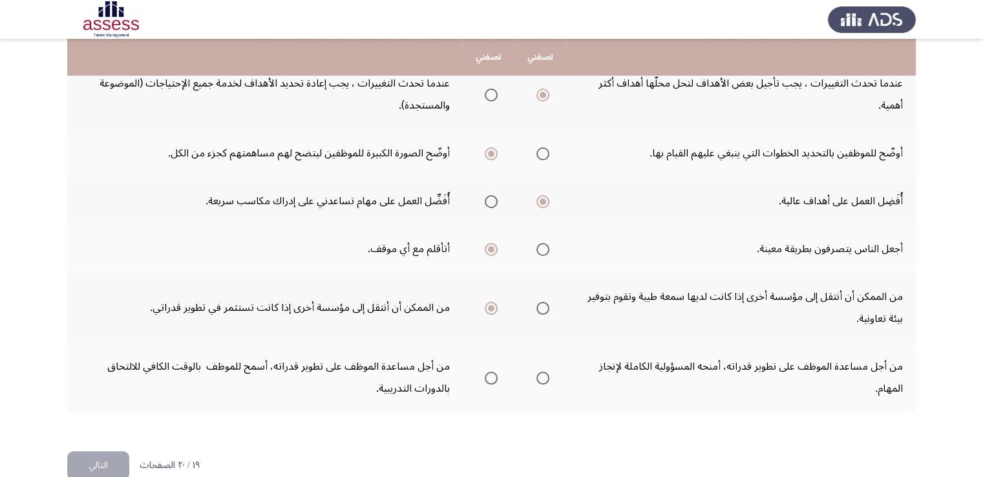
click at [538, 372] on input "Select an option" at bounding box center [542, 378] width 13 height 13
click at [98, 451] on button "التالي" at bounding box center [98, 465] width 62 height 29
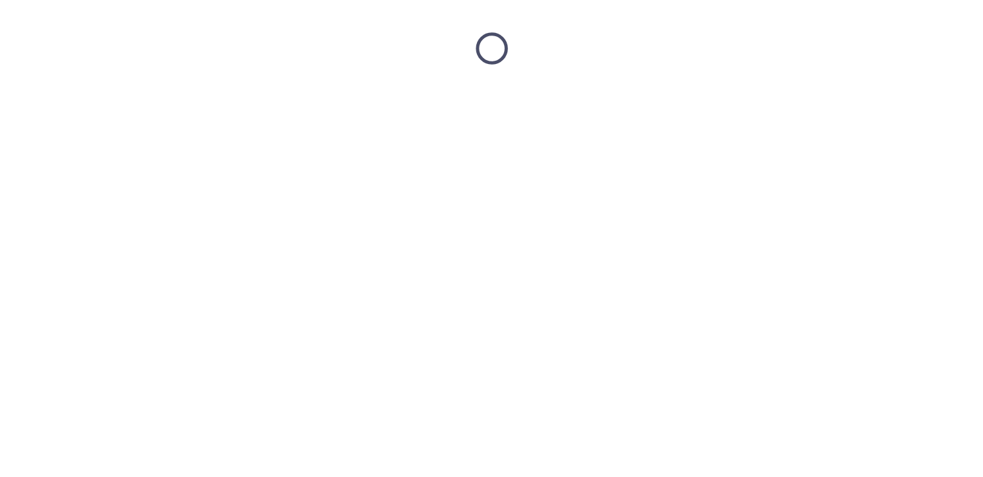
scroll to position [0, 0]
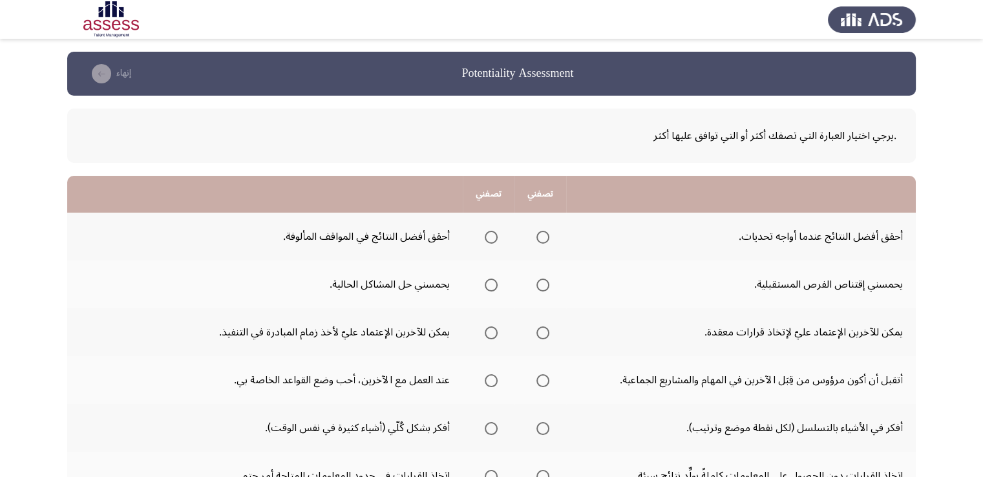
click at [543, 285] on span "Select an option" at bounding box center [542, 285] width 13 height 13
click at [543, 285] on input "Select an option" at bounding box center [542, 285] width 13 height 13
click at [542, 234] on span "Select an option" at bounding box center [542, 237] width 13 height 13
click at [542, 234] on input "Select an option" at bounding box center [542, 237] width 13 height 13
click at [547, 329] on span "Select an option" at bounding box center [542, 332] width 13 height 13
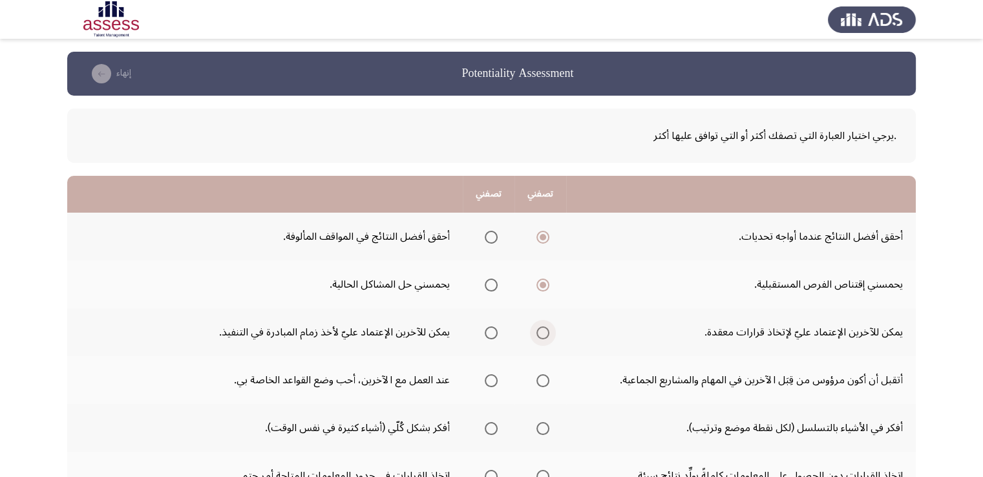
click at [547, 329] on input "Select an option" at bounding box center [542, 332] width 13 height 13
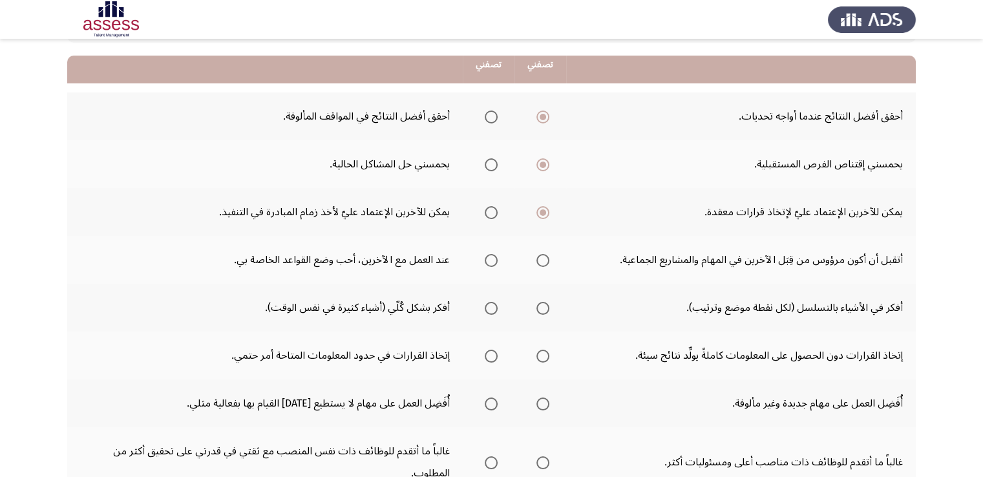
scroll to position [129, 0]
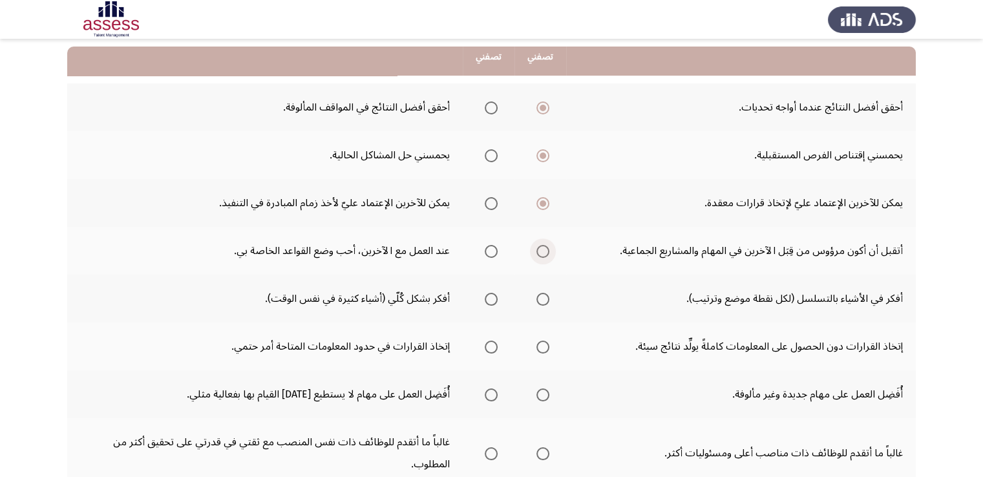
click at [542, 250] on span "Select an option" at bounding box center [542, 251] width 13 height 13
click at [542, 250] on input "Select an option" at bounding box center [542, 251] width 13 height 13
click at [541, 299] on span "Select an option" at bounding box center [542, 299] width 13 height 13
click at [541, 299] on input "Select an option" at bounding box center [542, 299] width 13 height 13
click at [489, 343] on span "Select an option" at bounding box center [491, 347] width 13 height 13
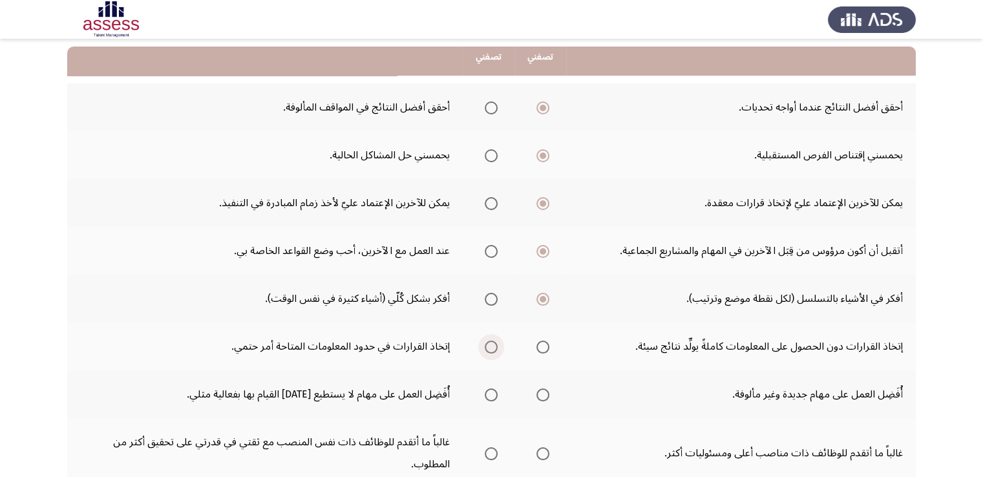
click at [489, 343] on input "Select an option" at bounding box center [491, 347] width 13 height 13
click at [547, 388] on span "Select an option" at bounding box center [542, 394] width 13 height 13
click at [547, 388] on input "Select an option" at bounding box center [542, 394] width 13 height 13
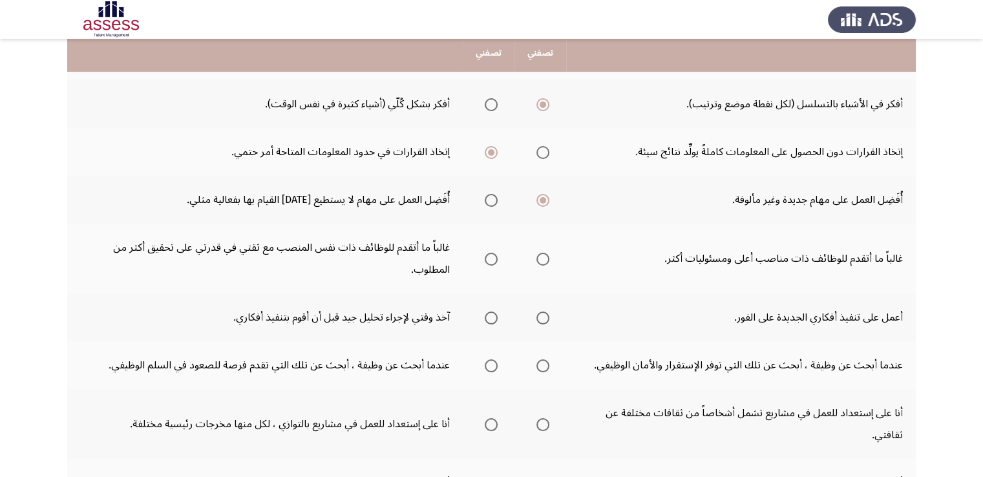
scroll to position [336, 0]
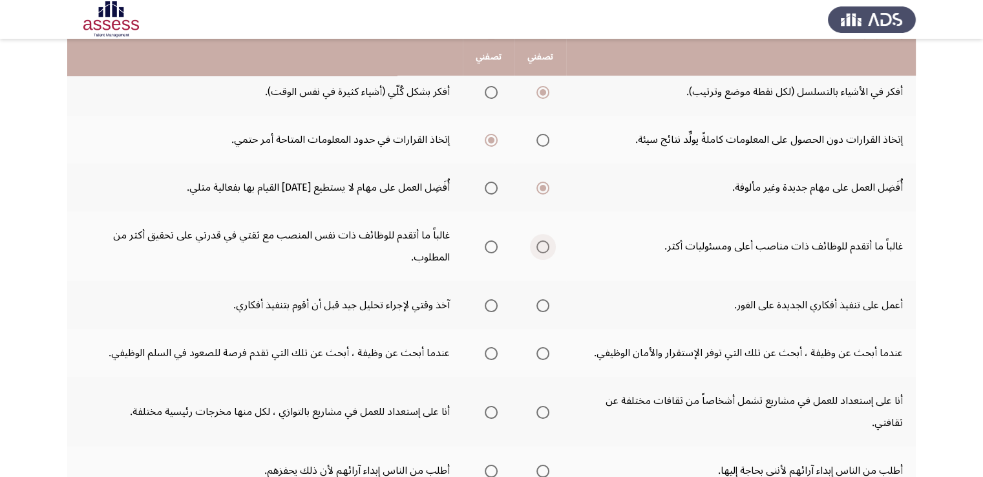
click at [549, 244] on span "Select an option" at bounding box center [542, 246] width 13 height 13
click at [549, 244] on input "Select an option" at bounding box center [542, 246] width 13 height 13
click at [491, 306] on span "Select an option" at bounding box center [491, 305] width 13 height 13
click at [491, 306] on input "Select an option" at bounding box center [491, 305] width 13 height 13
click at [489, 354] on span "Select an option" at bounding box center [491, 353] width 13 height 13
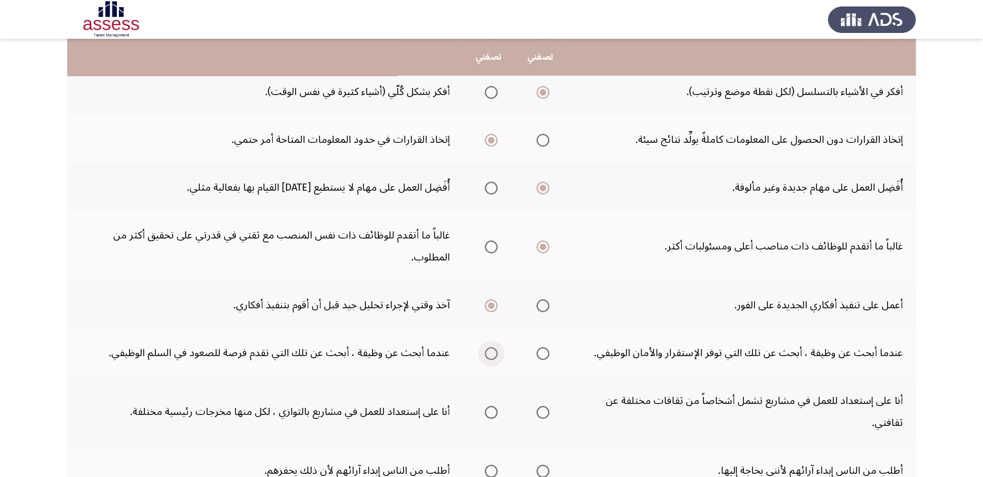
click at [489, 354] on input "Select an option" at bounding box center [491, 353] width 13 height 13
click at [547, 406] on span "Select an option" at bounding box center [542, 412] width 13 height 13
click at [547, 406] on input "Select an option" at bounding box center [542, 412] width 13 height 13
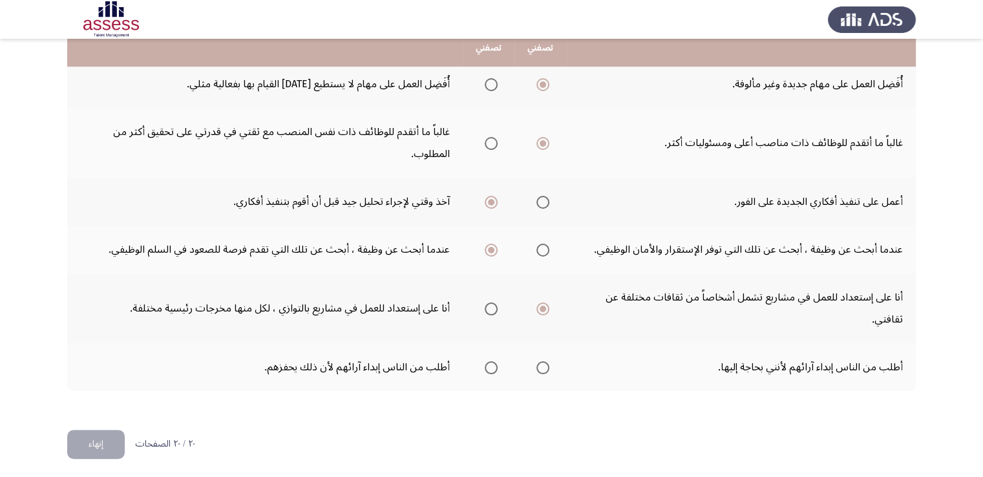
scroll to position [440, 0]
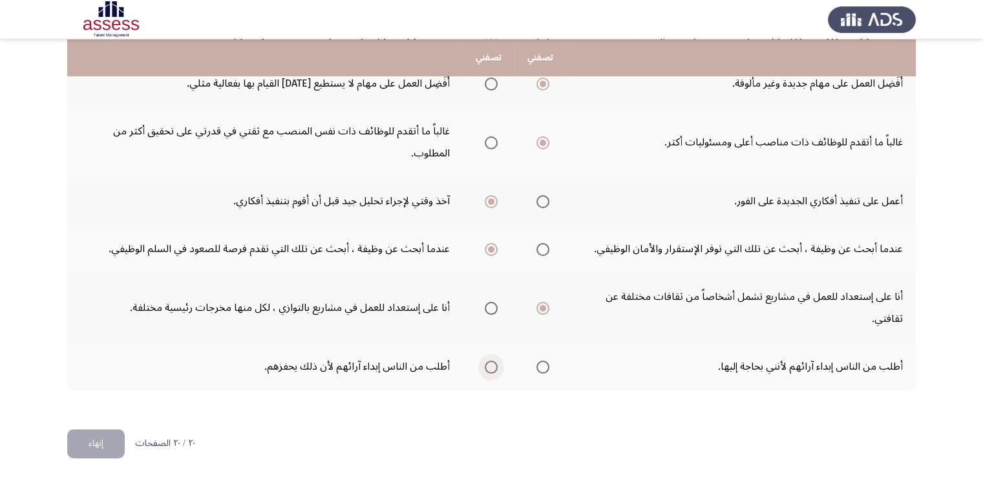
click at [491, 361] on span "Select an option" at bounding box center [491, 367] width 13 height 13
click at [491, 361] on input "Select an option" at bounding box center [491, 367] width 13 height 13
click at [88, 439] on button "إنهاء" at bounding box center [96, 443] width 58 height 29
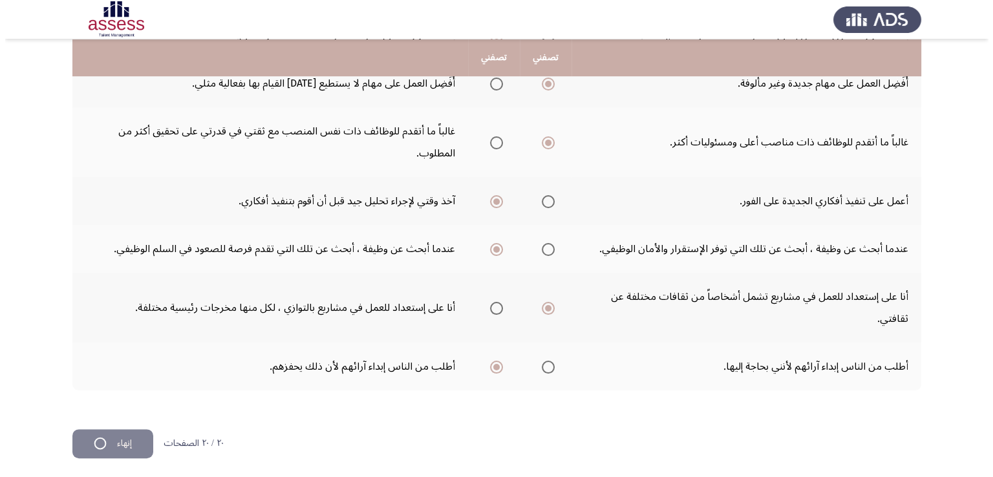
scroll to position [0, 0]
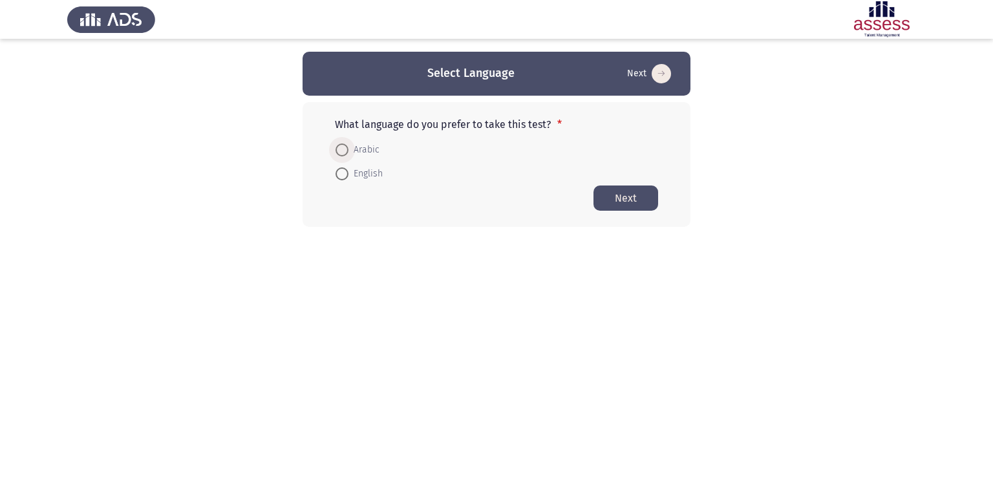
click at [345, 151] on span at bounding box center [341, 149] width 13 height 13
click at [345, 151] on input "Arabic" at bounding box center [341, 149] width 13 height 13
radio input "true"
click at [620, 197] on button "Next" at bounding box center [625, 197] width 65 height 25
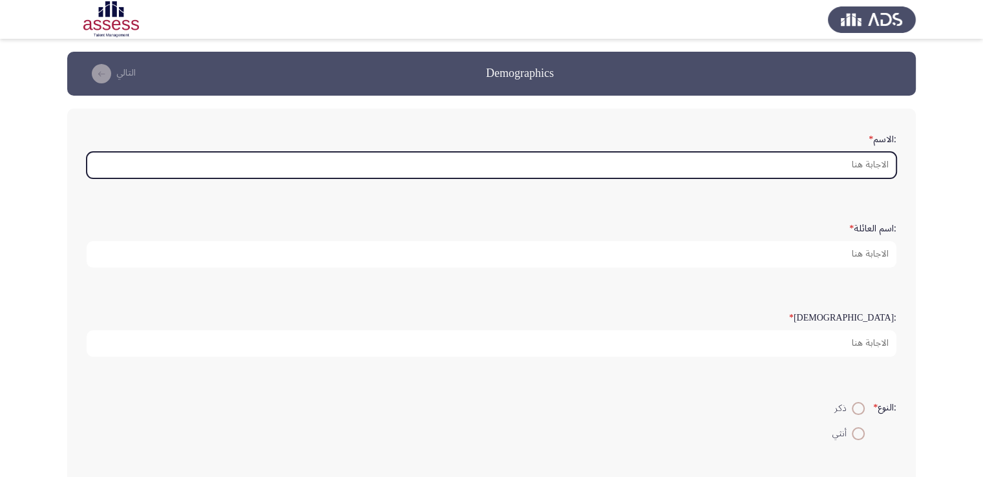
click at [787, 163] on input ":الاسم *" at bounding box center [492, 165] width 810 height 26
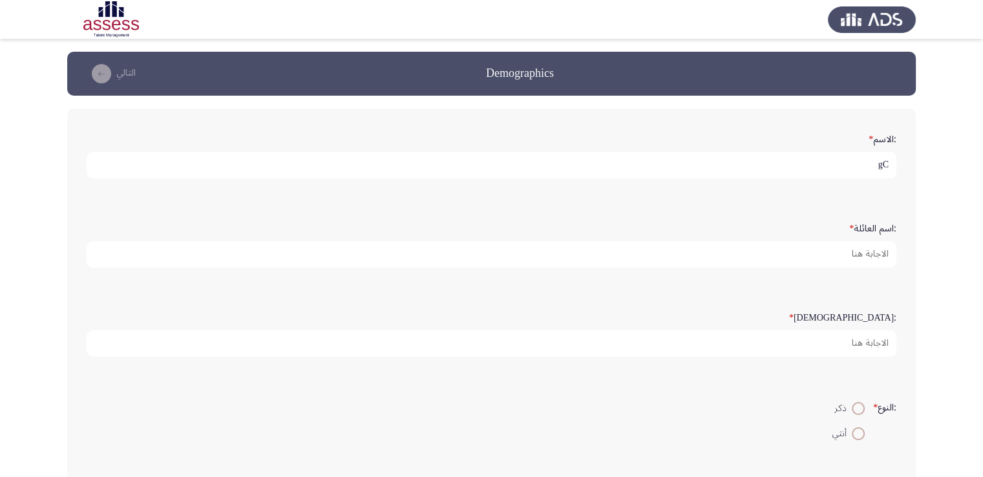
type input "g"
type input "لؤى وديع السيد"
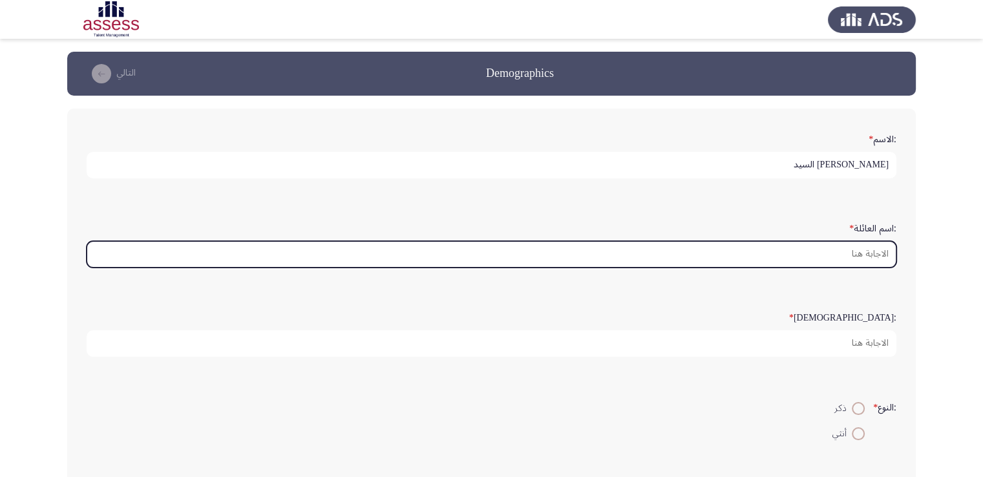
click at [844, 262] on input ":اسم العائلة *" at bounding box center [492, 254] width 810 height 26
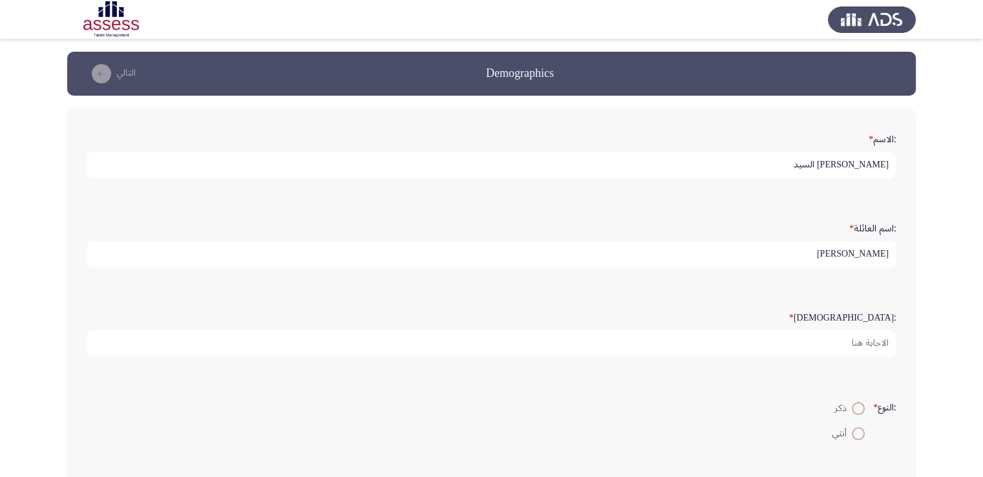
type input "عمار"
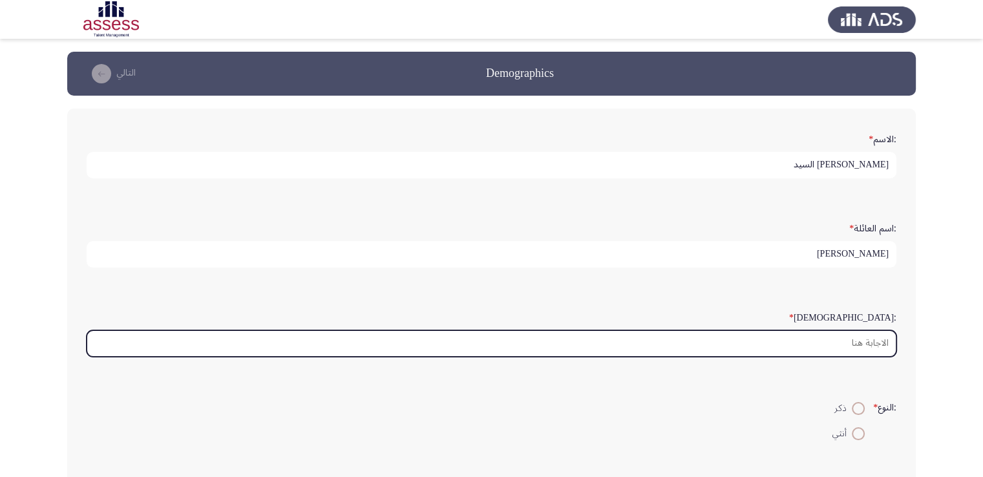
click at [853, 342] on input ":السن *" at bounding box center [492, 343] width 810 height 26
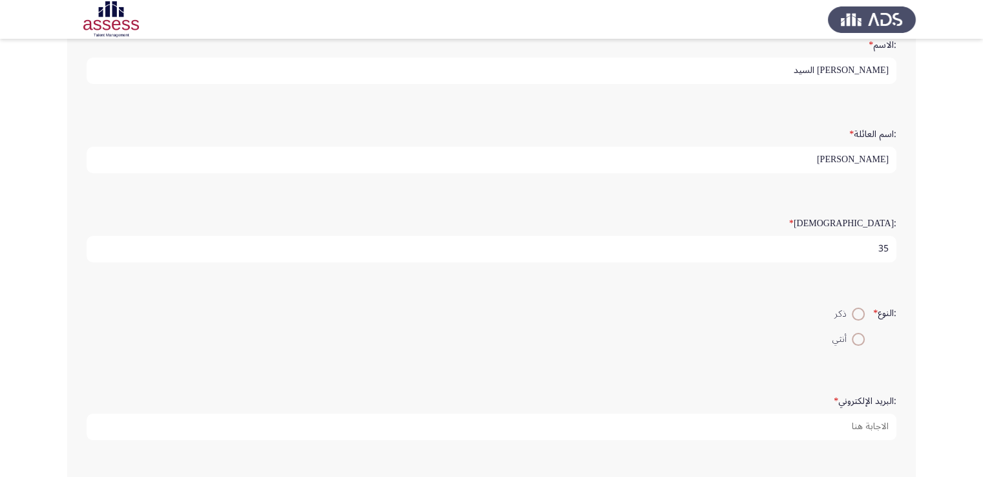
scroll to position [97, 0]
type input "35"
click at [852, 311] on span at bounding box center [858, 311] width 13 height 13
click at [852, 311] on input "ذكر" at bounding box center [858, 311] width 13 height 13
radio input "true"
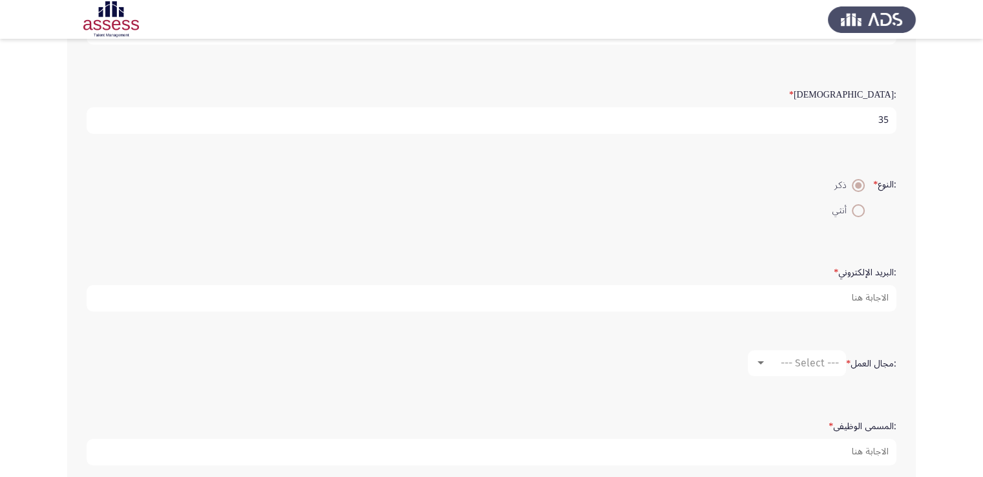
scroll to position [225, 0]
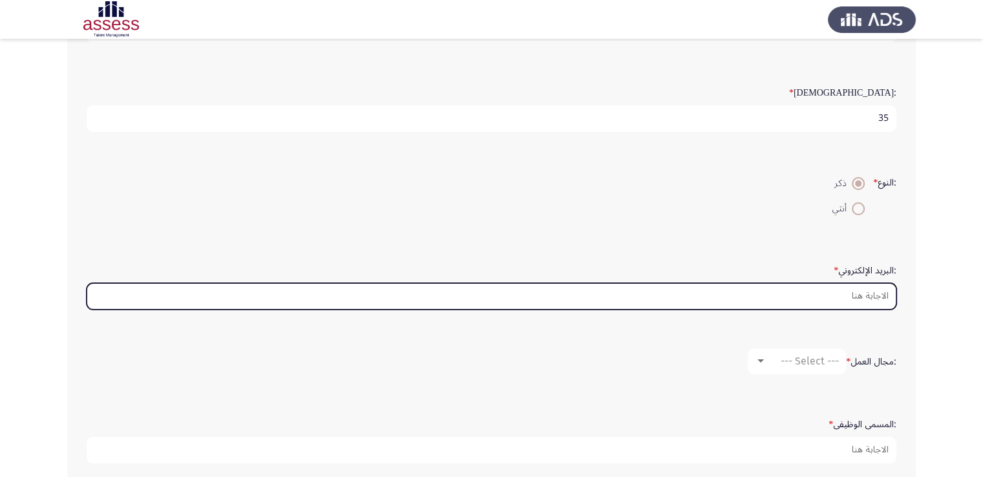
click at [875, 293] on input ":البريد الإلكتروني *" at bounding box center [492, 296] width 810 height 26
type input "م"
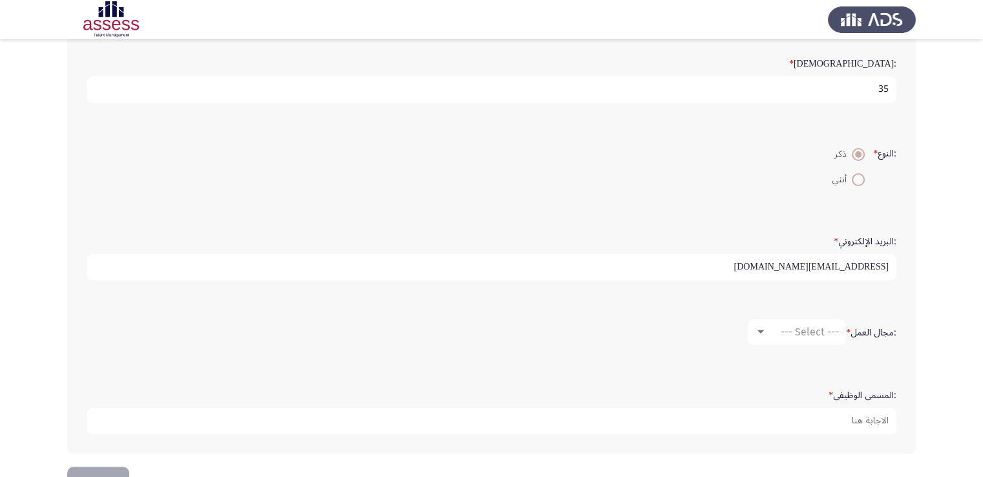
scroll to position [291, 0]
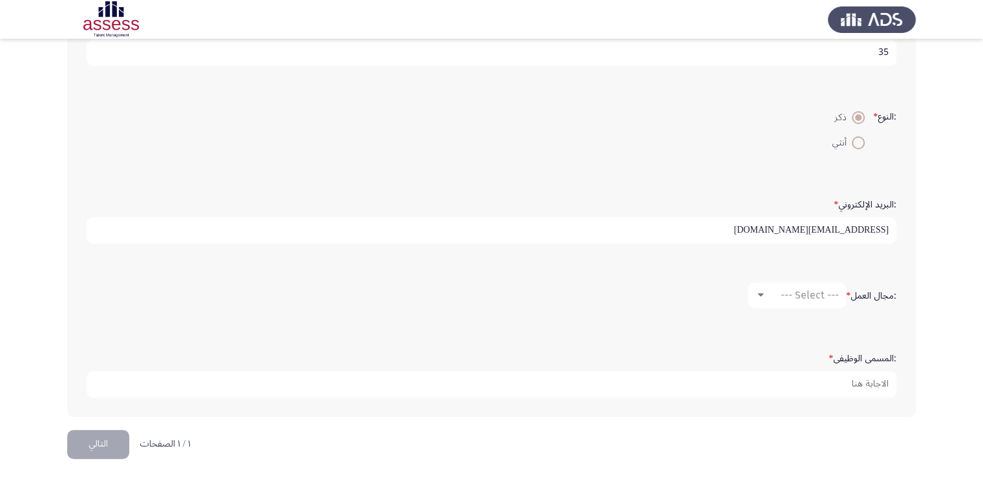
type input "loay.wadeea@kz.com.eg"
click at [767, 295] on div "--- Select ---" at bounding box center [803, 295] width 72 height 12
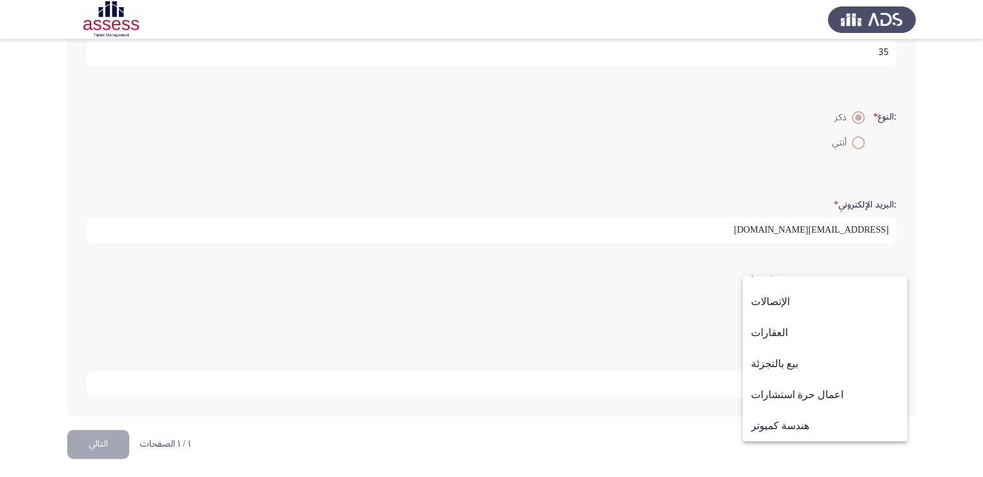
scroll to position [424, 0]
click at [773, 432] on span "آخر" at bounding box center [825, 425] width 148 height 31
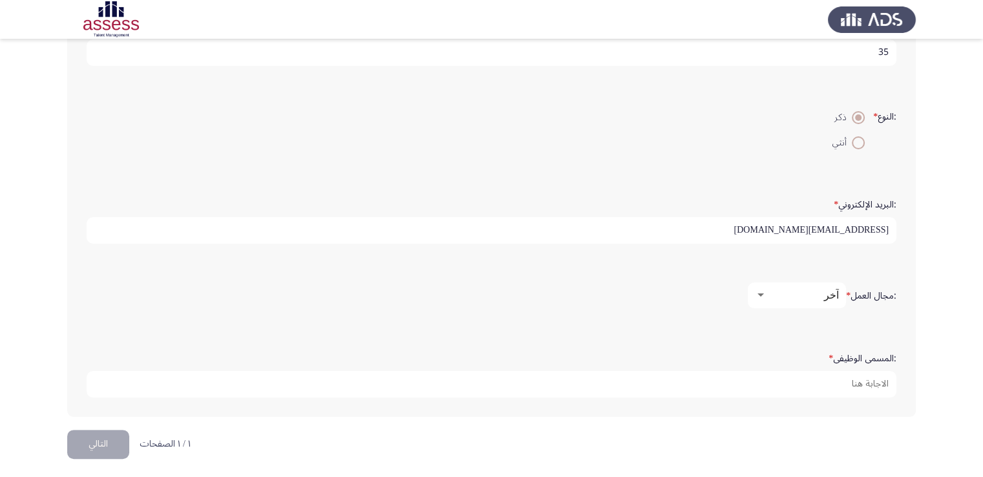
click at [776, 291] on div "آخر" at bounding box center [803, 295] width 72 height 12
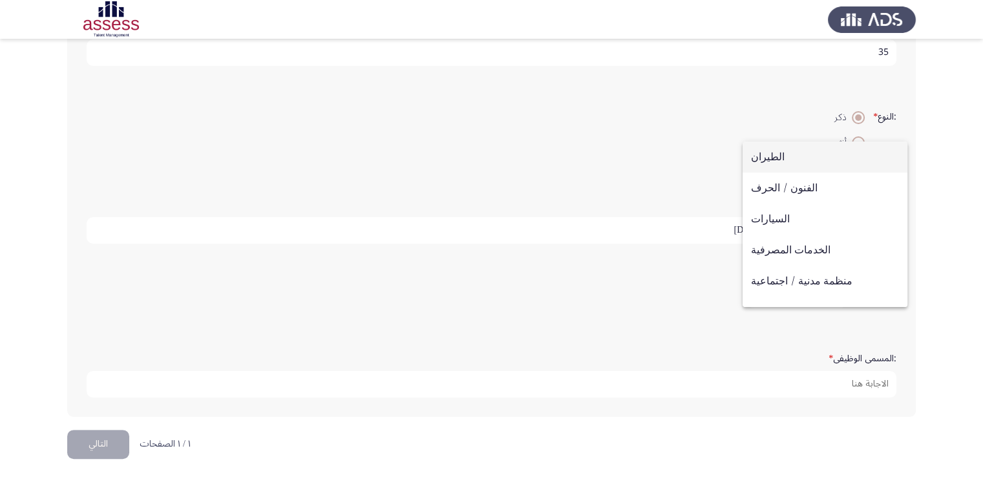
scroll to position [0, 0]
click at [827, 376] on div at bounding box center [491, 238] width 983 height 477
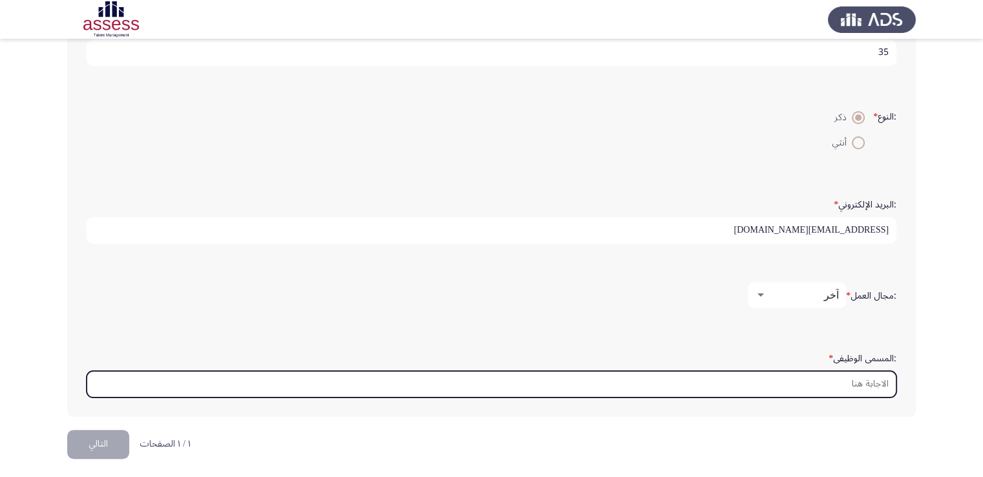
click at [839, 376] on input ":المسمى الوظيفى *" at bounding box center [492, 384] width 810 height 26
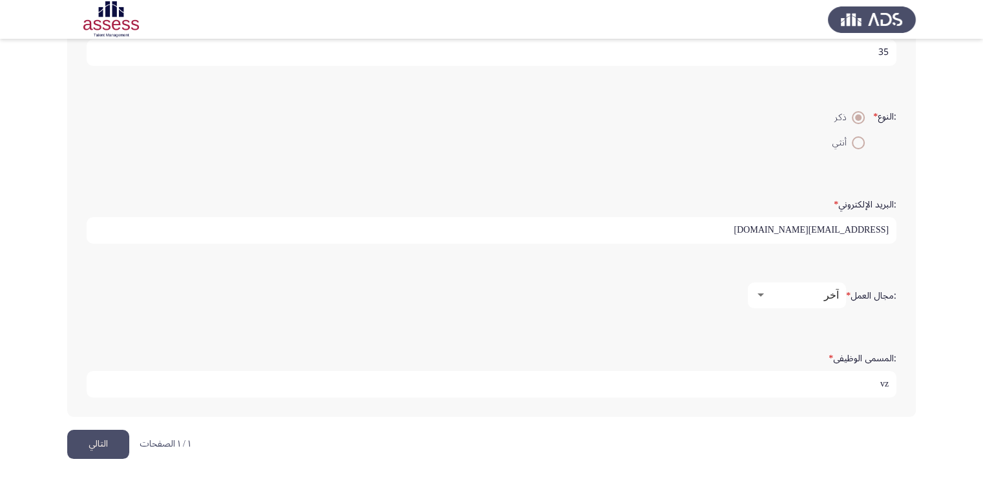
type input "v"
type input "رئيس قسم البحوث والتطوير"
click at [98, 447] on button "التالي" at bounding box center [98, 444] width 62 height 29
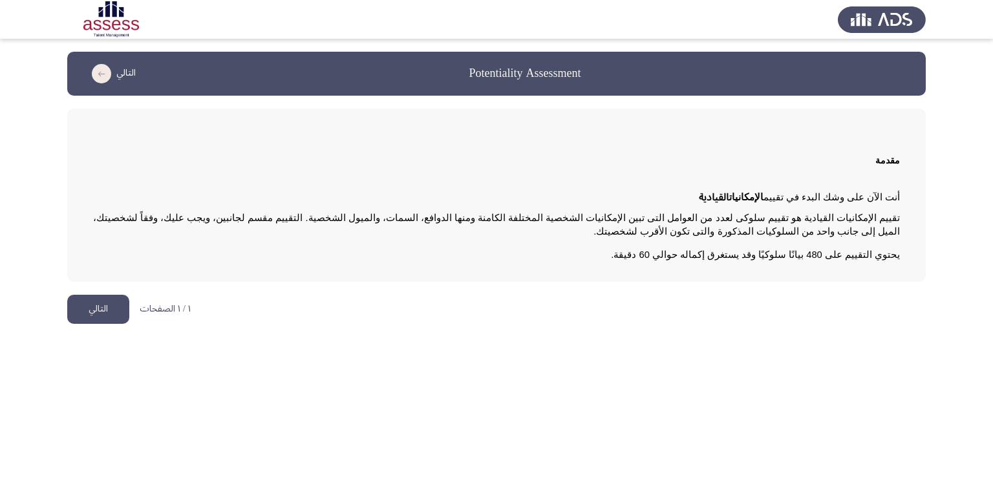
click at [98, 337] on html "Potentiality Assessment التالي مقدمة أنت الآن على وشك البدء في تقييم الإمكانيات…" at bounding box center [496, 168] width 993 height 337
click at [91, 306] on button "التالي" at bounding box center [98, 309] width 62 height 29
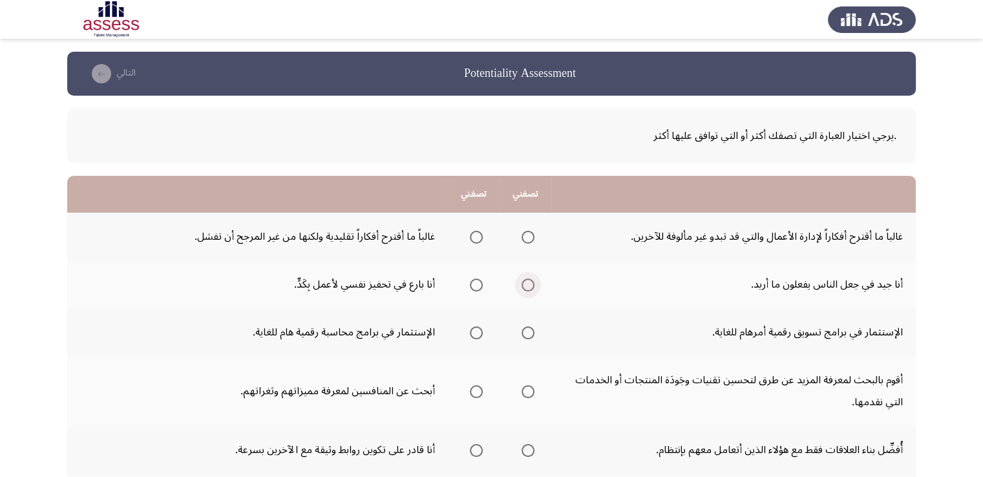
click at [526, 282] on span "Select an option" at bounding box center [528, 285] width 13 height 13
click at [526, 282] on input "Select an option" at bounding box center [528, 285] width 13 height 13
click at [522, 332] on span "Select an option" at bounding box center [528, 332] width 13 height 13
click at [522, 332] on input "Select an option" at bounding box center [528, 332] width 13 height 13
click at [522, 332] on span "Select an option" at bounding box center [528, 332] width 13 height 13
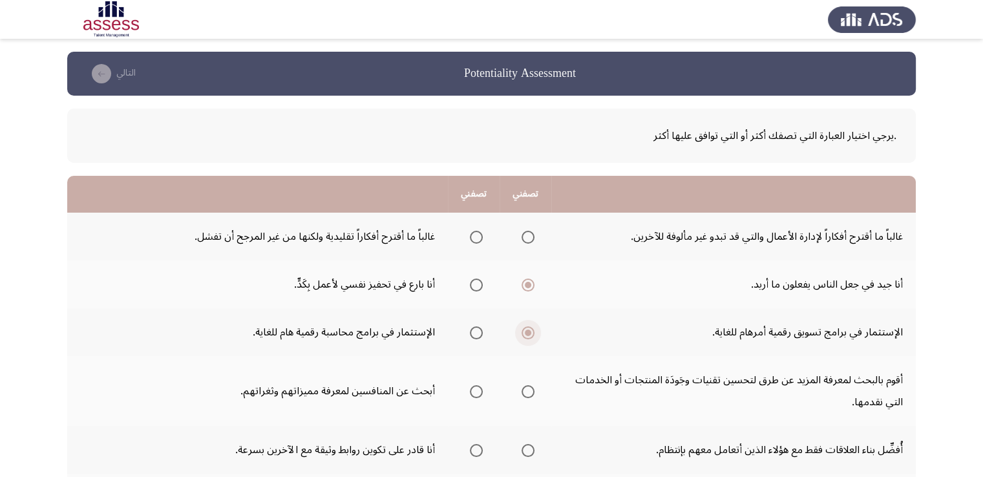
click at [522, 332] on input "Select an option" at bounding box center [528, 332] width 13 height 13
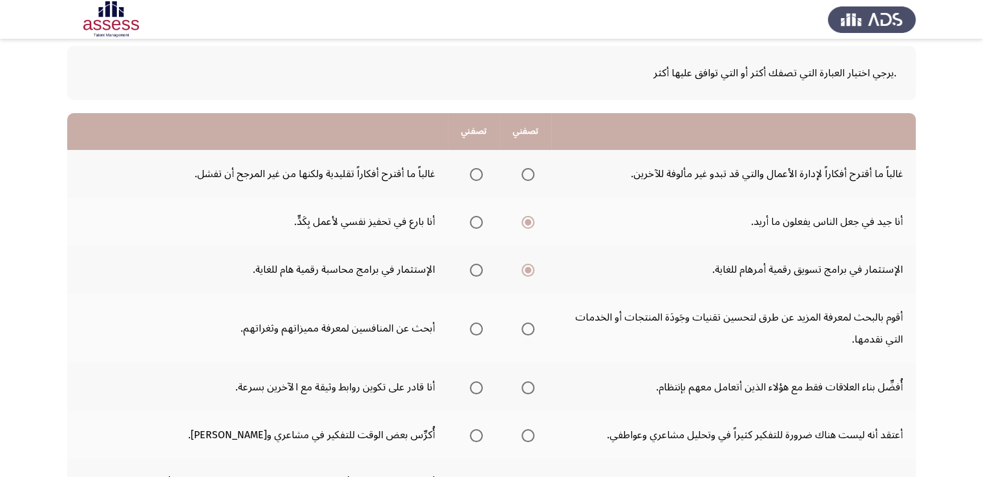
scroll to position [62, 0]
click at [474, 180] on span "Select an option" at bounding box center [476, 175] width 13 height 13
click at [474, 180] on input "Select an option" at bounding box center [476, 175] width 13 height 13
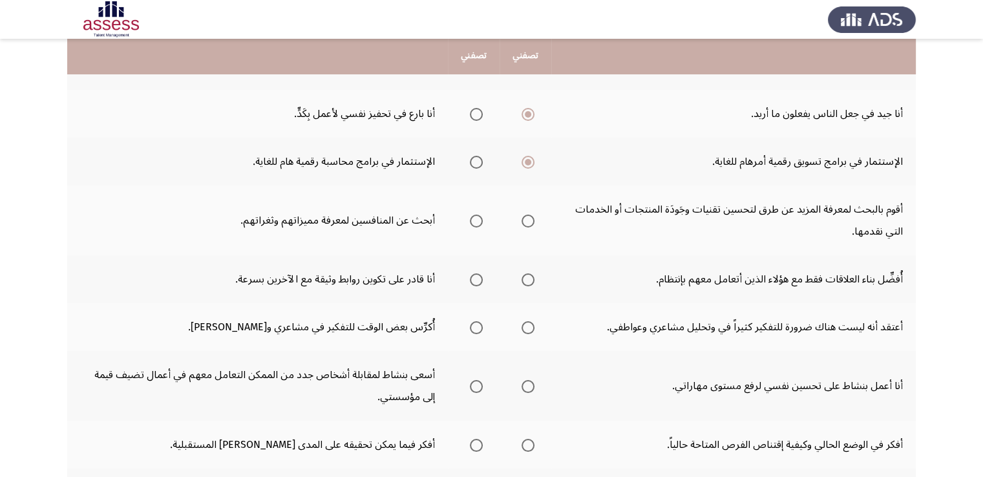
scroll to position [172, 0]
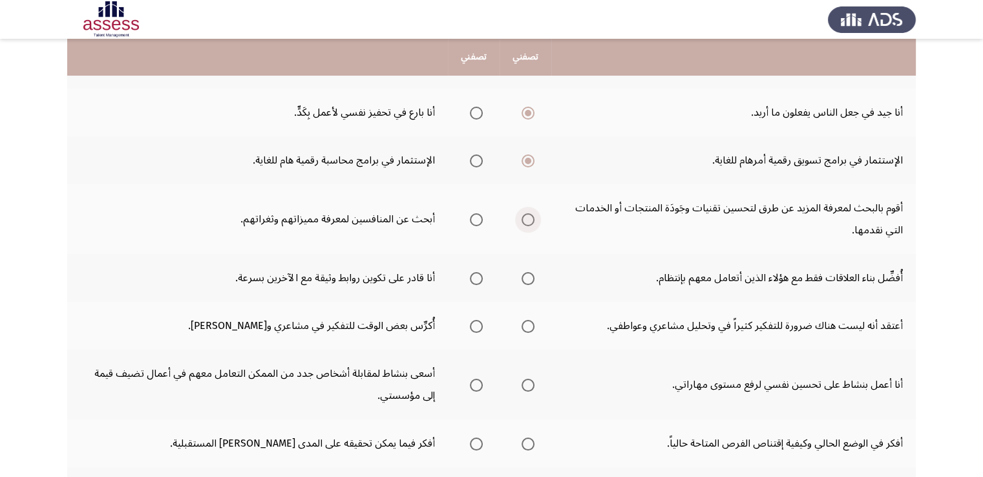
click at [523, 224] on span "Select an option" at bounding box center [528, 219] width 13 height 13
click at [523, 224] on input "Select an option" at bounding box center [528, 219] width 13 height 13
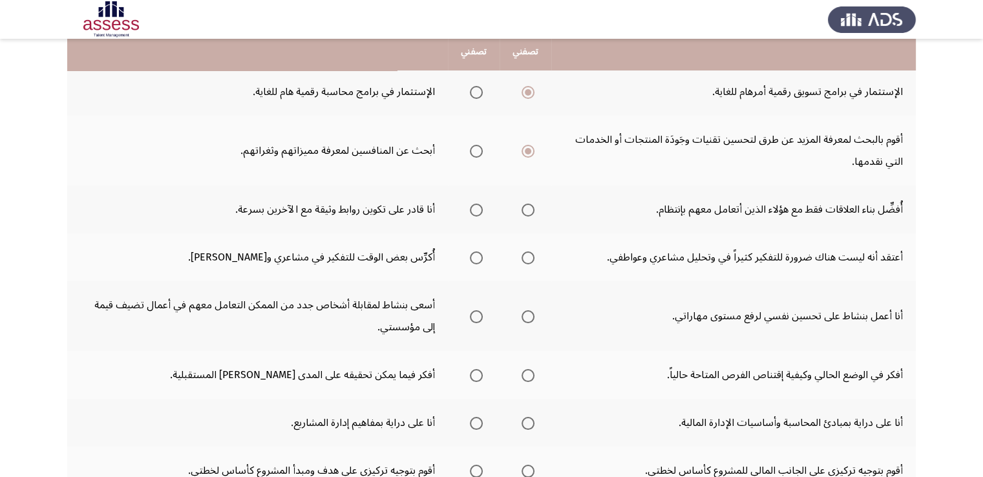
scroll to position [242, 0]
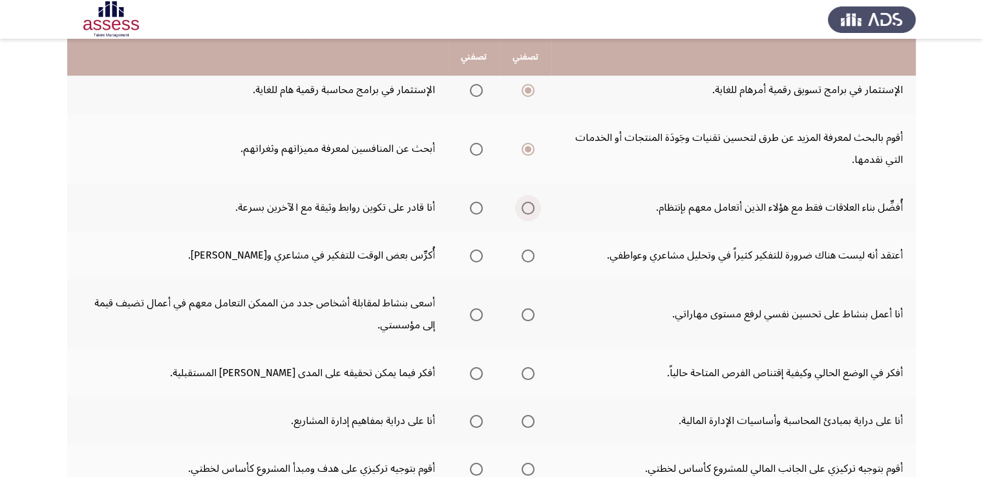
click at [522, 210] on span "Select an option" at bounding box center [528, 208] width 13 height 13
click at [522, 210] on input "Select an option" at bounding box center [528, 208] width 13 height 13
click at [471, 257] on span "Select an option" at bounding box center [476, 255] width 13 height 13
click at [471, 257] on input "Select an option" at bounding box center [476, 255] width 13 height 13
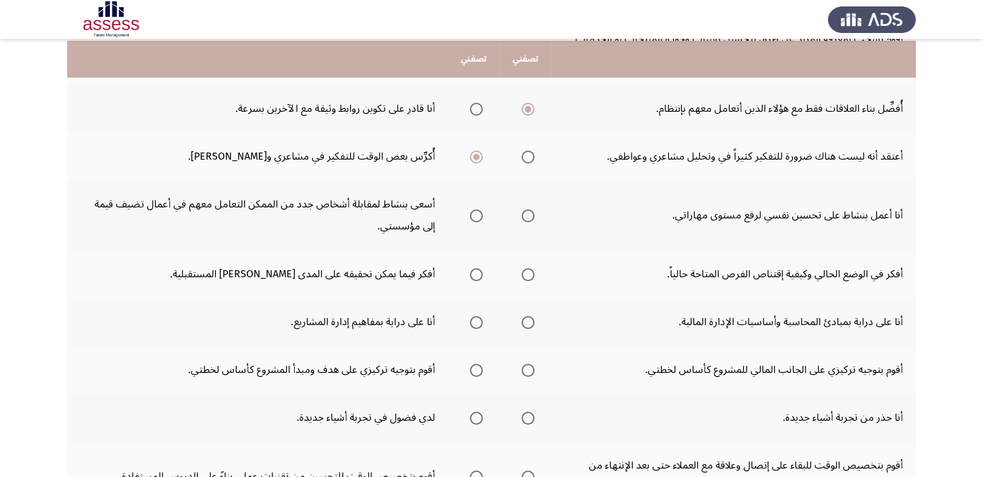
scroll to position [343, 0]
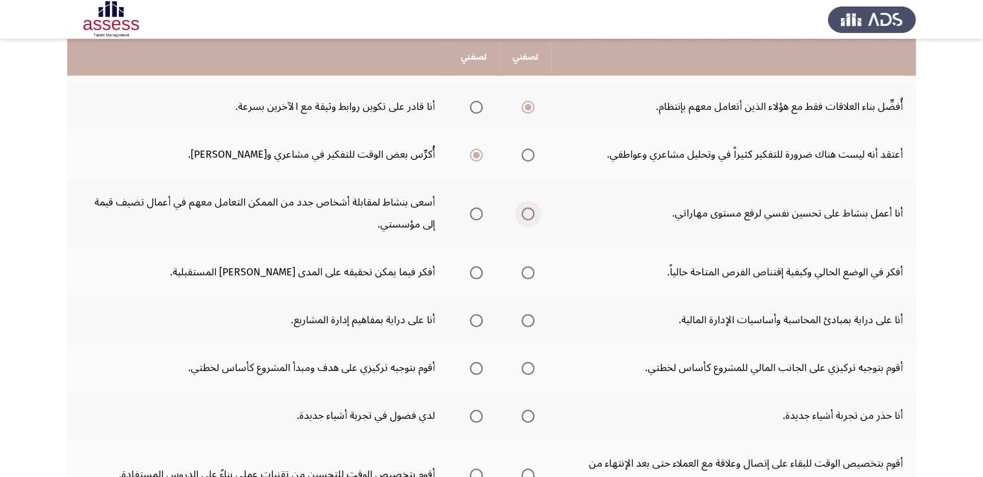
click at [523, 215] on span "Select an option" at bounding box center [528, 213] width 13 height 13
click at [523, 215] on input "Select an option" at bounding box center [528, 213] width 13 height 13
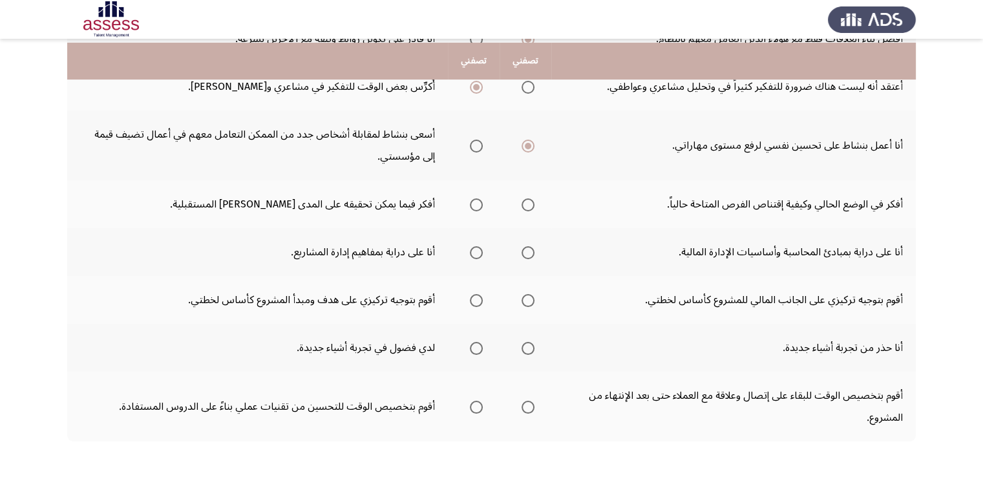
scroll to position [416, 0]
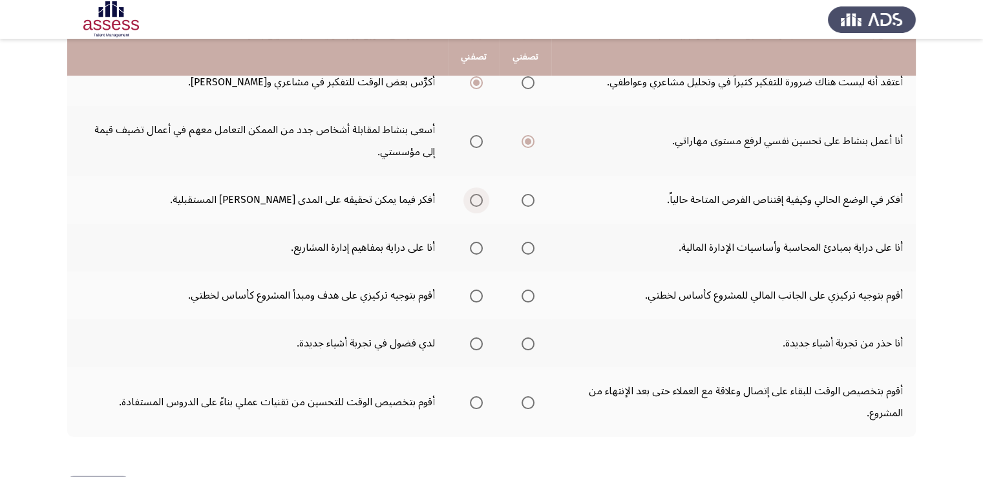
click at [469, 200] on label "Select an option" at bounding box center [474, 200] width 18 height 13
click at [470, 200] on input "Select an option" at bounding box center [476, 200] width 13 height 13
click at [471, 243] on span "Select an option" at bounding box center [476, 248] width 13 height 13
click at [471, 243] on input "Select an option" at bounding box center [476, 248] width 13 height 13
click at [483, 290] on th at bounding box center [474, 295] width 52 height 48
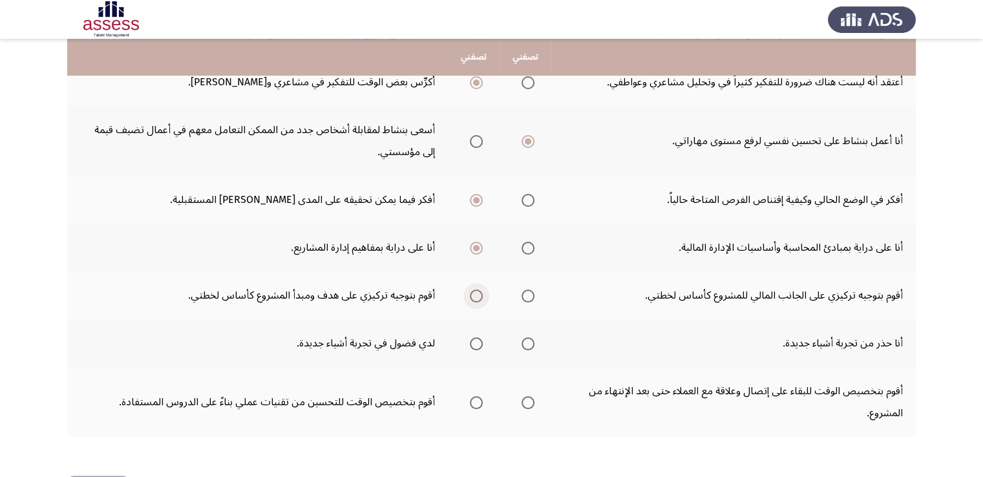
click at [481, 291] on span "Select an option" at bounding box center [476, 296] width 13 height 13
click at [481, 291] on input "Select an option" at bounding box center [476, 296] width 13 height 13
click at [476, 342] on span "Select an option" at bounding box center [476, 343] width 13 height 13
click at [476, 342] on input "Select an option" at bounding box center [476, 343] width 13 height 13
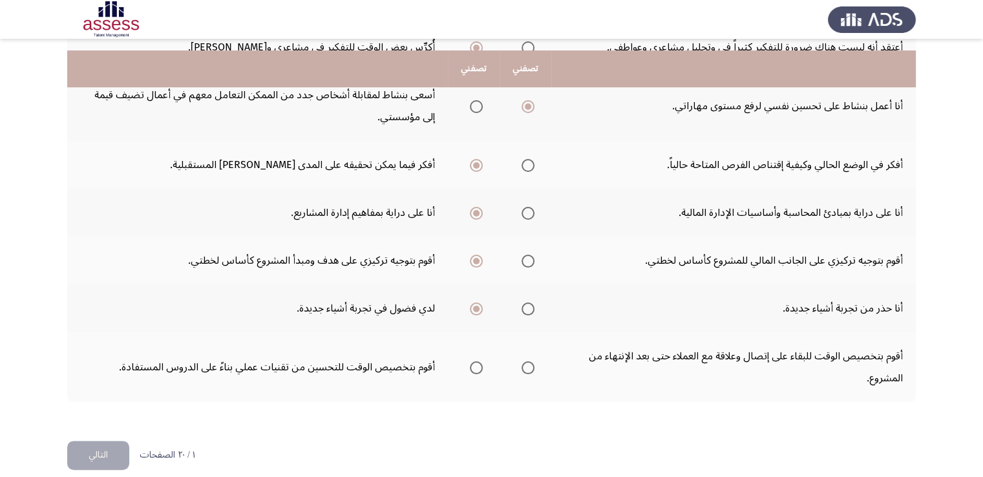
scroll to position [462, 0]
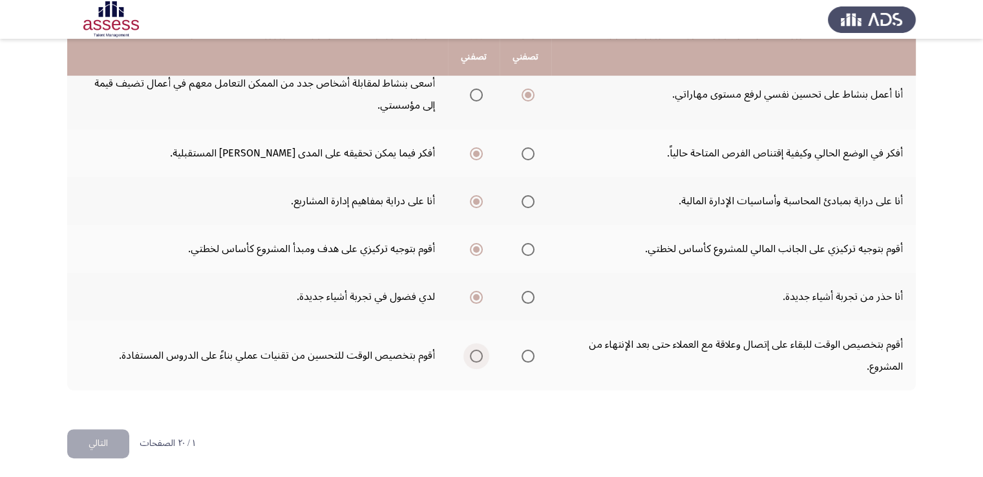
click at [471, 356] on span "Select an option" at bounding box center [476, 356] width 13 height 13
click at [471, 356] on input "Select an option" at bounding box center [476, 356] width 13 height 13
click at [114, 441] on button "التالي" at bounding box center [98, 443] width 62 height 29
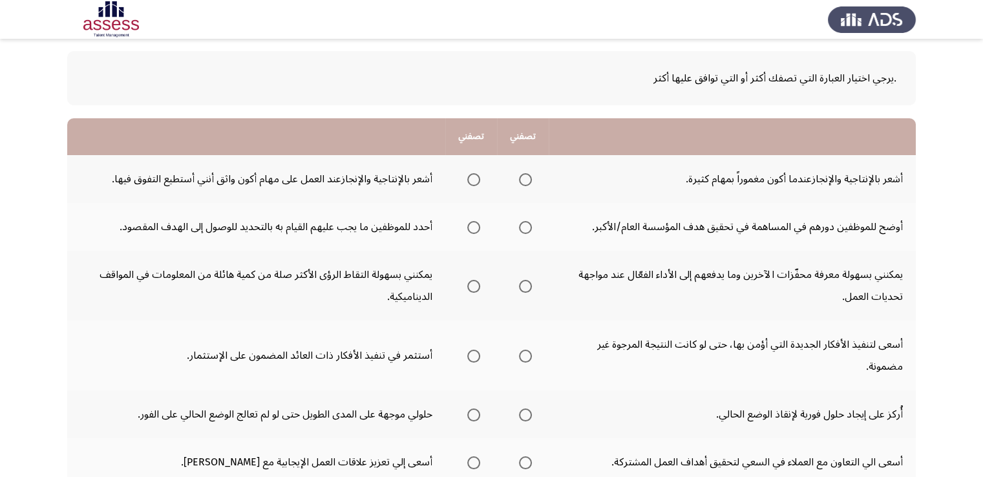
scroll to position [63, 0]
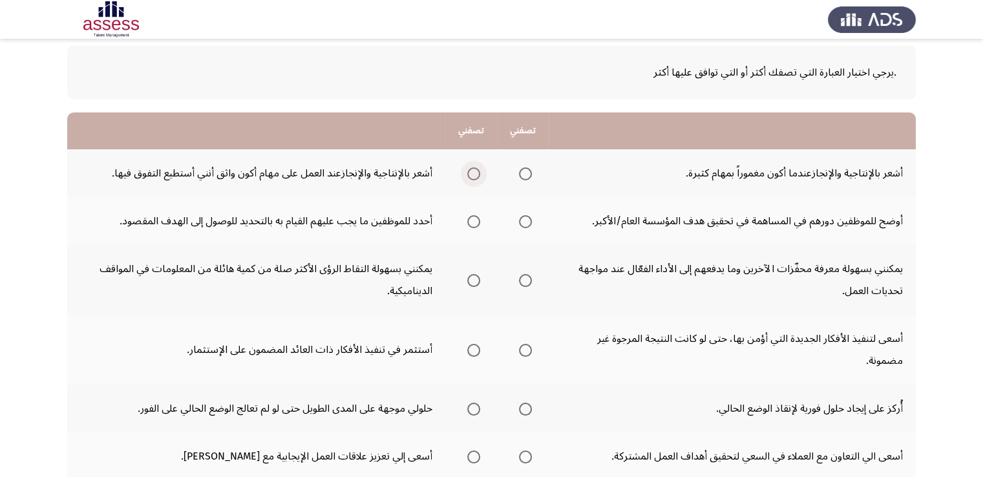
click at [480, 169] on span "Select an option" at bounding box center [473, 173] width 13 height 13
click at [480, 169] on input "Select an option" at bounding box center [473, 173] width 13 height 13
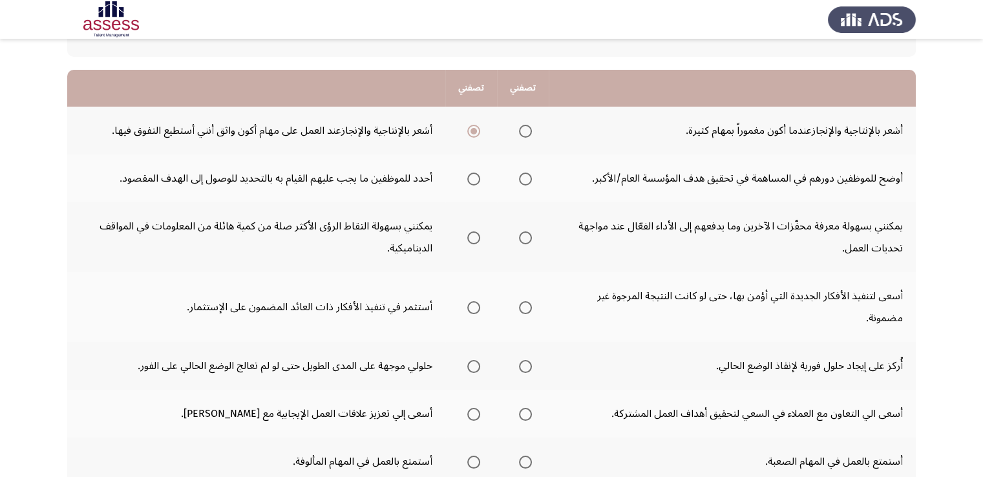
scroll to position [107, 0]
click at [479, 181] on span "Select an option" at bounding box center [473, 178] width 13 height 13
click at [479, 181] on input "Select an option" at bounding box center [473, 178] width 13 height 13
click at [525, 236] on span "Select an option" at bounding box center [525, 237] width 13 height 13
click at [525, 236] on input "Select an option" at bounding box center [525, 237] width 13 height 13
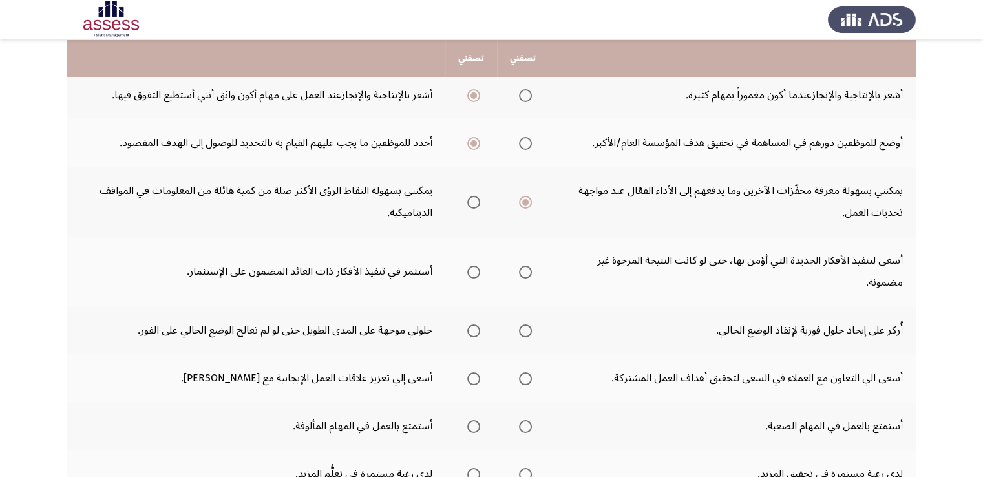
scroll to position [142, 0]
click at [471, 269] on span "Select an option" at bounding box center [473, 271] width 13 height 13
click at [471, 269] on input "Select an option" at bounding box center [473, 271] width 13 height 13
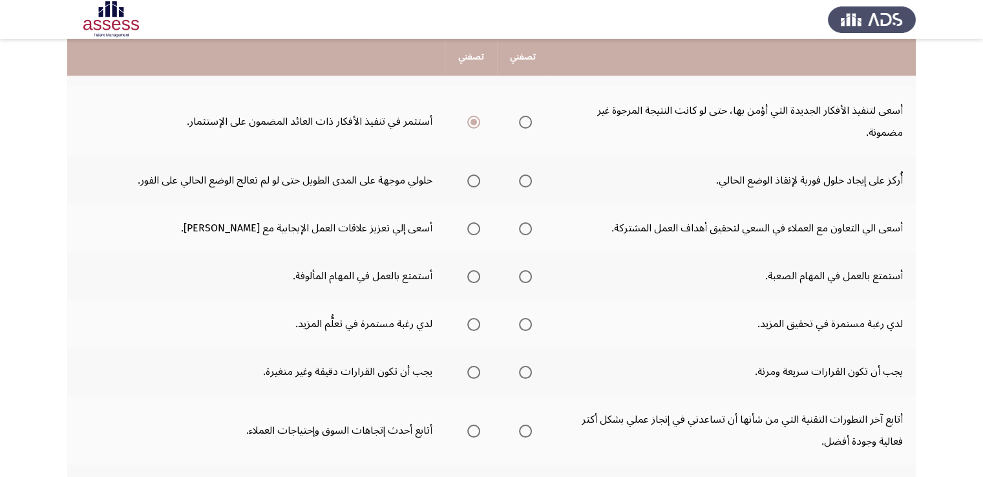
scroll to position [292, 0]
click at [478, 174] on span "Select an option" at bounding box center [473, 180] width 13 height 13
click at [478, 174] on input "Select an option" at bounding box center [473, 180] width 13 height 13
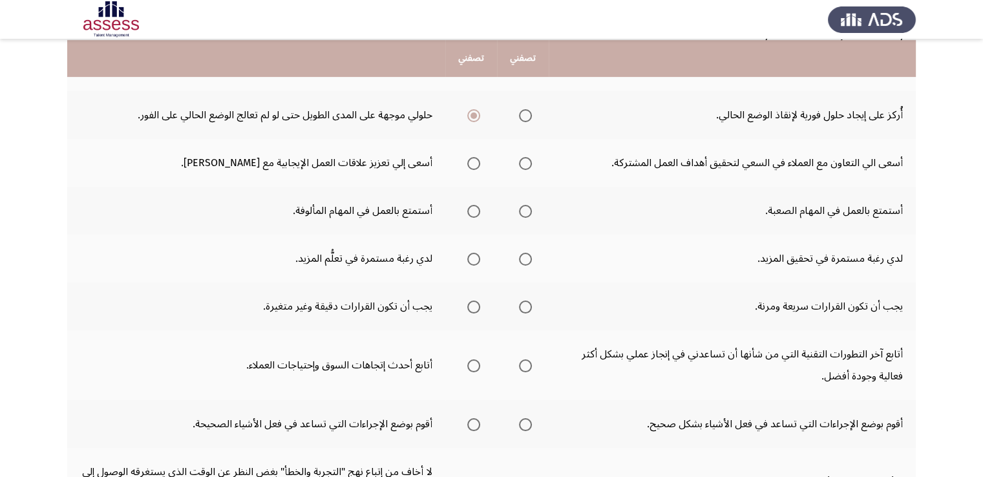
scroll to position [359, 0]
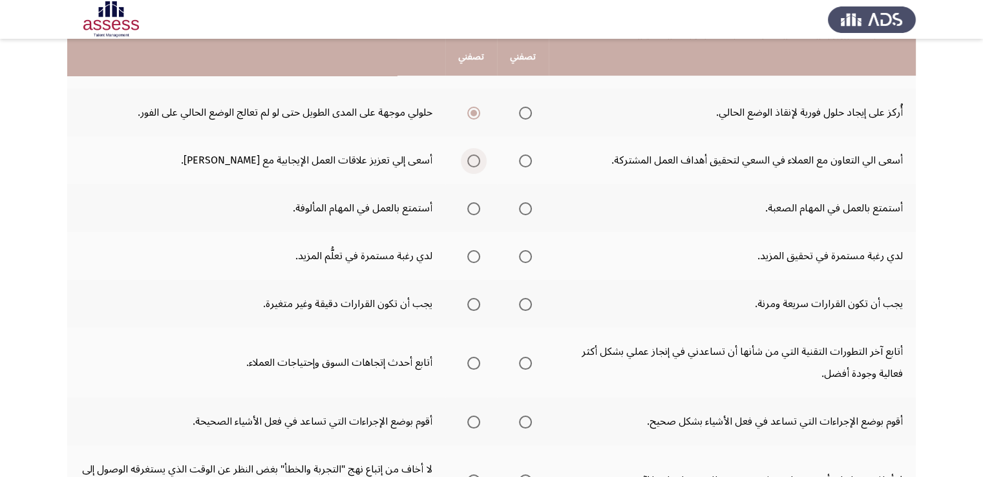
click at [473, 160] on span "Select an option" at bounding box center [473, 160] width 13 height 13
click at [473, 160] on input "Select an option" at bounding box center [473, 160] width 13 height 13
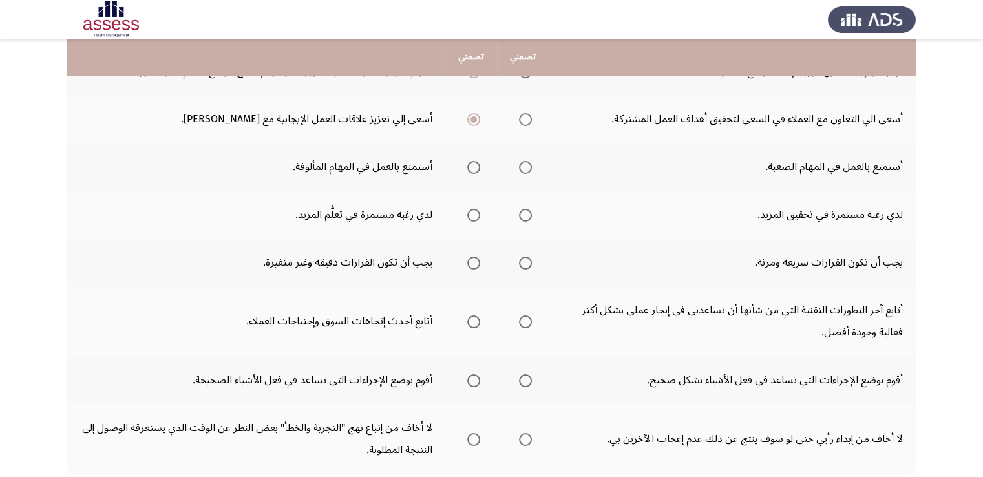
scroll to position [401, 0]
click at [476, 166] on span "Select an option" at bounding box center [473, 166] width 13 height 13
click at [476, 166] on input "Select an option" at bounding box center [473, 166] width 13 height 13
click at [531, 215] on span "Select an option" at bounding box center [525, 214] width 13 height 13
click at [531, 215] on input "Select an option" at bounding box center [525, 214] width 13 height 13
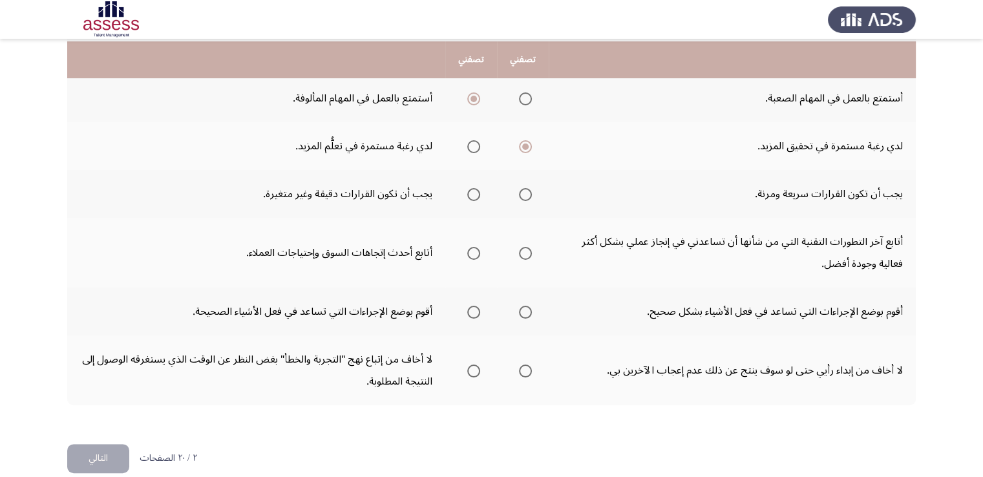
scroll to position [474, 0]
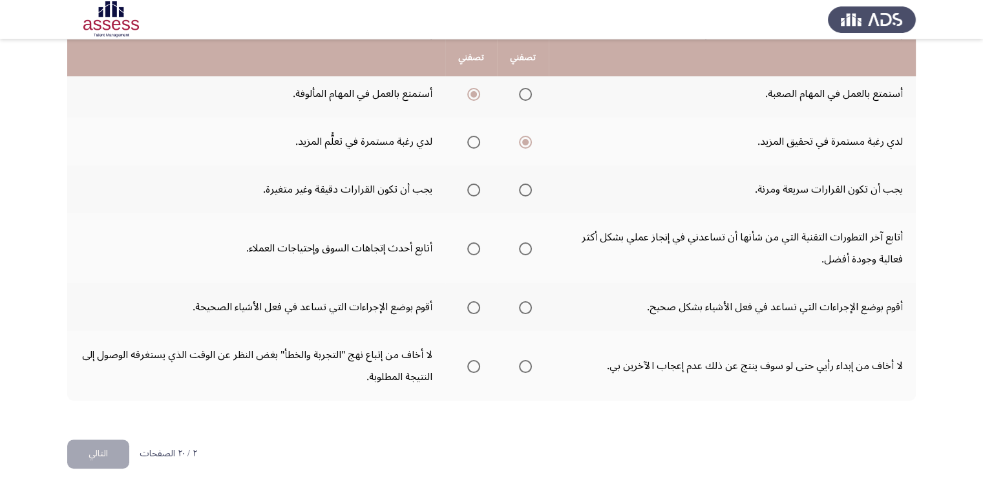
click at [473, 184] on span "Select an option" at bounding box center [473, 190] width 13 height 13
click at [473, 184] on input "Select an option" at bounding box center [473, 190] width 13 height 13
click at [531, 248] on span "Select an option" at bounding box center [525, 248] width 13 height 13
click at [531, 248] on input "Select an option" at bounding box center [525, 248] width 13 height 13
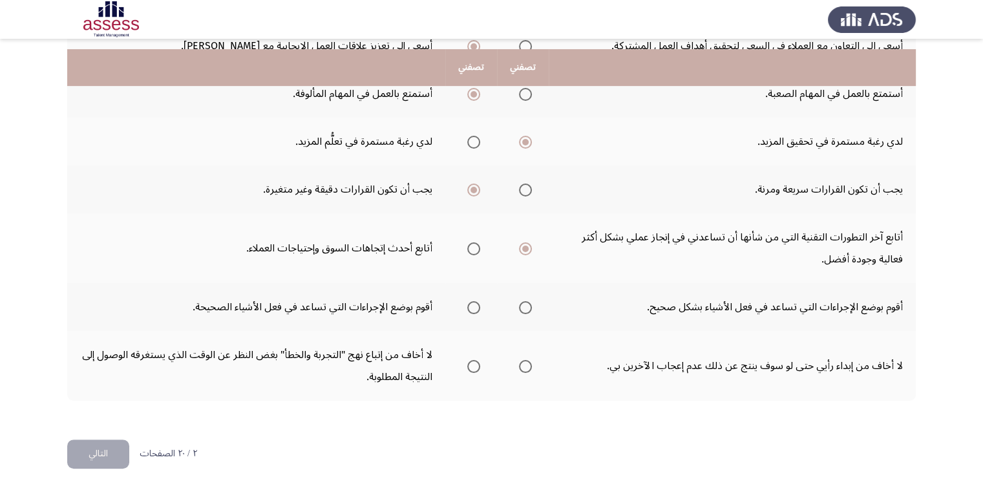
scroll to position [483, 0]
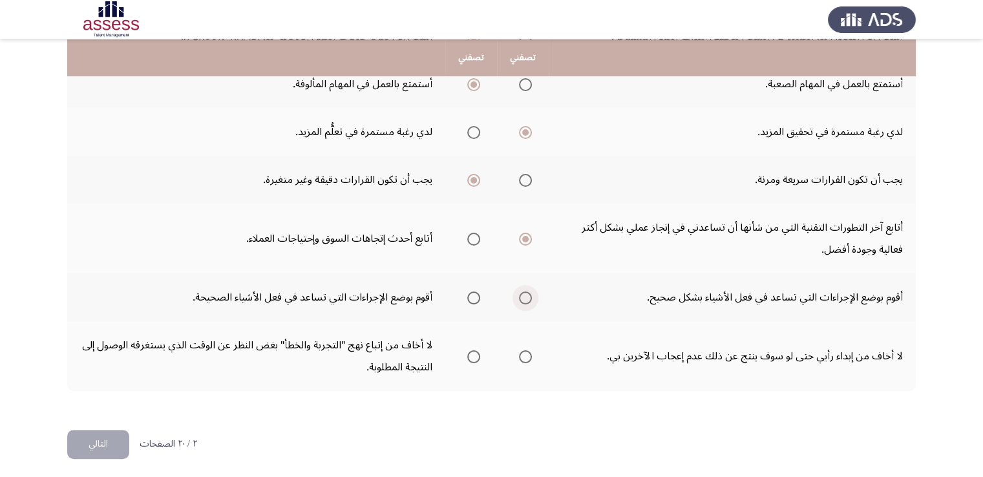
click at [527, 295] on span "Select an option" at bounding box center [525, 297] width 13 height 13
click at [527, 295] on input "Select an option" at bounding box center [525, 297] width 13 height 13
click at [474, 354] on span "Select an option" at bounding box center [473, 356] width 13 height 13
click at [474, 354] on input "Select an option" at bounding box center [473, 356] width 13 height 13
click at [109, 439] on button "التالي" at bounding box center [98, 444] width 62 height 29
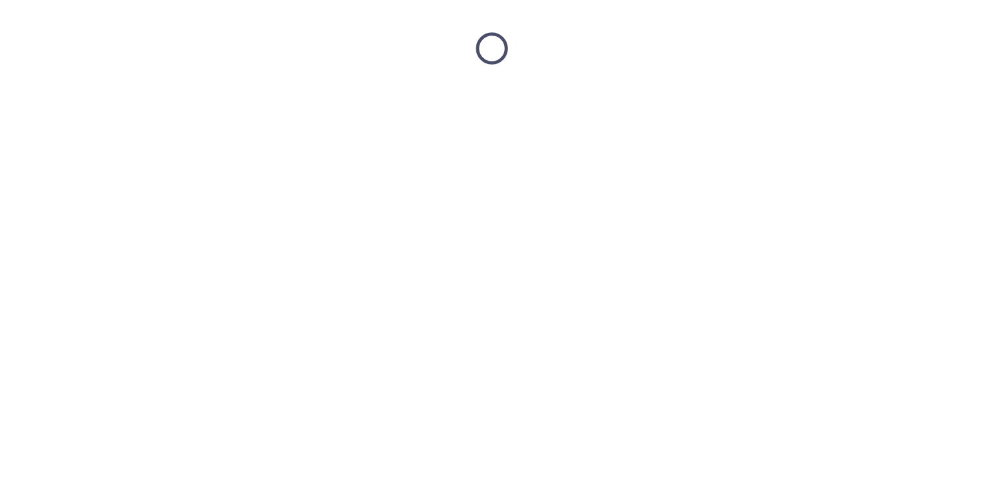
scroll to position [0, 0]
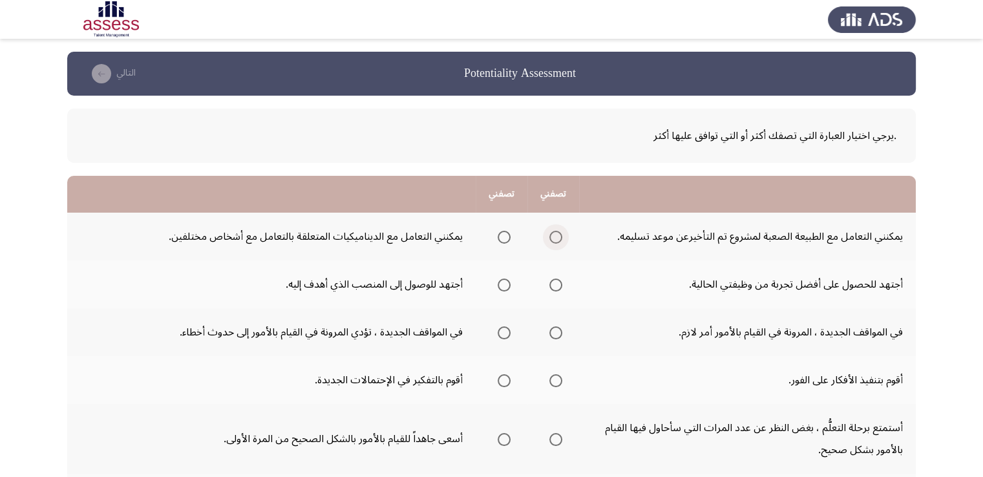
click at [557, 240] on span "Select an option" at bounding box center [555, 237] width 13 height 13
click at [557, 240] on input "Select an option" at bounding box center [555, 237] width 13 height 13
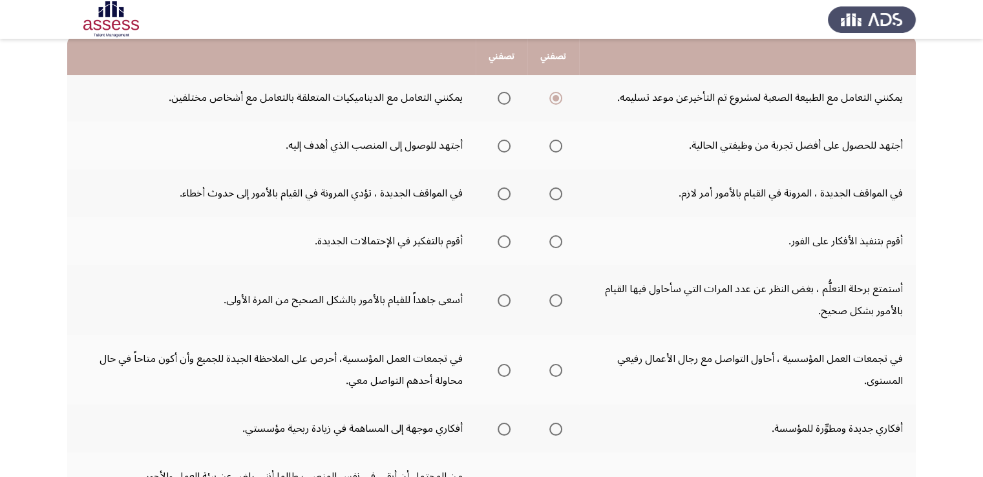
scroll to position [140, 0]
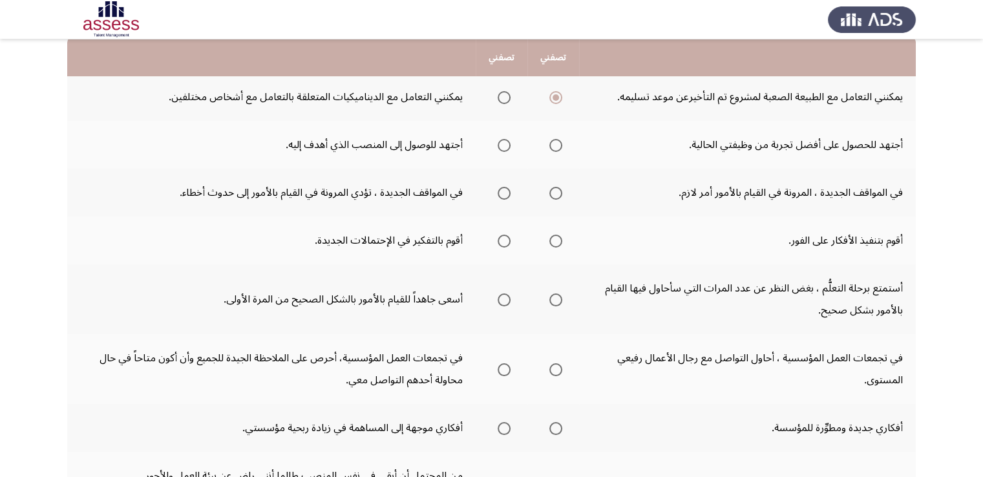
click at [502, 143] on span "Select an option" at bounding box center [504, 145] width 13 height 13
click at [502, 143] on input "Select an option" at bounding box center [504, 145] width 13 height 13
click at [503, 196] on span "Select an option" at bounding box center [504, 193] width 13 height 13
click at [503, 196] on input "Select an option" at bounding box center [504, 193] width 13 height 13
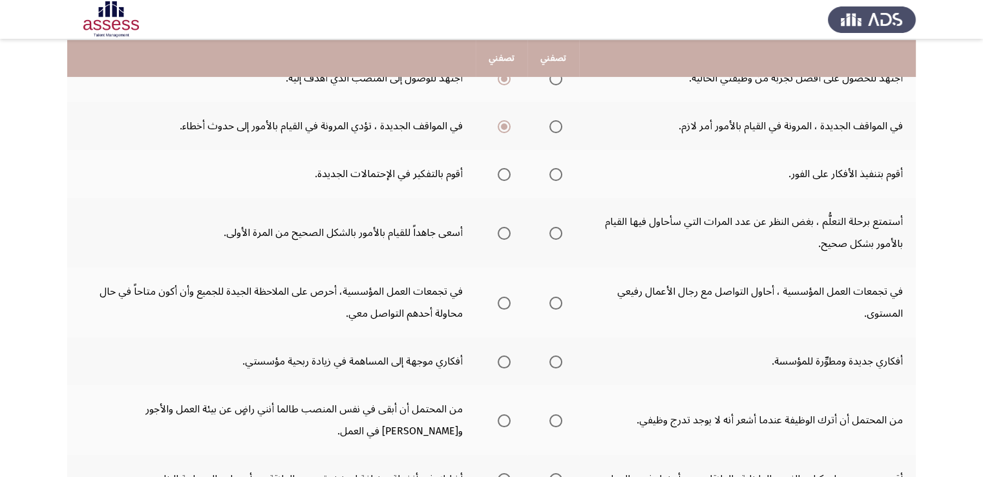
scroll to position [207, 0]
click at [500, 177] on span "Select an option" at bounding box center [504, 173] width 13 height 13
click at [500, 177] on input "Select an option" at bounding box center [504, 173] width 13 height 13
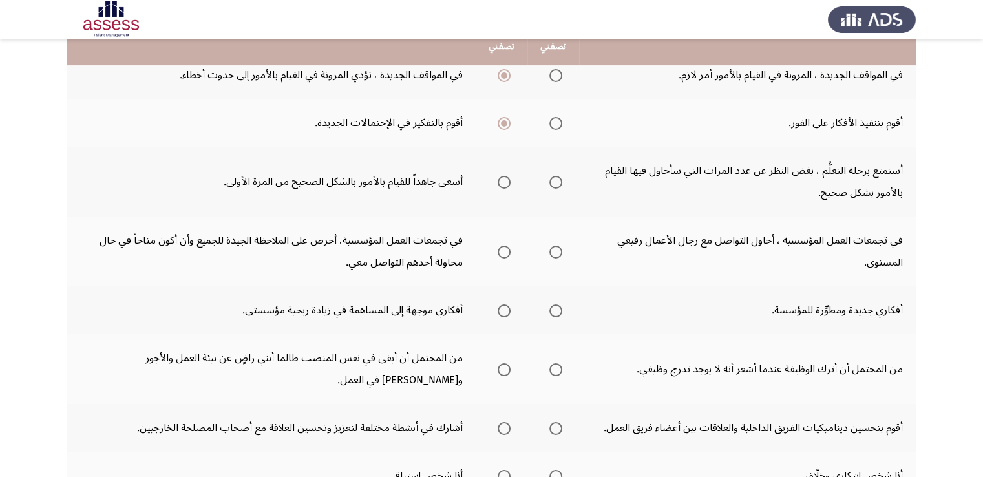
scroll to position [264, 0]
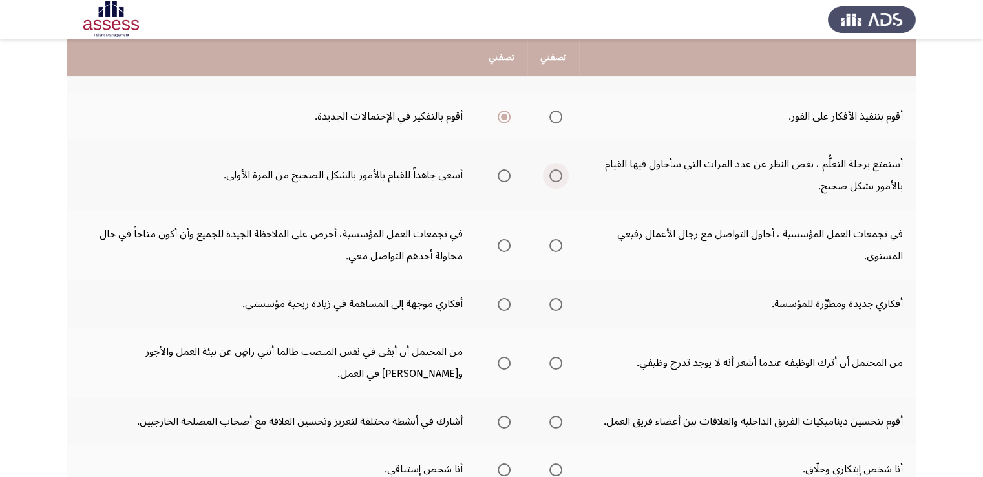
click at [555, 172] on span "Select an option" at bounding box center [555, 175] width 13 height 13
click at [555, 172] on input "Select an option" at bounding box center [555, 175] width 13 height 13
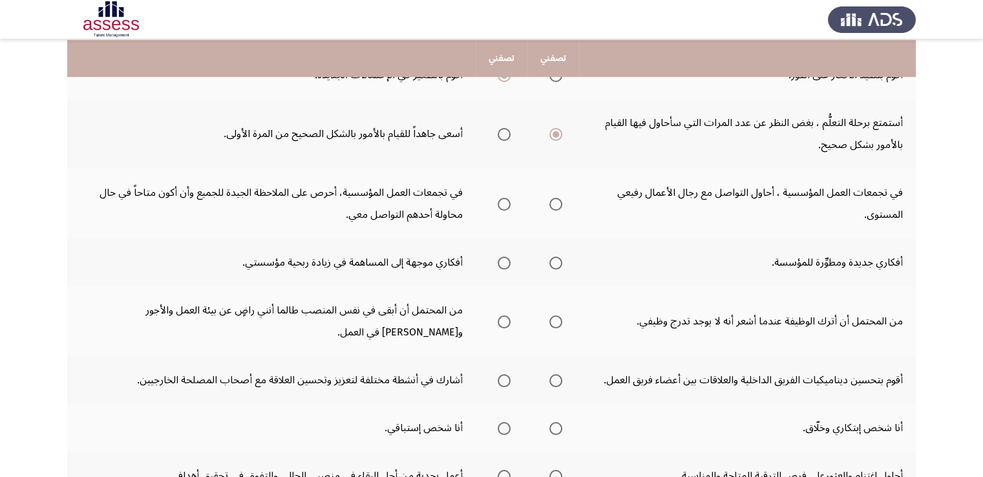
scroll to position [306, 0]
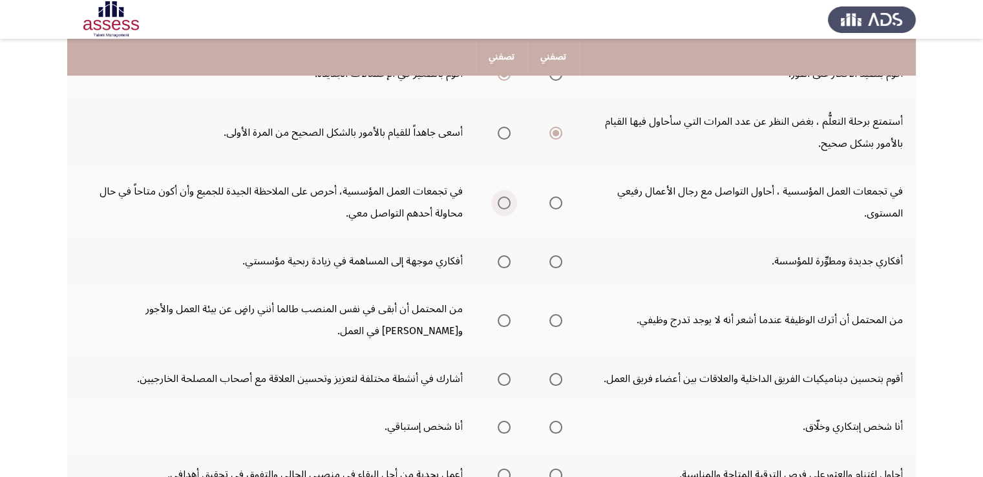
click at [509, 204] on span "Select an option" at bounding box center [504, 202] width 13 height 13
click at [509, 204] on input "Select an option" at bounding box center [504, 202] width 13 height 13
click at [500, 259] on span "Select an option" at bounding box center [504, 261] width 13 height 13
click at [500, 259] on input "Select an option" at bounding box center [504, 261] width 13 height 13
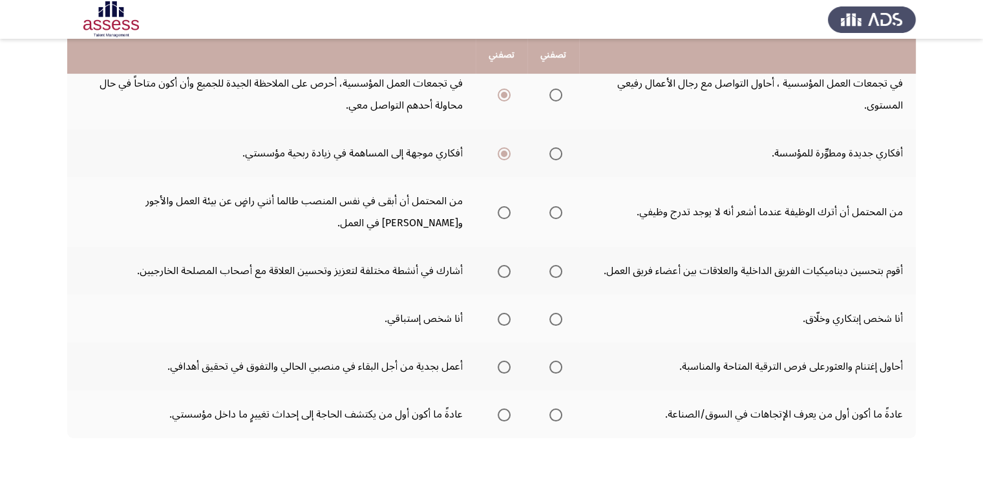
scroll to position [420, 0]
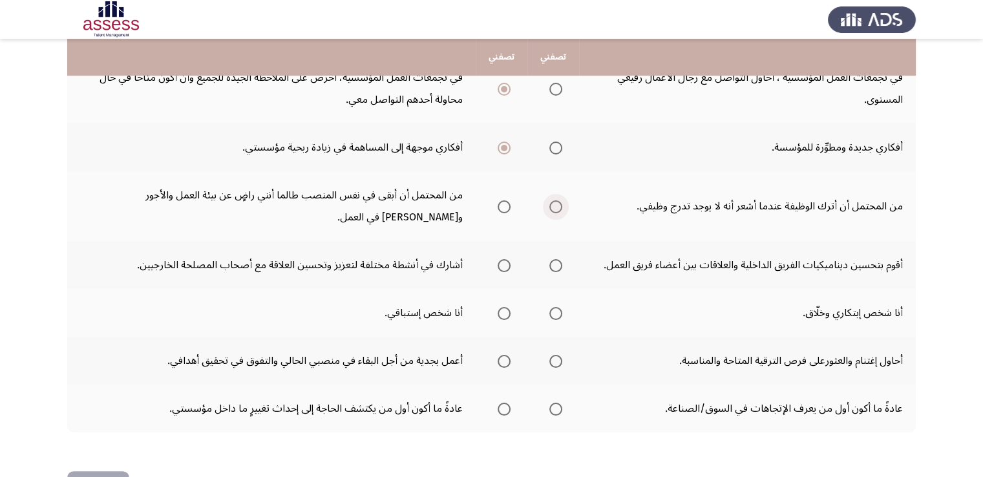
click at [557, 209] on span "Select an option" at bounding box center [555, 206] width 13 height 13
click at [557, 209] on input "Select an option" at bounding box center [555, 206] width 13 height 13
click at [555, 264] on span "Select an option" at bounding box center [555, 265] width 13 height 13
click at [555, 264] on input "Select an option" at bounding box center [555, 265] width 13 height 13
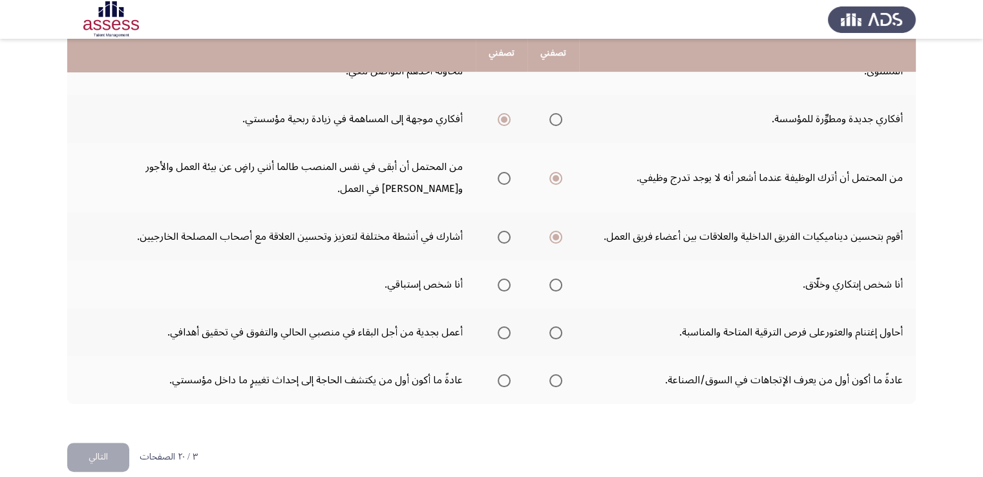
scroll to position [462, 0]
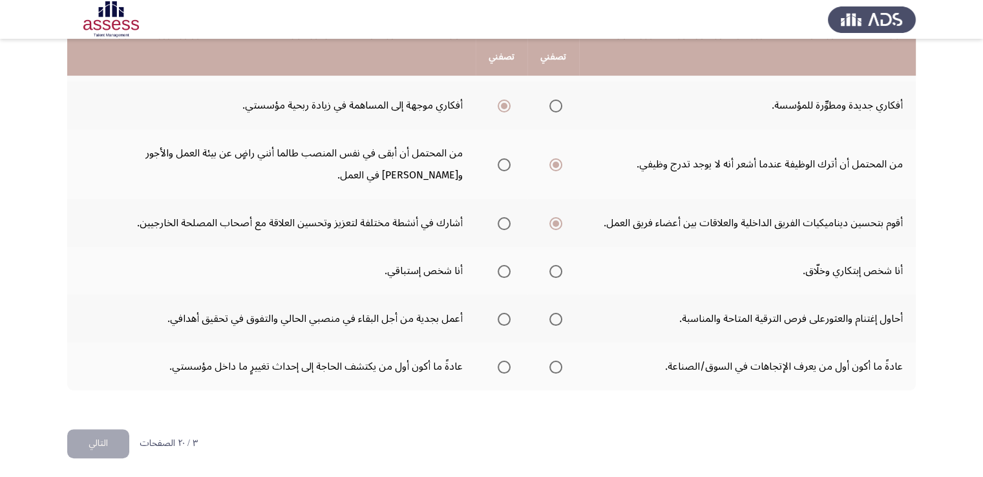
click at [563, 272] on th at bounding box center [553, 271] width 52 height 48
click at [561, 271] on span "Select an option" at bounding box center [555, 271] width 13 height 13
click at [561, 271] on input "Select an option" at bounding box center [555, 271] width 13 height 13
click at [504, 319] on span "Select an option" at bounding box center [504, 319] width 13 height 13
click at [504, 319] on input "Select an option" at bounding box center [504, 319] width 13 height 13
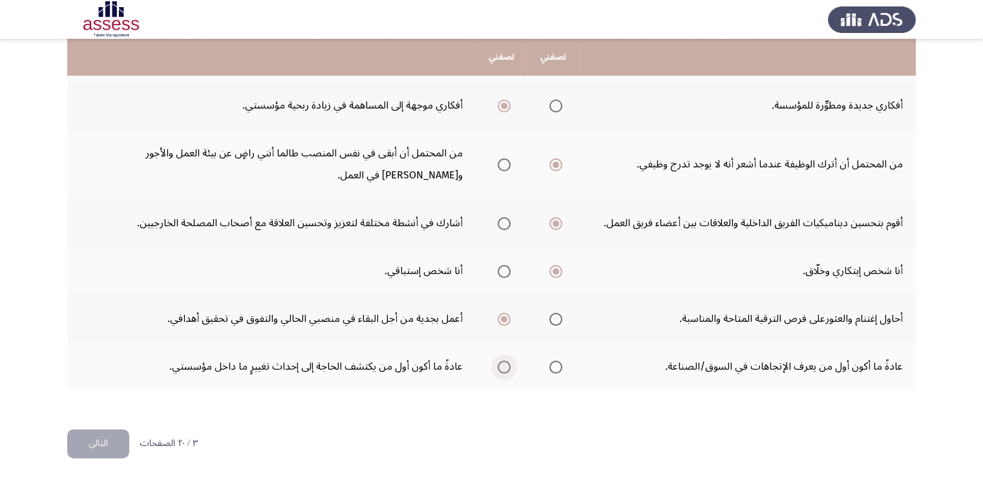
click at [507, 361] on span "Select an option" at bounding box center [504, 367] width 13 height 13
click at [507, 361] on input "Select an option" at bounding box center [504, 367] width 13 height 13
click at [98, 448] on button "التالي" at bounding box center [98, 443] width 62 height 29
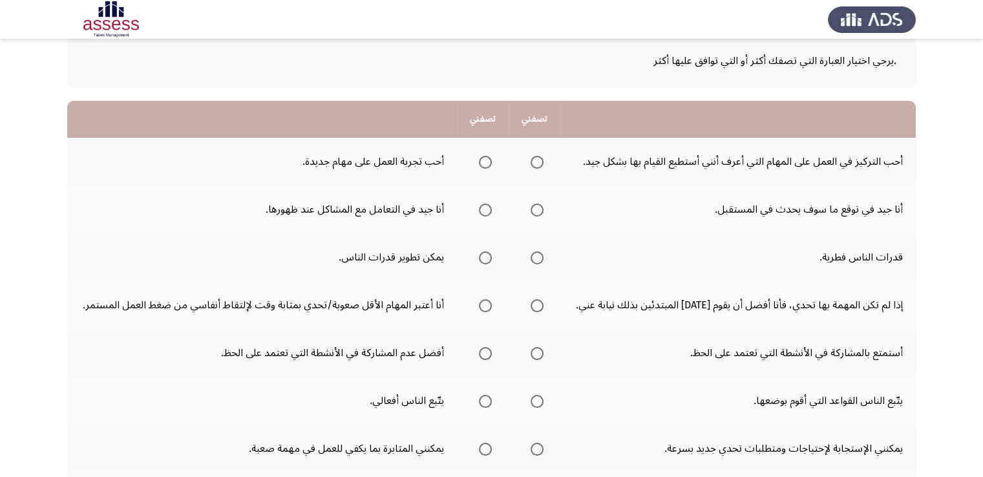
scroll to position [77, 0]
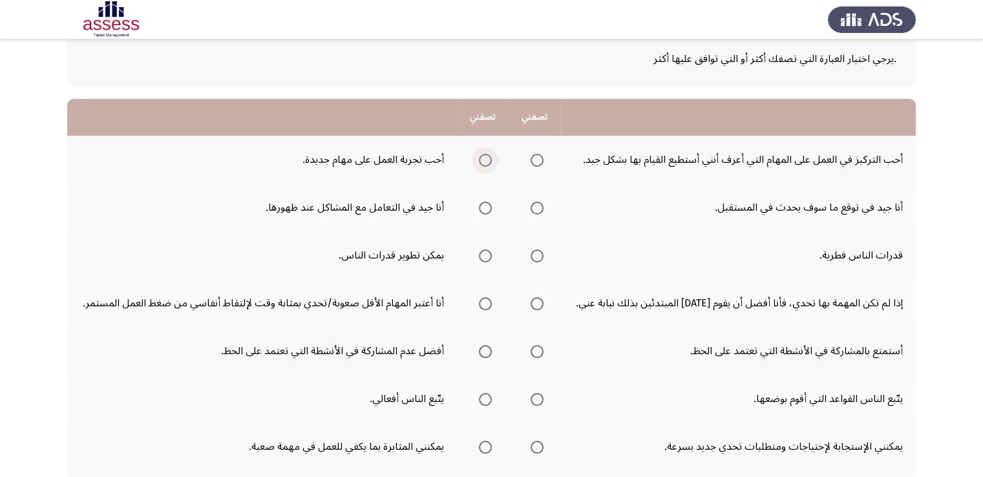
click at [491, 159] on span "Select an option" at bounding box center [485, 160] width 13 height 13
click at [491, 159] on input "Select an option" at bounding box center [485, 160] width 13 height 13
click at [486, 206] on span "Select an option" at bounding box center [485, 208] width 13 height 13
click at [486, 206] on input "Select an option" at bounding box center [485, 208] width 13 height 13
click at [486, 259] on span "Select an option" at bounding box center [485, 255] width 13 height 13
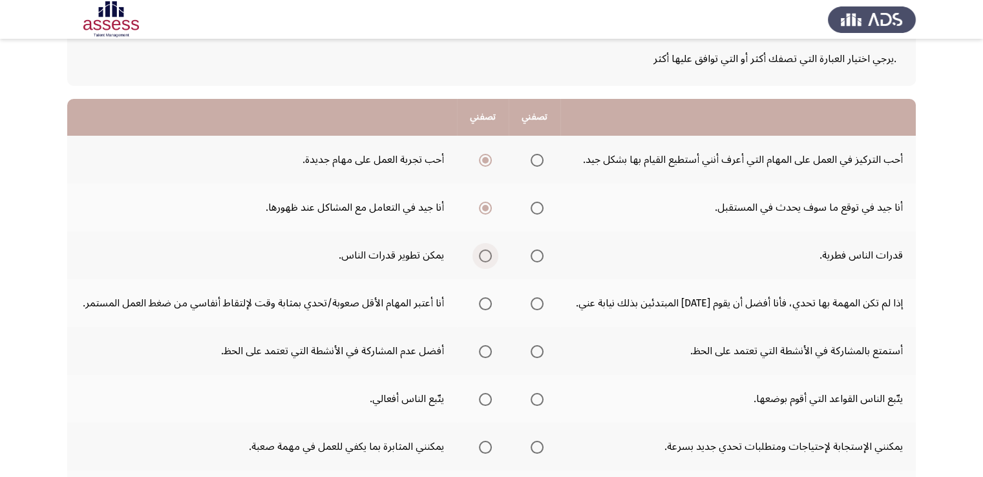
click at [486, 259] on input "Select an option" at bounding box center [485, 255] width 13 height 13
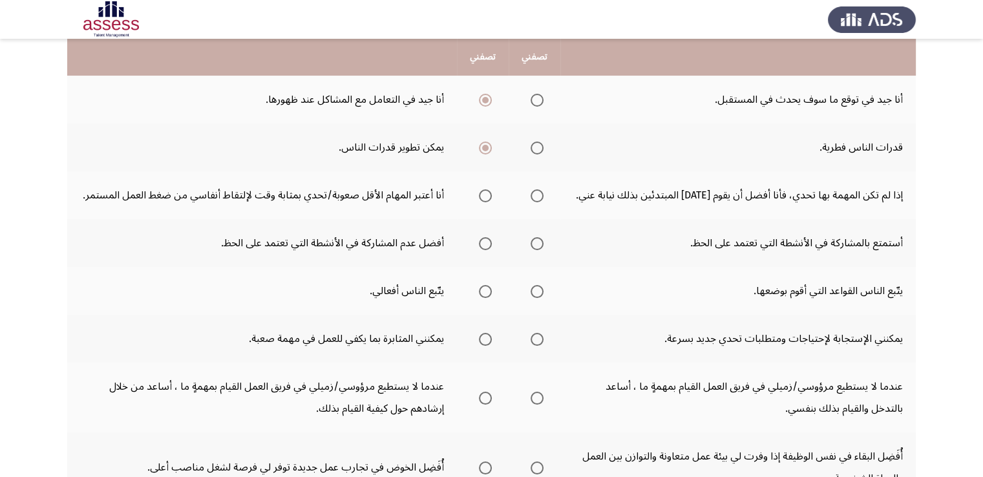
scroll to position [190, 0]
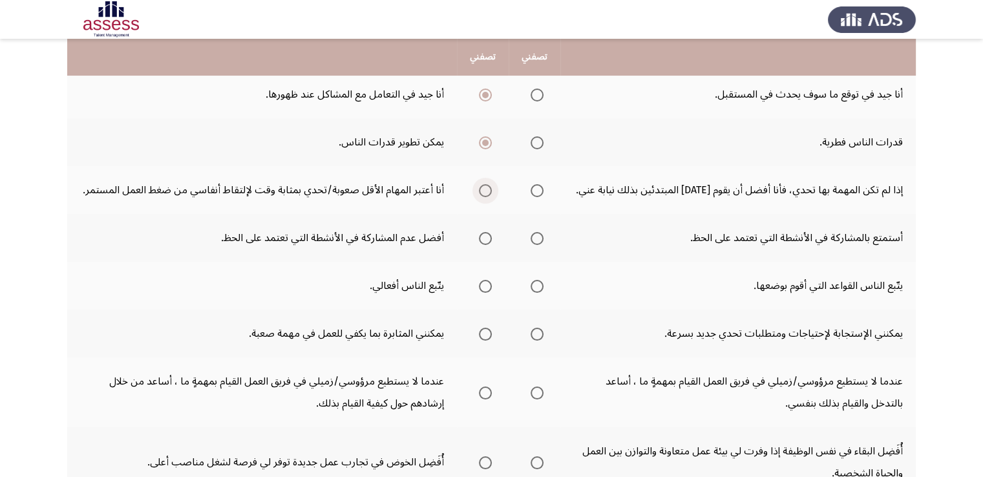
click at [486, 189] on span "Select an option" at bounding box center [485, 190] width 13 height 13
click at [486, 189] on input "Select an option" at bounding box center [485, 190] width 13 height 13
click at [489, 235] on span "Select an option" at bounding box center [485, 238] width 13 height 13
click at [489, 235] on input "Select an option" at bounding box center [485, 238] width 13 height 13
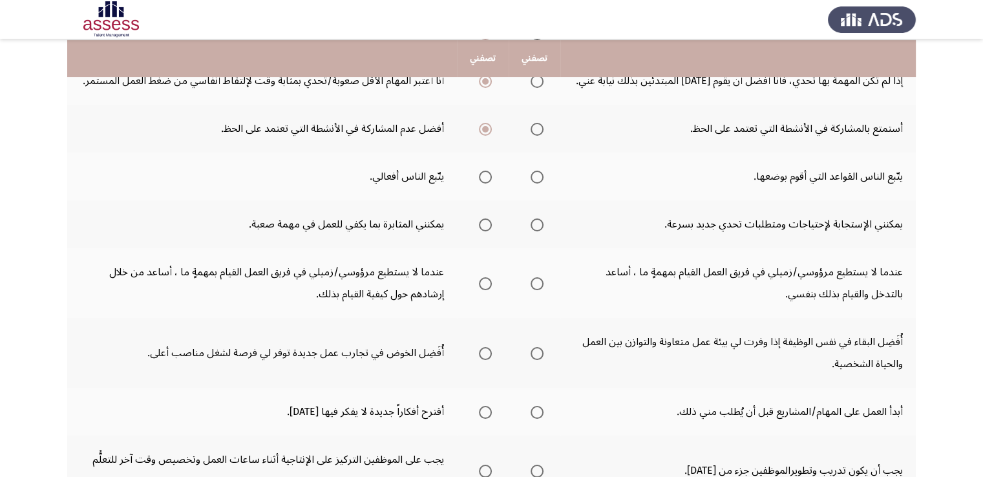
scroll to position [304, 0]
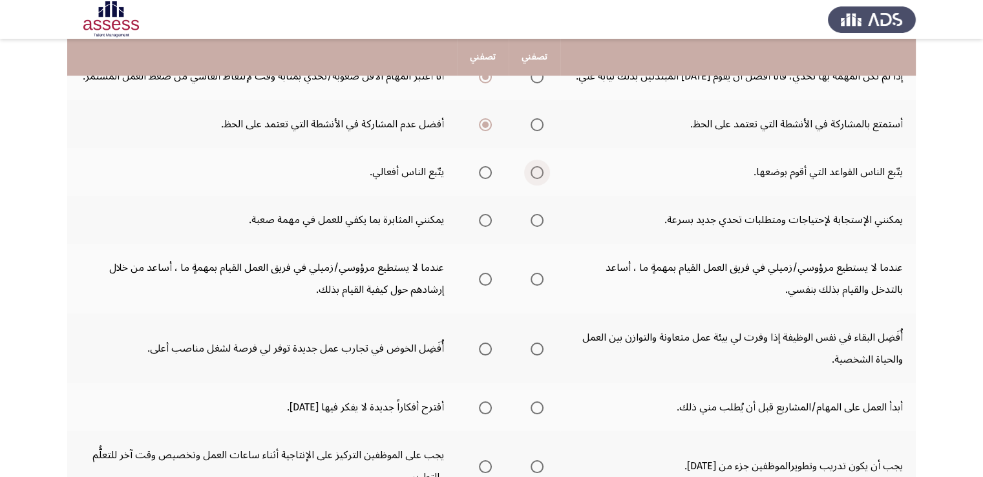
click at [538, 171] on span "Select an option" at bounding box center [537, 172] width 13 height 13
click at [538, 171] on input "Select an option" at bounding box center [537, 172] width 13 height 13
click at [539, 220] on span "Select an option" at bounding box center [537, 220] width 13 height 13
click at [539, 220] on input "Select an option" at bounding box center [537, 220] width 13 height 13
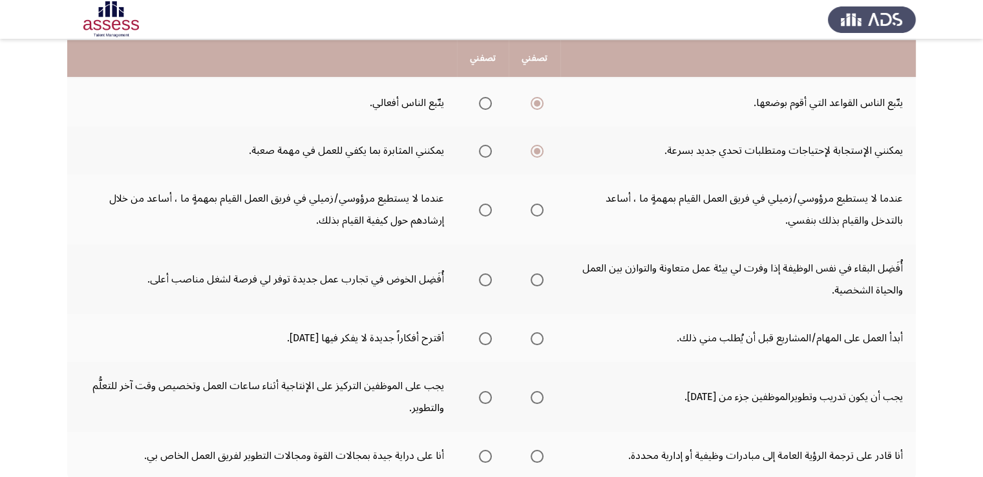
scroll to position [374, 0]
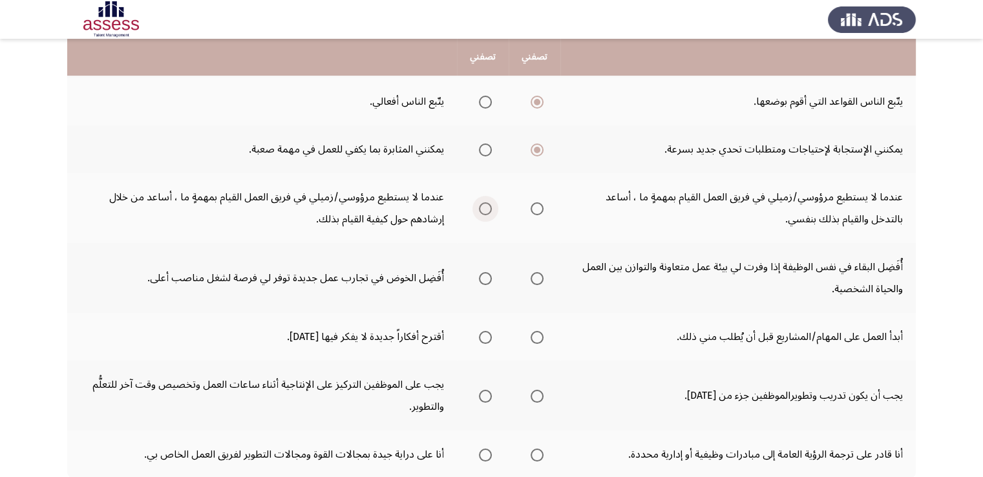
click at [485, 206] on span "Select an option" at bounding box center [485, 208] width 13 height 13
click at [485, 206] on input "Select an option" at bounding box center [485, 208] width 13 height 13
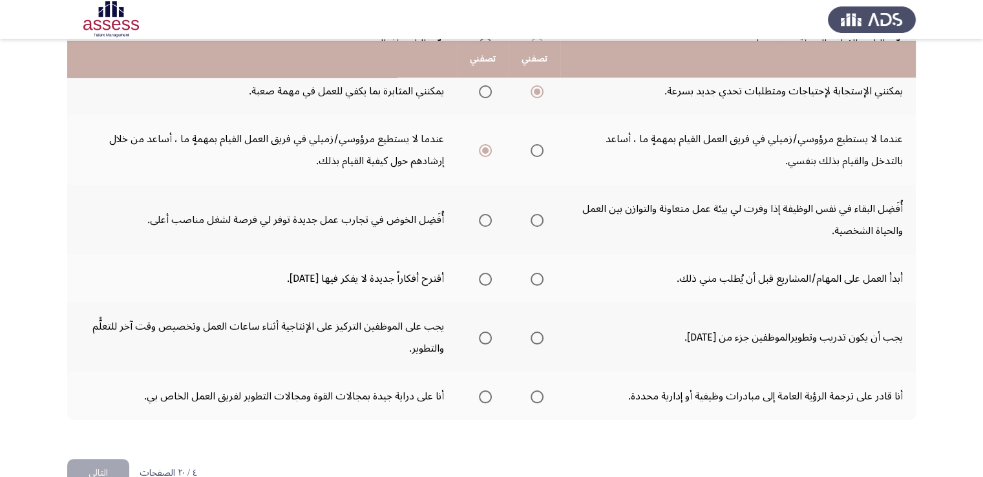
scroll to position [436, 0]
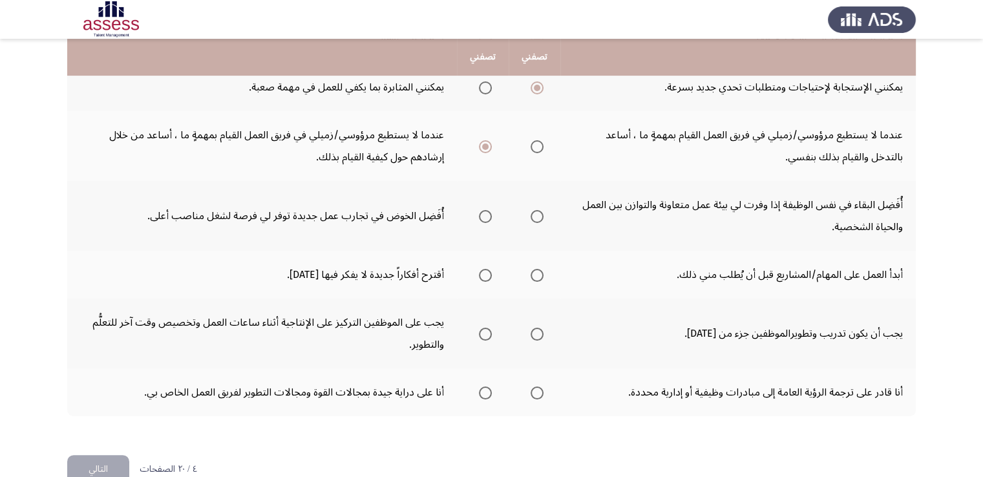
click at [533, 218] on span "Select an option" at bounding box center [537, 216] width 13 height 13
click at [533, 218] on input "Select an option" at bounding box center [537, 216] width 13 height 13
click at [536, 273] on span "Select an option" at bounding box center [537, 275] width 13 height 13
click at [536, 273] on input "Select an option" at bounding box center [537, 275] width 13 height 13
click at [489, 333] on span "Select an option" at bounding box center [485, 334] width 13 height 13
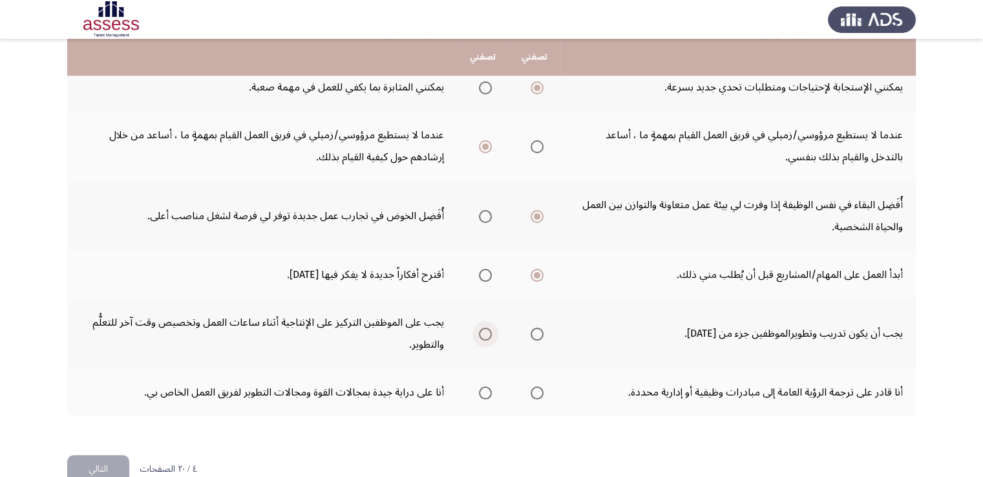
click at [489, 333] on input "Select an option" at bounding box center [485, 334] width 13 height 13
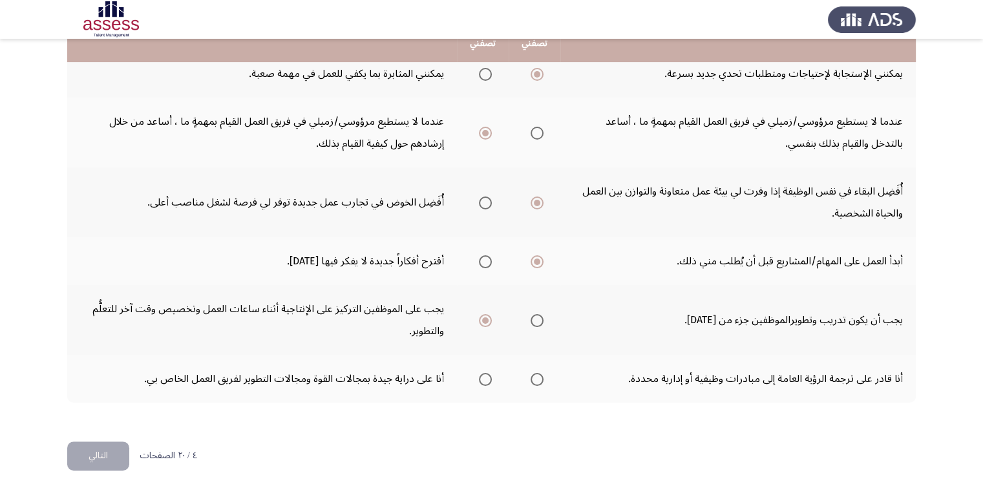
scroll to position [462, 0]
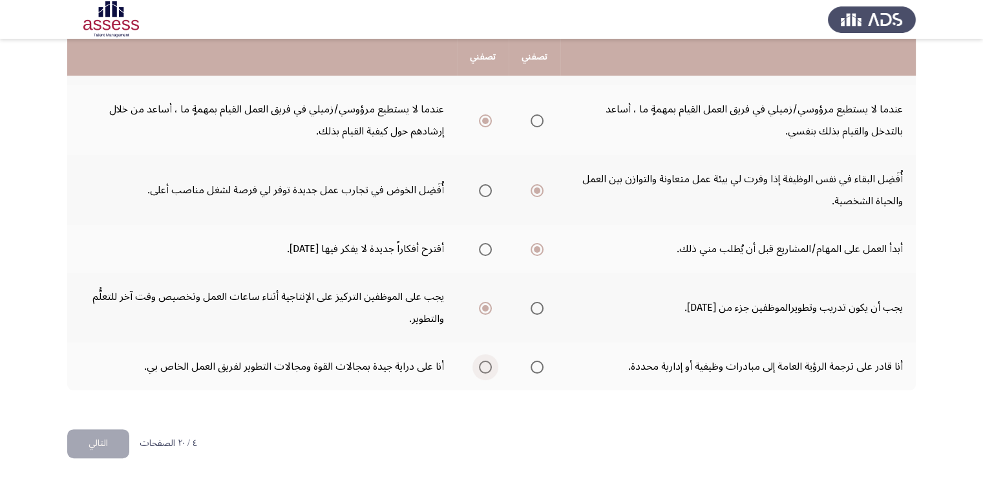
click at [482, 368] on span "Select an option" at bounding box center [485, 367] width 13 height 13
click at [482, 368] on input "Select an option" at bounding box center [485, 367] width 13 height 13
click at [104, 438] on button "التالي" at bounding box center [98, 443] width 62 height 29
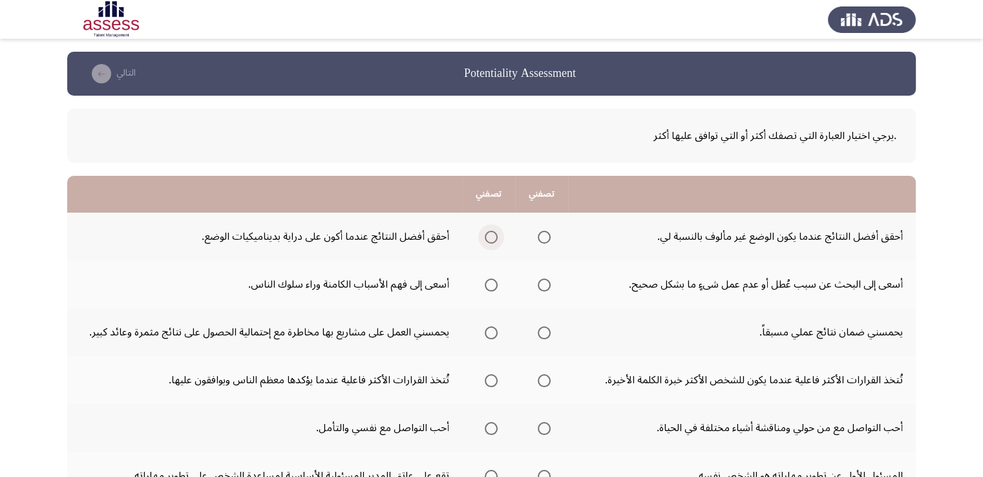
click at [489, 236] on span "Select an option" at bounding box center [491, 237] width 13 height 13
click at [489, 236] on input "Select an option" at bounding box center [491, 237] width 13 height 13
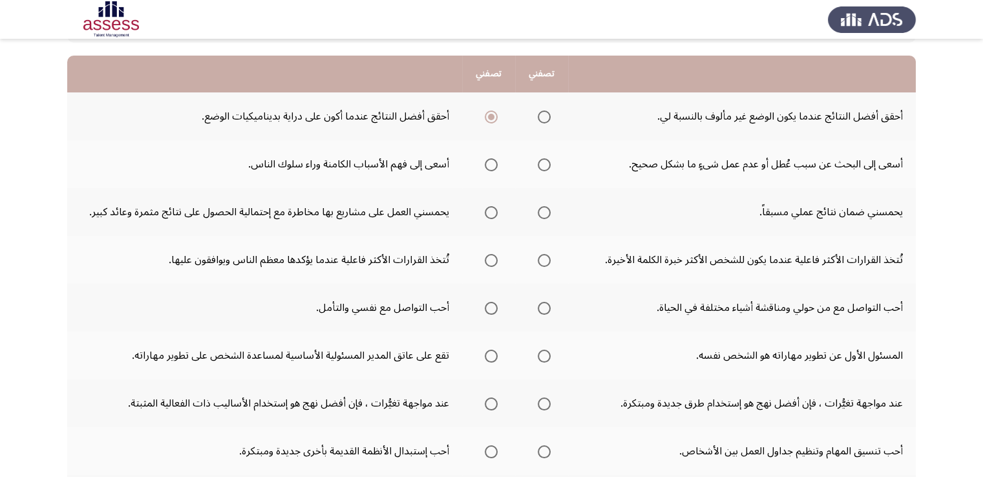
scroll to position [123, 0]
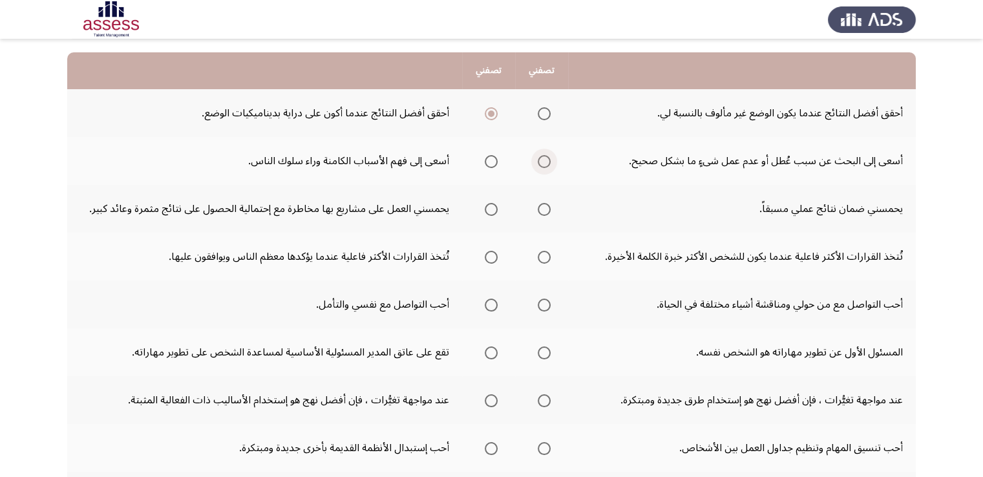
click at [543, 165] on span "Select an option" at bounding box center [544, 161] width 13 height 13
click at [543, 165] on input "Select an option" at bounding box center [544, 161] width 13 height 13
click at [490, 207] on span "Select an option" at bounding box center [491, 209] width 13 height 13
click at [490, 207] on input "Select an option" at bounding box center [491, 209] width 13 height 13
click at [918, 220] on app-assessment-container "Potentiality Assessment التالي .يرجي اختيار العبارة التي تصفك أكثر أو التي تواف…" at bounding box center [491, 315] width 983 height 774
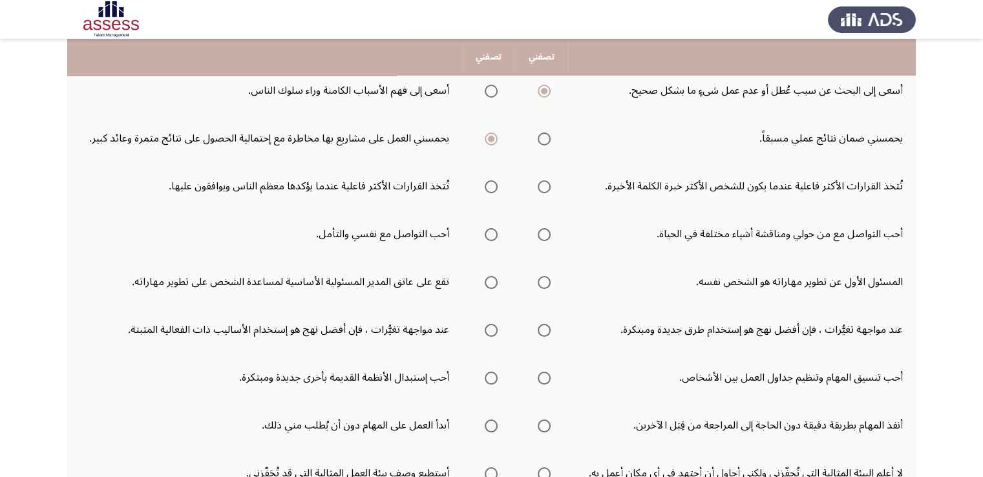
scroll to position [195, 0]
click at [540, 184] on span "Select an option" at bounding box center [544, 186] width 13 height 13
click at [540, 184] on input "Select an option" at bounding box center [544, 186] width 13 height 13
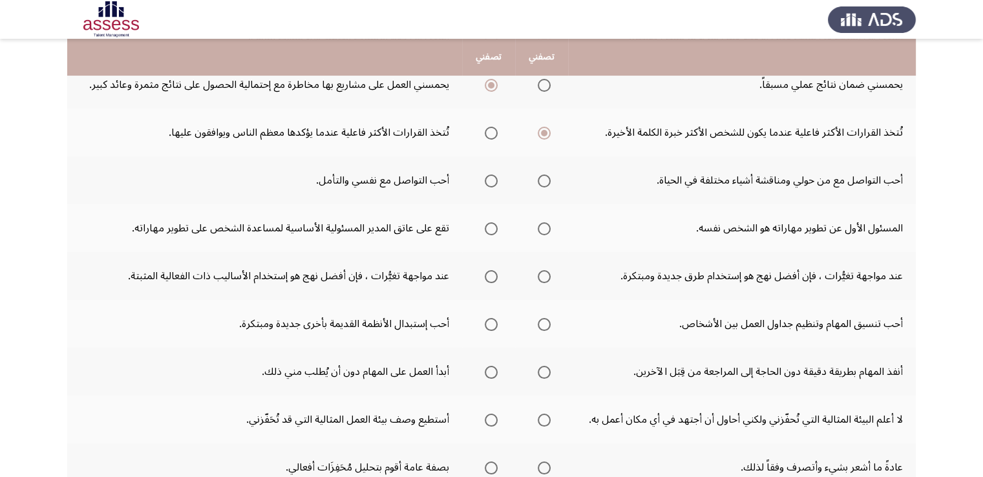
scroll to position [248, 0]
click at [540, 177] on span "Select an option" at bounding box center [544, 180] width 13 height 13
click at [540, 177] on input "Select an option" at bounding box center [544, 180] width 13 height 13
click at [544, 222] on span "Select an option" at bounding box center [544, 228] width 13 height 13
click at [544, 222] on input "Select an option" at bounding box center [544, 228] width 13 height 13
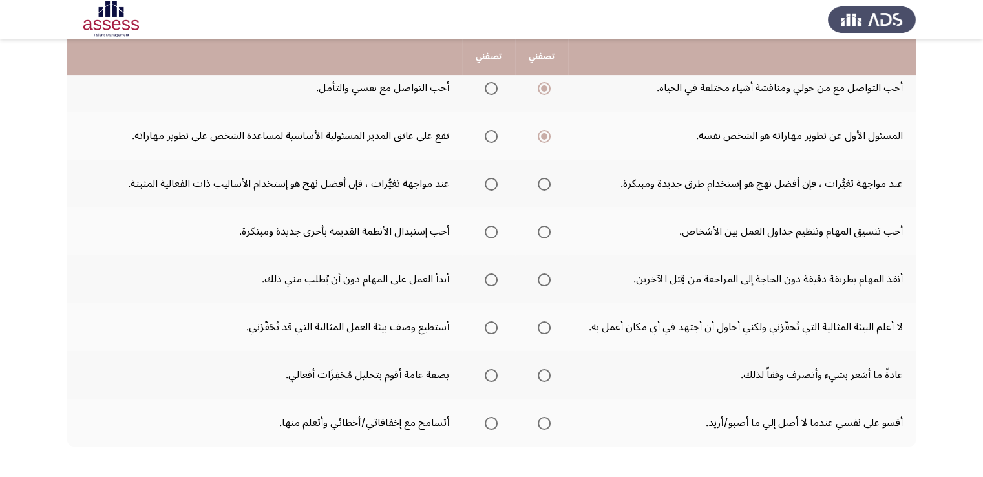
scroll to position [344, 0]
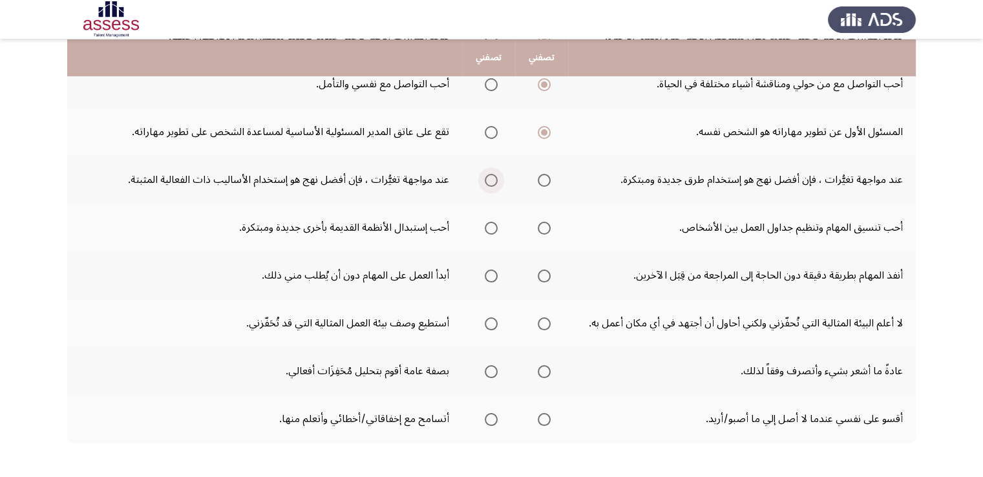
click at [491, 182] on span "Select an option" at bounding box center [491, 180] width 13 height 13
click at [491, 182] on input "Select an option" at bounding box center [491, 180] width 13 height 13
click at [544, 228] on span "Select an option" at bounding box center [544, 228] width 13 height 13
click at [544, 228] on input "Select an option" at bounding box center [544, 228] width 13 height 13
click at [546, 272] on span "Select an option" at bounding box center [544, 276] width 13 height 13
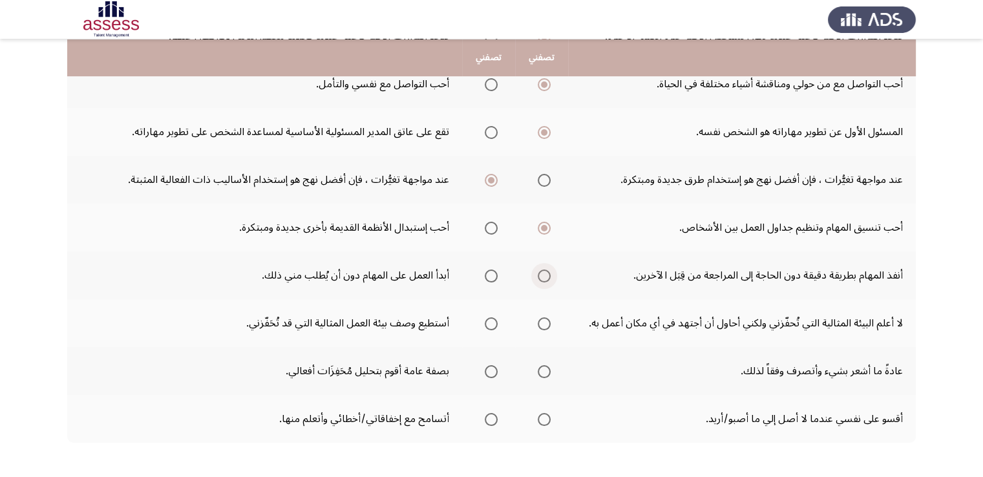
click at [546, 272] on input "Select an option" at bounding box center [544, 276] width 13 height 13
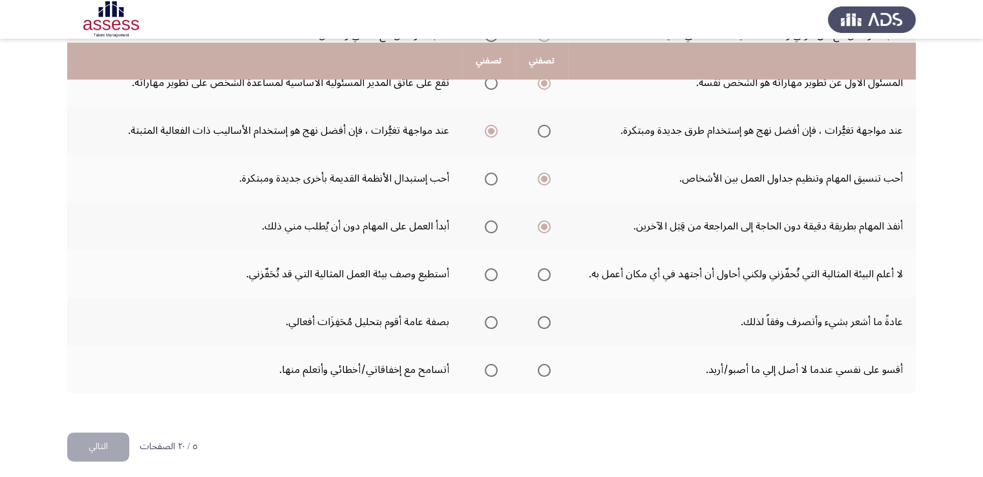
scroll to position [397, 0]
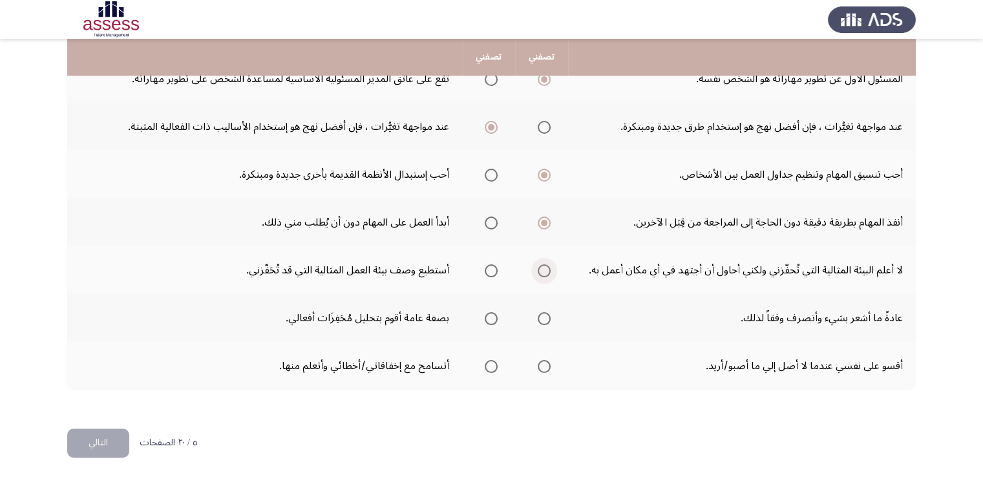
click at [538, 267] on span "Select an option" at bounding box center [544, 270] width 13 height 13
click at [538, 267] on input "Select an option" at bounding box center [544, 270] width 13 height 13
click at [489, 315] on span "Select an option" at bounding box center [491, 318] width 13 height 13
click at [489, 315] on input "Select an option" at bounding box center [491, 318] width 13 height 13
click at [493, 366] on span "Select an option" at bounding box center [491, 366] width 13 height 13
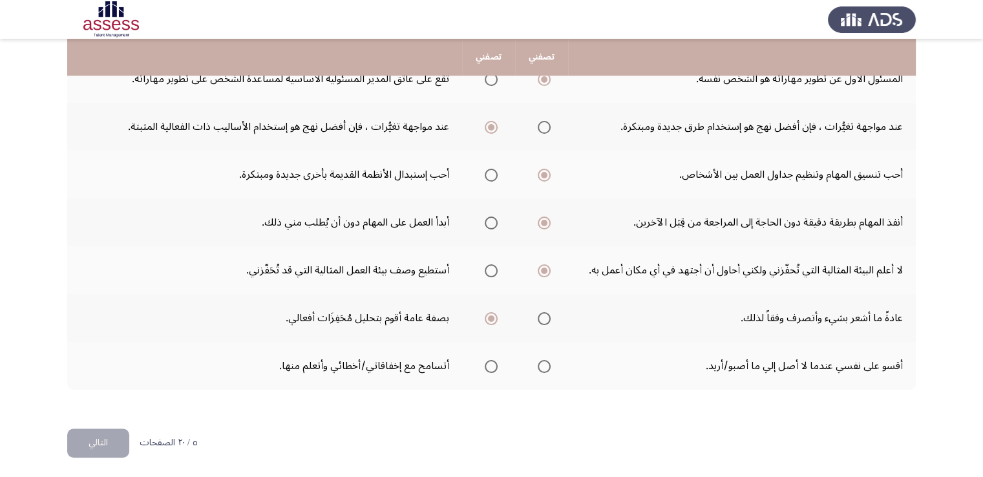
click at [493, 366] on input "Select an option" at bounding box center [491, 366] width 13 height 13
click at [109, 439] on button "التالي" at bounding box center [98, 443] width 62 height 29
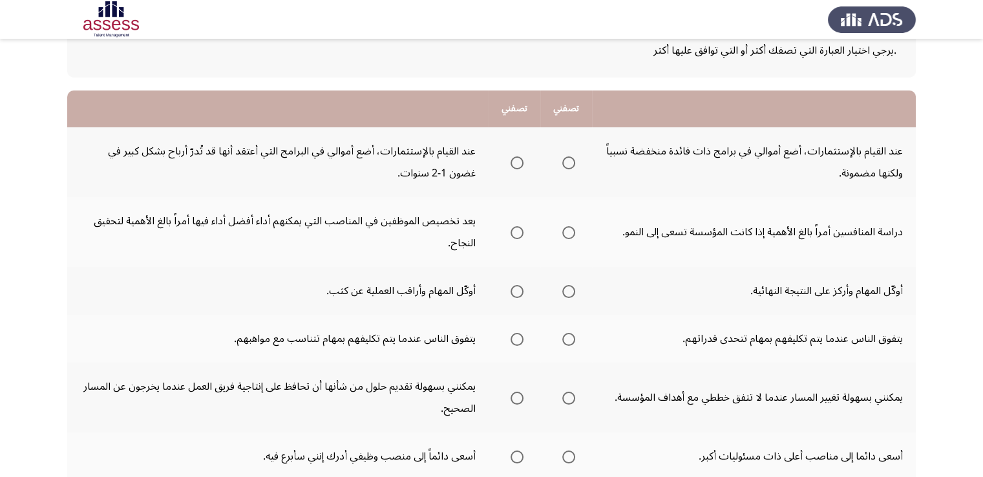
scroll to position [94, 0]
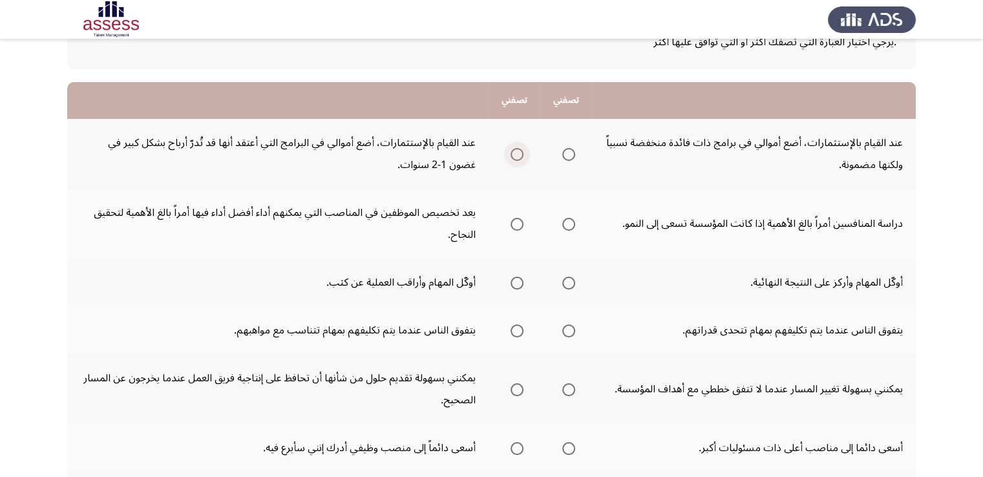
click at [518, 156] on span "Select an option" at bounding box center [517, 154] width 13 height 13
click at [518, 156] on input "Select an option" at bounding box center [517, 154] width 13 height 13
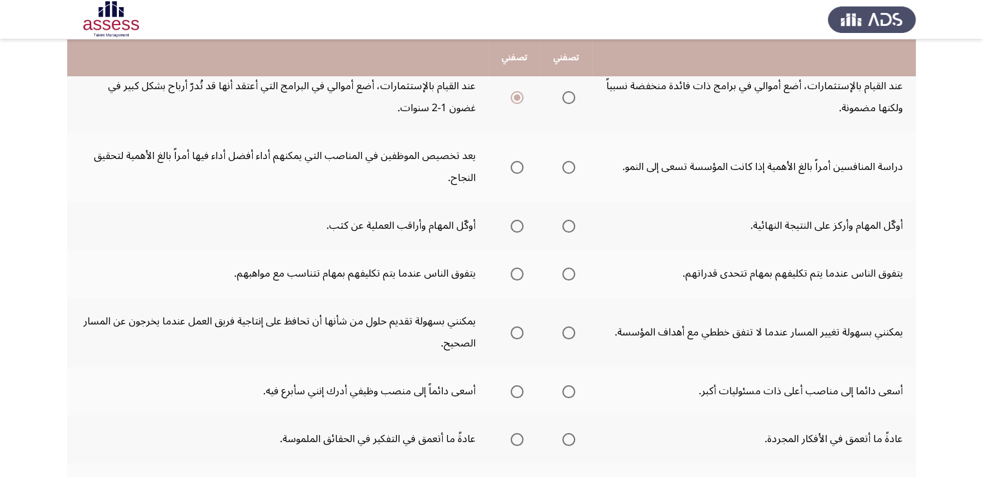
scroll to position [152, 0]
click at [517, 223] on span "Select an option" at bounding box center [517, 224] width 13 height 13
click at [517, 223] on input "Select an option" at bounding box center [517, 224] width 13 height 13
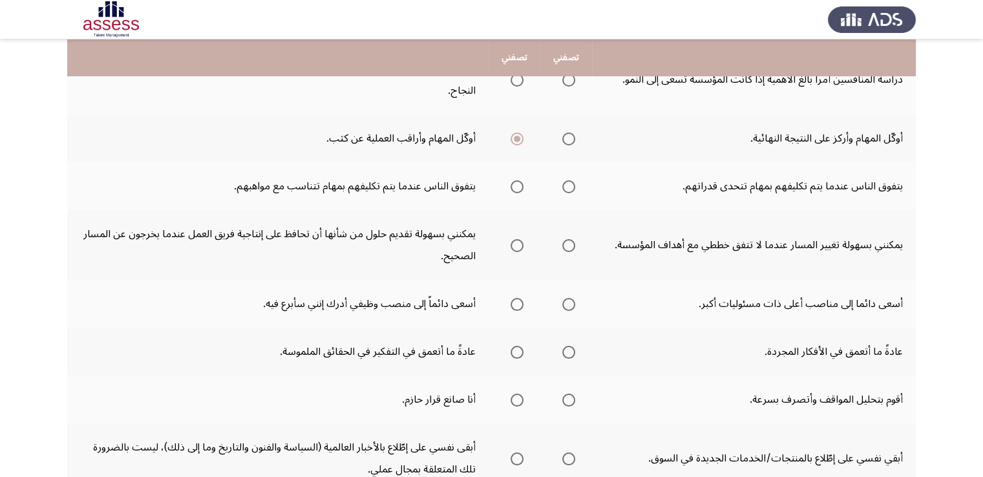
scroll to position [240, 0]
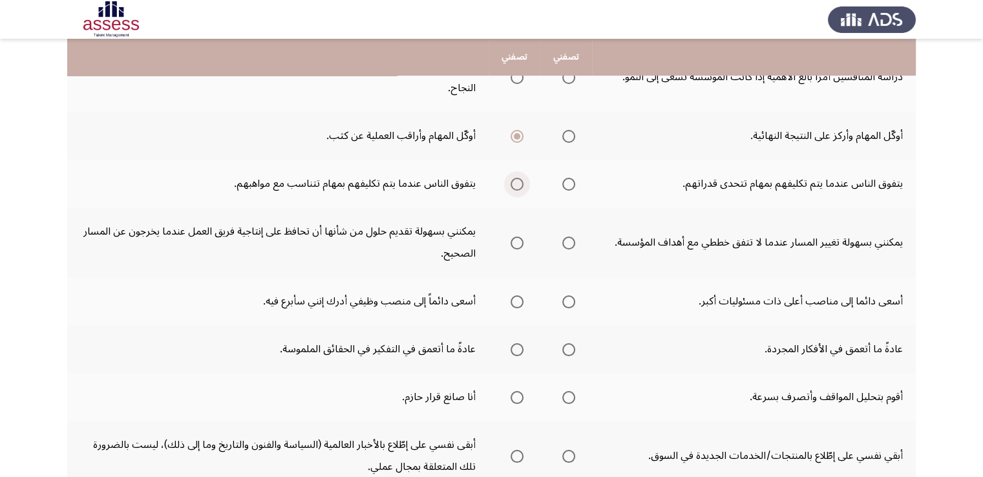
click at [518, 188] on span "Select an option" at bounding box center [517, 184] width 13 height 13
click at [518, 188] on input "Select an option" at bounding box center [517, 184] width 13 height 13
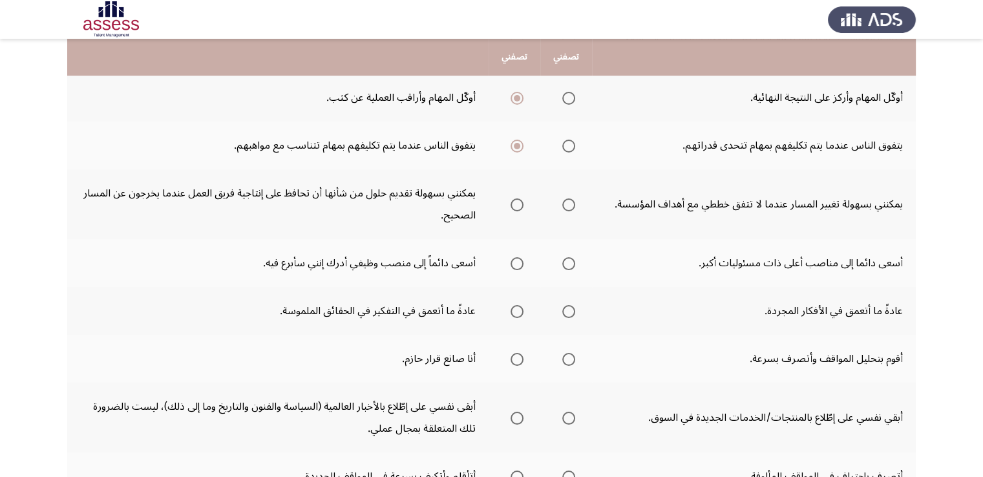
scroll to position [281, 0]
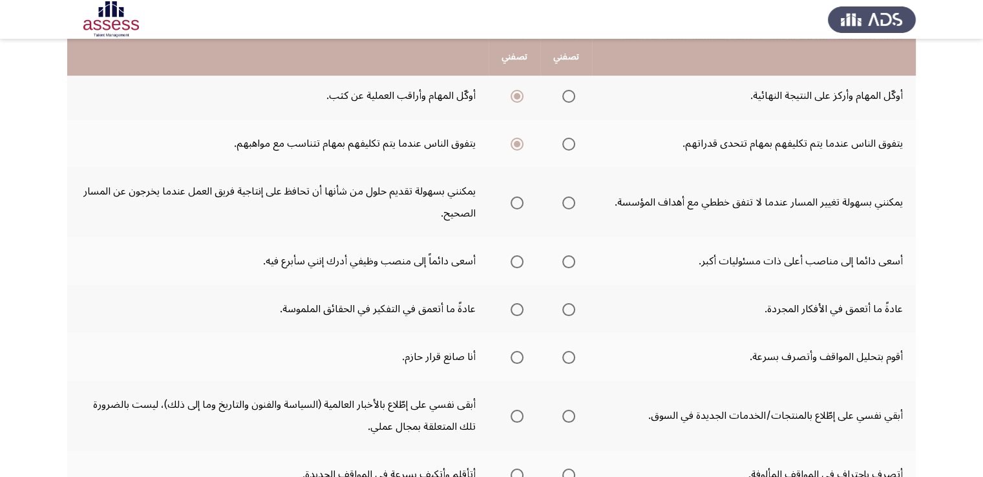
click at [522, 205] on span "Select an option" at bounding box center [517, 202] width 13 height 13
click at [522, 205] on input "Select an option" at bounding box center [517, 202] width 13 height 13
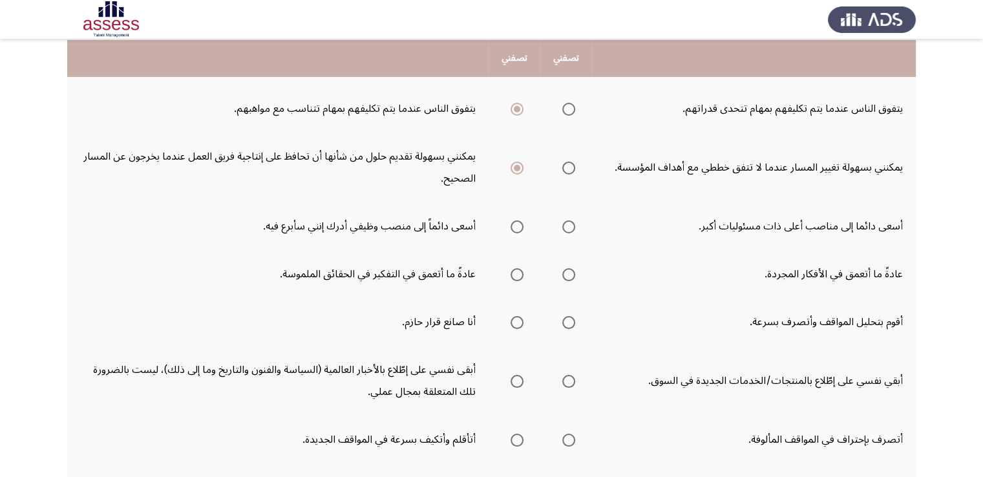
scroll to position [317, 0]
click at [520, 220] on span "Select an option" at bounding box center [517, 225] width 13 height 13
click at [520, 220] on input "Select an option" at bounding box center [517, 225] width 13 height 13
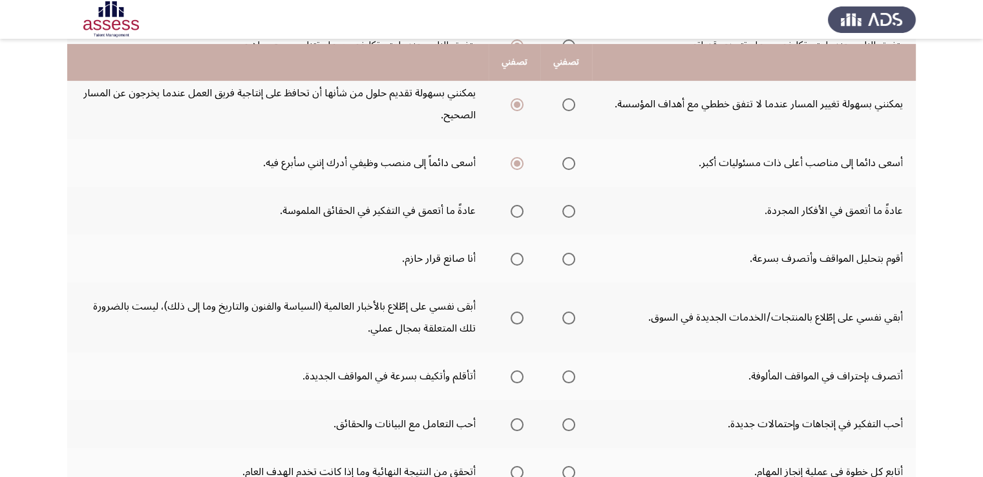
scroll to position [385, 0]
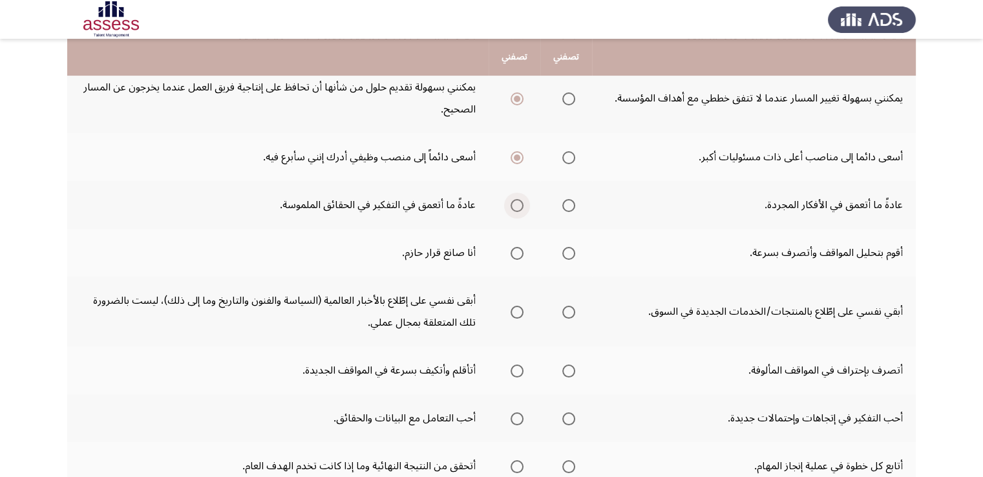
click at [519, 206] on span "Select an option" at bounding box center [517, 205] width 13 height 13
click at [519, 206] on input "Select an option" at bounding box center [517, 205] width 13 height 13
click at [573, 254] on span "Select an option" at bounding box center [568, 253] width 13 height 13
click at [573, 254] on input "Select an option" at bounding box center [568, 253] width 13 height 13
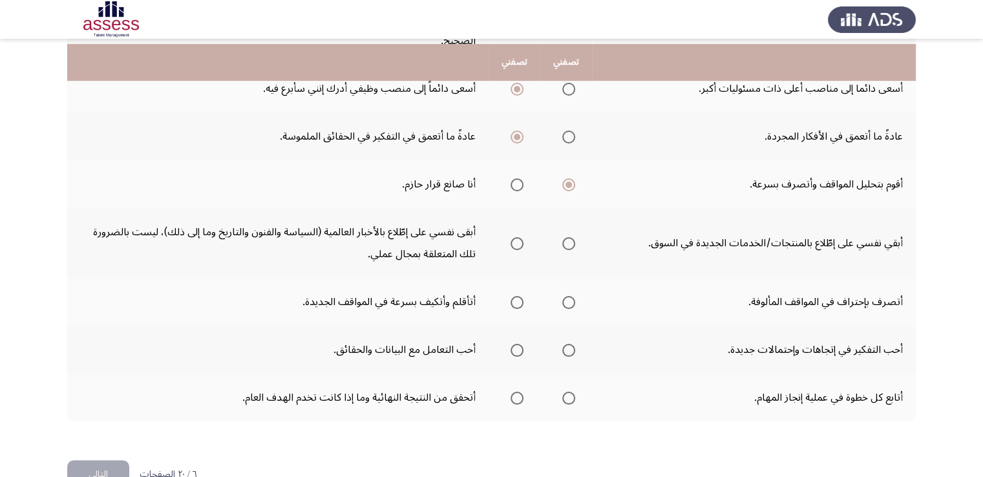
scroll to position [460, 0]
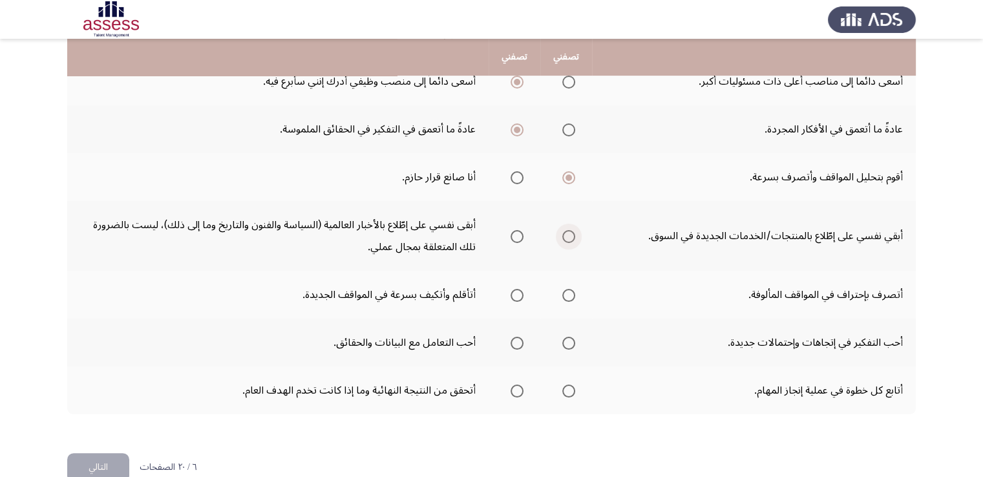
click at [566, 232] on span "Select an option" at bounding box center [568, 236] width 13 height 13
click at [566, 232] on input "Select an option" at bounding box center [568, 236] width 13 height 13
click at [572, 292] on span "Select an option" at bounding box center [568, 295] width 13 height 13
click at [572, 292] on input "Select an option" at bounding box center [568, 295] width 13 height 13
click at [571, 344] on span "Select an option" at bounding box center [568, 343] width 13 height 13
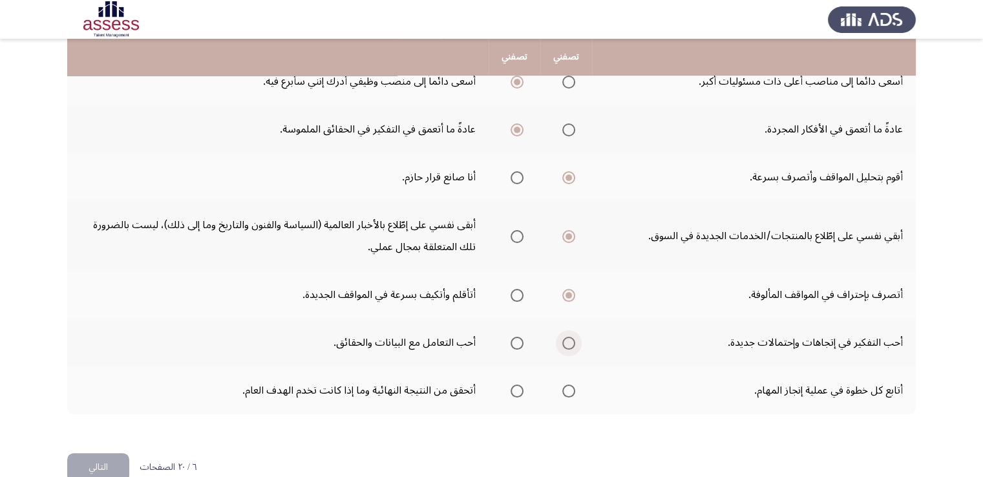
click at [571, 344] on input "Select an option" at bounding box center [568, 343] width 13 height 13
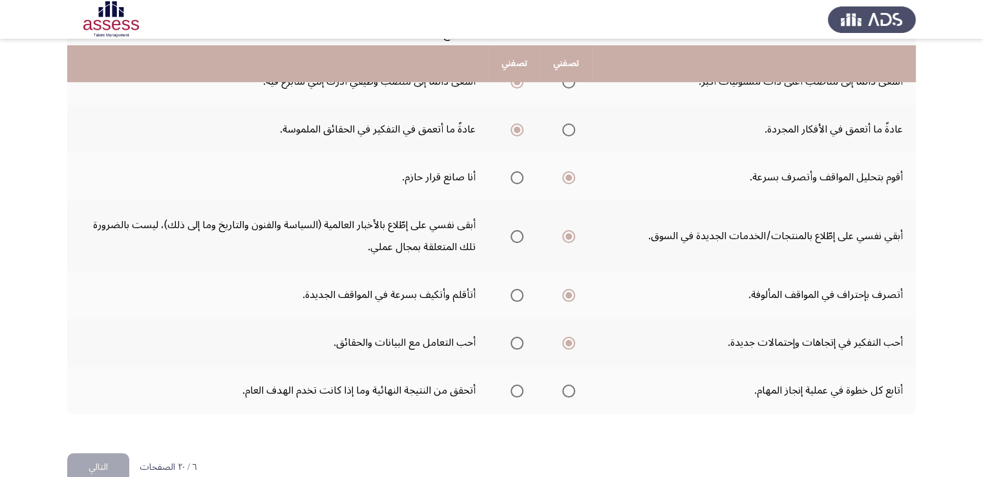
scroll to position [483, 0]
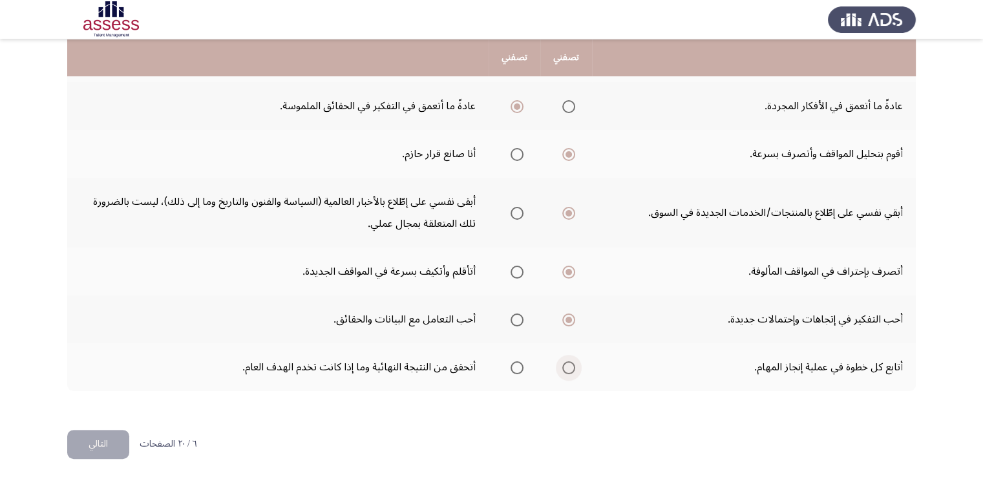
click at [568, 365] on span "Select an option" at bounding box center [568, 367] width 13 height 13
click at [568, 365] on input "Select an option" at bounding box center [568, 367] width 13 height 13
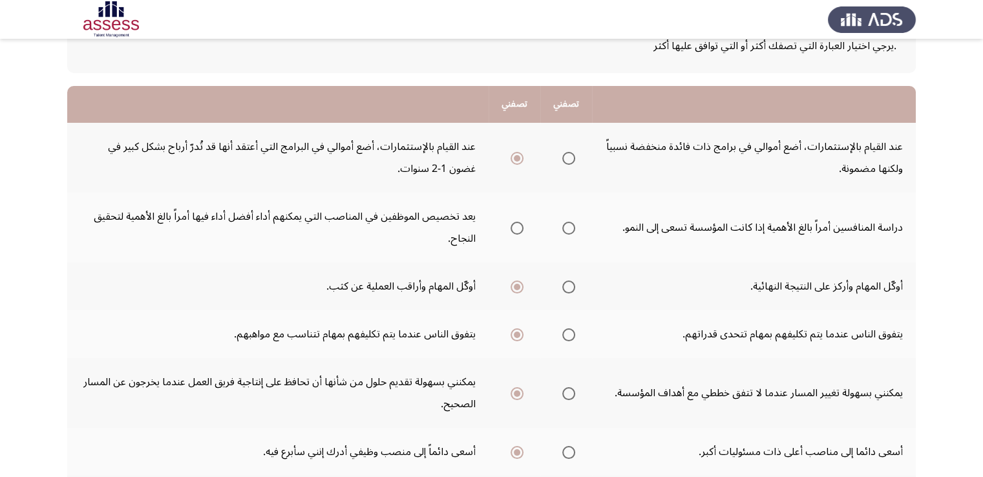
scroll to position [86, 0]
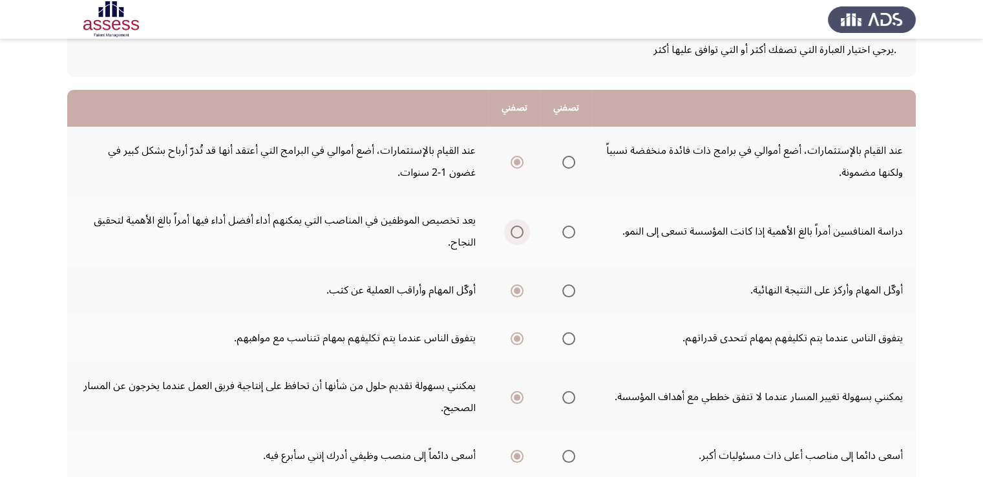
click at [520, 229] on span "Select an option" at bounding box center [517, 232] width 13 height 13
click at [520, 229] on input "Select an option" at bounding box center [517, 232] width 13 height 13
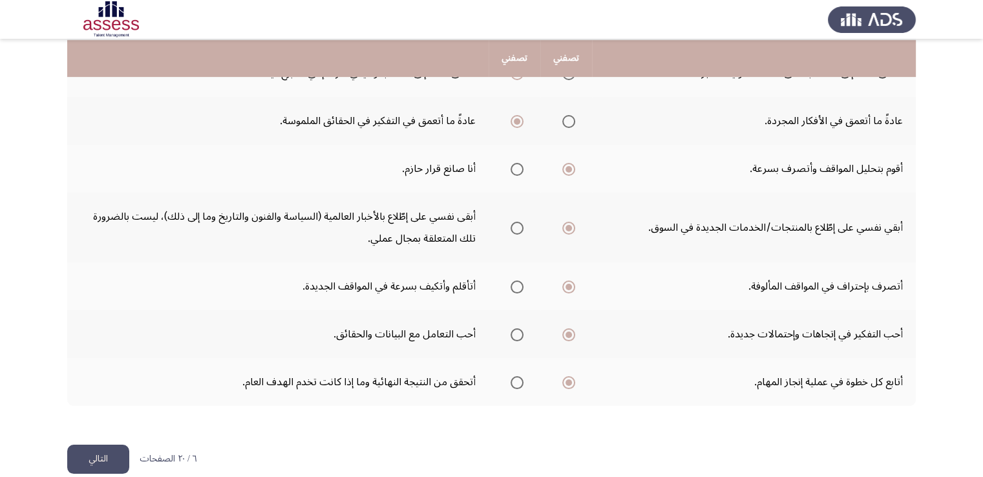
scroll to position [483, 0]
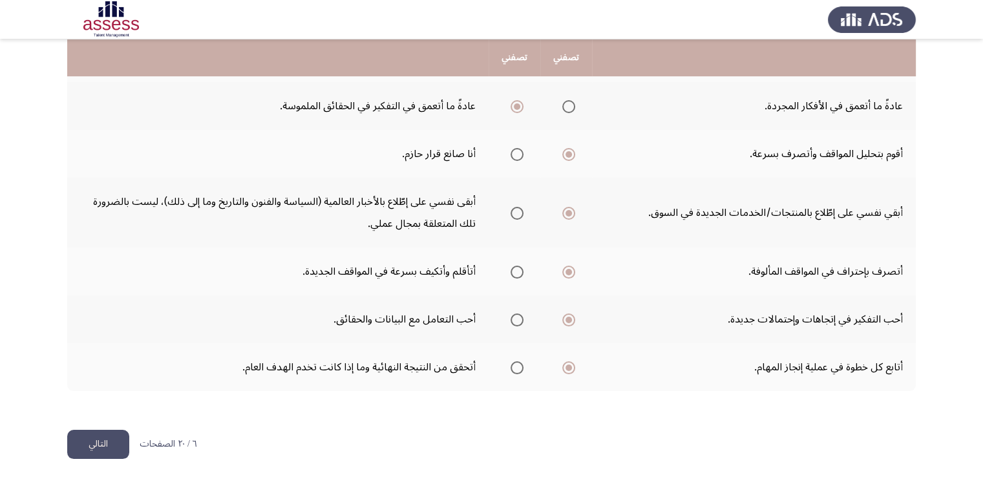
click at [101, 442] on button "التالي" at bounding box center [98, 444] width 62 height 29
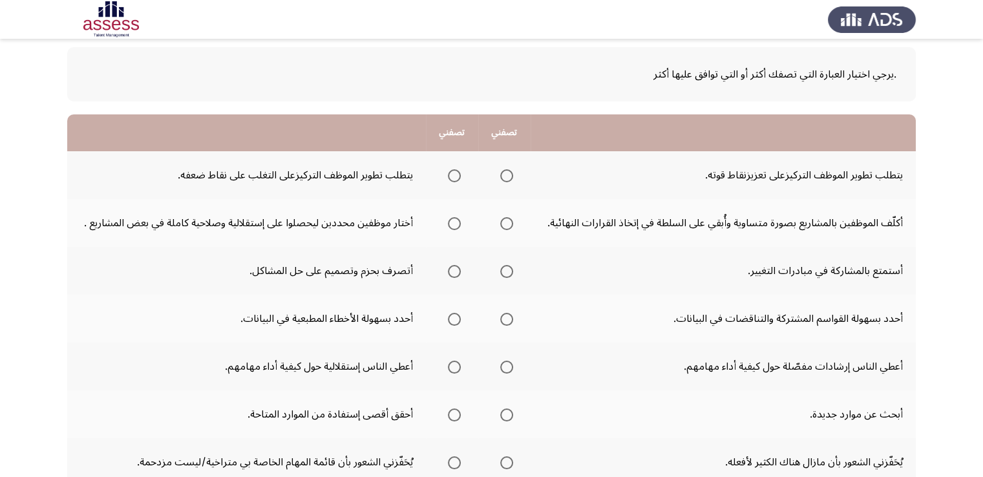
scroll to position [71, 0]
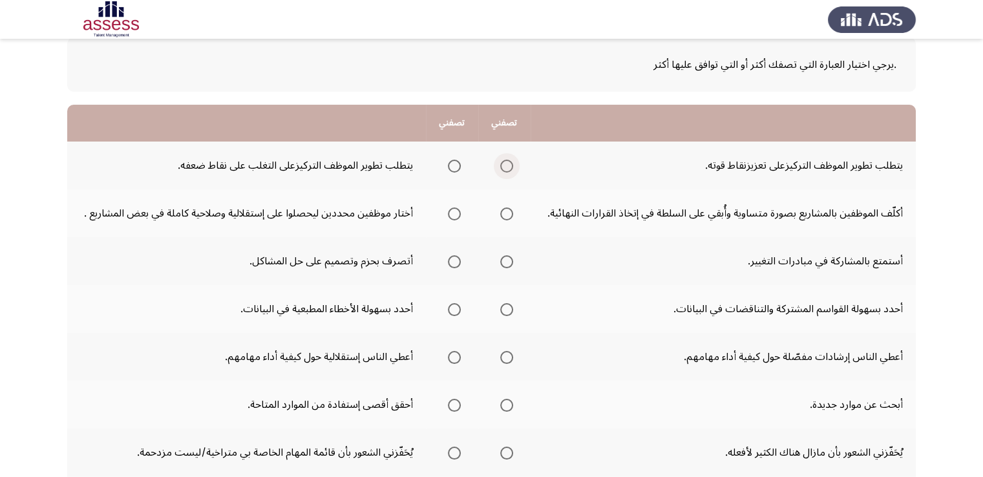
click at [511, 161] on span "Select an option" at bounding box center [506, 166] width 13 height 13
click at [511, 161] on input "Select an option" at bounding box center [506, 166] width 13 height 13
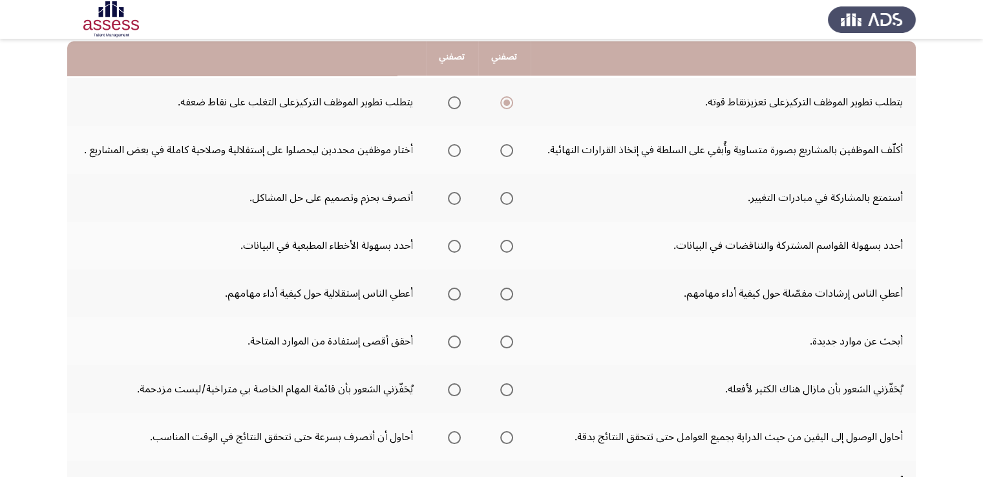
scroll to position [134, 0]
click at [454, 153] on span "Select an option" at bounding box center [454, 150] width 13 height 13
click at [454, 153] on input "Select an option" at bounding box center [454, 150] width 13 height 13
click at [509, 196] on span "Select an option" at bounding box center [506, 198] width 13 height 13
click at [509, 196] on input "Select an option" at bounding box center [506, 198] width 13 height 13
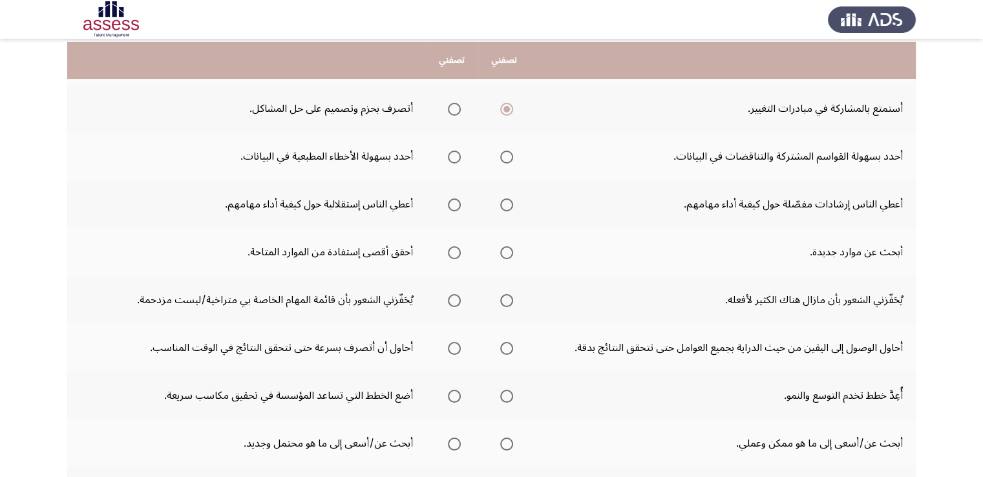
scroll to position [235, 0]
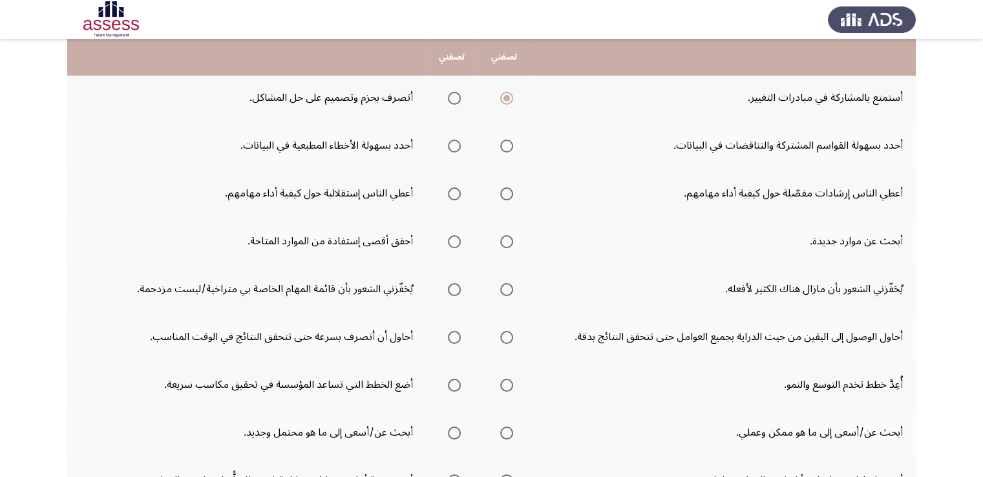
click at [511, 134] on mat-radio-group "Select an option" at bounding box center [504, 145] width 18 height 22
click at [511, 145] on span "Select an option" at bounding box center [506, 146] width 13 height 13
click at [511, 145] on input "Select an option" at bounding box center [506, 146] width 13 height 13
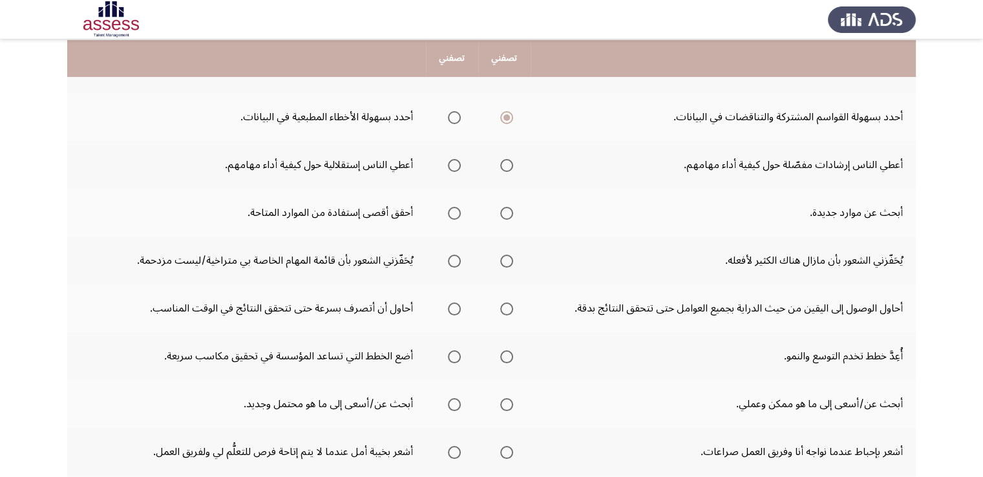
scroll to position [264, 0]
click at [507, 167] on span "Select an option" at bounding box center [506, 164] width 13 height 13
click at [507, 167] on input "Select an option" at bounding box center [506, 164] width 13 height 13
click at [455, 208] on span "Select an option" at bounding box center [454, 212] width 13 height 13
click at [455, 208] on input "Select an option" at bounding box center [454, 212] width 13 height 13
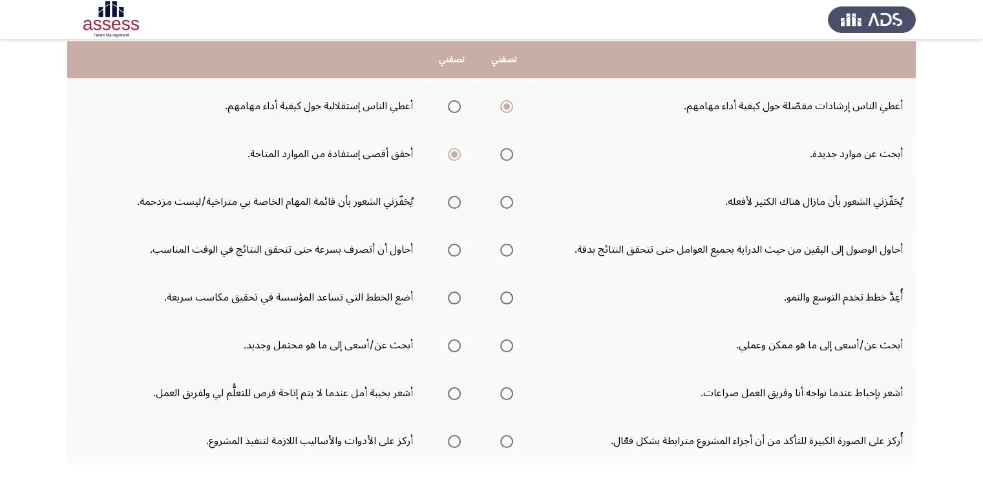
scroll to position [325, 0]
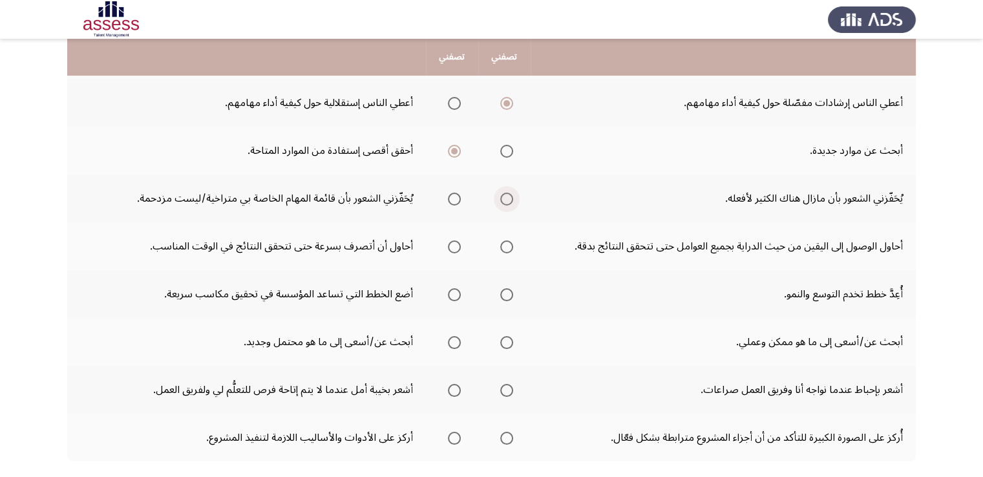
click at [513, 201] on span "Select an option" at bounding box center [506, 199] width 13 height 13
click at [513, 201] on input "Select an option" at bounding box center [506, 199] width 13 height 13
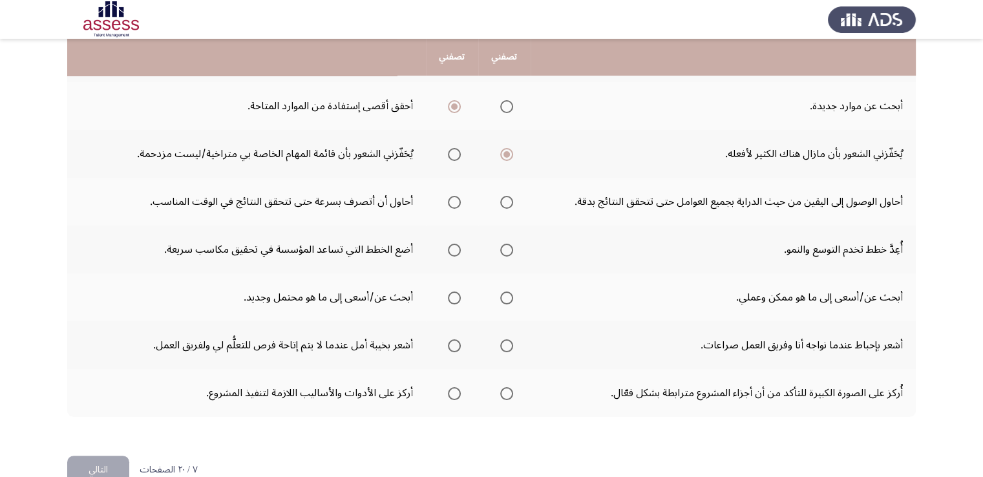
scroll to position [372, 0]
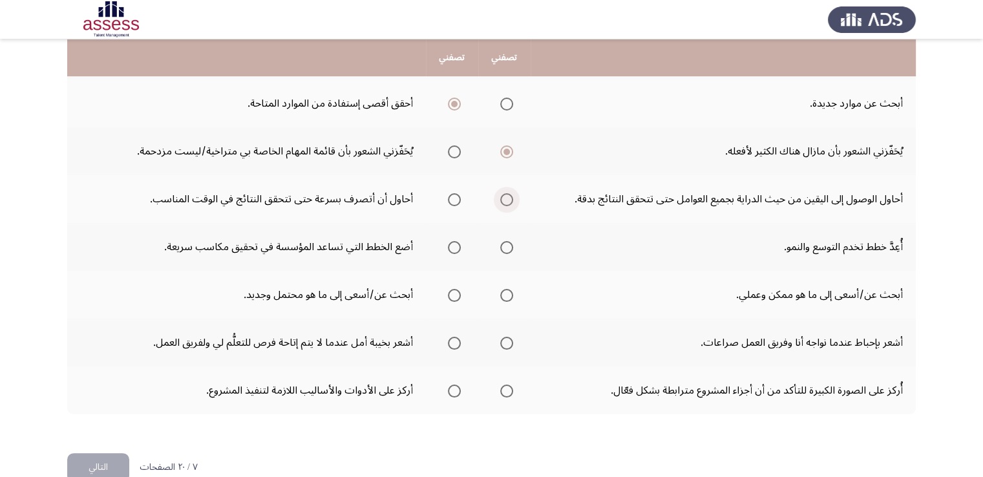
click at [506, 198] on span "Select an option" at bounding box center [506, 199] width 13 height 13
click at [506, 198] on input "Select an option" at bounding box center [506, 199] width 13 height 13
click at [460, 249] on span "Select an option" at bounding box center [454, 247] width 13 height 13
click at [460, 249] on input "Select an option" at bounding box center [454, 247] width 13 height 13
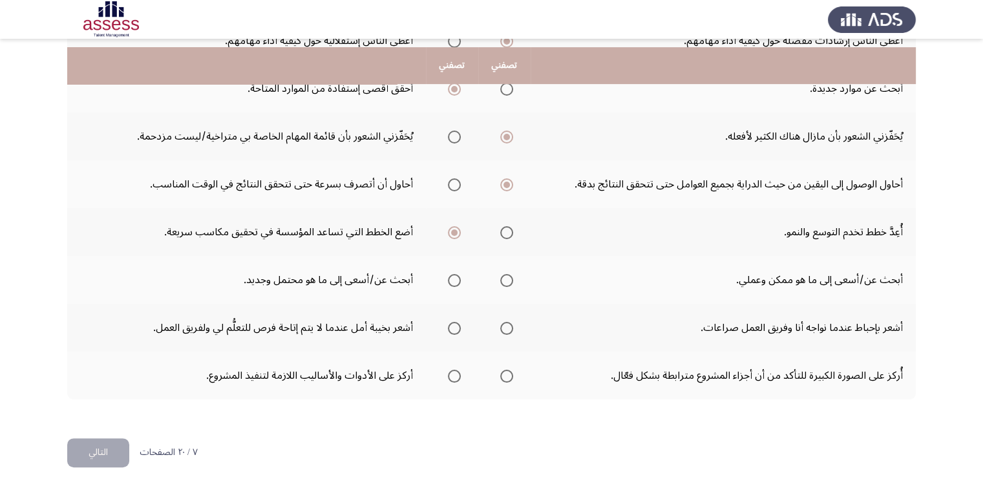
scroll to position [397, 0]
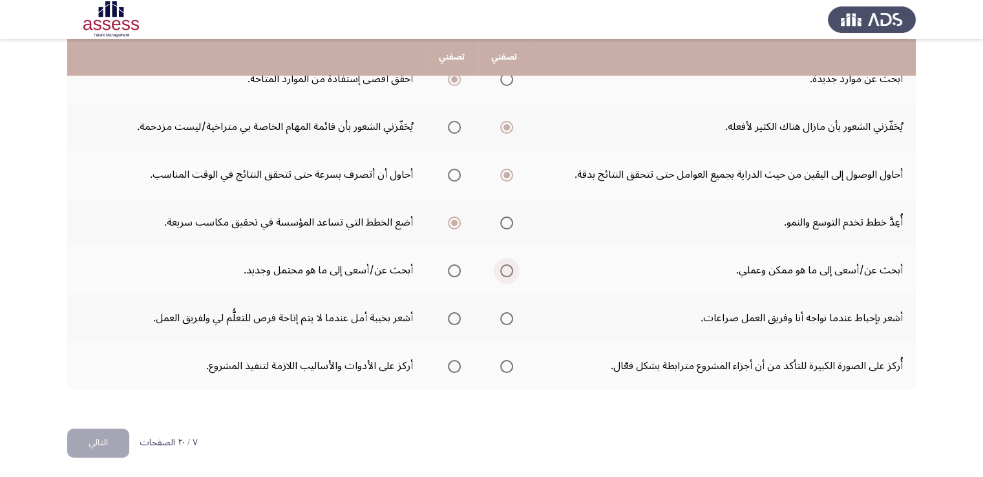
click at [510, 272] on span "Select an option" at bounding box center [506, 270] width 13 height 13
click at [510, 272] on input "Select an option" at bounding box center [506, 270] width 13 height 13
click at [456, 316] on span "Select an option" at bounding box center [454, 318] width 13 height 13
click at [456, 316] on input "Select an option" at bounding box center [454, 318] width 13 height 13
click at [456, 365] on span "Select an option" at bounding box center [454, 366] width 13 height 13
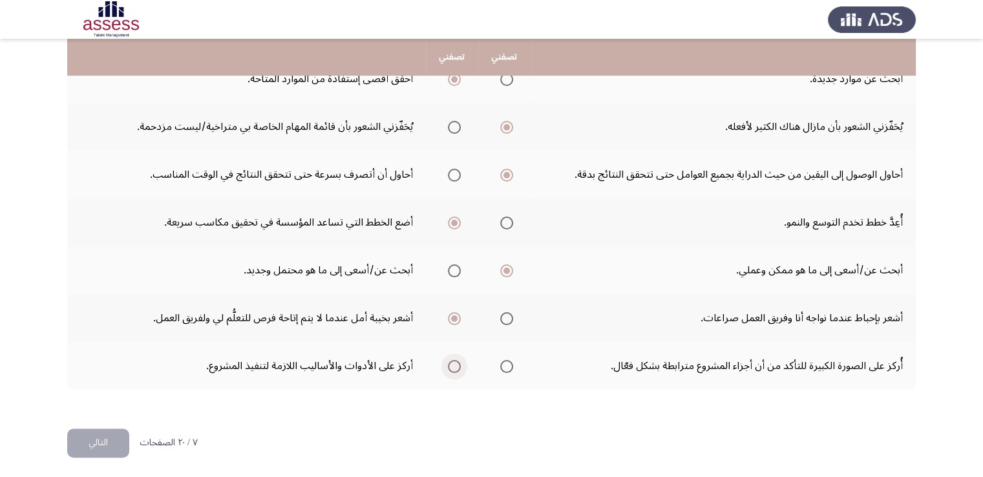
click at [456, 365] on input "Select an option" at bounding box center [454, 366] width 13 height 13
click at [105, 445] on button "التالي" at bounding box center [98, 443] width 62 height 29
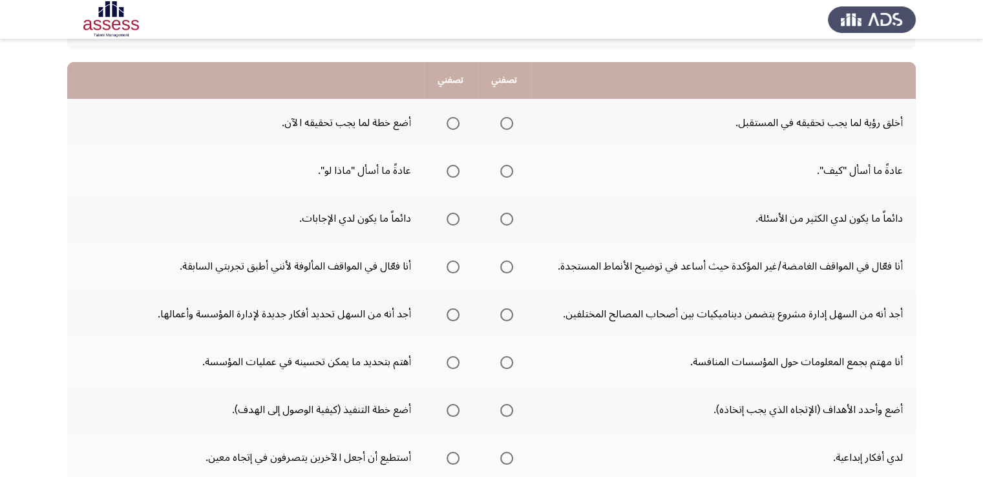
scroll to position [115, 0]
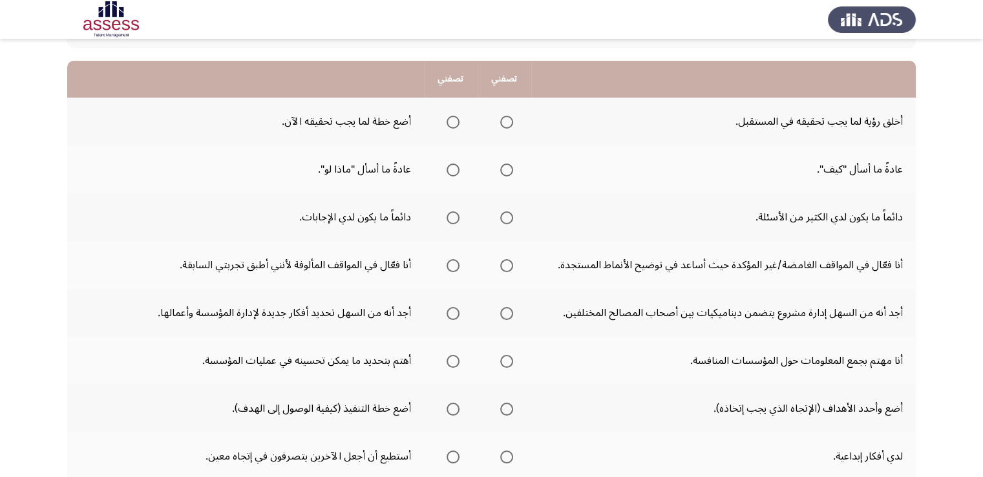
click at [500, 127] on mat-radio-group "Select an option" at bounding box center [504, 122] width 18 height 22
click at [505, 124] on span "Select an option" at bounding box center [506, 122] width 13 height 13
click at [505, 124] on input "Select an option" at bounding box center [506, 122] width 13 height 13
click at [510, 171] on span "Select an option" at bounding box center [506, 170] width 13 height 13
click at [510, 171] on input "Select an option" at bounding box center [506, 170] width 13 height 13
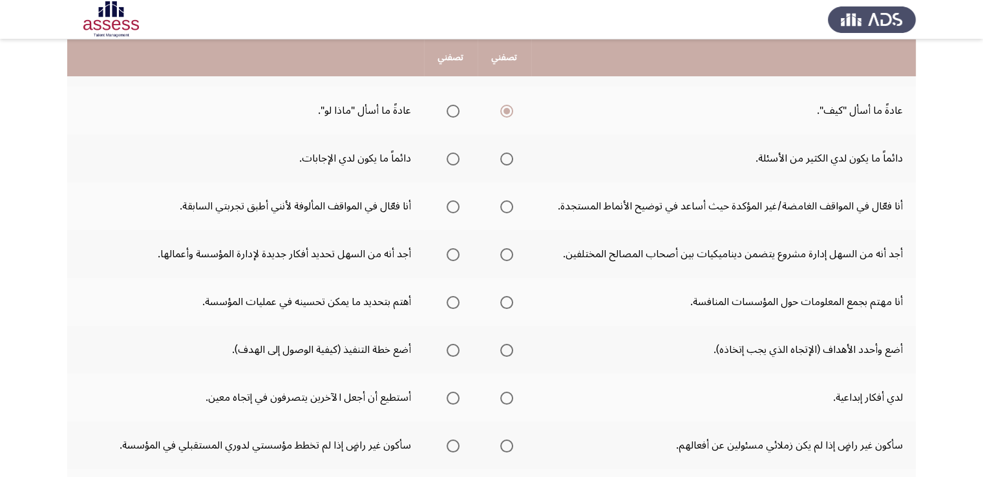
scroll to position [175, 0]
click at [508, 159] on span "Select an option" at bounding box center [506, 157] width 13 height 13
click at [508, 159] on input "Select an option" at bounding box center [506, 157] width 13 height 13
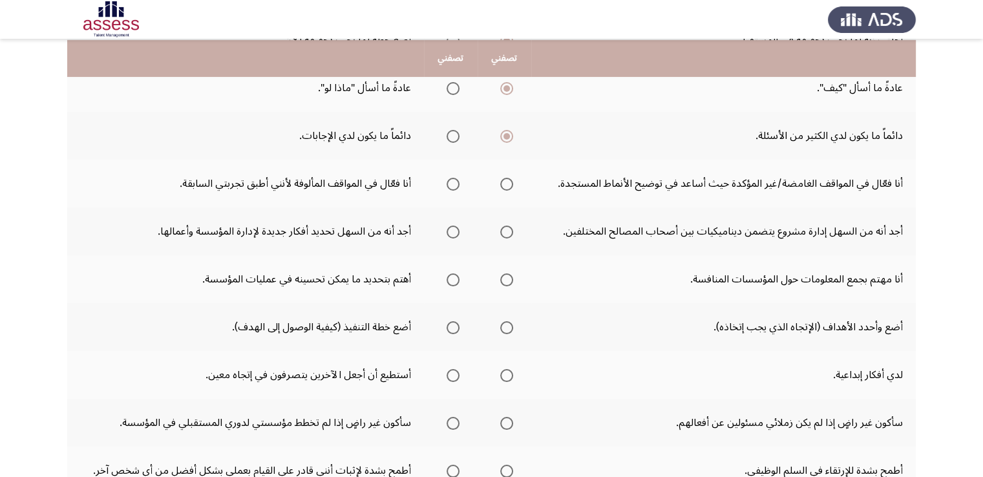
scroll to position [198, 0]
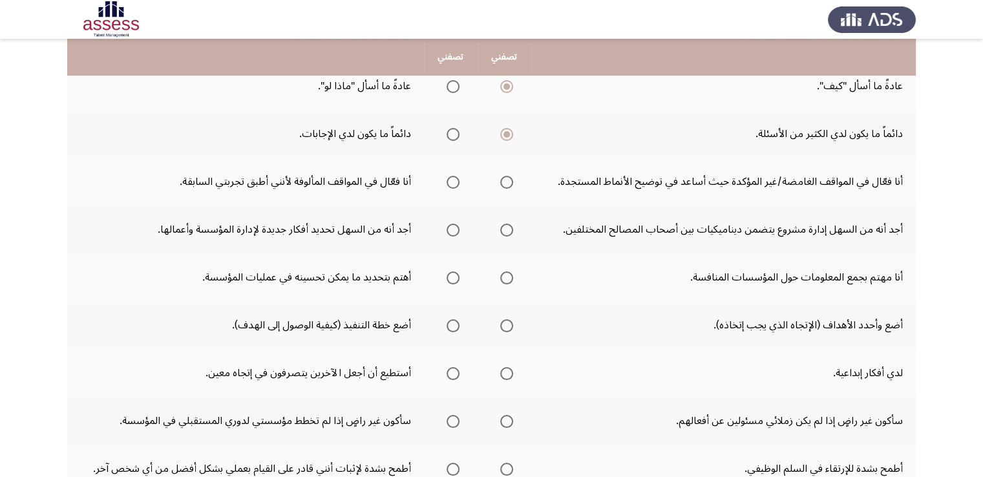
click at [452, 135] on span "Select an option" at bounding box center [453, 134] width 13 height 13
click at [452, 135] on input "Select an option" at bounding box center [453, 134] width 13 height 13
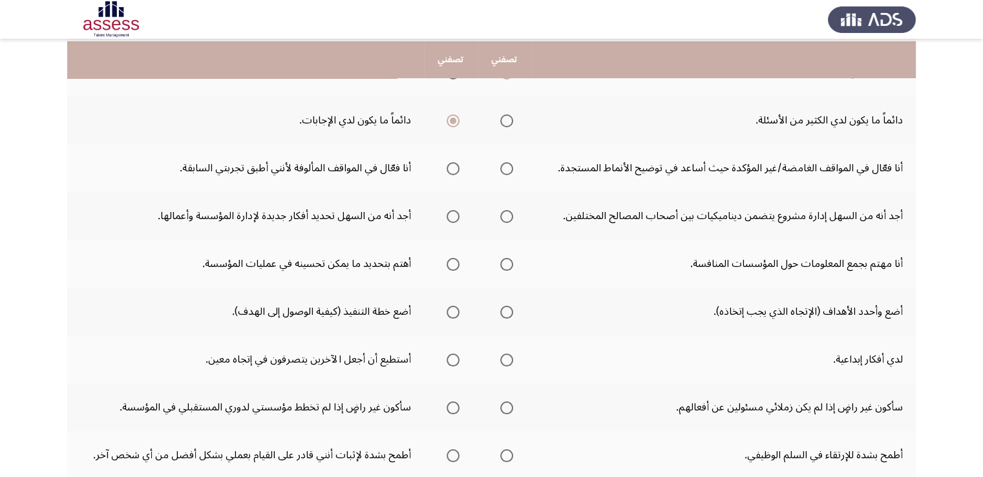
scroll to position [215, 0]
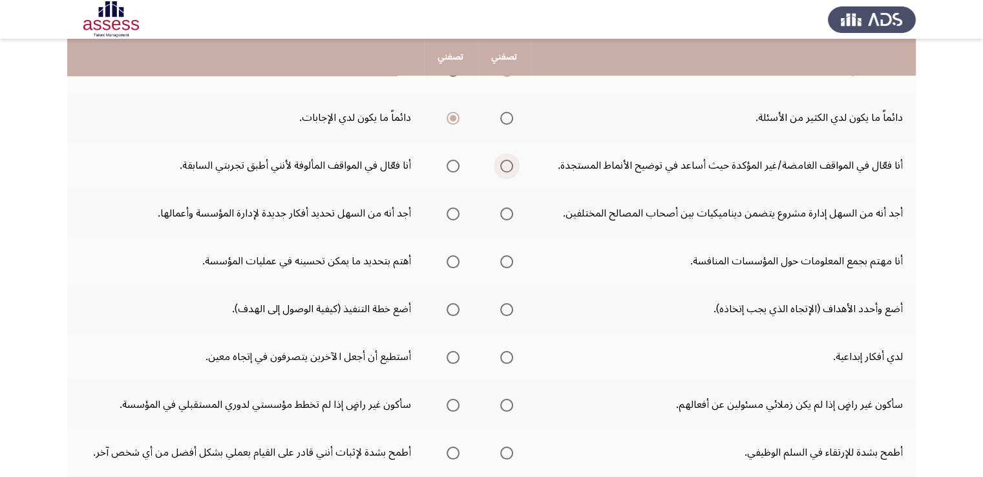
click at [505, 164] on span "Select an option" at bounding box center [506, 166] width 13 height 13
click at [505, 164] on input "Select an option" at bounding box center [506, 166] width 13 height 13
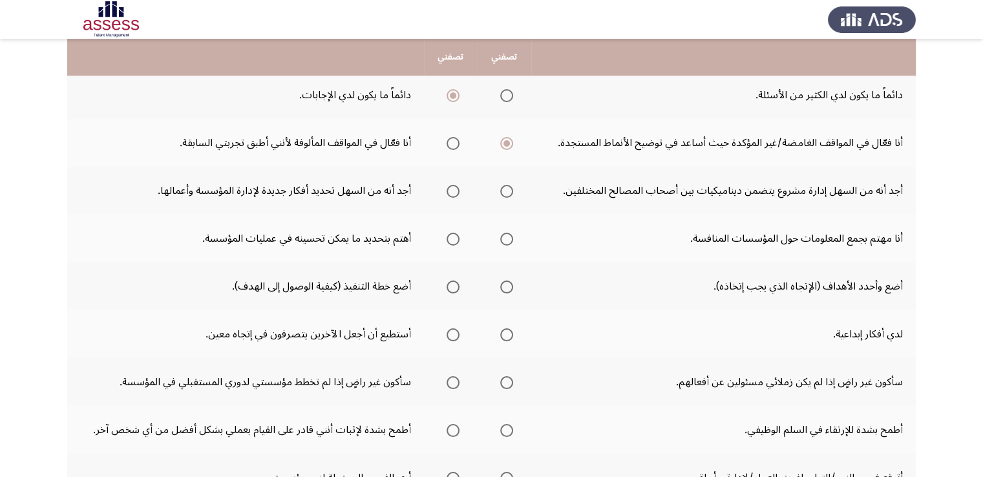
scroll to position [236, 0]
click at [452, 192] on span "Select an option" at bounding box center [453, 192] width 13 height 13
click at [452, 192] on input "Select an option" at bounding box center [453, 192] width 13 height 13
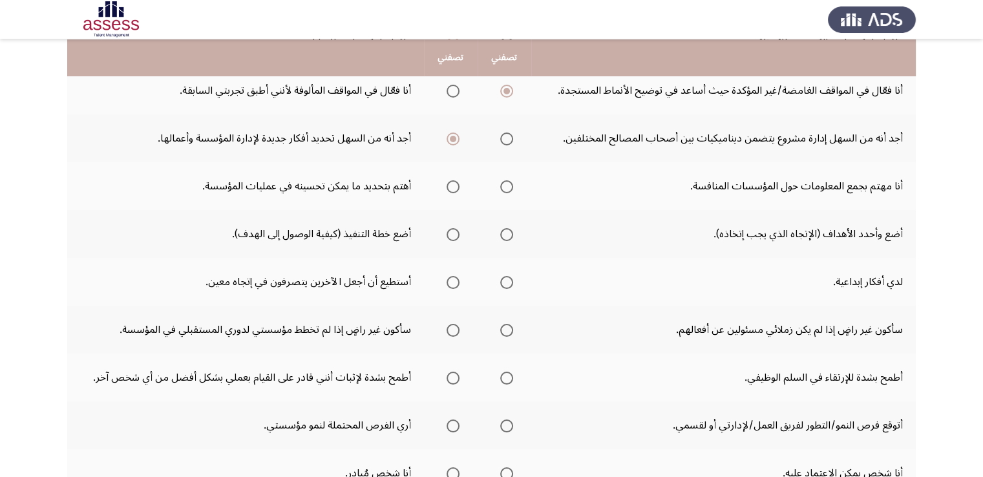
scroll to position [291, 0]
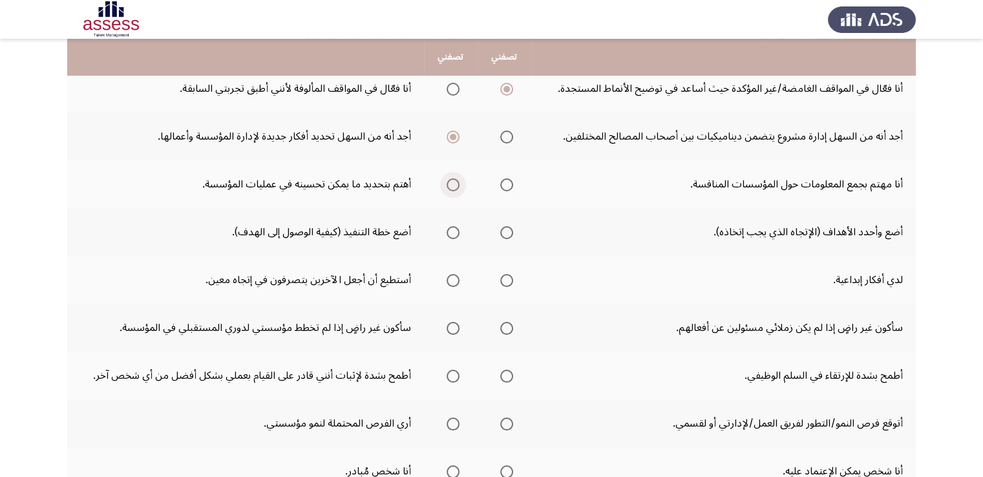
click at [449, 186] on span "Select an option" at bounding box center [453, 184] width 13 height 13
click at [449, 186] on input "Select an option" at bounding box center [453, 184] width 13 height 13
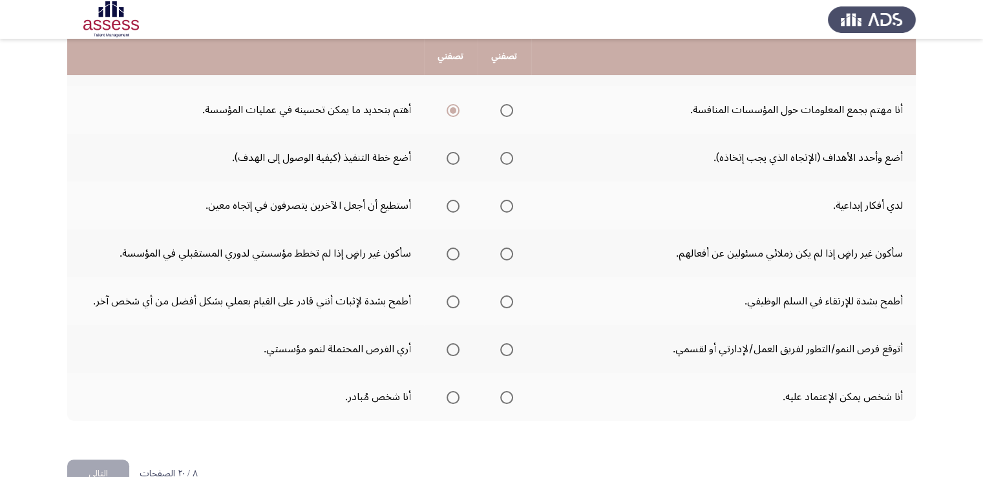
scroll to position [369, 0]
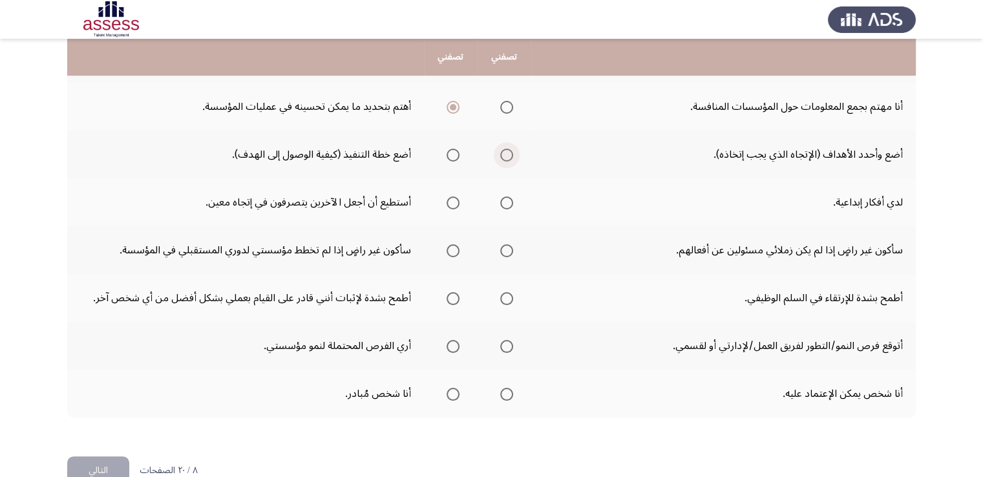
click at [502, 152] on span "Select an option" at bounding box center [506, 155] width 13 height 13
click at [502, 152] on input "Select an option" at bounding box center [506, 155] width 13 height 13
click at [505, 200] on span "Select an option" at bounding box center [506, 202] width 13 height 13
click at [505, 200] on input "Select an option" at bounding box center [506, 202] width 13 height 13
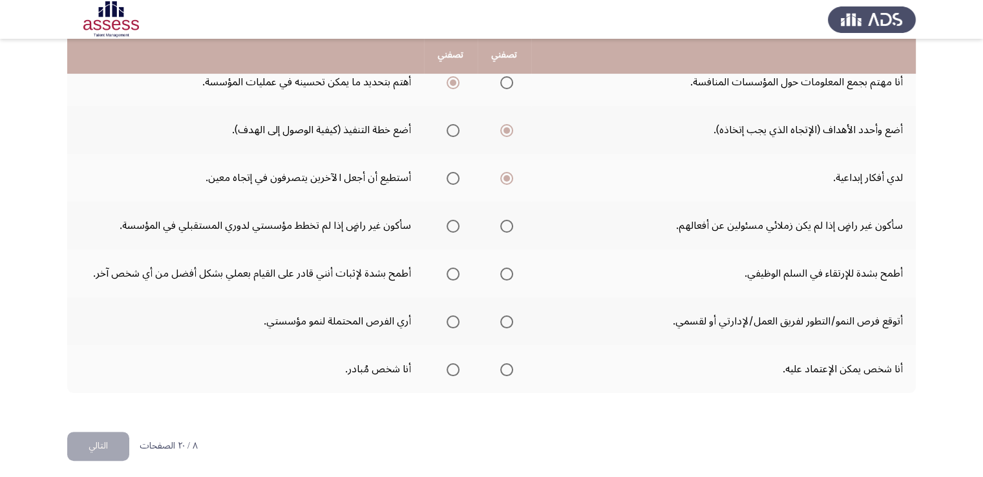
scroll to position [397, 0]
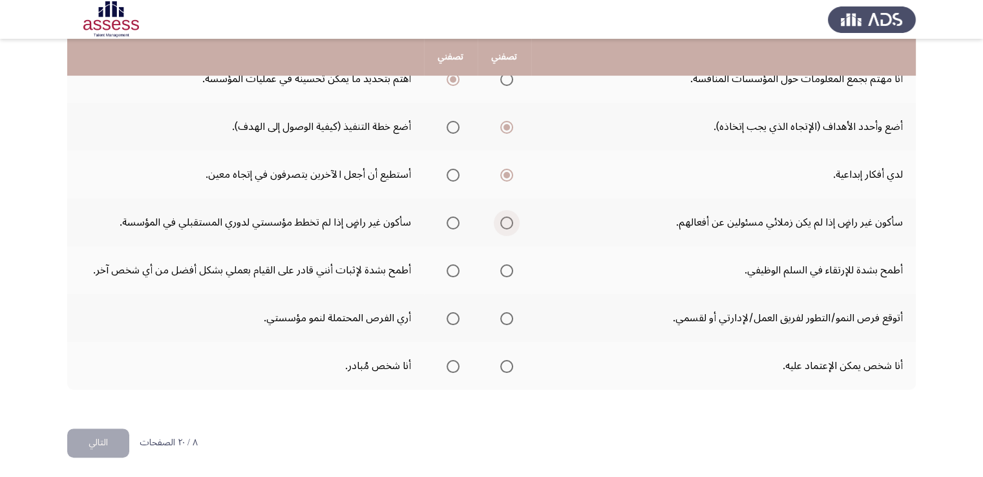
click at [509, 223] on span "Select an option" at bounding box center [506, 223] width 13 height 13
click at [509, 223] on input "Select an option" at bounding box center [506, 223] width 13 height 13
click at [450, 273] on span "Select an option" at bounding box center [453, 270] width 13 height 13
click at [450, 273] on input "Select an option" at bounding box center [453, 270] width 13 height 13
click at [509, 317] on span "Select an option" at bounding box center [506, 318] width 13 height 13
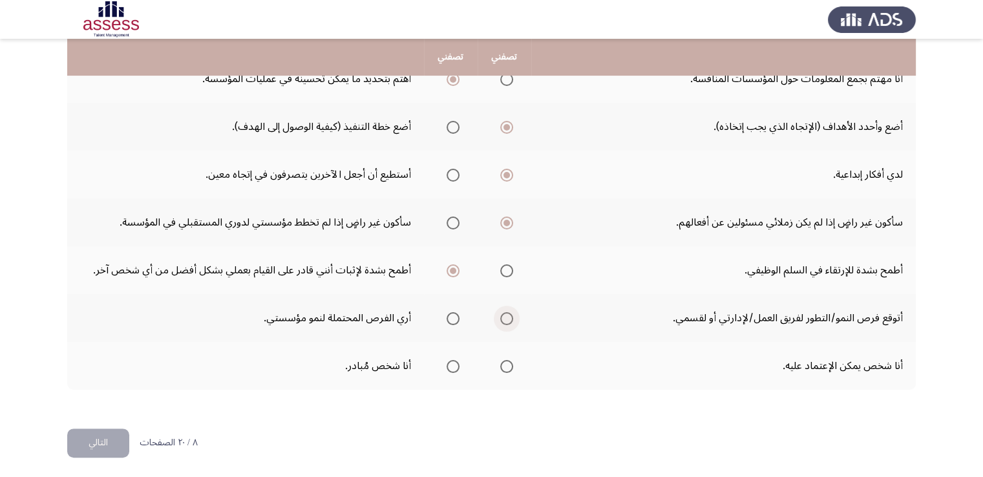
click at [509, 317] on input "Select an option" at bounding box center [506, 318] width 13 height 13
click at [507, 365] on span "Select an option" at bounding box center [506, 366] width 13 height 13
click at [507, 365] on input "Select an option" at bounding box center [506, 366] width 13 height 13
click at [116, 429] on button "التالي" at bounding box center [98, 443] width 62 height 29
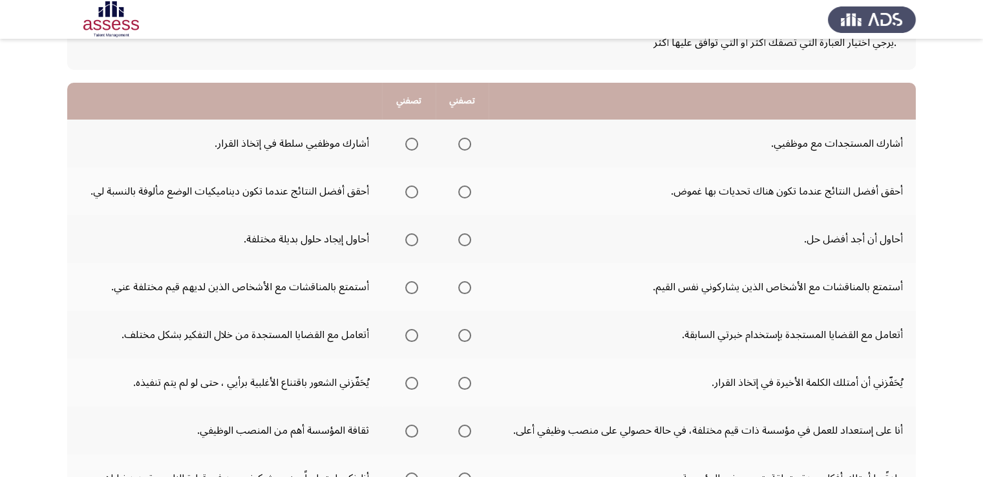
scroll to position [94, 0]
click at [465, 139] on span "Select an option" at bounding box center [464, 142] width 13 height 13
click at [465, 139] on input "Select an option" at bounding box center [464, 142] width 13 height 13
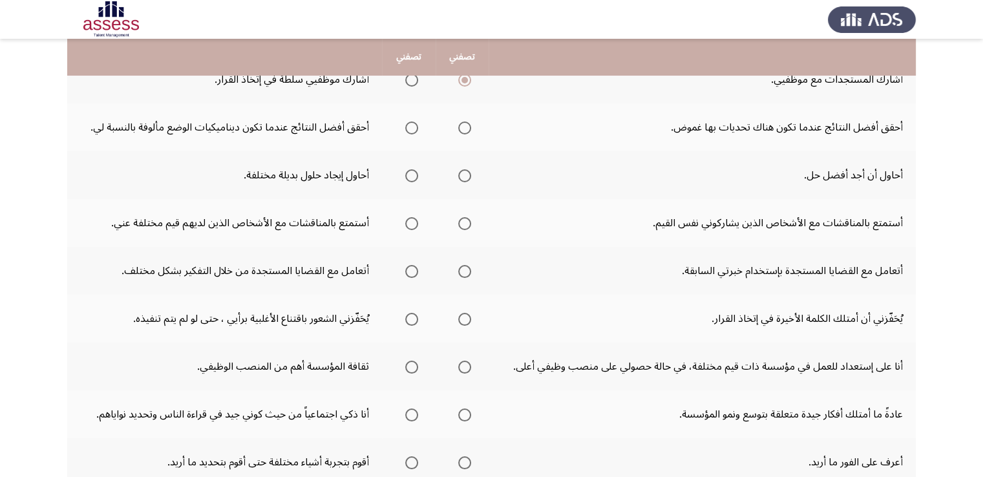
scroll to position [158, 0]
click at [413, 127] on span "Select an option" at bounding box center [411, 127] width 13 height 13
click at [413, 127] on input "Select an option" at bounding box center [411, 127] width 13 height 13
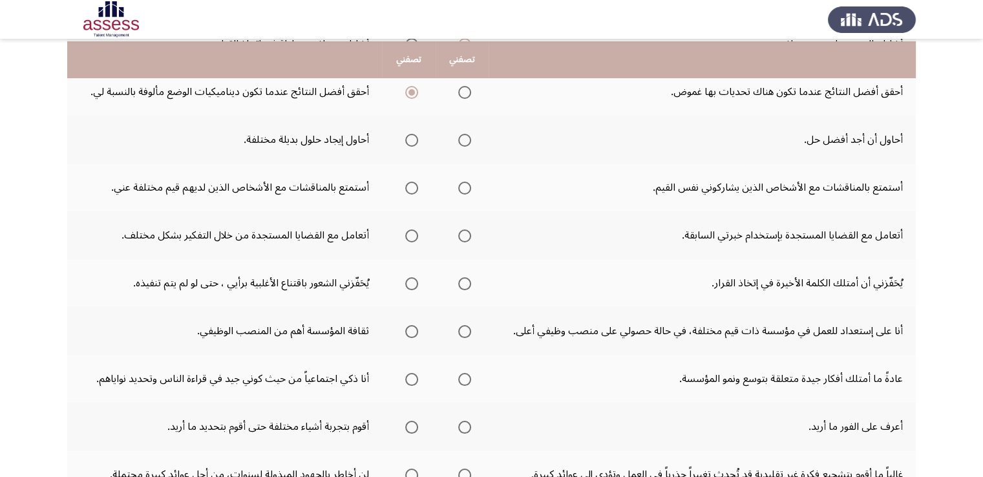
scroll to position [196, 0]
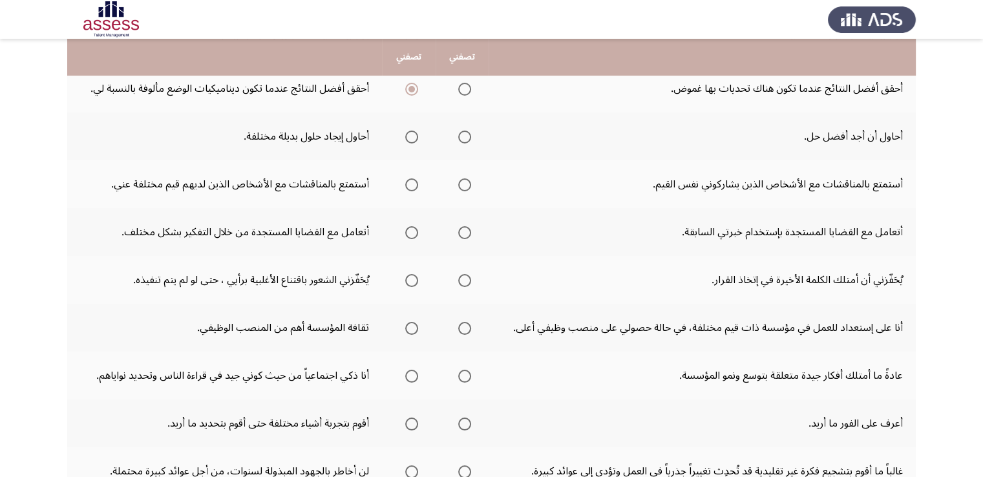
click at [414, 142] on mat-radio-group "Select an option" at bounding box center [409, 136] width 18 height 22
click at [416, 141] on span "Select an option" at bounding box center [411, 137] width 13 height 13
click at [416, 141] on input "Select an option" at bounding box center [411, 137] width 13 height 13
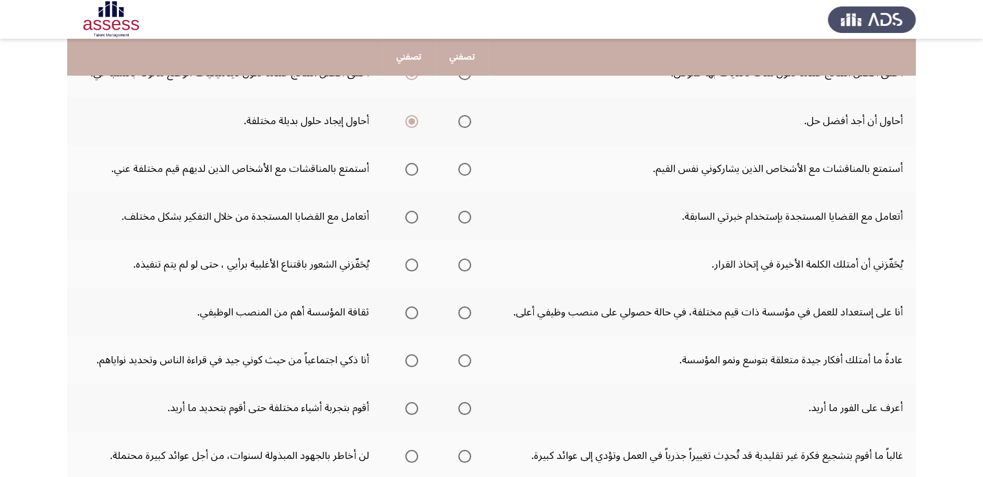
scroll to position [213, 0]
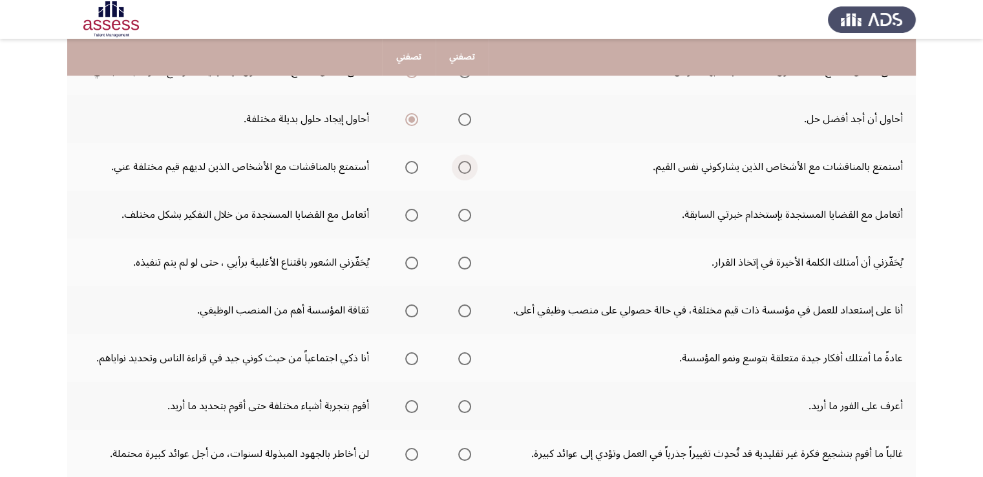
click at [461, 167] on span "Select an option" at bounding box center [464, 167] width 13 height 13
click at [461, 167] on input "Select an option" at bounding box center [464, 167] width 13 height 13
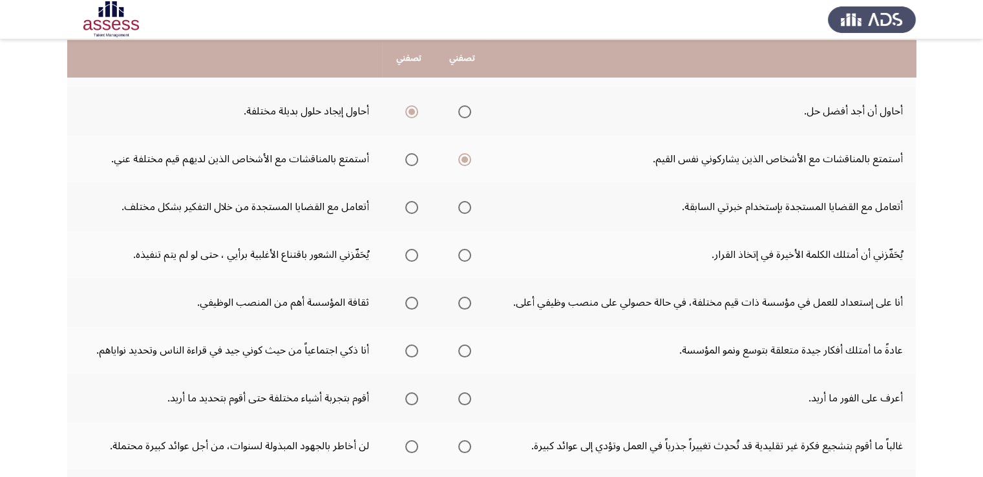
scroll to position [222, 0]
click at [409, 203] on span "Select an option" at bounding box center [411, 206] width 13 height 13
click at [409, 203] on input "Select an option" at bounding box center [411, 206] width 13 height 13
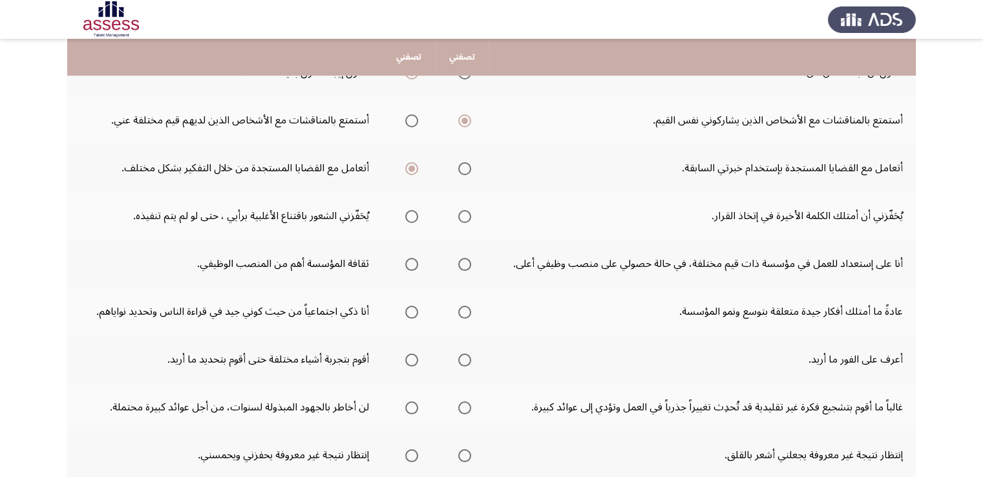
scroll to position [261, 0]
click at [467, 213] on span "Select an option" at bounding box center [464, 215] width 13 height 13
click at [467, 213] on input "Select an option" at bounding box center [464, 215] width 13 height 13
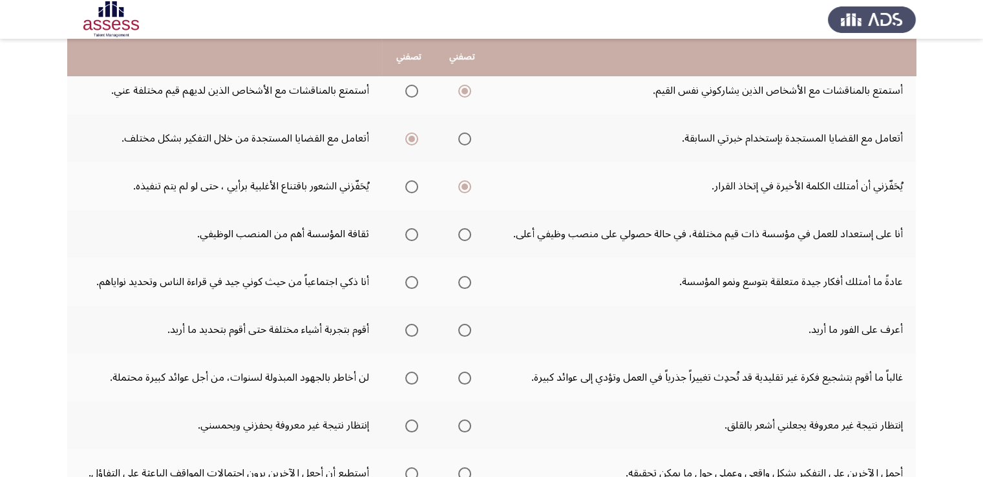
scroll to position [290, 0]
click at [411, 234] on span "Select an option" at bounding box center [411, 234] width 13 height 13
click at [411, 234] on input "Select an option" at bounding box center [411, 234] width 13 height 13
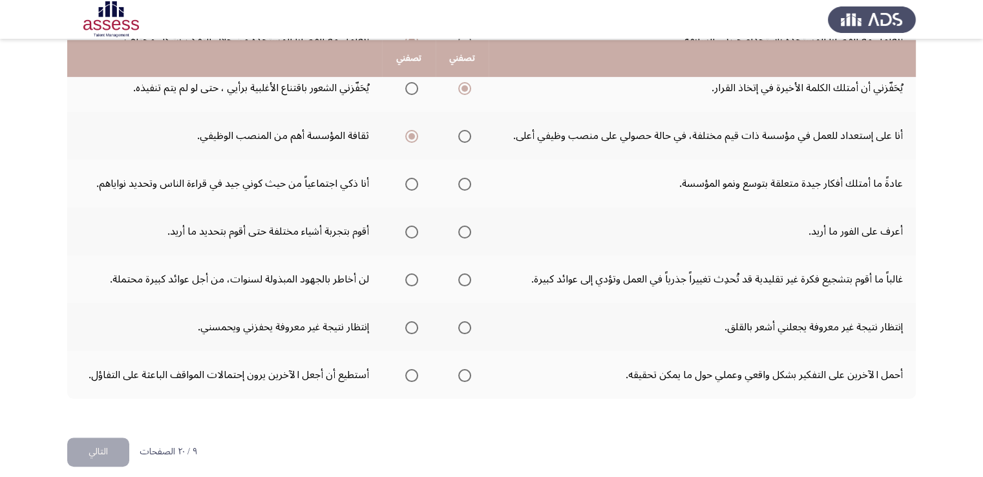
scroll to position [389, 0]
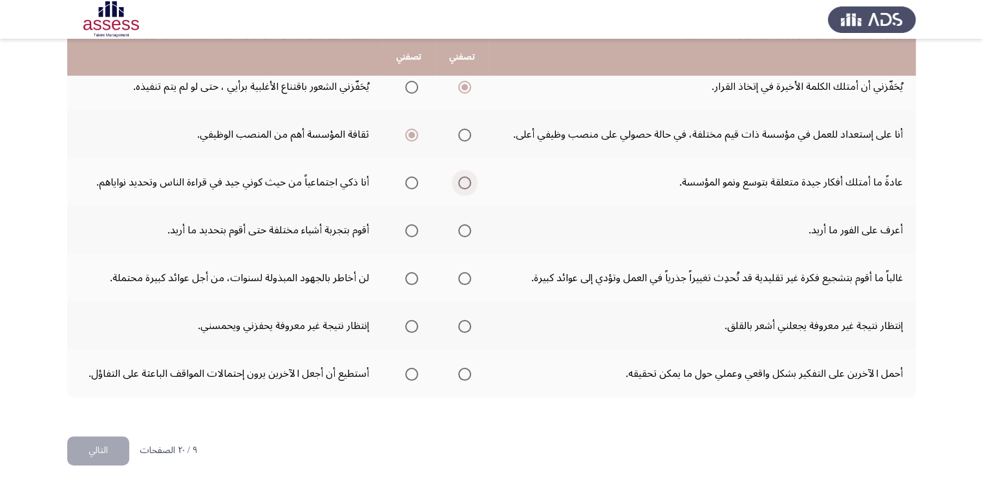
click at [463, 180] on span "Select an option" at bounding box center [464, 182] width 13 height 13
click at [463, 180] on input "Select an option" at bounding box center [464, 182] width 13 height 13
click at [409, 228] on span "Select an option" at bounding box center [411, 230] width 13 height 13
click at [409, 228] on input "Select an option" at bounding box center [411, 230] width 13 height 13
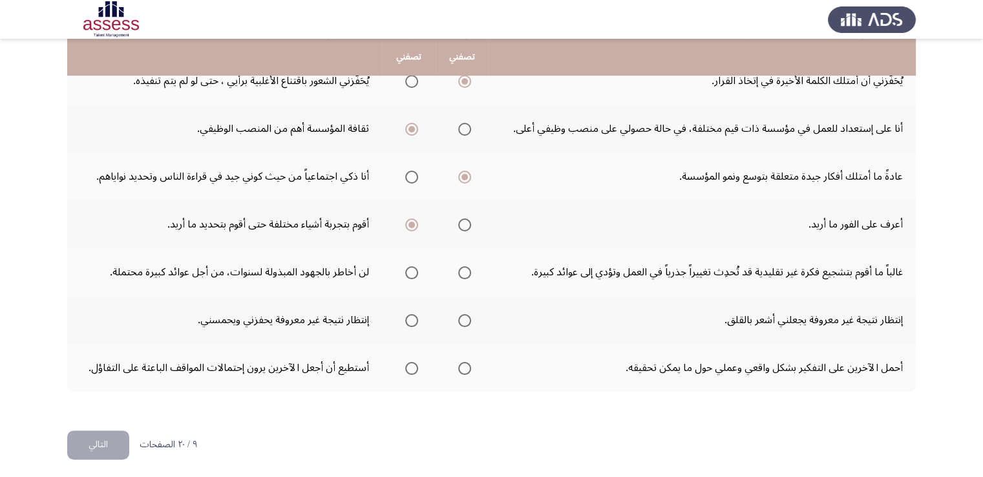
scroll to position [397, 0]
click at [469, 268] on span "Select an option" at bounding box center [464, 270] width 13 height 13
click at [469, 268] on input "Select an option" at bounding box center [464, 270] width 13 height 13
click at [465, 316] on span "Select an option" at bounding box center [464, 318] width 13 height 13
click at [465, 316] on input "Select an option" at bounding box center [464, 318] width 13 height 13
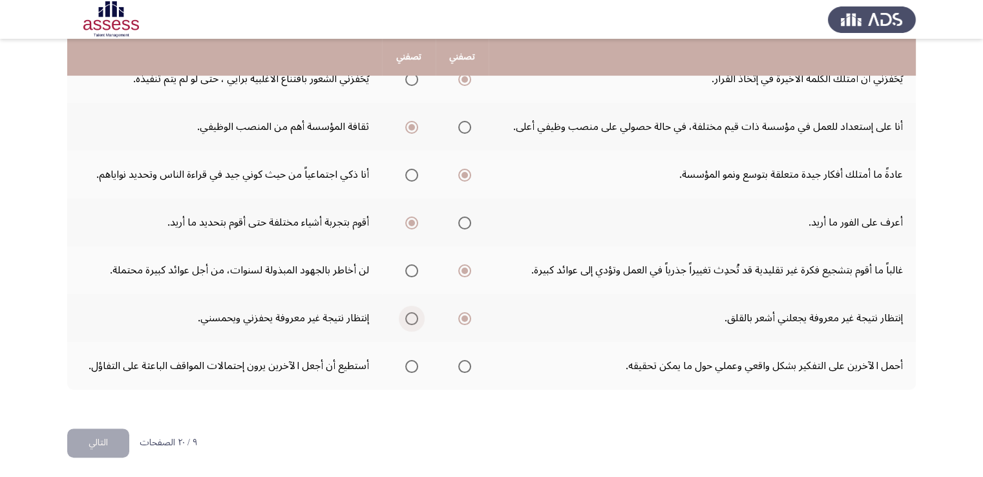
click at [414, 320] on span "Select an option" at bounding box center [411, 318] width 13 height 13
click at [414, 320] on input "Select an option" at bounding box center [411, 318] width 13 height 13
click at [463, 362] on span "Select an option" at bounding box center [464, 366] width 13 height 13
click at [463, 362] on input "Select an option" at bounding box center [464, 366] width 13 height 13
click at [107, 435] on button "التالي" at bounding box center [98, 443] width 62 height 29
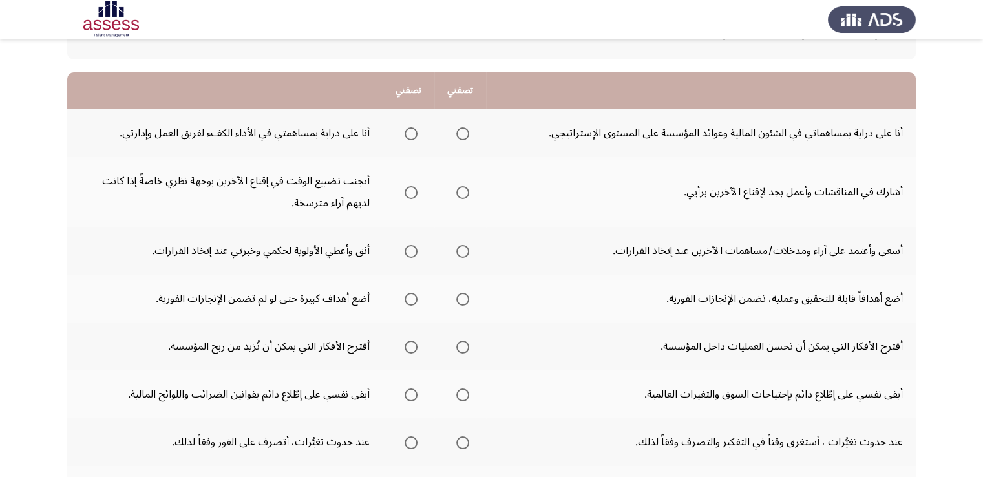
scroll to position [106, 0]
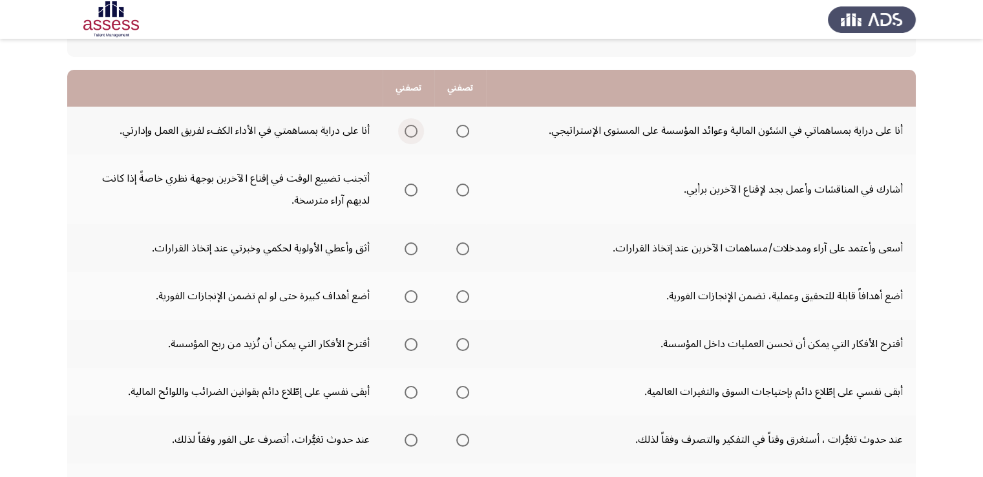
click at [405, 134] on span "Select an option" at bounding box center [411, 131] width 13 height 13
click at [405, 134] on input "Select an option" at bounding box center [411, 131] width 13 height 13
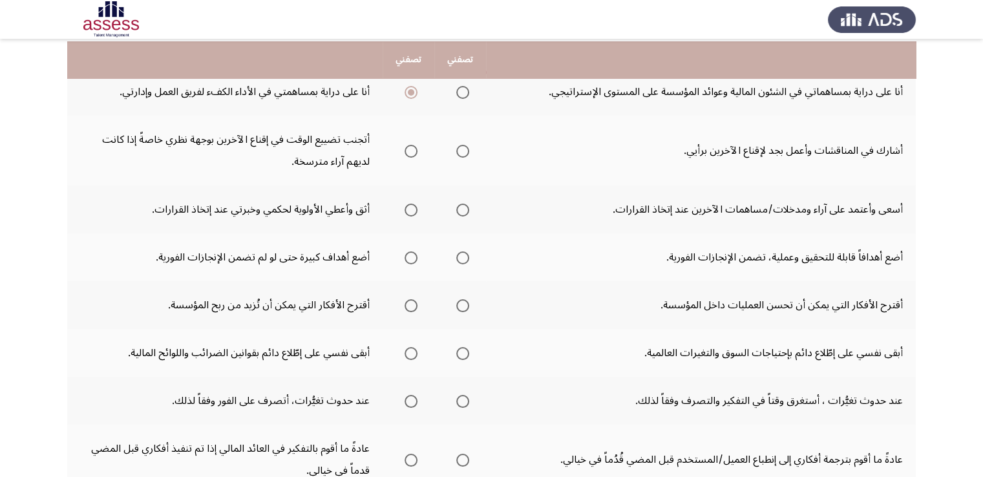
scroll to position [149, 0]
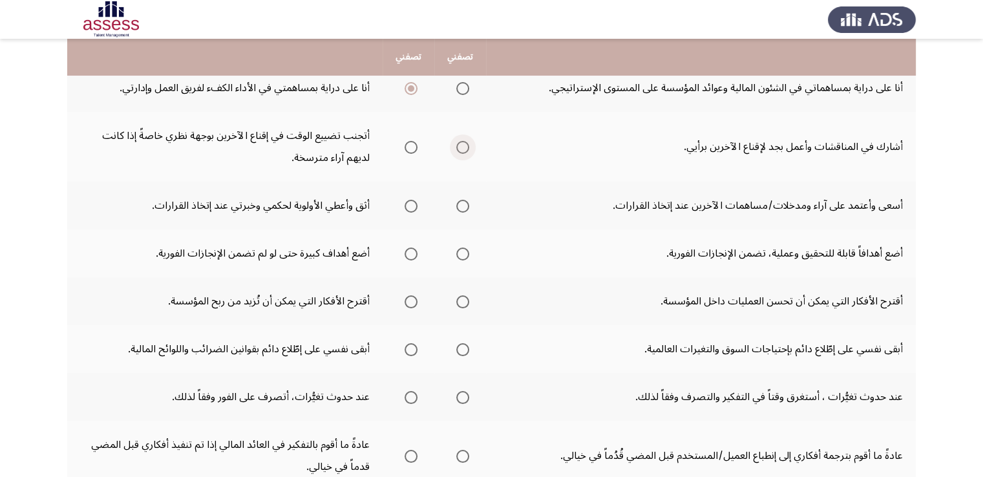
click at [462, 149] on span "Select an option" at bounding box center [462, 147] width 13 height 13
click at [462, 149] on input "Select an option" at bounding box center [462, 147] width 13 height 13
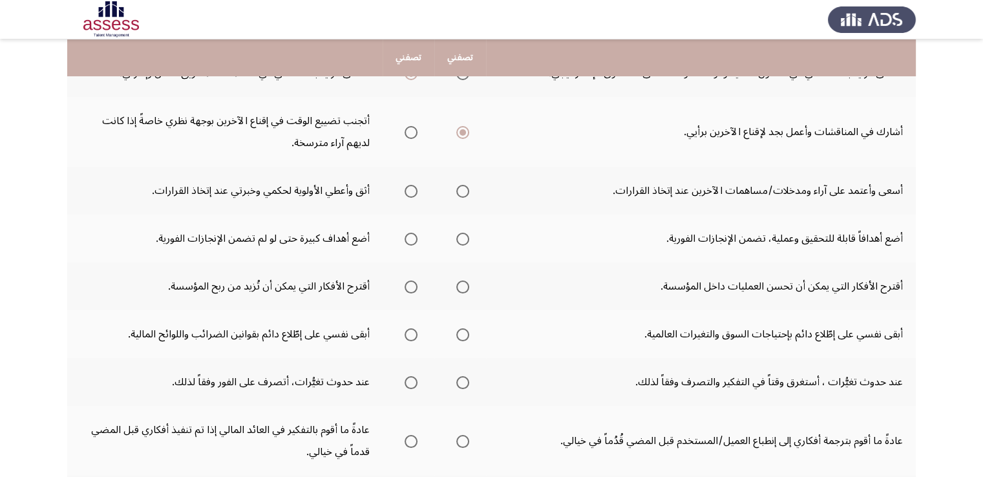
scroll to position [167, 0]
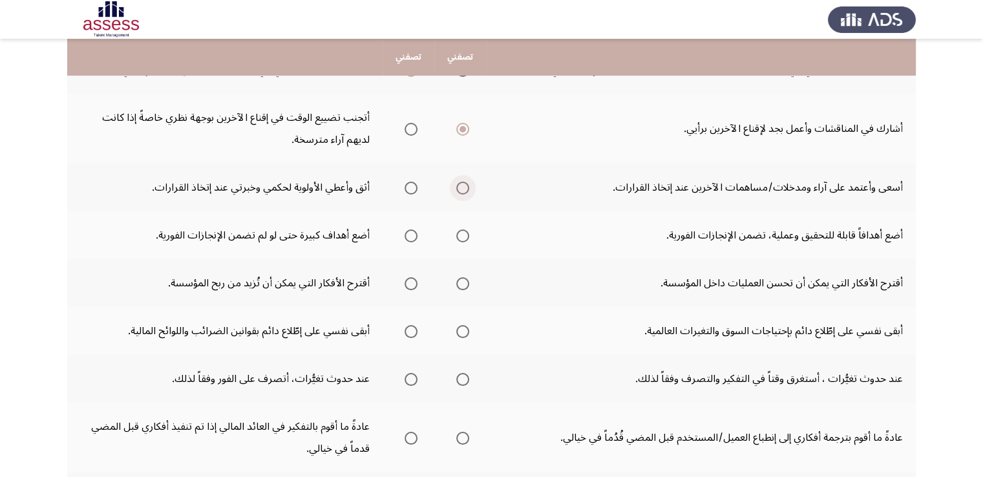
click at [456, 184] on span "Select an option" at bounding box center [462, 188] width 13 height 13
click at [456, 184] on input "Select an option" at bounding box center [462, 188] width 13 height 13
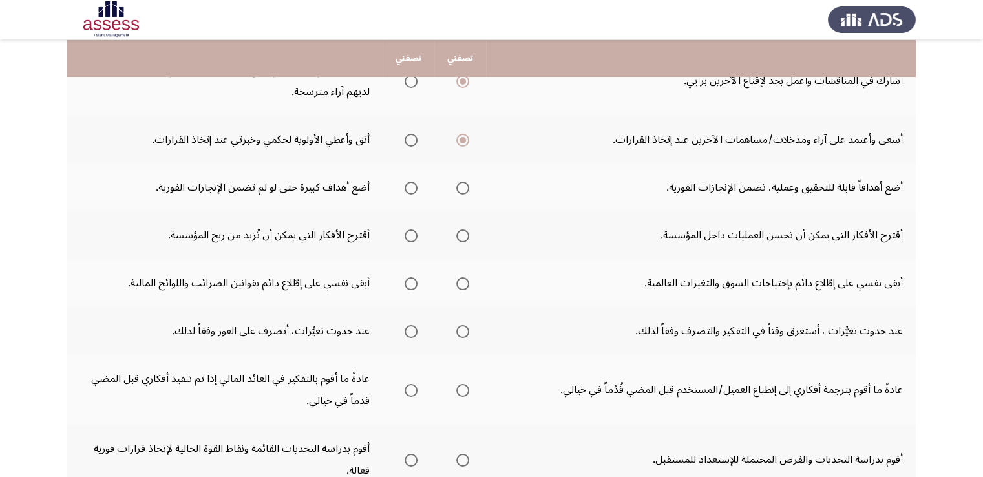
scroll to position [216, 0]
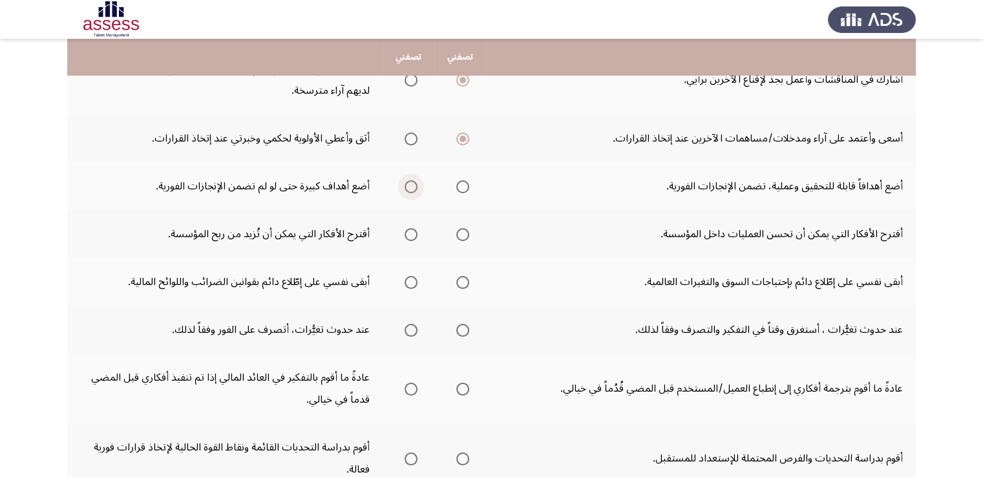
click at [408, 187] on span "Select an option" at bounding box center [411, 186] width 13 height 13
click at [408, 187] on input "Select an option" at bounding box center [411, 186] width 13 height 13
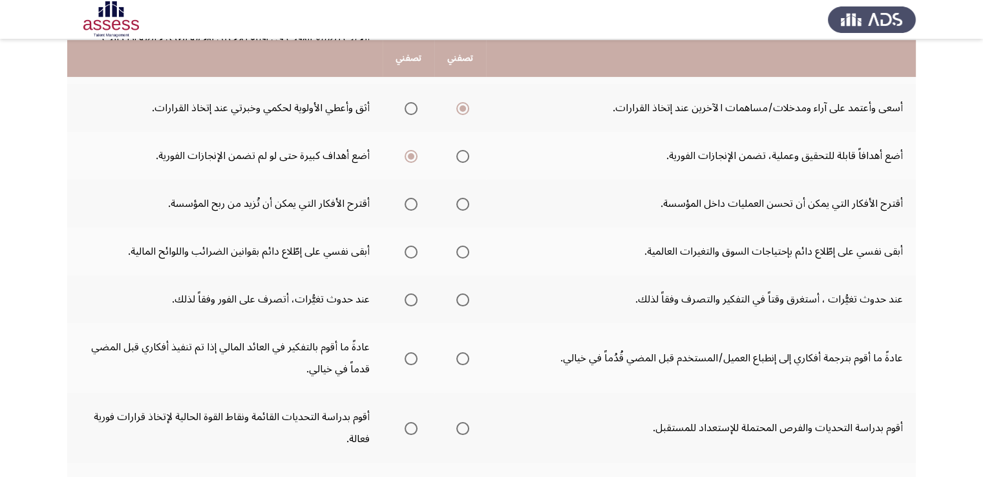
scroll to position [251, 0]
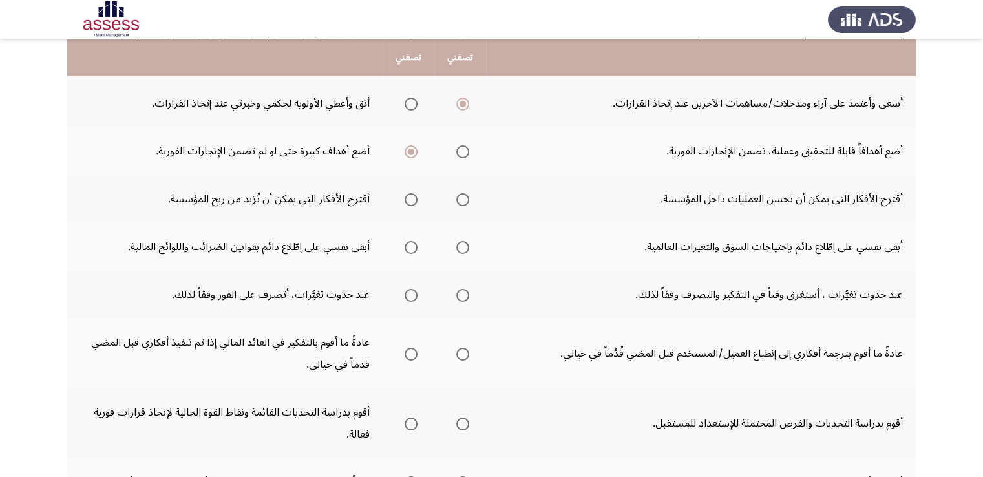
click at [405, 204] on mat-radio-group "Select an option" at bounding box center [408, 199] width 18 height 22
click at [408, 198] on span "Select an option" at bounding box center [411, 199] width 13 height 13
click at [408, 198] on input "Select an option" at bounding box center [411, 199] width 13 height 13
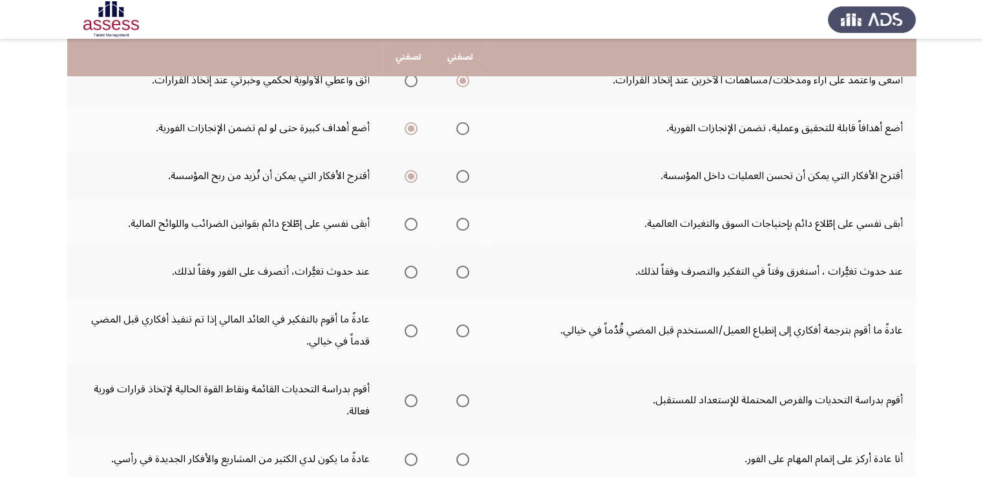
scroll to position [275, 0]
click at [463, 223] on span "Select an option" at bounding box center [462, 223] width 13 height 13
click at [463, 223] on input "Select an option" at bounding box center [462, 223] width 13 height 13
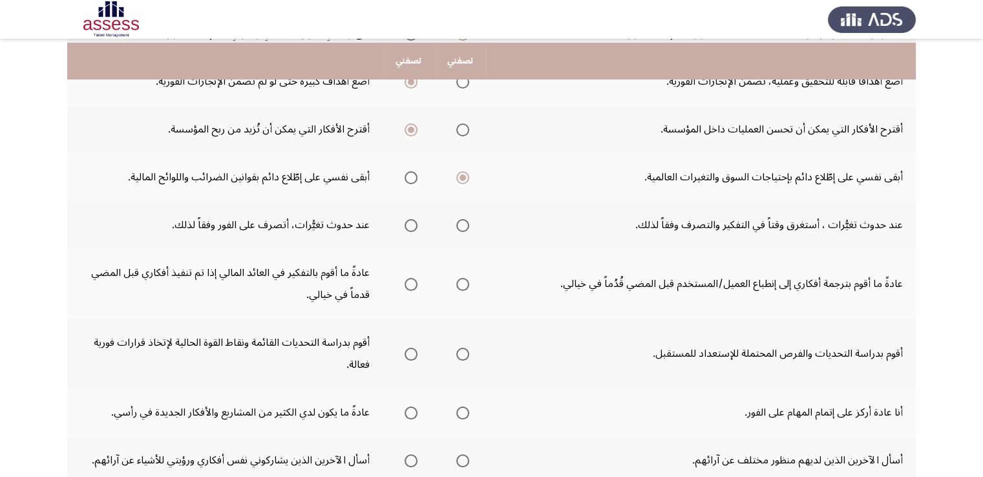
scroll to position [324, 0]
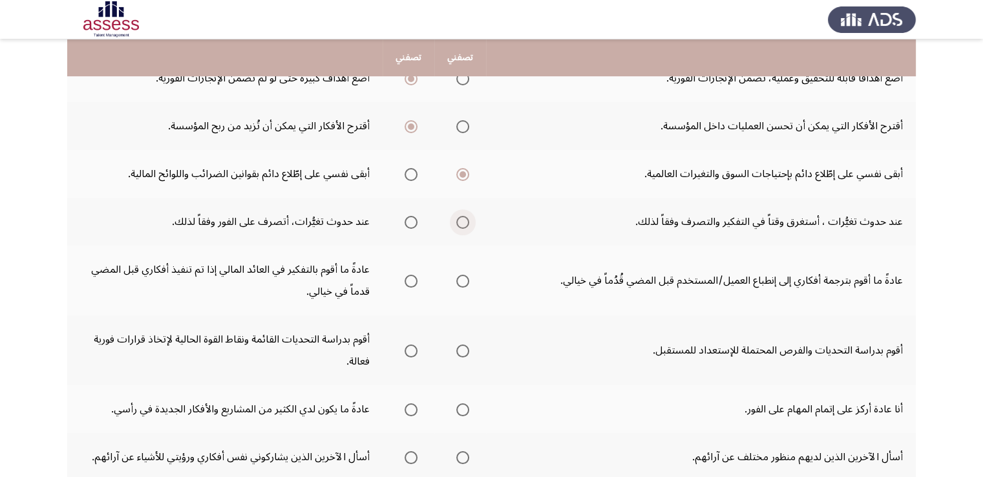
click at [461, 222] on span "Select an option" at bounding box center [462, 222] width 13 height 13
click at [461, 222] on input "Select an option" at bounding box center [462, 222] width 13 height 13
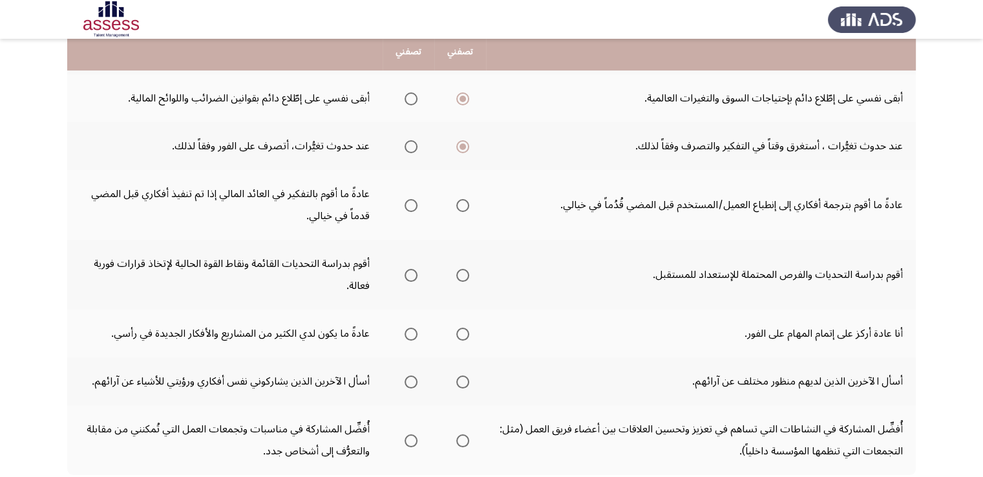
scroll to position [403, 0]
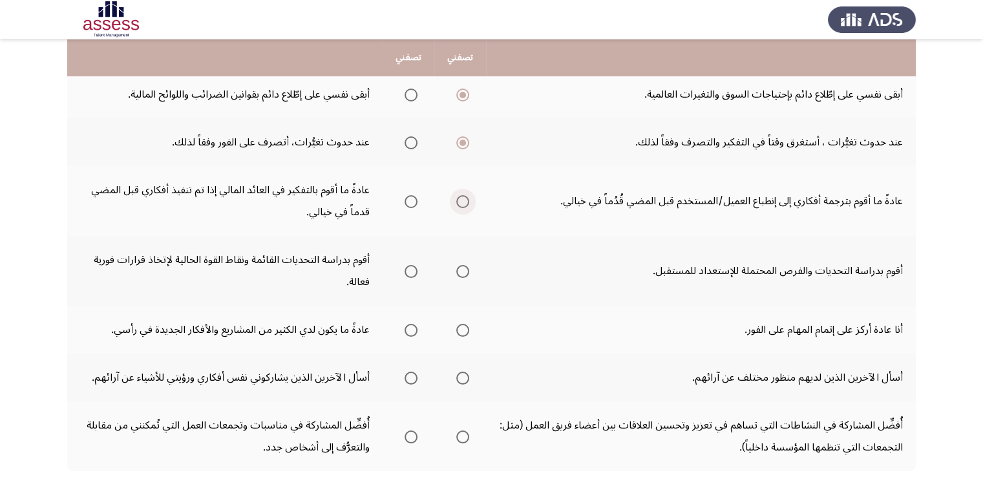
click at [462, 198] on span "Select an option" at bounding box center [462, 201] width 13 height 13
click at [462, 198] on input "Select an option" at bounding box center [462, 201] width 13 height 13
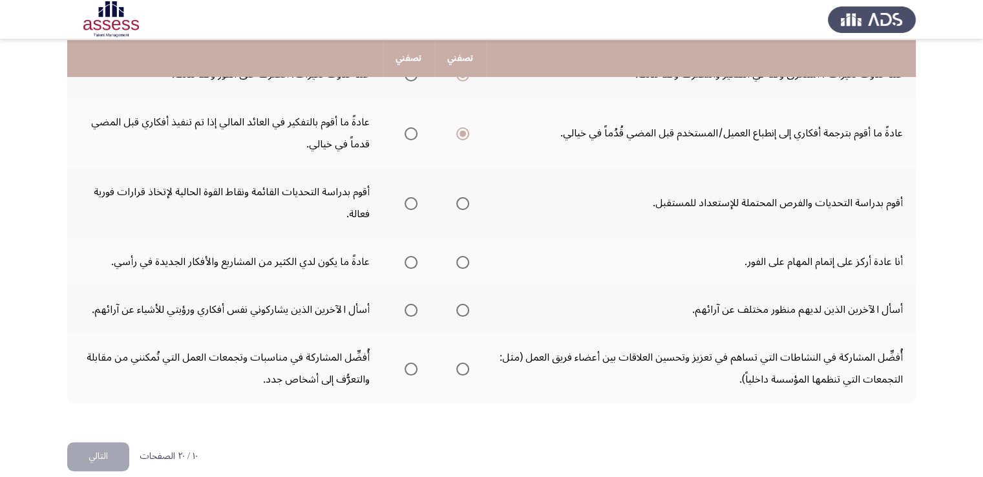
scroll to position [472, 0]
click at [408, 205] on mat-radio-group "Select an option" at bounding box center [408, 202] width 18 height 22
click at [408, 197] on span "Select an option" at bounding box center [411, 202] width 13 height 13
click at [408, 197] on input "Select an option" at bounding box center [411, 202] width 13 height 13
click at [465, 260] on span "Select an option" at bounding box center [462, 261] width 13 height 13
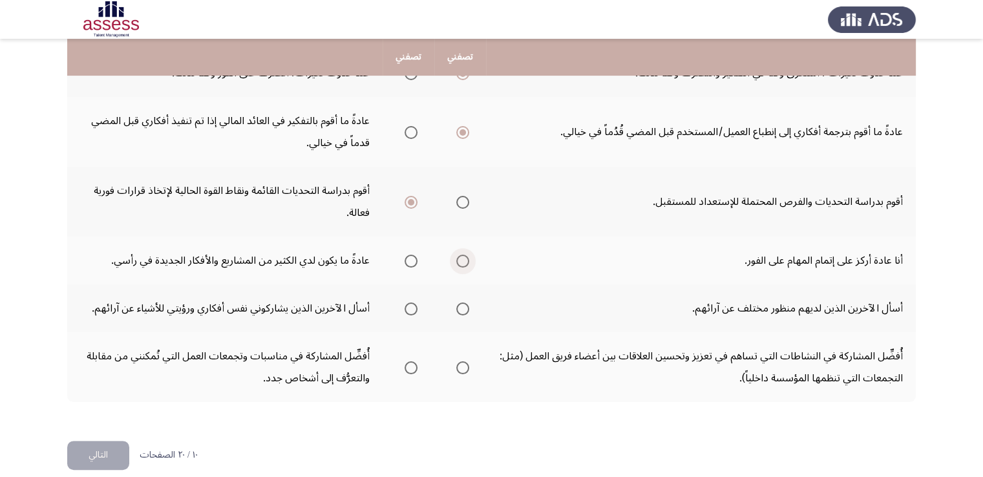
click at [465, 260] on input "Select an option" at bounding box center [462, 261] width 13 height 13
click at [463, 311] on mat-radio-group "Select an option" at bounding box center [460, 308] width 18 height 22
click at [463, 309] on span "Select an option" at bounding box center [462, 308] width 13 height 13
click at [463, 309] on input "Select an option" at bounding box center [462, 308] width 13 height 13
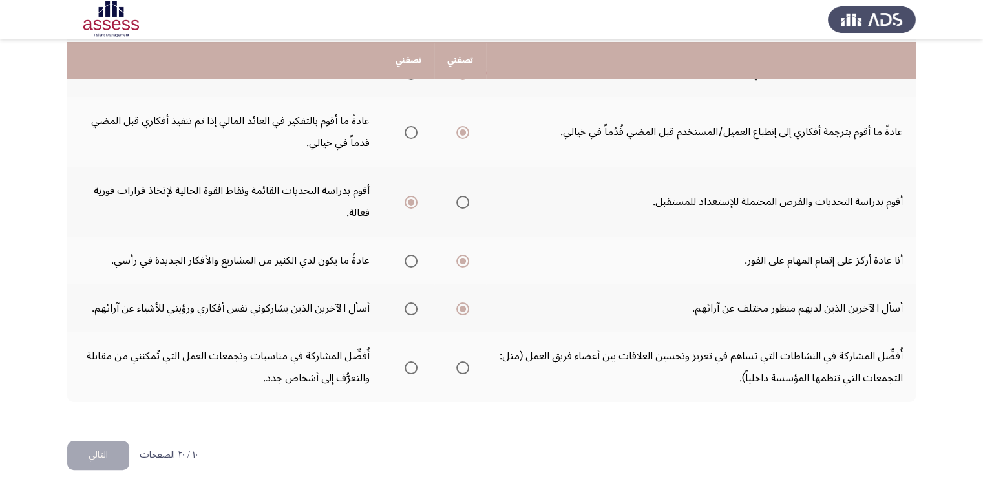
scroll to position [483, 0]
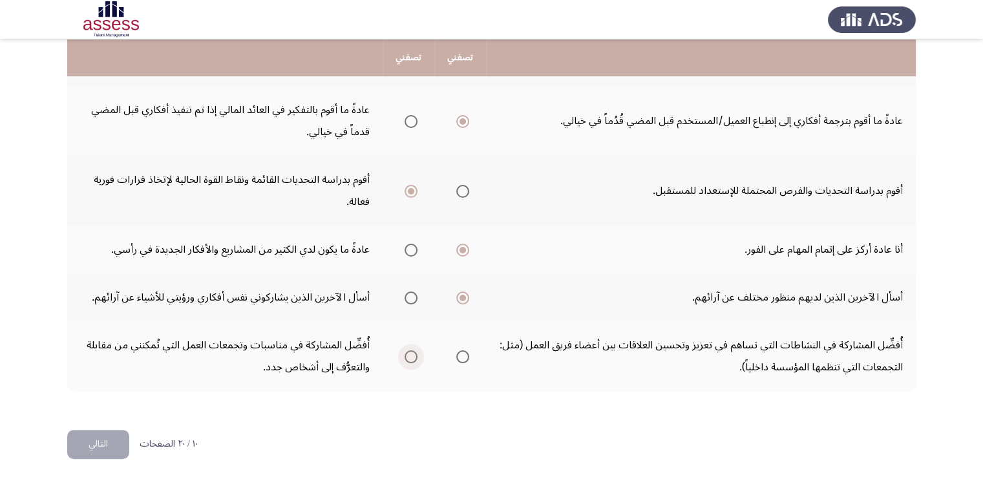
click at [412, 352] on span "Select an option" at bounding box center [411, 356] width 13 height 13
click at [412, 352] on input "Select an option" at bounding box center [411, 356] width 13 height 13
click at [103, 430] on button "التالي" at bounding box center [98, 444] width 62 height 29
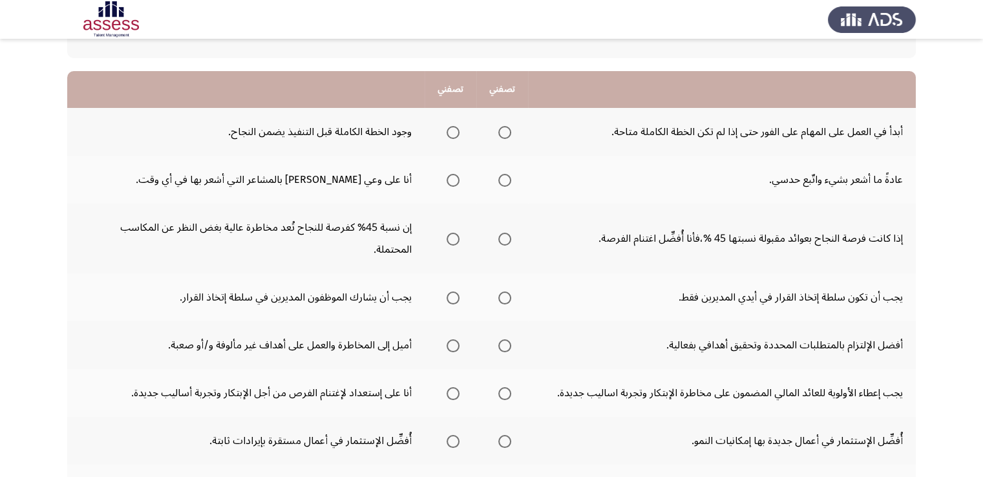
scroll to position [108, 0]
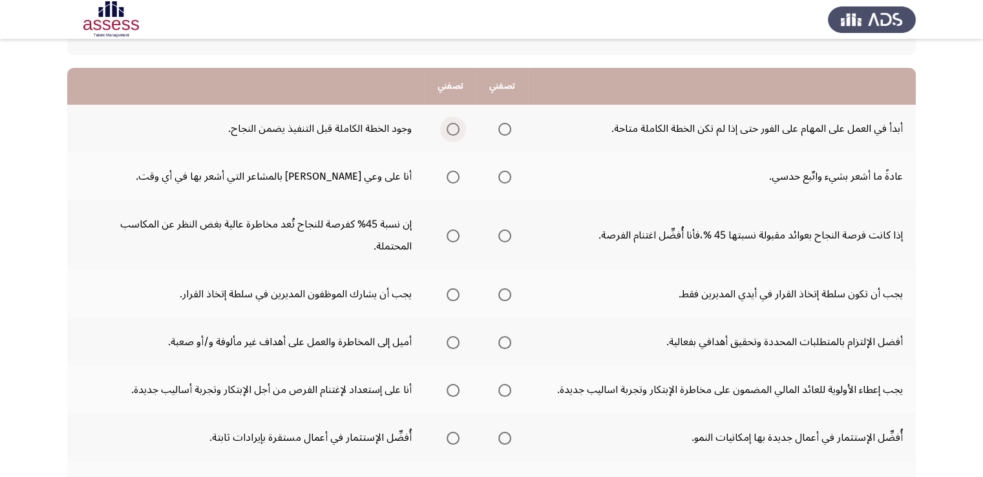
click at [450, 126] on span "Select an option" at bounding box center [453, 129] width 13 height 13
click at [450, 126] on input "Select an option" at bounding box center [453, 129] width 13 height 13
click at [506, 174] on span "Select an option" at bounding box center [504, 177] width 13 height 13
click at [506, 174] on input "Select an option" at bounding box center [504, 177] width 13 height 13
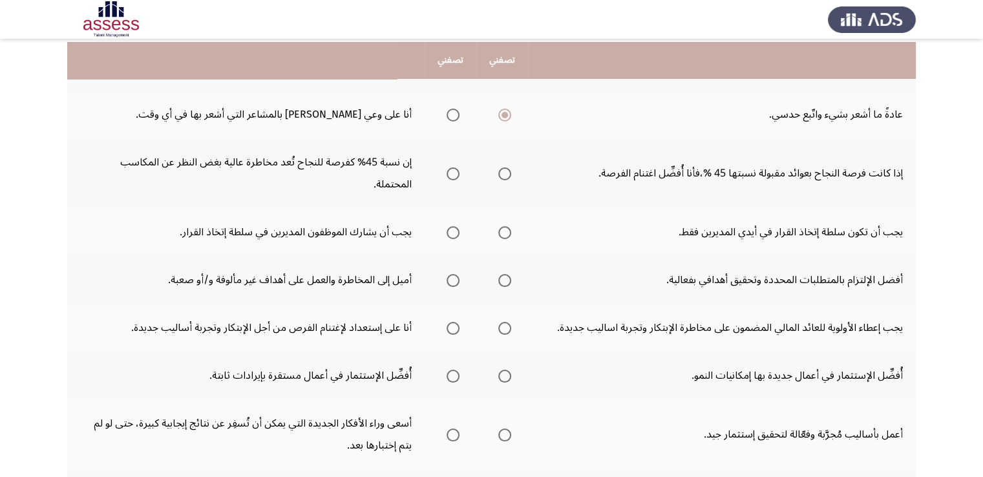
scroll to position [173, 0]
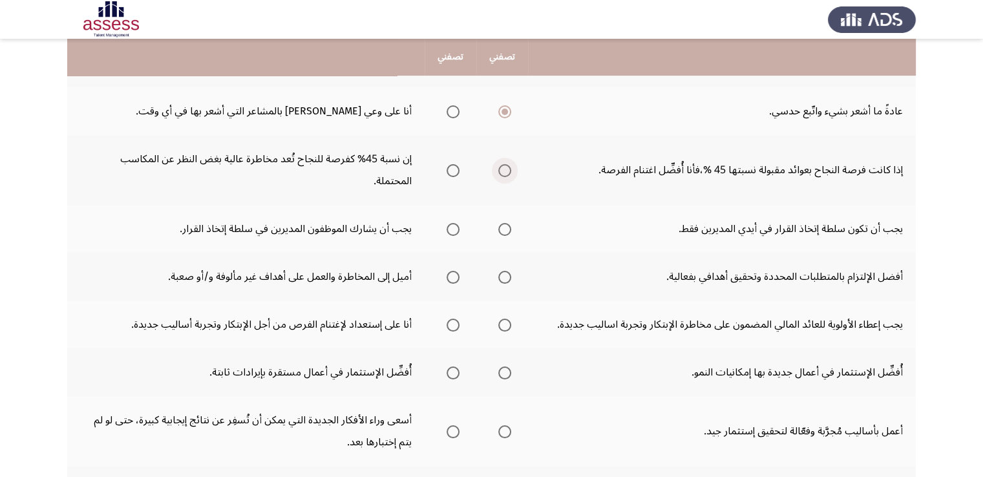
click at [505, 164] on span "Select an option" at bounding box center [504, 170] width 13 height 13
click at [505, 164] on input "Select an option" at bounding box center [504, 170] width 13 height 13
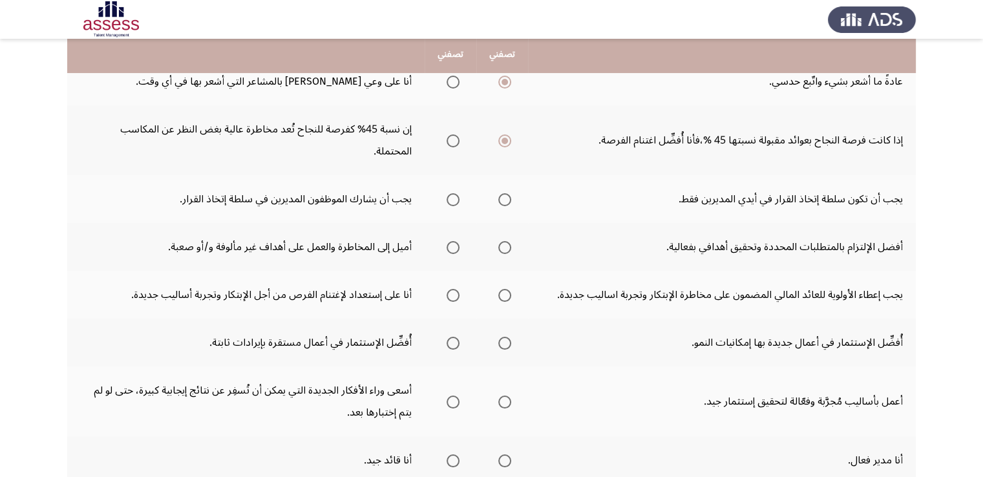
scroll to position [205, 0]
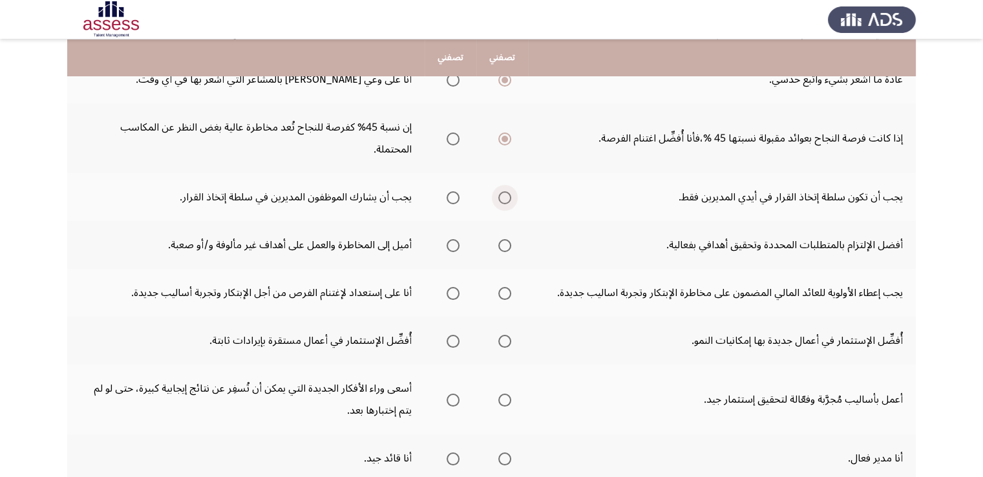
click at [502, 191] on span "Select an option" at bounding box center [504, 197] width 13 height 13
click at [502, 191] on input "Select an option" at bounding box center [504, 197] width 13 height 13
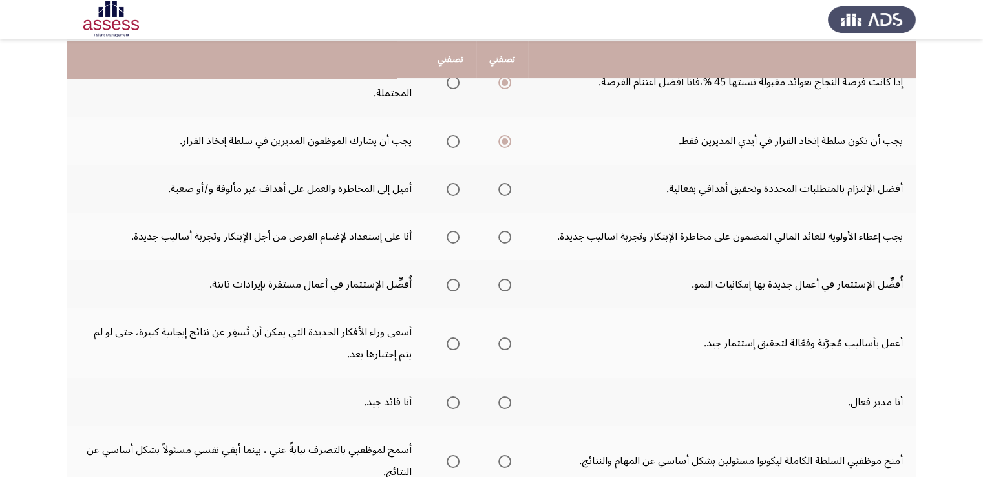
scroll to position [262, 0]
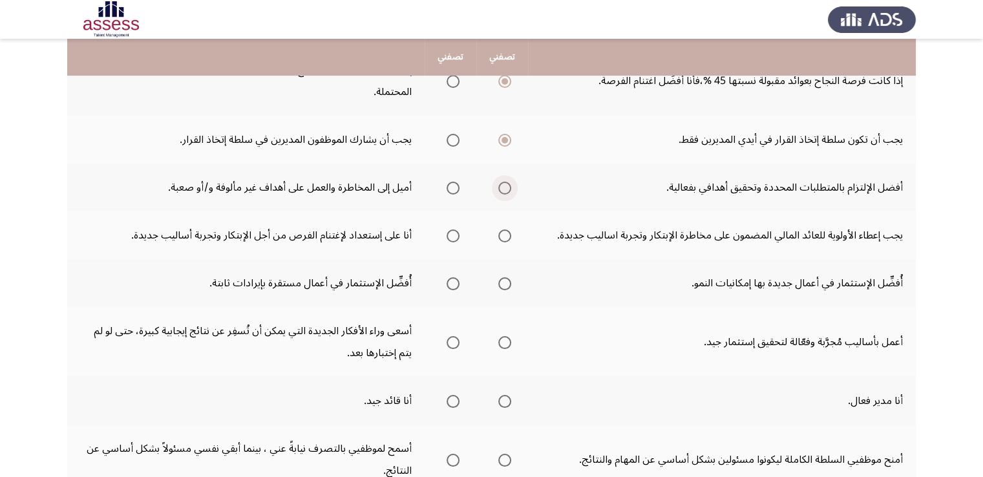
click at [505, 182] on span "Select an option" at bounding box center [504, 188] width 13 height 13
click at [505, 182] on input "Select an option" at bounding box center [504, 188] width 13 height 13
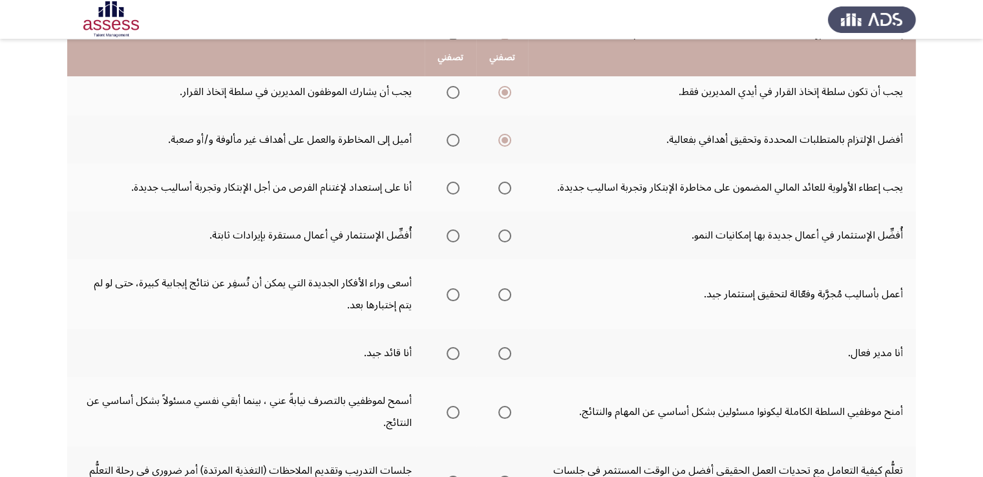
scroll to position [313, 0]
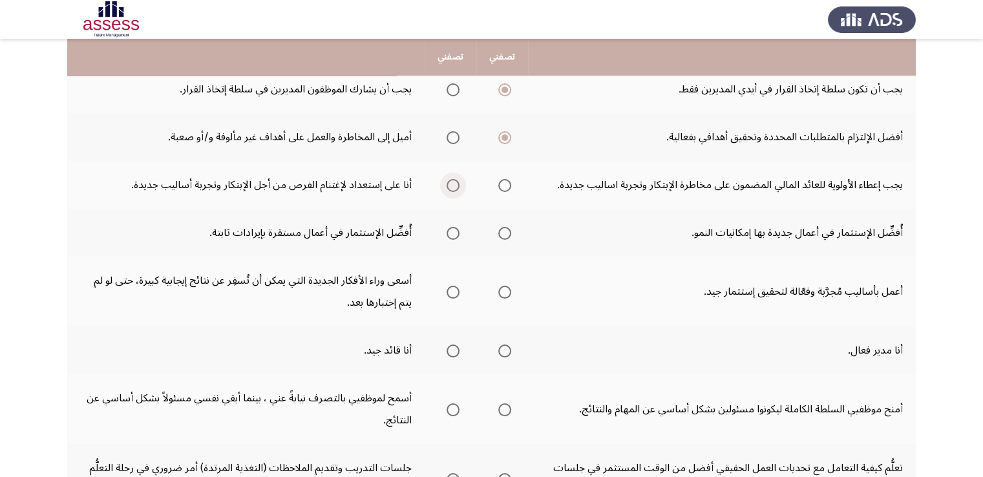
click at [454, 179] on span "Select an option" at bounding box center [453, 185] width 13 height 13
click at [454, 179] on input "Select an option" at bounding box center [453, 185] width 13 height 13
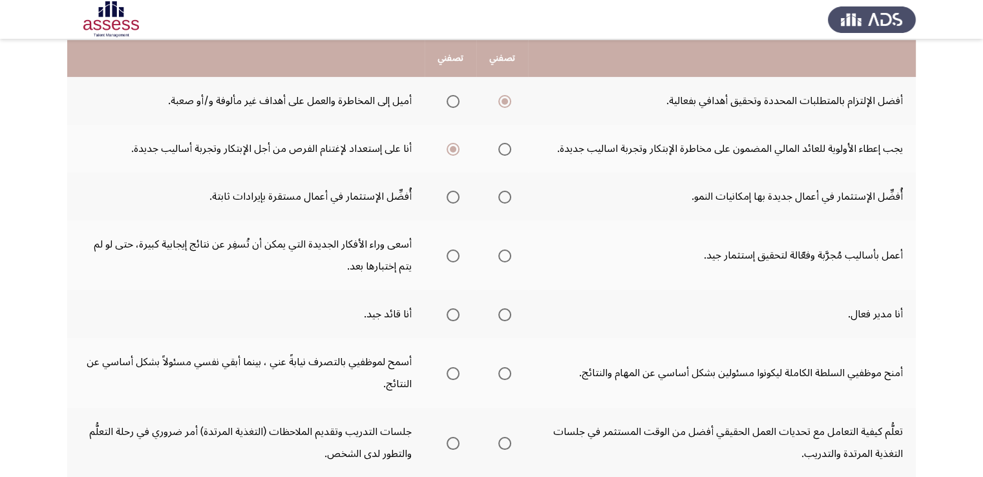
scroll to position [350, 0]
click at [505, 190] on span "Select an option" at bounding box center [504, 196] width 13 height 13
click at [505, 190] on input "Select an option" at bounding box center [504, 196] width 13 height 13
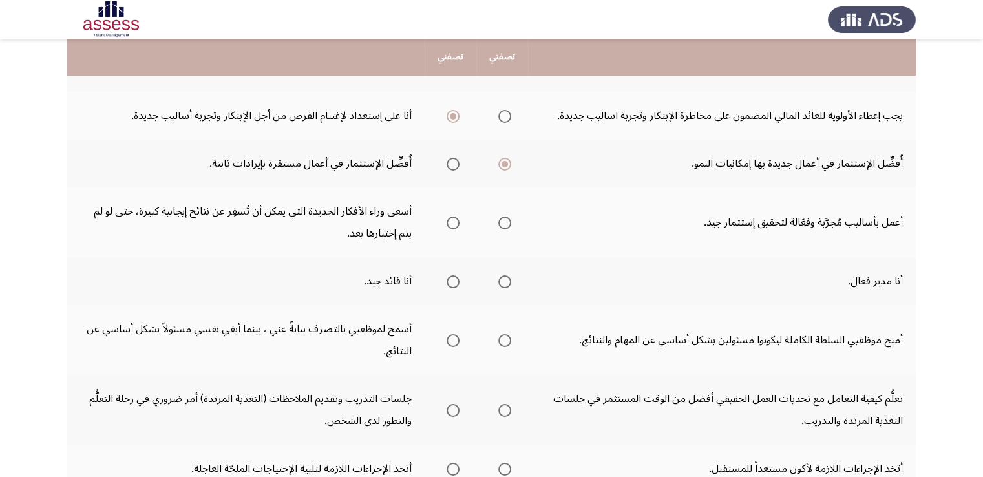
scroll to position [384, 0]
click at [452, 215] on span "Select an option" at bounding box center [453, 221] width 13 height 13
click at [452, 215] on input "Select an option" at bounding box center [453, 221] width 13 height 13
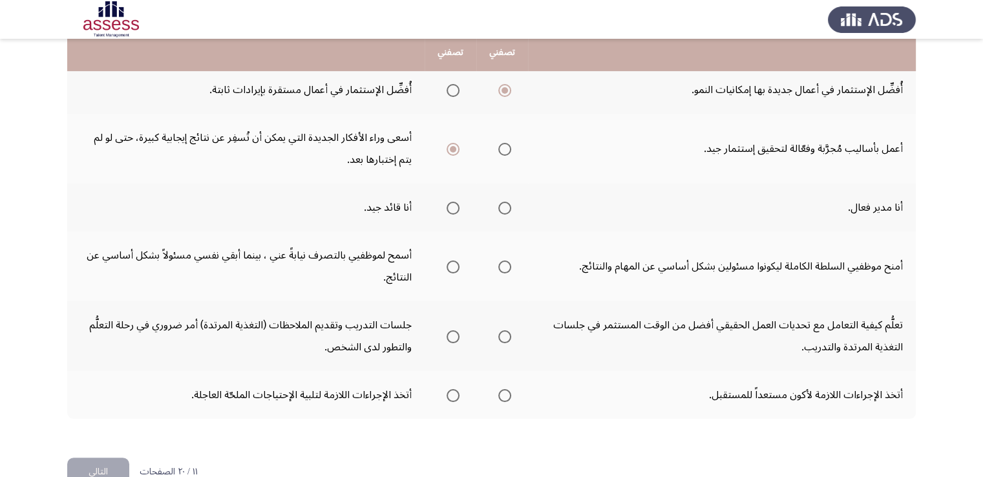
scroll to position [462, 0]
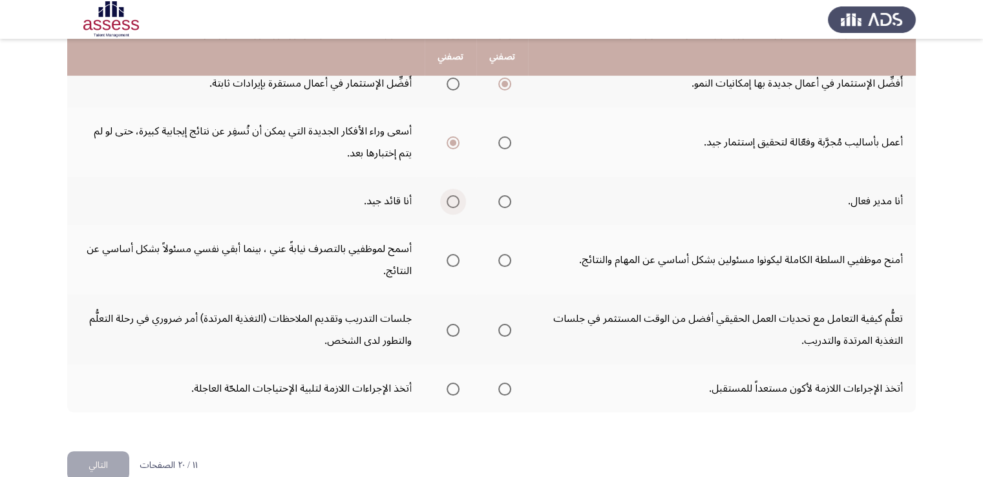
click at [450, 195] on span "Select an option" at bounding box center [453, 201] width 13 height 13
click at [450, 195] on input "Select an option" at bounding box center [453, 201] width 13 height 13
click at [450, 254] on span "Select an option" at bounding box center [453, 260] width 13 height 13
click at [450, 254] on input "Select an option" at bounding box center [453, 260] width 13 height 13
click at [505, 324] on span "Select an option" at bounding box center [504, 330] width 13 height 13
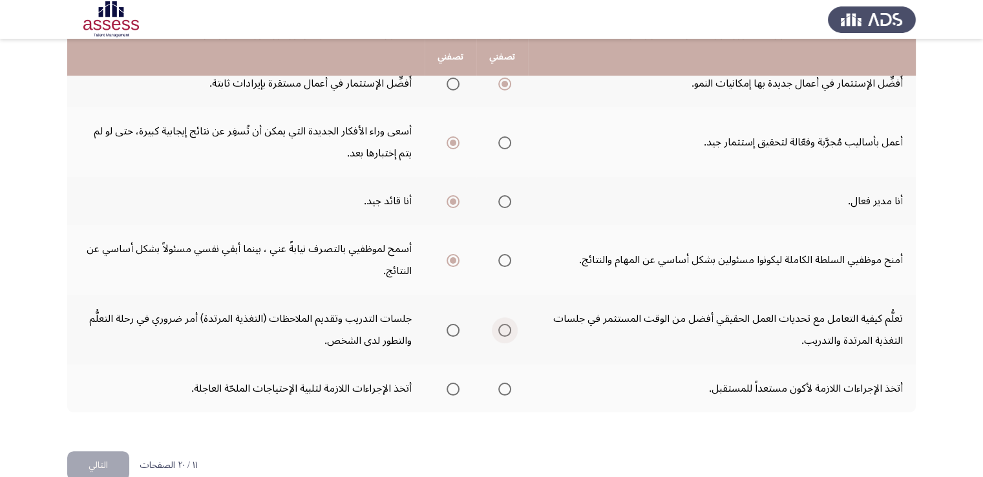
click at [505, 324] on input "Select an option" at bounding box center [504, 330] width 13 height 13
click at [505, 383] on span "Select an option" at bounding box center [504, 389] width 13 height 13
click at [505, 383] on input "Select an option" at bounding box center [504, 389] width 13 height 13
click at [103, 451] on button "التالي" at bounding box center [98, 465] width 62 height 29
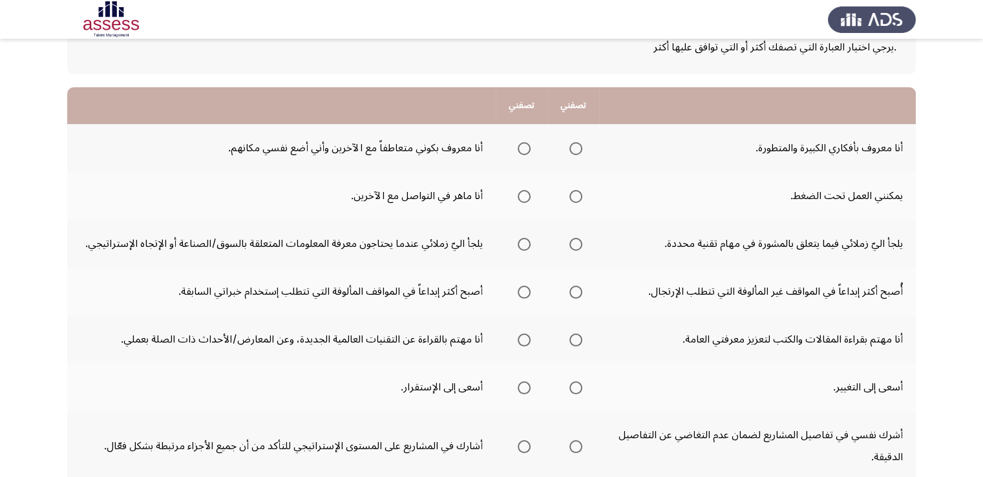
scroll to position [90, 0]
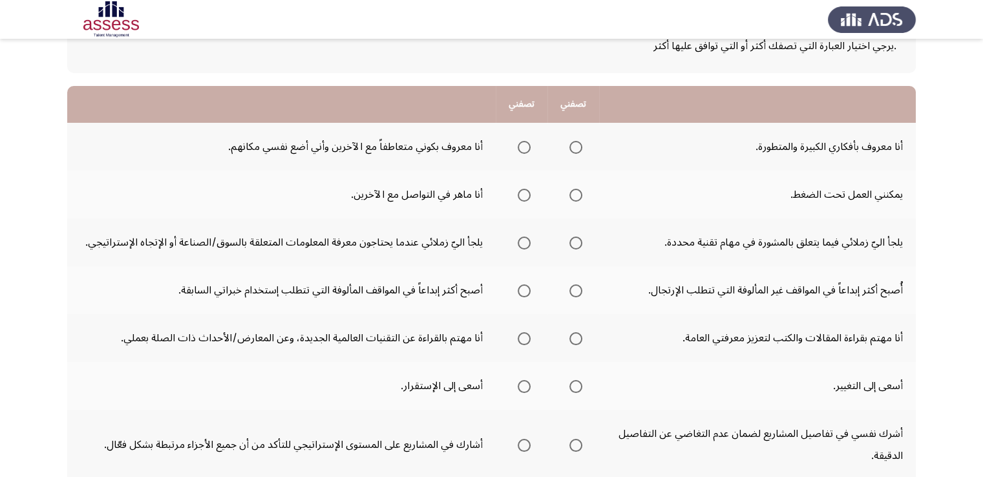
click at [569, 141] on label "Select an option" at bounding box center [573, 147] width 18 height 13
click at [569, 141] on input "Select an option" at bounding box center [575, 147] width 13 height 13
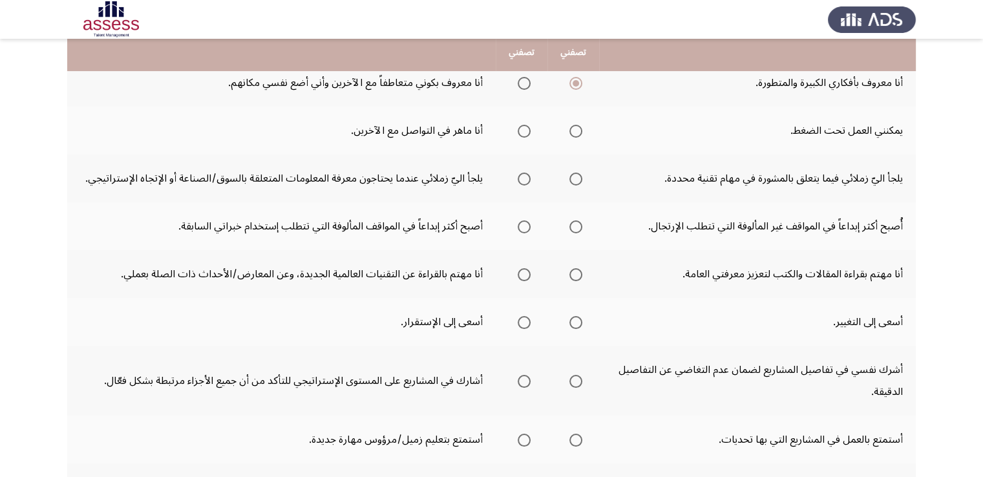
scroll to position [160, 0]
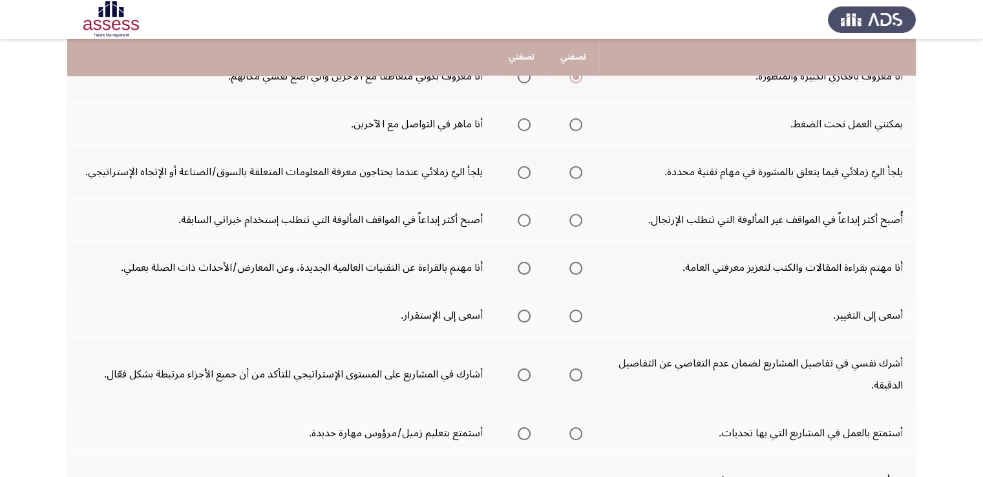
click at [571, 126] on span "Select an option" at bounding box center [575, 124] width 13 height 13
click at [571, 126] on input "Select an option" at bounding box center [575, 124] width 13 height 13
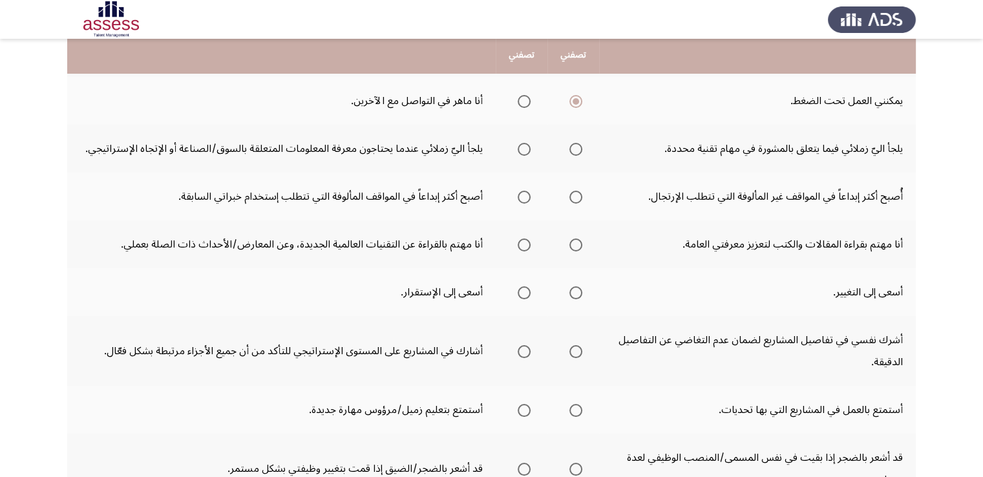
scroll to position [184, 0]
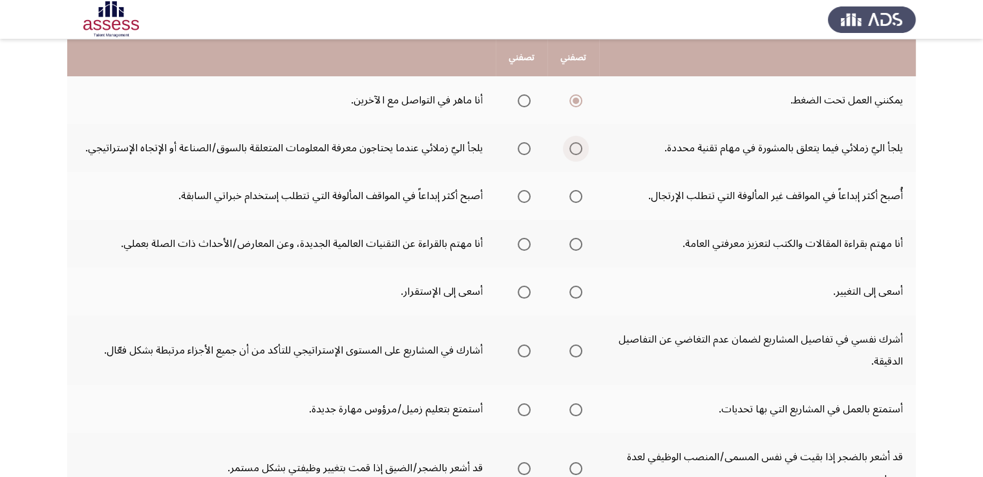
click at [575, 145] on span "Select an option" at bounding box center [575, 148] width 13 height 13
click at [575, 145] on input "Select an option" at bounding box center [575, 148] width 13 height 13
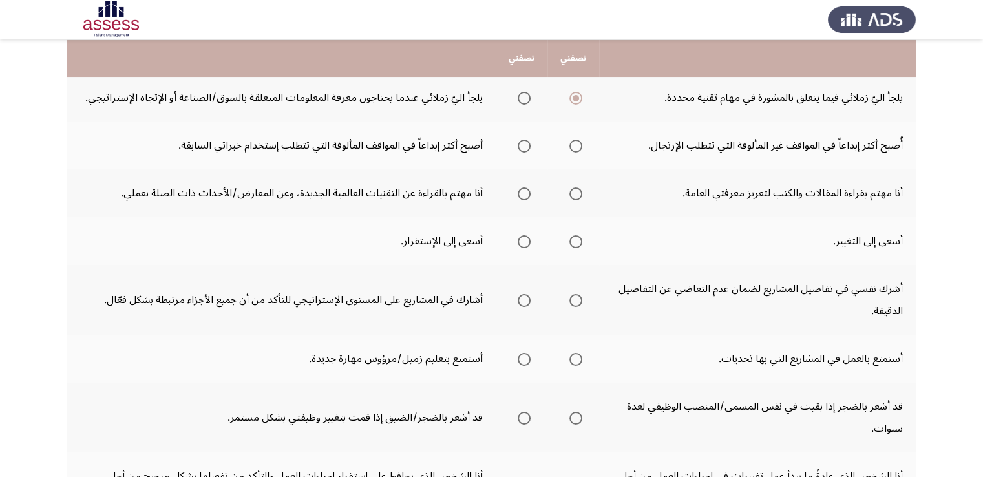
scroll to position [235, 0]
click at [575, 145] on span "Select an option" at bounding box center [575, 145] width 13 height 13
click at [575, 145] on input "Select an option" at bounding box center [575, 145] width 13 height 13
click at [527, 191] on span "Select an option" at bounding box center [524, 193] width 13 height 13
click at [527, 191] on input "Select an option" at bounding box center [524, 193] width 13 height 13
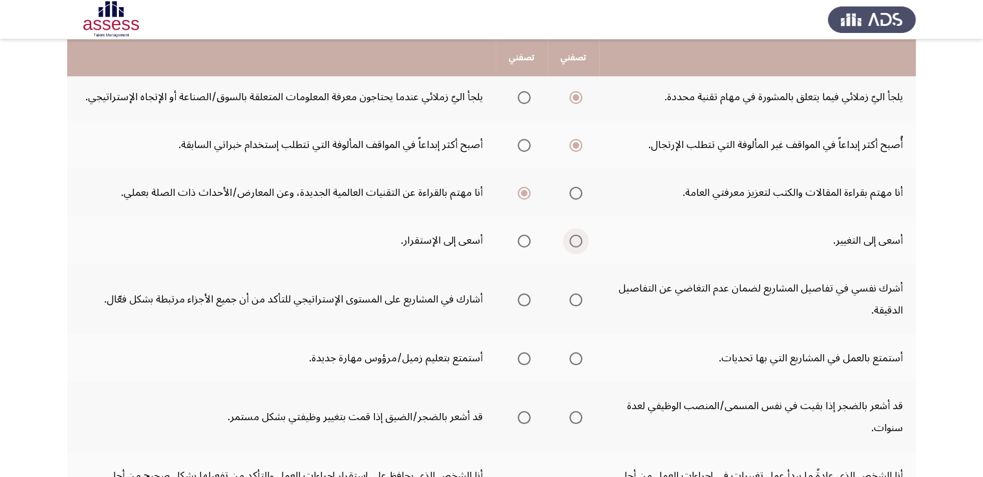
click at [579, 237] on span "Select an option" at bounding box center [575, 241] width 13 height 13
click at [579, 237] on input "Select an option" at bounding box center [575, 241] width 13 height 13
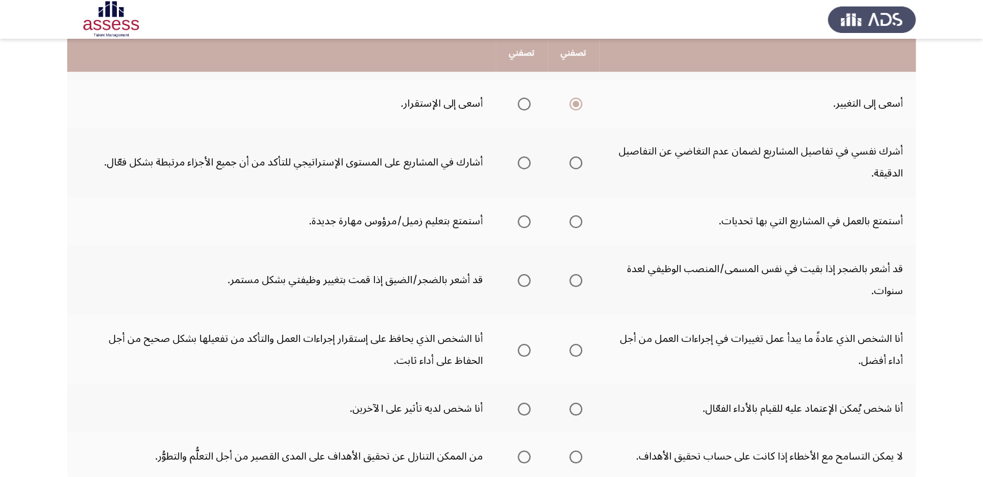
scroll to position [374, 0]
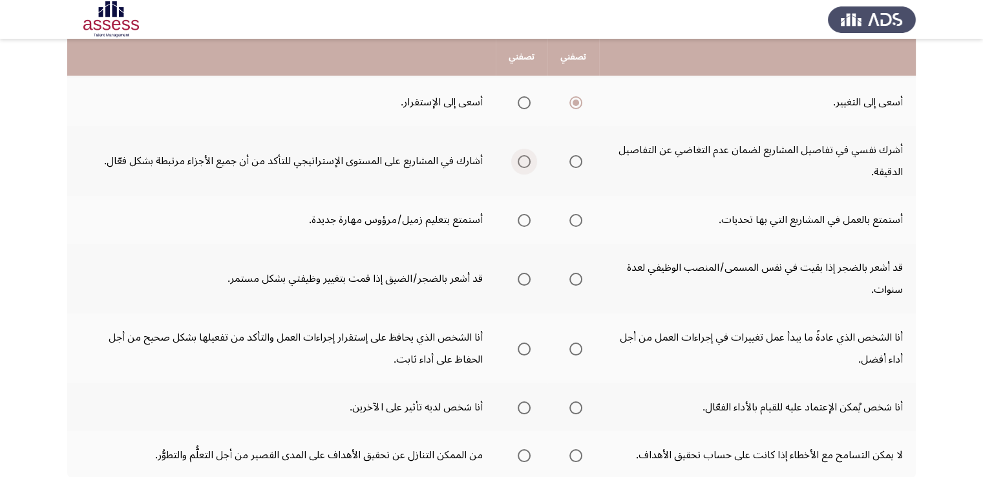
click at [523, 160] on span "Select an option" at bounding box center [524, 161] width 13 height 13
click at [523, 160] on input "Select an option" at bounding box center [524, 161] width 13 height 13
click at [571, 214] on span "Select an option" at bounding box center [575, 220] width 13 height 13
click at [571, 214] on input "Select an option" at bounding box center [575, 220] width 13 height 13
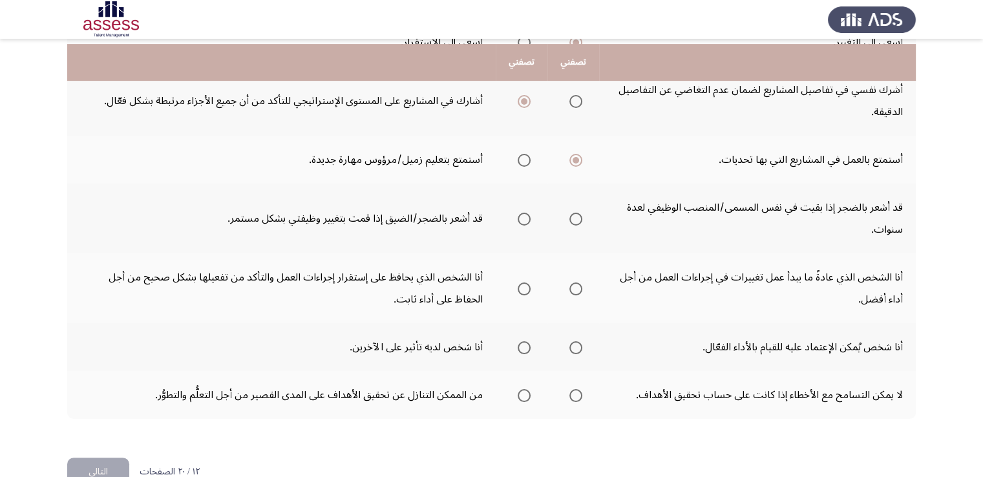
scroll to position [442, 0]
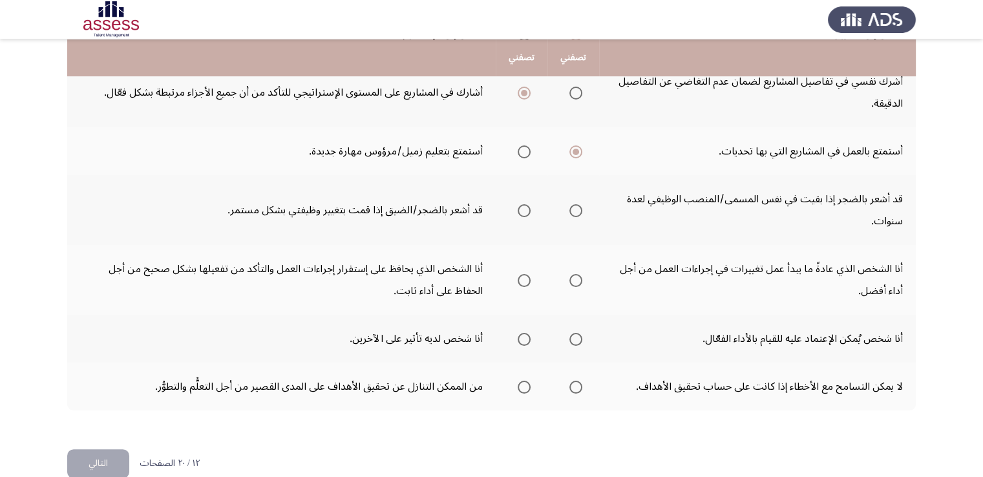
click at [580, 214] on mat-radio-group "Select an option" at bounding box center [573, 210] width 18 height 22
click at [578, 208] on span "Select an option" at bounding box center [575, 210] width 13 height 13
click at [578, 208] on input "Select an option" at bounding box center [575, 210] width 13 height 13
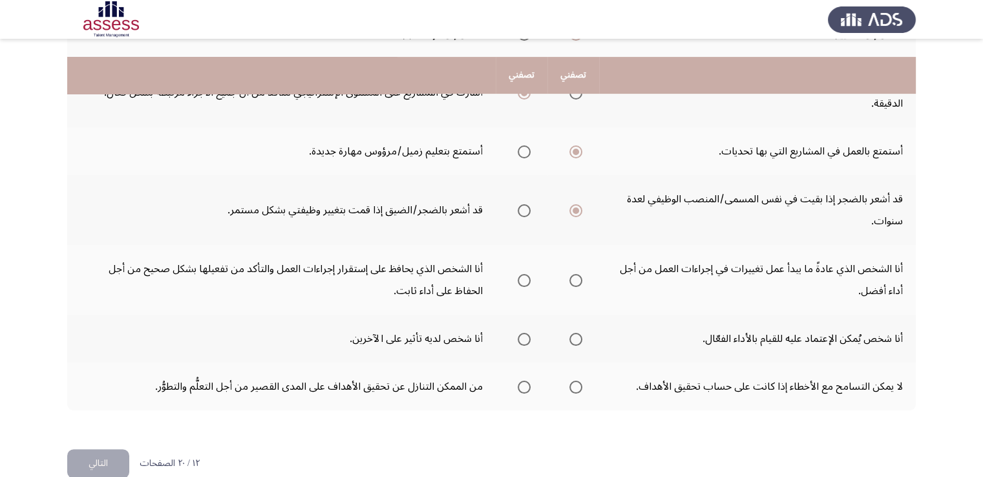
scroll to position [462, 0]
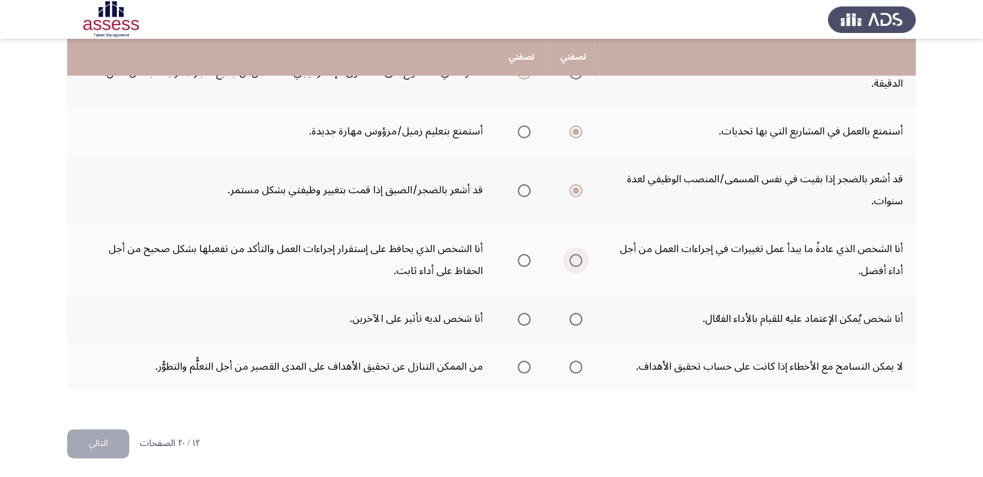
click at [579, 254] on span "Select an option" at bounding box center [575, 260] width 13 height 13
click at [579, 254] on input "Select an option" at bounding box center [575, 260] width 13 height 13
click at [526, 315] on span "Select an option" at bounding box center [524, 319] width 13 height 13
click at [526, 315] on input "Select an option" at bounding box center [524, 319] width 13 height 13
click at [526, 316] on span "Select an option" at bounding box center [524, 319] width 6 height 6
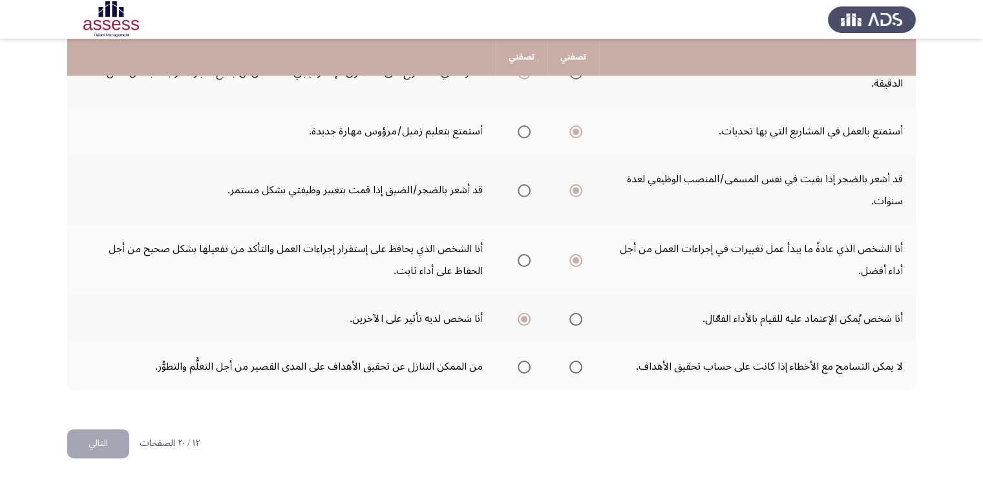
click at [526, 315] on input "Select an option" at bounding box center [524, 319] width 13 height 13
click at [573, 362] on span "Select an option" at bounding box center [575, 367] width 13 height 13
click at [573, 362] on input "Select an option" at bounding box center [575, 367] width 13 height 13
click at [99, 436] on button "التالي" at bounding box center [98, 443] width 62 height 29
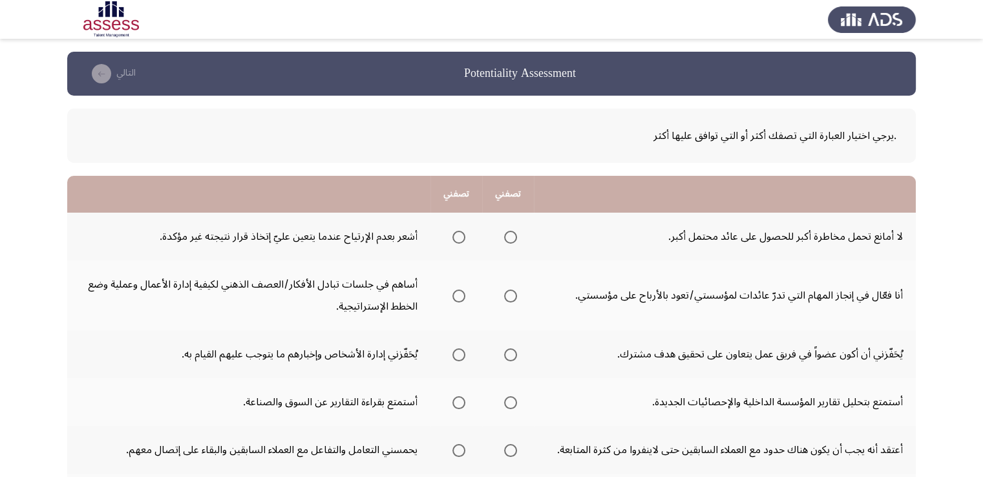
click at [99, 436] on td "يحمسني التعامل والتفاعل مع العملاء السابقين والبقاء على إتصال معهم." at bounding box center [248, 450] width 363 height 48
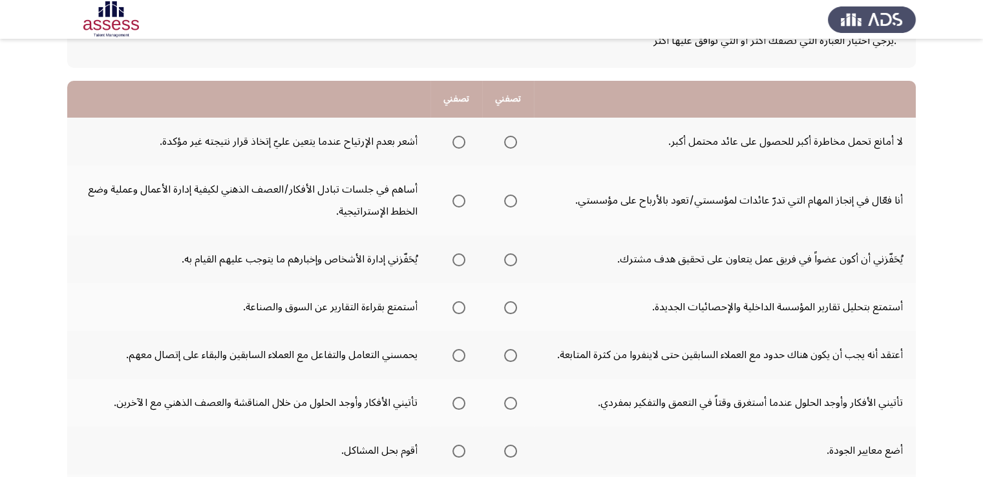
scroll to position [99, 0]
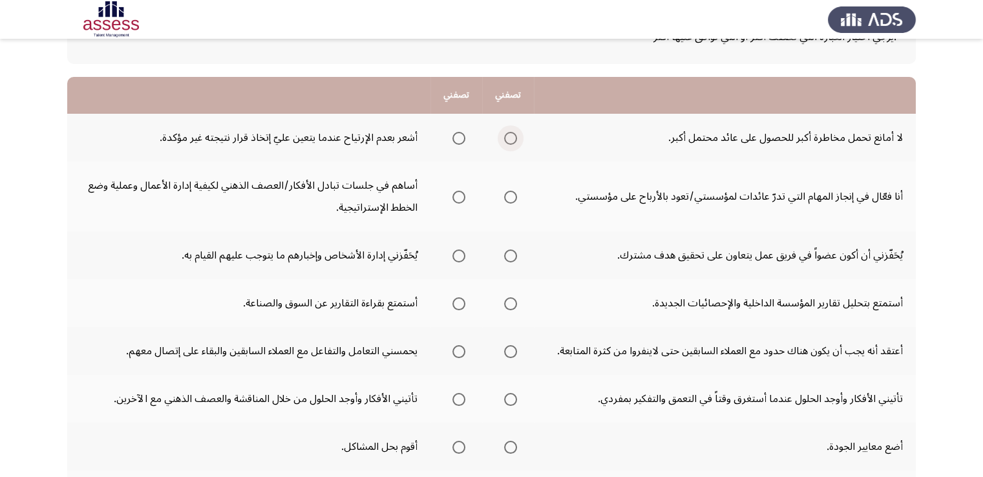
click at [511, 138] on span "Select an option" at bounding box center [510, 138] width 13 height 13
click at [511, 138] on input "Select an option" at bounding box center [510, 138] width 13 height 13
drag, startPoint x: 954, startPoint y: 149, endPoint x: 959, endPoint y: 175, distance: 27.0
click at [959, 175] on app-assessment-container "Potentiality Assessment التالي .يرجي اختيار العبارة التي تصفك أكثر أو التي تواف…" at bounding box center [491, 362] width 983 height 818
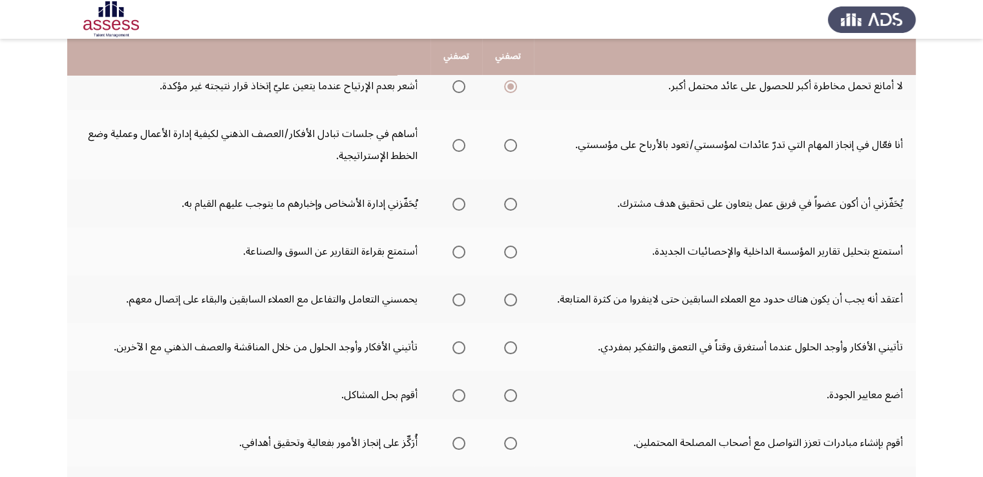
scroll to position [153, 0]
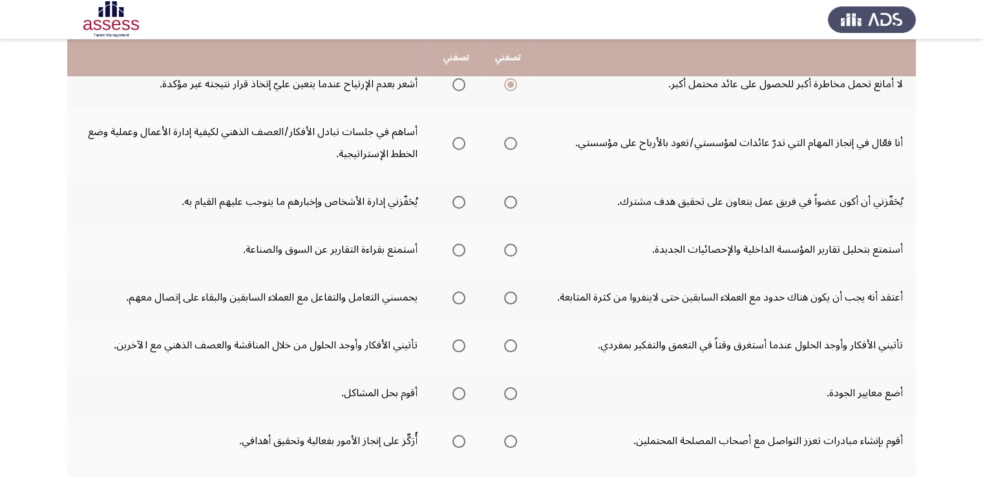
click at [519, 145] on th at bounding box center [508, 143] width 52 height 70
click at [456, 147] on span "Select an option" at bounding box center [458, 143] width 13 height 13
click at [456, 147] on input "Select an option" at bounding box center [458, 143] width 13 height 13
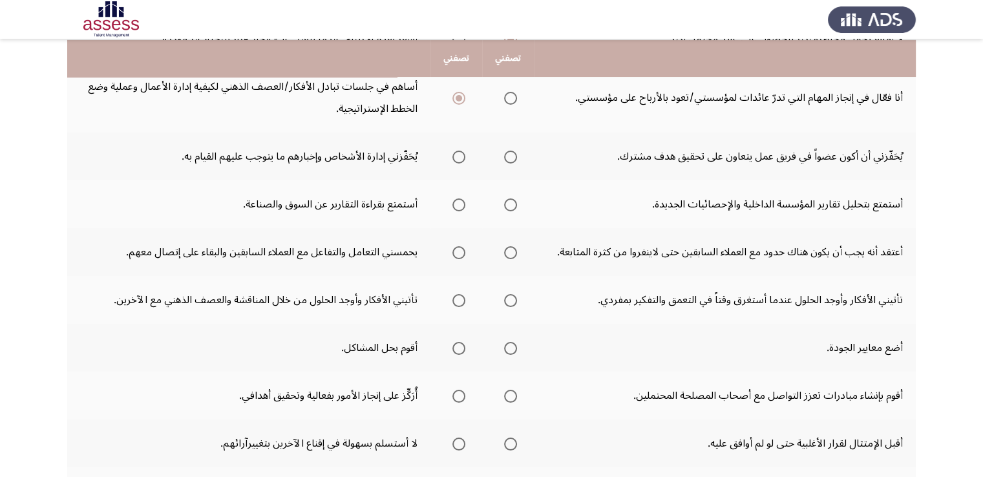
scroll to position [200, 0]
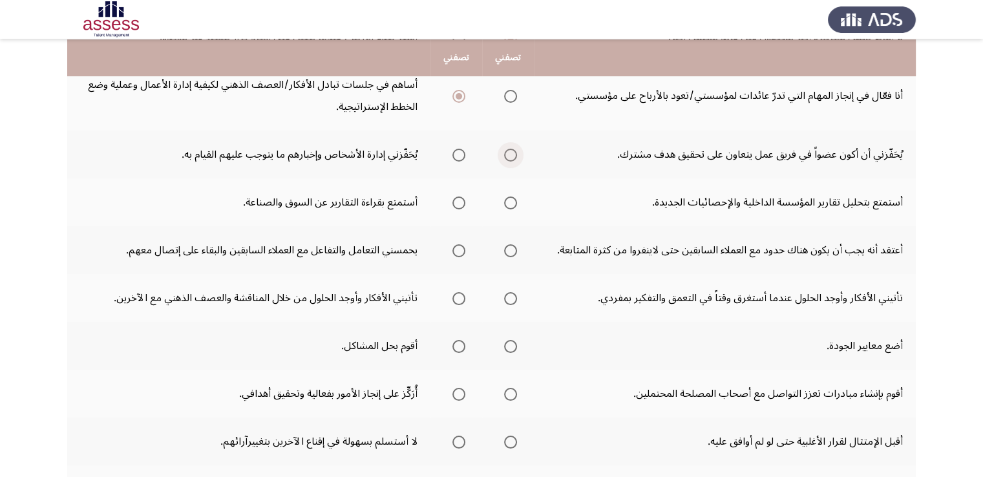
click at [510, 158] on span "Select an option" at bounding box center [510, 155] width 13 height 13
click at [510, 158] on input "Select an option" at bounding box center [510, 155] width 13 height 13
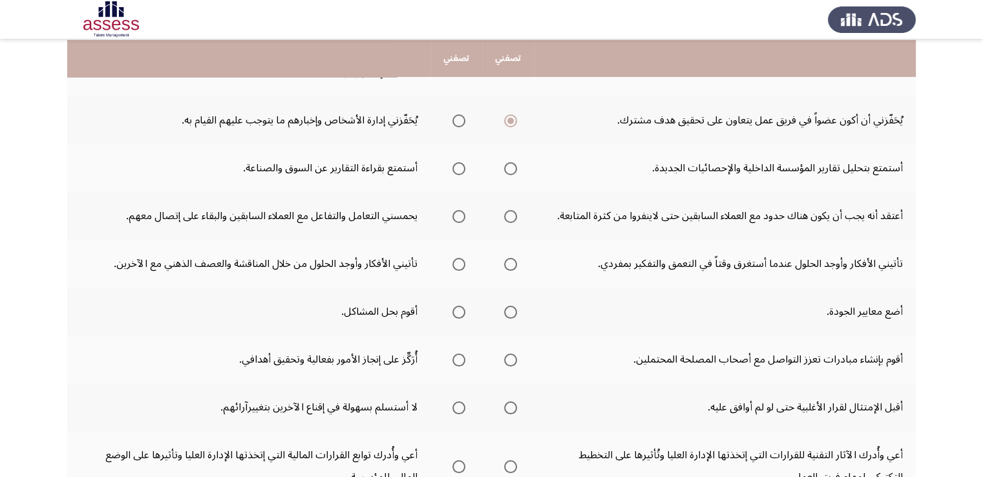
scroll to position [235, 0]
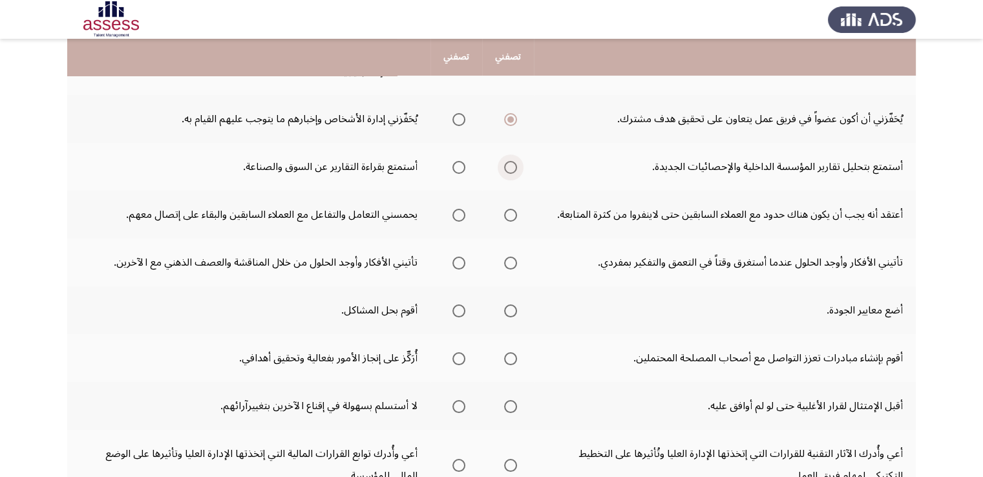
click at [514, 163] on span "Select an option" at bounding box center [510, 167] width 13 height 13
click at [514, 163] on input "Select an option" at bounding box center [510, 167] width 13 height 13
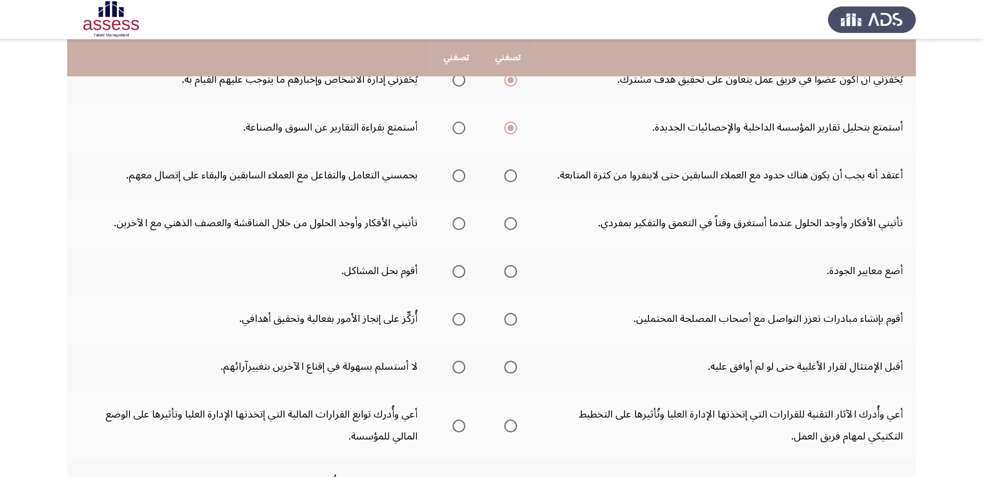
scroll to position [276, 0]
click at [507, 176] on span "Select an option" at bounding box center [510, 174] width 13 height 13
click at [507, 176] on input "Select an option" at bounding box center [510, 174] width 13 height 13
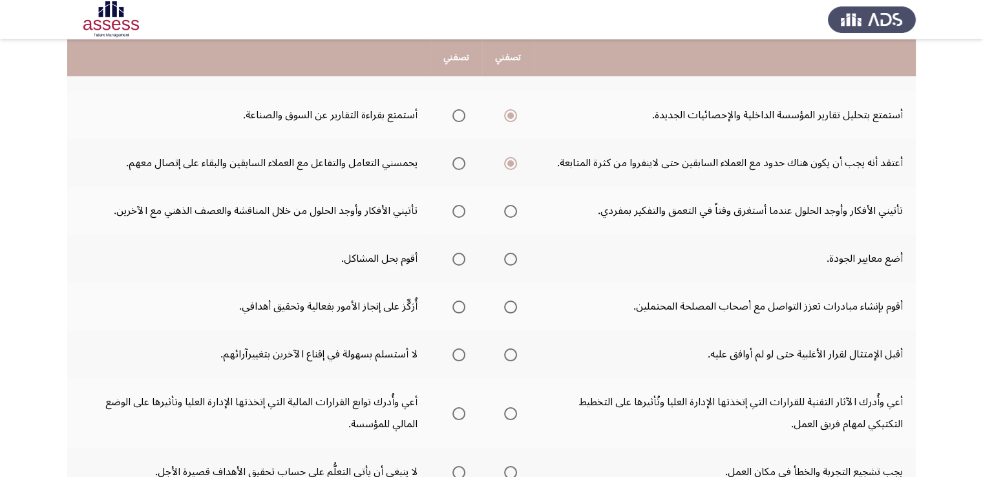
scroll to position [290, 0]
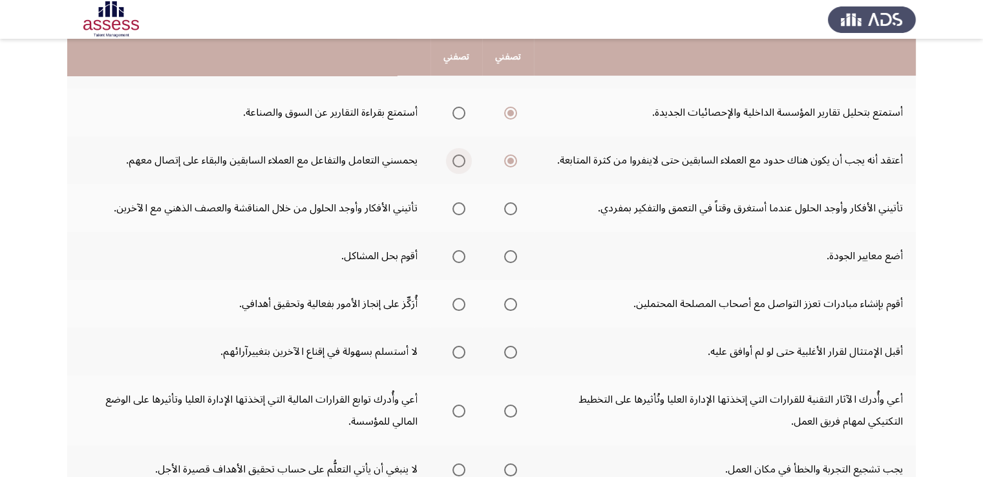
click at [463, 159] on span "Select an option" at bounding box center [458, 160] width 13 height 13
click at [463, 159] on input "Select an option" at bounding box center [458, 160] width 13 height 13
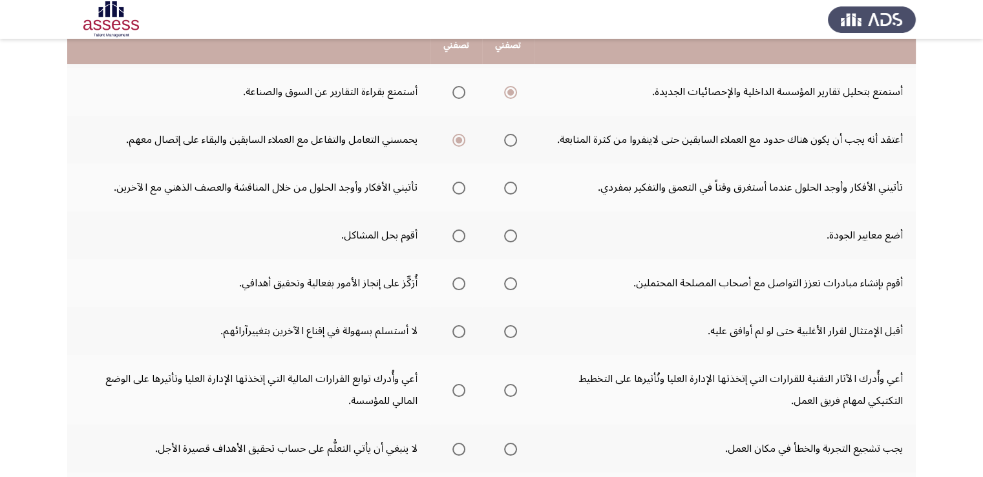
scroll to position [311, 0]
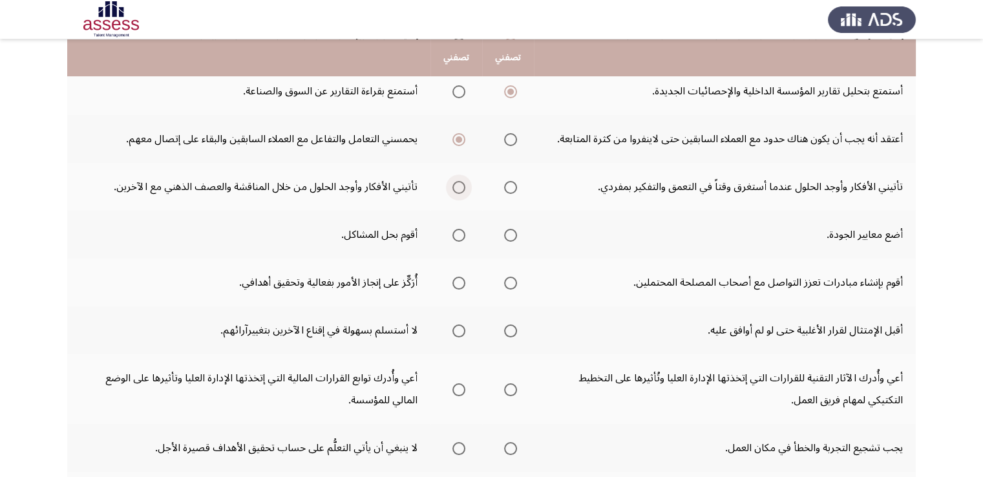
click at [455, 181] on span "Select an option" at bounding box center [458, 187] width 13 height 13
click at [455, 181] on input "Select an option" at bounding box center [458, 187] width 13 height 13
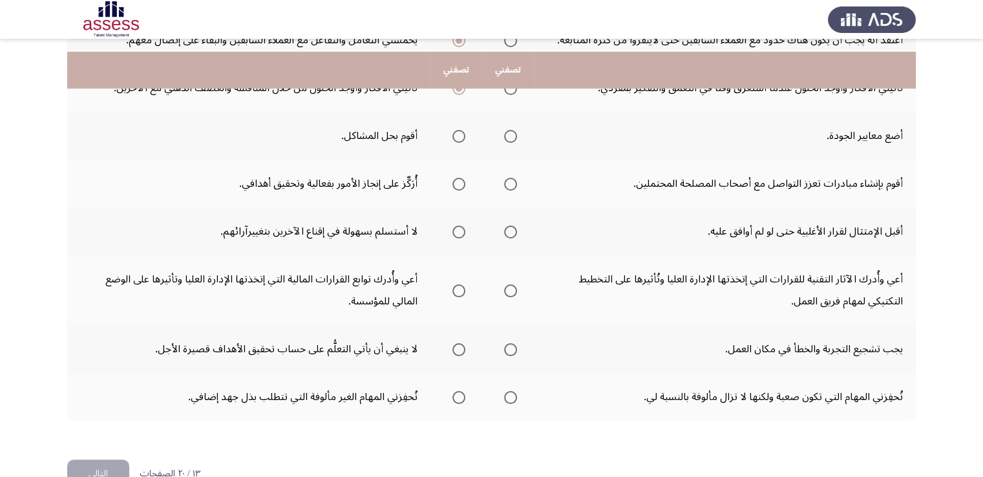
scroll to position [423, 0]
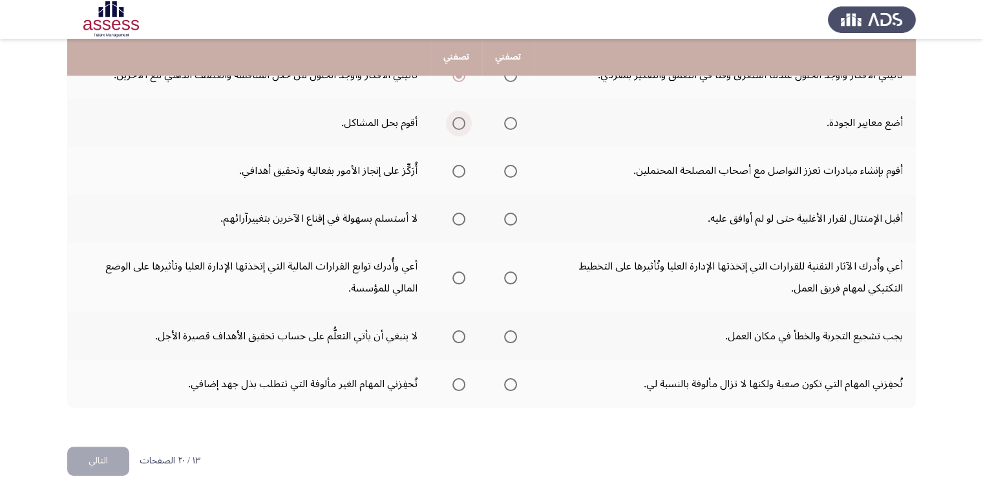
click at [460, 122] on span "Select an option" at bounding box center [458, 123] width 13 height 13
click at [460, 122] on input "Select an option" at bounding box center [458, 123] width 13 height 13
click at [458, 175] on mat-radio-group "Select an option" at bounding box center [456, 171] width 18 height 22
click at [458, 174] on span "Select an option" at bounding box center [458, 171] width 13 height 13
click at [458, 174] on input "Select an option" at bounding box center [458, 171] width 13 height 13
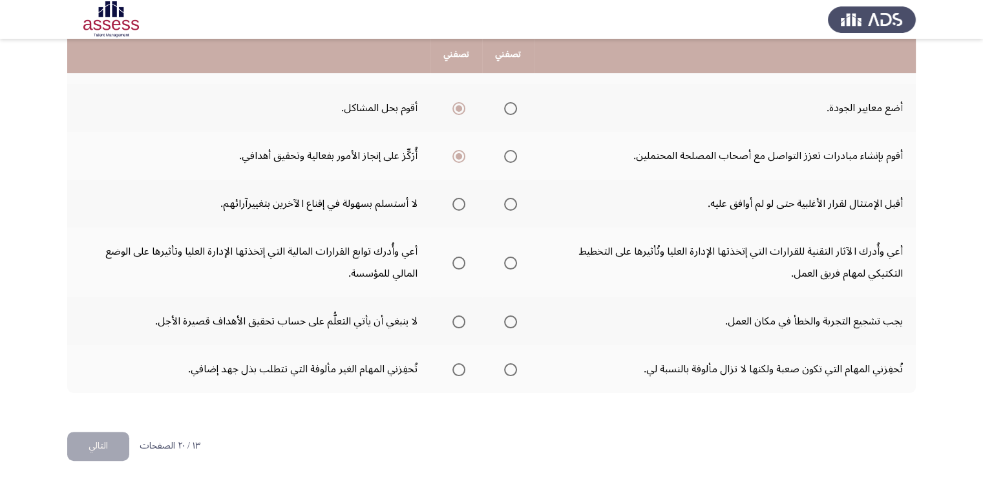
scroll to position [440, 0]
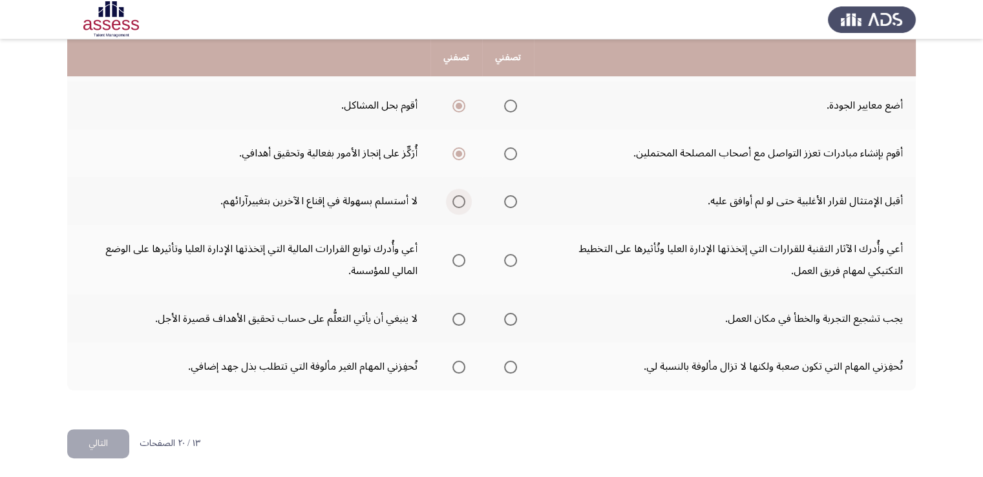
click at [465, 202] on span "Select an option" at bounding box center [458, 201] width 13 height 13
click at [465, 202] on input "Select an option" at bounding box center [458, 201] width 13 height 13
click at [509, 259] on span "Select an option" at bounding box center [510, 260] width 13 height 13
click at [509, 259] on input "Select an option" at bounding box center [510, 260] width 13 height 13
click at [459, 318] on span "Select an option" at bounding box center [458, 319] width 13 height 13
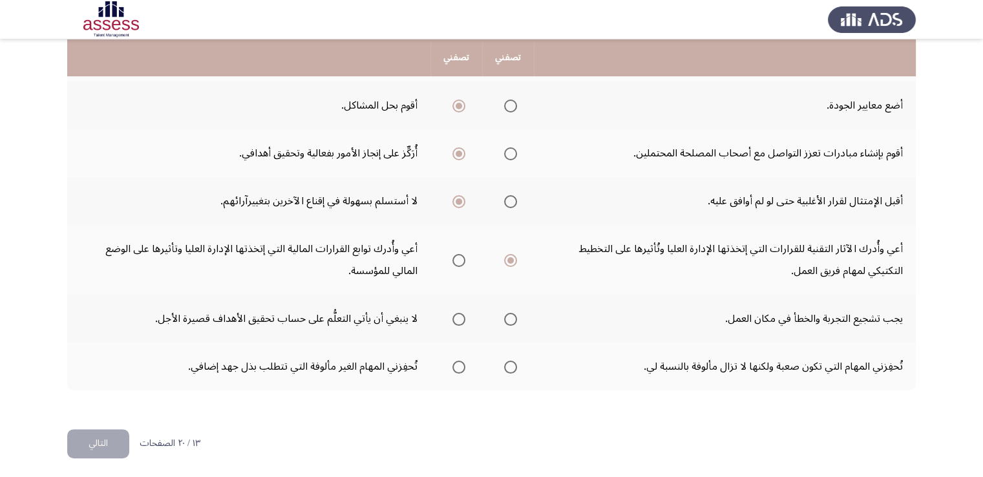
click at [459, 318] on input "Select an option" at bounding box center [458, 319] width 13 height 13
click at [512, 363] on span "Select an option" at bounding box center [510, 367] width 13 height 13
click at [512, 363] on input "Select an option" at bounding box center [510, 367] width 13 height 13
click at [96, 440] on button "التالي" at bounding box center [98, 443] width 62 height 29
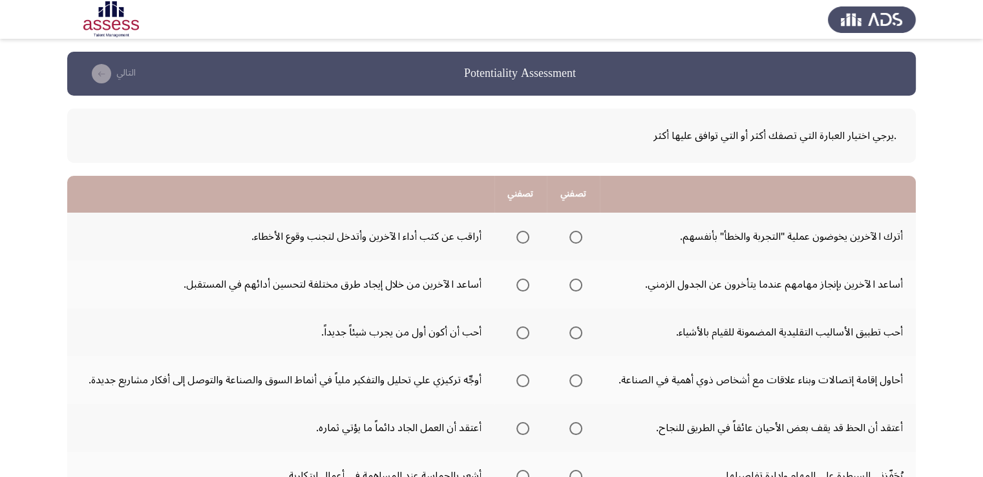
click at [96, 440] on td "أعتقد أن العمل الجاد دائماً ما يؤتي ثماره." at bounding box center [280, 428] width 427 height 48
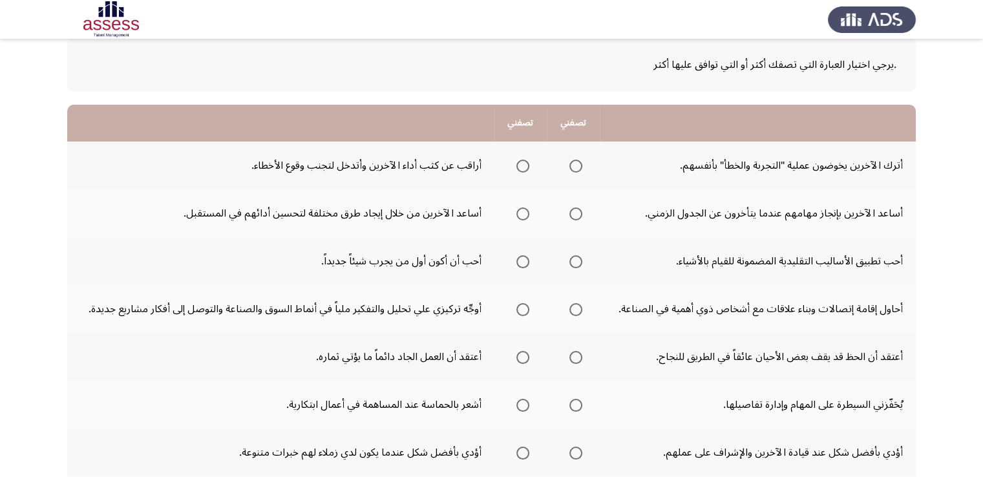
scroll to position [74, 0]
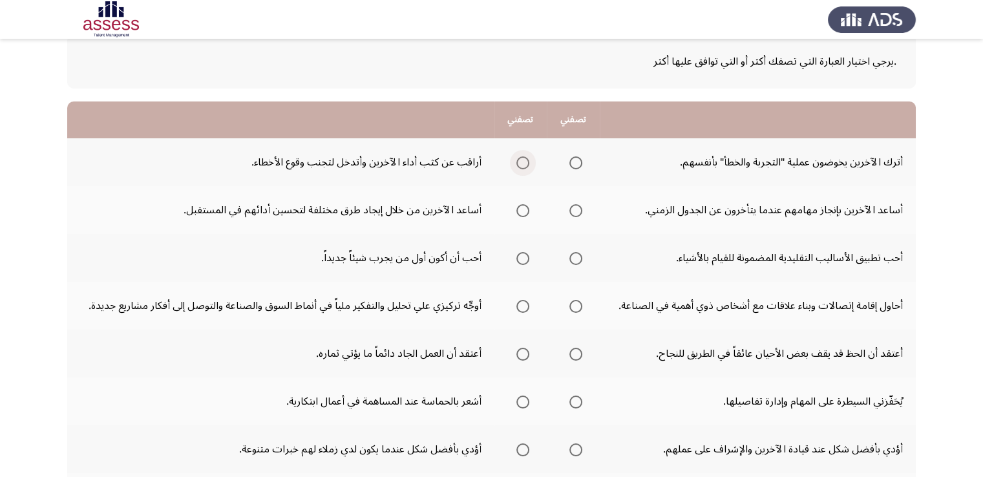
click at [525, 167] on span "Select an option" at bounding box center [522, 162] width 13 height 13
click at [525, 167] on input "Select an option" at bounding box center [522, 162] width 13 height 13
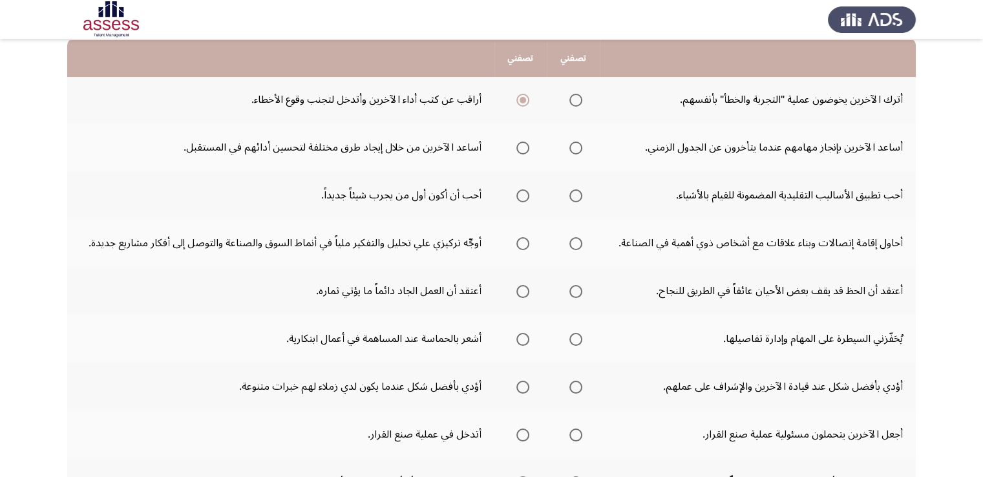
scroll to position [138, 0]
click at [517, 145] on span "Select an option" at bounding box center [522, 147] width 13 height 13
click at [517, 145] on input "Select an option" at bounding box center [522, 147] width 13 height 13
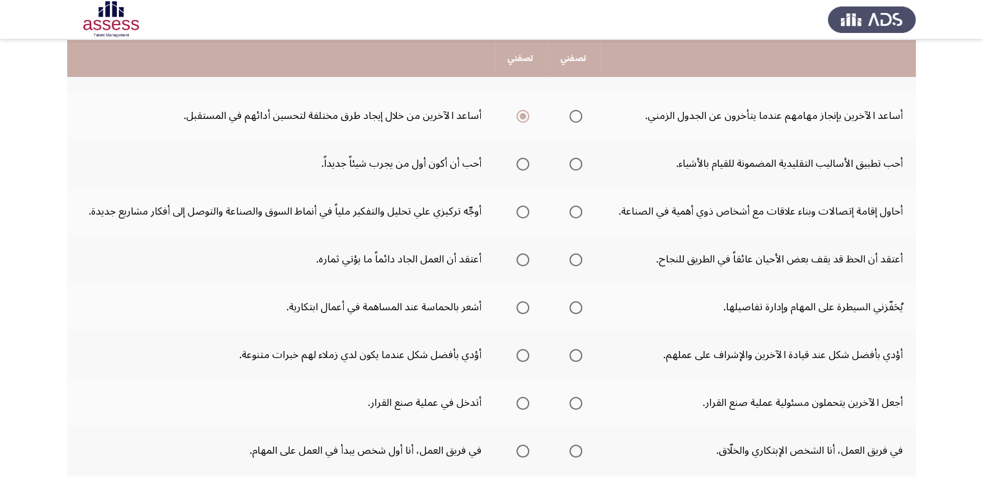
scroll to position [170, 0]
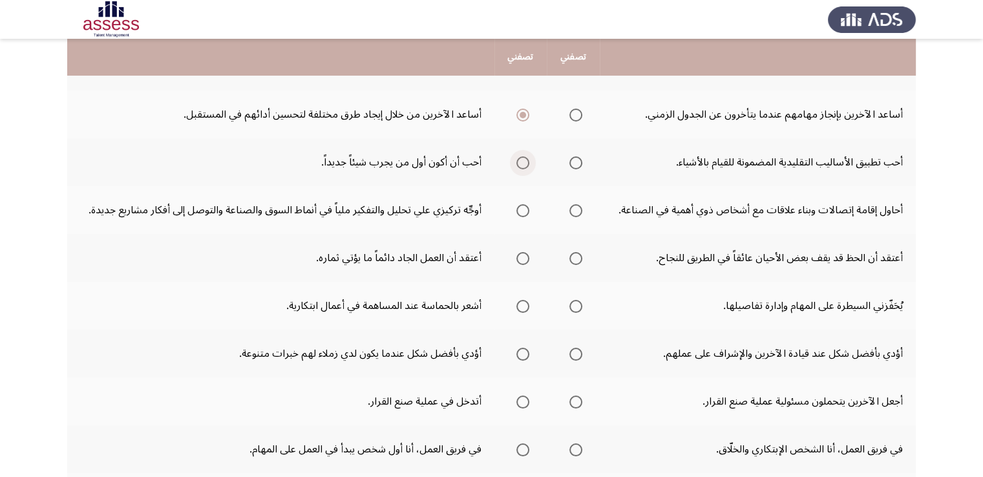
click at [522, 163] on span "Select an option" at bounding box center [522, 162] width 13 height 13
click at [522, 163] on input "Select an option" at bounding box center [522, 162] width 13 height 13
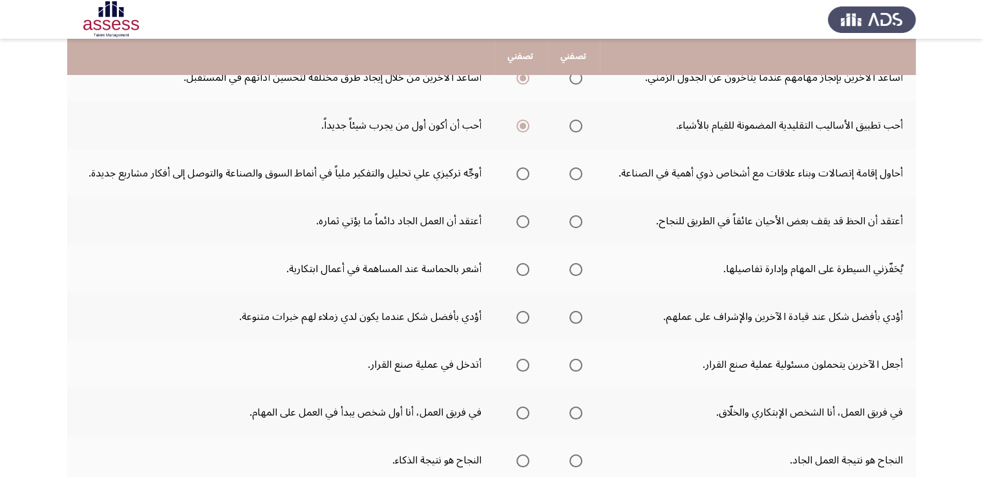
scroll to position [209, 0]
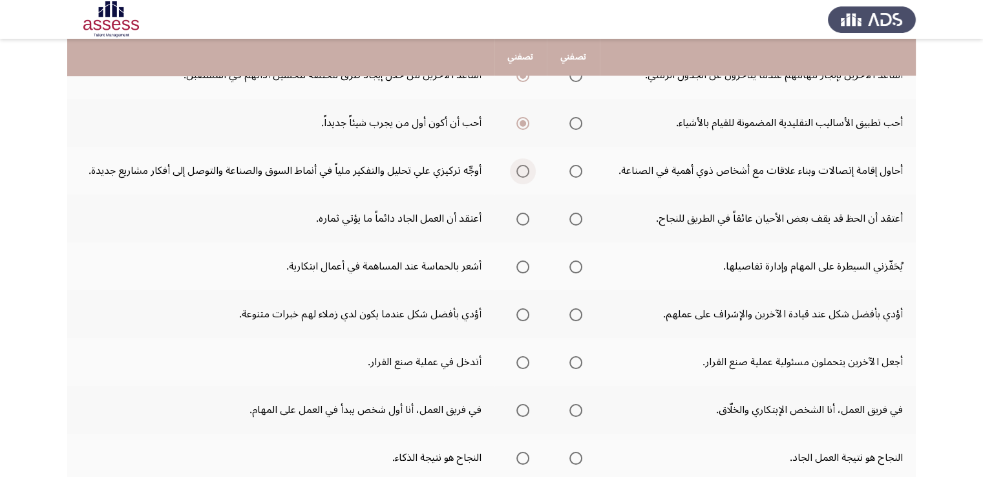
click at [528, 167] on span "Select an option" at bounding box center [522, 171] width 13 height 13
click at [528, 167] on input "Select an option" at bounding box center [522, 171] width 13 height 13
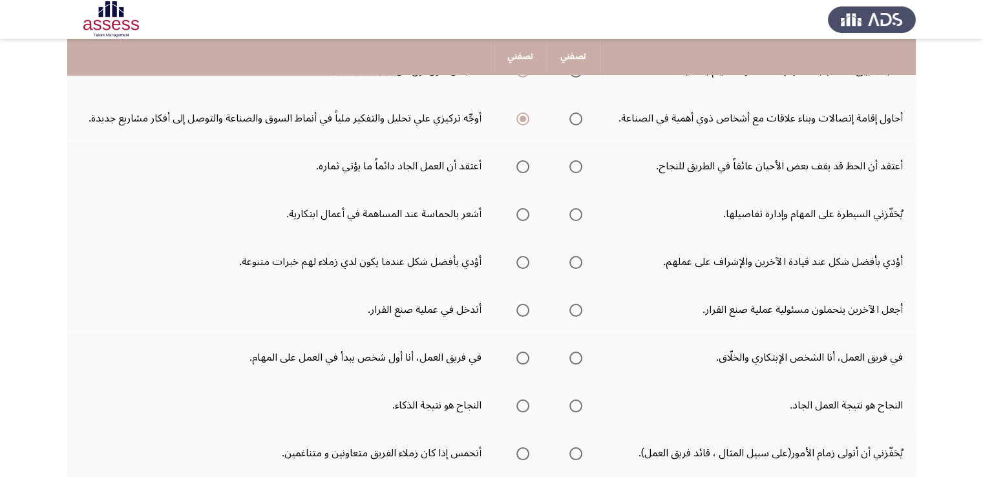
scroll to position [264, 0]
click at [527, 165] on span "Select an option" at bounding box center [522, 164] width 13 height 13
click at [527, 165] on input "Select an option" at bounding box center [522, 164] width 13 height 13
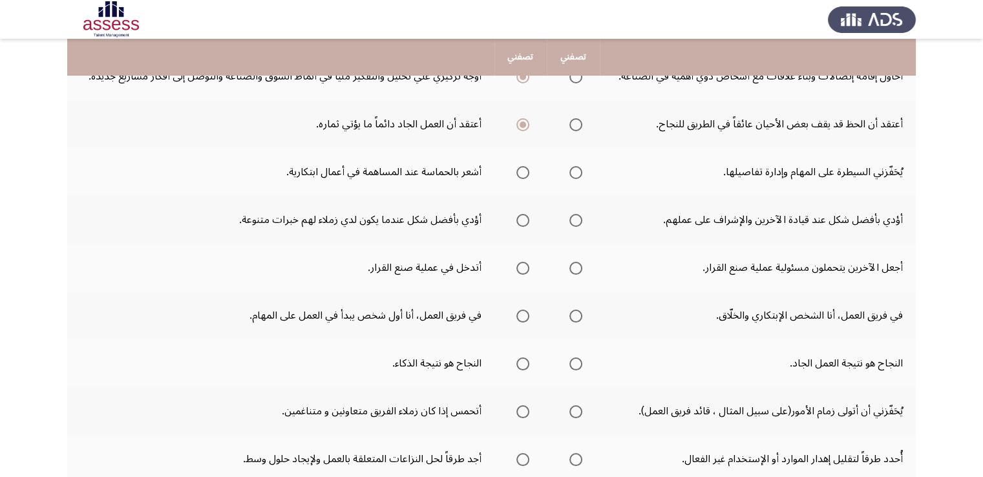
scroll to position [305, 0]
click at [574, 173] on span "Select an option" at bounding box center [575, 171] width 13 height 13
click at [574, 173] on input "Select an option" at bounding box center [575, 171] width 13 height 13
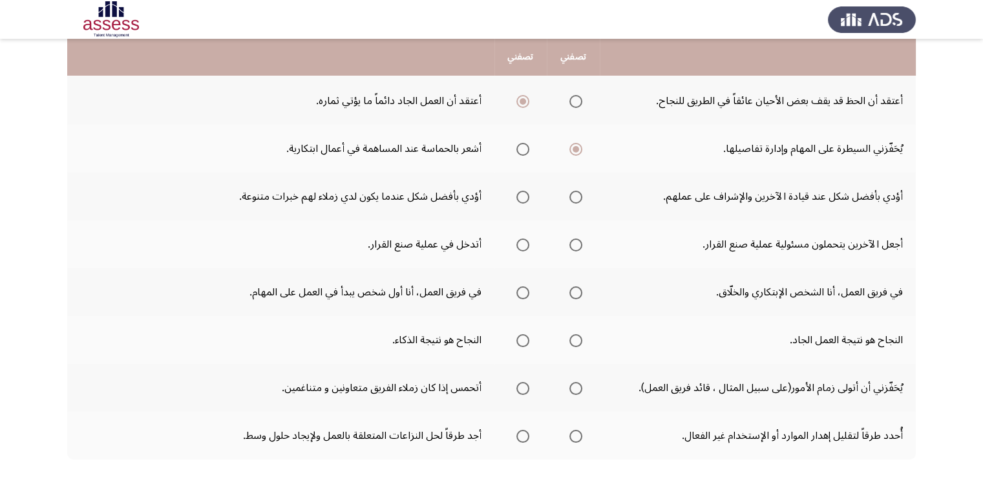
scroll to position [330, 0]
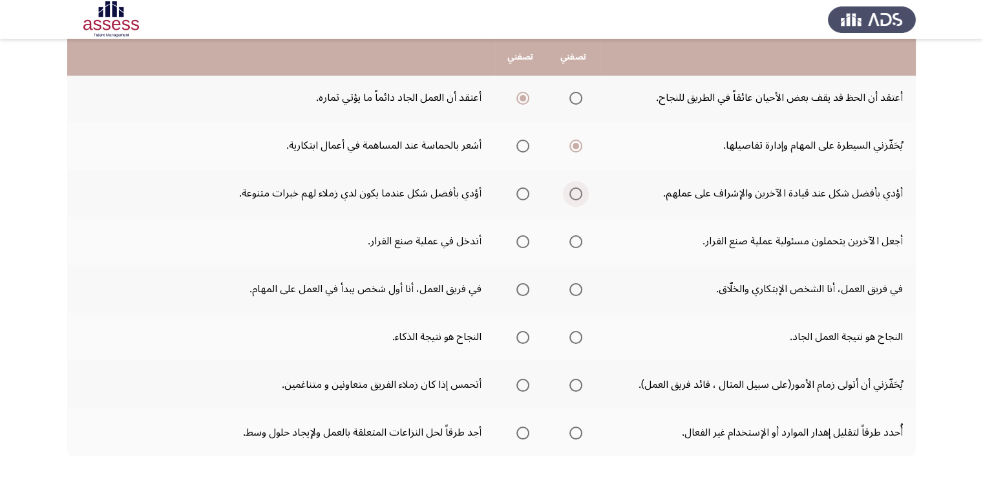
click at [574, 193] on span "Select an option" at bounding box center [575, 193] width 13 height 13
click at [574, 193] on input "Select an option" at bounding box center [575, 193] width 13 height 13
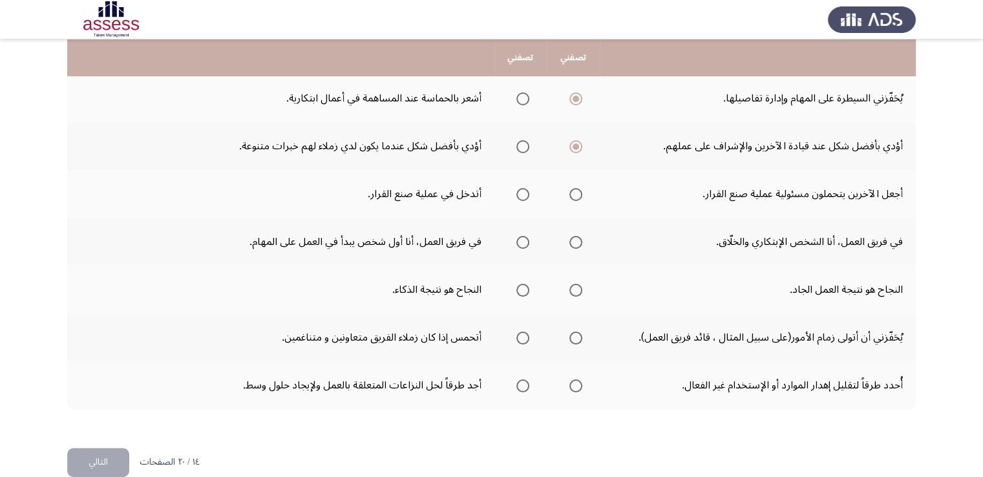
scroll to position [379, 0]
click at [521, 193] on span "Select an option" at bounding box center [522, 193] width 13 height 13
click at [521, 193] on input "Select an option" at bounding box center [522, 193] width 13 height 13
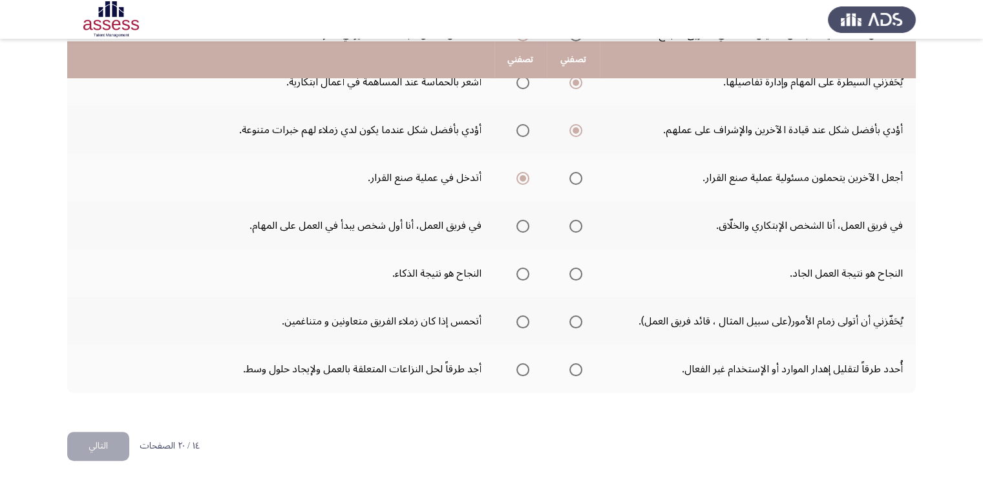
scroll to position [397, 0]
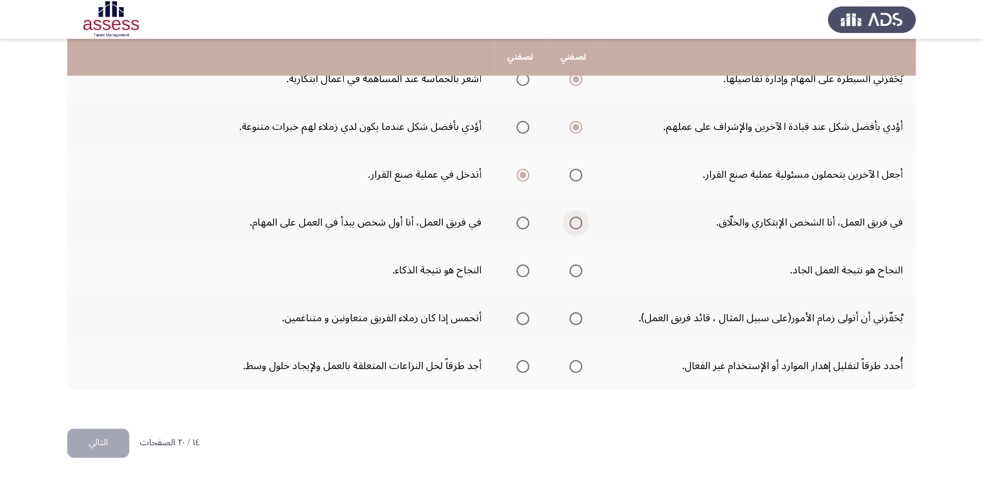
click at [576, 218] on span "Select an option" at bounding box center [575, 223] width 13 height 13
click at [576, 218] on input "Select an option" at bounding box center [575, 223] width 13 height 13
click at [579, 269] on span "Select an option" at bounding box center [575, 270] width 13 height 13
click at [579, 269] on input "Select an option" at bounding box center [575, 270] width 13 height 13
click at [580, 312] on span "Select an option" at bounding box center [575, 318] width 13 height 13
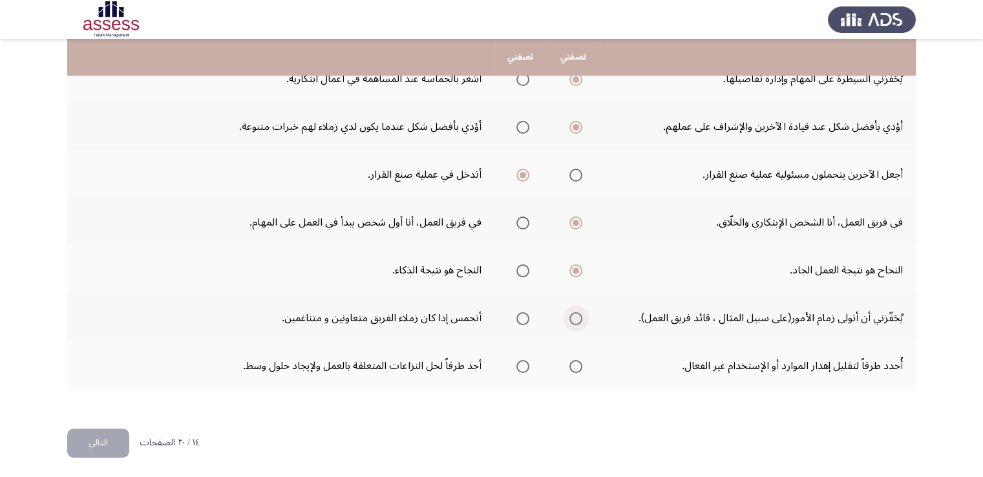
click at [580, 312] on input "Select an option" at bounding box center [575, 318] width 13 height 13
click at [571, 366] on span "Select an option" at bounding box center [575, 366] width 13 height 13
click at [571, 366] on input "Select an option" at bounding box center [575, 366] width 13 height 13
click at [107, 435] on button "التالي" at bounding box center [98, 443] width 62 height 29
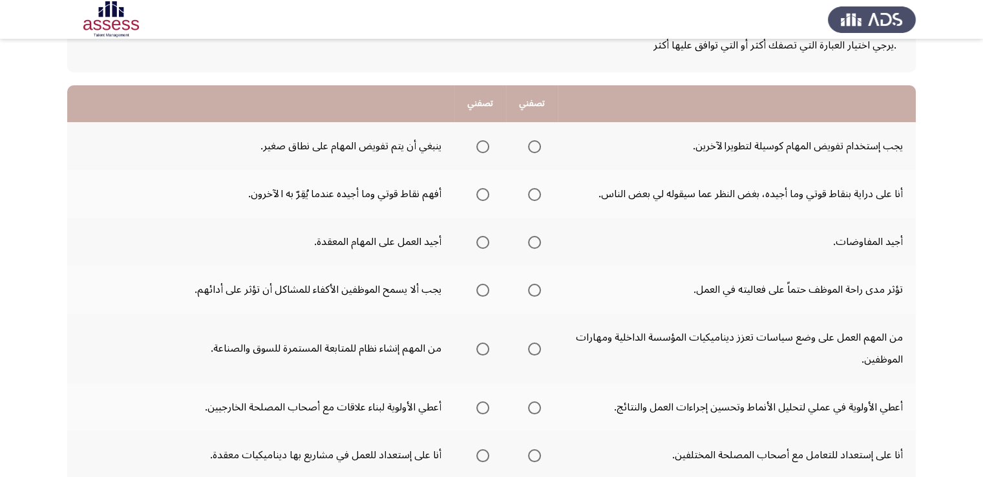
scroll to position [100, 0]
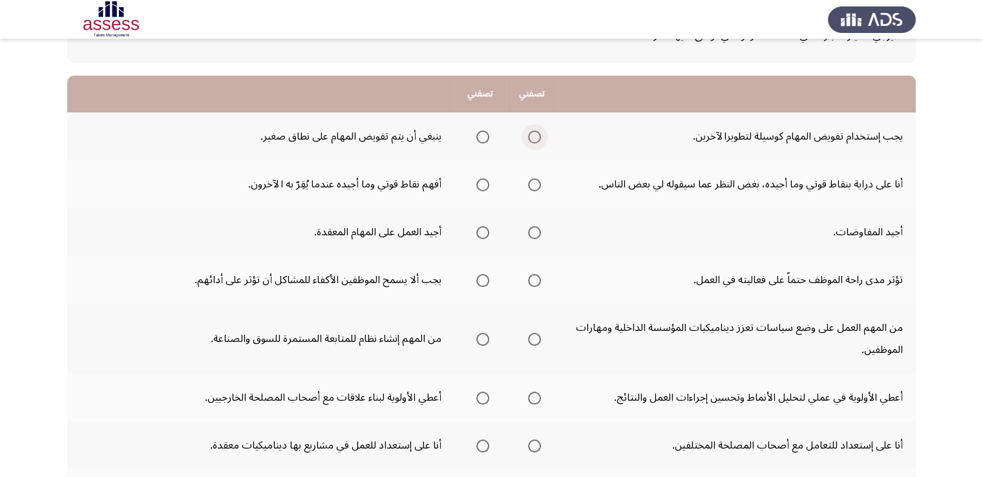
click at [537, 136] on span "Select an option" at bounding box center [534, 137] width 13 height 13
click at [537, 136] on input "Select an option" at bounding box center [534, 137] width 13 height 13
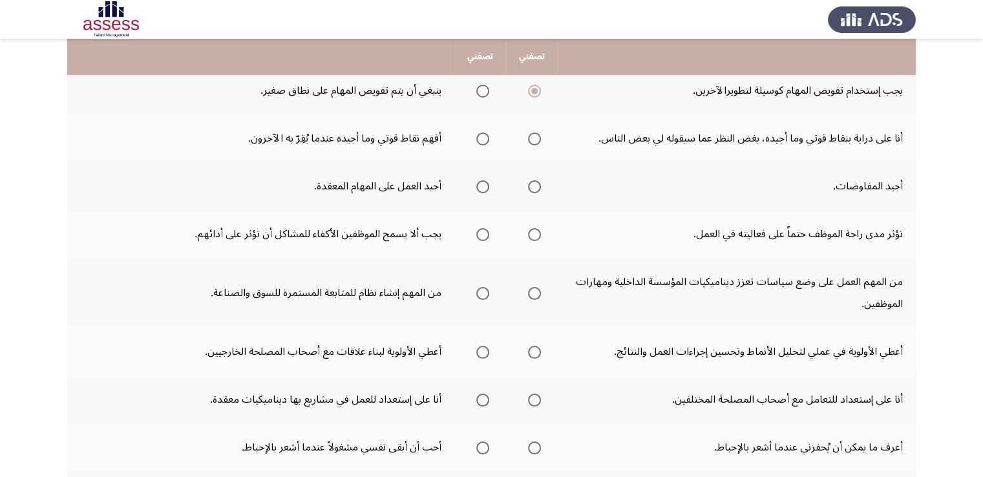
scroll to position [148, 0]
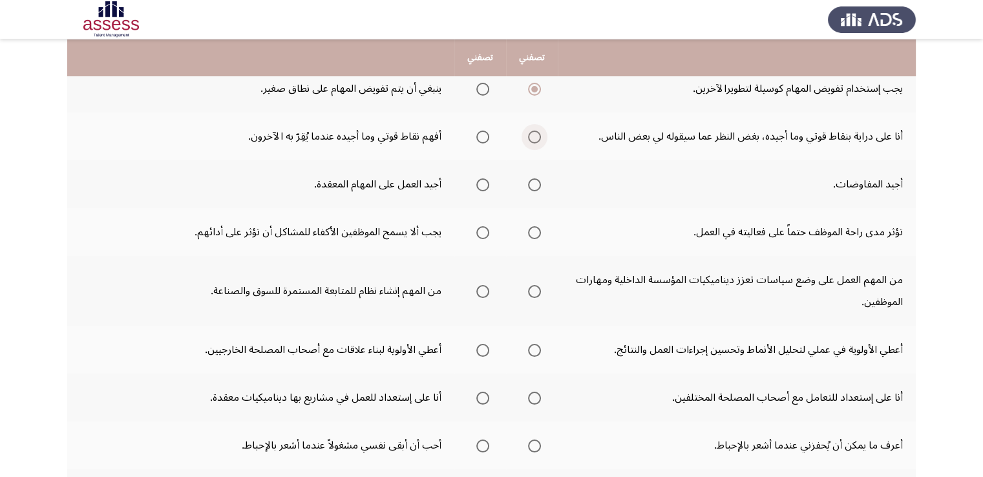
click at [537, 140] on span "Select an option" at bounding box center [534, 137] width 13 height 13
click at [537, 140] on input "Select an option" at bounding box center [534, 137] width 13 height 13
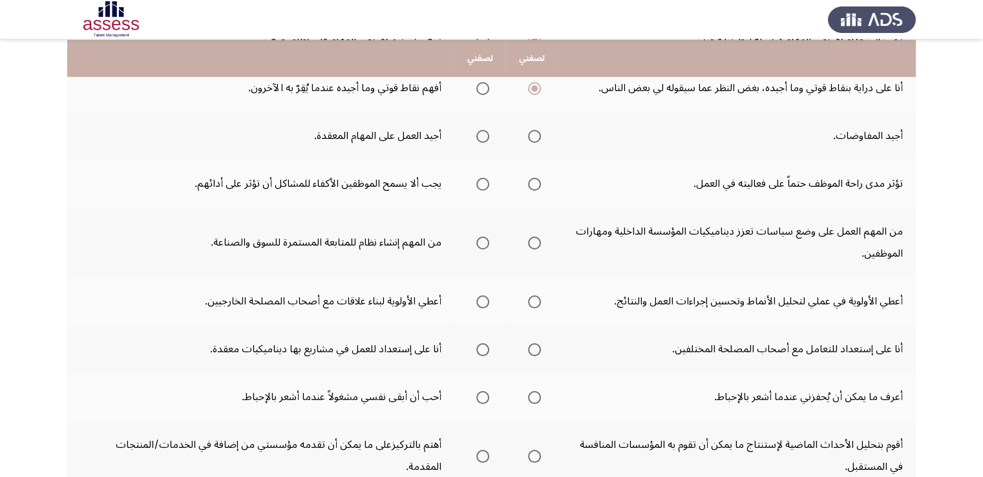
scroll to position [199, 0]
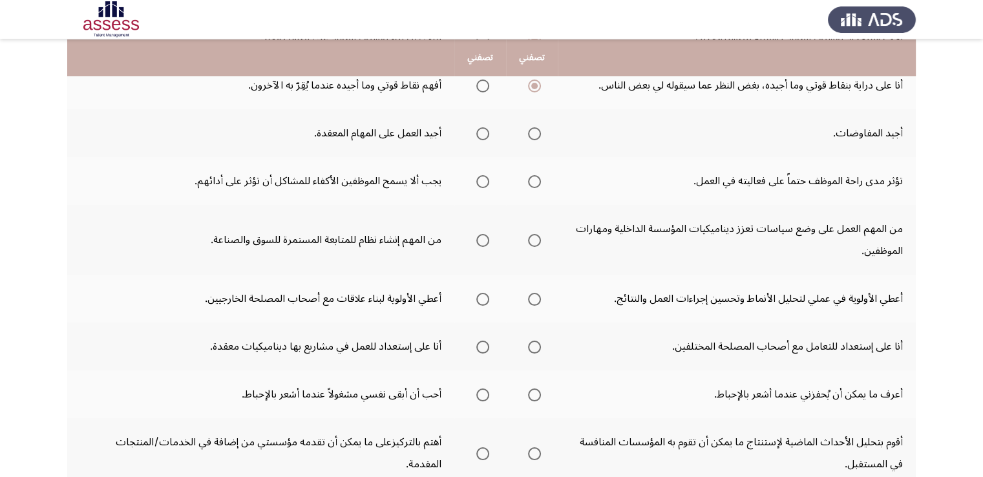
click at [533, 138] on span "Select an option" at bounding box center [534, 133] width 13 height 13
click at [533, 138] on input "Select an option" at bounding box center [534, 133] width 13 height 13
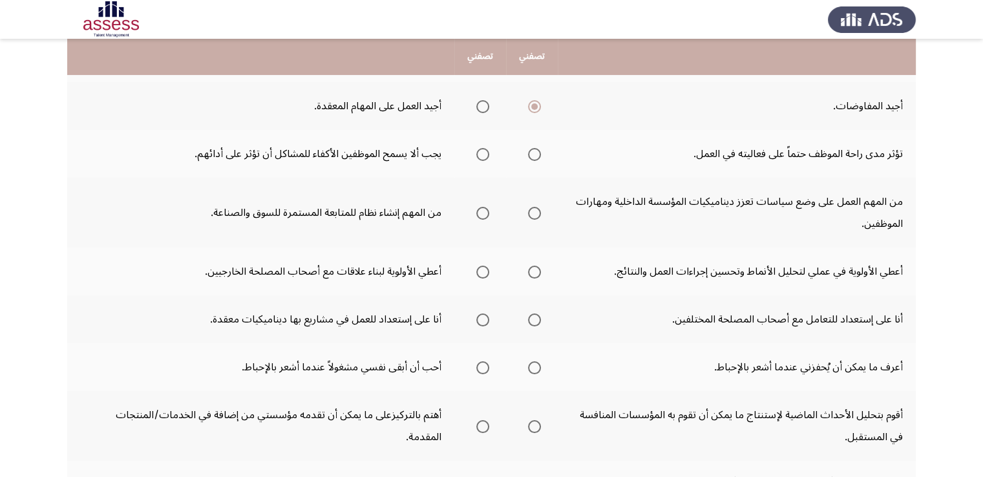
scroll to position [228, 0]
click at [488, 155] on span "Select an option" at bounding box center [482, 153] width 13 height 13
click at [488, 155] on input "Select an option" at bounding box center [482, 153] width 13 height 13
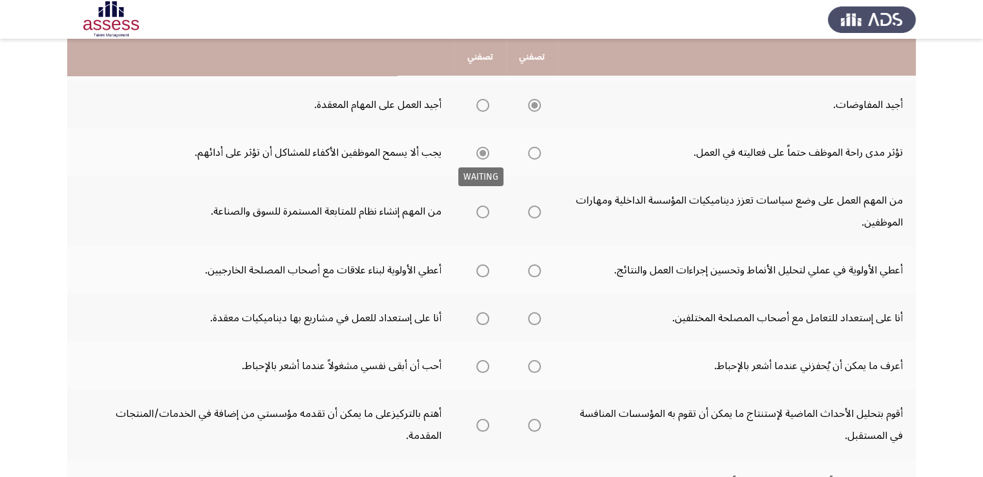
click at [488, 155] on span "Select an option" at bounding box center [482, 153] width 13 height 13
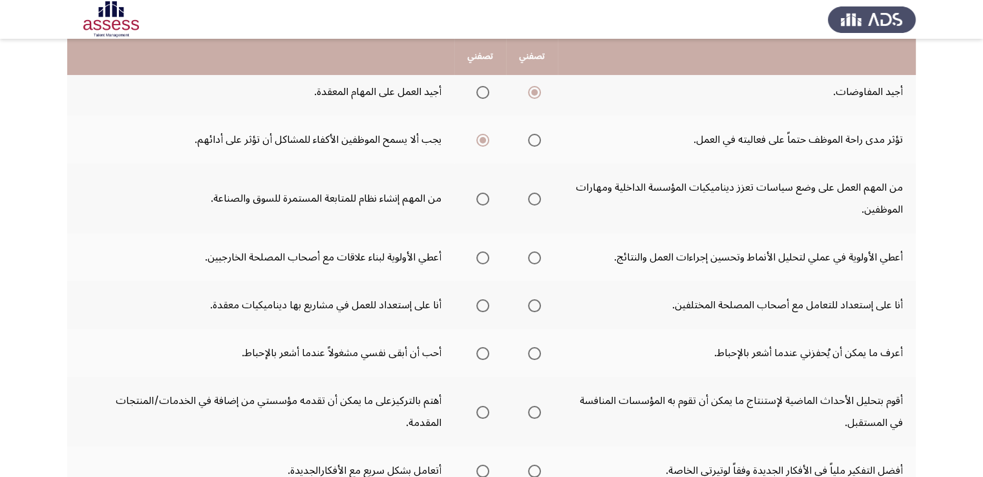
scroll to position [243, 0]
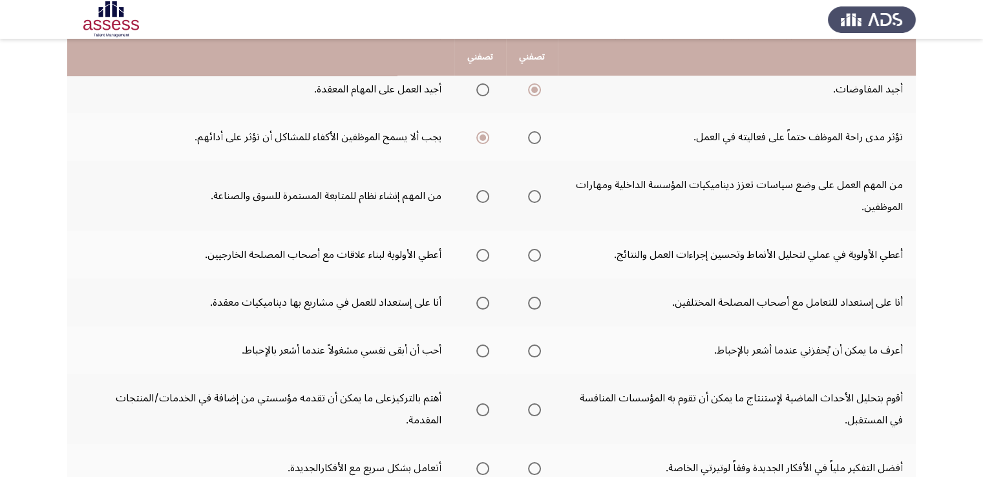
click at [542, 195] on th at bounding box center [532, 196] width 52 height 70
click at [538, 195] on span "Select an option" at bounding box center [534, 196] width 13 height 13
click at [538, 195] on input "Select an option" at bounding box center [534, 196] width 13 height 13
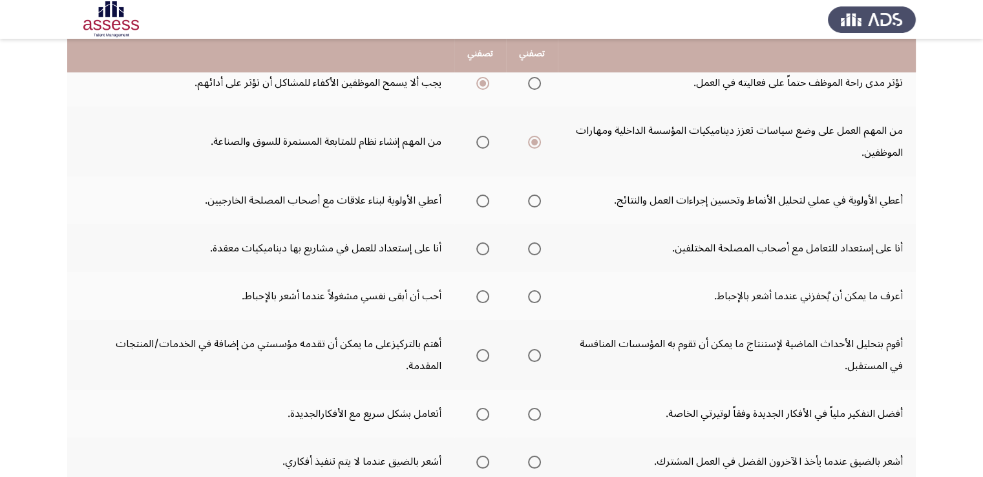
scroll to position [301, 0]
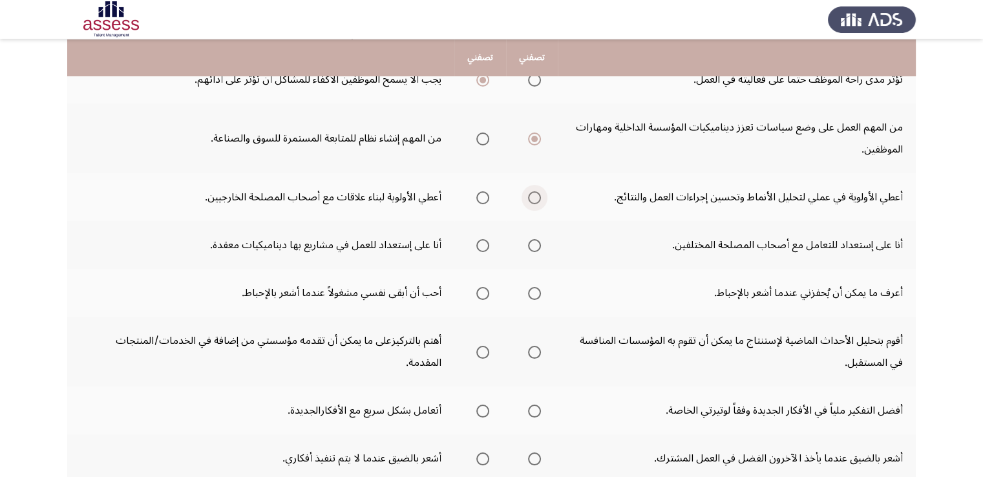
click at [535, 196] on span "Select an option" at bounding box center [534, 197] width 13 height 13
click at [535, 196] on input "Select an option" at bounding box center [534, 197] width 13 height 13
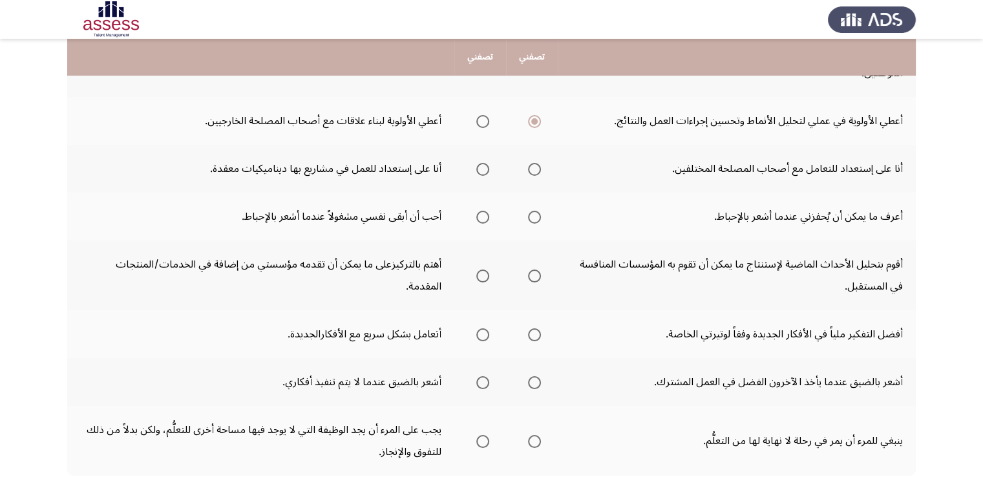
scroll to position [380, 0]
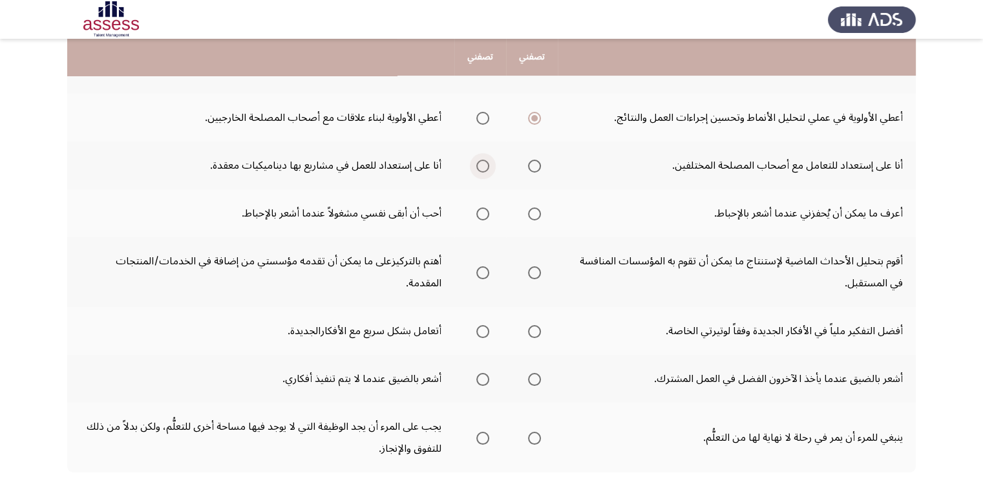
click at [488, 165] on span "Select an option" at bounding box center [482, 166] width 13 height 13
click at [488, 165] on input "Select an option" at bounding box center [482, 166] width 13 height 13
click at [483, 215] on span "Select an option" at bounding box center [482, 213] width 13 height 13
click at [483, 215] on input "Select an option" at bounding box center [482, 213] width 13 height 13
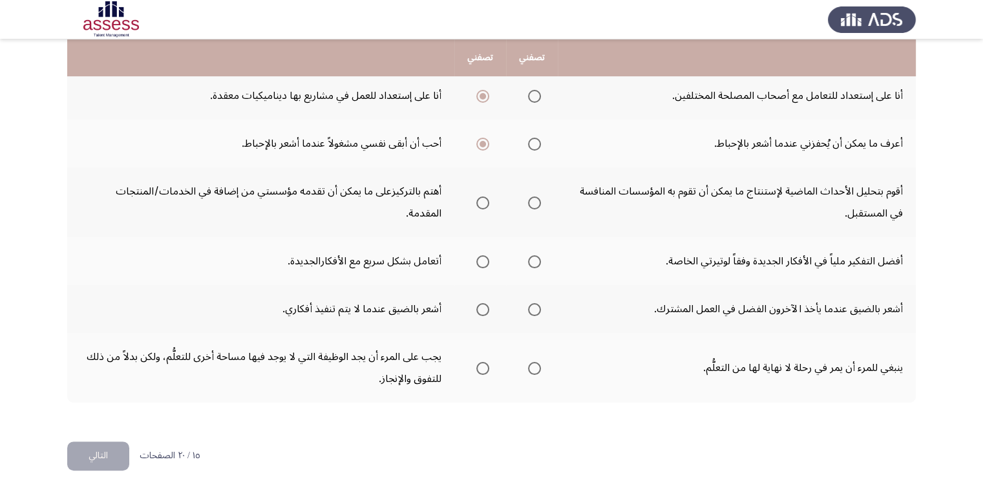
scroll to position [454, 0]
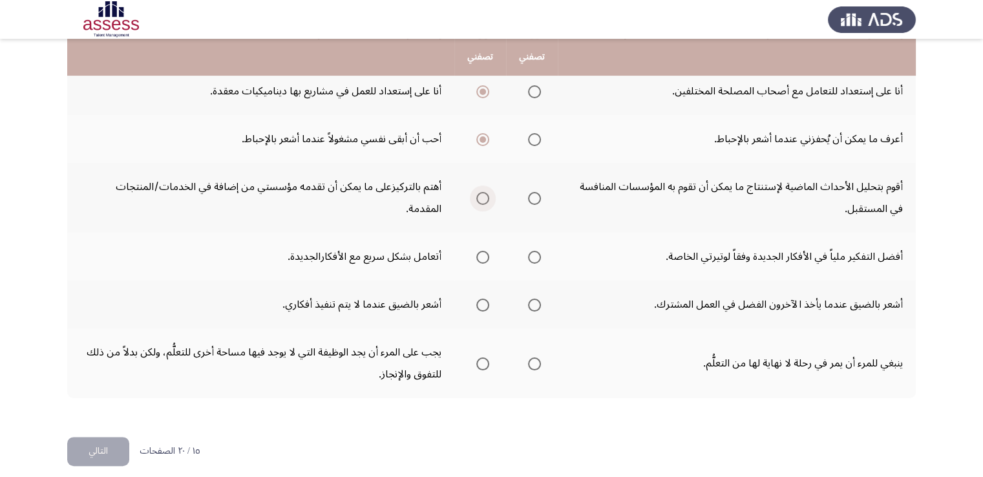
click at [487, 199] on span "Select an option" at bounding box center [482, 198] width 13 height 13
click at [487, 199] on input "Select an option" at bounding box center [482, 198] width 13 height 13
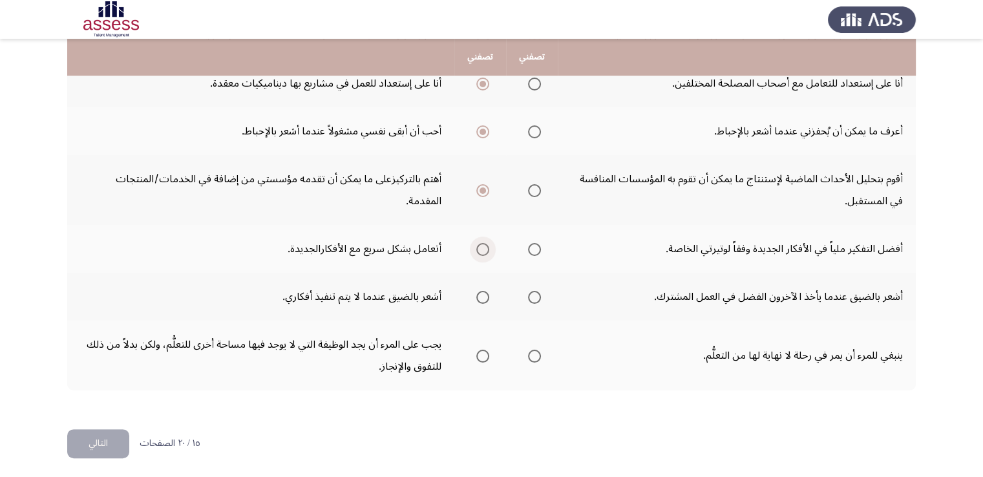
click at [485, 244] on span "Select an option" at bounding box center [482, 249] width 13 height 13
click at [485, 244] on input "Select an option" at bounding box center [482, 249] width 13 height 13
click at [535, 295] on span "Select an option" at bounding box center [534, 297] width 13 height 13
click at [535, 295] on input "Select an option" at bounding box center [534, 297] width 13 height 13
click at [533, 350] on span "Select an option" at bounding box center [534, 356] width 13 height 13
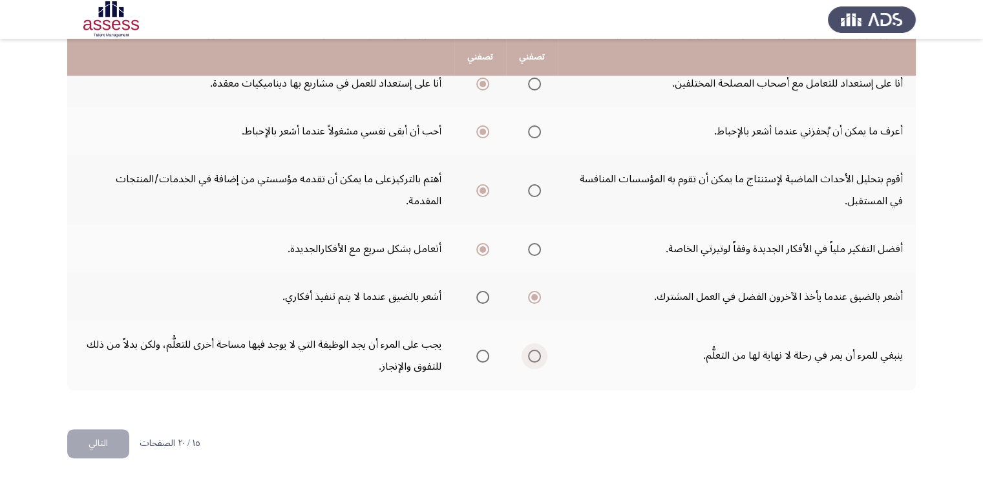
click at [533, 350] on input "Select an option" at bounding box center [534, 356] width 13 height 13
click at [111, 438] on button "التالي" at bounding box center [98, 443] width 62 height 29
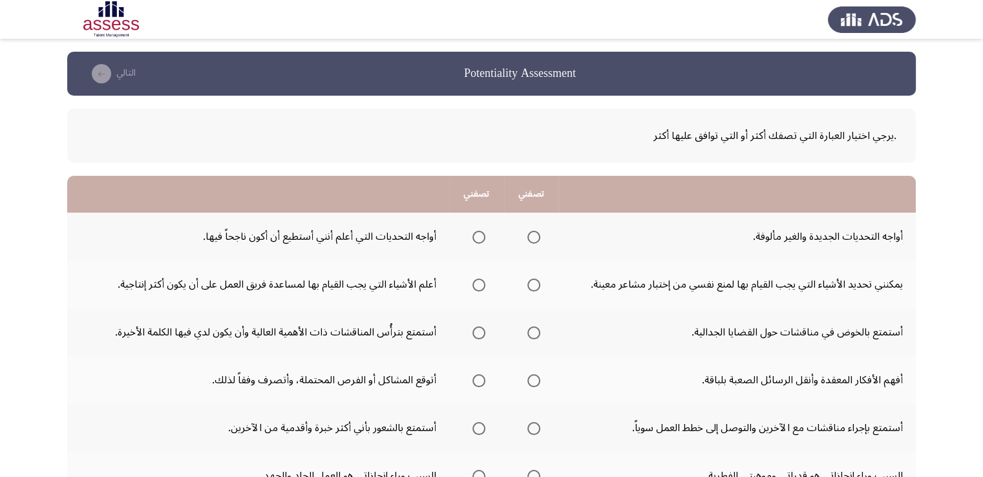
click at [623, 386] on td "أفهم الأفكار المعقدة وأنقل الرسائل الصعبة بلباقة." at bounding box center [736, 380] width 357 height 48
click at [667, 263] on td "يمكنني تحديد الأشياء التي يجب القيام بها لمنع نفسي من إختبار مشاعر معينة." at bounding box center [736, 284] width 357 height 48
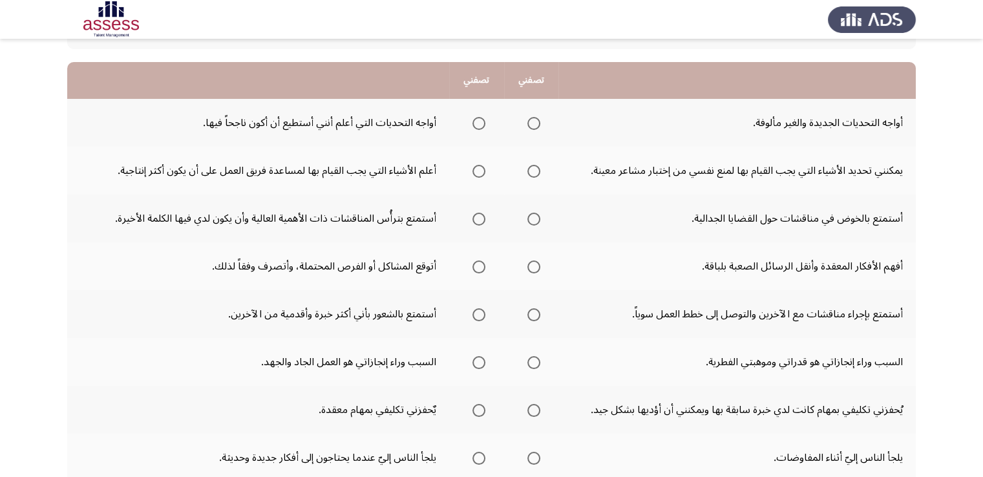
scroll to position [122, 0]
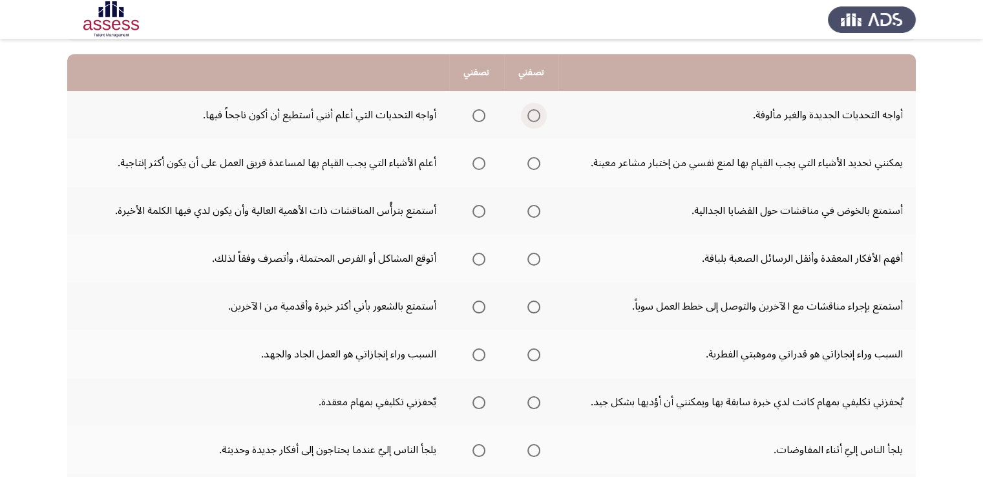
click at [533, 114] on span "Select an option" at bounding box center [533, 115] width 13 height 13
click at [533, 114] on input "Select an option" at bounding box center [533, 115] width 13 height 13
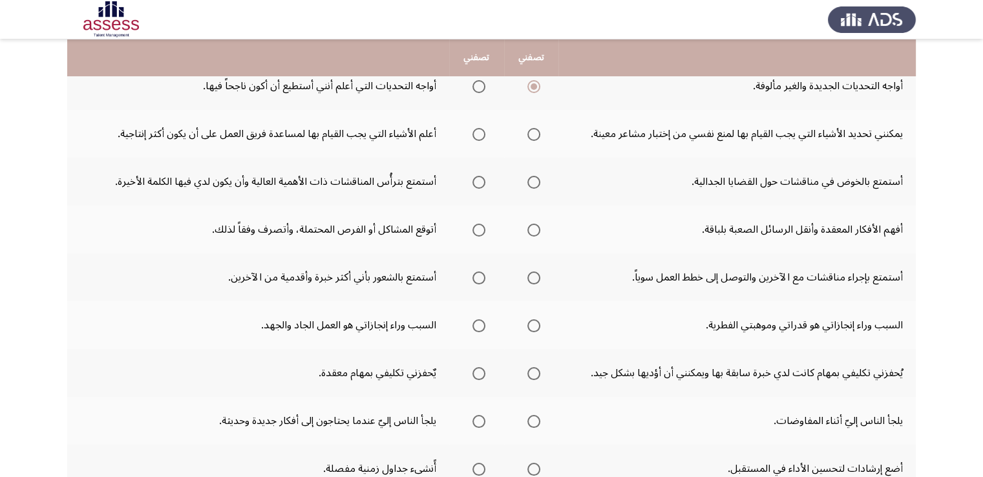
scroll to position [153, 0]
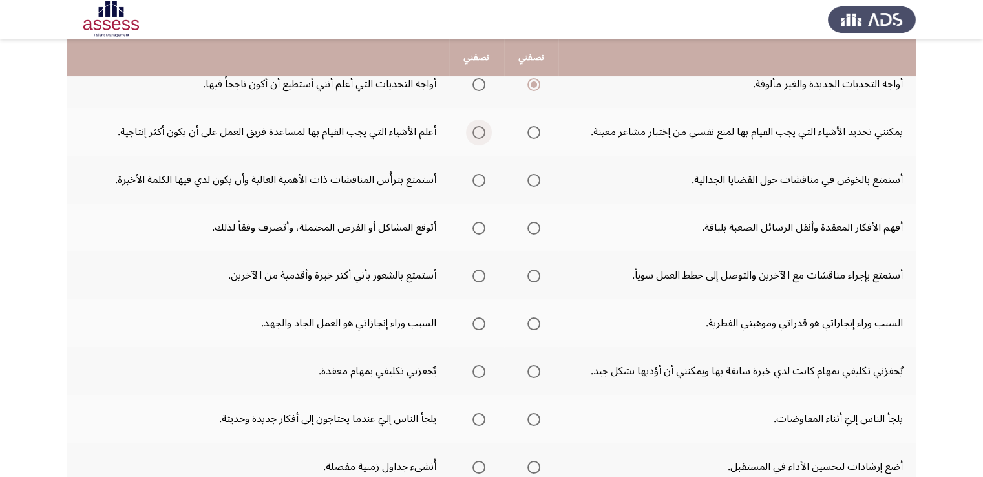
click at [473, 128] on span "Select an option" at bounding box center [478, 132] width 13 height 13
click at [473, 128] on input "Select an option" at bounding box center [478, 132] width 13 height 13
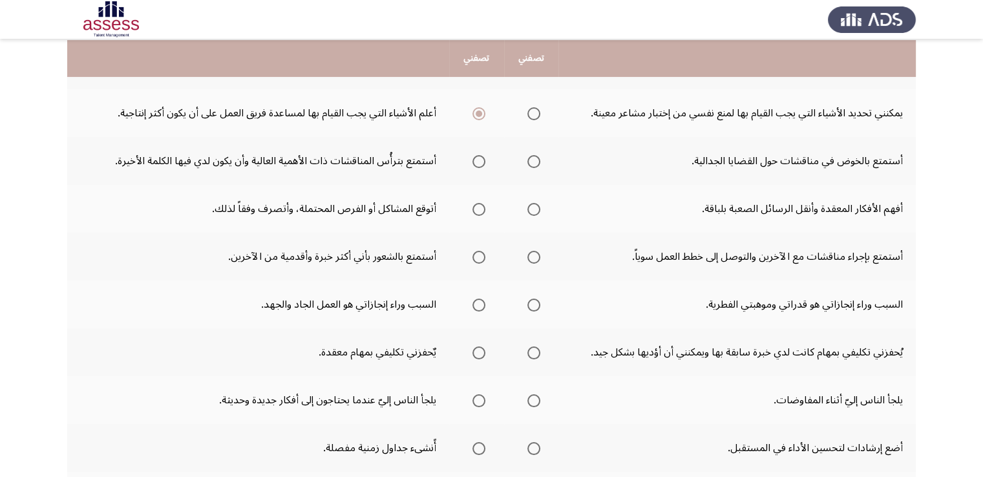
scroll to position [173, 0]
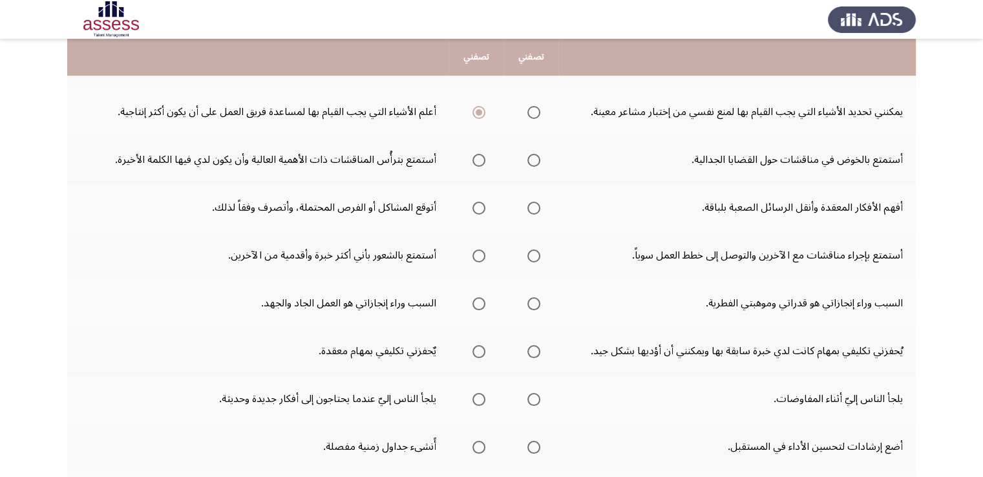
click at [475, 163] on span "Select an option" at bounding box center [478, 160] width 13 height 13
click at [475, 163] on input "Select an option" at bounding box center [478, 160] width 13 height 13
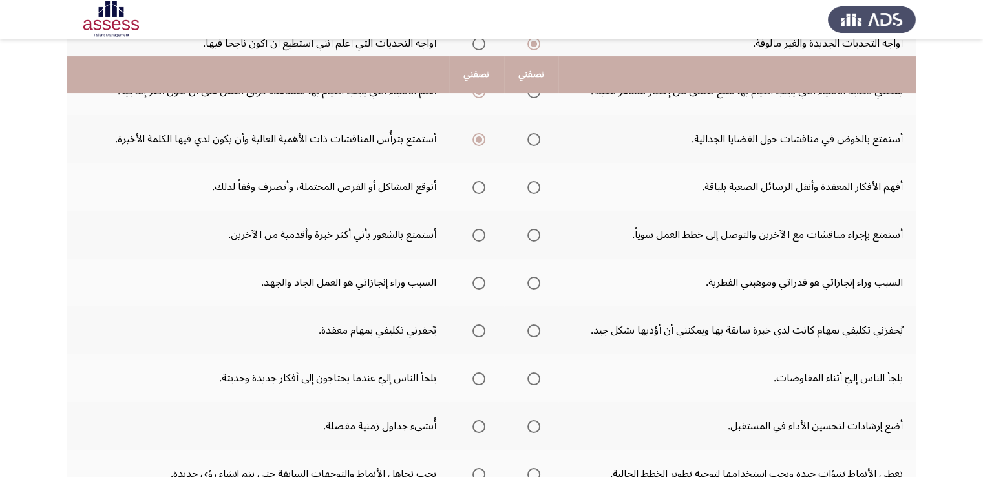
scroll to position [212, 0]
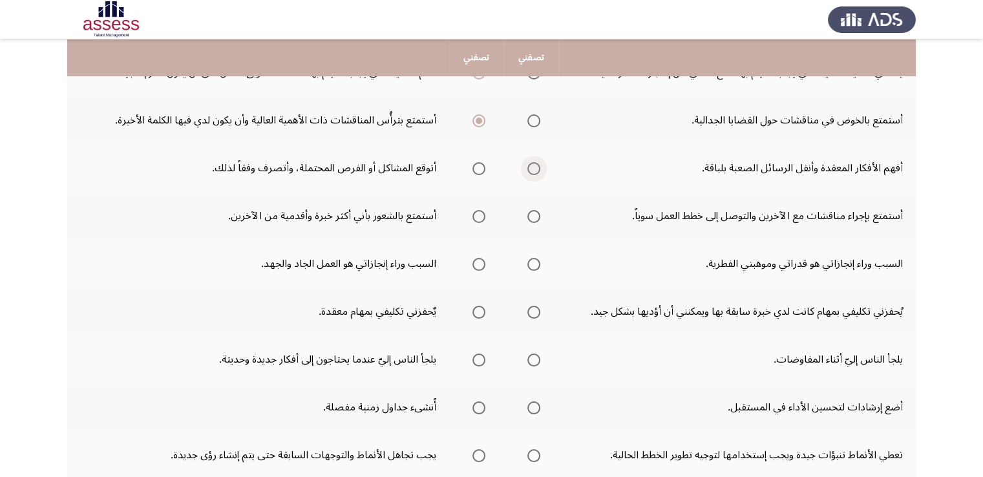
click at [532, 164] on span "Select an option" at bounding box center [533, 168] width 13 height 13
click at [532, 164] on input "Select an option" at bounding box center [533, 168] width 13 height 13
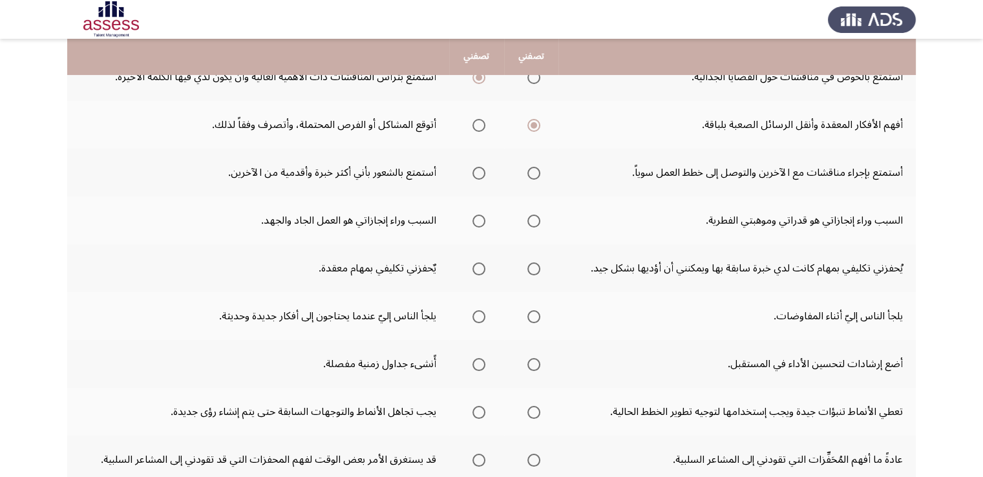
scroll to position [254, 0]
click at [531, 174] on span "Select an option" at bounding box center [533, 174] width 13 height 13
click at [531, 174] on input "Select an option" at bounding box center [533, 174] width 13 height 13
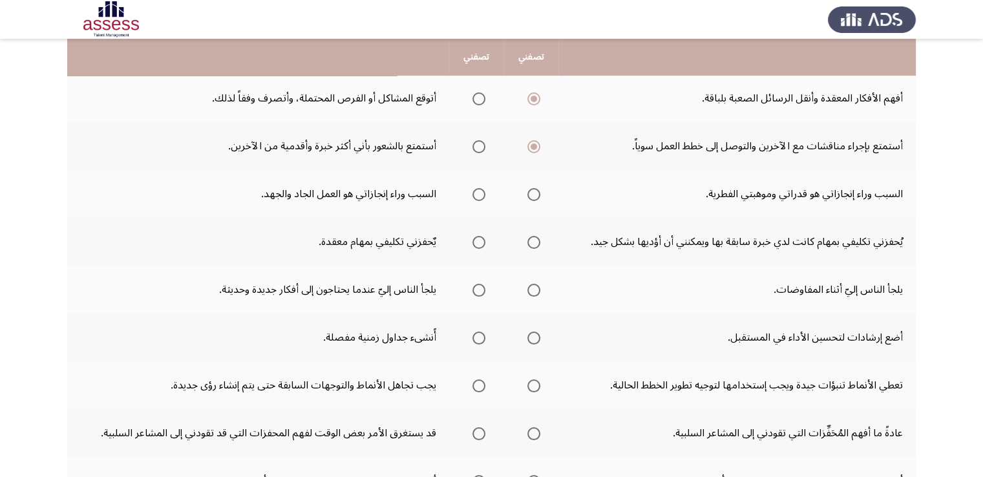
scroll to position [284, 0]
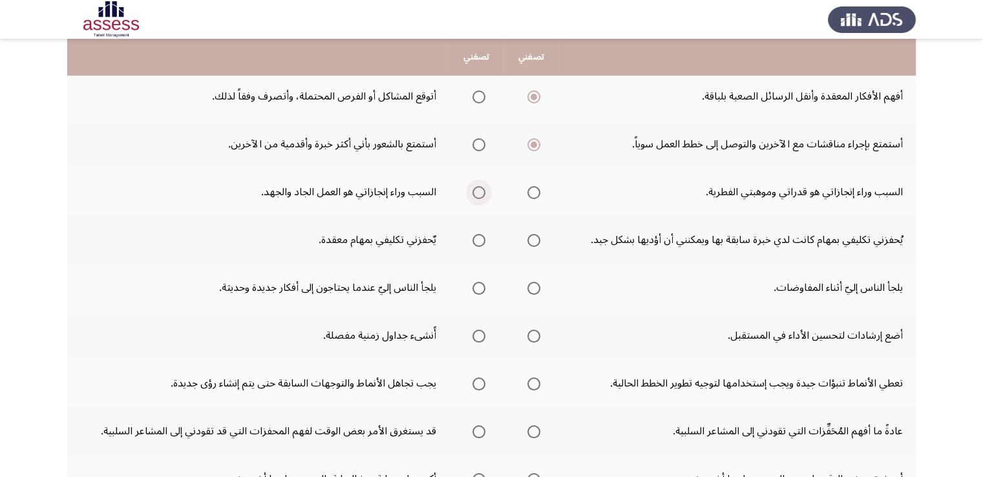
click at [481, 189] on span "Select an option" at bounding box center [478, 192] width 13 height 13
click at [481, 189] on input "Select an option" at bounding box center [478, 192] width 13 height 13
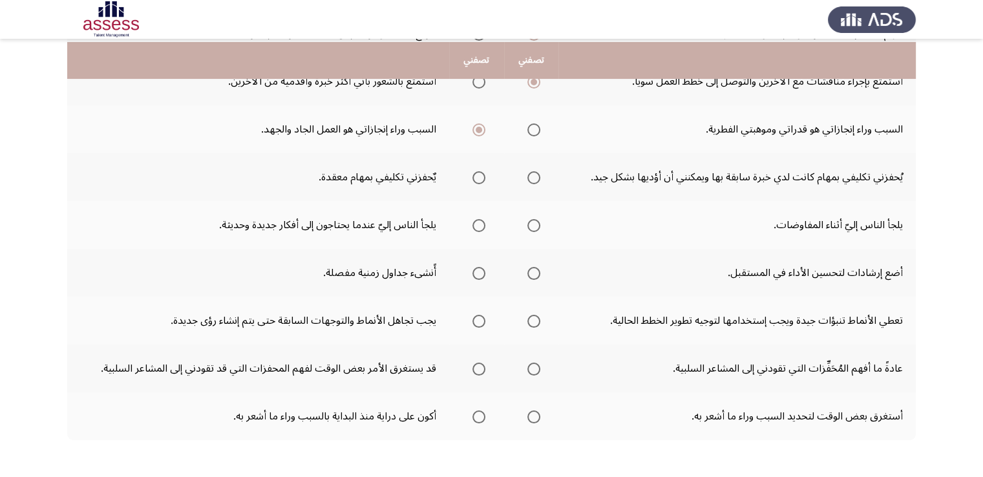
scroll to position [350, 0]
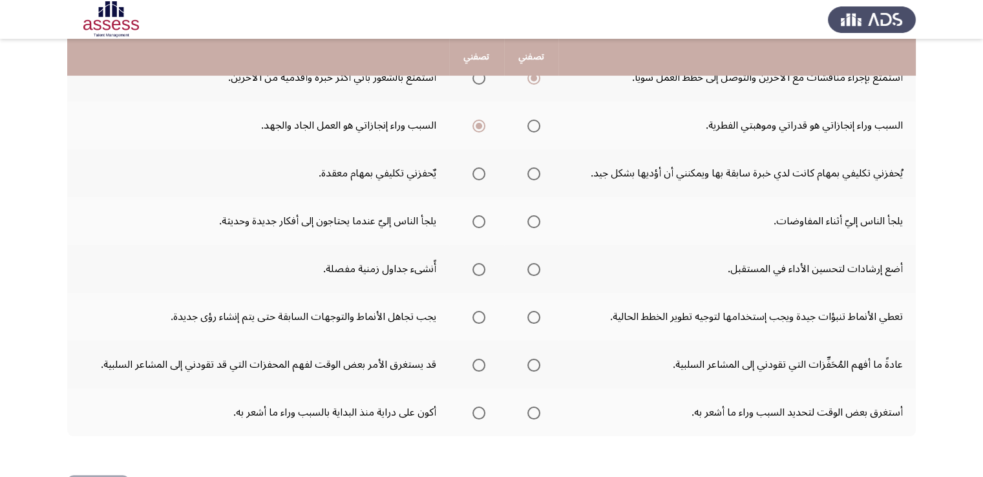
click at [535, 175] on span "Select an option" at bounding box center [533, 173] width 13 height 13
click at [535, 175] on input "Select an option" at bounding box center [533, 173] width 13 height 13
click at [473, 175] on span "Select an option" at bounding box center [478, 173] width 13 height 13
click at [473, 175] on input "Select an option" at bounding box center [478, 173] width 13 height 13
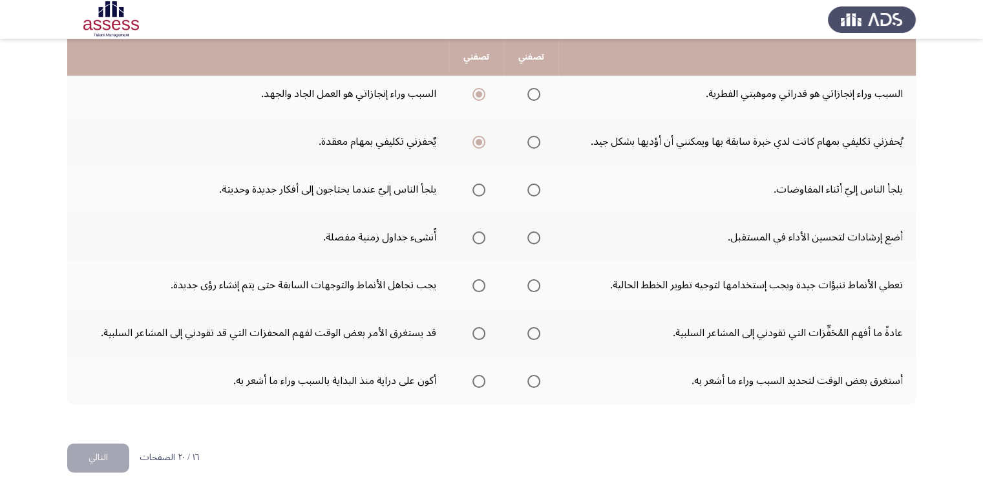
scroll to position [383, 0]
click at [476, 189] on span "Select an option" at bounding box center [478, 189] width 13 height 13
click at [476, 189] on input "Select an option" at bounding box center [478, 189] width 13 height 13
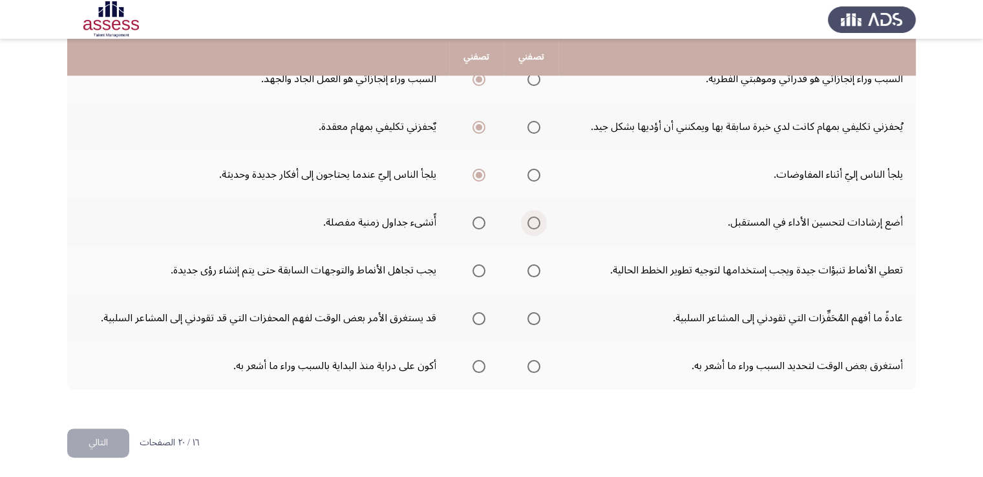
click at [532, 220] on span "Select an option" at bounding box center [533, 223] width 13 height 13
click at [532, 220] on input "Select an option" at bounding box center [533, 223] width 13 height 13
click at [529, 270] on span "Select an option" at bounding box center [533, 270] width 13 height 13
click at [529, 270] on input "Select an option" at bounding box center [533, 270] width 13 height 13
click at [535, 314] on span "Select an option" at bounding box center [533, 318] width 13 height 13
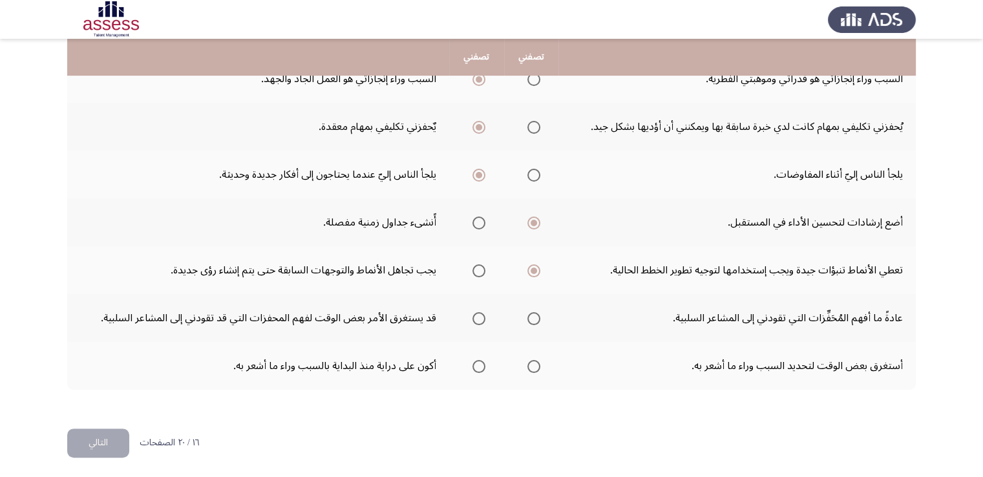
click at [535, 314] on input "Select an option" at bounding box center [533, 318] width 13 height 13
click at [478, 370] on mat-radio-group "Select an option" at bounding box center [476, 366] width 18 height 22
click at [533, 365] on span "Select an option" at bounding box center [533, 366] width 13 height 13
click at [533, 365] on input "Select an option" at bounding box center [533, 366] width 13 height 13
click at [473, 362] on span "Select an option" at bounding box center [478, 366] width 13 height 13
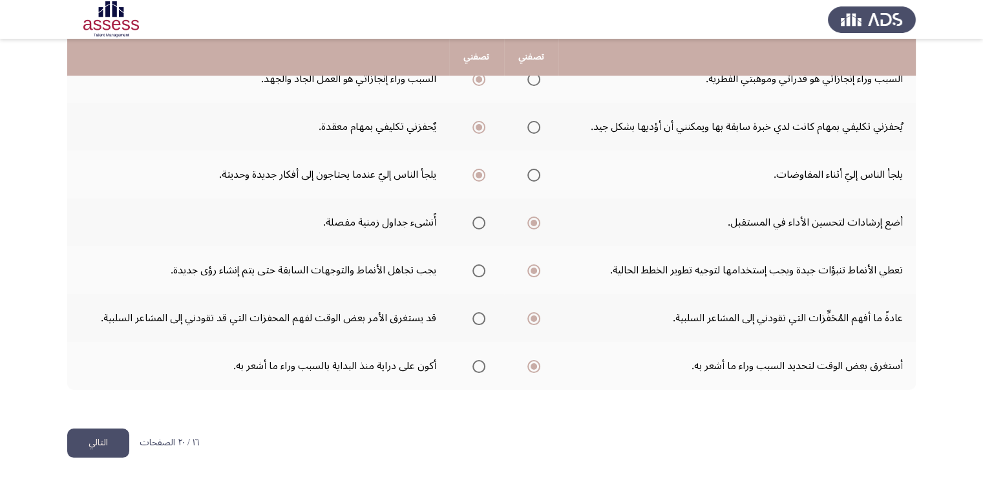
click at [473, 362] on input "Select an option" at bounding box center [478, 366] width 13 height 13
click at [476, 319] on span "Select an option" at bounding box center [478, 318] width 13 height 13
click at [476, 319] on input "Select an option" at bounding box center [478, 318] width 13 height 13
click at [535, 361] on span "Select an option" at bounding box center [533, 366] width 13 height 13
click at [535, 361] on input "Select an option" at bounding box center [533, 366] width 13 height 13
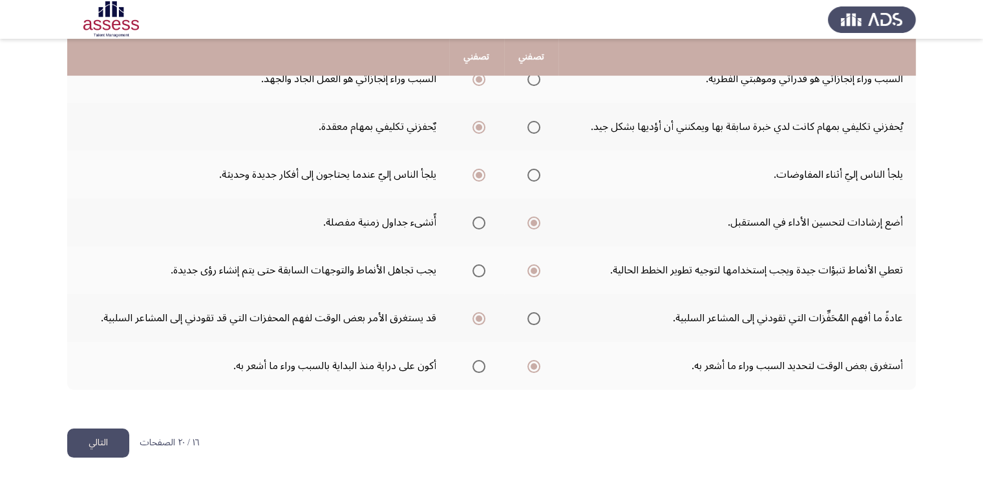
click at [96, 433] on button "التالي" at bounding box center [98, 443] width 62 height 29
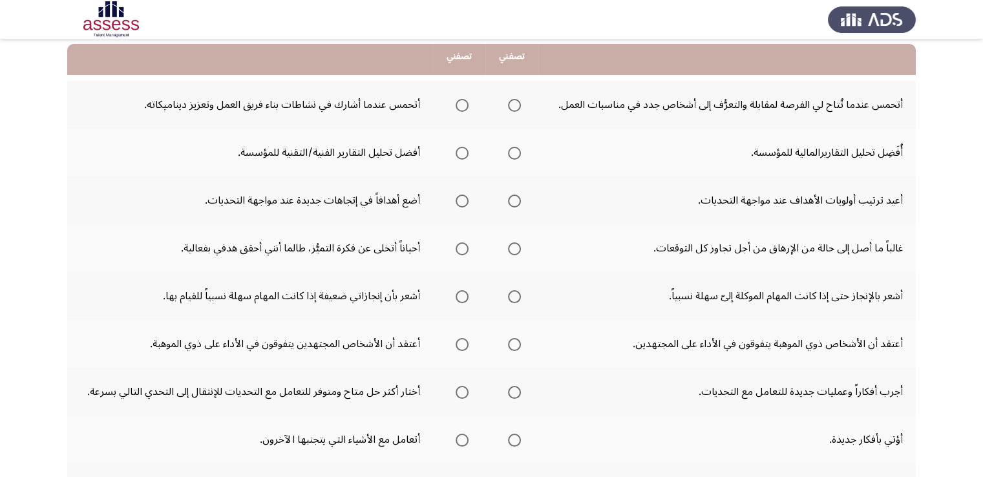
scroll to position [131, 0]
click at [465, 107] on span "Select an option" at bounding box center [462, 106] width 13 height 13
click at [465, 107] on input "Select an option" at bounding box center [462, 106] width 13 height 13
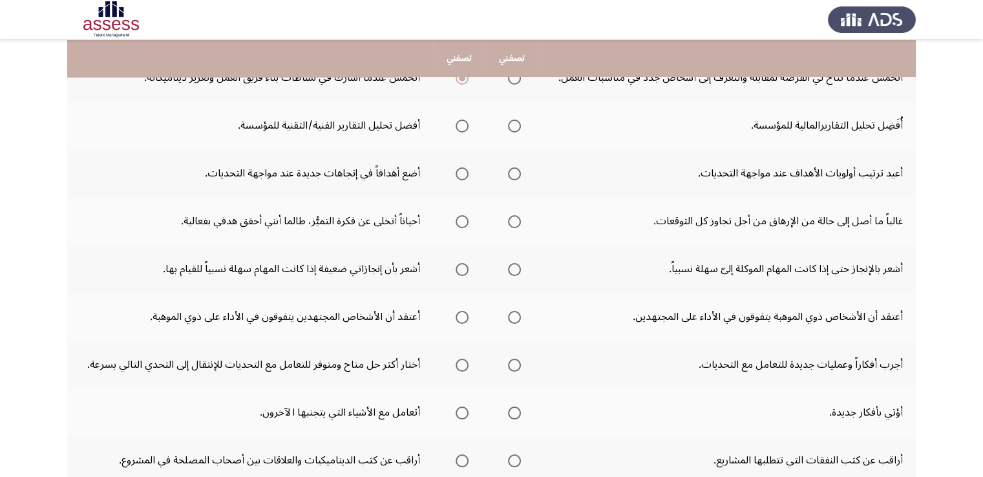
scroll to position [160, 0]
click at [461, 130] on span "Select an option" at bounding box center [462, 124] width 13 height 13
click at [461, 130] on input "Select an option" at bounding box center [462, 124] width 13 height 13
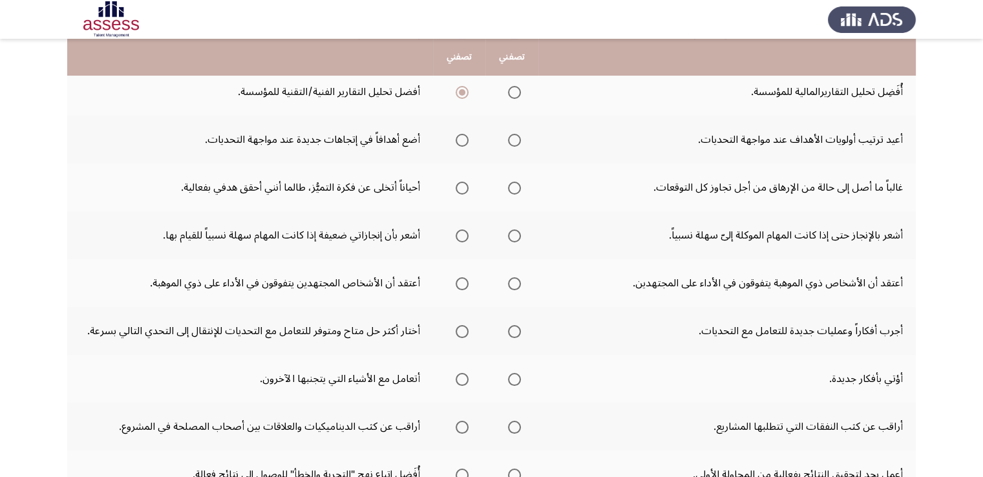
scroll to position [195, 0]
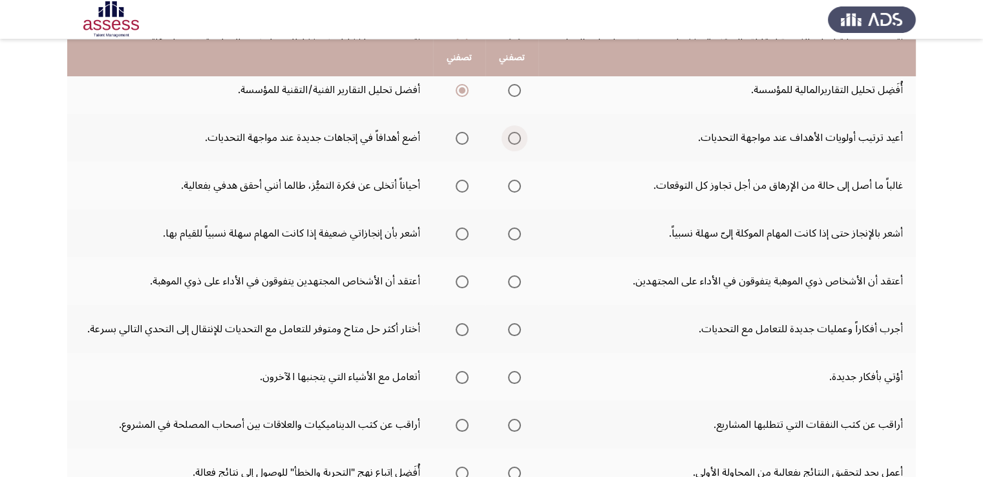
click at [516, 143] on span "Select an option" at bounding box center [514, 138] width 13 height 13
click at [516, 143] on input "Select an option" at bounding box center [514, 138] width 13 height 13
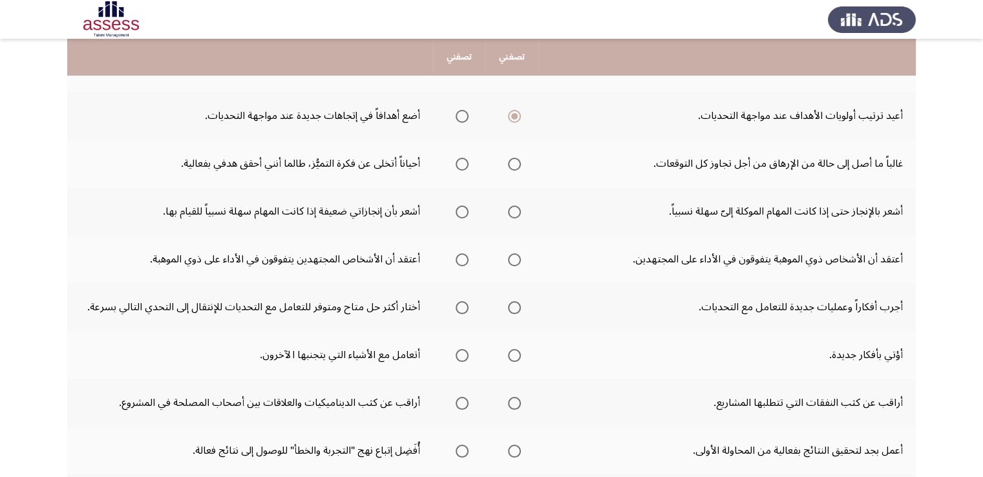
scroll to position [217, 0]
click at [460, 165] on span "Select an option" at bounding box center [462, 163] width 13 height 13
click at [460, 165] on input "Select an option" at bounding box center [462, 163] width 13 height 13
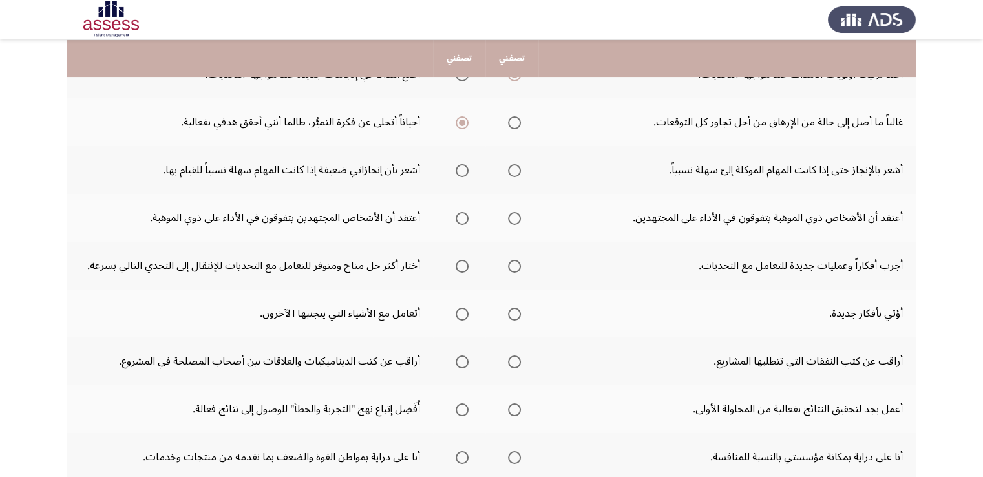
scroll to position [259, 0]
click at [460, 173] on span "Select an option" at bounding box center [462, 170] width 13 height 13
click at [460, 173] on input "Select an option" at bounding box center [462, 170] width 13 height 13
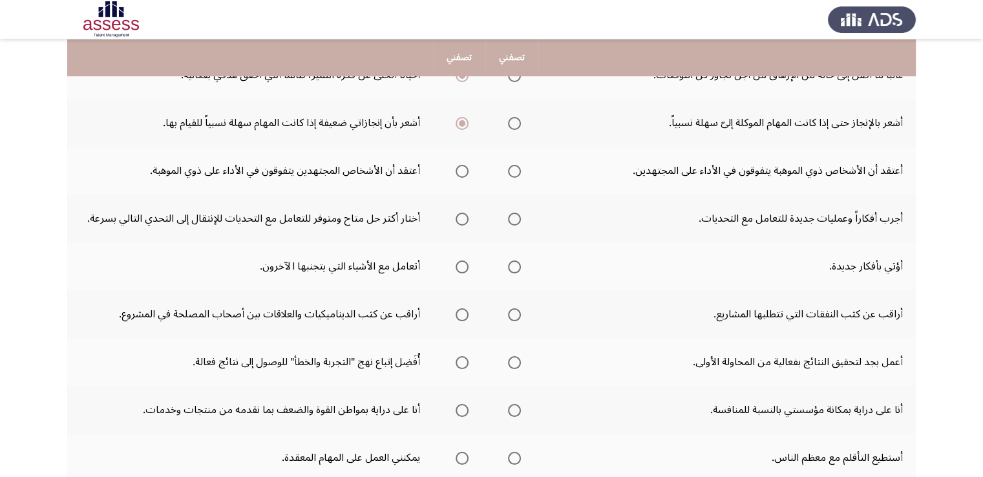
scroll to position [305, 0]
click at [461, 168] on span "Select an option" at bounding box center [462, 171] width 13 height 13
click at [461, 168] on input "Select an option" at bounding box center [462, 171] width 13 height 13
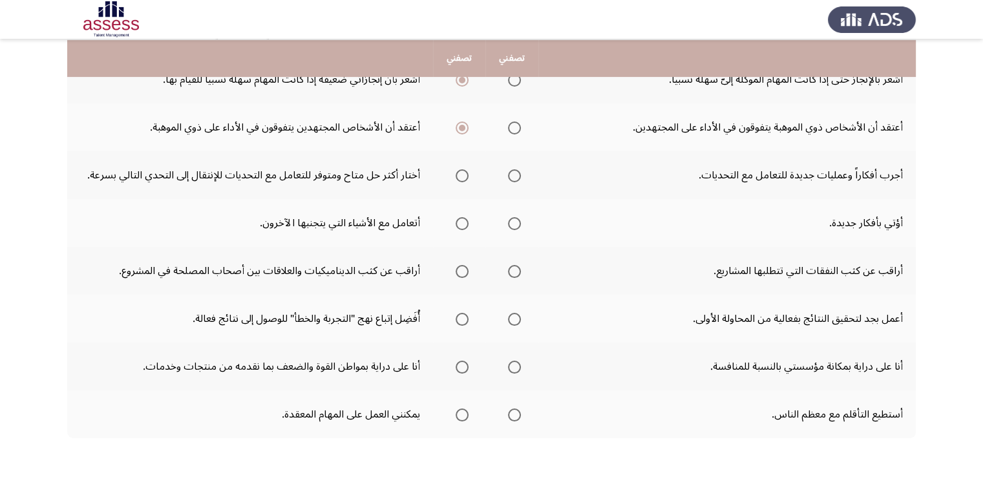
scroll to position [352, 0]
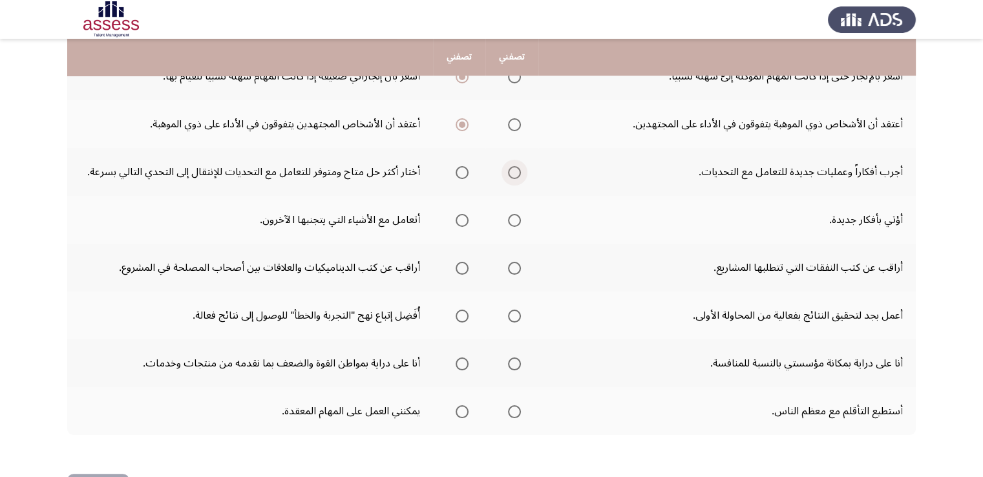
click at [513, 173] on span "Select an option" at bounding box center [514, 172] width 13 height 13
click at [513, 173] on input "Select an option" at bounding box center [514, 172] width 13 height 13
click at [511, 218] on span "Select an option" at bounding box center [514, 220] width 13 height 13
click at [511, 218] on input "Select an option" at bounding box center [514, 220] width 13 height 13
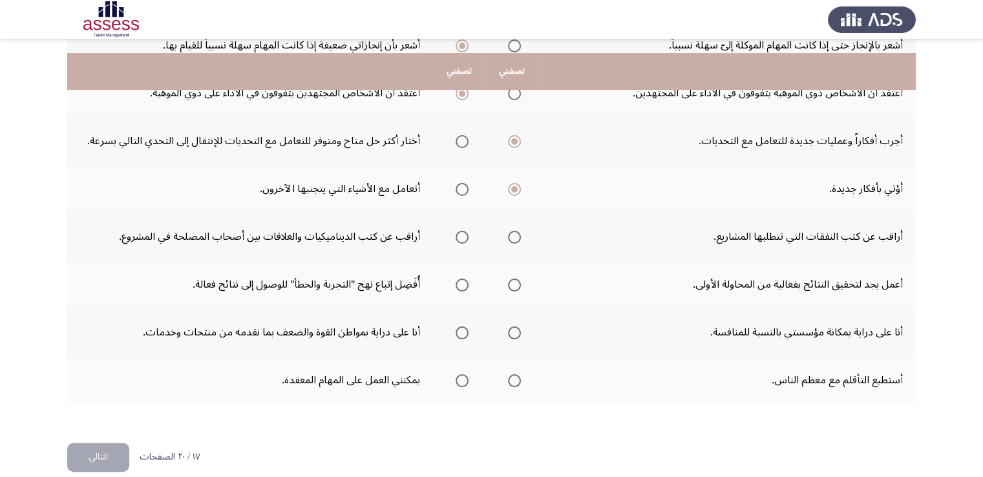
scroll to position [397, 0]
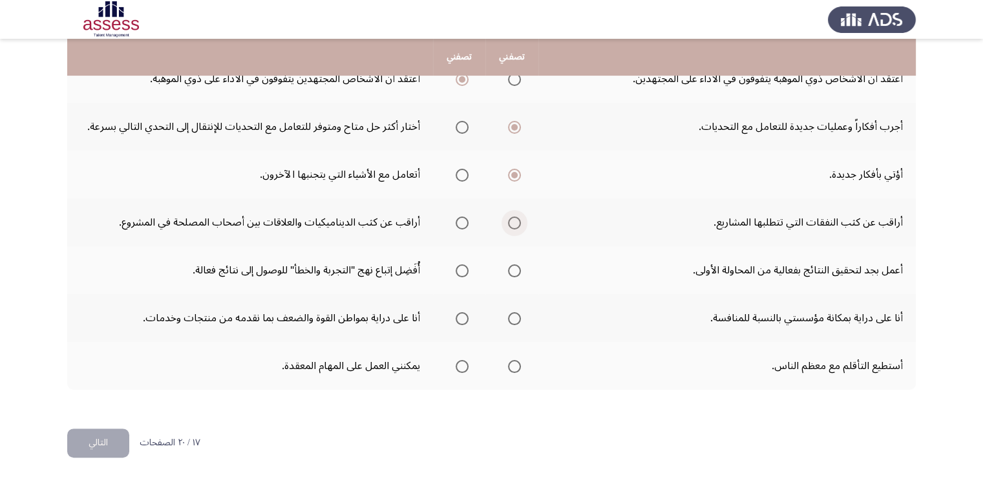
click at [512, 218] on span "Select an option" at bounding box center [514, 223] width 13 height 13
click at [512, 218] on input "Select an option" at bounding box center [514, 223] width 13 height 13
click at [517, 274] on mat-radio-group "Select an option" at bounding box center [512, 270] width 18 height 22
click at [514, 271] on span "Select an option" at bounding box center [514, 270] width 13 height 13
click at [514, 271] on input "Select an option" at bounding box center [514, 270] width 13 height 13
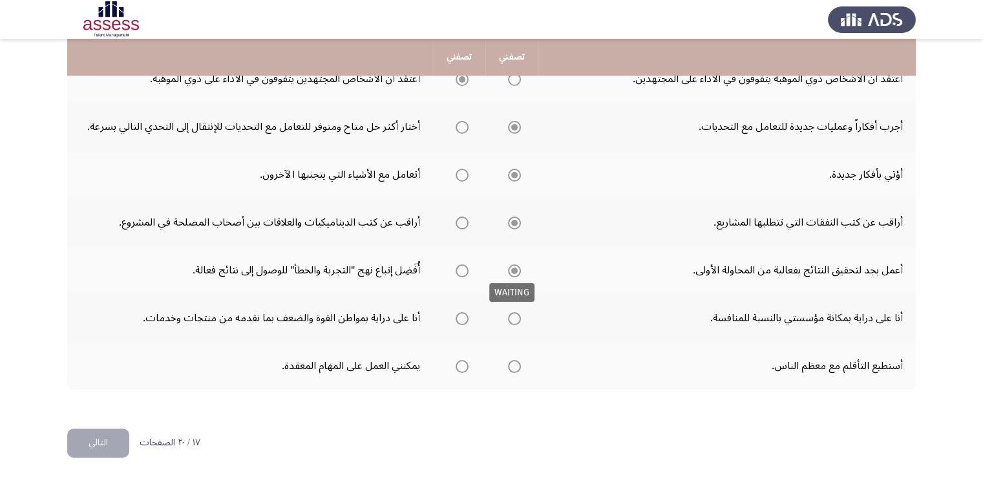
click at [514, 271] on span "Select an option" at bounding box center [514, 270] width 13 height 13
click at [464, 317] on span "Select an option" at bounding box center [462, 318] width 13 height 13
click at [464, 317] on input "Select an option" at bounding box center [462, 318] width 13 height 13
click at [461, 363] on span "Select an option" at bounding box center [462, 366] width 13 height 13
click at [461, 363] on input "Select an option" at bounding box center [462, 366] width 13 height 13
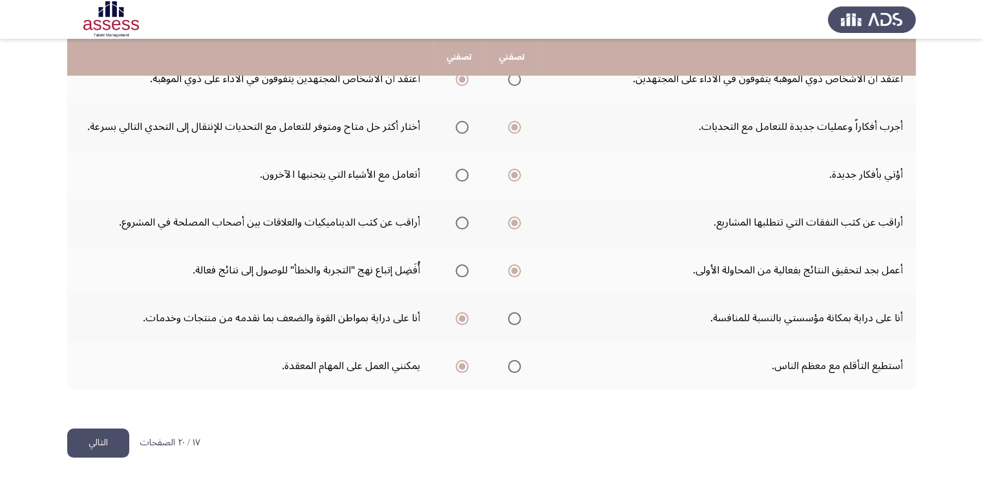
click at [110, 435] on button "التالي" at bounding box center [98, 443] width 62 height 29
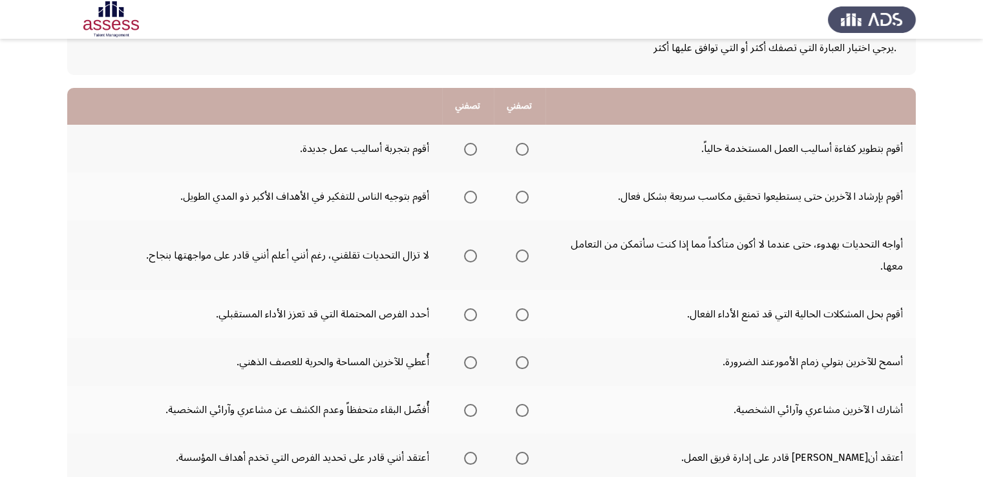
scroll to position [89, 0]
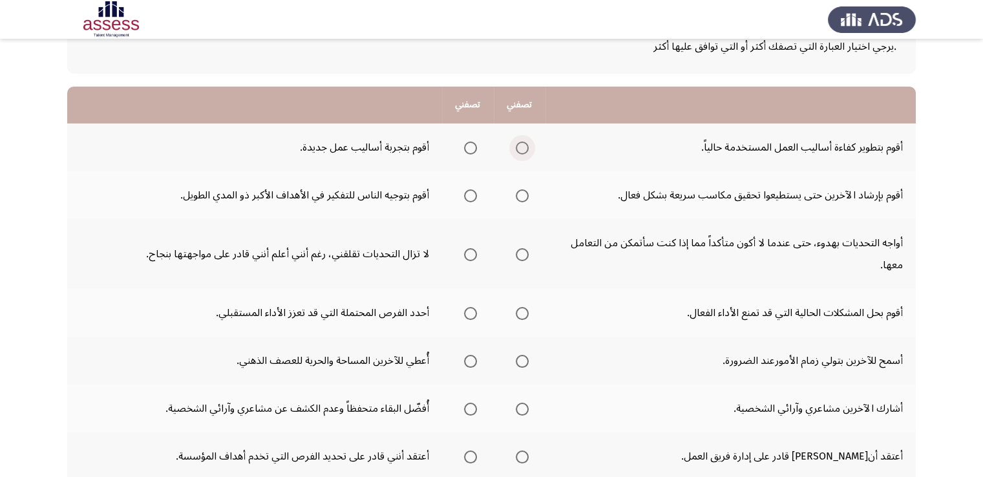
click at [525, 150] on span "Select an option" at bounding box center [522, 148] width 13 height 13
click at [525, 150] on input "Select an option" at bounding box center [522, 148] width 13 height 13
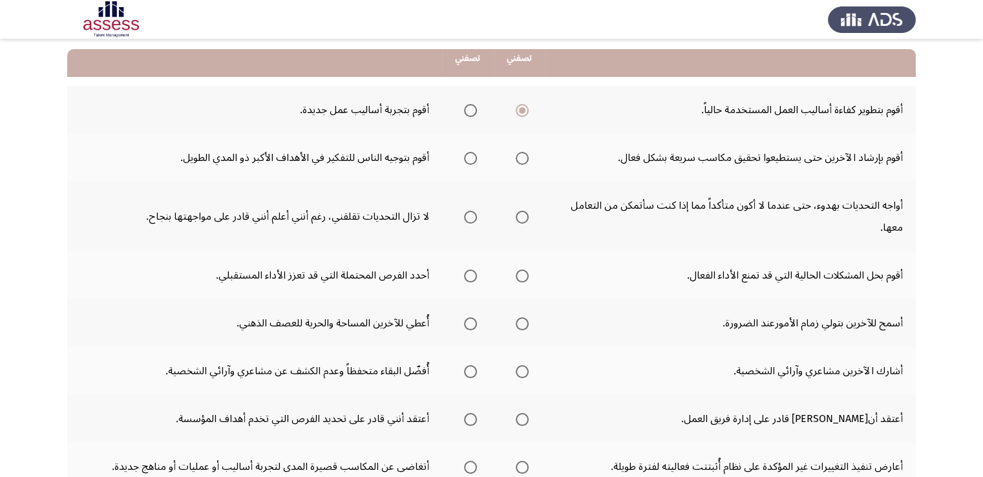
scroll to position [127, 0]
click at [471, 151] on span "Select an option" at bounding box center [470, 157] width 13 height 13
click at [471, 151] on input "Select an option" at bounding box center [470, 157] width 13 height 13
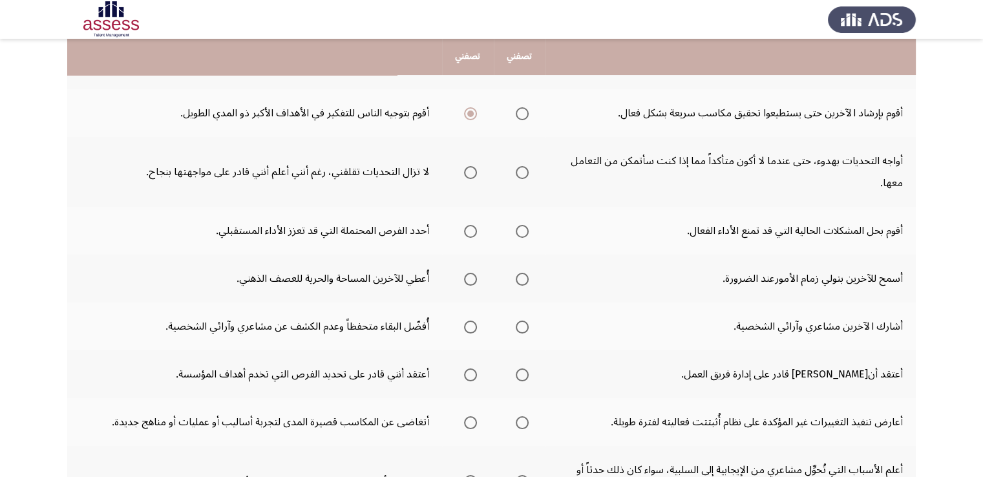
scroll to position [173, 0]
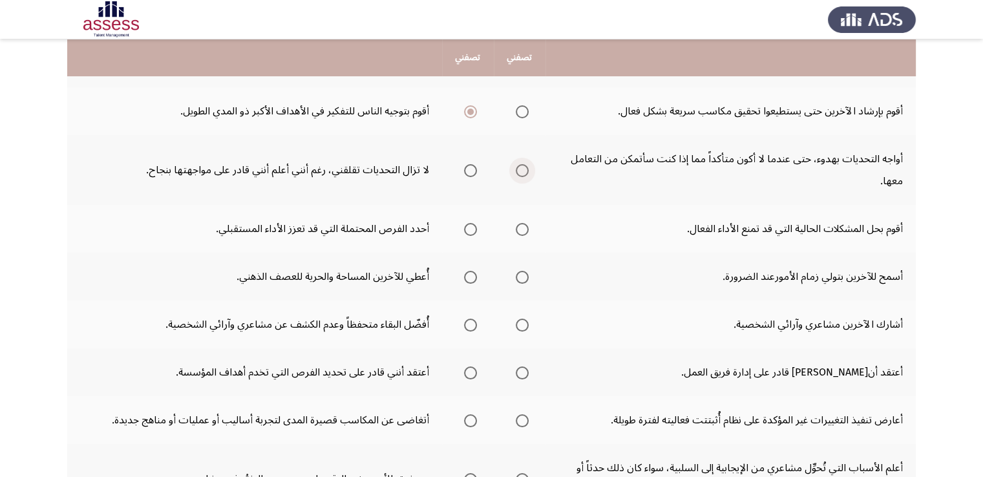
click at [523, 174] on span "Select an option" at bounding box center [522, 170] width 13 height 13
click at [523, 174] on input "Select an option" at bounding box center [522, 170] width 13 height 13
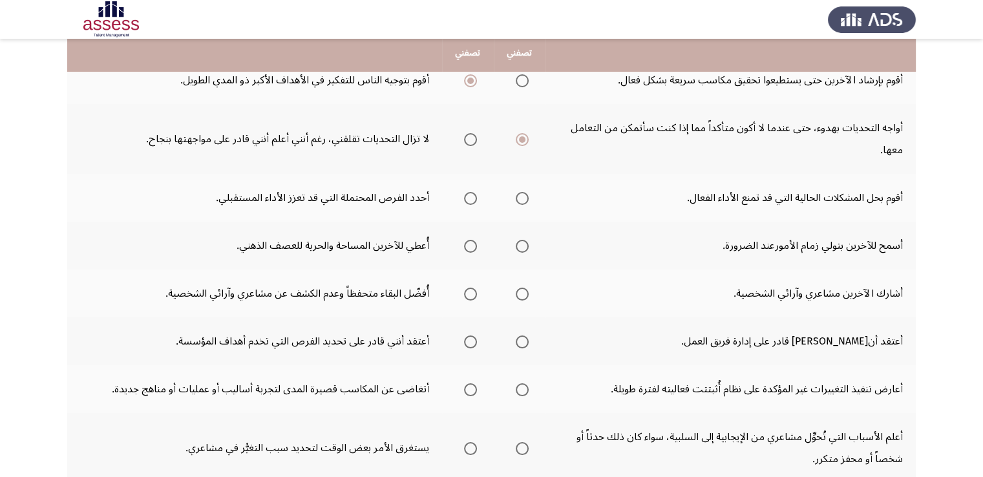
scroll to position [196, 0]
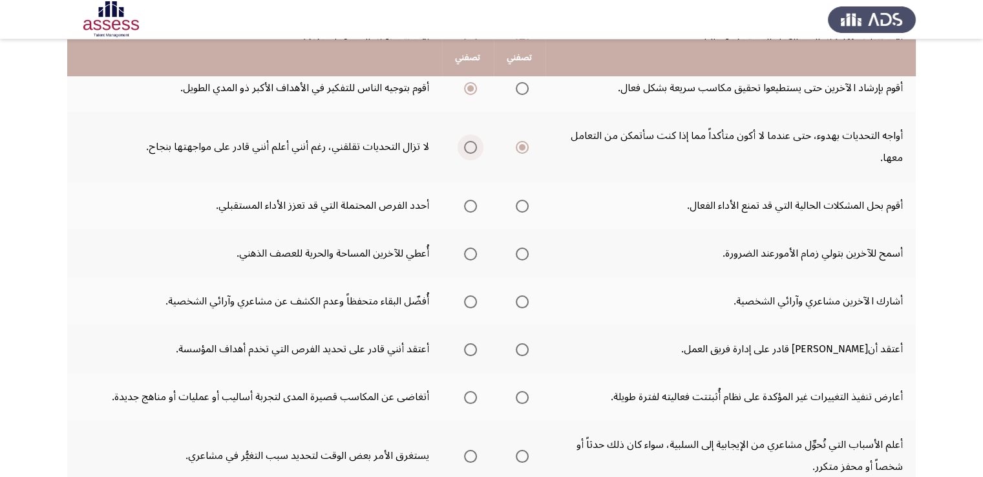
click at [469, 147] on span "Select an option" at bounding box center [470, 147] width 13 height 13
click at [469, 147] on input "Select an option" at bounding box center [470, 147] width 13 height 13
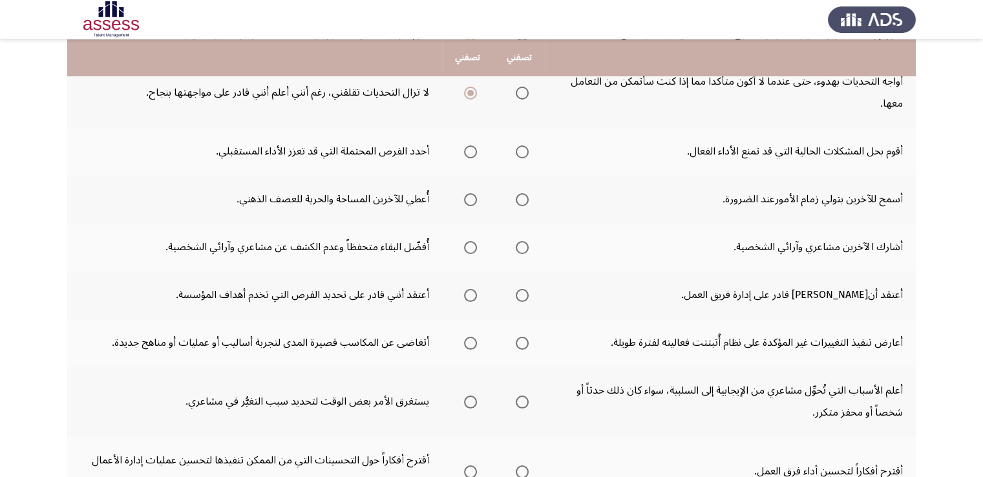
scroll to position [252, 0]
click at [520, 153] on span "Select an option" at bounding box center [522, 150] width 13 height 13
click at [520, 153] on input "Select an option" at bounding box center [522, 150] width 13 height 13
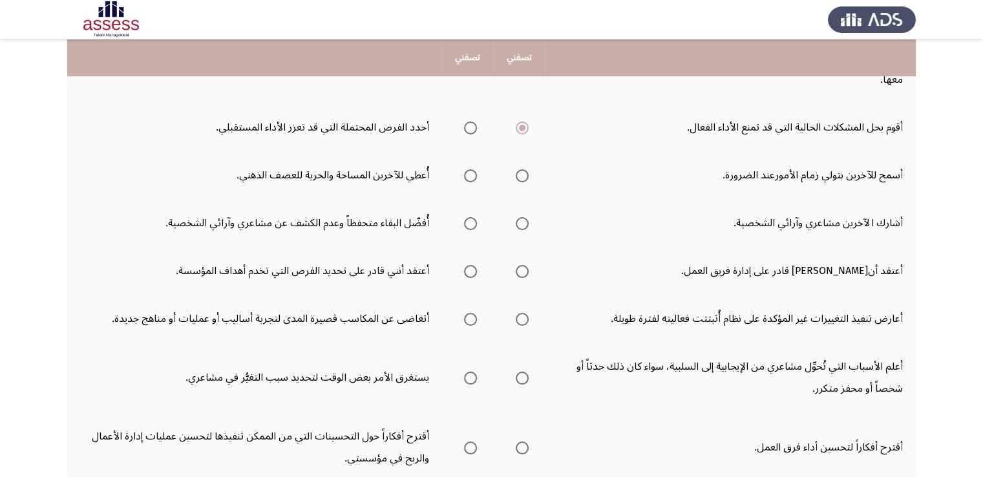
scroll to position [277, 0]
click at [518, 170] on span "Select an option" at bounding box center [522, 173] width 13 height 13
click at [518, 170] on input "Select an option" at bounding box center [522, 173] width 13 height 13
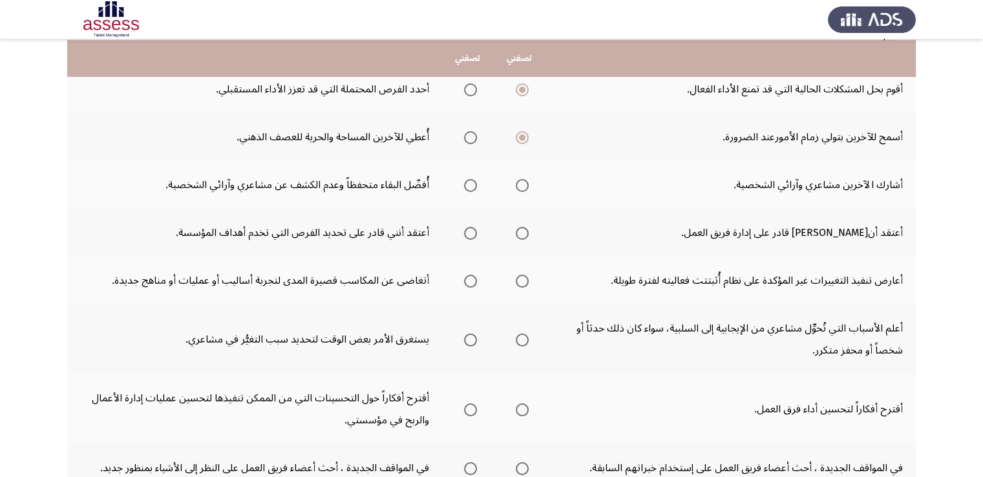
scroll to position [314, 0]
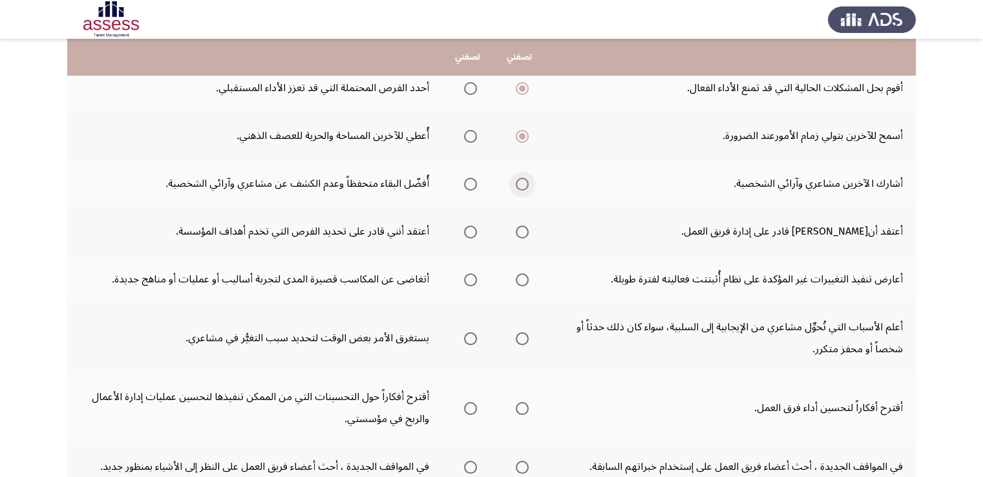
click at [525, 181] on span "Select an option" at bounding box center [522, 184] width 13 height 13
click at [525, 181] on input "Select an option" at bounding box center [522, 184] width 13 height 13
click at [524, 231] on span "Select an option" at bounding box center [522, 232] width 13 height 13
click at [524, 231] on input "Select an option" at bounding box center [522, 232] width 13 height 13
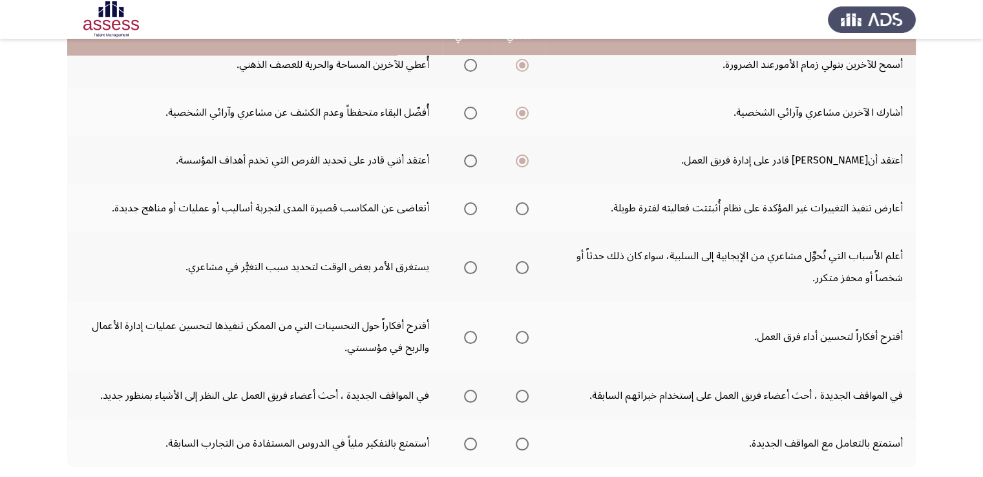
scroll to position [388, 0]
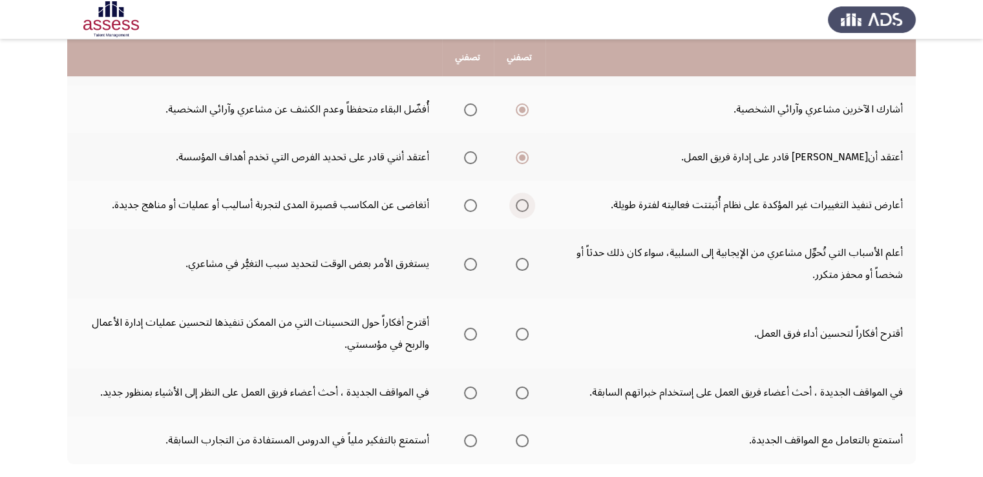
click at [521, 199] on span "Select an option" at bounding box center [522, 205] width 13 height 13
click at [521, 199] on input "Select an option" at bounding box center [522, 205] width 13 height 13
click at [755, 206] on td "أعارض تنفيذ التغييرات غير المؤكدة على نظام أُثبتتت فعاليته لفترة طويلة." at bounding box center [730, 205] width 370 height 48
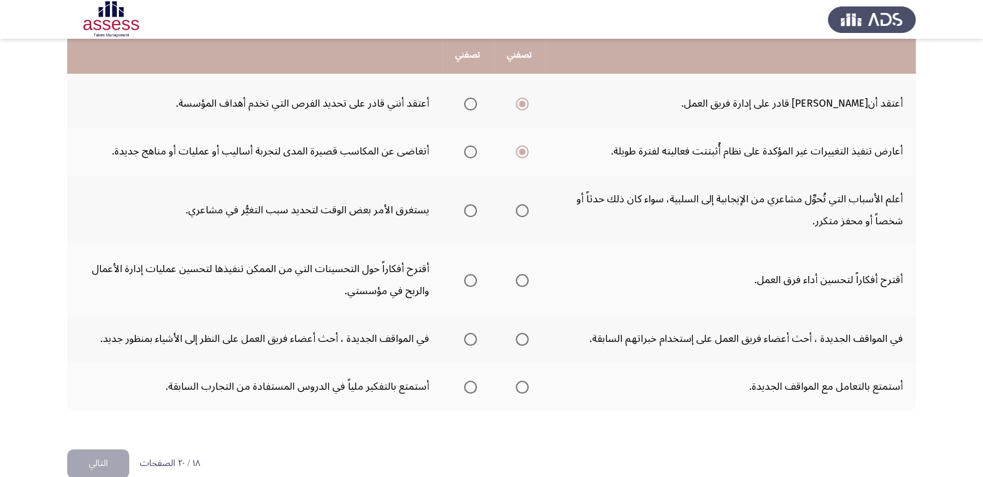
scroll to position [462, 0]
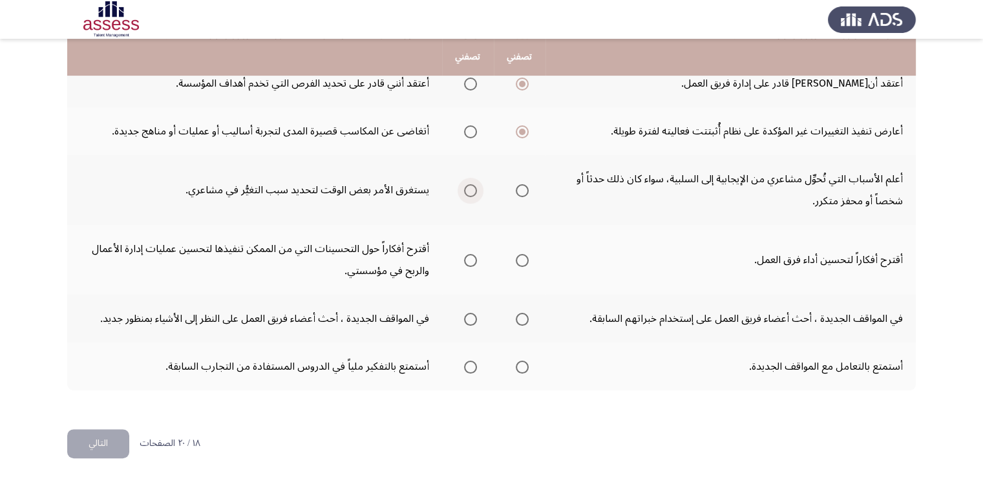
click at [473, 191] on span "Select an option" at bounding box center [470, 190] width 13 height 13
click at [473, 191] on input "Select an option" at bounding box center [470, 190] width 13 height 13
click at [878, 270] on td "أقترح أفكاراً لتحسين أداء فرق العمل." at bounding box center [730, 260] width 370 height 70
click at [840, 276] on td "أقترح أفكاراً لتحسين أداء فرق العمل." at bounding box center [730, 260] width 370 height 70
click at [467, 260] on span "Select an option" at bounding box center [470, 260] width 13 height 13
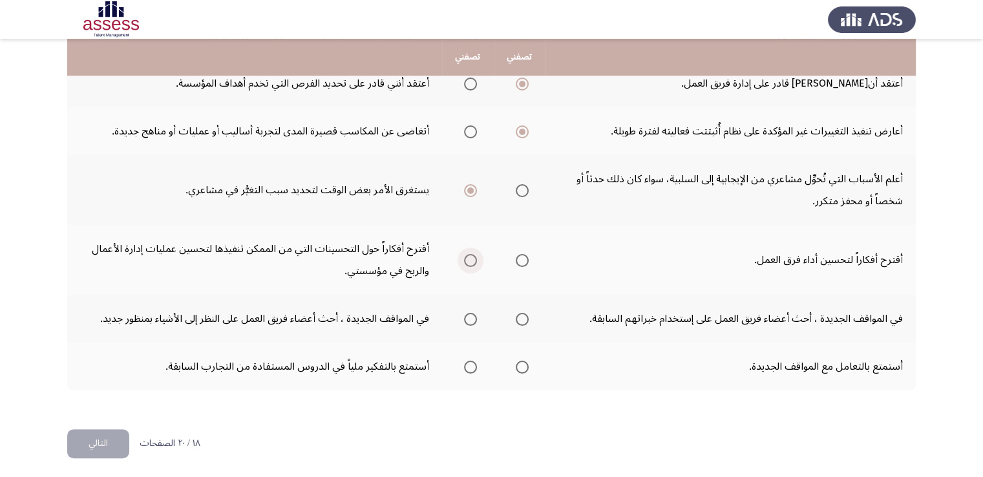
click at [467, 260] on input "Select an option" at bounding box center [470, 260] width 13 height 13
click at [523, 318] on span "Select an option" at bounding box center [522, 319] width 13 height 13
click at [523, 318] on input "Select an option" at bounding box center [522, 319] width 13 height 13
click at [518, 365] on span "Select an option" at bounding box center [522, 367] width 13 height 13
click at [518, 365] on input "Select an option" at bounding box center [522, 367] width 13 height 13
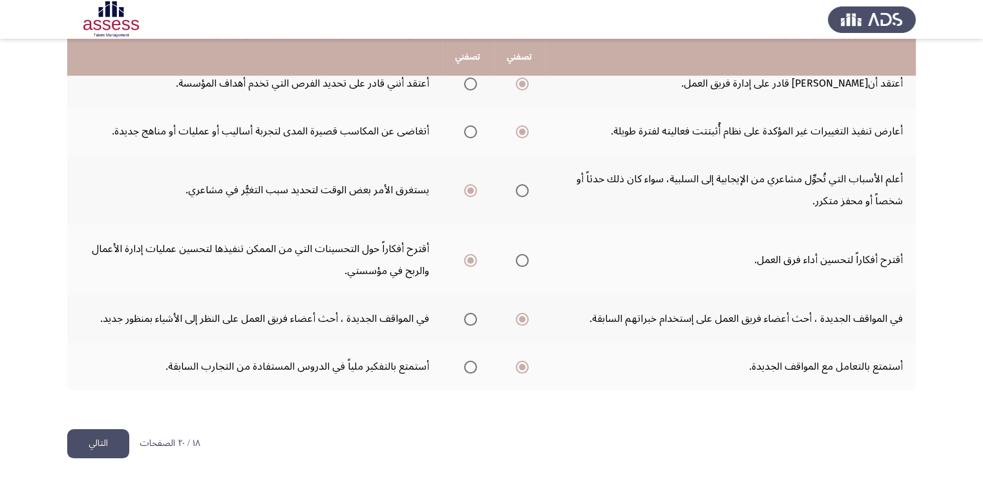
click at [100, 442] on button "التالي" at bounding box center [98, 443] width 62 height 29
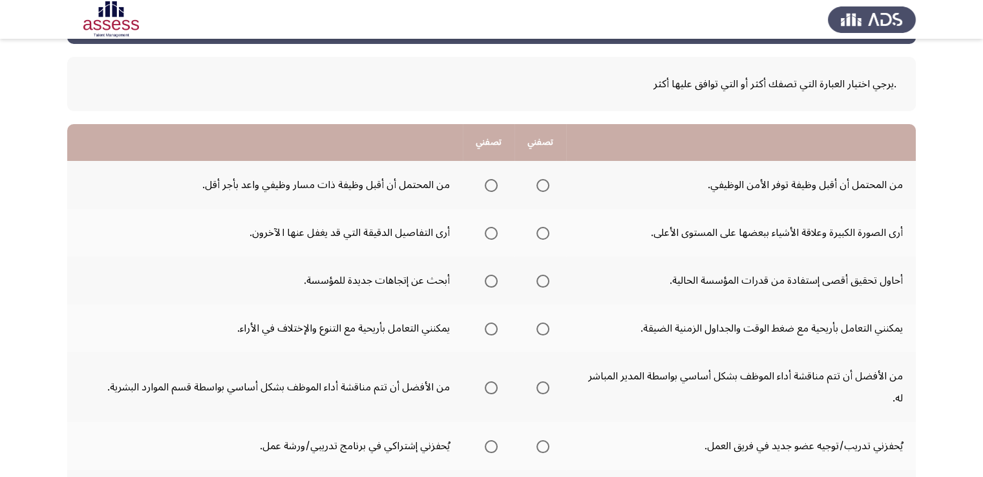
scroll to position [74, 0]
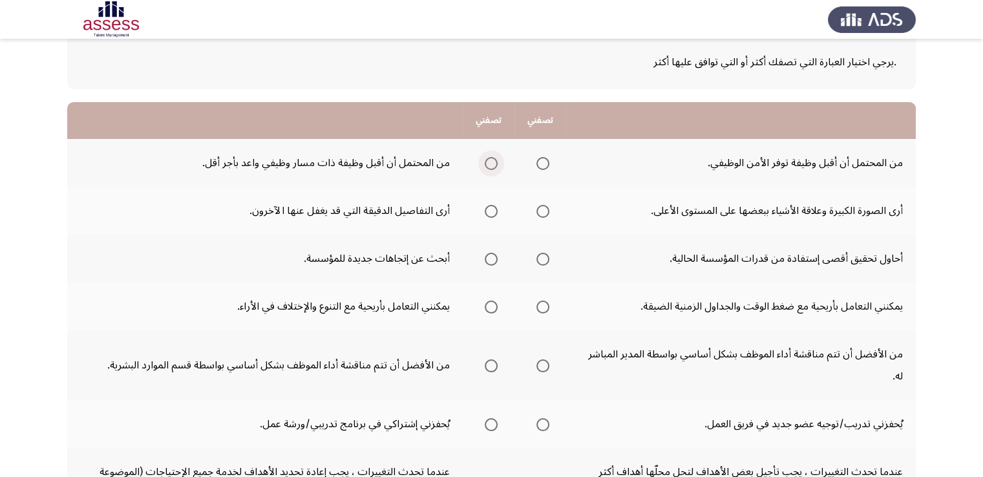
click at [491, 164] on span "Select an option" at bounding box center [491, 163] width 13 height 13
click at [491, 164] on input "Select an option" at bounding box center [491, 163] width 13 height 13
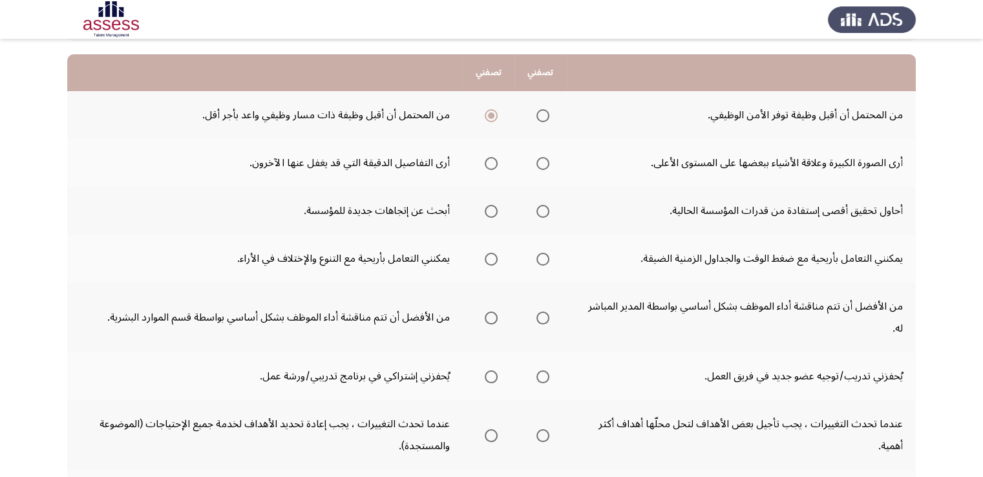
scroll to position [123, 0]
click at [485, 164] on span "Select an option" at bounding box center [491, 162] width 13 height 13
click at [485, 164] on input "Select an option" at bounding box center [491, 162] width 13 height 13
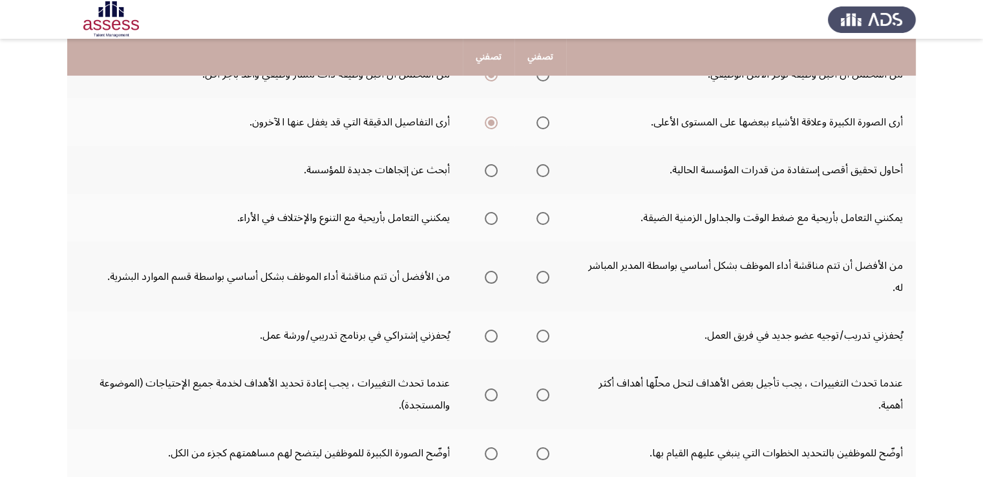
scroll to position [164, 0]
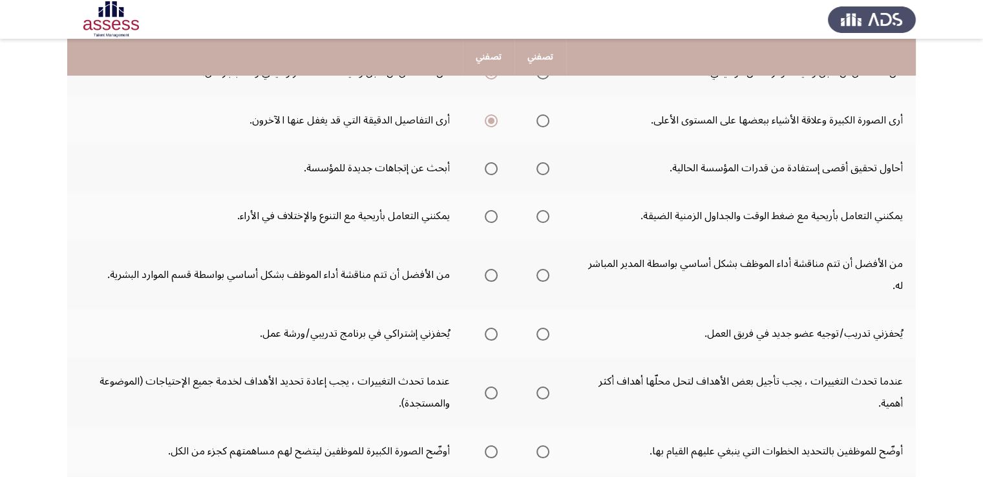
click at [539, 171] on span "Select an option" at bounding box center [542, 168] width 13 height 13
click at [539, 171] on input "Select an option" at bounding box center [542, 168] width 13 height 13
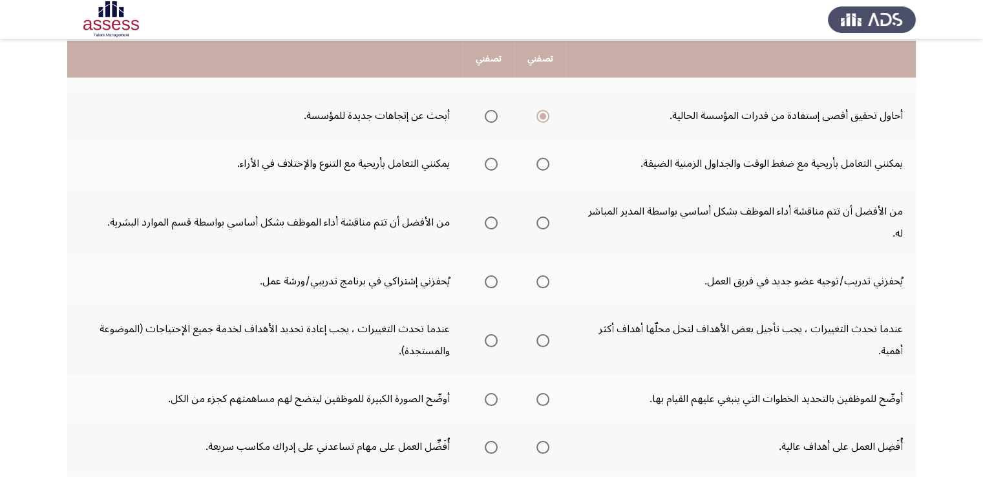
scroll to position [218, 0]
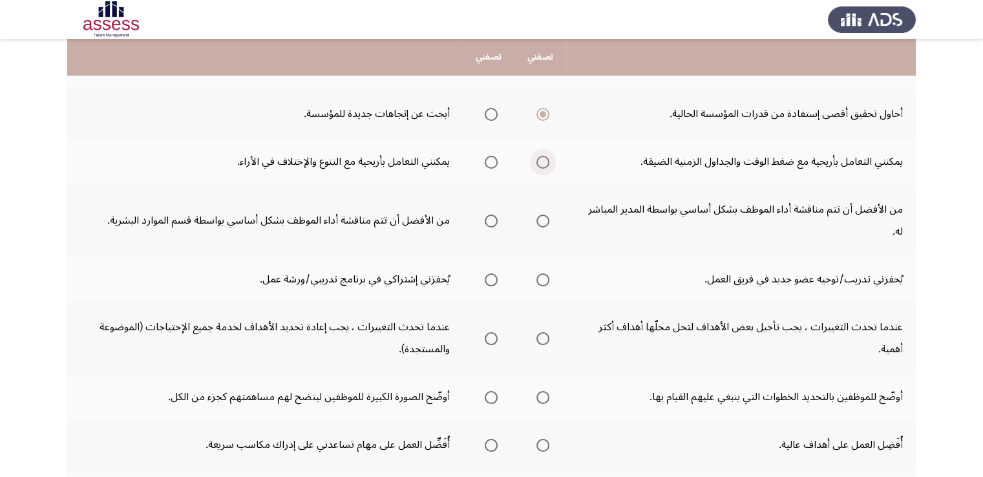
click at [540, 161] on span "Select an option" at bounding box center [542, 162] width 13 height 13
click at [540, 161] on input "Select an option" at bounding box center [542, 162] width 13 height 13
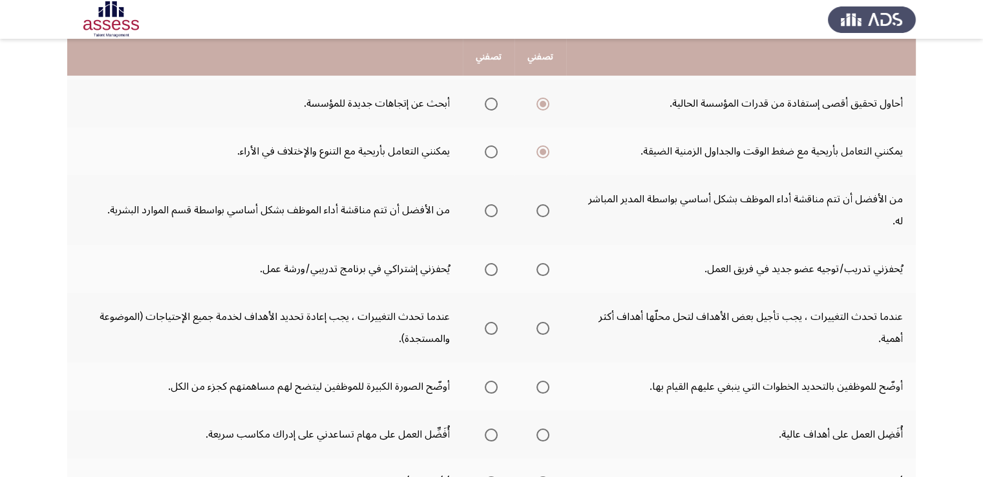
scroll to position [233, 0]
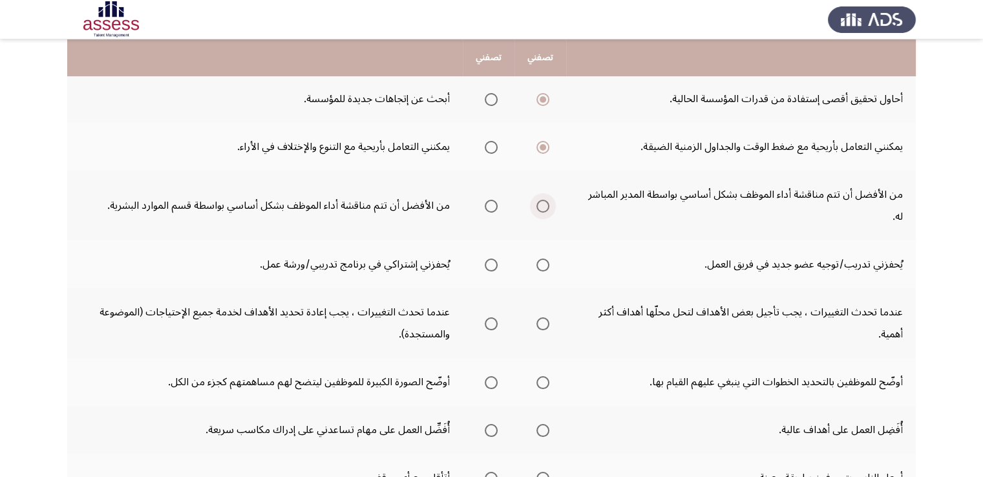
click at [541, 200] on span "Select an option" at bounding box center [542, 206] width 13 height 13
click at [541, 200] on input "Select an option" at bounding box center [542, 206] width 13 height 13
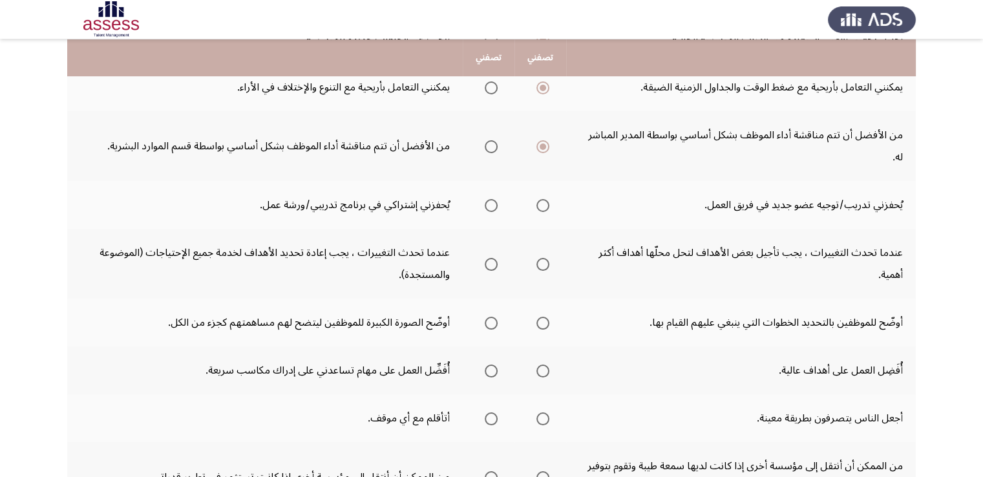
scroll to position [297, 0]
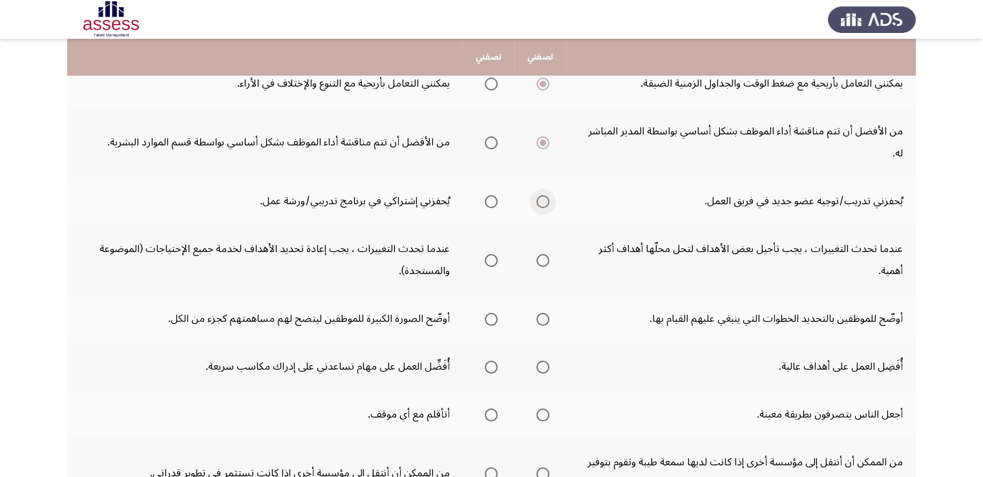
click at [539, 195] on span "Select an option" at bounding box center [542, 201] width 13 height 13
click at [539, 195] on input "Select an option" at bounding box center [542, 201] width 13 height 13
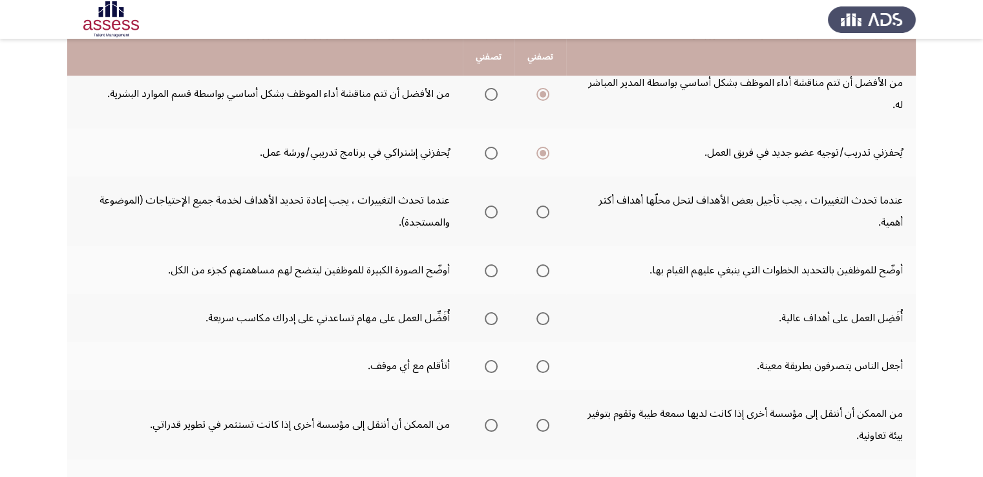
scroll to position [350, 0]
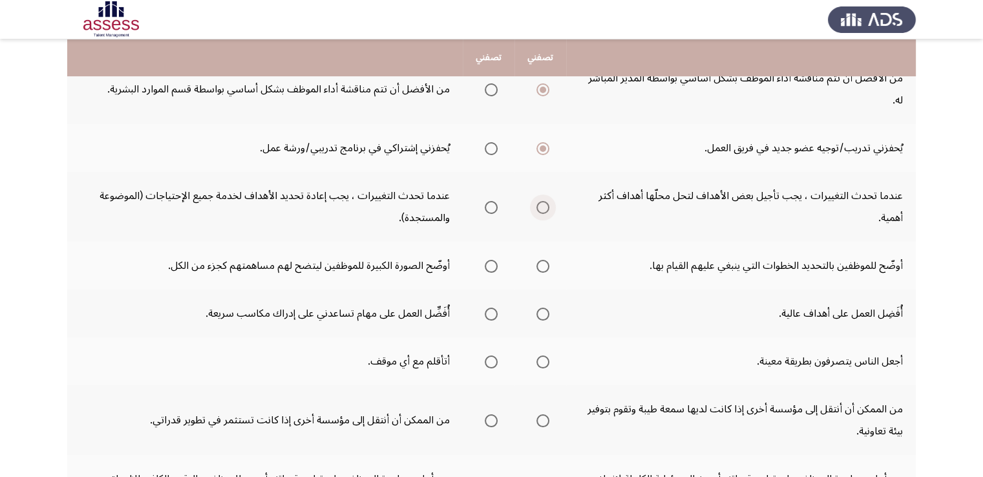
click at [538, 201] on span "Select an option" at bounding box center [542, 207] width 13 height 13
click at [538, 201] on input "Select an option" at bounding box center [542, 207] width 13 height 13
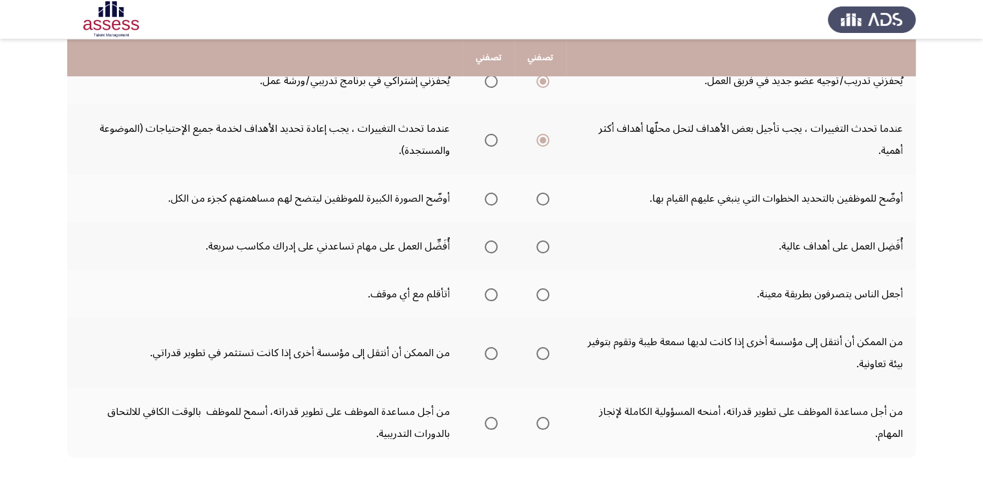
scroll to position [419, 0]
click at [487, 191] on span "Select an option" at bounding box center [491, 197] width 13 height 13
click at [487, 191] on input "Select an option" at bounding box center [491, 197] width 13 height 13
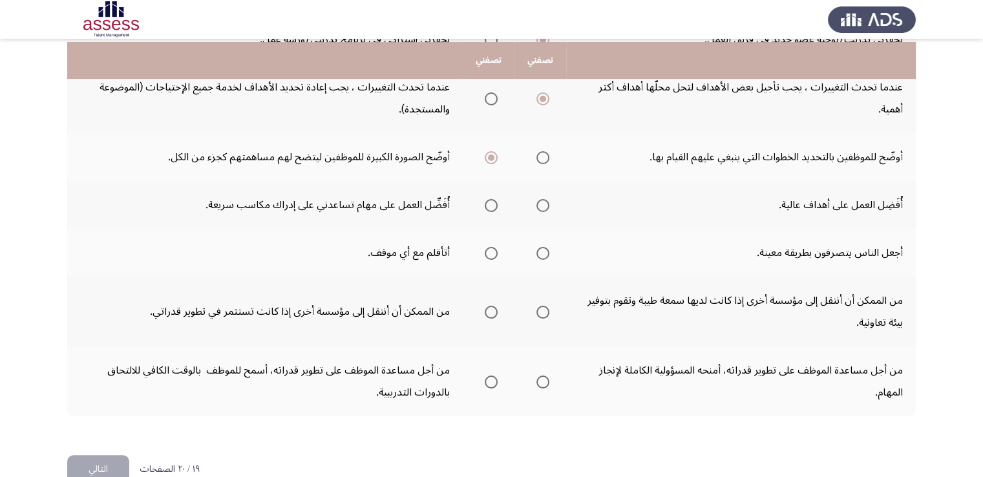
scroll to position [462, 0]
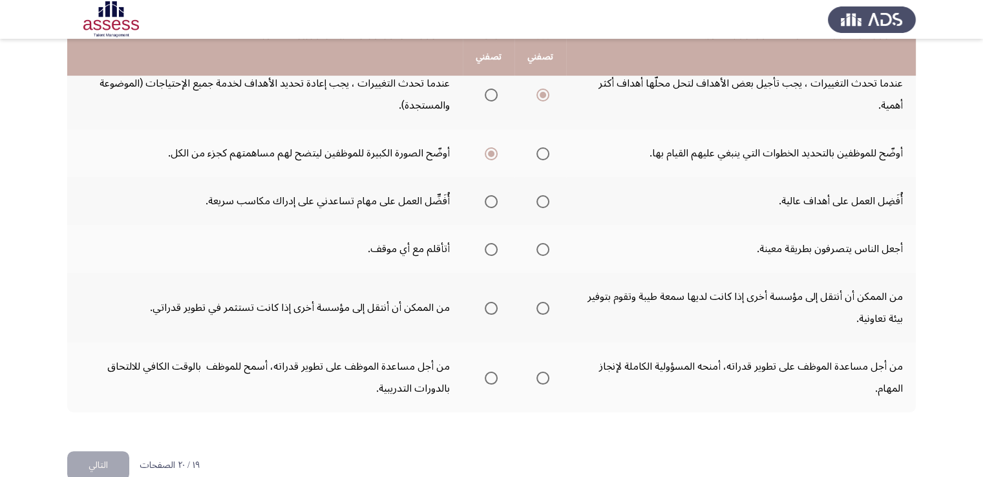
click at [540, 190] on mat-radio-group "Select an option" at bounding box center [540, 201] width 18 height 22
click at [540, 195] on span "Select an option" at bounding box center [542, 201] width 13 height 13
click at [540, 195] on input "Select an option" at bounding box center [542, 201] width 13 height 13
click at [533, 243] on label "Select an option" at bounding box center [540, 249] width 18 height 13
click at [536, 243] on input "Select an option" at bounding box center [542, 249] width 13 height 13
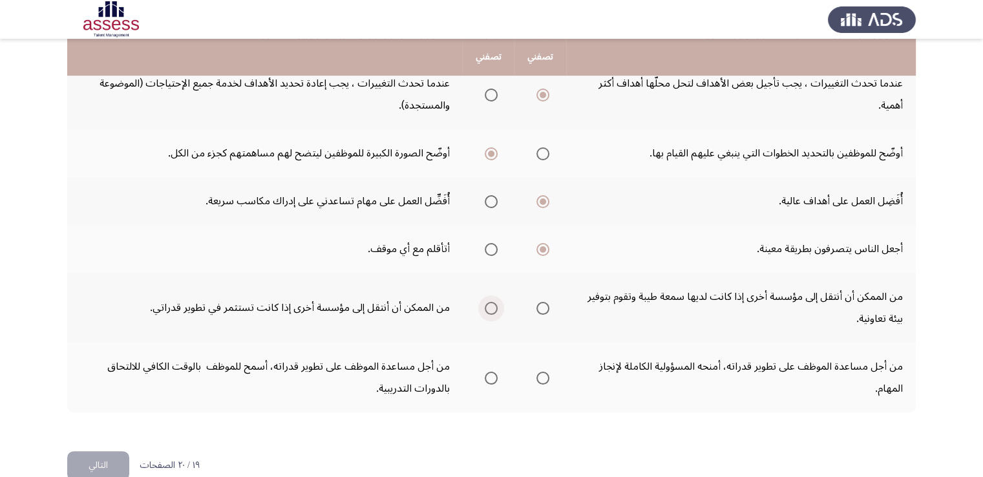
click at [491, 302] on span "Select an option" at bounding box center [491, 308] width 13 height 13
click at [491, 302] on input "Select an option" at bounding box center [491, 308] width 13 height 13
click at [538, 372] on span "Select an option" at bounding box center [542, 378] width 13 height 13
click at [538, 372] on input "Select an option" at bounding box center [542, 378] width 13 height 13
click at [112, 451] on button "التالي" at bounding box center [98, 465] width 62 height 29
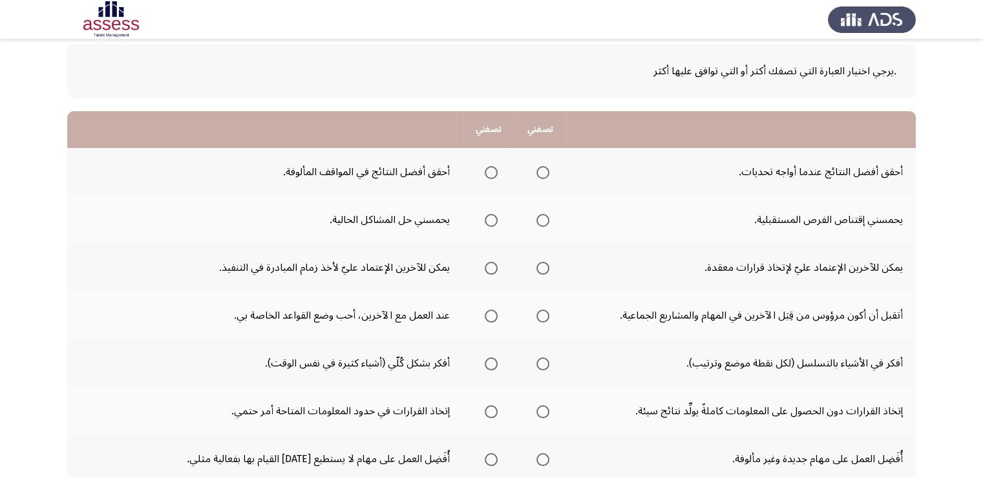
scroll to position [70, 0]
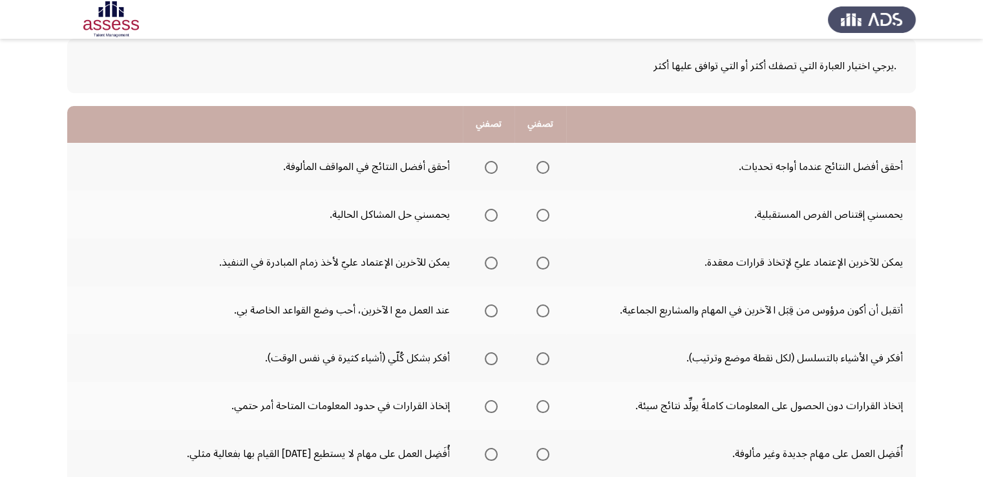
click at [537, 158] on mat-radio-group "Select an option" at bounding box center [540, 167] width 18 height 22
click at [545, 170] on span "Select an option" at bounding box center [542, 167] width 13 height 13
click at [545, 170] on input "Select an option" at bounding box center [542, 167] width 13 height 13
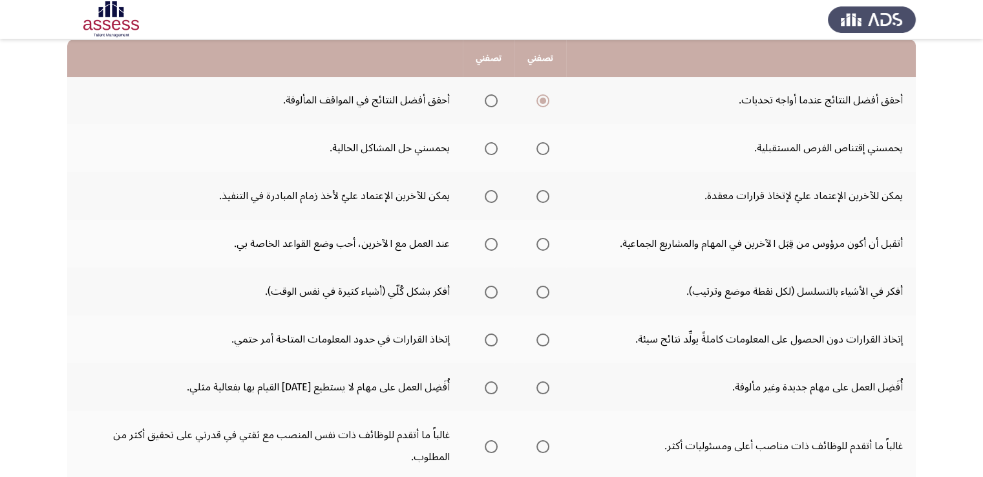
scroll to position [137, 0]
click at [489, 143] on span "Select an option" at bounding box center [491, 148] width 13 height 13
click at [489, 143] on input "Select an option" at bounding box center [491, 148] width 13 height 13
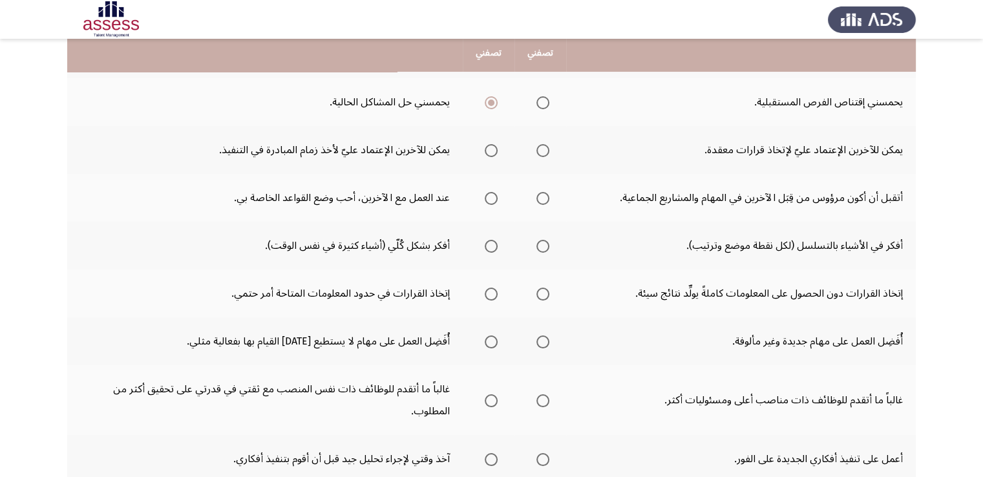
scroll to position [185, 0]
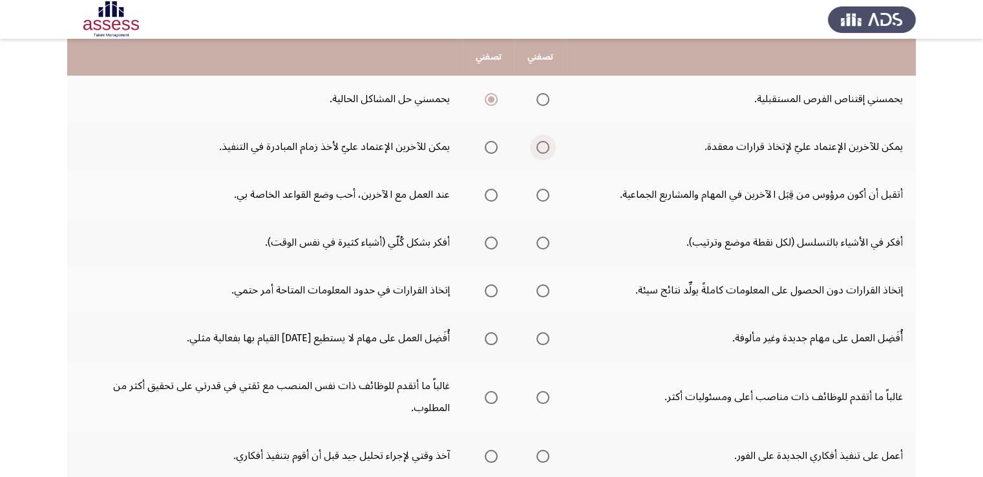
click at [538, 149] on span "Select an option" at bounding box center [542, 147] width 13 height 13
click at [538, 149] on input "Select an option" at bounding box center [542, 147] width 13 height 13
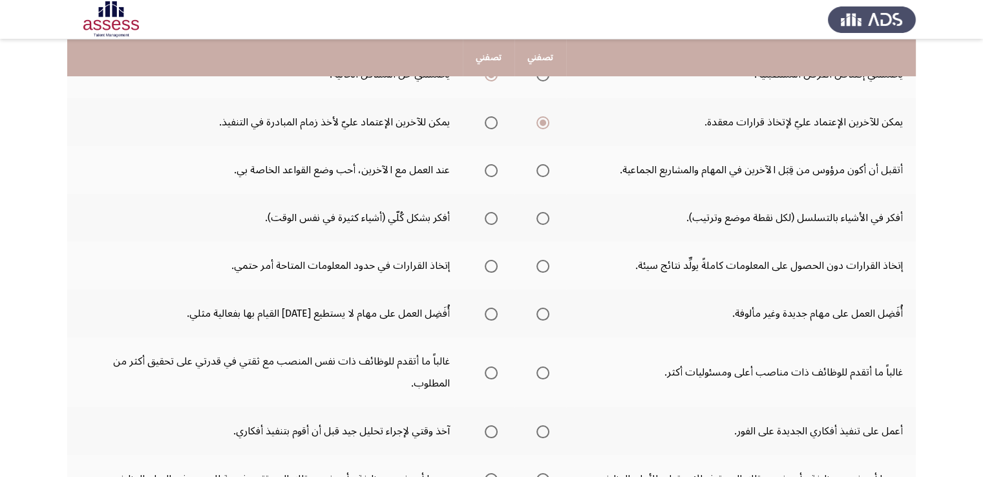
scroll to position [213, 0]
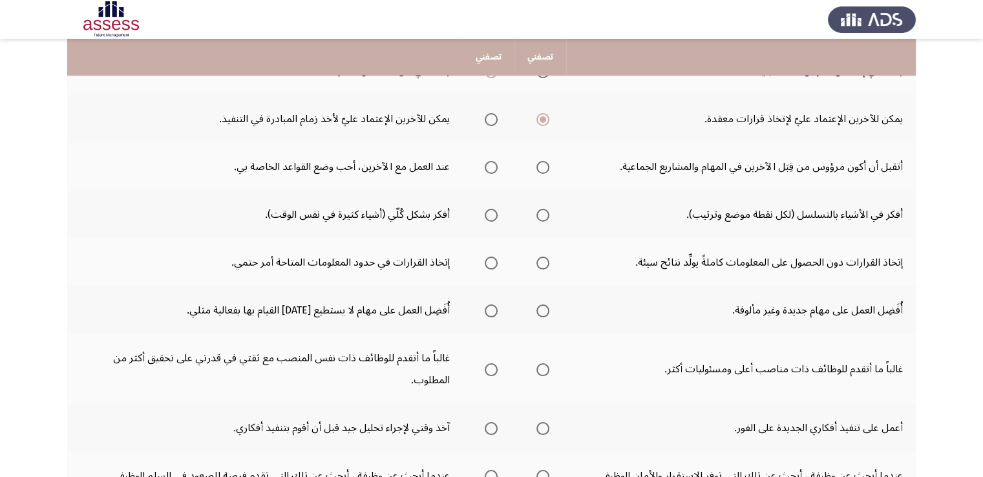
click at [544, 165] on span "Select an option" at bounding box center [542, 167] width 13 height 13
click at [544, 165] on input "Select an option" at bounding box center [542, 167] width 13 height 13
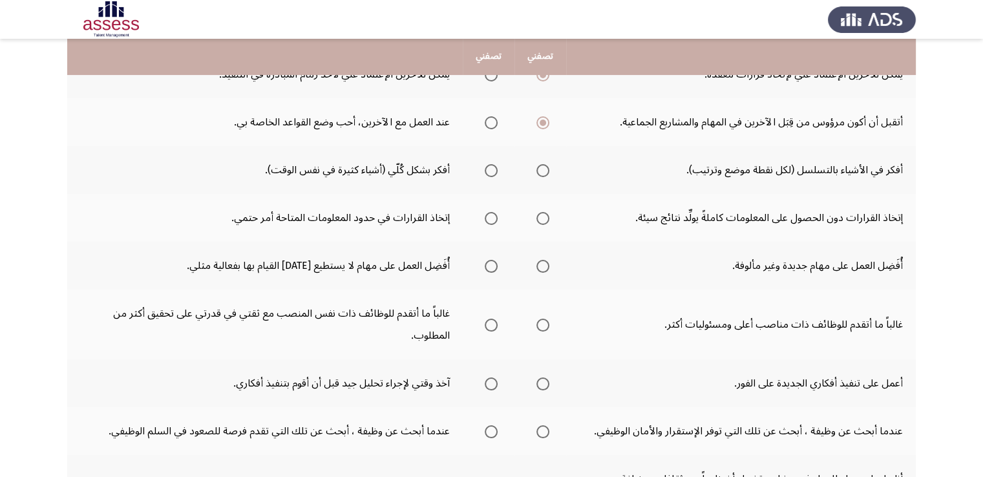
scroll to position [261, 0]
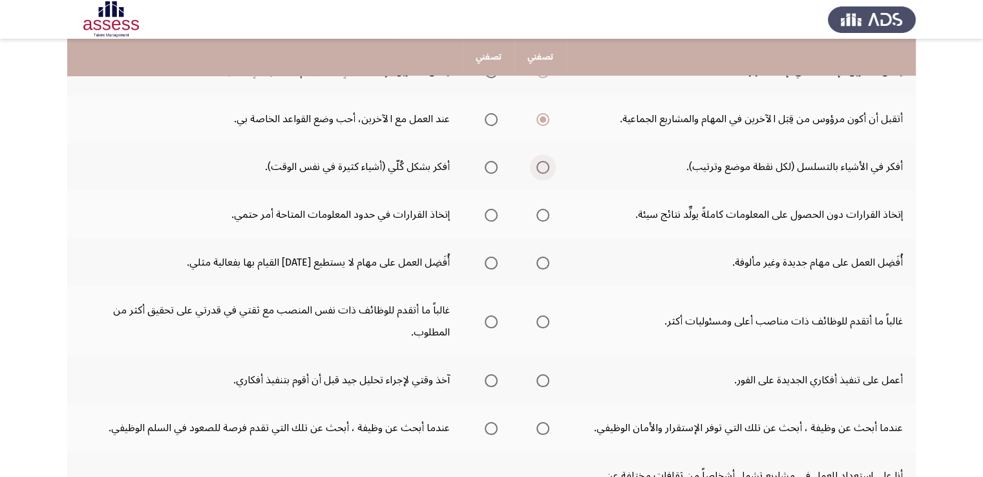
click at [543, 169] on span "Select an option" at bounding box center [542, 167] width 13 height 13
click at [543, 169] on input "Select an option" at bounding box center [542, 167] width 13 height 13
click at [496, 168] on span "Select an option" at bounding box center [491, 167] width 13 height 13
click at [496, 168] on input "Select an option" at bounding box center [491, 167] width 13 height 13
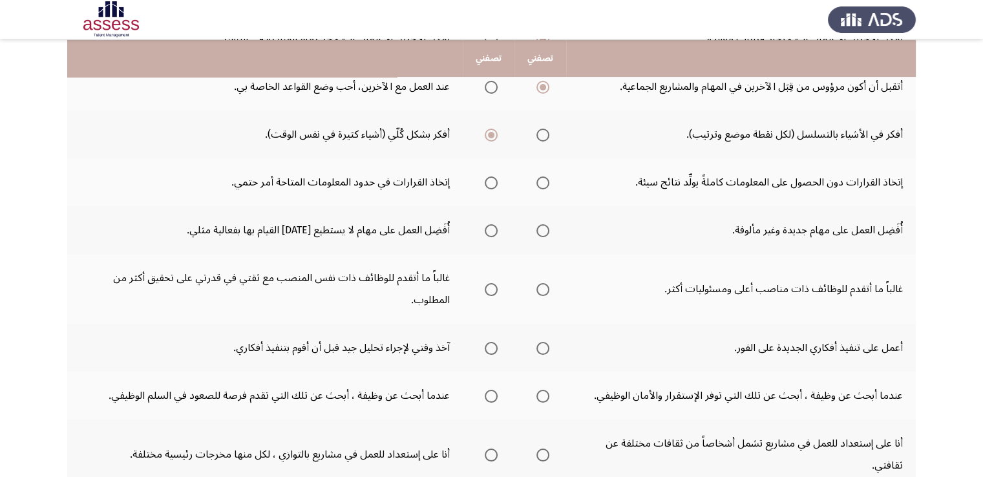
scroll to position [295, 0]
click at [491, 178] on span "Select an option" at bounding box center [491, 181] width 13 height 13
click at [491, 178] on input "Select an option" at bounding box center [491, 181] width 13 height 13
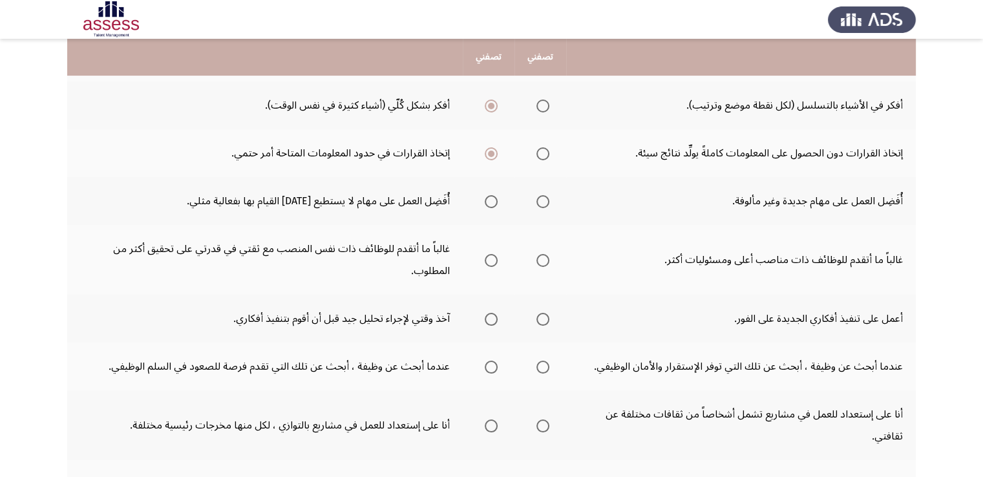
scroll to position [321, 0]
click at [549, 204] on th at bounding box center [540, 202] width 52 height 48
click at [547, 201] on span "Select an option" at bounding box center [542, 202] width 13 height 13
click at [547, 201] on input "Select an option" at bounding box center [542, 202] width 13 height 13
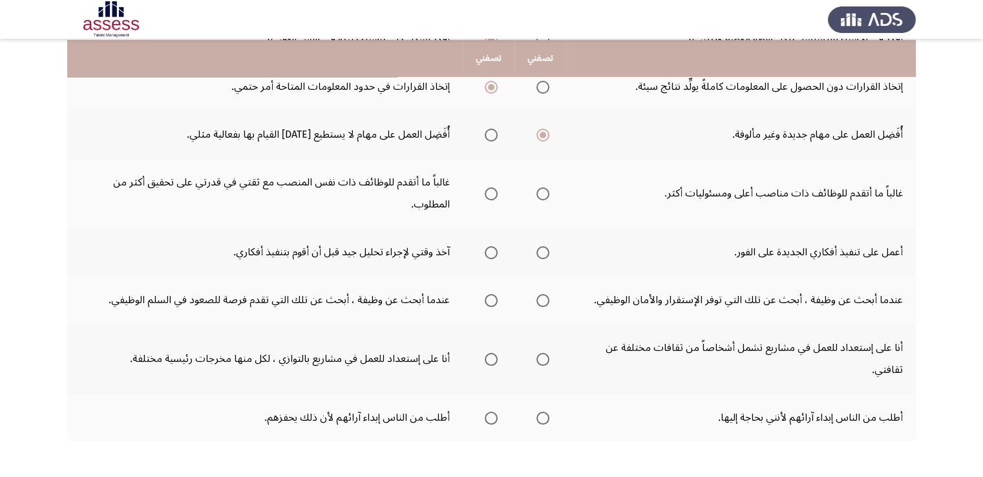
scroll to position [392, 0]
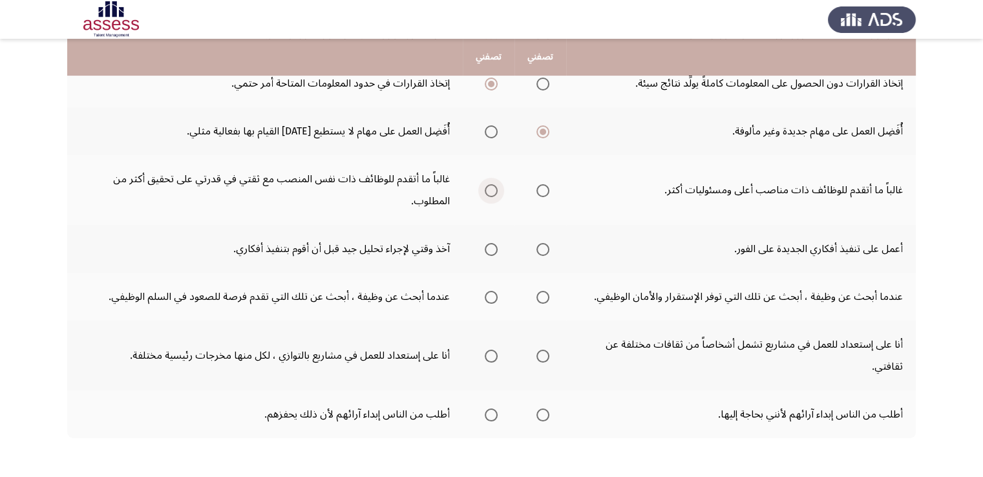
click at [491, 189] on span "Select an option" at bounding box center [491, 190] width 13 height 13
click at [491, 189] on input "Select an option" at bounding box center [491, 190] width 13 height 13
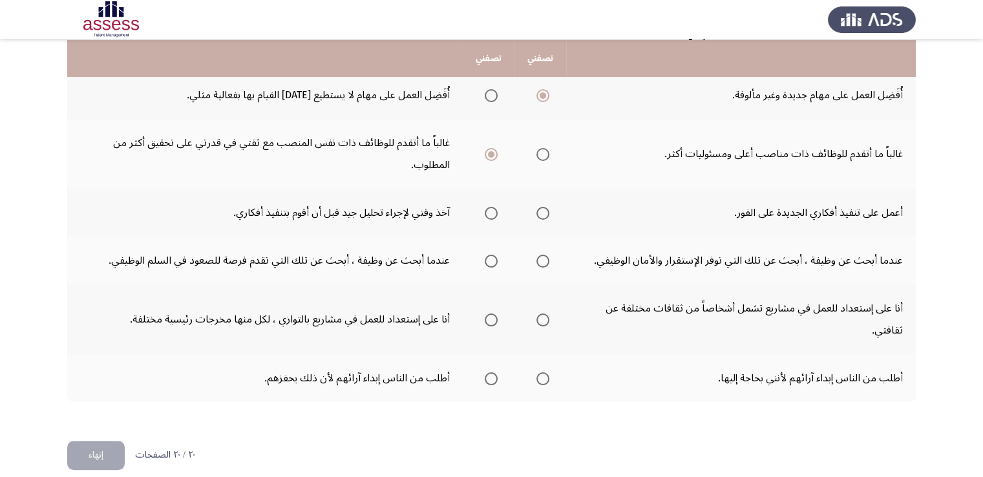
scroll to position [429, 0]
click at [492, 211] on span "Select an option" at bounding box center [491, 212] width 13 height 13
click at [492, 211] on input "Select an option" at bounding box center [491, 212] width 13 height 13
click at [493, 254] on span "Select an option" at bounding box center [491, 260] width 13 height 13
click at [493, 254] on input "Select an option" at bounding box center [491, 260] width 13 height 13
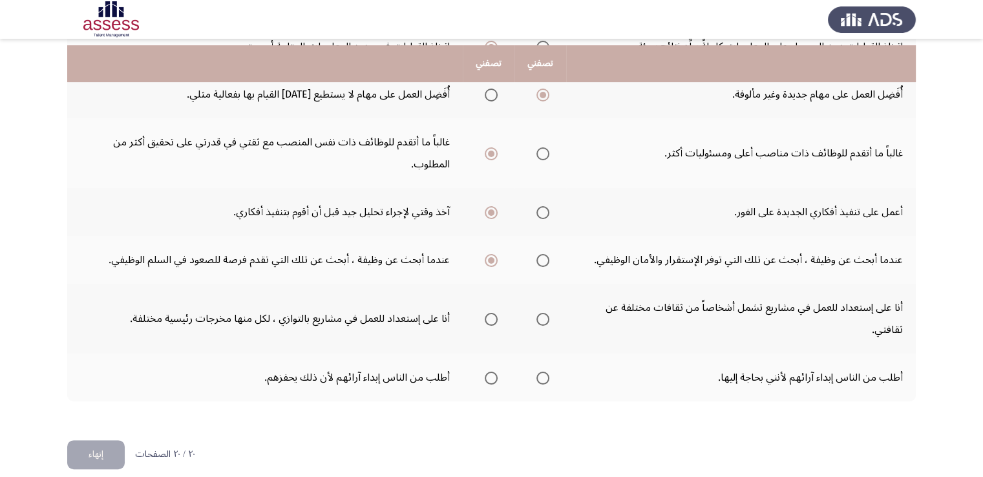
scroll to position [440, 0]
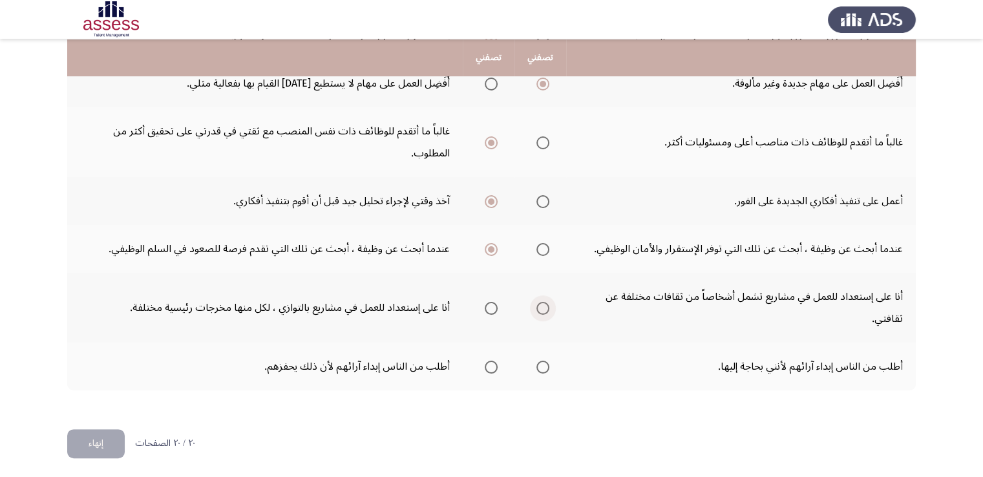
click at [542, 305] on span "Select an option" at bounding box center [542, 308] width 13 height 13
click at [542, 305] on input "Select an option" at bounding box center [542, 308] width 13 height 13
click at [542, 305] on span "Select an option" at bounding box center [543, 308] width 6 height 6
click at [542, 305] on input "Select an option" at bounding box center [542, 308] width 13 height 13
click at [542, 361] on span "Select an option" at bounding box center [542, 367] width 13 height 13
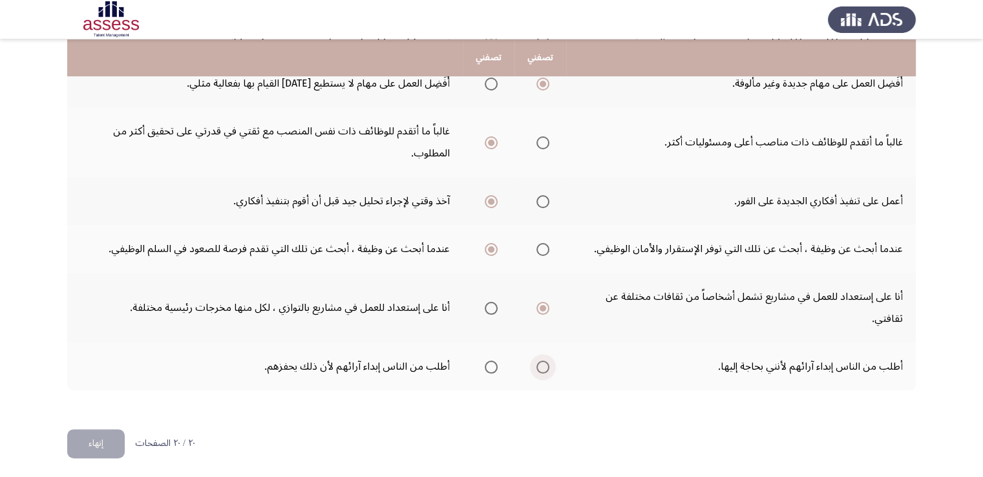
click at [542, 361] on input "Select an option" at bounding box center [542, 367] width 13 height 13
click at [100, 437] on button "إنهاء" at bounding box center [96, 443] width 58 height 29
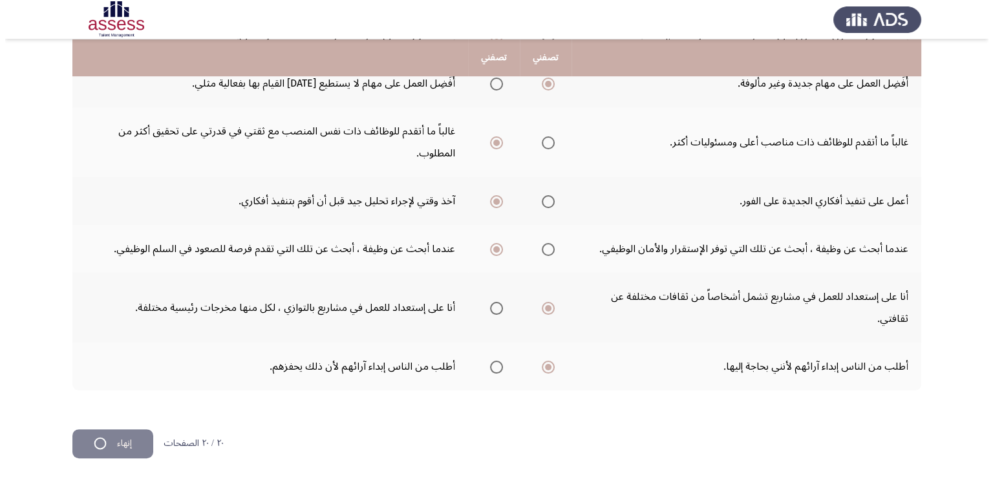
scroll to position [0, 0]
